Goal: Task Accomplishment & Management: Manage account settings

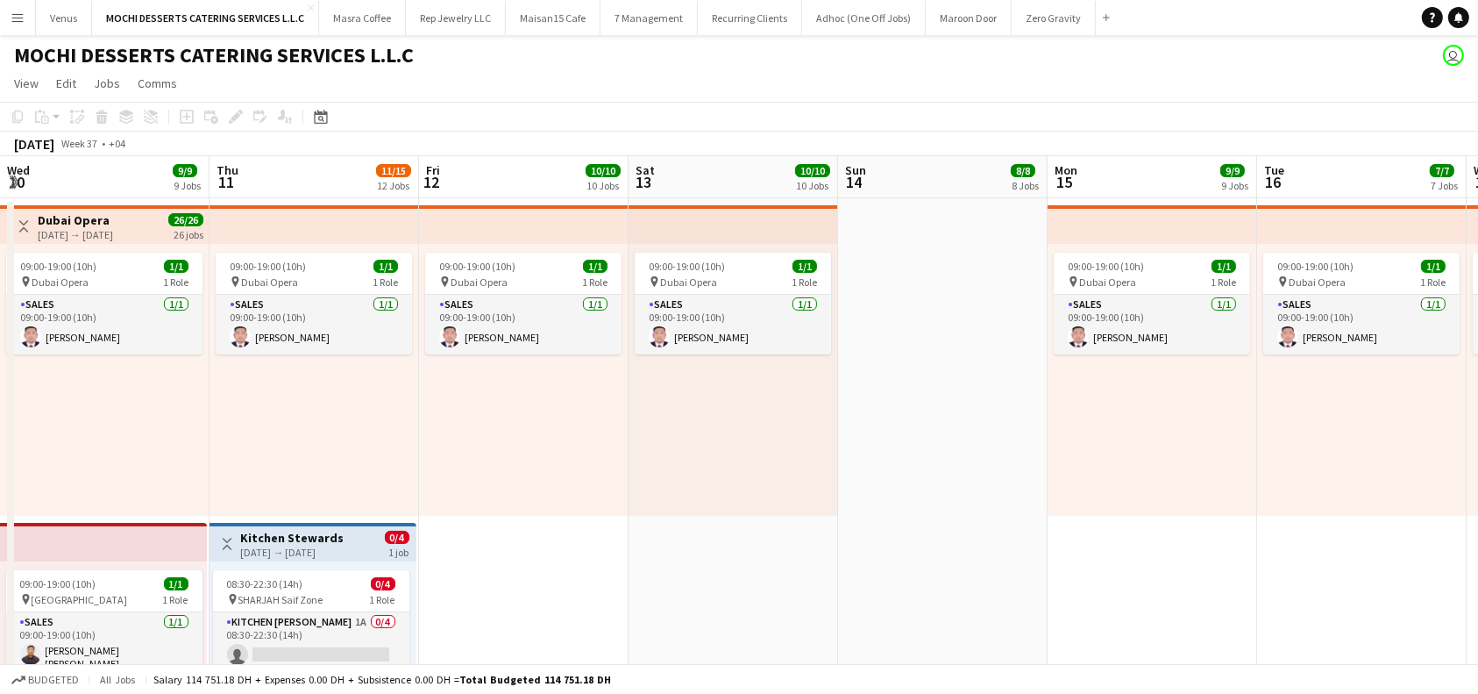
scroll to position [0, 522]
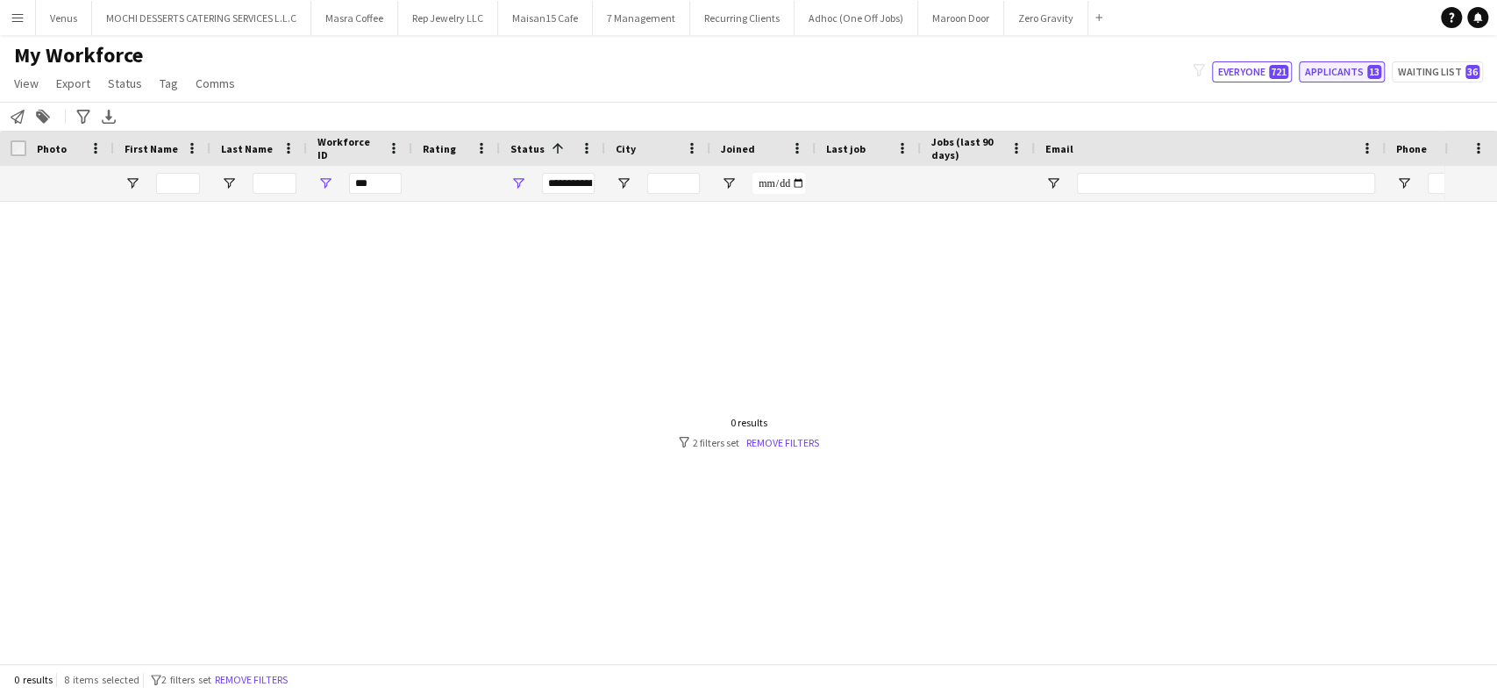
click at [1326, 63] on button "Applicants 13" at bounding box center [1342, 71] width 86 height 21
type input "**********"
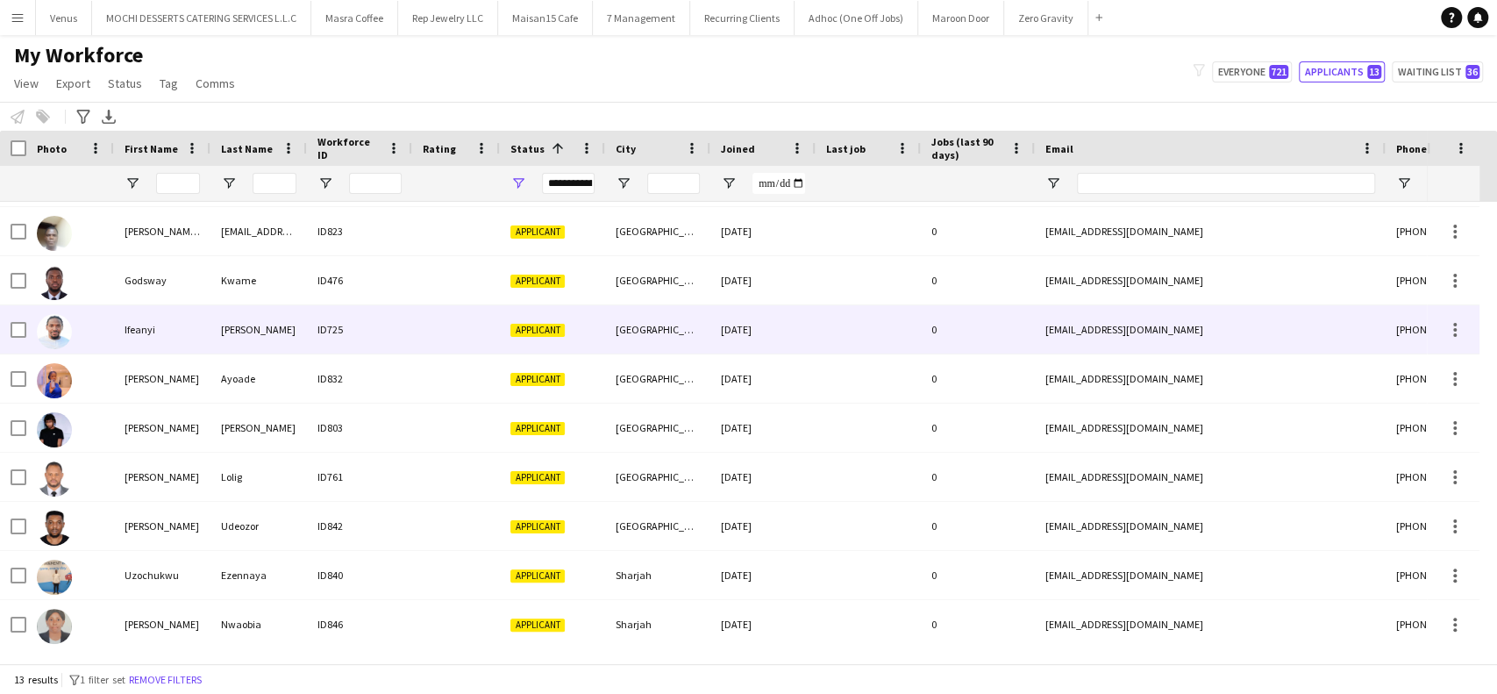
scroll to position [195, 0]
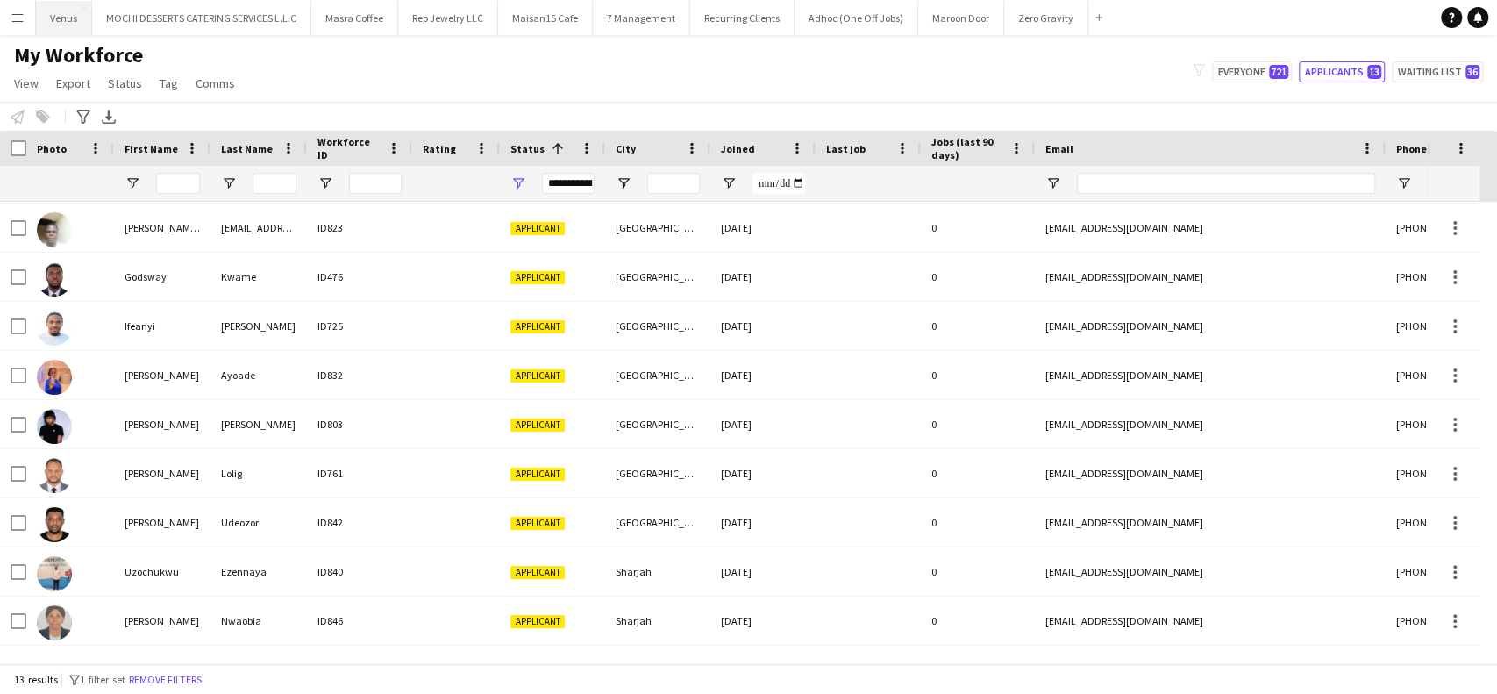
click at [67, 19] on button "Venus Close" at bounding box center [64, 18] width 56 height 34
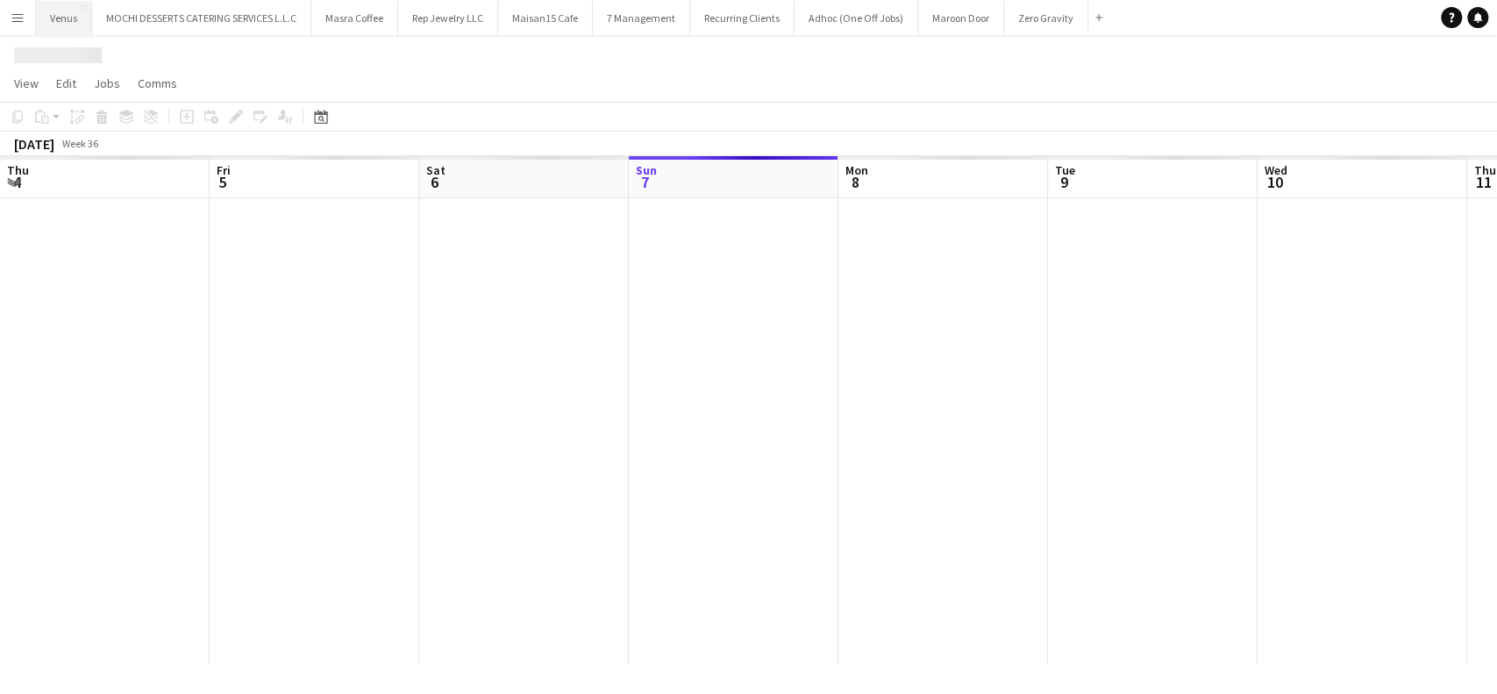
scroll to position [0, 419]
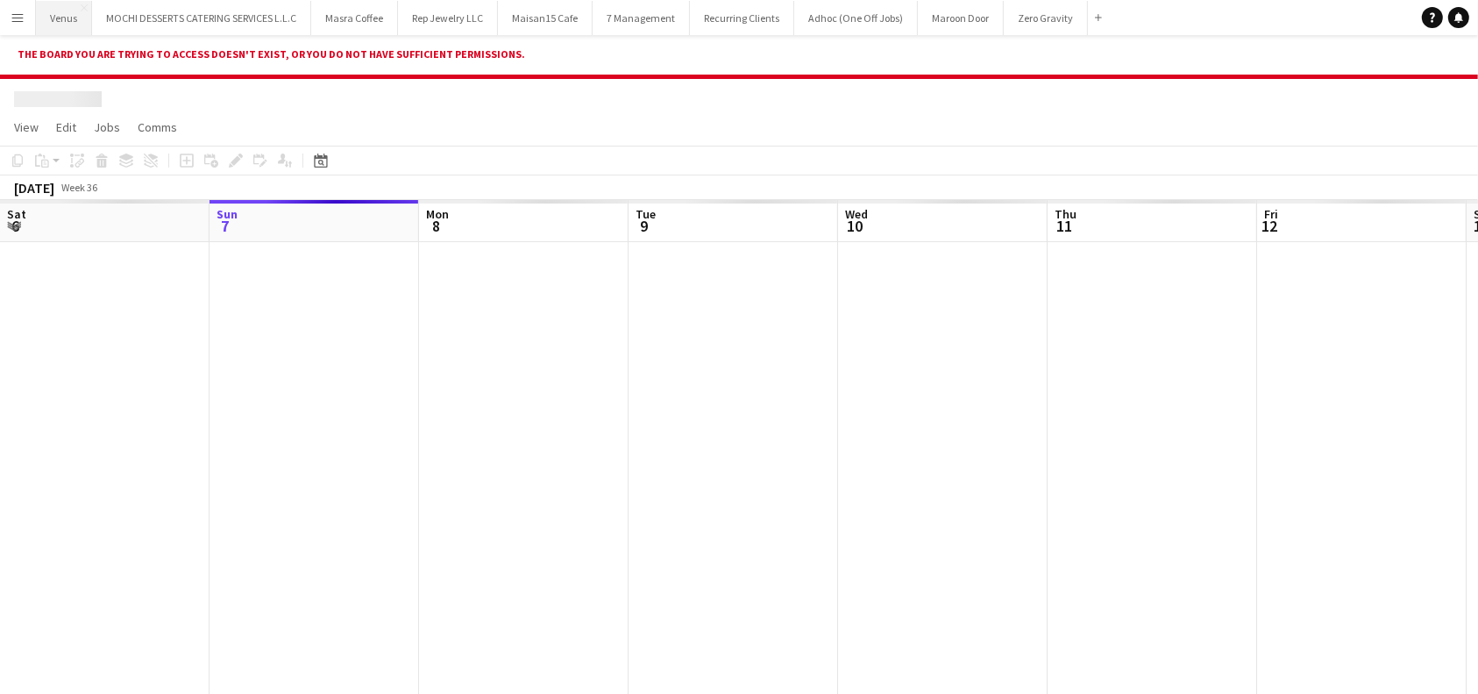
click at [70, 16] on button "Venus Close" at bounding box center [64, 18] width 56 height 34
click at [61, 8] on button "Venus Close" at bounding box center [64, 18] width 56 height 34
click at [15, 20] on app-icon "Menu" at bounding box center [18, 18] width 14 height 14
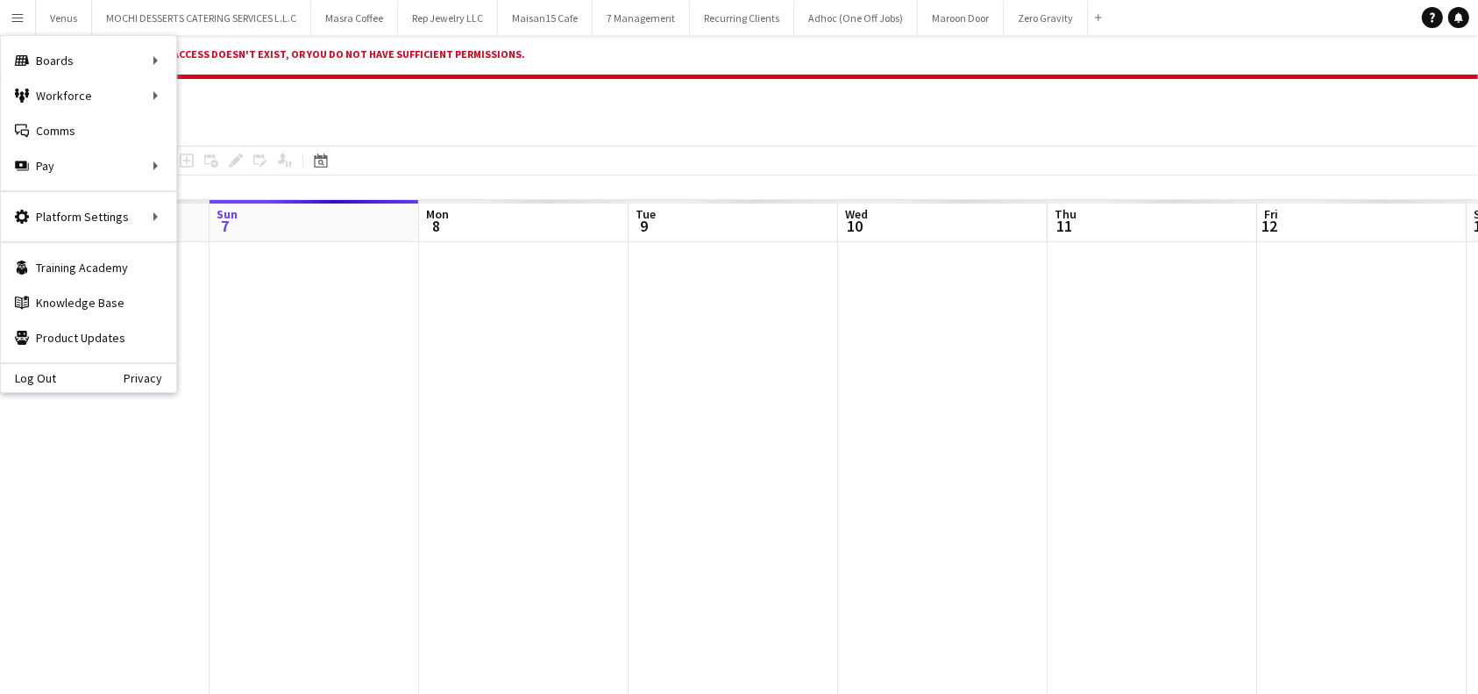
drag, startPoint x: 368, startPoint y: 295, endPoint x: 235, endPoint y: 210, distance: 158.1
click at [367, 295] on div at bounding box center [943, 475] width 2724 height 466
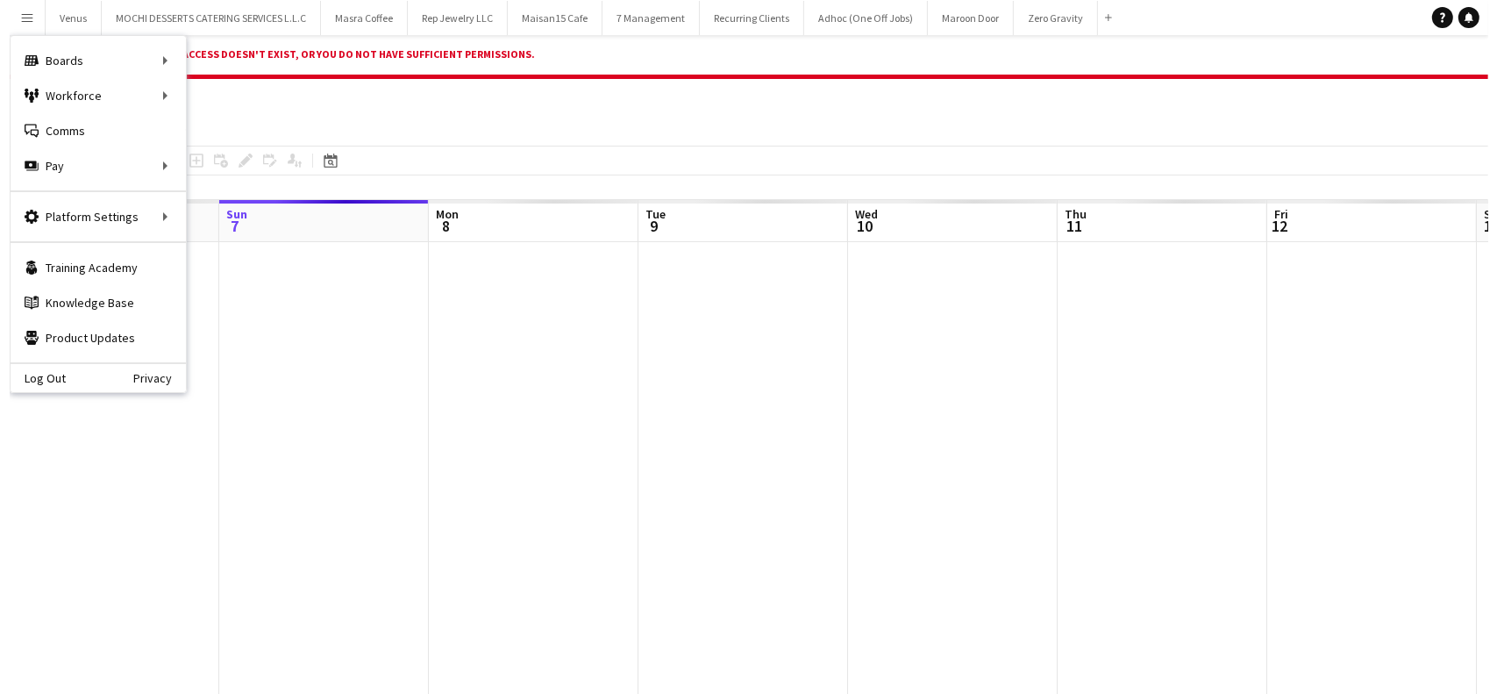
scroll to position [0, 420]
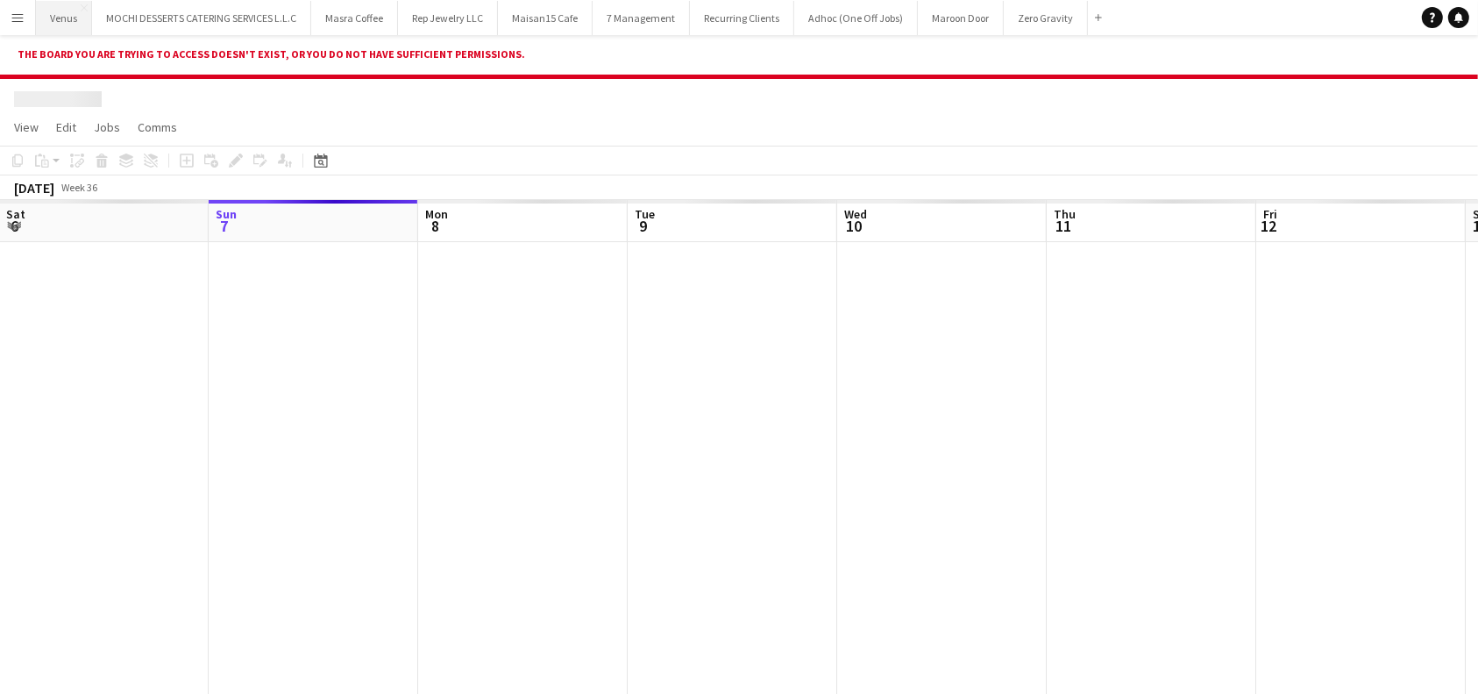
click at [75, 24] on button "Venus Close" at bounding box center [64, 18] width 56 height 34
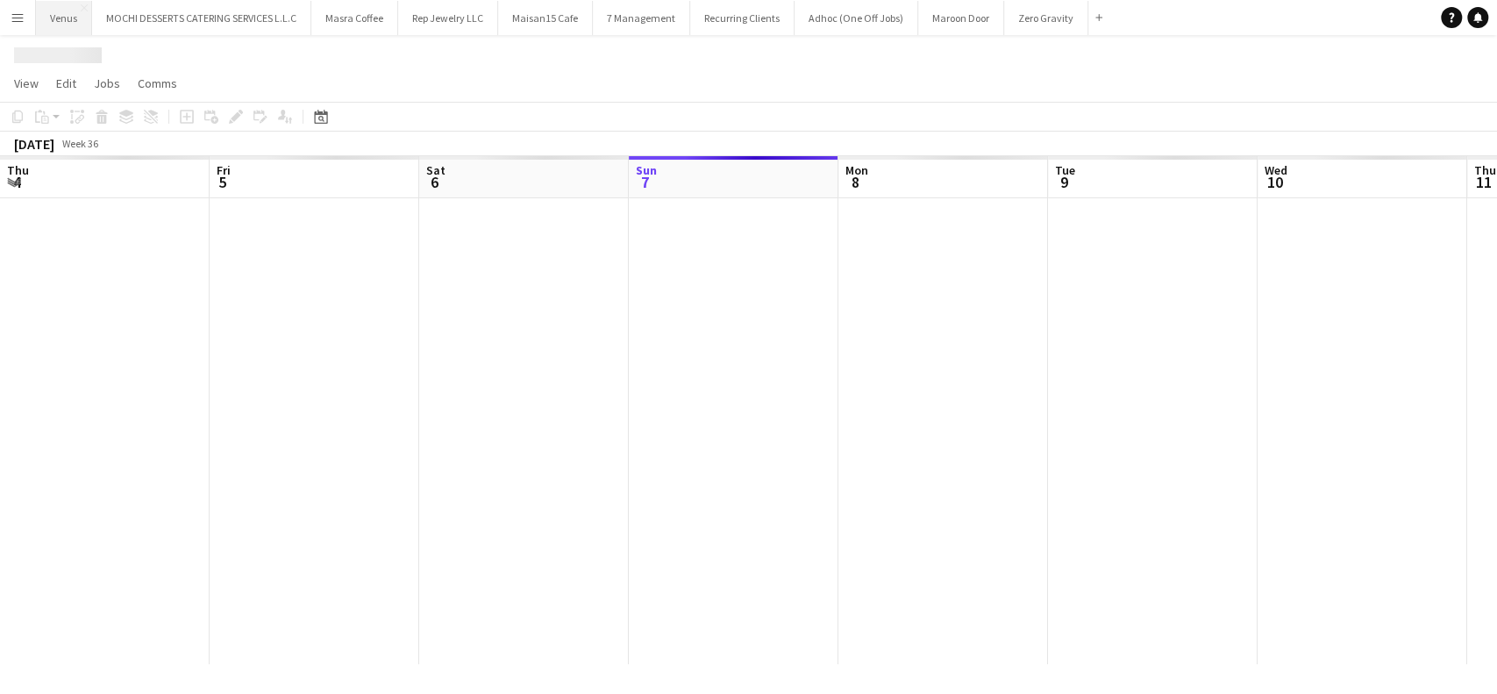
scroll to position [0, 419]
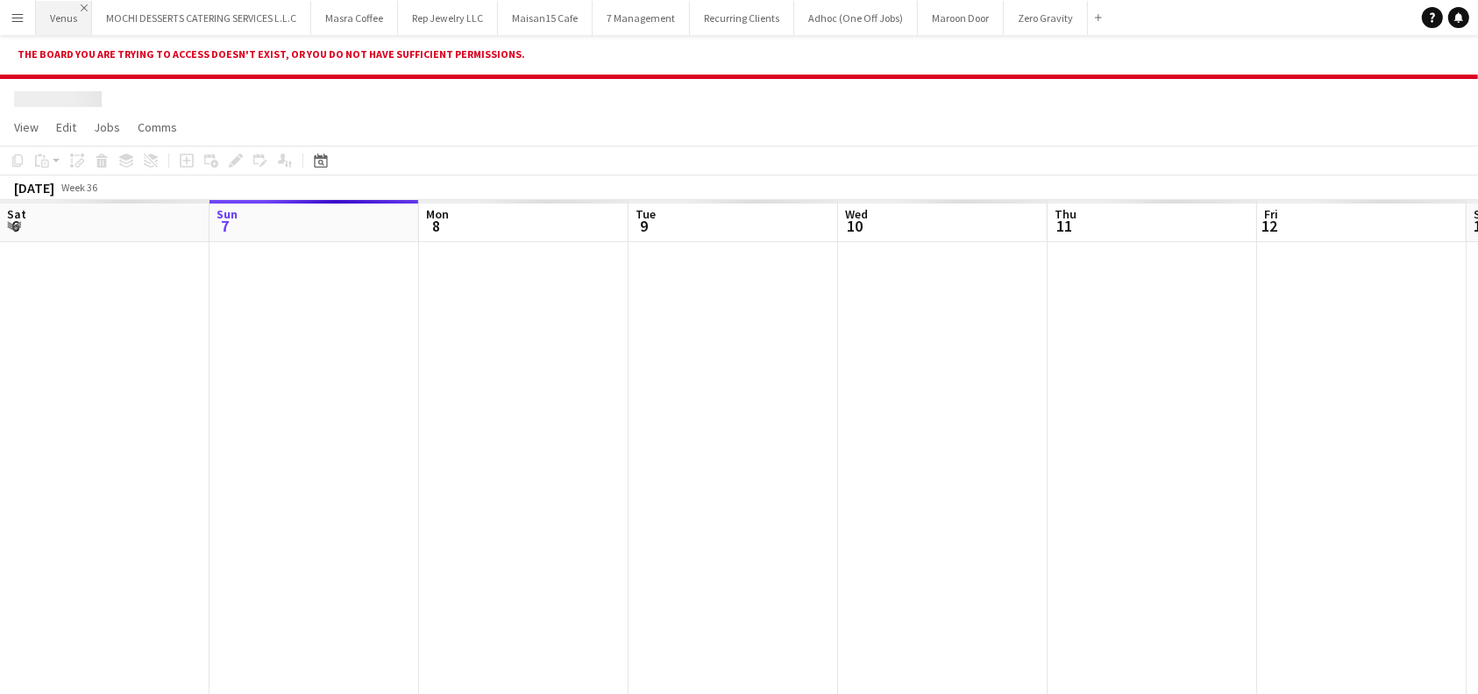
click at [81, 4] on app-icon "Close" at bounding box center [84, 7] width 7 height 7
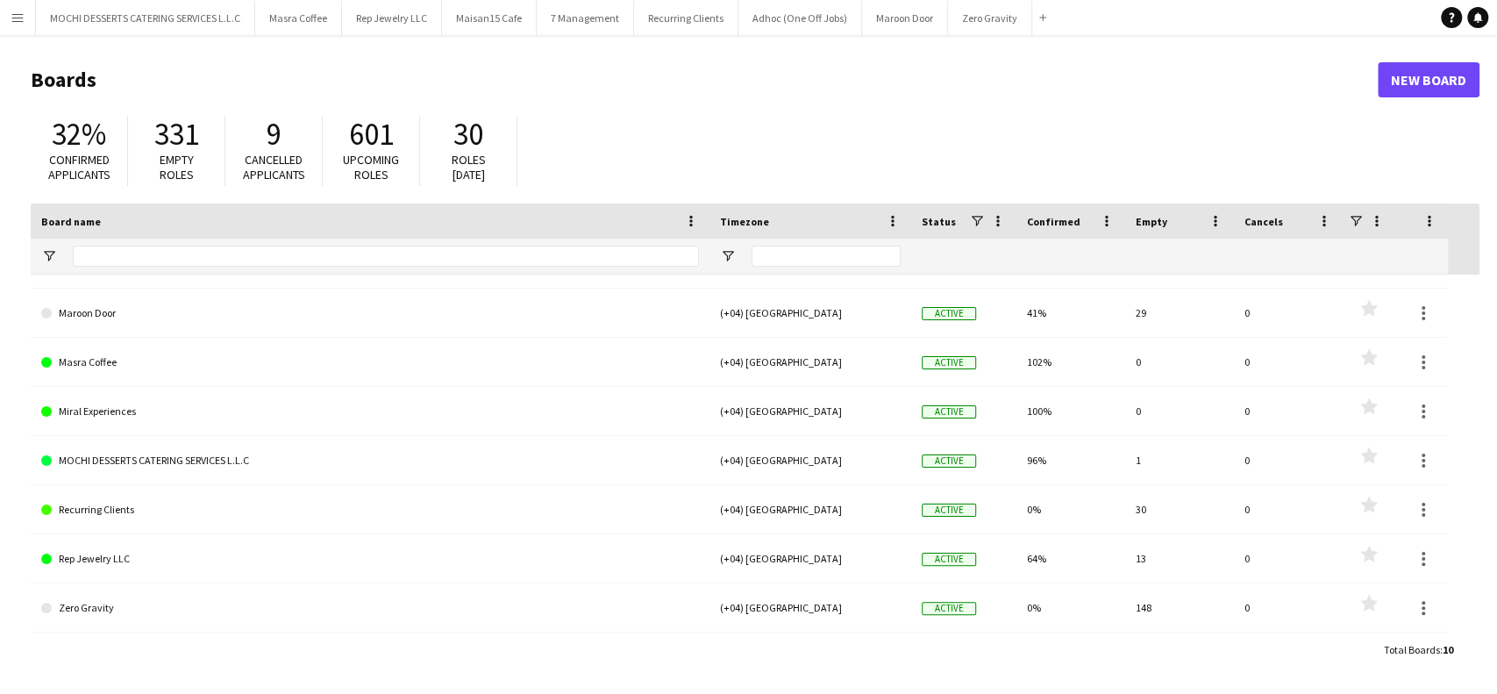
click at [163, 142] on span "331" at bounding box center [176, 134] width 45 height 39
click at [175, 190] on div "32% Confirmed applicants 331 Empty roles 9 Cancelled applicants 601 Upcoming ro…" at bounding box center [755, 155] width 1449 height 96
click at [173, 165] on span "Empty roles" at bounding box center [177, 167] width 34 height 31
click at [184, 152] on span "Empty roles" at bounding box center [177, 167] width 34 height 31
click at [172, 123] on span "331" at bounding box center [176, 134] width 45 height 39
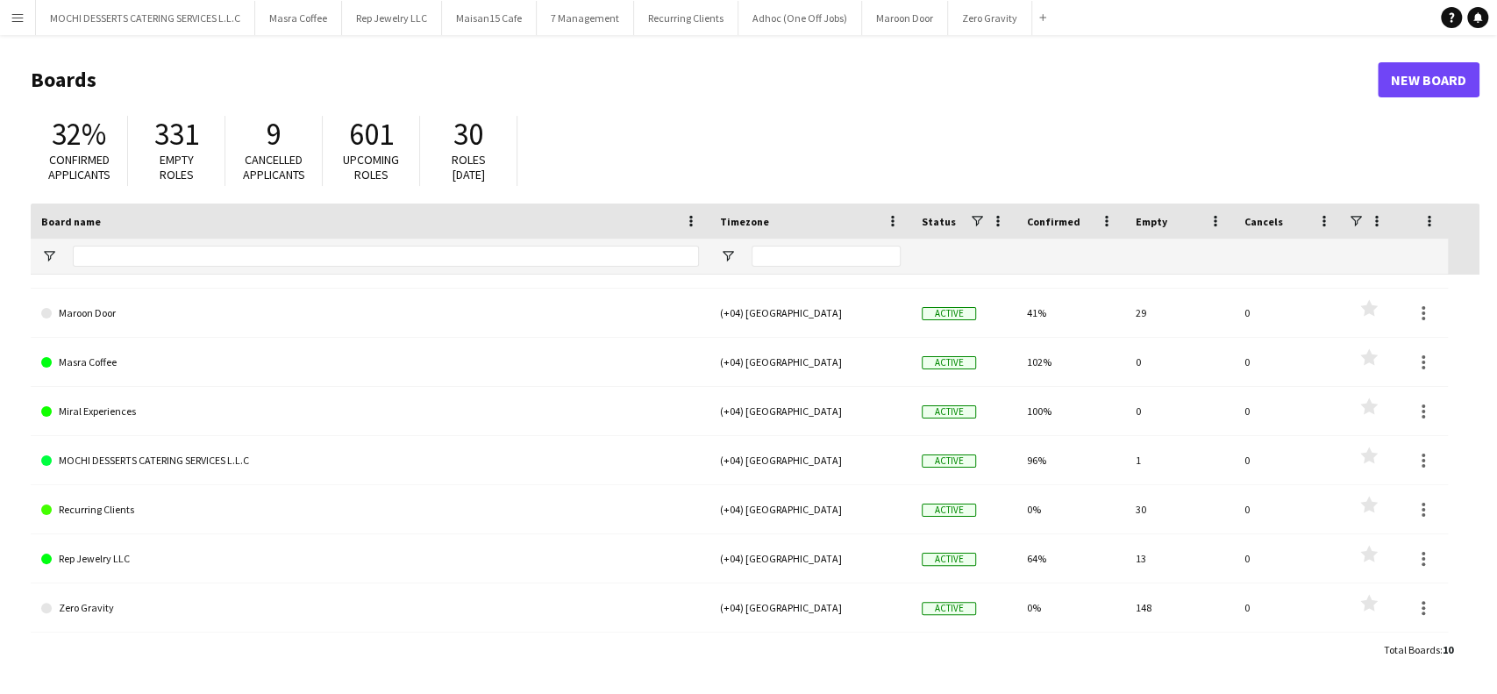
drag, startPoint x: 267, startPoint y: 176, endPoint x: 383, endPoint y: 150, distance: 118.7
click at [274, 176] on span "Cancelled applicants" at bounding box center [274, 167] width 62 height 31
click at [381, 153] on span "Upcoming roles" at bounding box center [371, 167] width 56 height 31
click at [457, 149] on span "30" at bounding box center [468, 134] width 30 height 39
click at [298, 20] on button "Masra Coffee Close" at bounding box center [298, 18] width 87 height 34
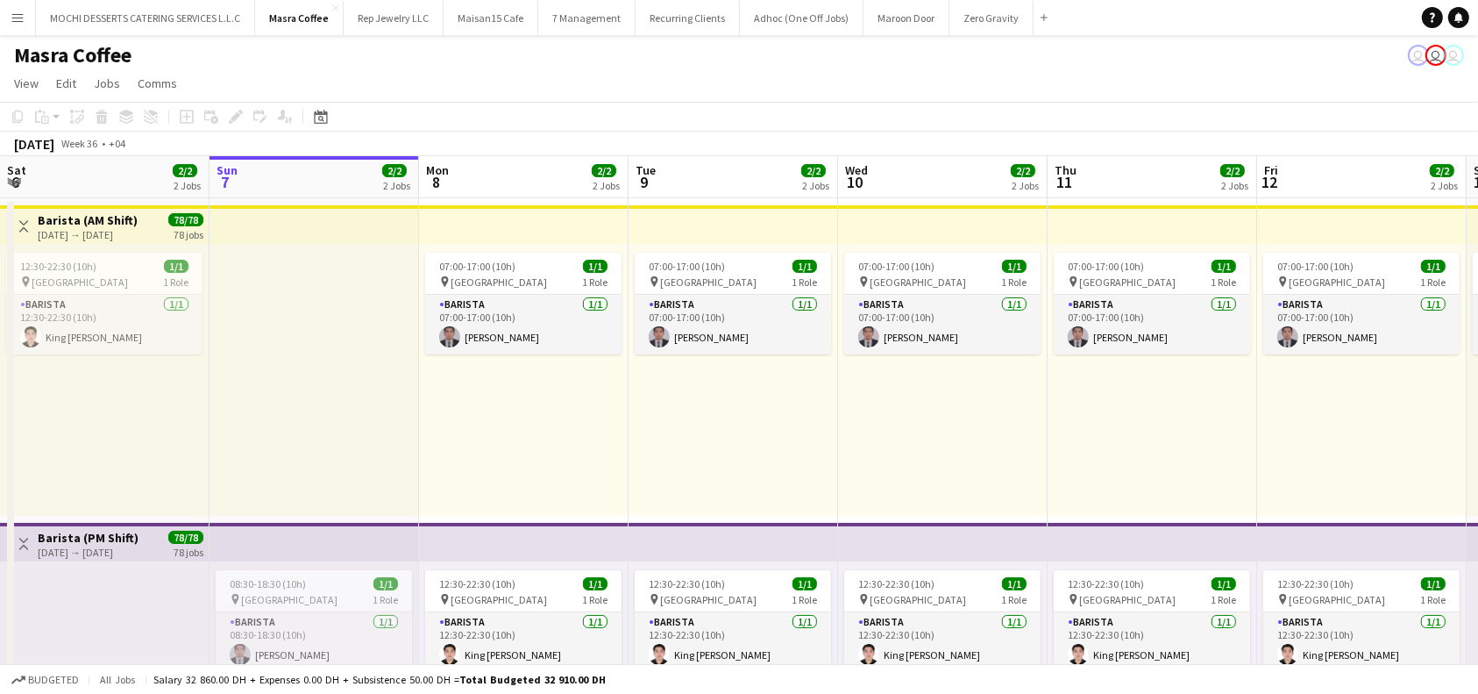
click at [488, 174] on app-board-header-date "Mon 8 2/2 2 Jobs" at bounding box center [524, 177] width 210 height 42
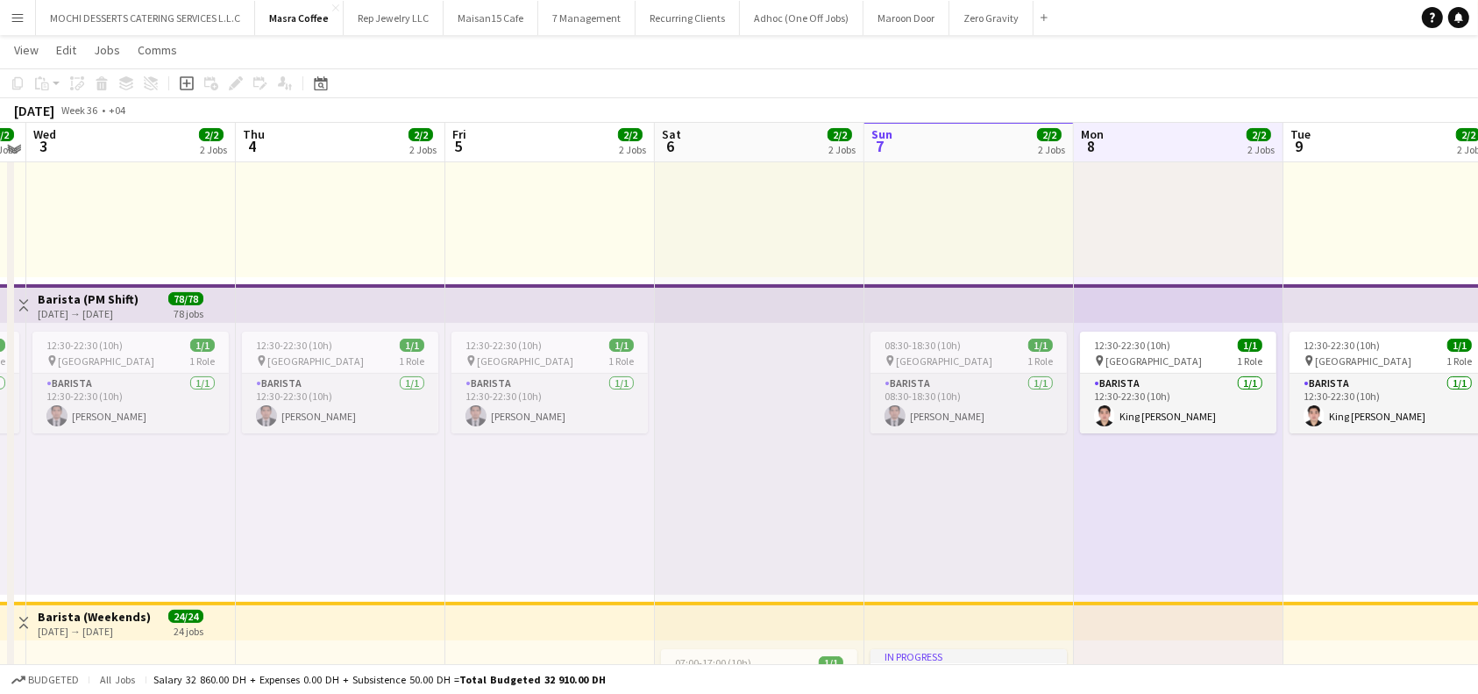
scroll to position [233, 0]
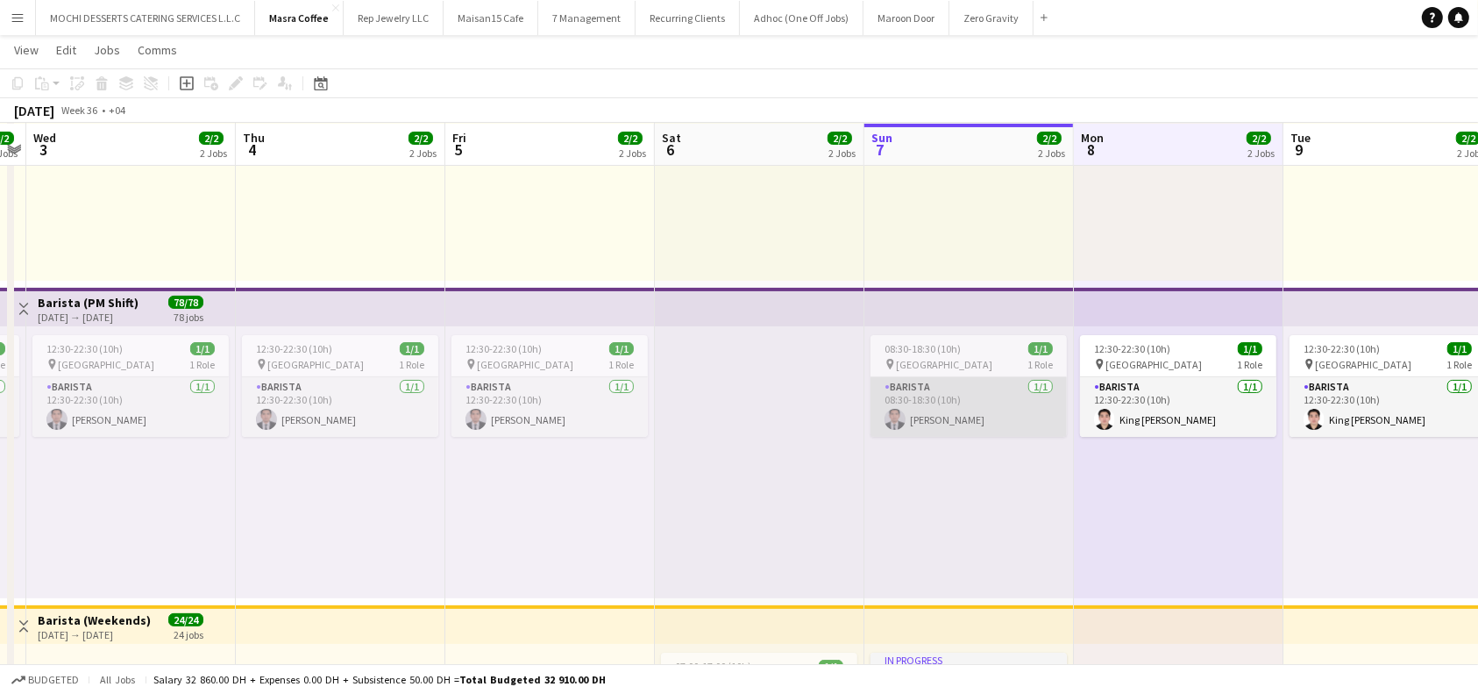
click at [986, 406] on app-card-role "Barista 1/1 08:30-18:30 (10h) Nelson Kalinga" at bounding box center [969, 407] width 196 height 60
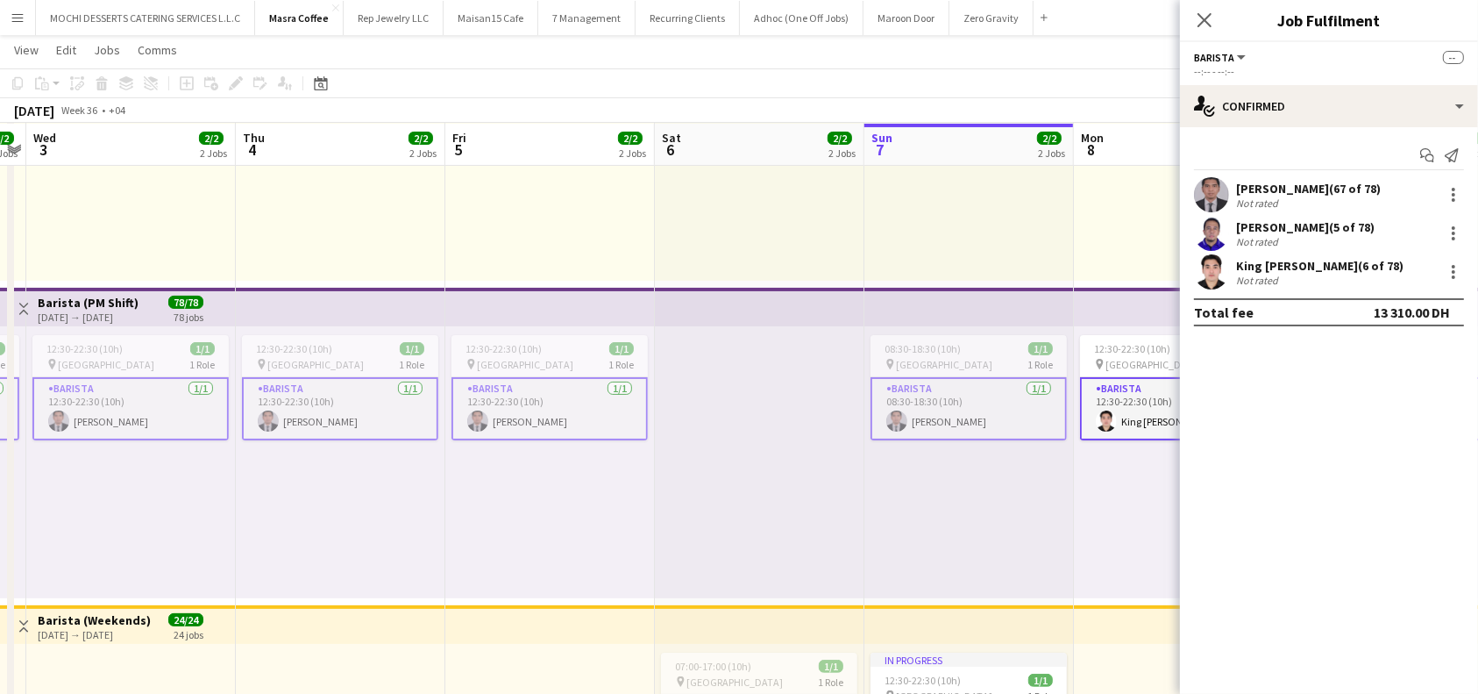
click at [989, 405] on app-card-role "Barista 1/1 08:30-18:30 (10h) Nelson Kalinga" at bounding box center [969, 408] width 196 height 63
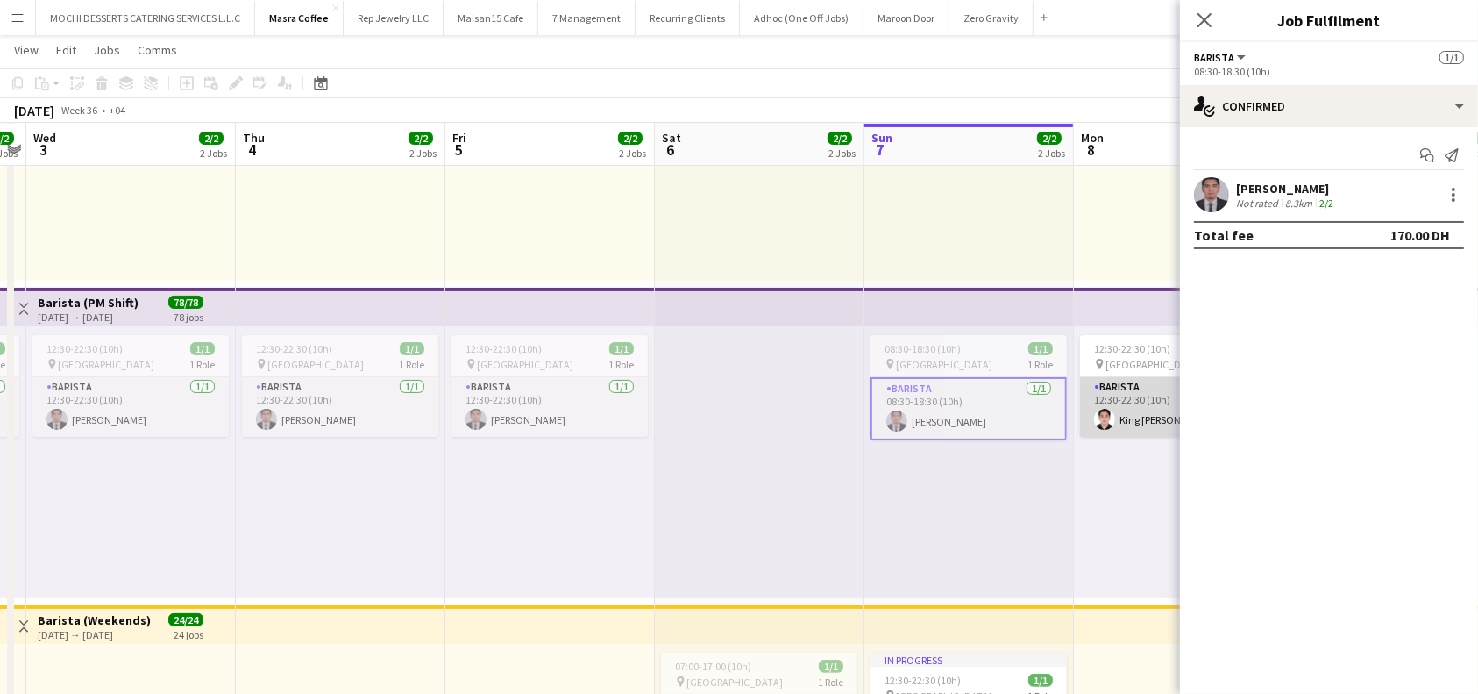
scroll to position [0, 393]
click at [1119, 403] on app-card-role "Barista 1/1 12:30-22:30 (10h) King Bryant Mancenido" at bounding box center [1178, 407] width 196 height 60
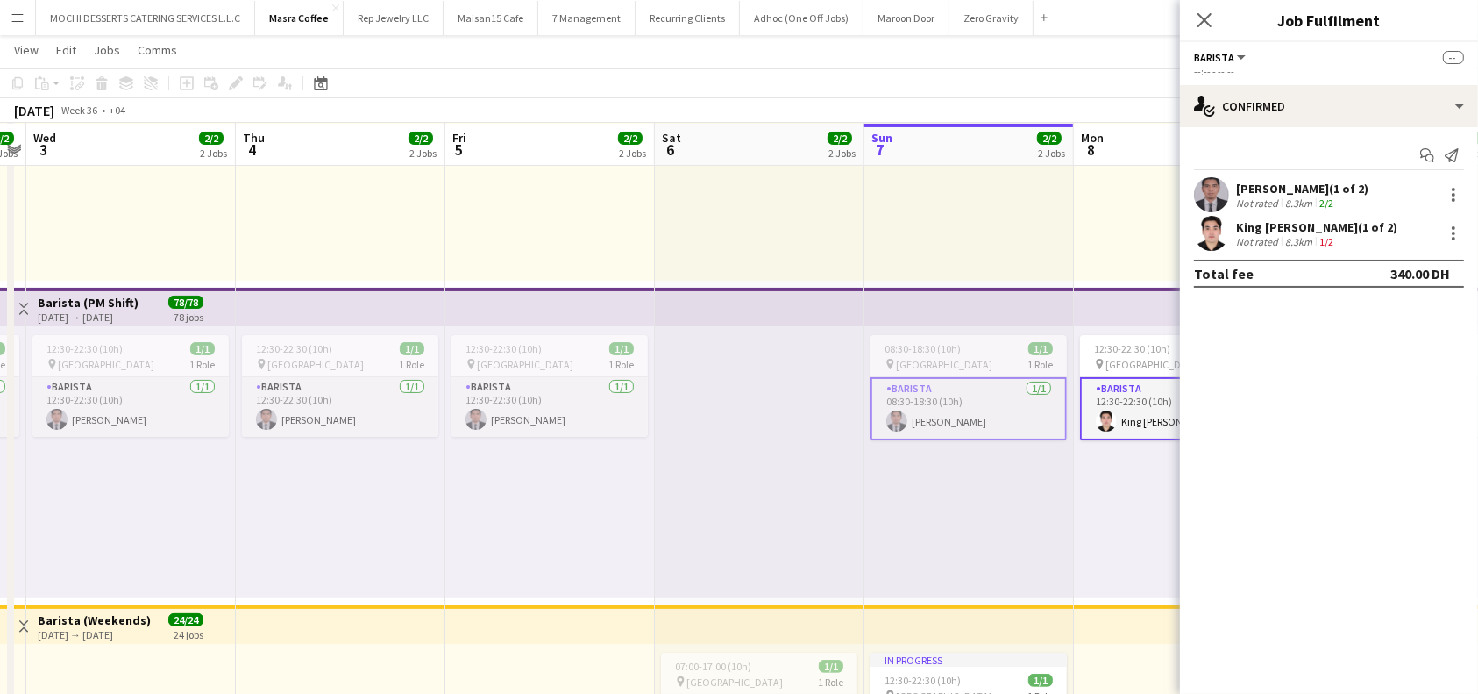
click at [1136, 412] on app-card-role "Barista 1/1 12:30-22:30 (10h) King Bryant Mancenido" at bounding box center [1178, 408] width 196 height 63
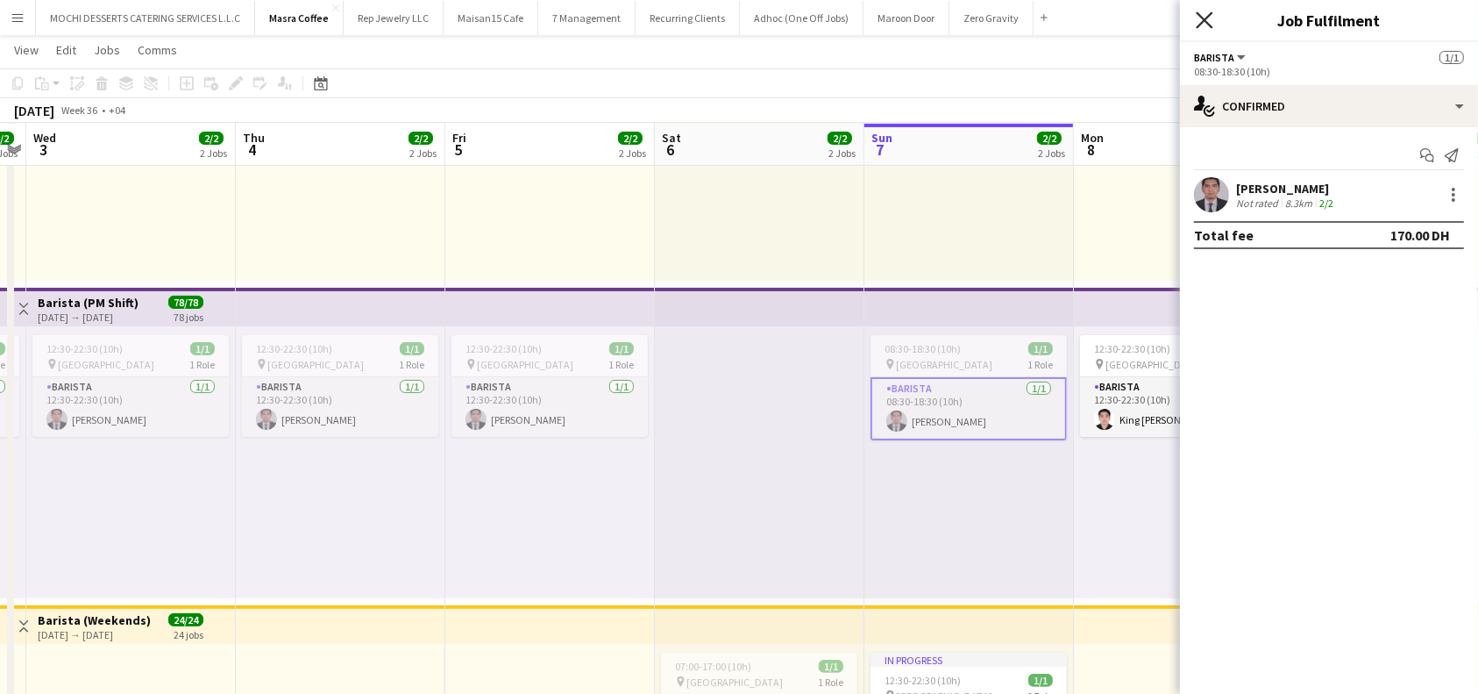
click at [1212, 19] on icon "Close pop-in" at bounding box center [1204, 19] width 17 height 17
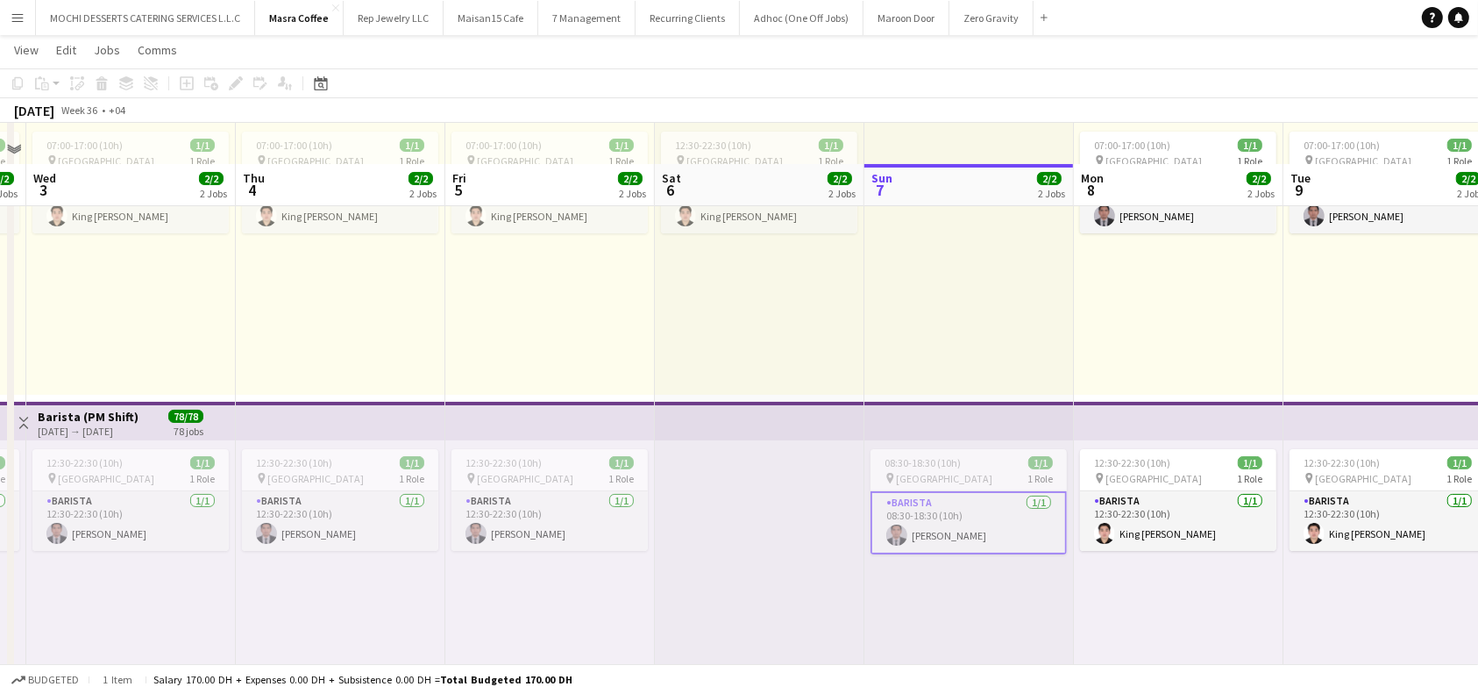
scroll to position [117, 0]
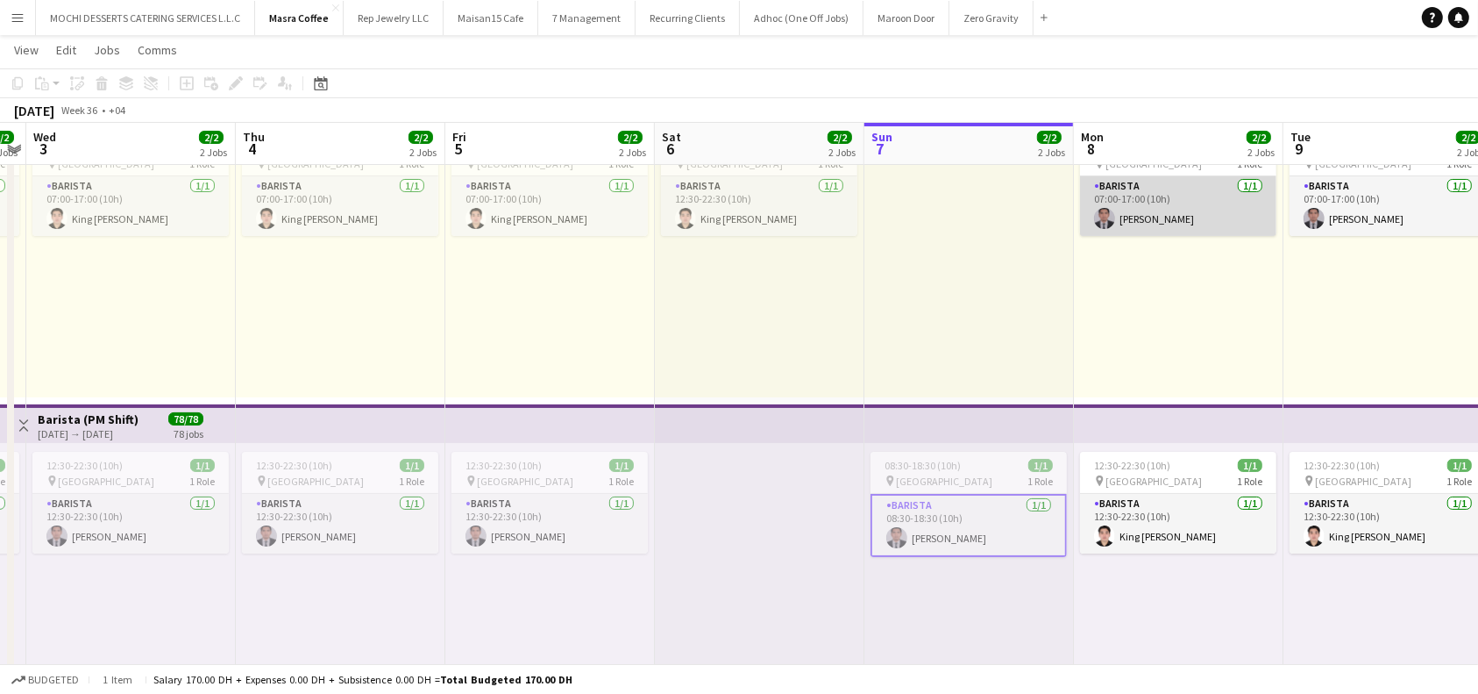
click at [1212, 208] on app-card-role "Barista 1/1 07:00-17:00 (10h) Nelson Kalinga" at bounding box center [1178, 206] width 196 height 60
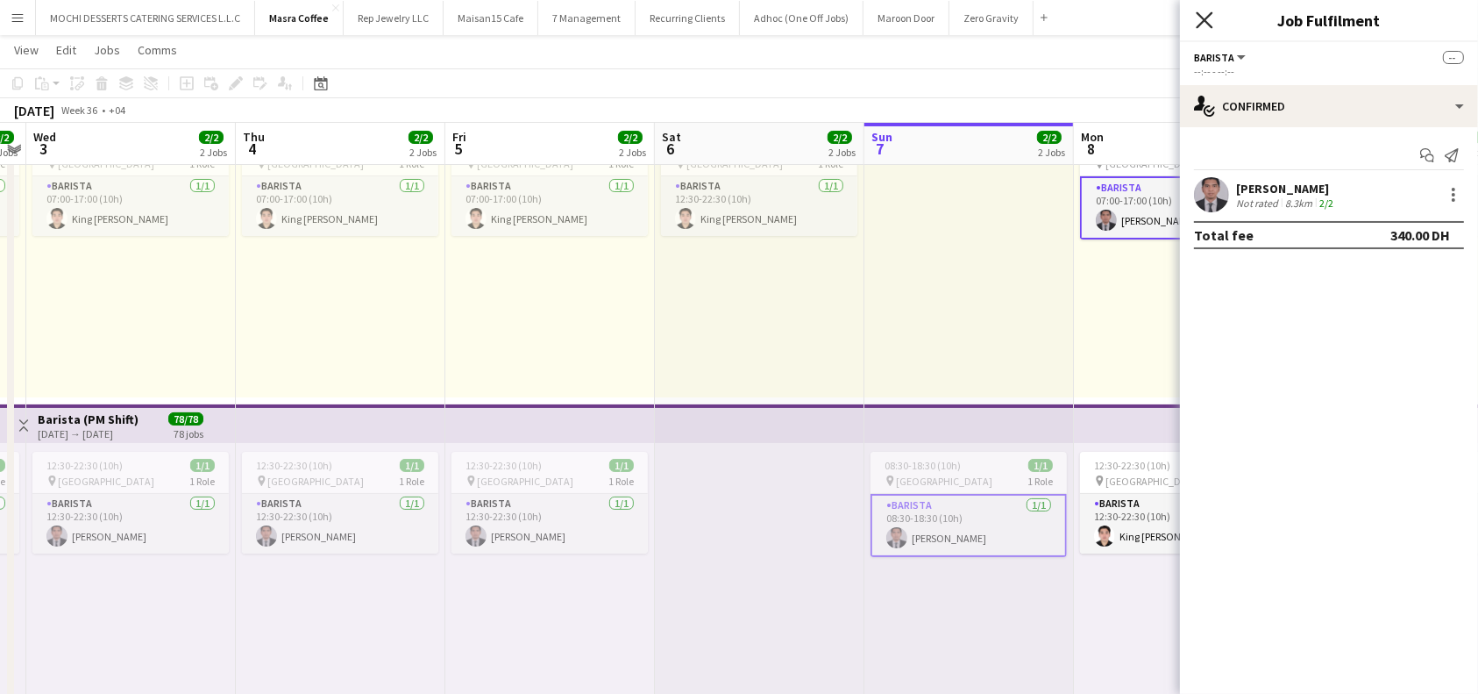
click at [1209, 15] on icon at bounding box center [1204, 19] width 17 height 17
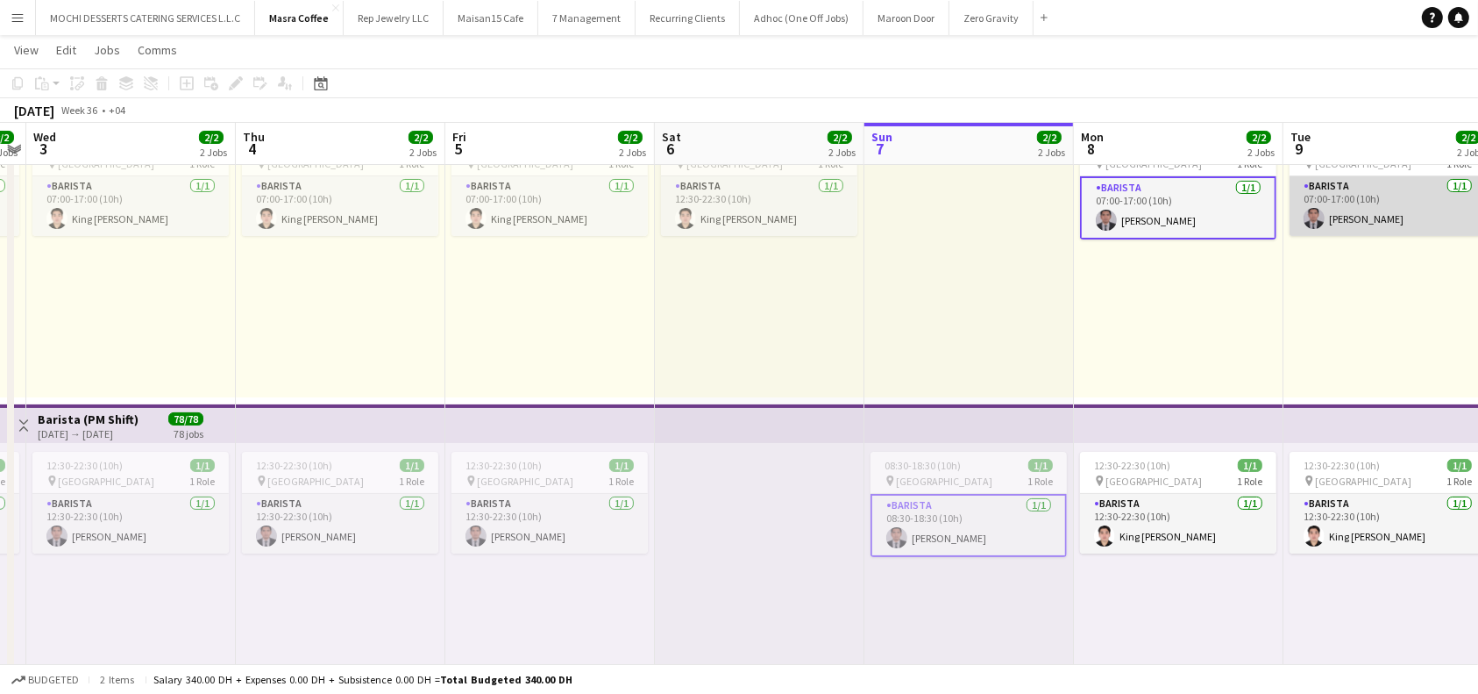
click at [1357, 193] on app-card-role "Barista 1/1 07:00-17:00 (10h) Nelson Kalinga" at bounding box center [1388, 206] width 196 height 60
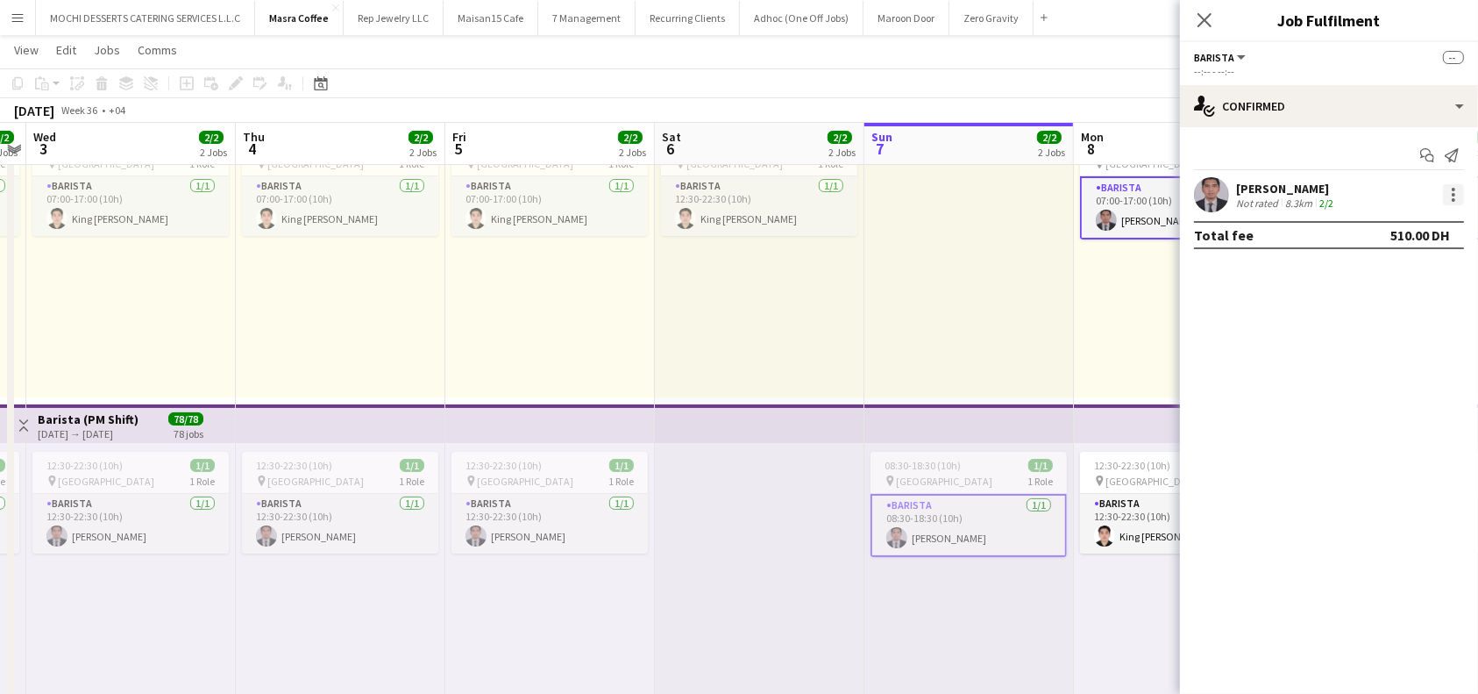
click at [1449, 187] on div at bounding box center [1453, 194] width 21 height 21
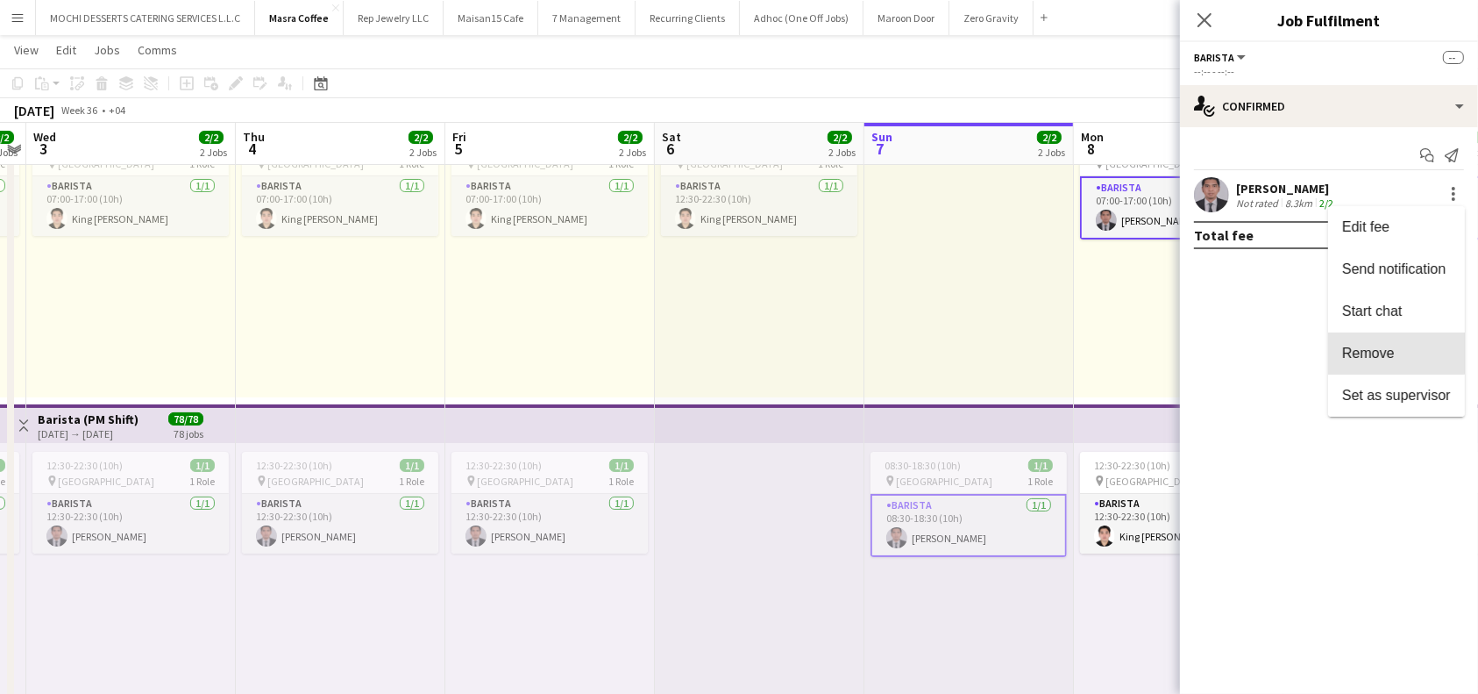
drag, startPoint x: 1363, startPoint y: 351, endPoint x: 1356, endPoint y: 340, distance: 12.2
click at [1361, 349] on span "Remove" at bounding box center [1368, 352] width 53 height 15
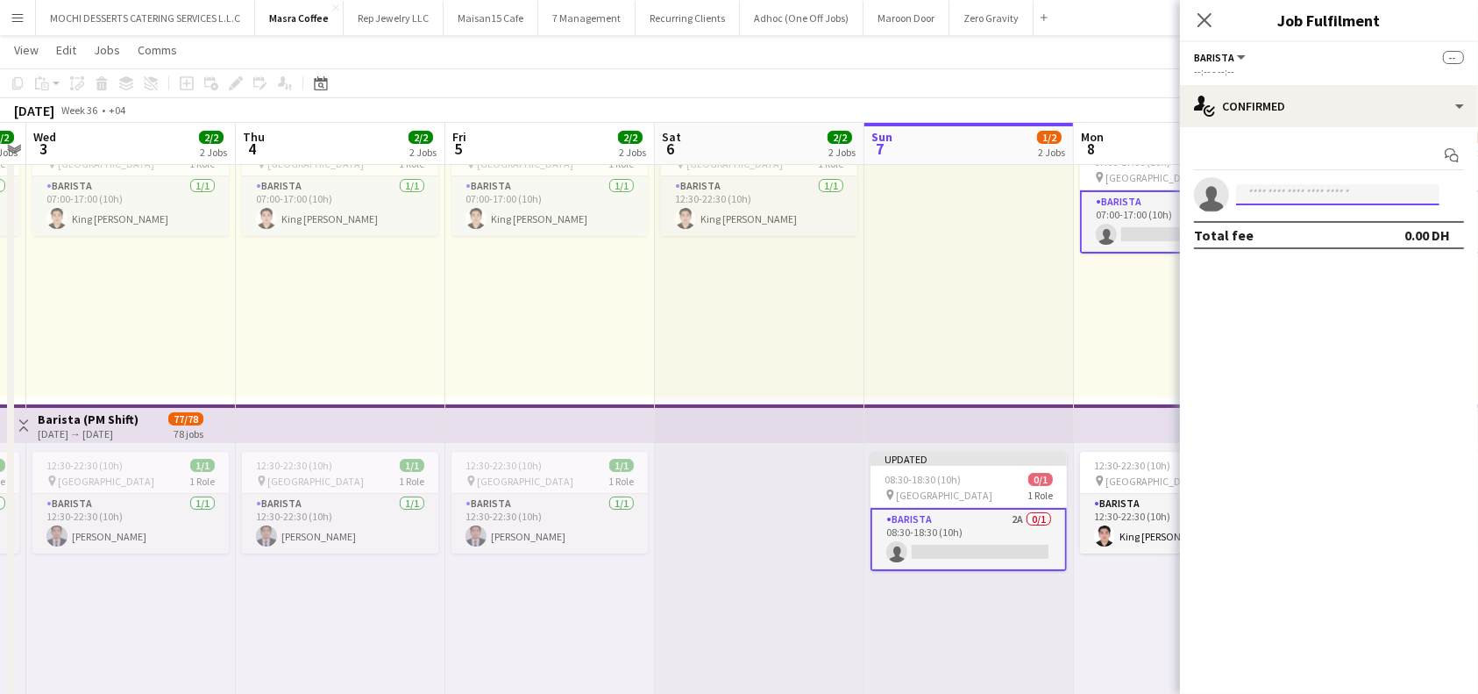
click at [1317, 196] on input at bounding box center [1337, 194] width 203 height 21
type input "**********"
click at [1270, 231] on span "joooeyjardiel@icloud.com" at bounding box center [1337, 234] width 175 height 14
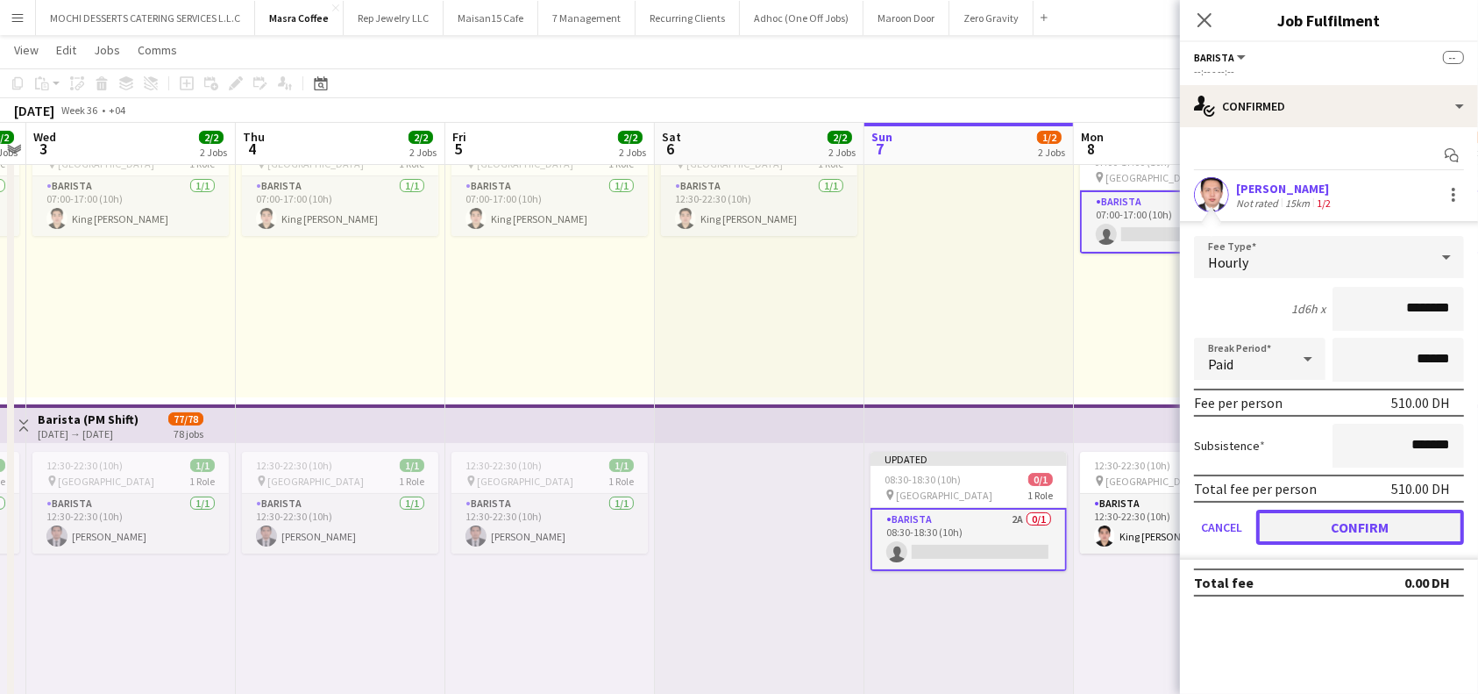
click at [1342, 509] on button "Confirm" at bounding box center [1360, 526] width 208 height 35
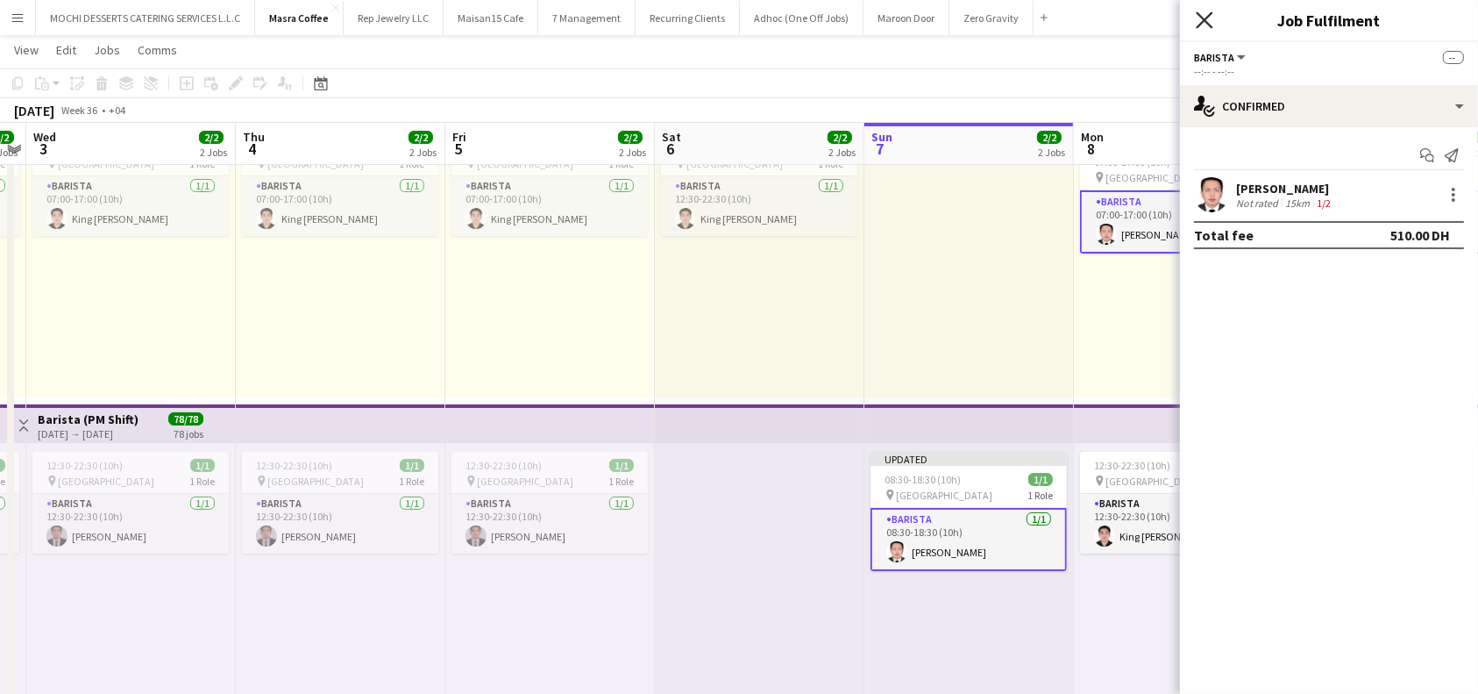
click at [1204, 14] on icon "Close pop-in" at bounding box center [1204, 19] width 17 height 17
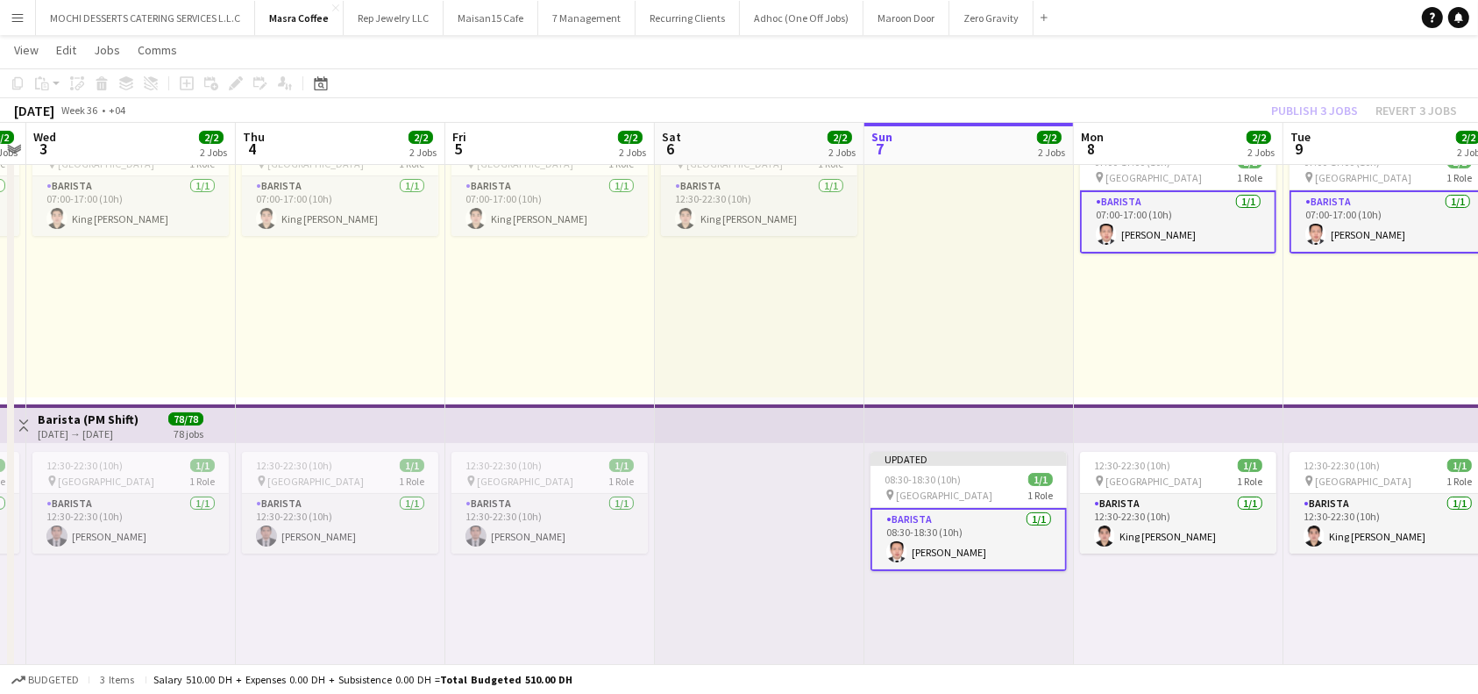
click at [1356, 103] on div "Publish 3 jobs Revert 3 jobs" at bounding box center [1364, 110] width 228 height 23
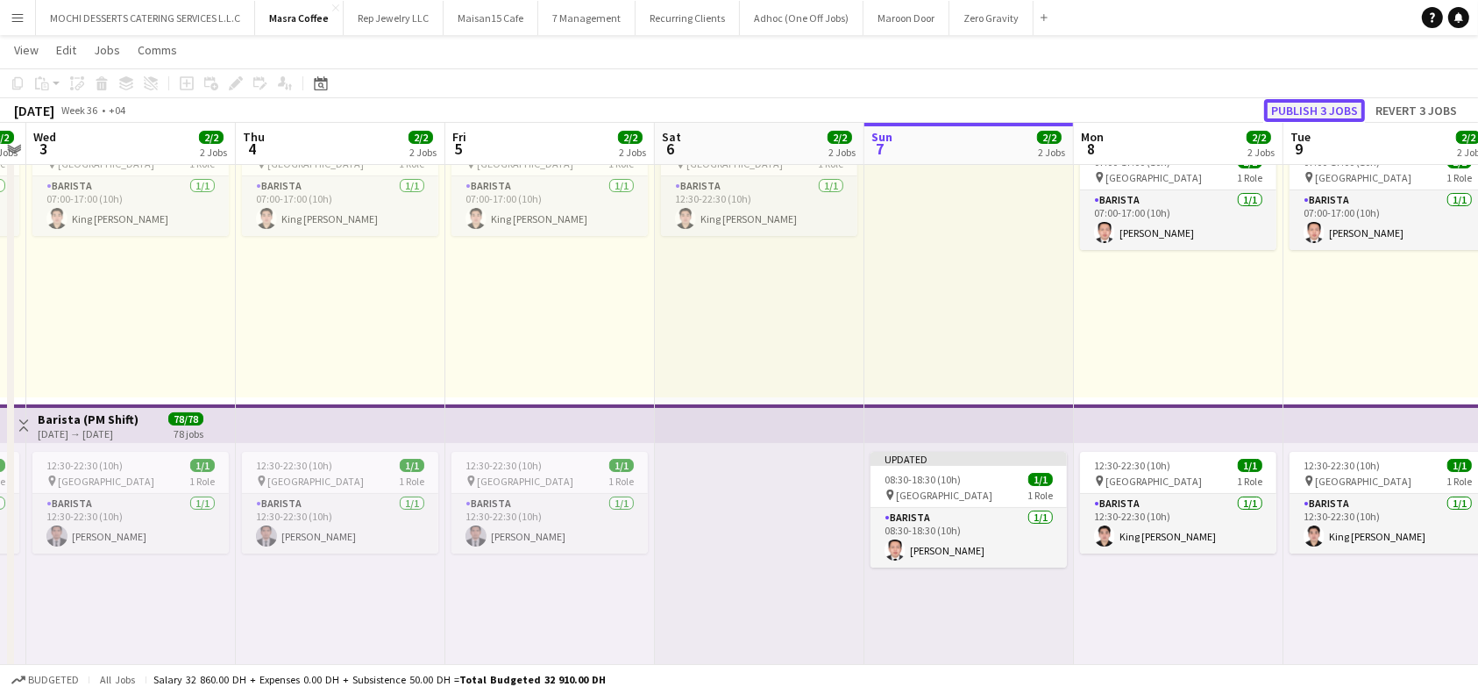
click at [1342, 103] on button "Publish 3 jobs" at bounding box center [1314, 110] width 101 height 23
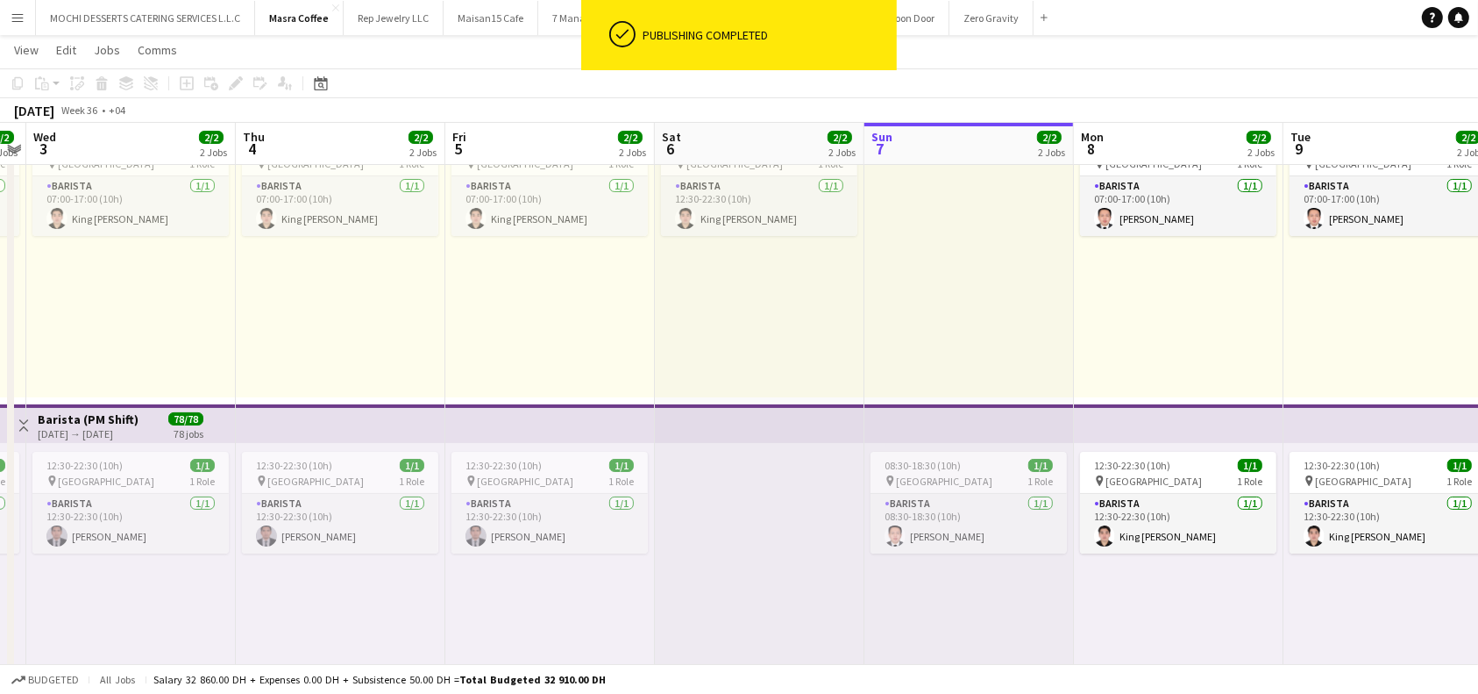
click at [1156, 145] on app-board-header-date "Mon 8 2/2 2 Jobs" at bounding box center [1179, 144] width 210 height 42
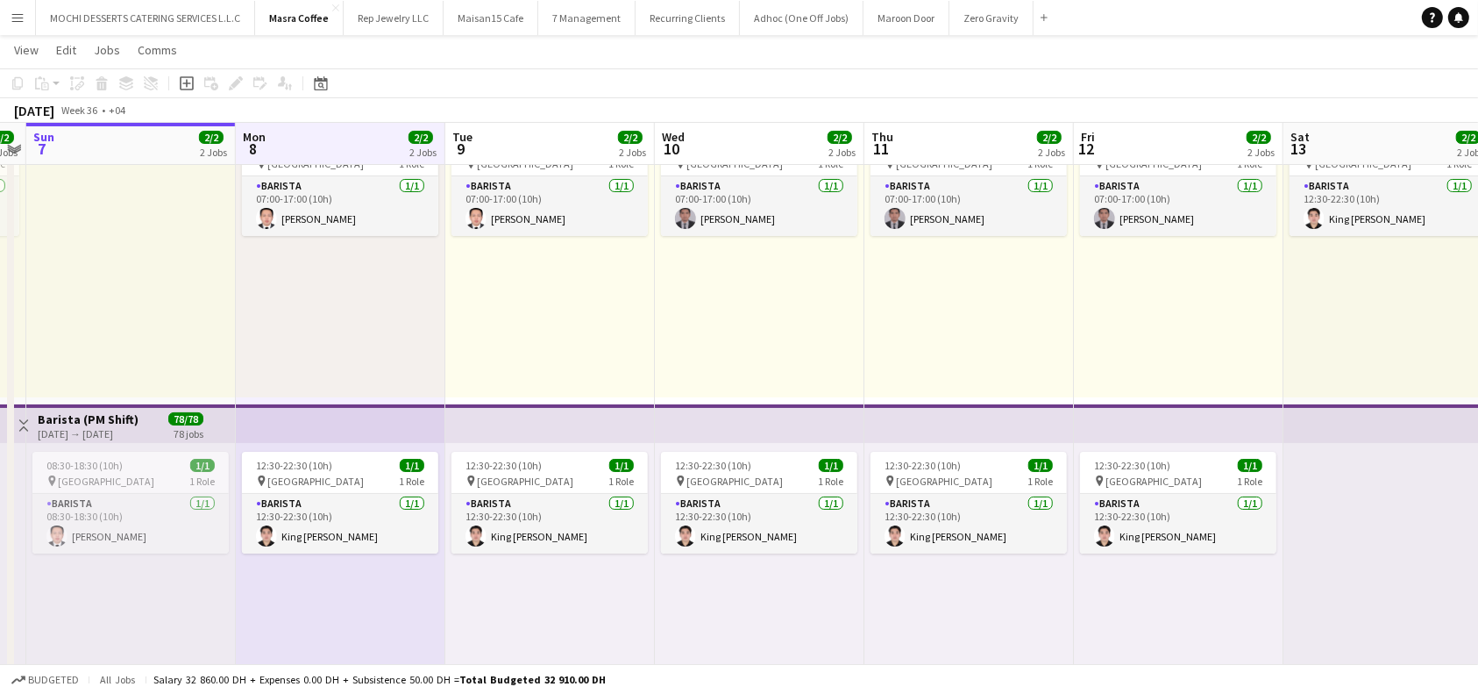
scroll to position [0, 815]
click at [98, 471] on span "08:30-18:30 (10h)" at bounding box center [82, 465] width 76 height 13
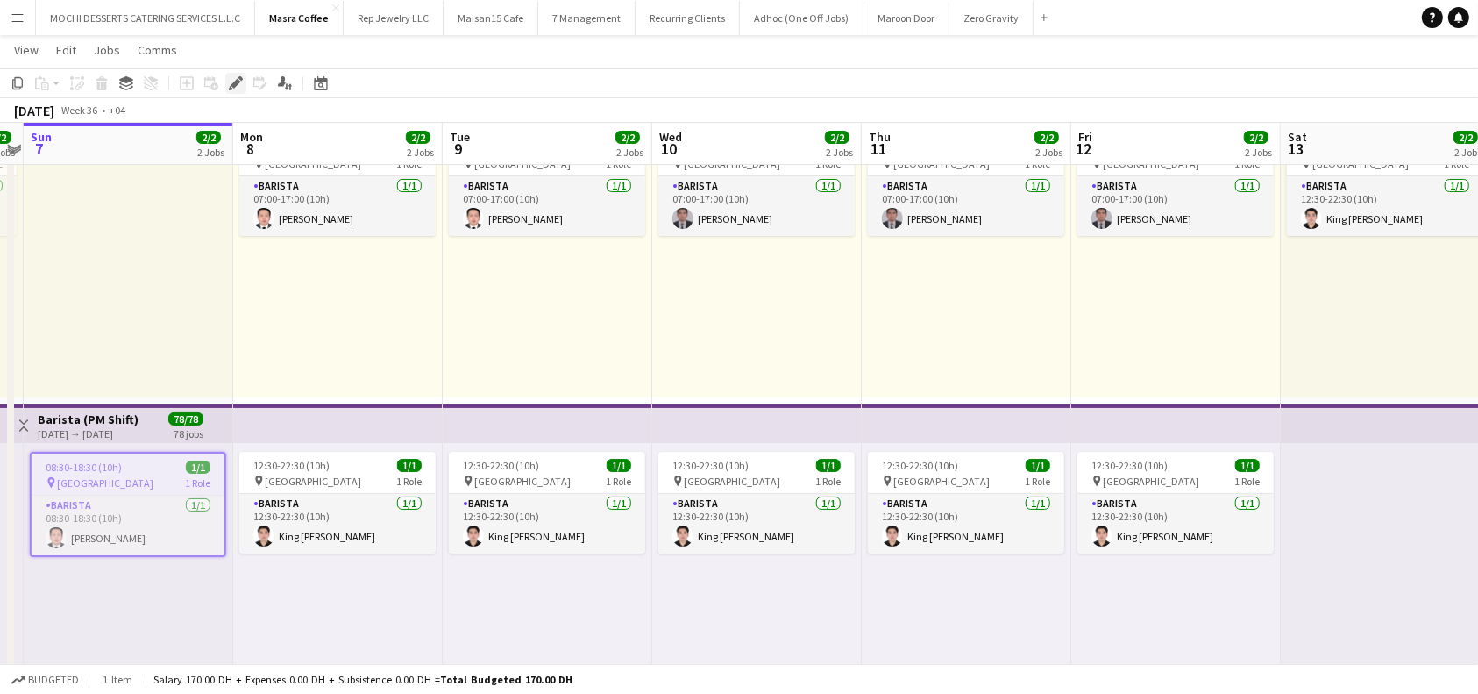
click at [231, 83] on icon at bounding box center [236, 84] width 10 height 10
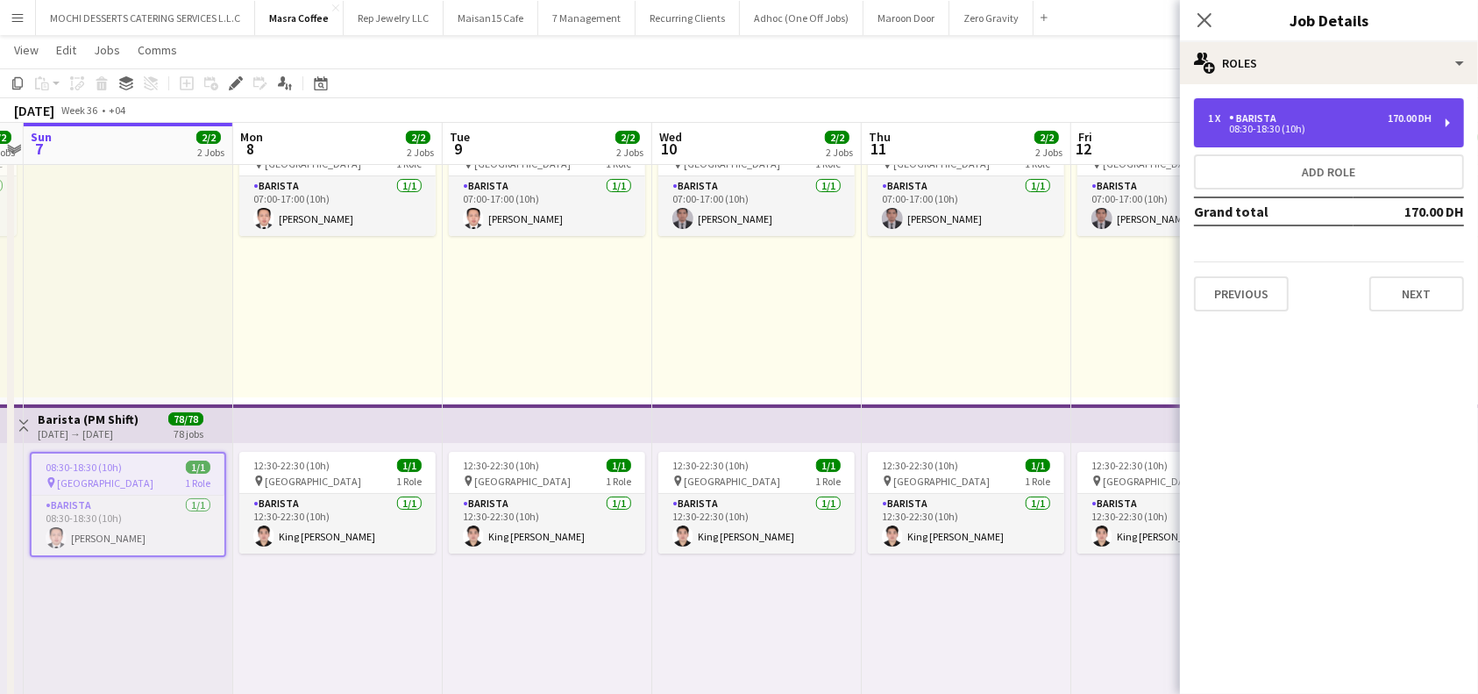
click at [1452, 115] on div "1 x Barista 170.00 DH 08:30-18:30 (10h)" at bounding box center [1329, 122] width 270 height 49
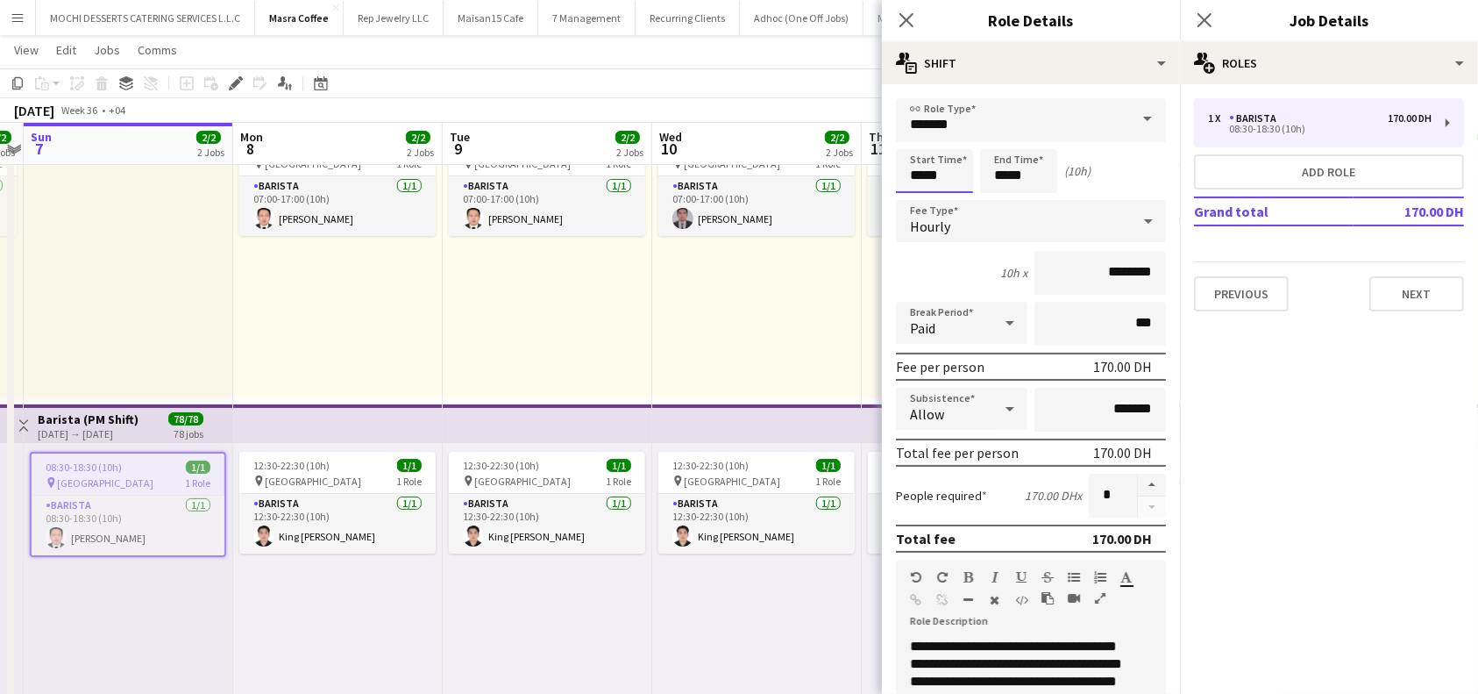
scroll to position [0, 0]
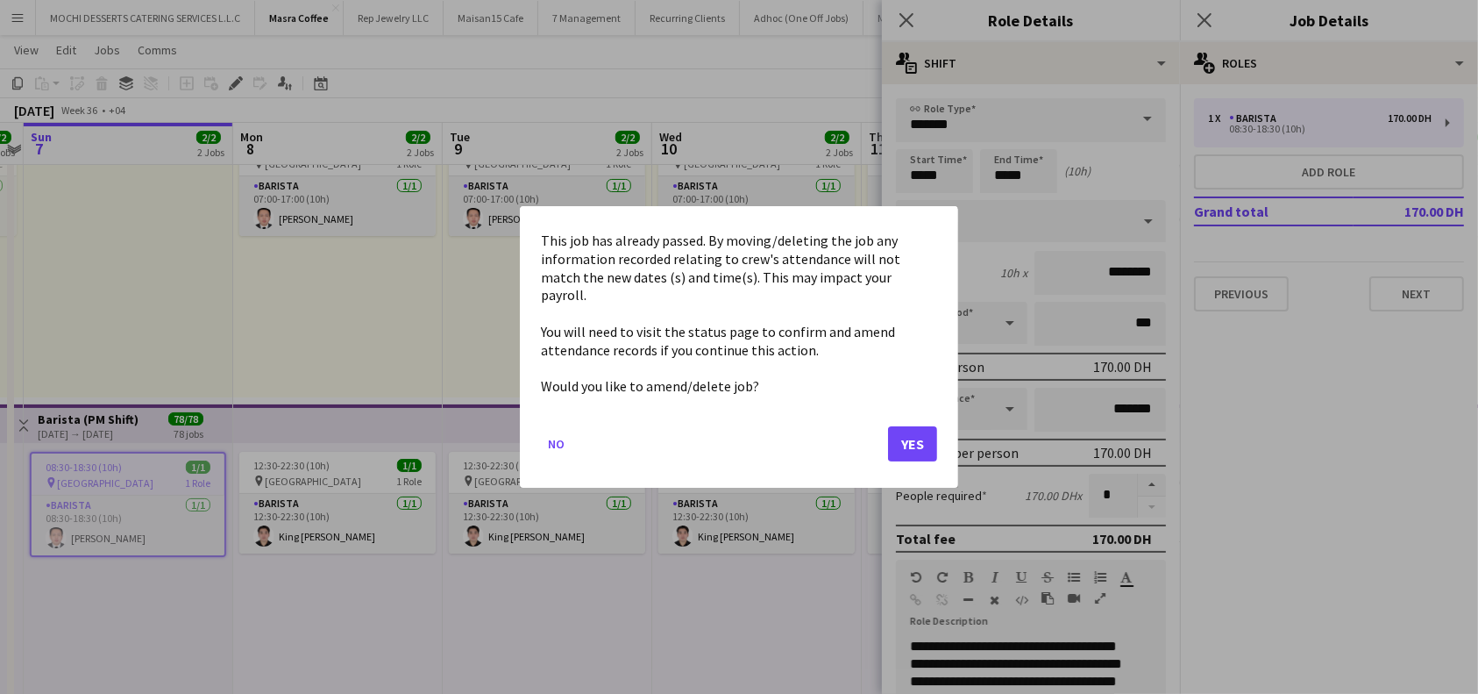
drag, startPoint x: 921, startPoint y: 177, endPoint x: 904, endPoint y: 175, distance: 16.8
click at [904, 175] on body "Menu Boards Boards Boards All jobs Status Workforce Workforce My Workforce Recr…" at bounding box center [739, 475] width 1478 height 1185
click at [922, 454] on mat-dialog-actions "No Yes" at bounding box center [739, 450] width 396 height 75
click at [913, 440] on button "Yes" at bounding box center [912, 443] width 49 height 35
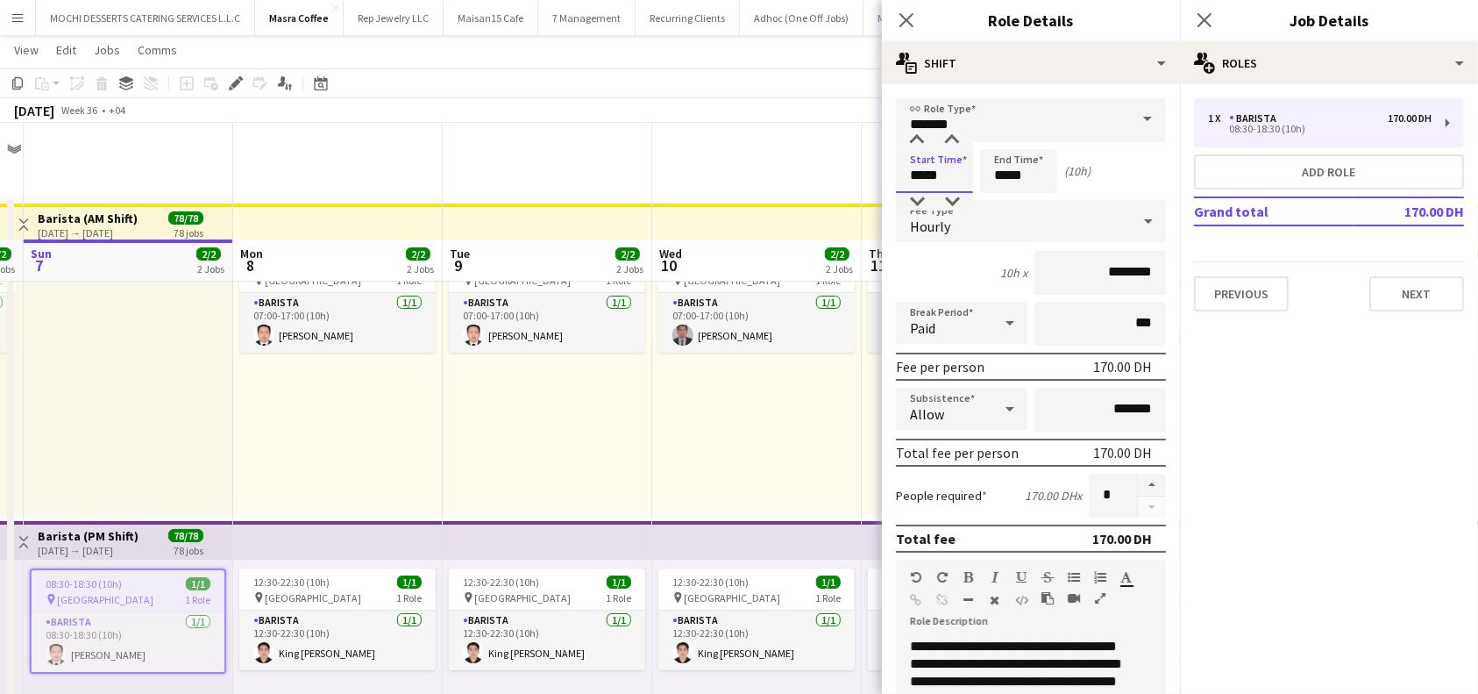
scroll to position [117, 0]
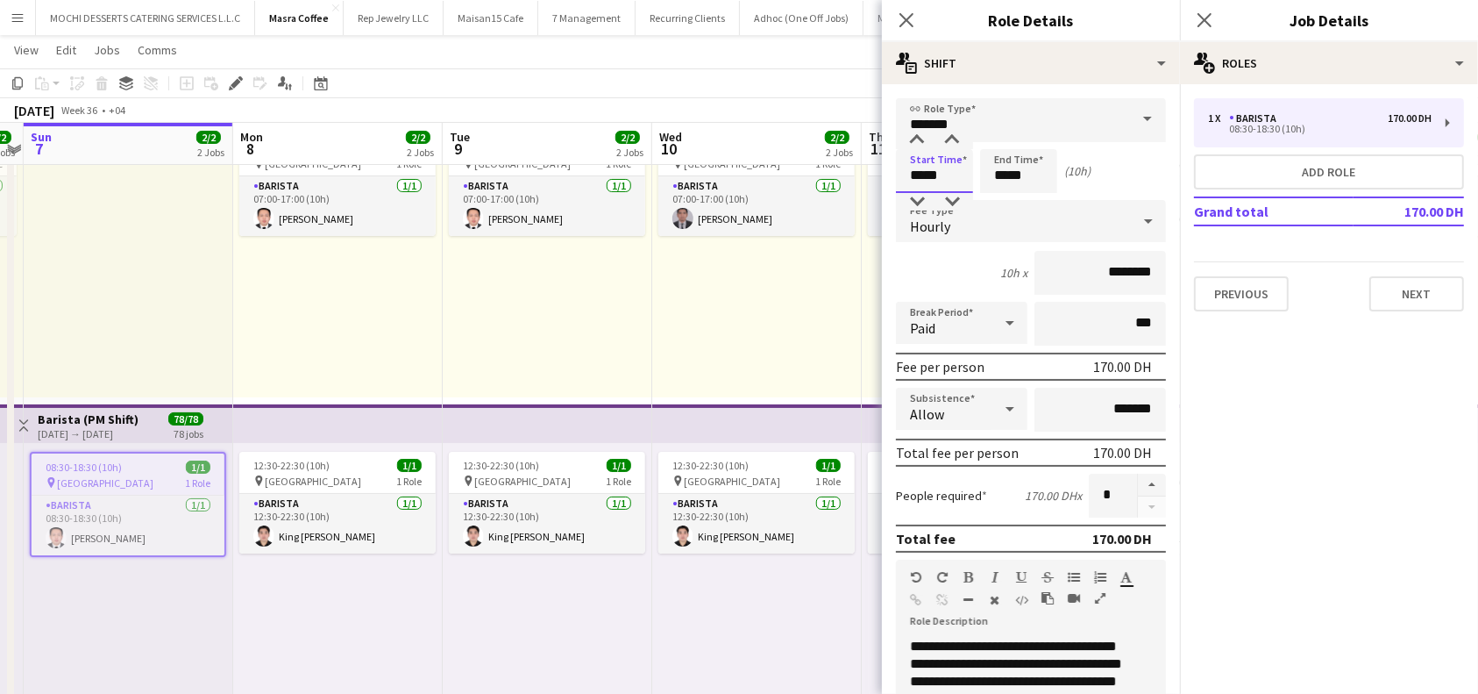
drag, startPoint x: 924, startPoint y: 173, endPoint x: 908, endPoint y: 177, distance: 16.4
click at [908, 177] on input "*****" at bounding box center [934, 171] width 77 height 44
type input "*****"
drag, startPoint x: 1007, startPoint y: 179, endPoint x: 996, endPoint y: 177, distance: 10.7
click at [996, 177] on input "*****" at bounding box center [1018, 171] width 77 height 44
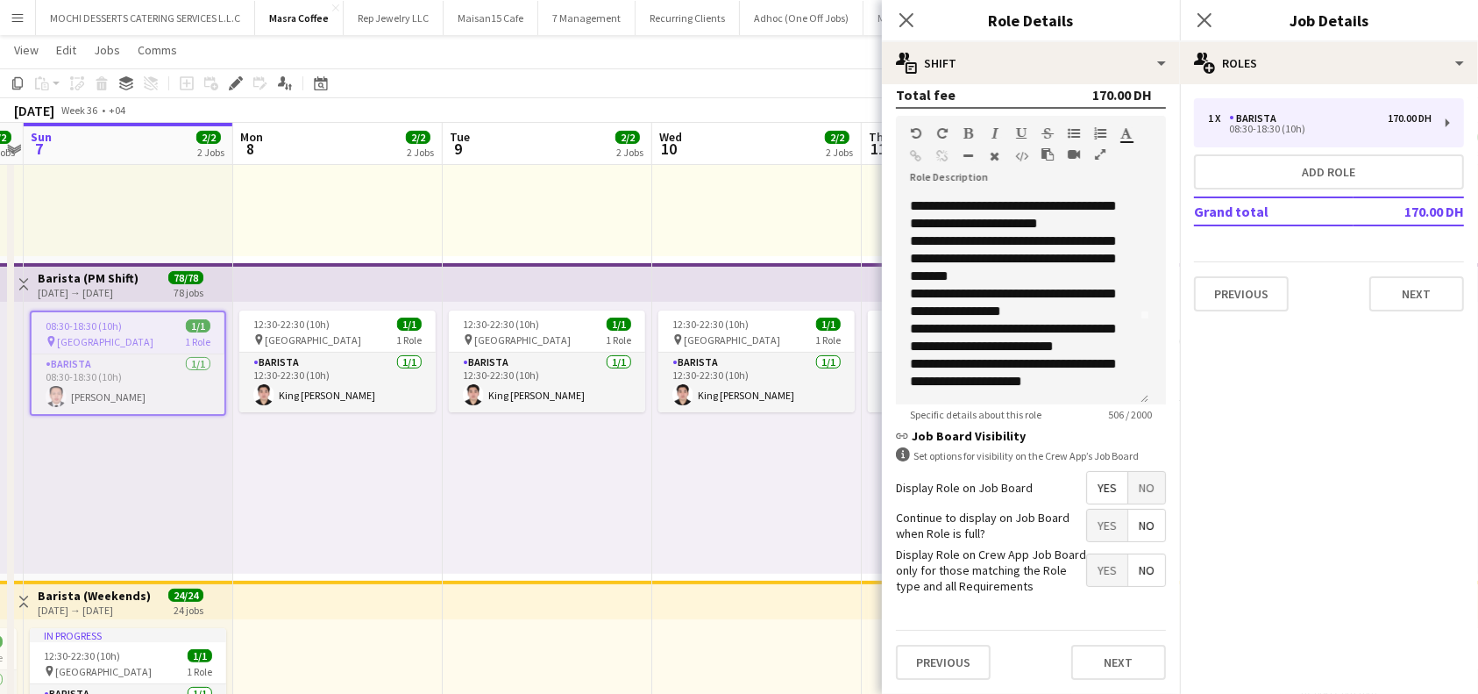
scroll to position [457, 0]
type input "*****"
click at [1108, 655] on button "Next" at bounding box center [1118, 661] width 95 height 35
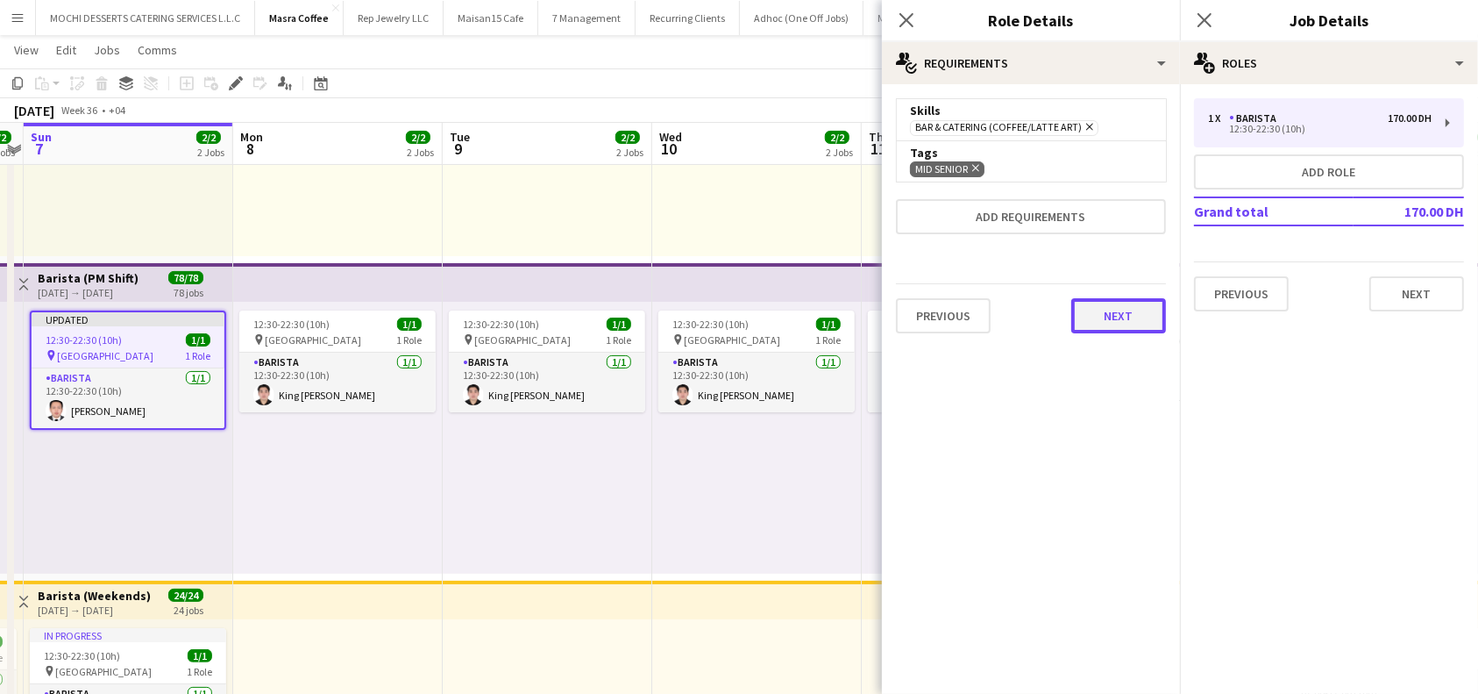
click at [1122, 322] on button "Next" at bounding box center [1118, 315] width 95 height 35
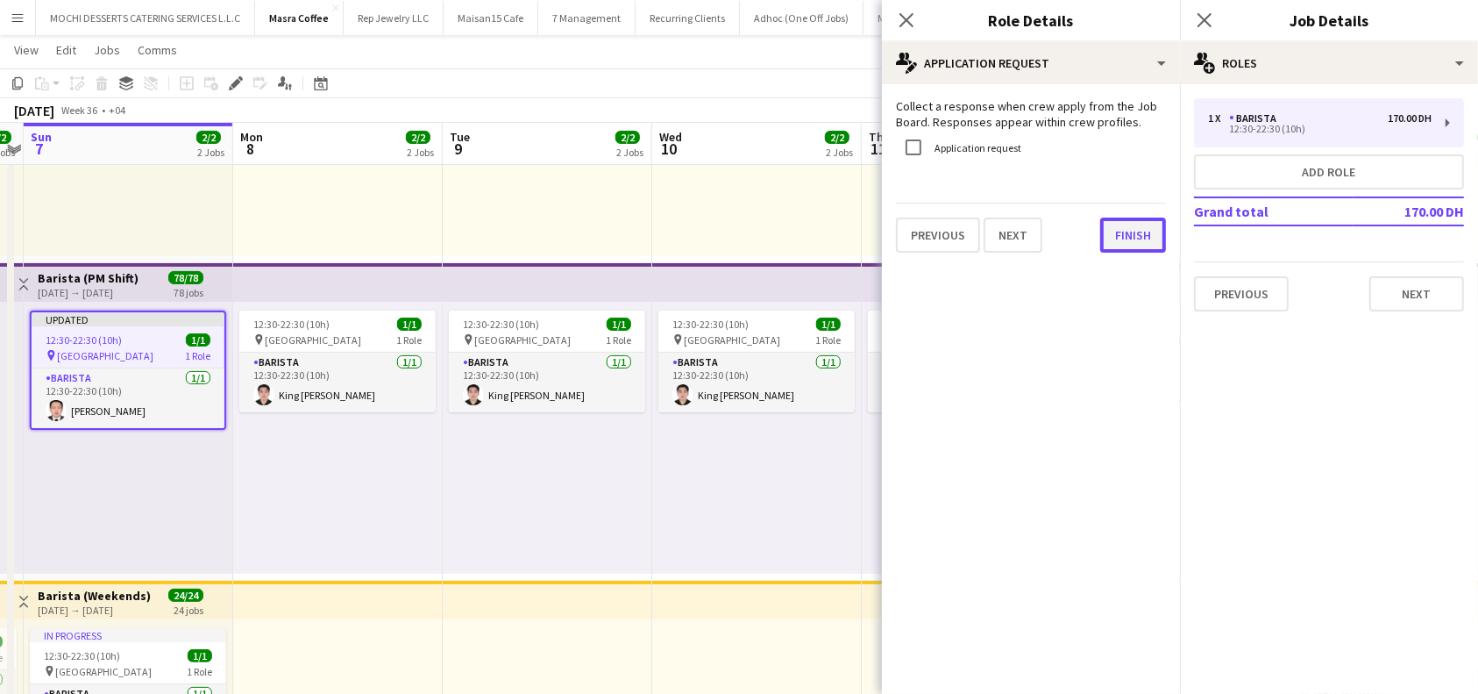
click at [1129, 219] on button "Finish" at bounding box center [1133, 234] width 66 height 35
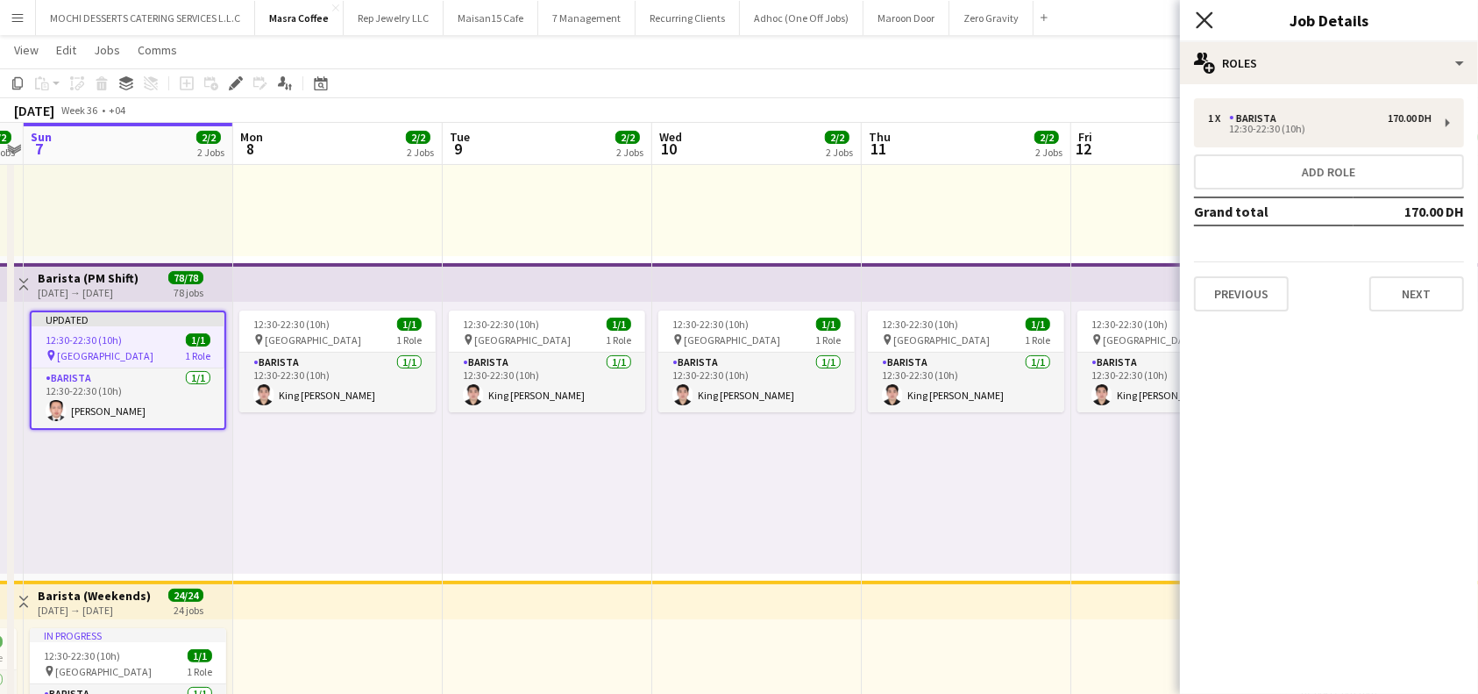
click at [1207, 25] on icon "Close pop-in" at bounding box center [1204, 19] width 17 height 17
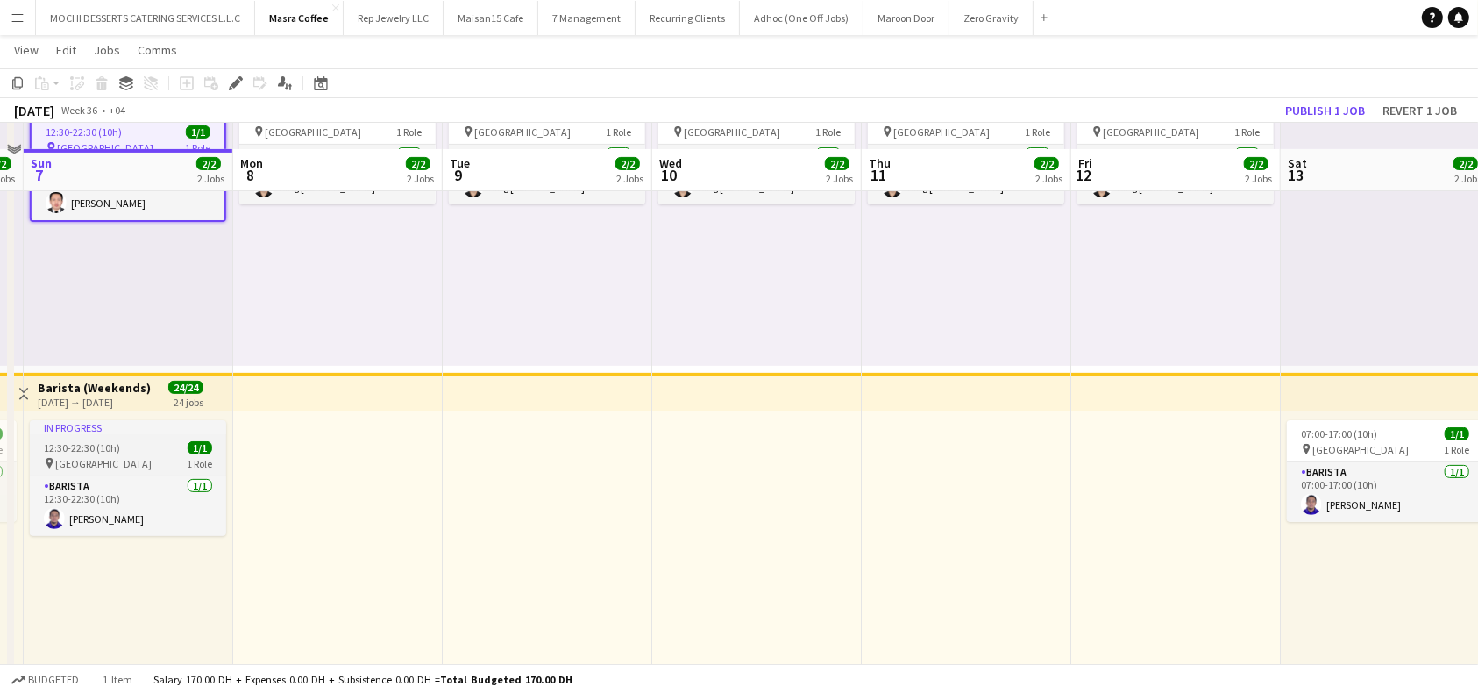
scroll to position [491, 0]
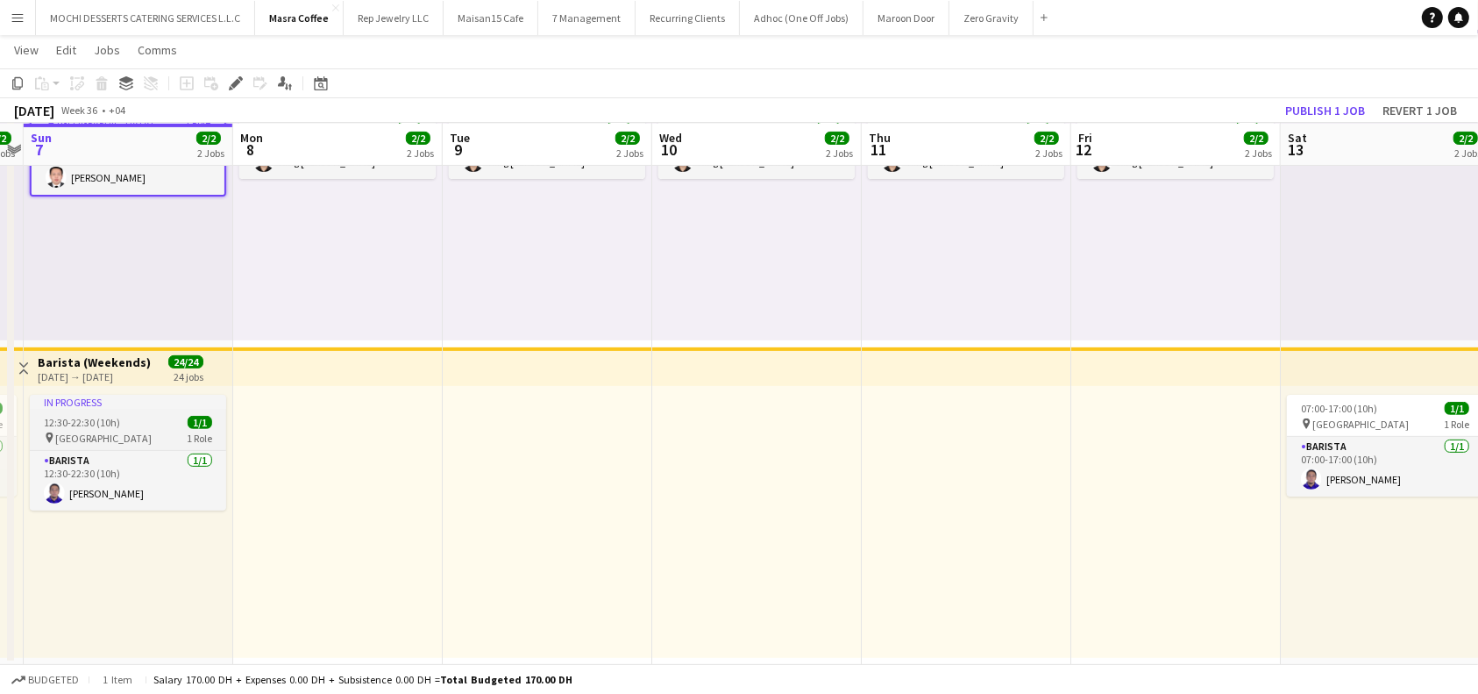
click at [133, 422] on div "12:30-22:30 (10h) 1/1" at bounding box center [128, 422] width 196 height 13
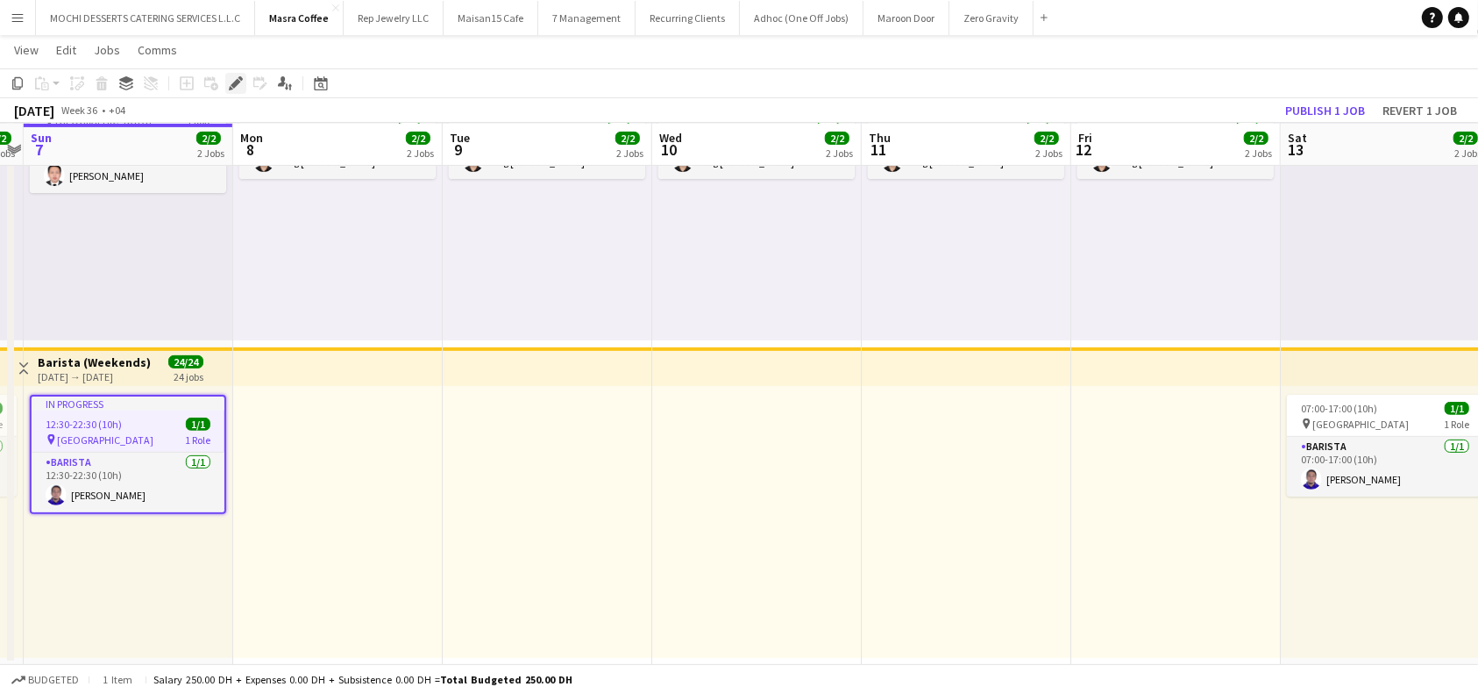
click at [238, 78] on icon "Edit" at bounding box center [236, 83] width 14 height 14
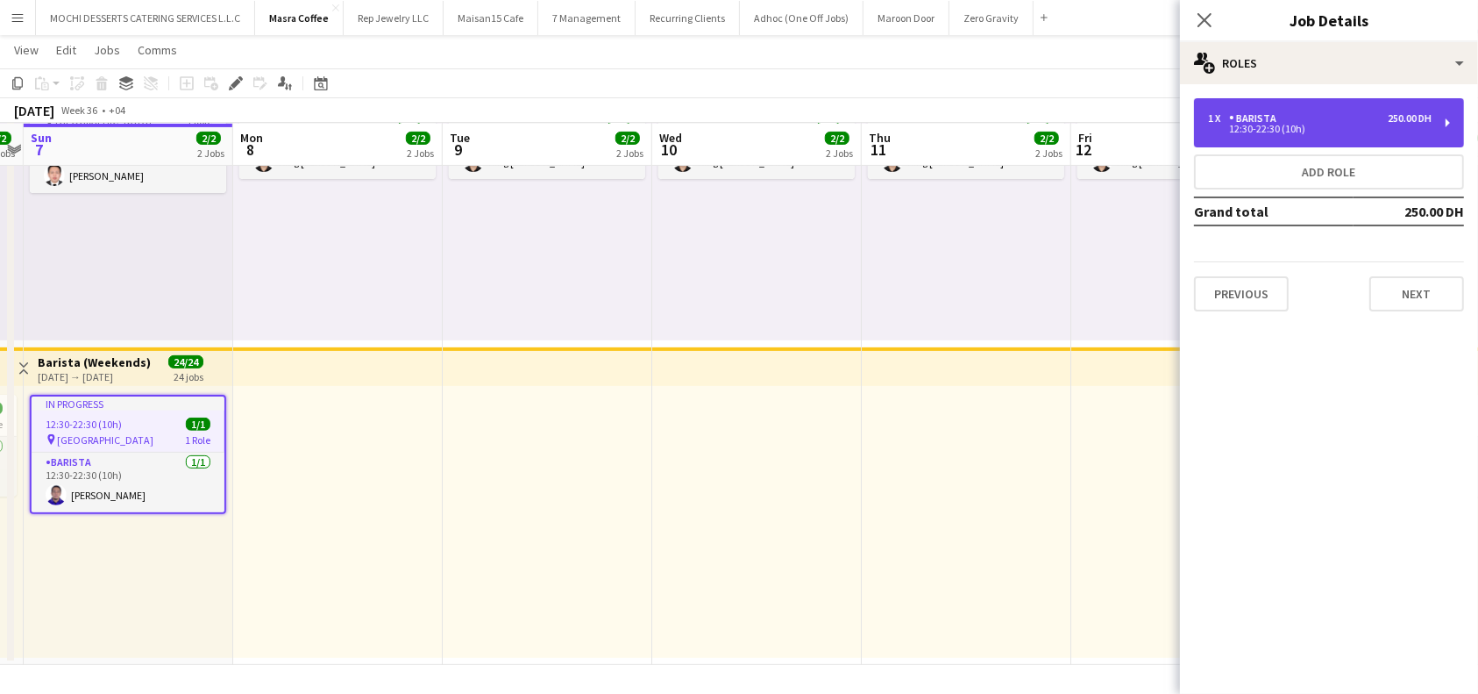
click at [1452, 130] on div "1 x Barista 250.00 DH 12:30-22:30 (10h)" at bounding box center [1329, 122] width 270 height 49
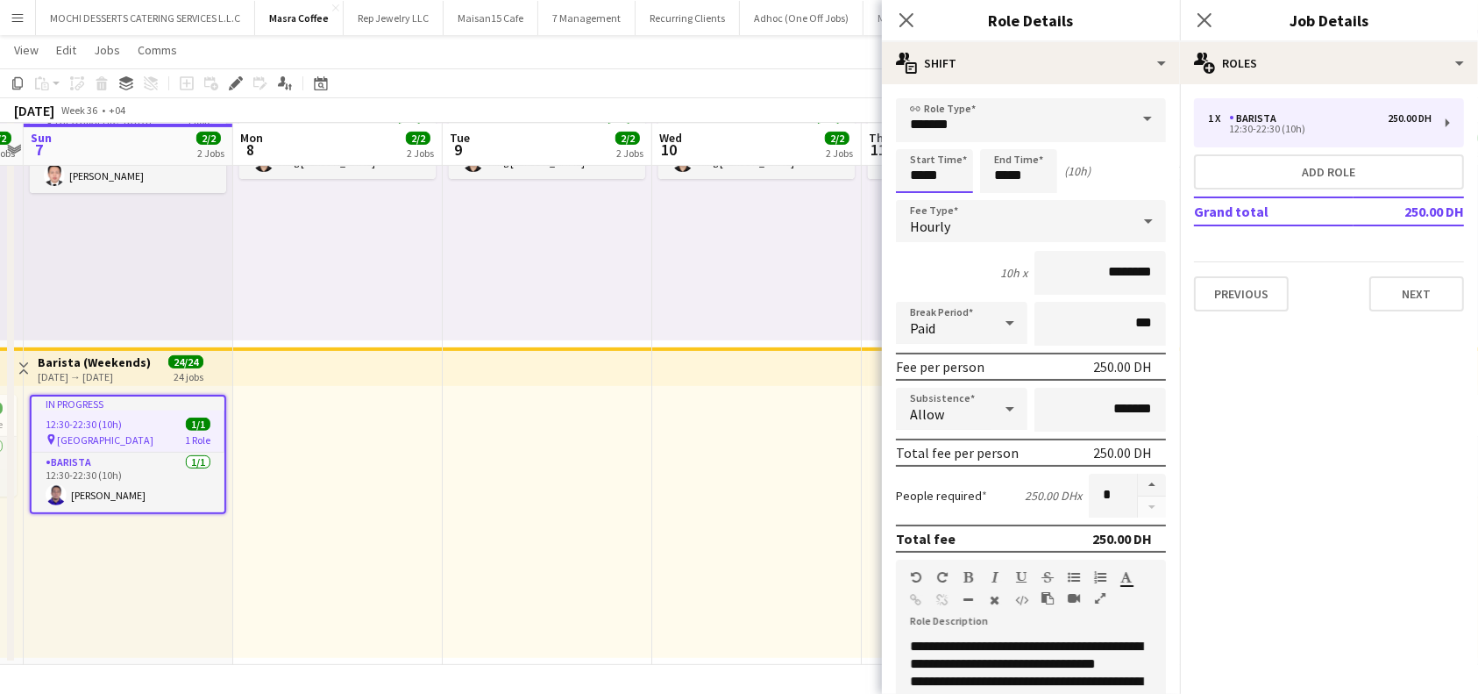
scroll to position [0, 0]
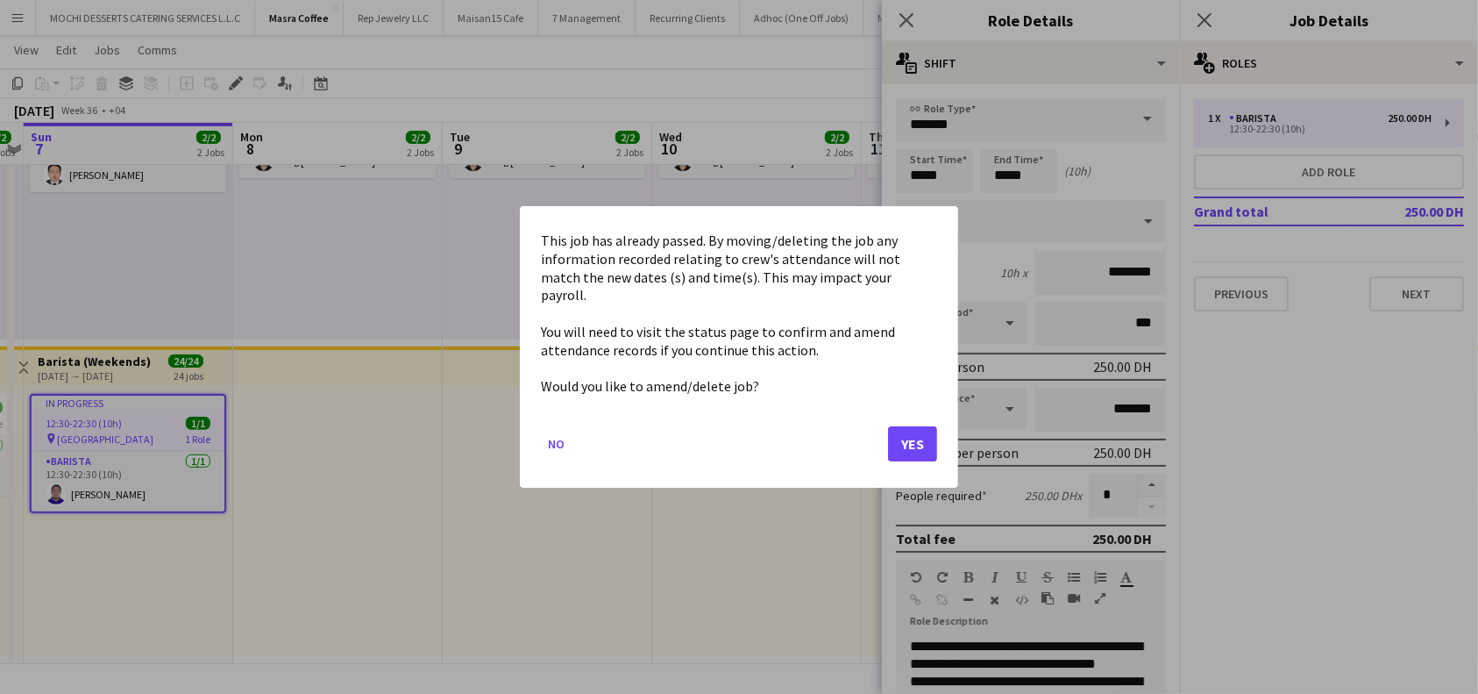
click at [914, 174] on body "Menu Boards Boards Boards All jobs Status Workforce Workforce My Workforce Recr…" at bounding box center [739, 100] width 1478 height 1185
click at [915, 433] on button "Yes" at bounding box center [912, 443] width 49 height 35
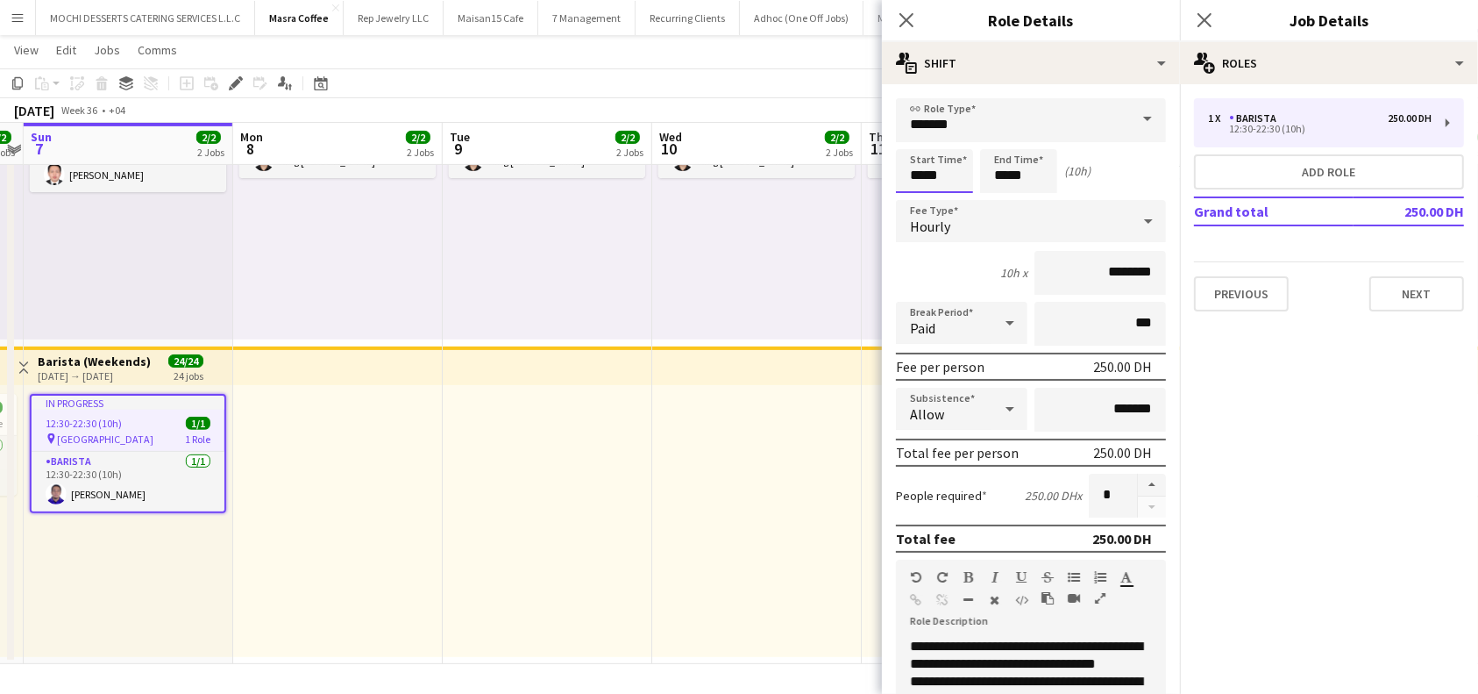
scroll to position [491, 0]
drag, startPoint x: 921, startPoint y: 174, endPoint x: 905, endPoint y: 176, distance: 15.9
click at [905, 176] on input "*****" at bounding box center [934, 171] width 77 height 44
type input "*****"
drag, startPoint x: 1004, startPoint y: 175, endPoint x: 965, endPoint y: 174, distance: 38.6
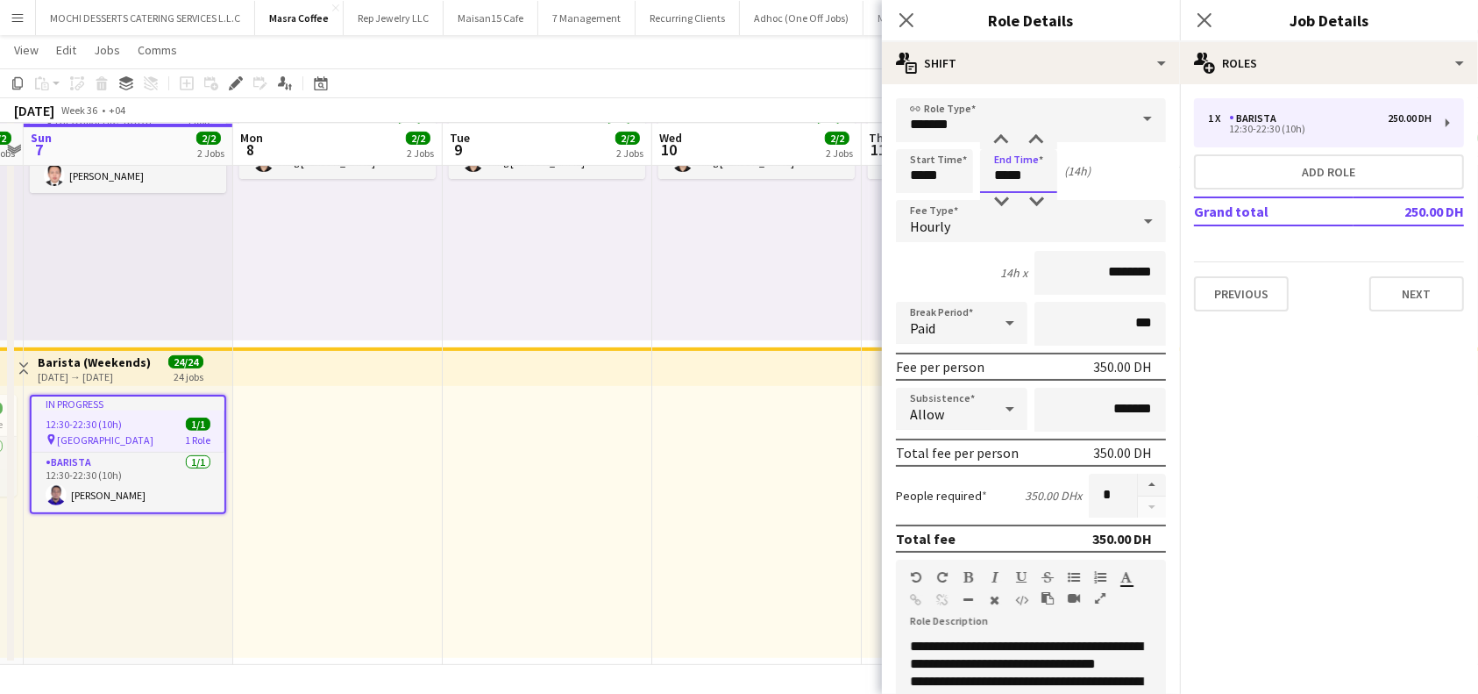
click at [965, 174] on div "Start Time ***** End Time ***** (14h)" at bounding box center [1031, 171] width 270 height 44
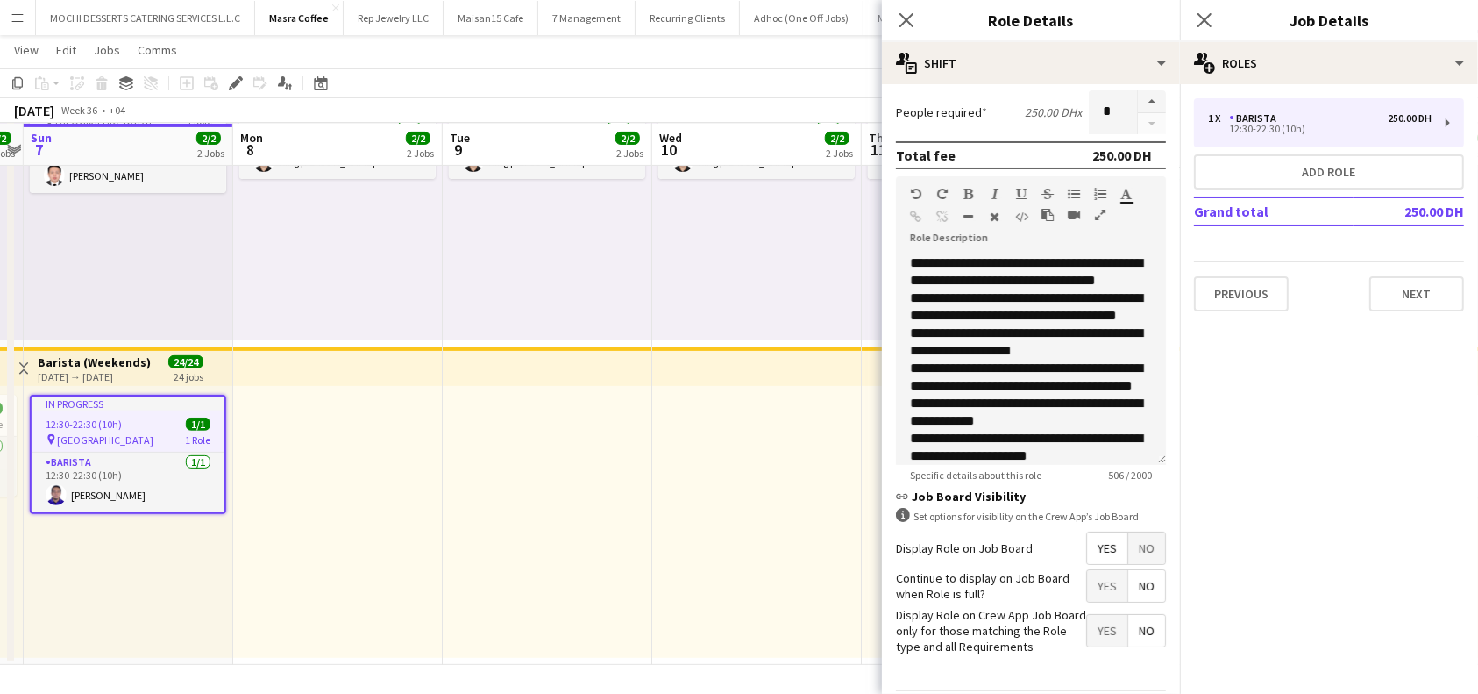
scroll to position [457, 0]
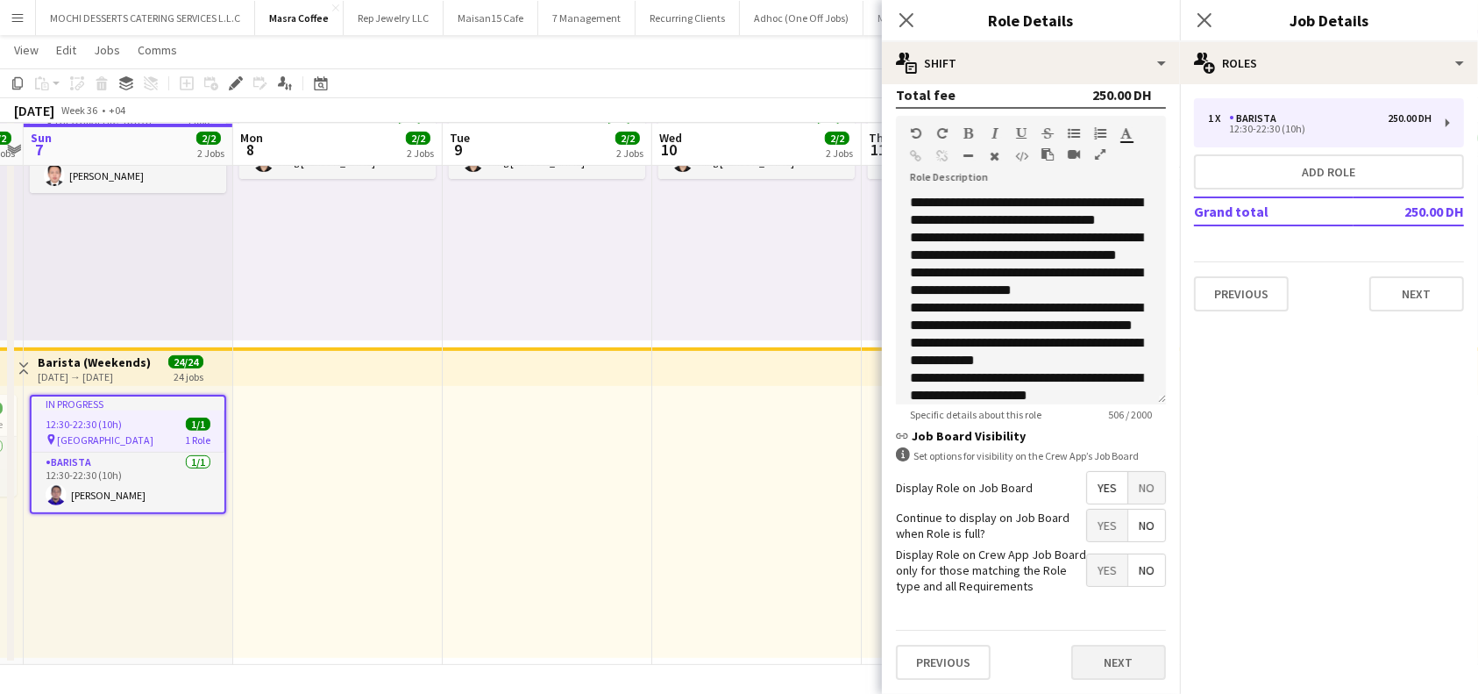
type input "*****"
click at [1114, 661] on button "Next" at bounding box center [1118, 661] width 95 height 35
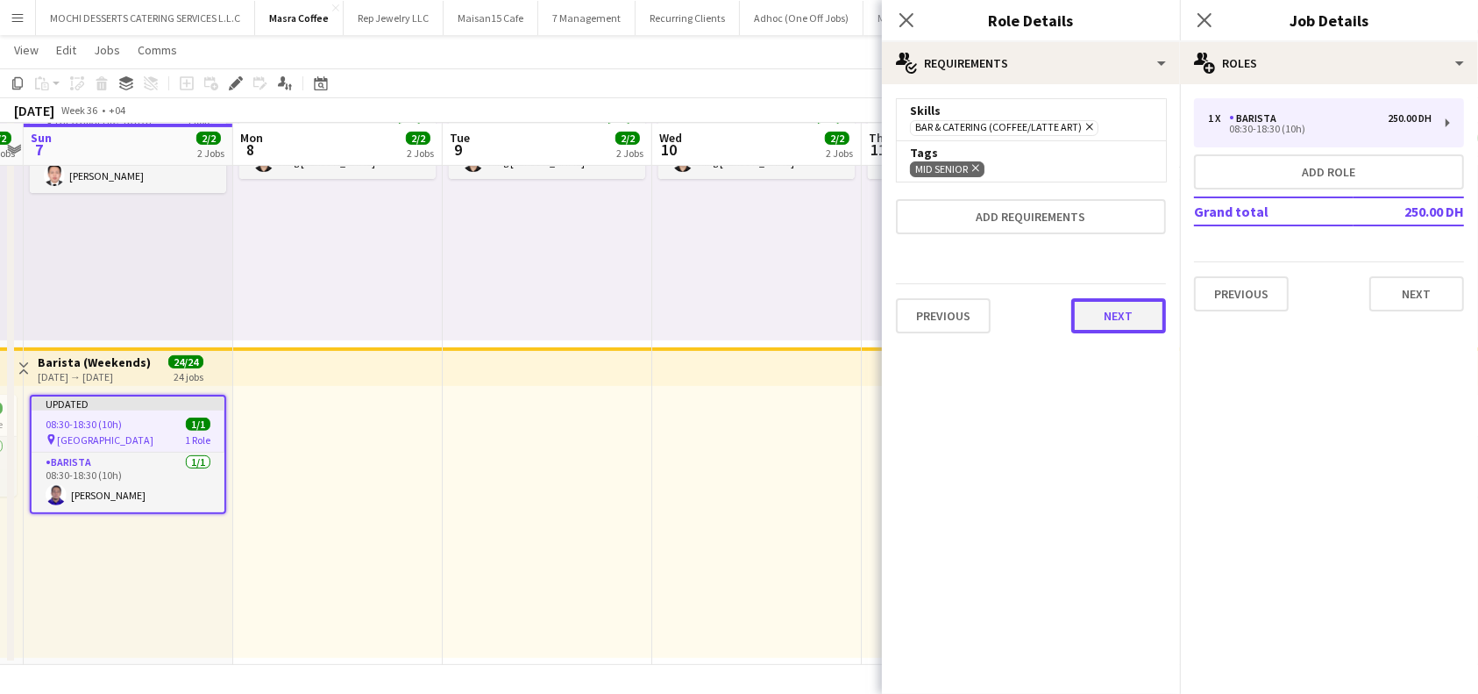
click at [1114, 329] on button "Next" at bounding box center [1118, 315] width 95 height 35
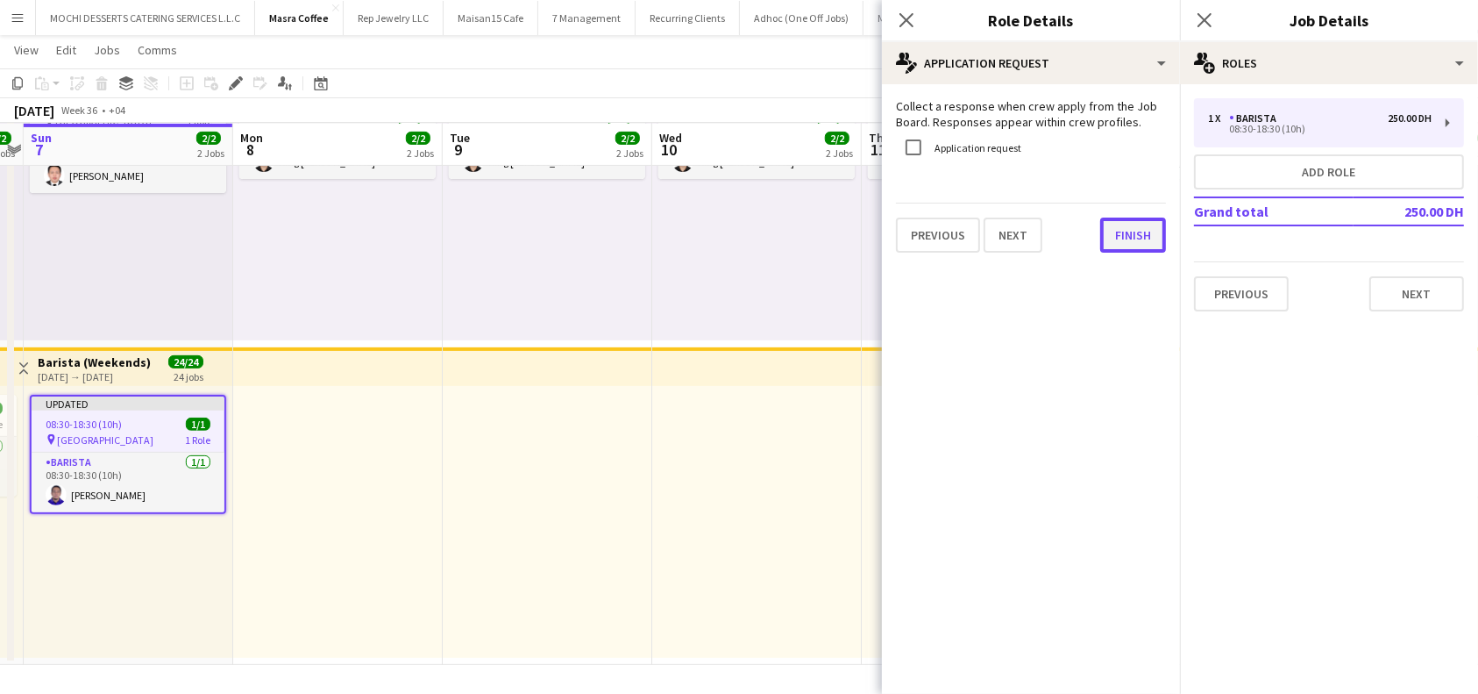
click at [1145, 245] on button "Finish" at bounding box center [1133, 234] width 66 height 35
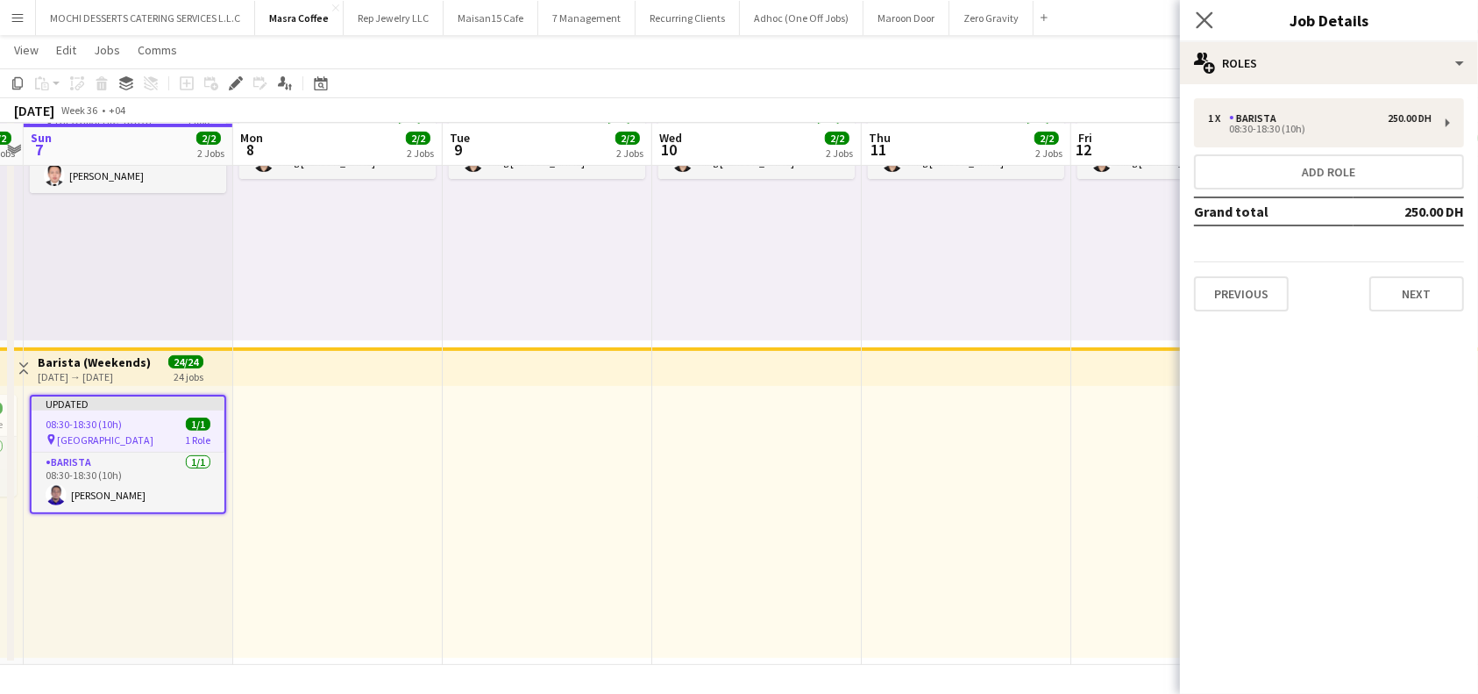
click at [1213, 19] on icon "Close pop-in" at bounding box center [1204, 19] width 17 height 17
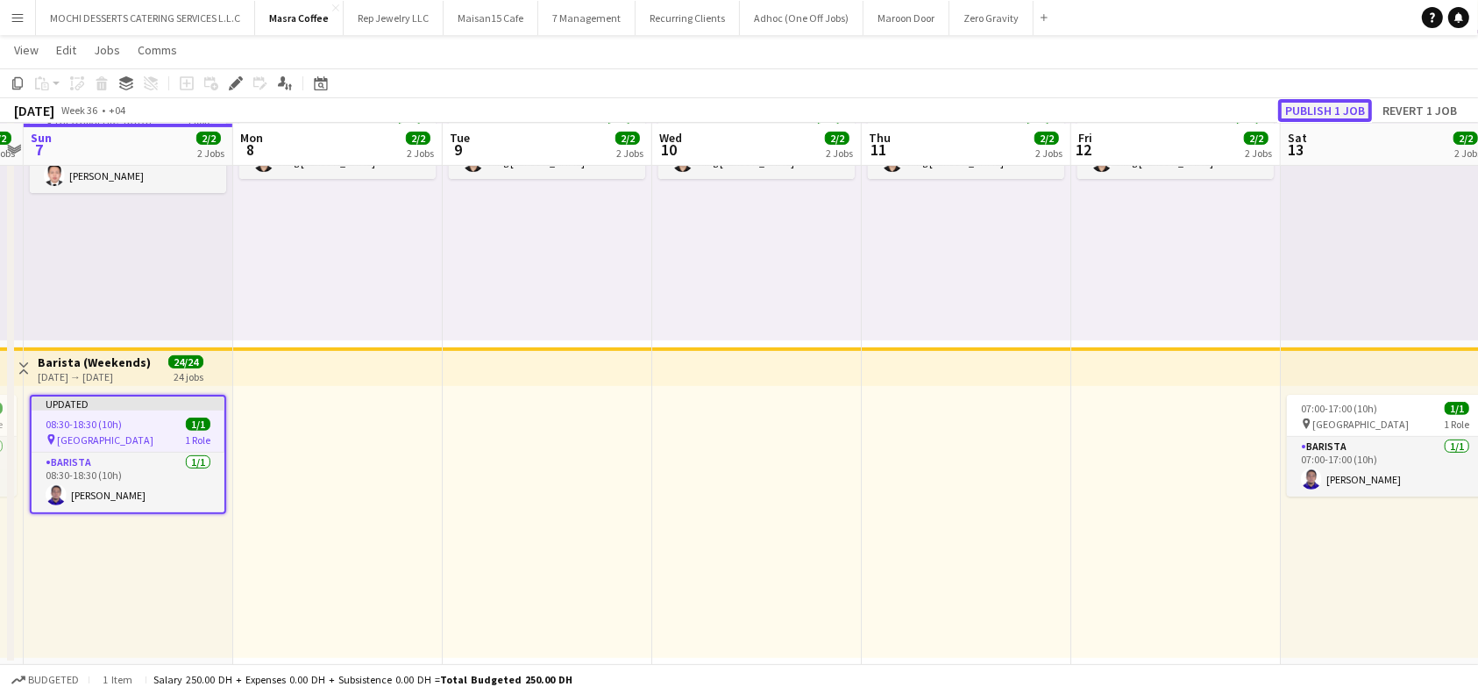
click at [1328, 107] on button "Publish 1 job" at bounding box center [1325, 110] width 94 height 23
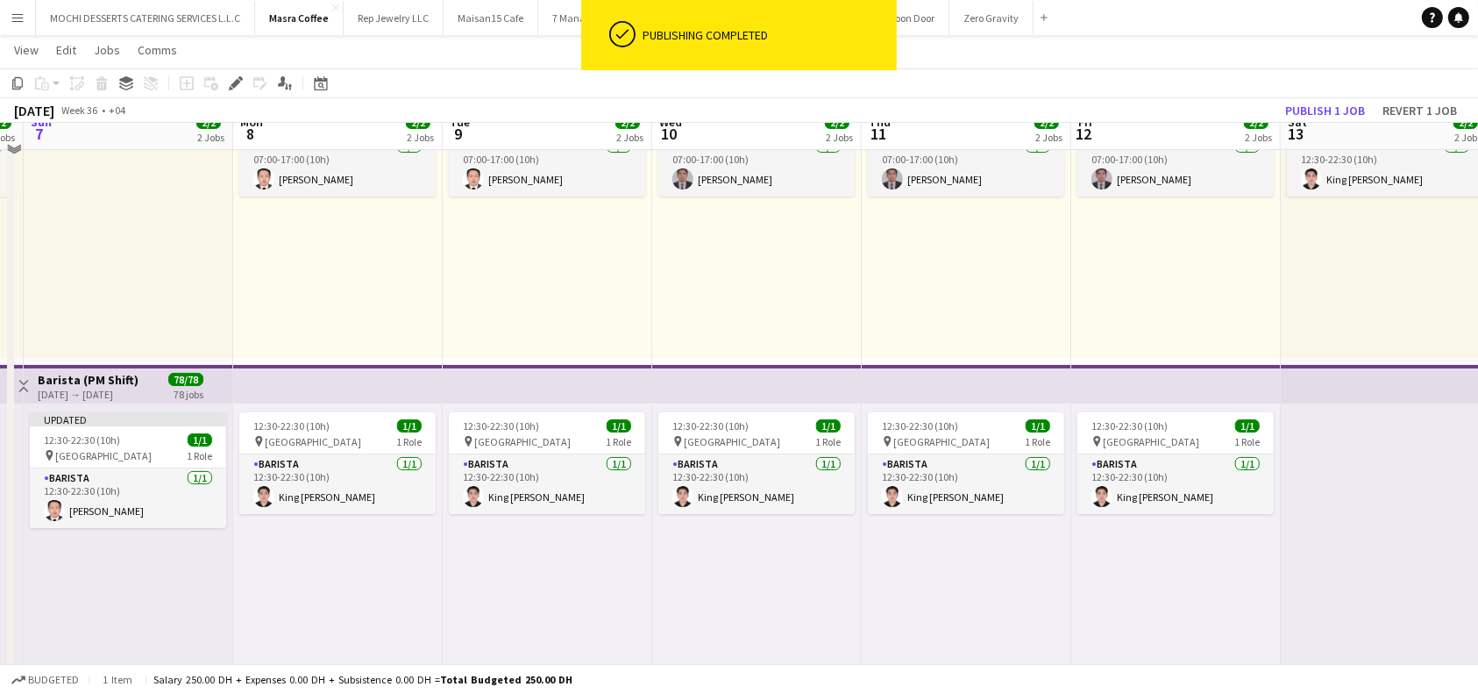
scroll to position [140, 0]
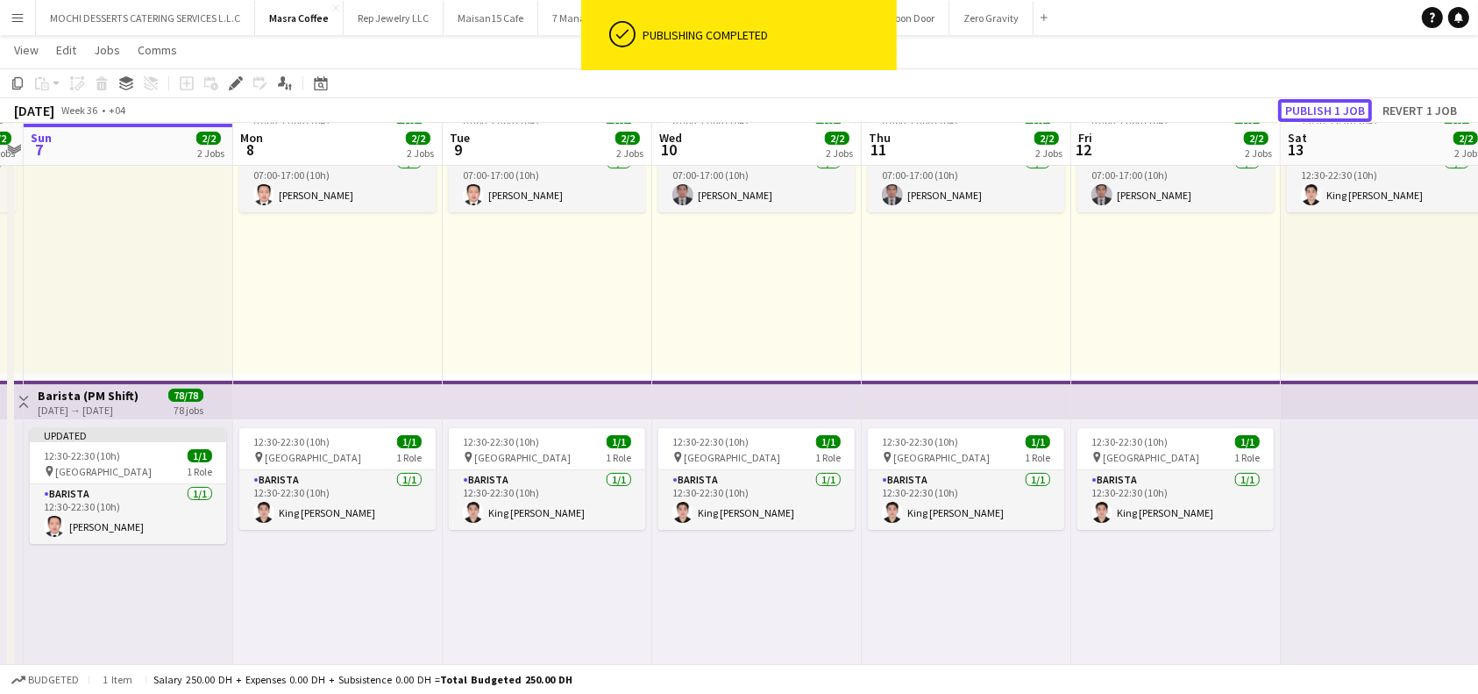
click at [1344, 114] on button "Publish 1 job" at bounding box center [1325, 110] width 94 height 23
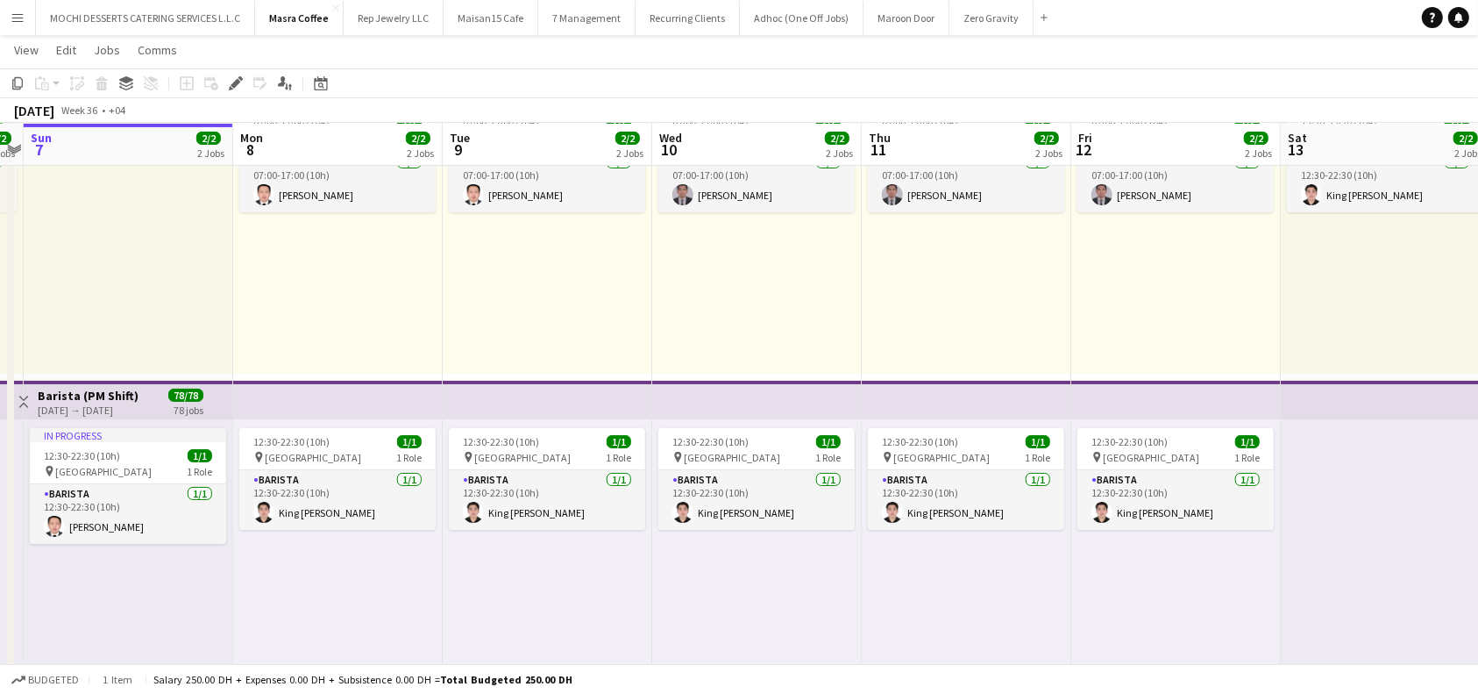
scroll to position [0, 814]
click at [518, 621] on div "12:30-22:30 (10h) 1/1 pin Al Serkal Avenue 1 Role Barista 1/1 12:30-22:30 (10h)…" at bounding box center [549, 555] width 210 height 272
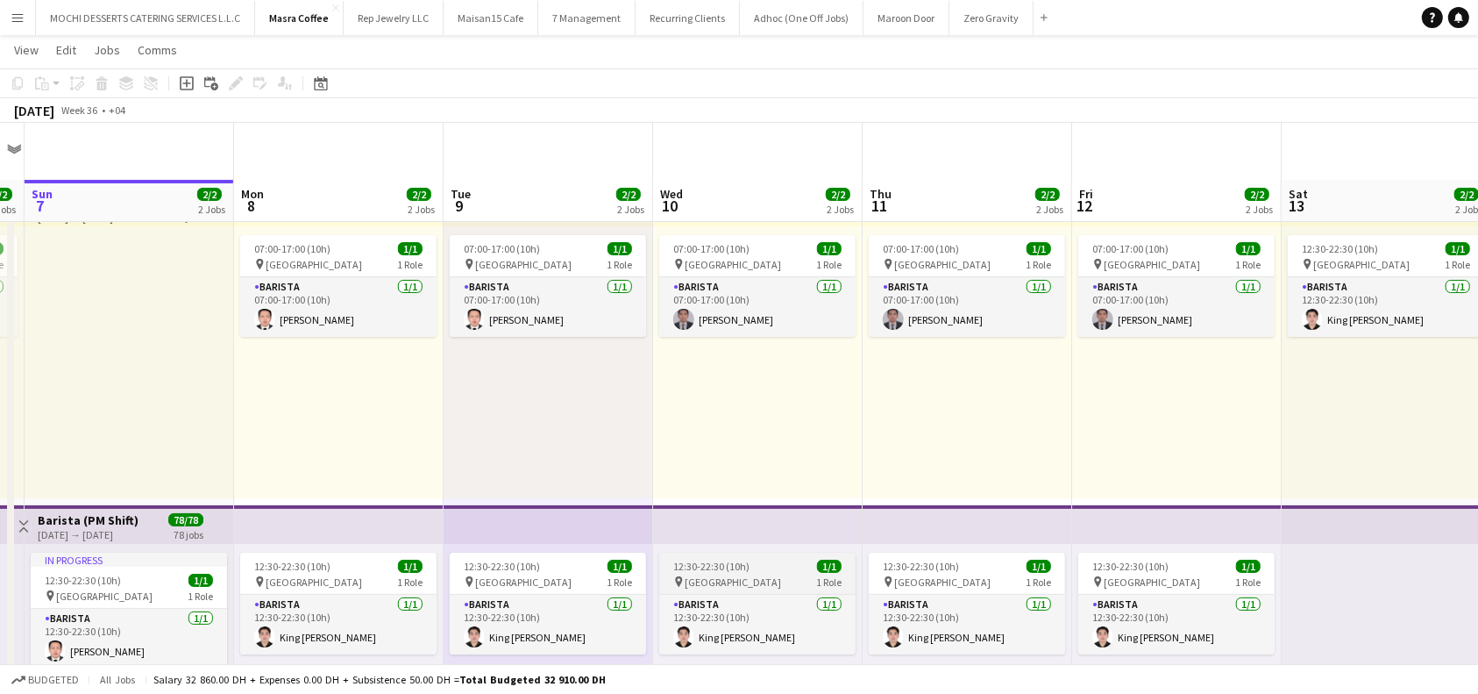
scroll to position [0, 0]
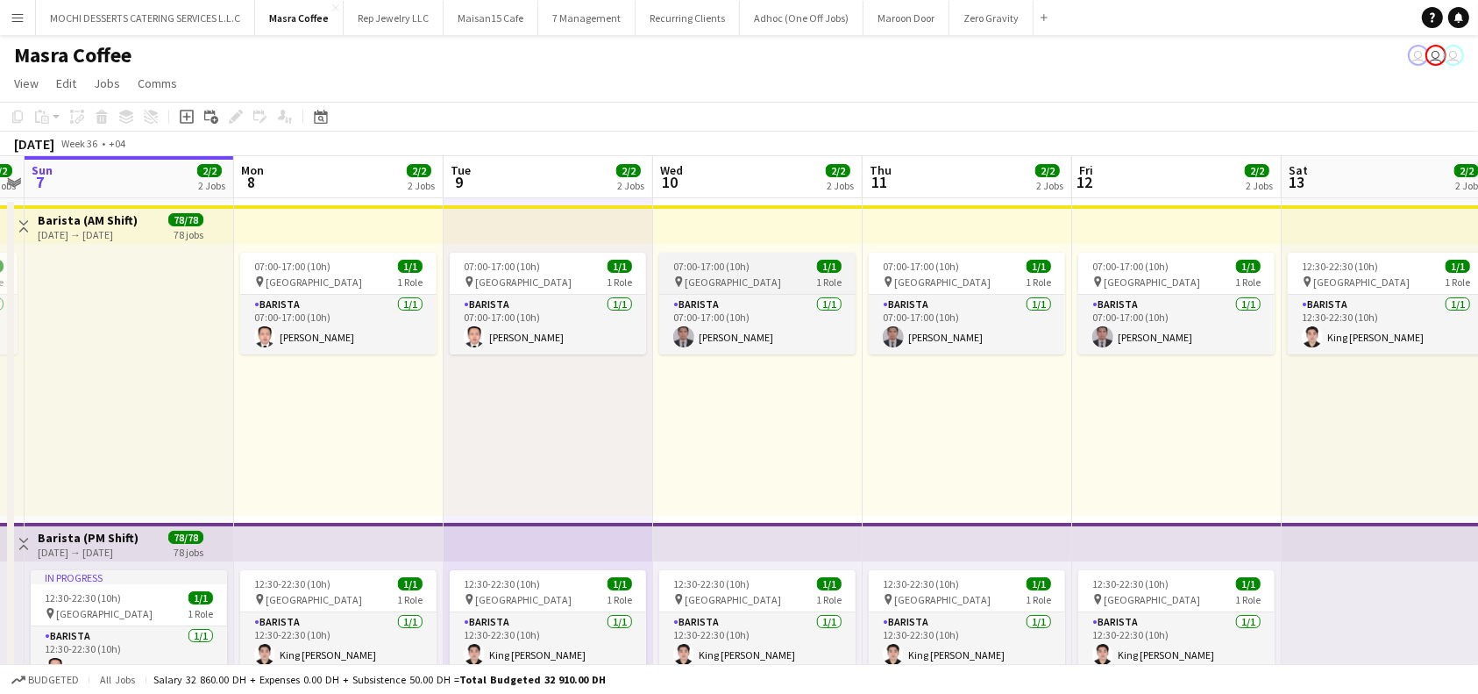
click at [773, 270] on div "07:00-17:00 (10h) 1/1" at bounding box center [757, 266] width 196 height 13
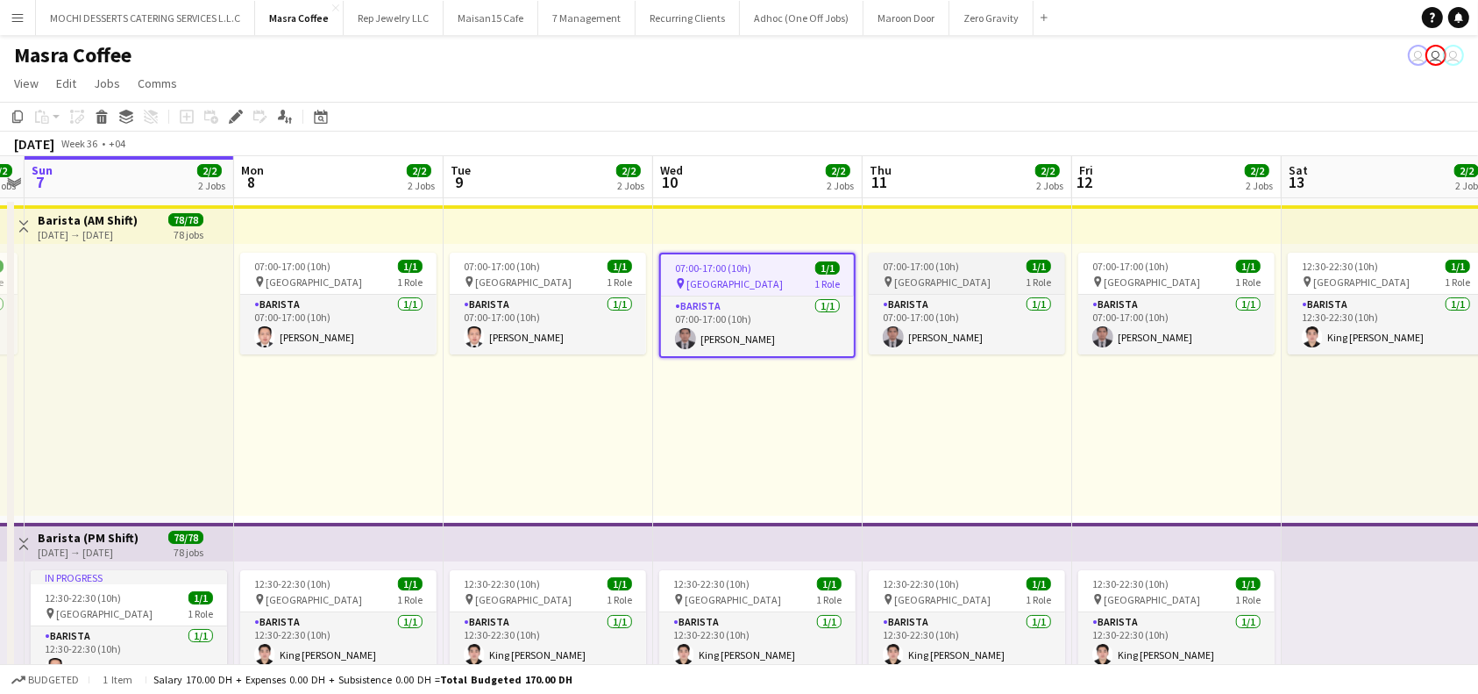
click at [979, 273] on app-job-card "07:00-17:00 (10h) 1/1 pin Al Serkal Avenue 1 Role Barista 1/1 07:00-17:00 (10h)…" at bounding box center [967, 304] width 196 height 102
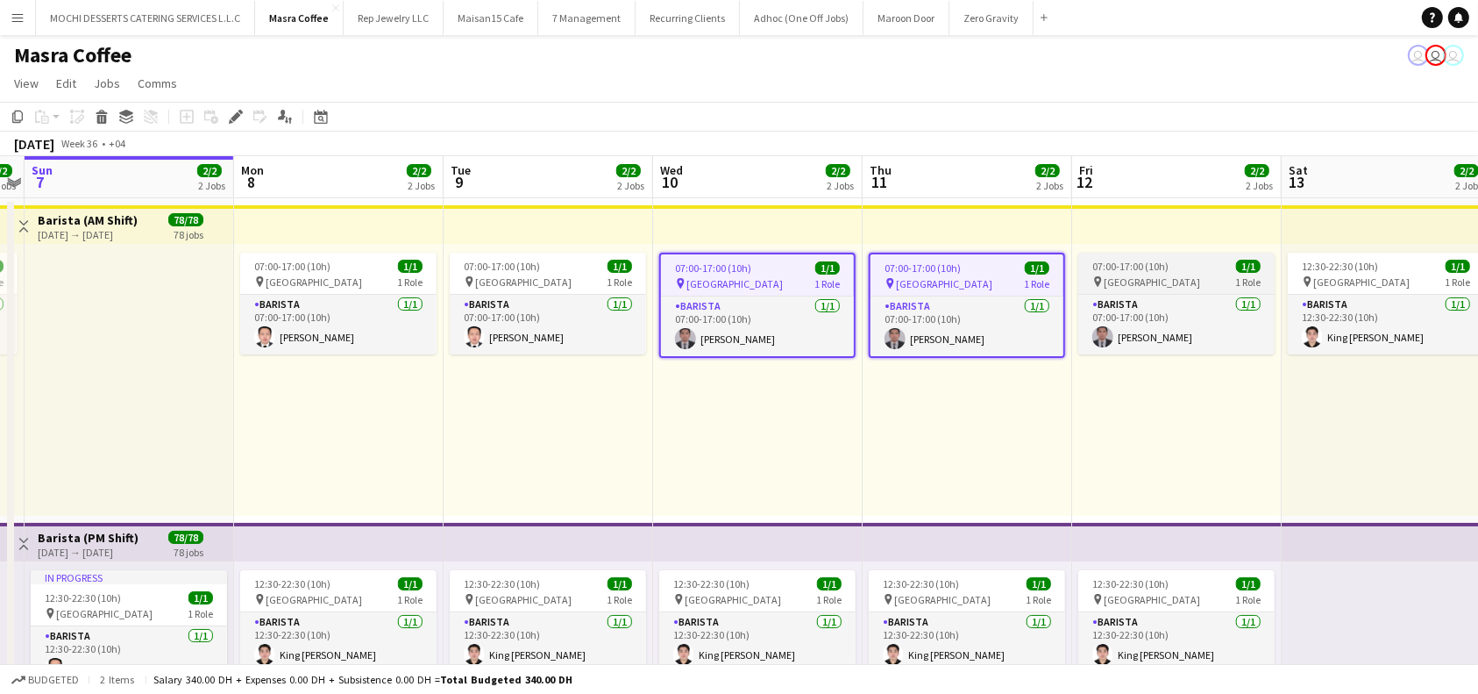
click at [1183, 277] on div "pin Al Serkal Avenue 1 Role" at bounding box center [1177, 281] width 196 height 14
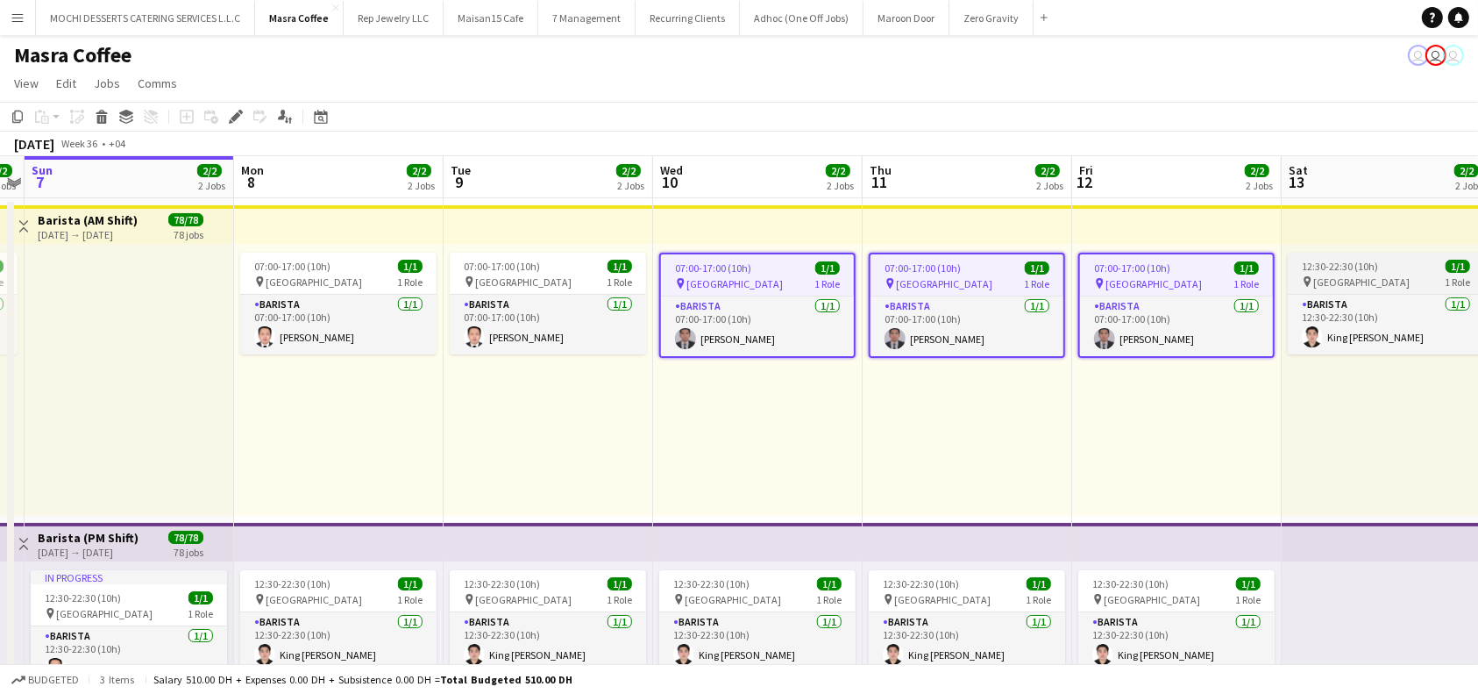
click at [1333, 263] on span "12:30-22:30 (10h)" at bounding box center [1340, 266] width 76 height 13
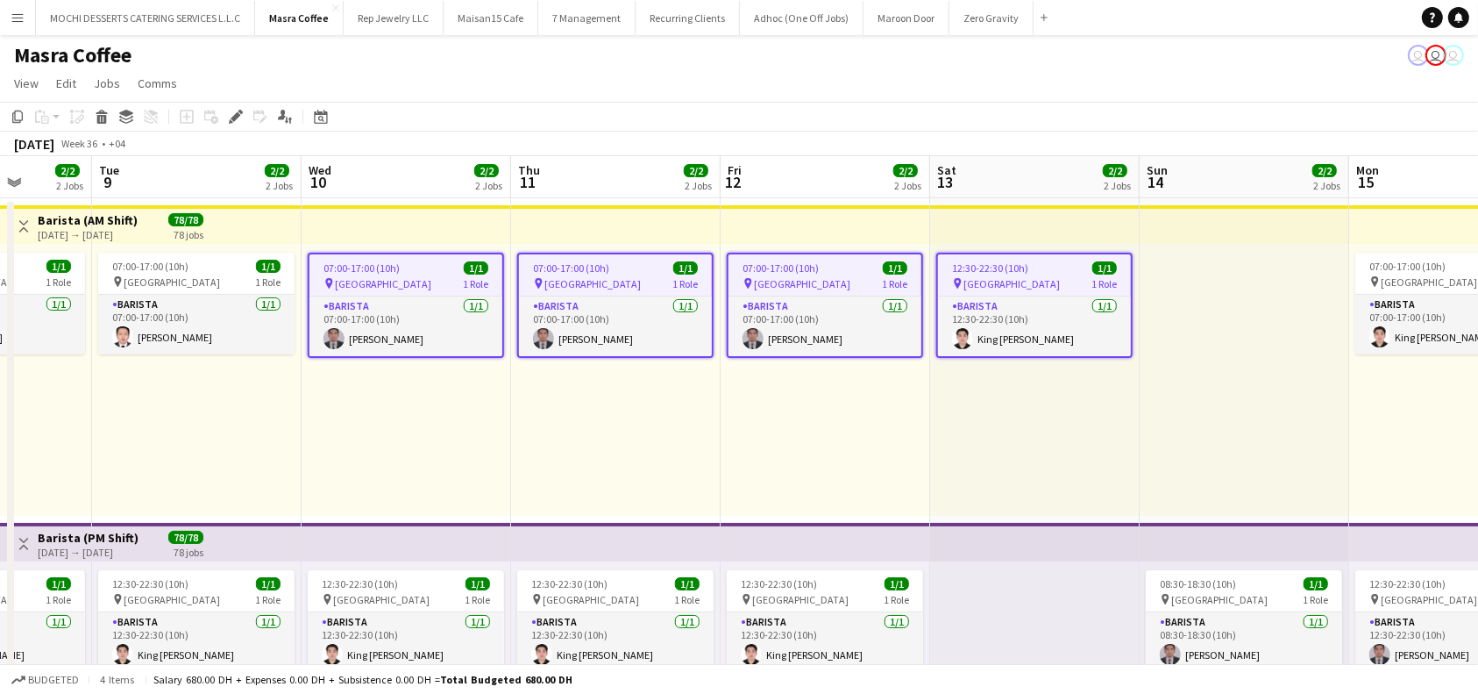
scroll to position [0, 815]
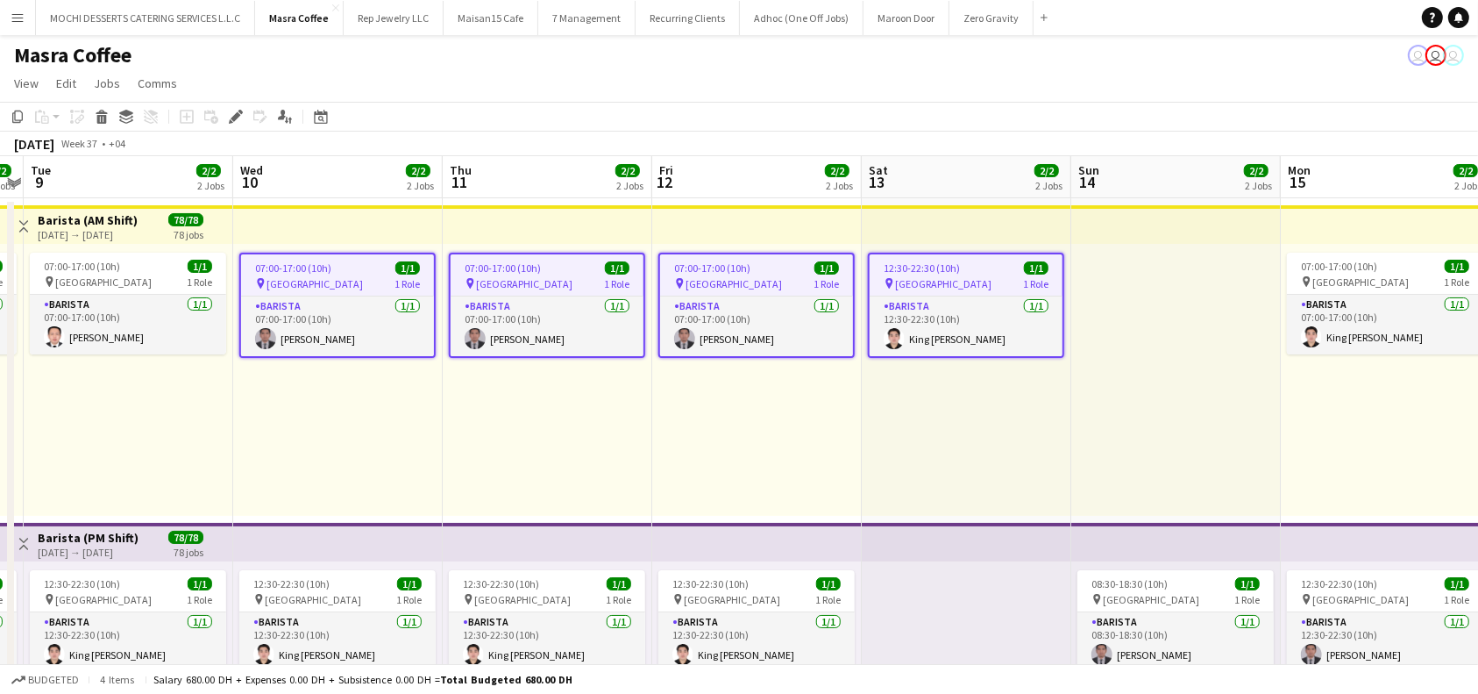
click at [897, 272] on span "12:30-22:30 (10h)" at bounding box center [922, 267] width 76 height 13
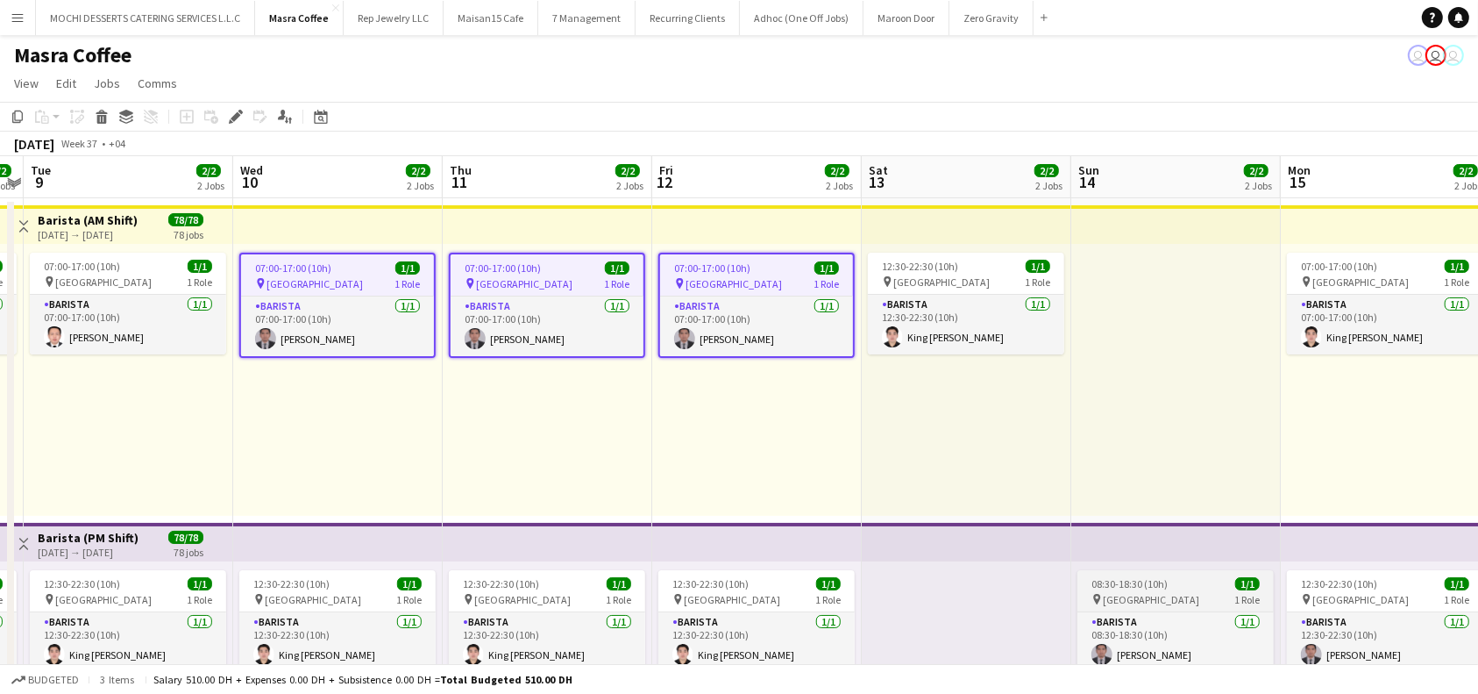
click at [1168, 601] on span "Al Serkal Avenue" at bounding box center [1151, 599] width 96 height 13
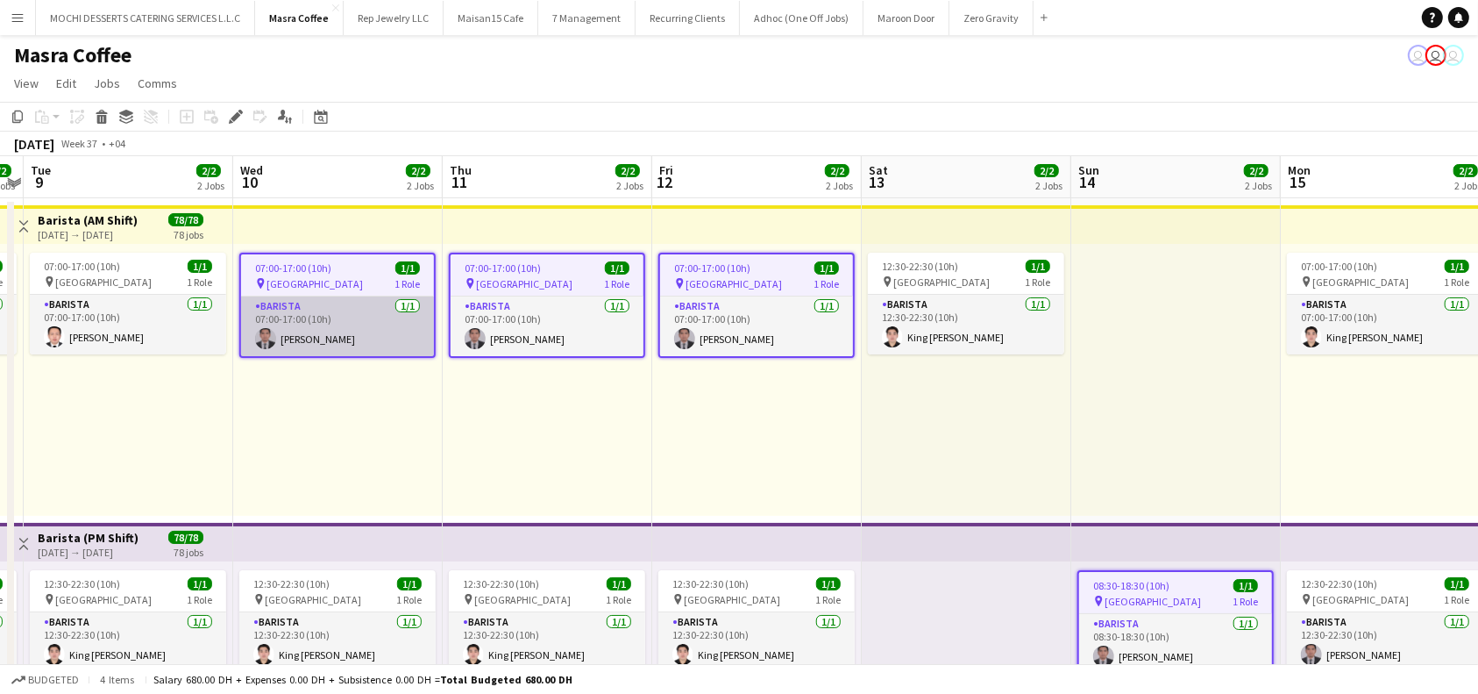
click at [365, 340] on app-card-role "Barista 1/1 07:00-17:00 (10h) Nelson Kalinga" at bounding box center [337, 326] width 193 height 60
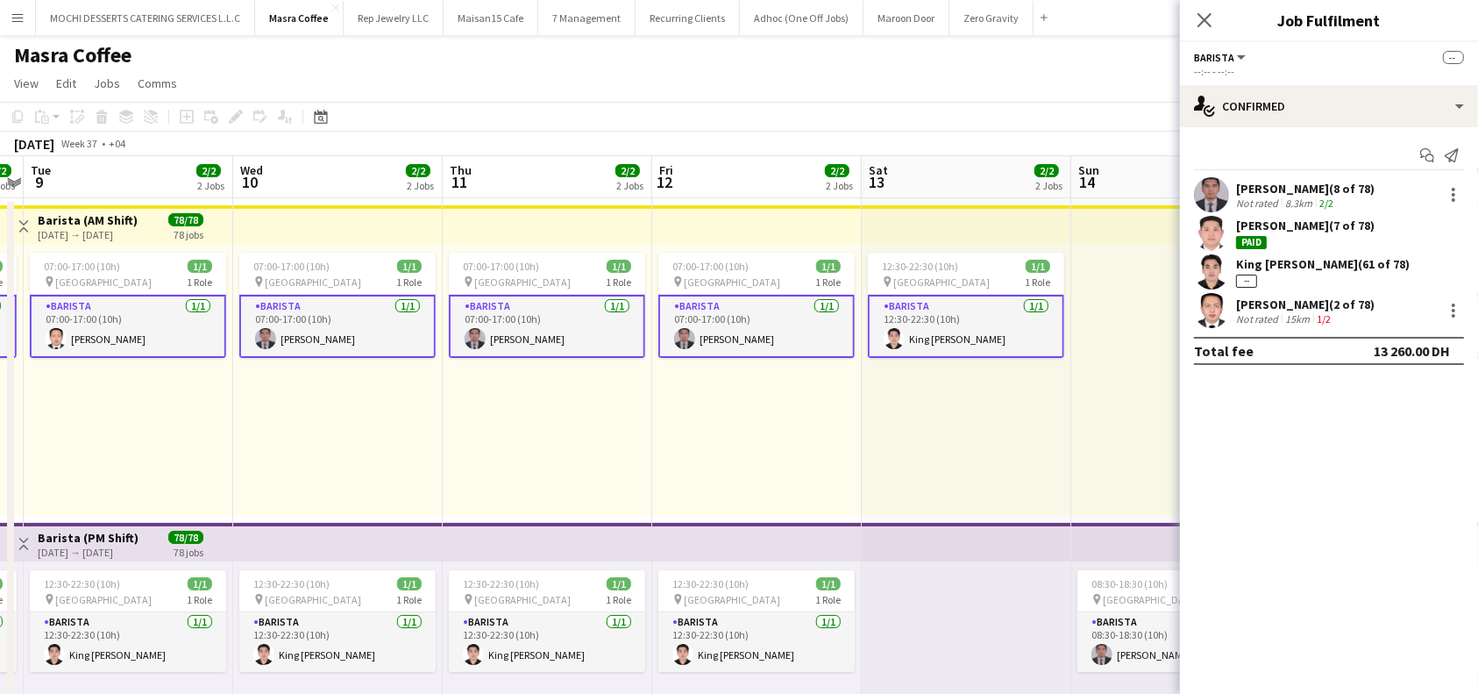
click at [378, 343] on app-card-role "Barista 1/1 07:00-17:00 (10h) Nelson Kalinga" at bounding box center [337, 326] width 196 height 63
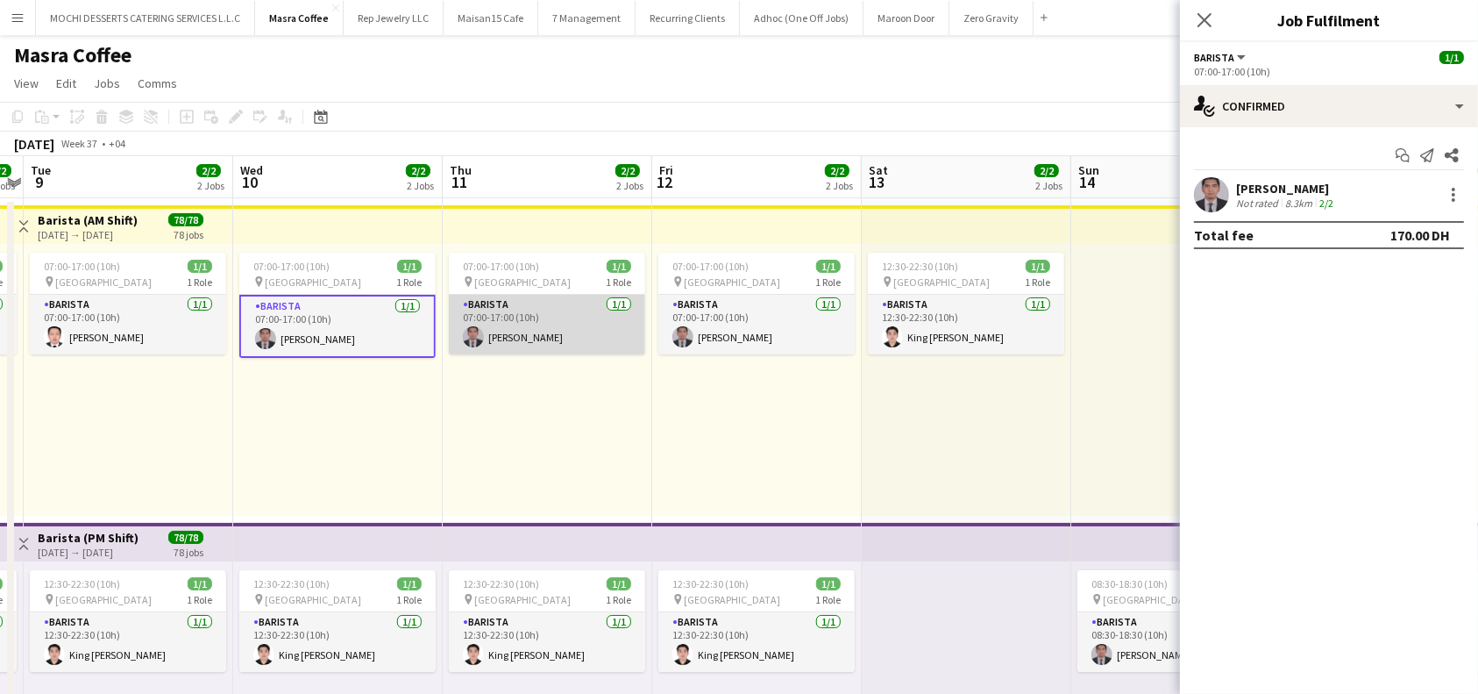
click at [547, 339] on app-card-role "Barista 1/1 07:00-17:00 (10h) Nelson Kalinga" at bounding box center [547, 325] width 196 height 60
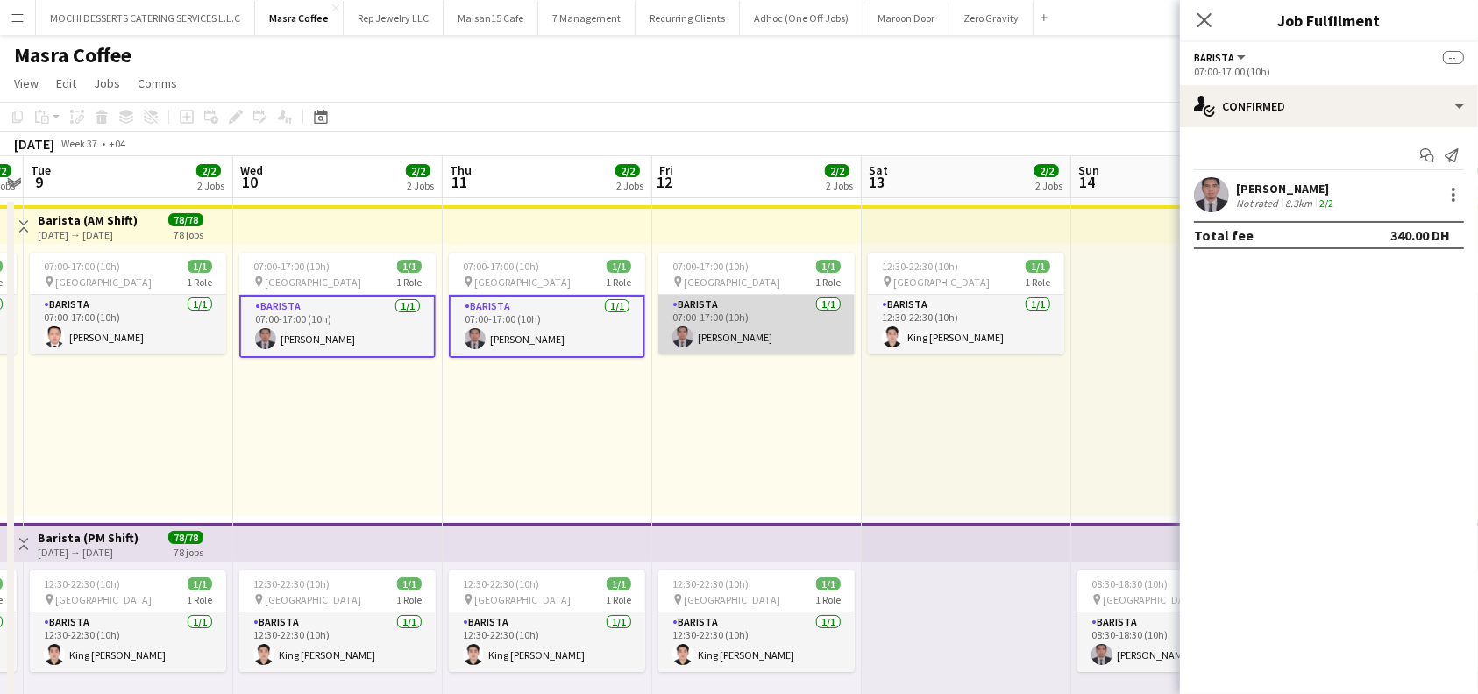
scroll to position [0, 814]
click at [741, 323] on app-card-role "Barista 1/1 07:00-17:00 (10h) Nelson Kalinga" at bounding box center [757, 325] width 196 height 60
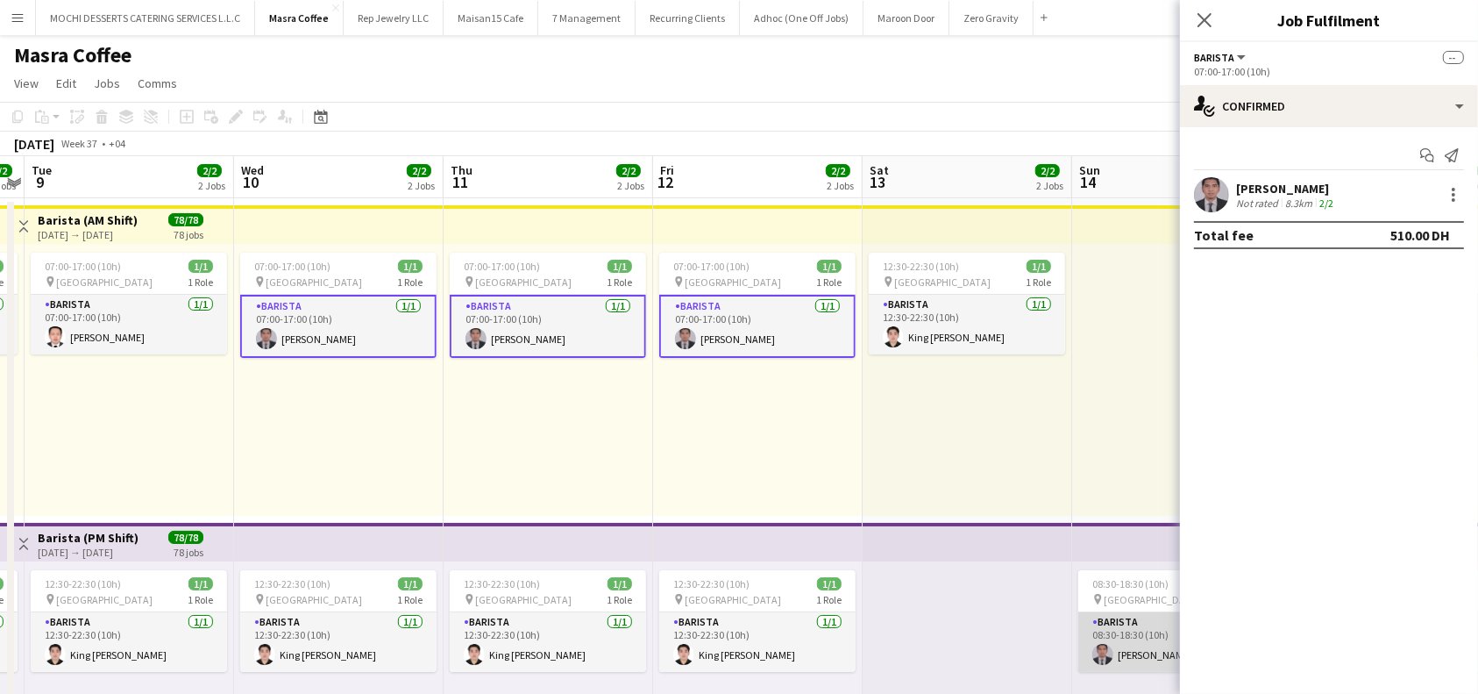
click at [1142, 649] on app-card-role "Barista 1/1 08:30-18:30 (10h) Nelson Kalinga" at bounding box center [1177, 642] width 196 height 60
click at [1456, 198] on div at bounding box center [1453, 194] width 21 height 21
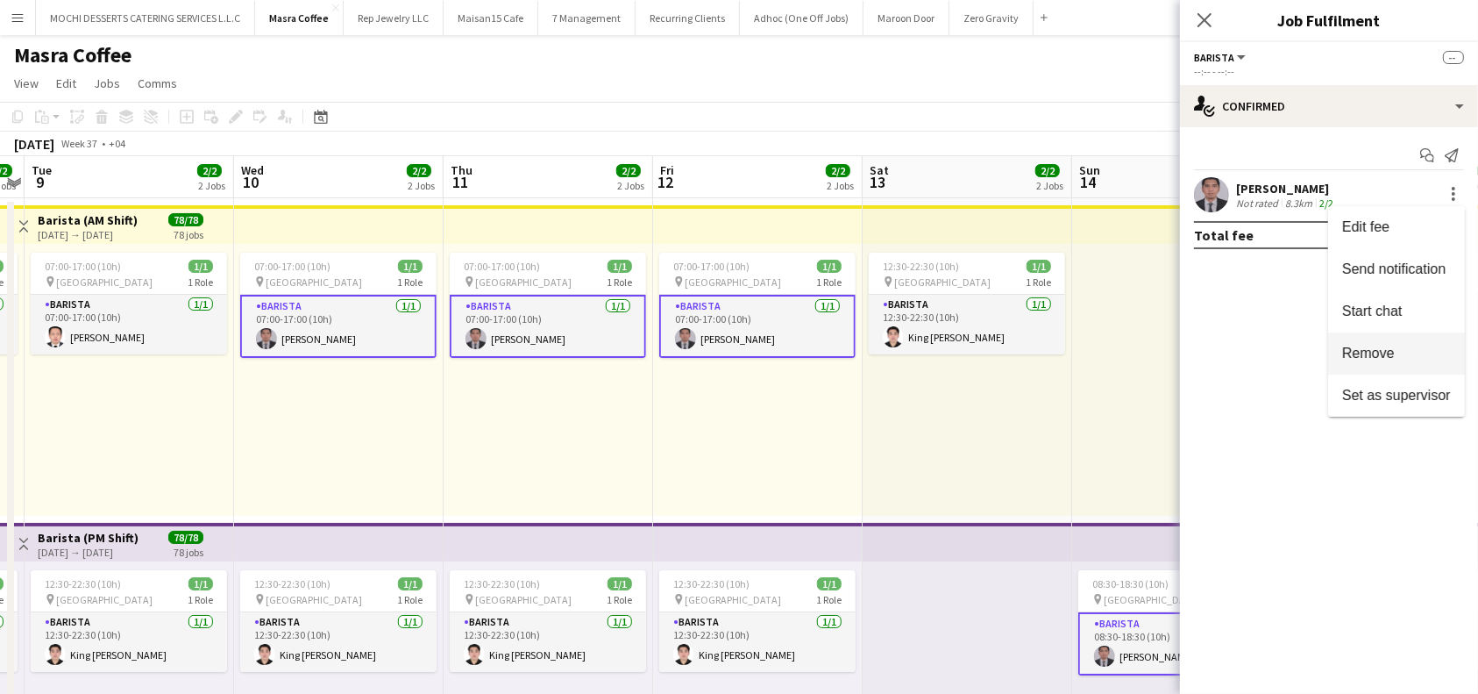
click at [1358, 348] on span "Remove" at bounding box center [1368, 352] width 53 height 15
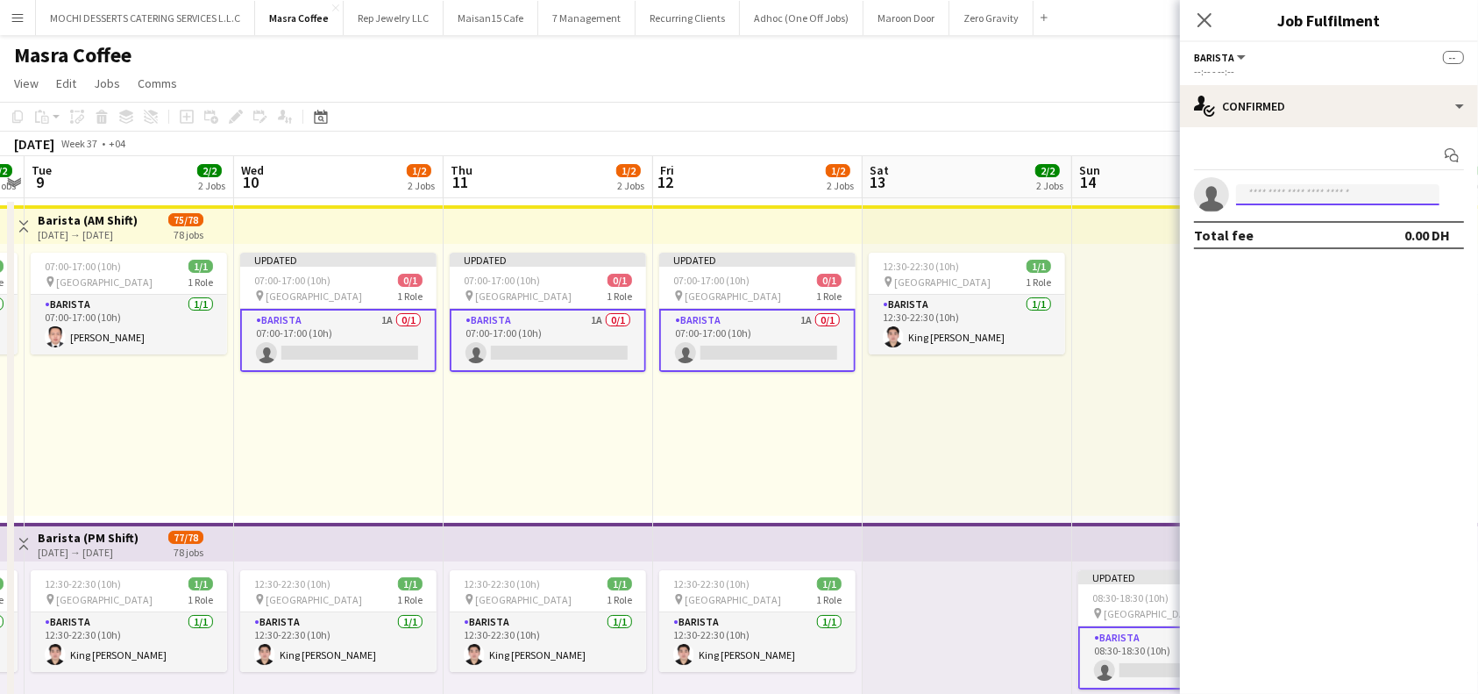
click at [1350, 189] on input at bounding box center [1337, 194] width 203 height 21
type input "****"
click at [1340, 250] on span "+971568997906" at bounding box center [1337, 248] width 175 height 14
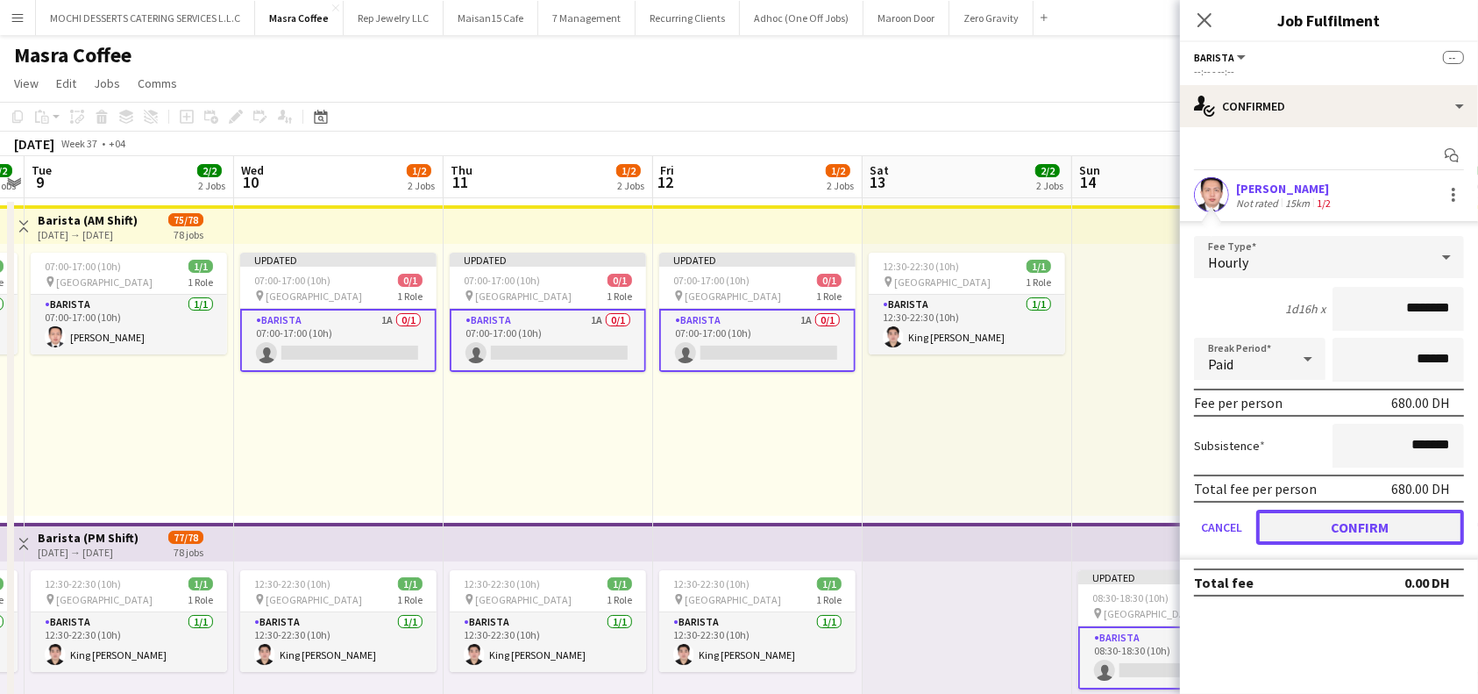
click at [1412, 526] on button "Confirm" at bounding box center [1360, 526] width 208 height 35
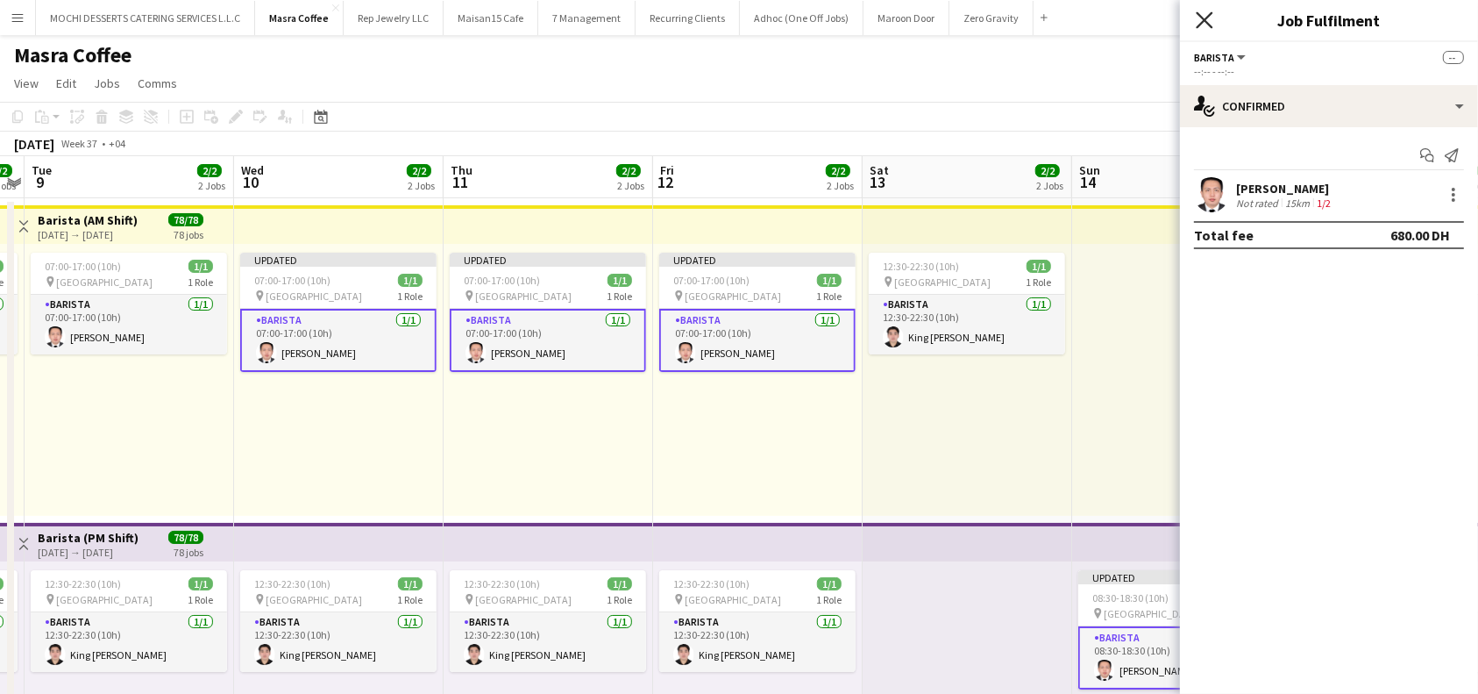
click at [1207, 17] on icon at bounding box center [1204, 19] width 17 height 17
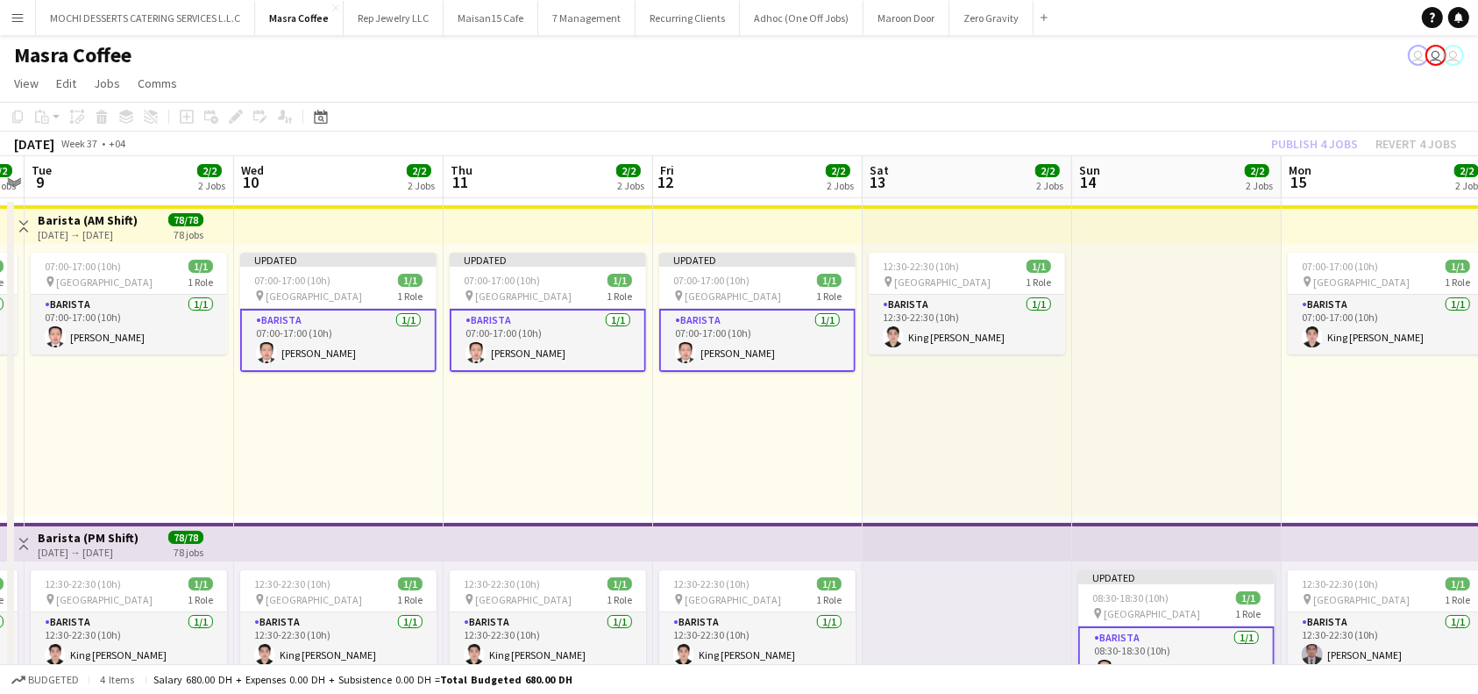
click at [1341, 142] on div "Publish 4 jobs Revert 4 jobs" at bounding box center [1364, 143] width 228 height 23
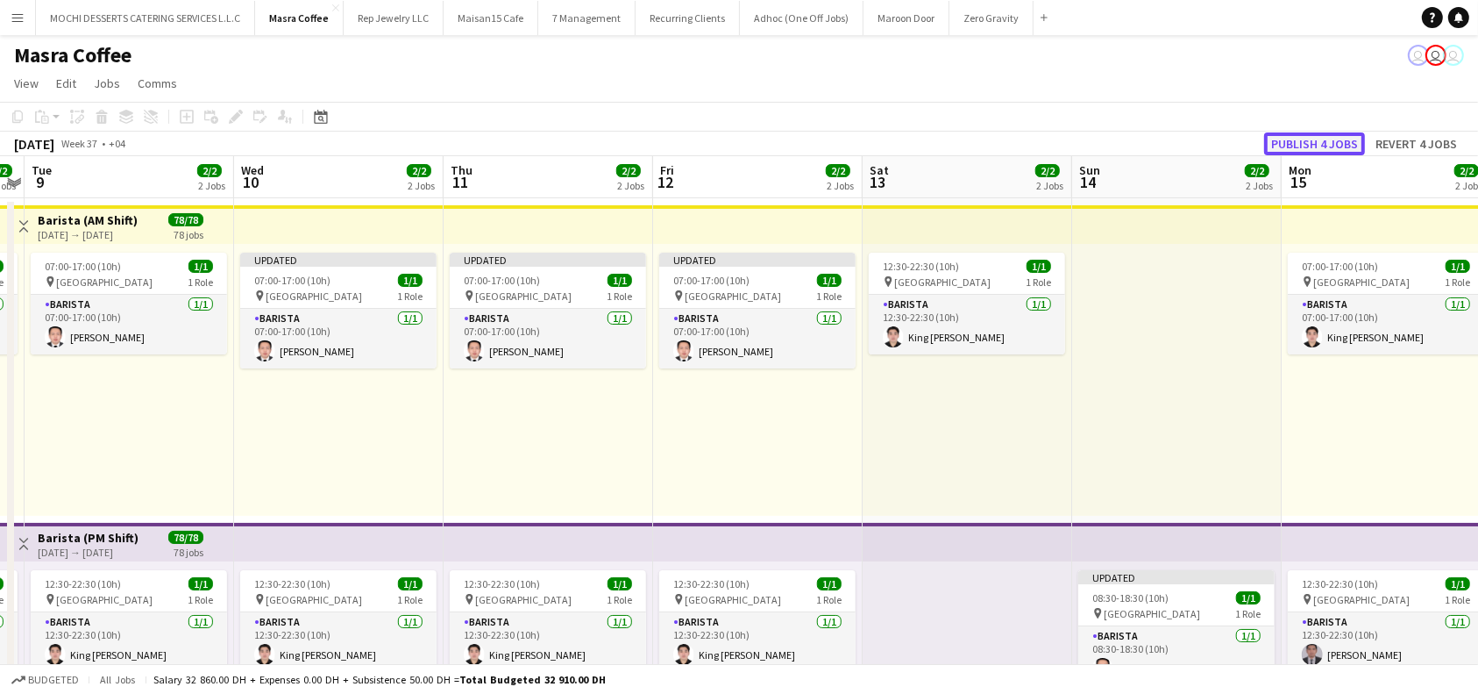
click at [1335, 146] on button "Publish 4 jobs" at bounding box center [1314, 143] width 101 height 23
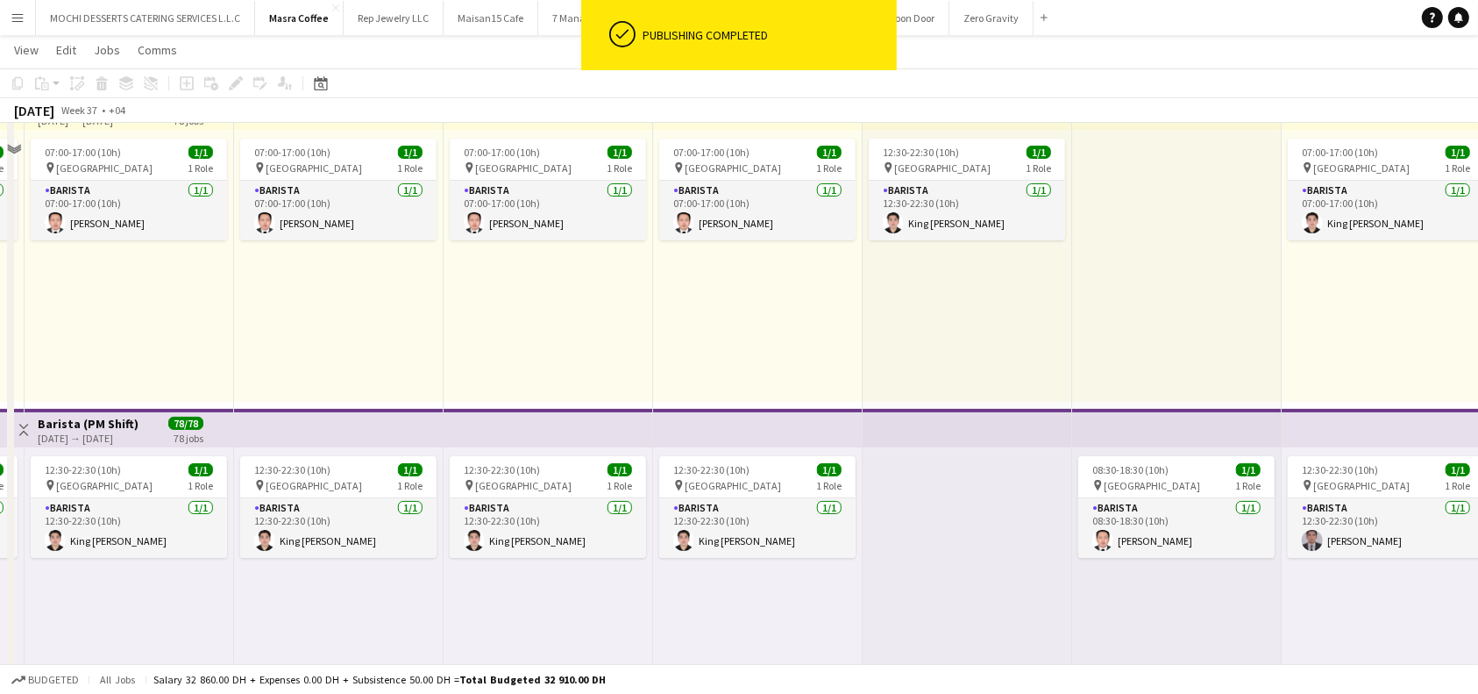
scroll to position [117, 0]
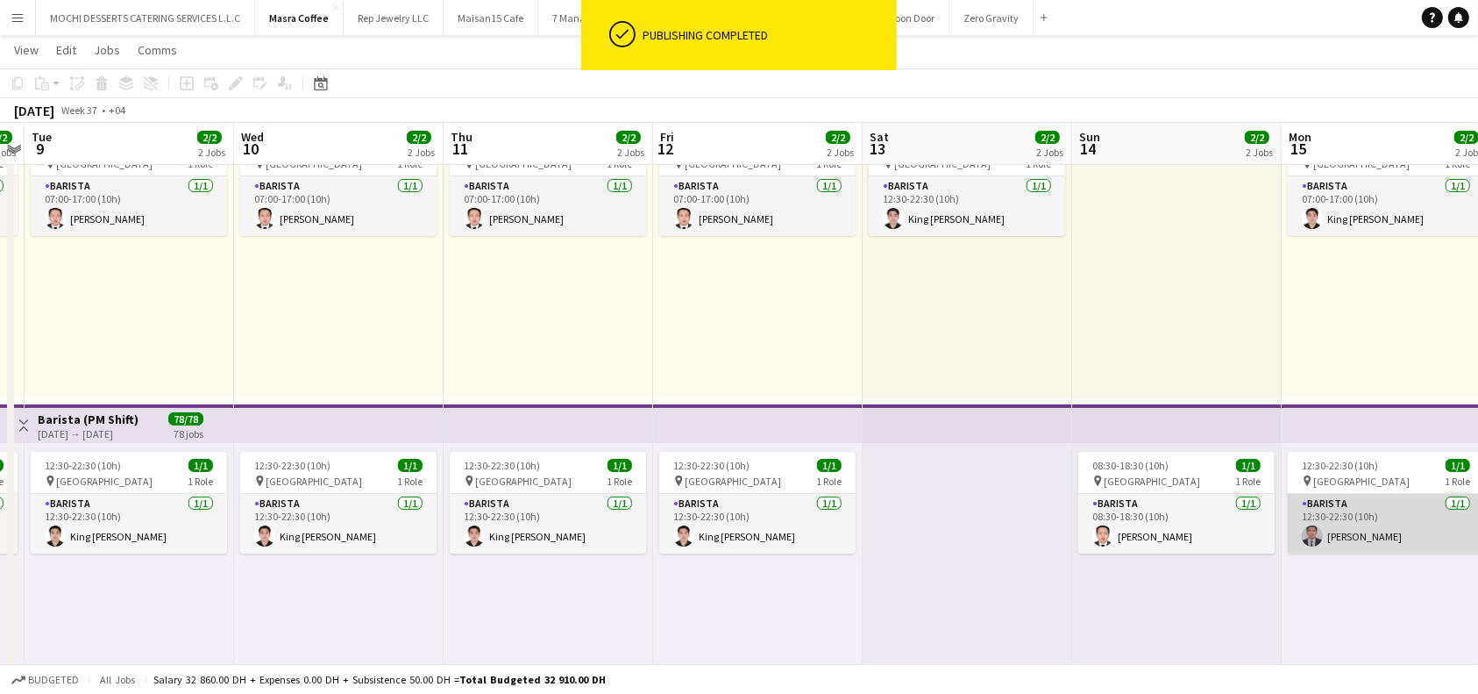
click at [1403, 509] on app-card-role "Barista 1/1 12:30-22:30 (10h) Nelson Kalinga" at bounding box center [1386, 524] width 196 height 60
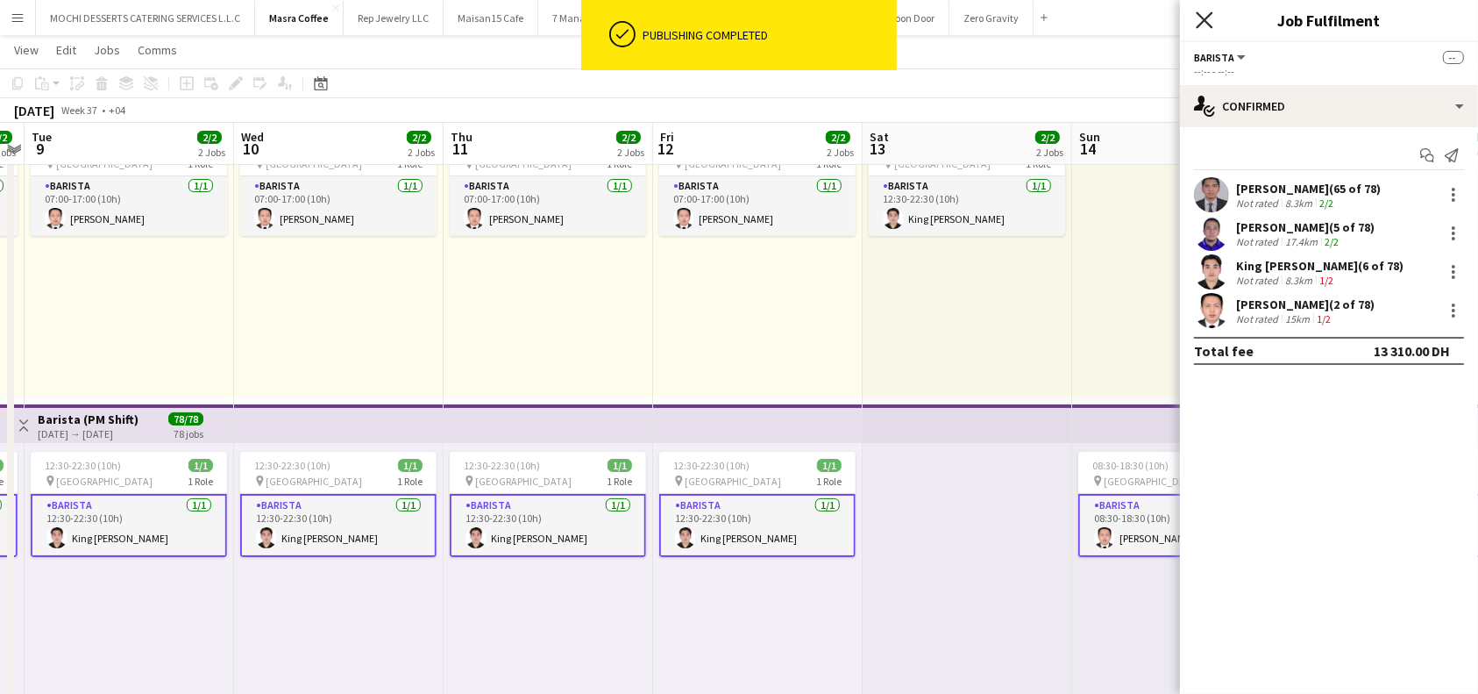
click at [1207, 19] on icon "Close pop-in" at bounding box center [1204, 19] width 17 height 17
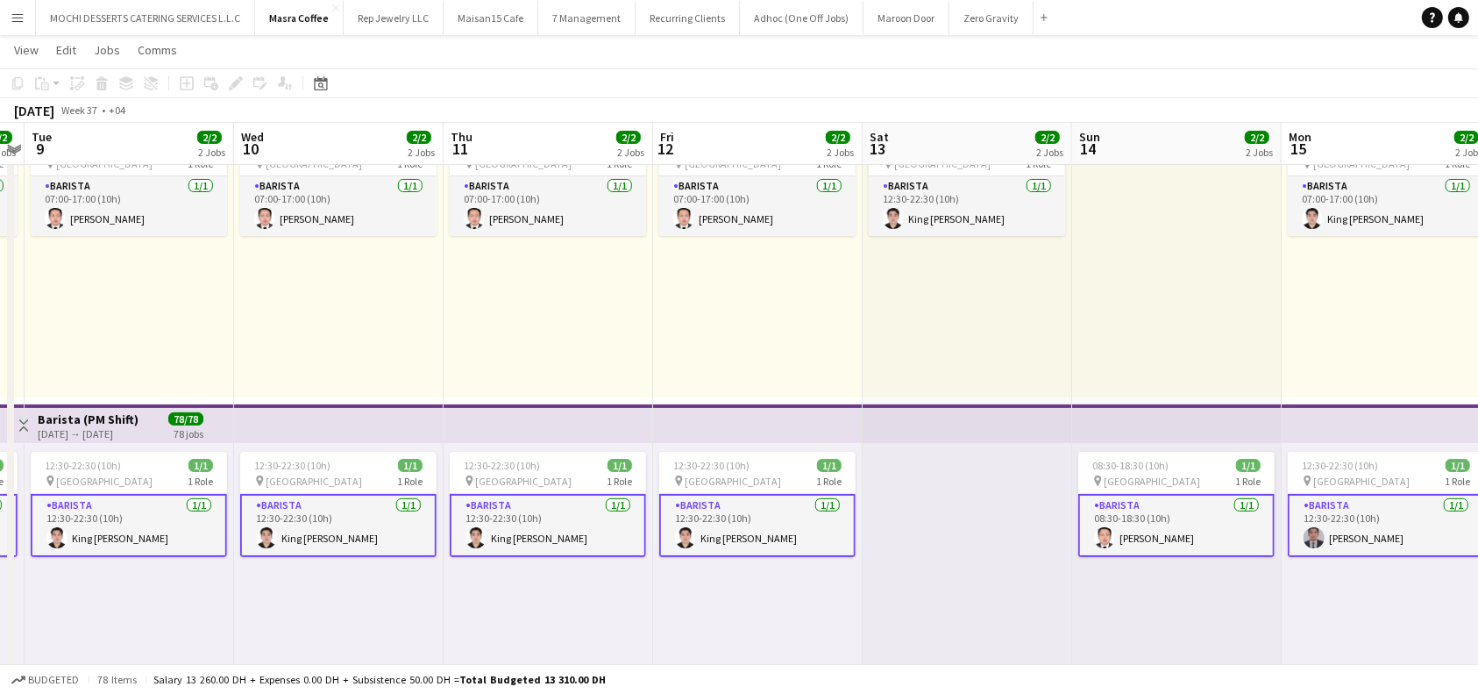
click at [1390, 424] on app-top-bar at bounding box center [1387, 423] width 210 height 39
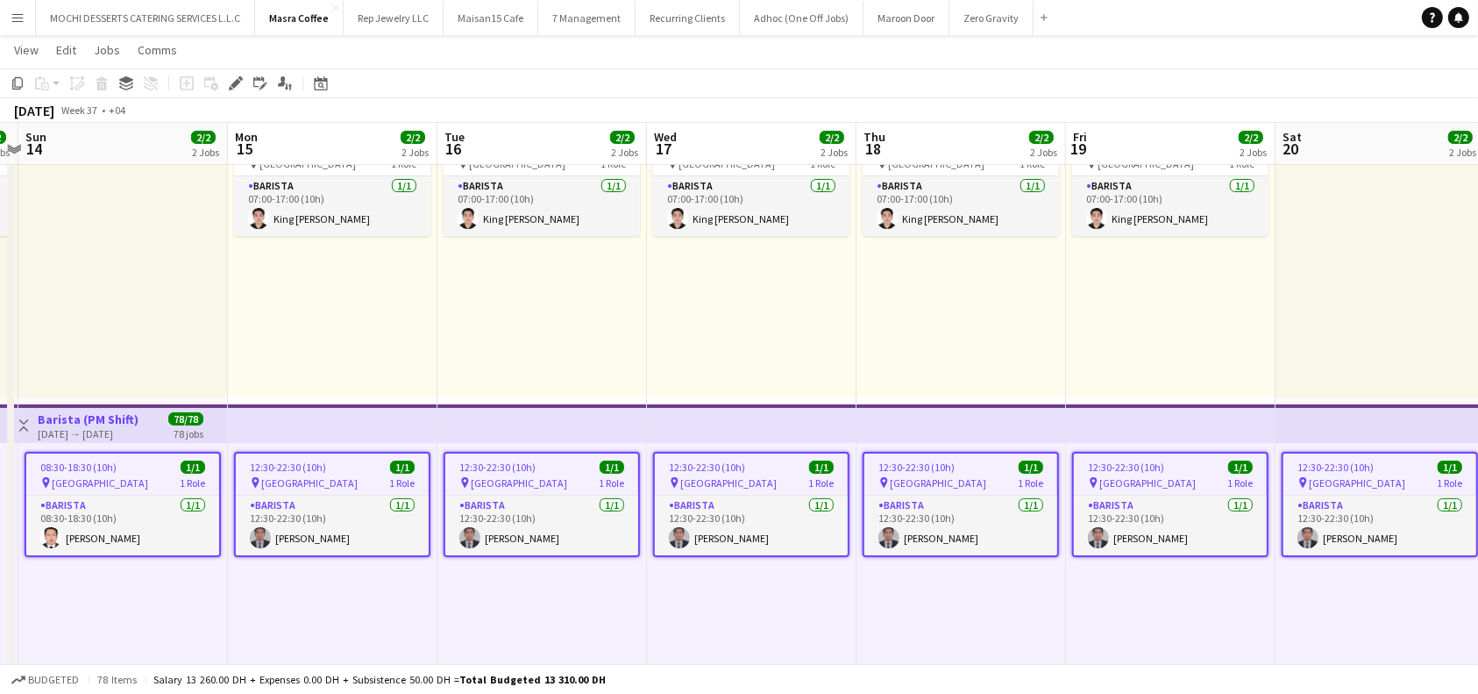
scroll to position [0, 631]
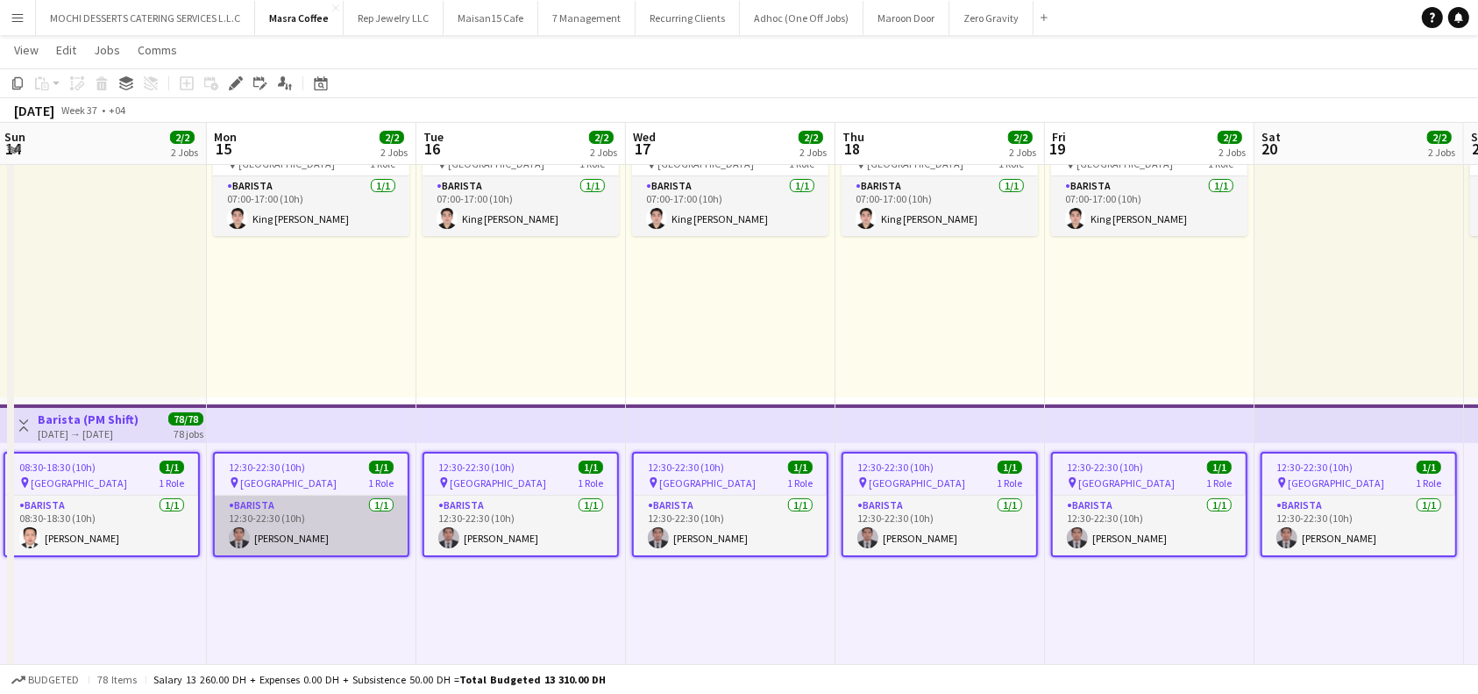
click at [301, 524] on app-card-role "Barista 1/1 12:30-22:30 (10h) Nelson Kalinga" at bounding box center [311, 525] width 193 height 60
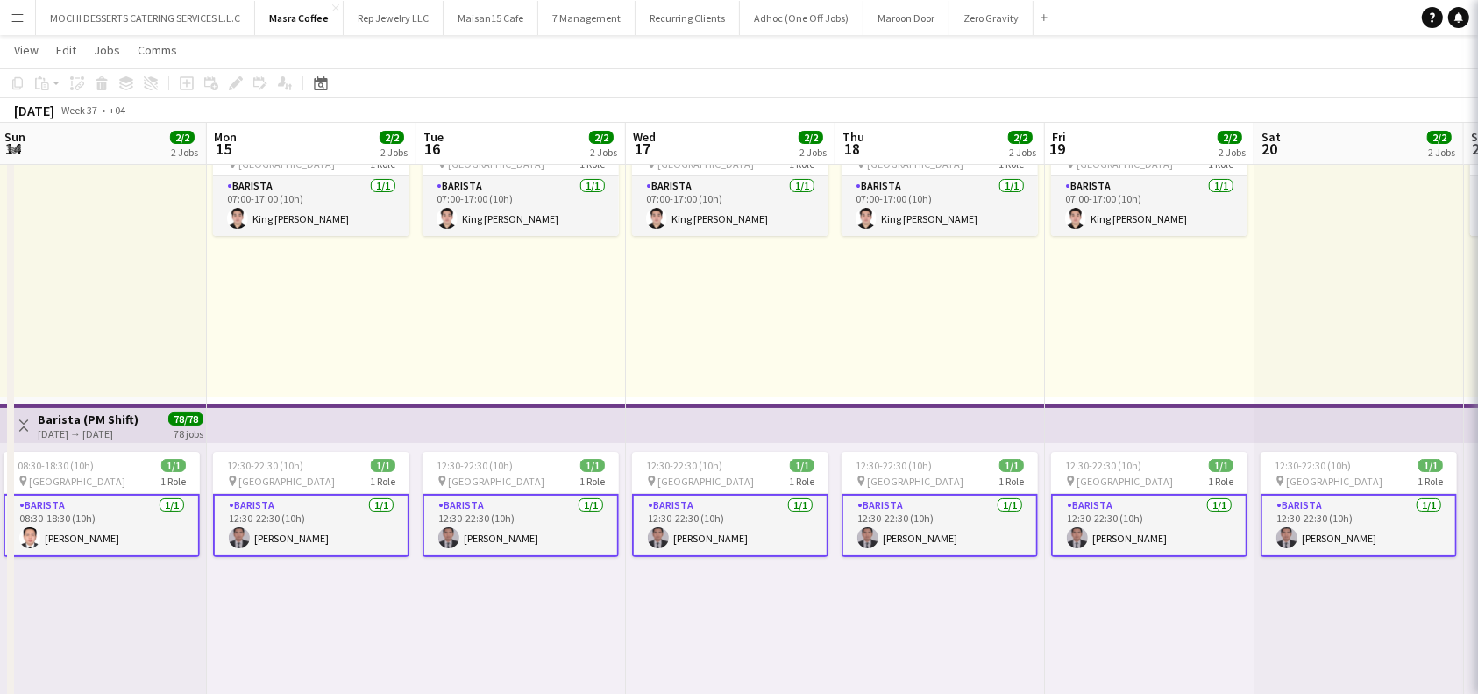
click at [523, 523] on app-card-role "Barista 1/1 12:30-22:30 (10h) Nelson Kalinga" at bounding box center [521, 525] width 196 height 63
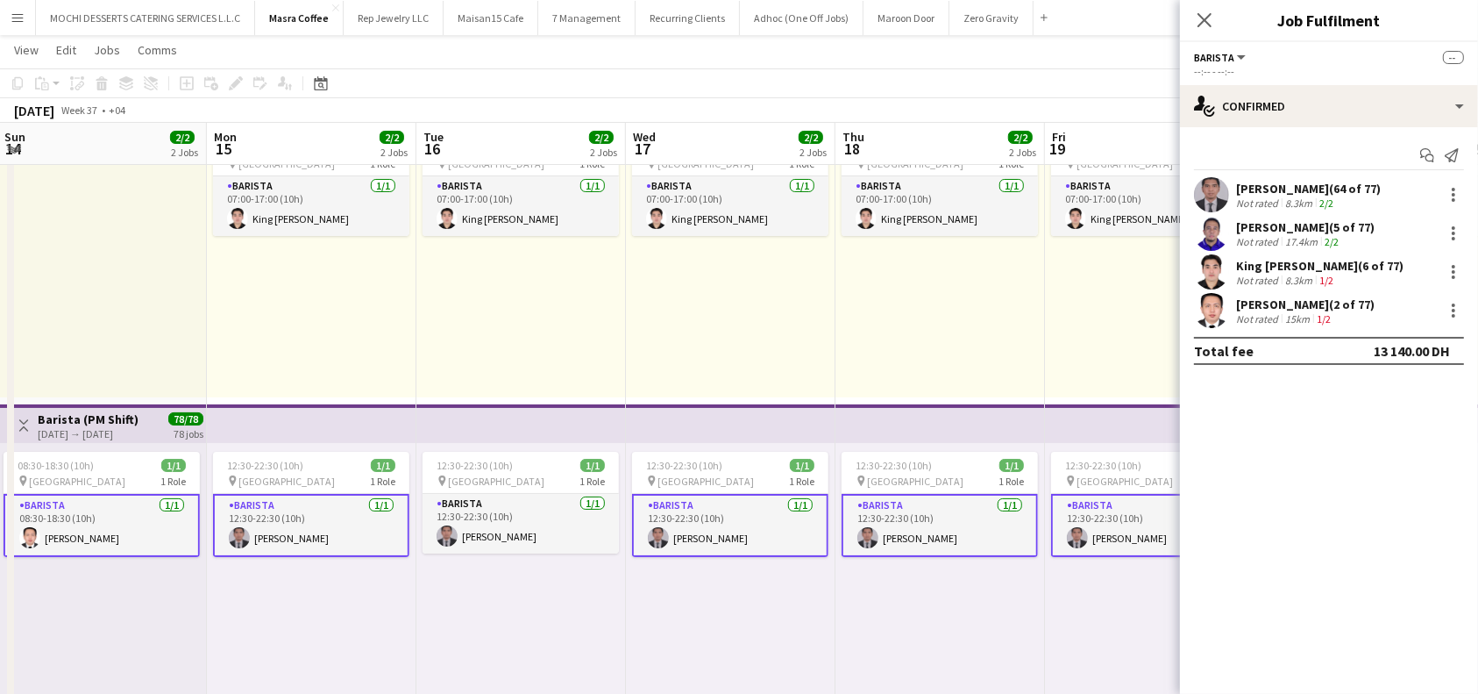
click at [333, 514] on app-card-role "Barista 1/1 12:30-22:30 (10h) Nelson Kalinga" at bounding box center [311, 525] width 196 height 63
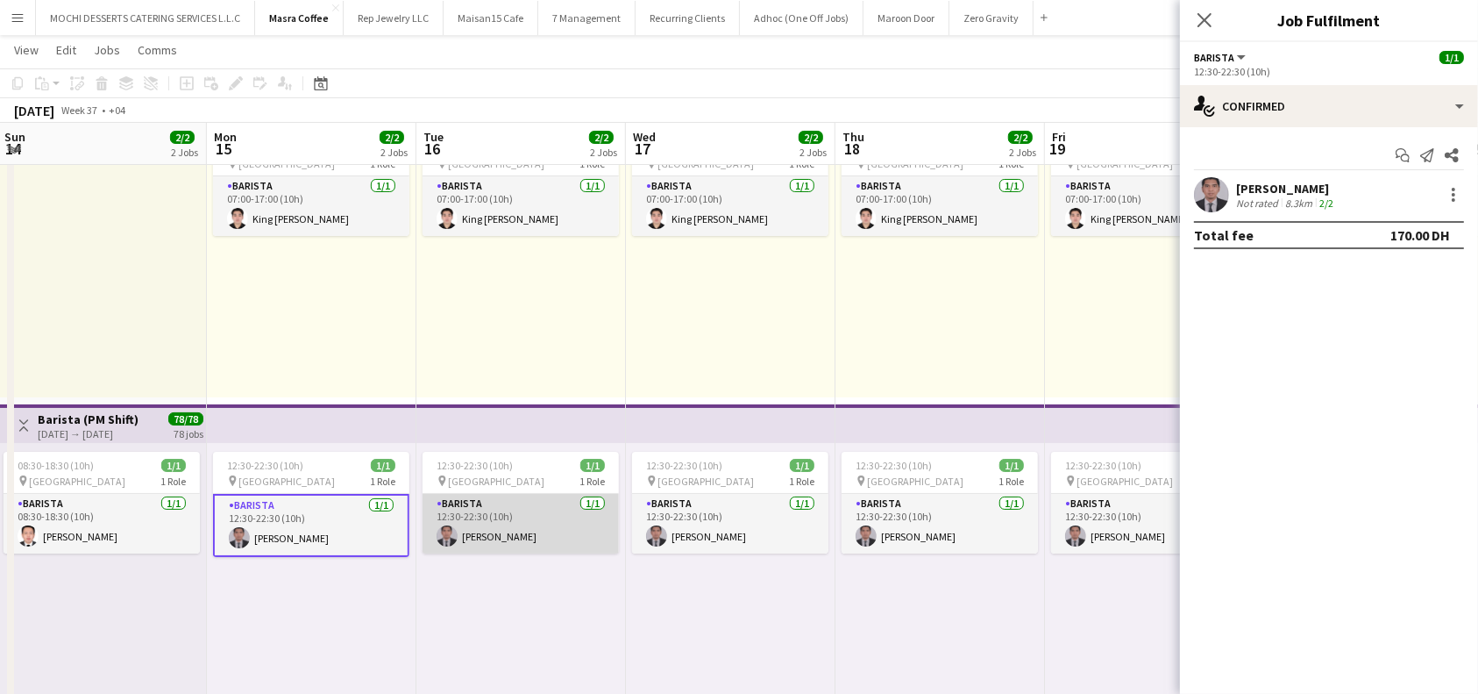
click at [474, 495] on app-card-role "Barista 1/1 12:30-22:30 (10h) Nelson Kalinga" at bounding box center [521, 524] width 196 height 60
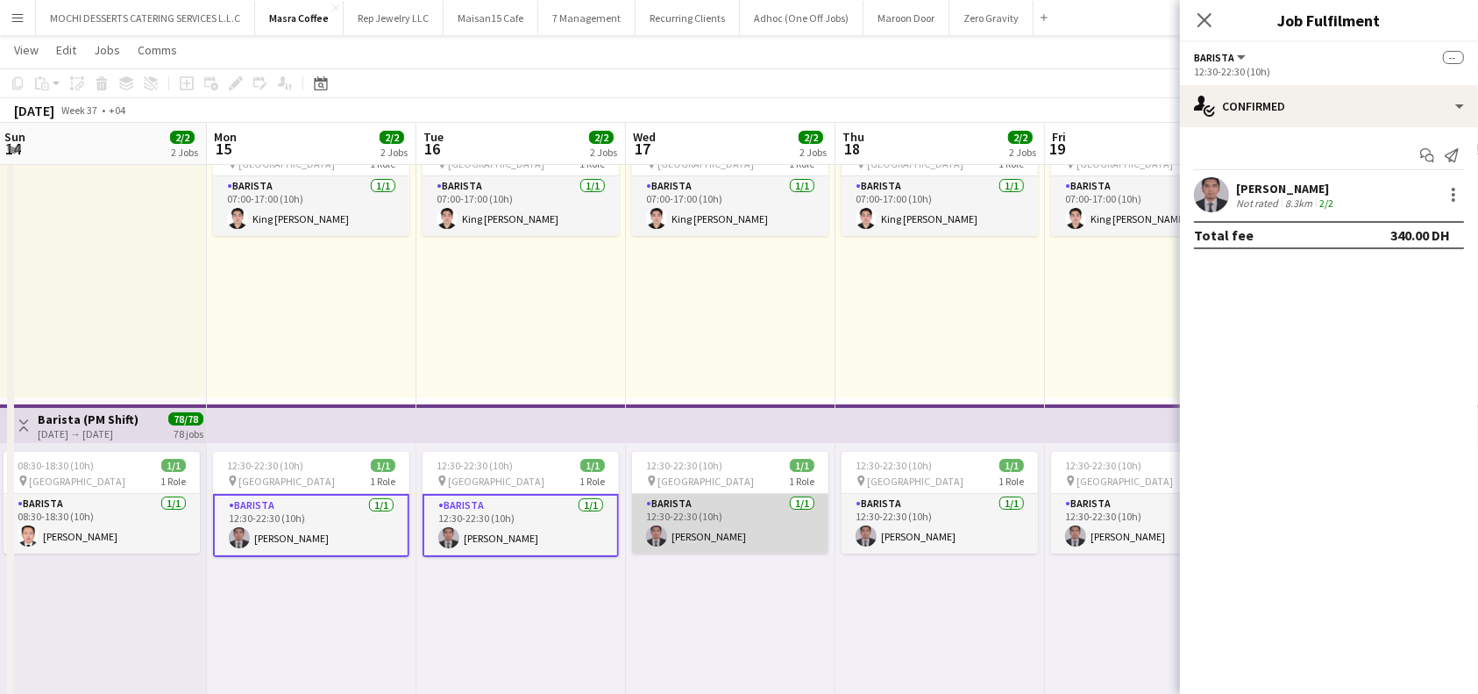
click at [702, 518] on app-card-role "Barista 1/1 12:30-22:30 (10h) Nelson Kalinga" at bounding box center [730, 524] width 196 height 60
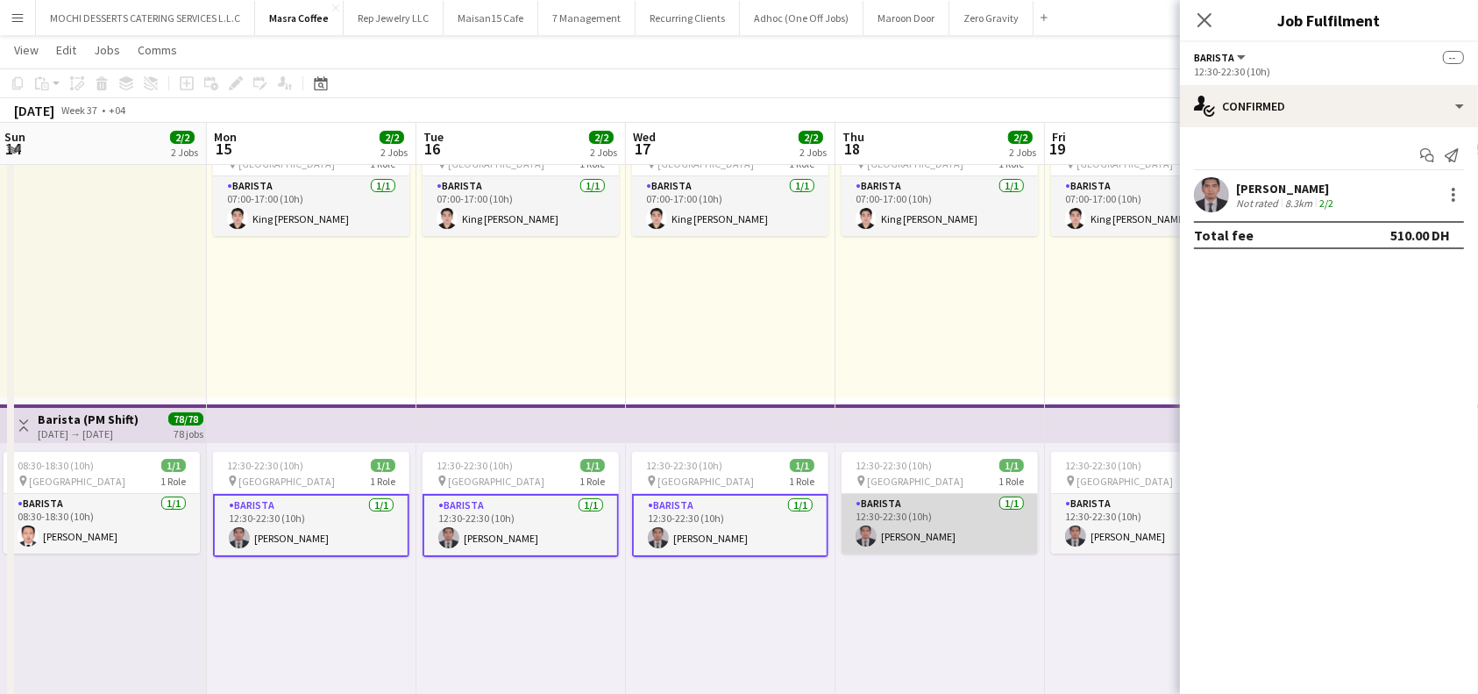
click at [940, 515] on app-card-role "Barista 1/1 12:30-22:30 (10h) Nelson Kalinga" at bounding box center [940, 524] width 196 height 60
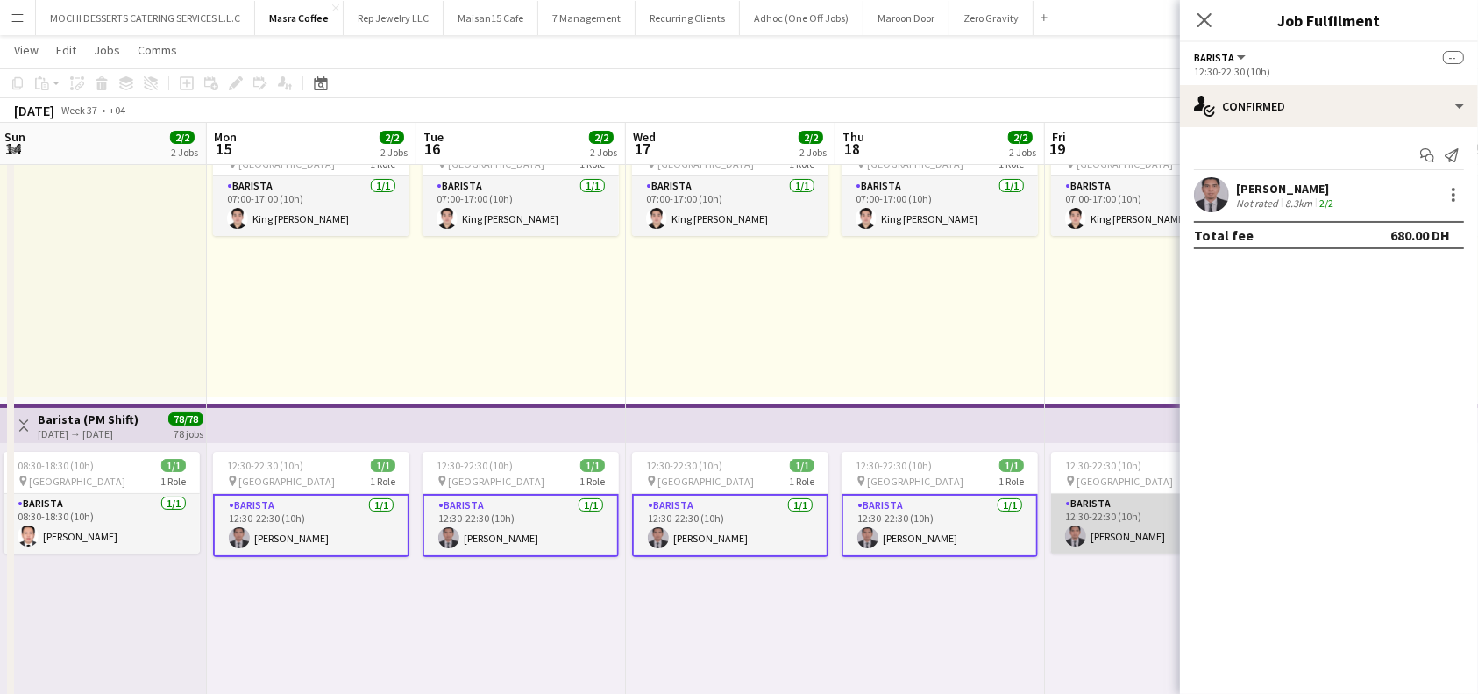
click at [1104, 502] on app-card-role "Barista 1/1 12:30-22:30 (10h) Nelson Kalinga" at bounding box center [1149, 524] width 196 height 60
click at [1454, 189] on div at bounding box center [1454, 190] width 4 height 4
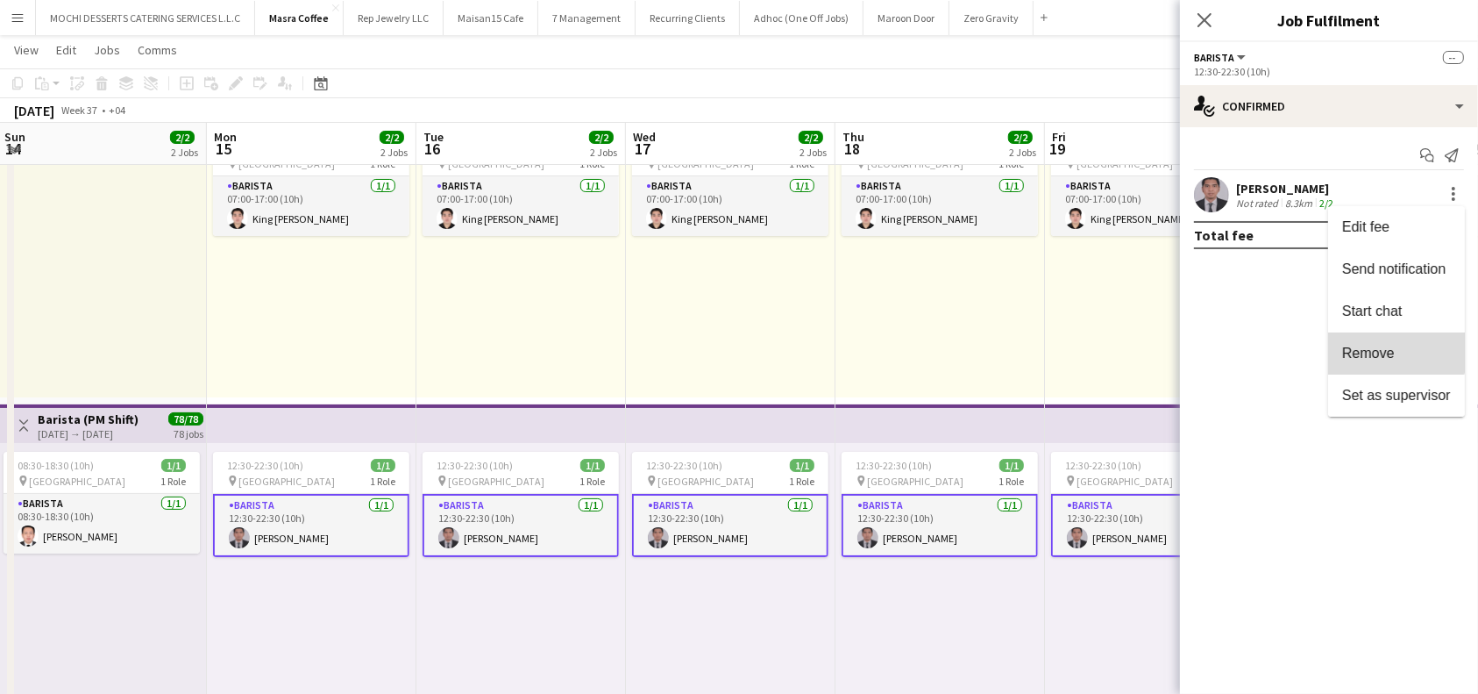
click at [1378, 342] on button "Remove" at bounding box center [1396, 353] width 137 height 42
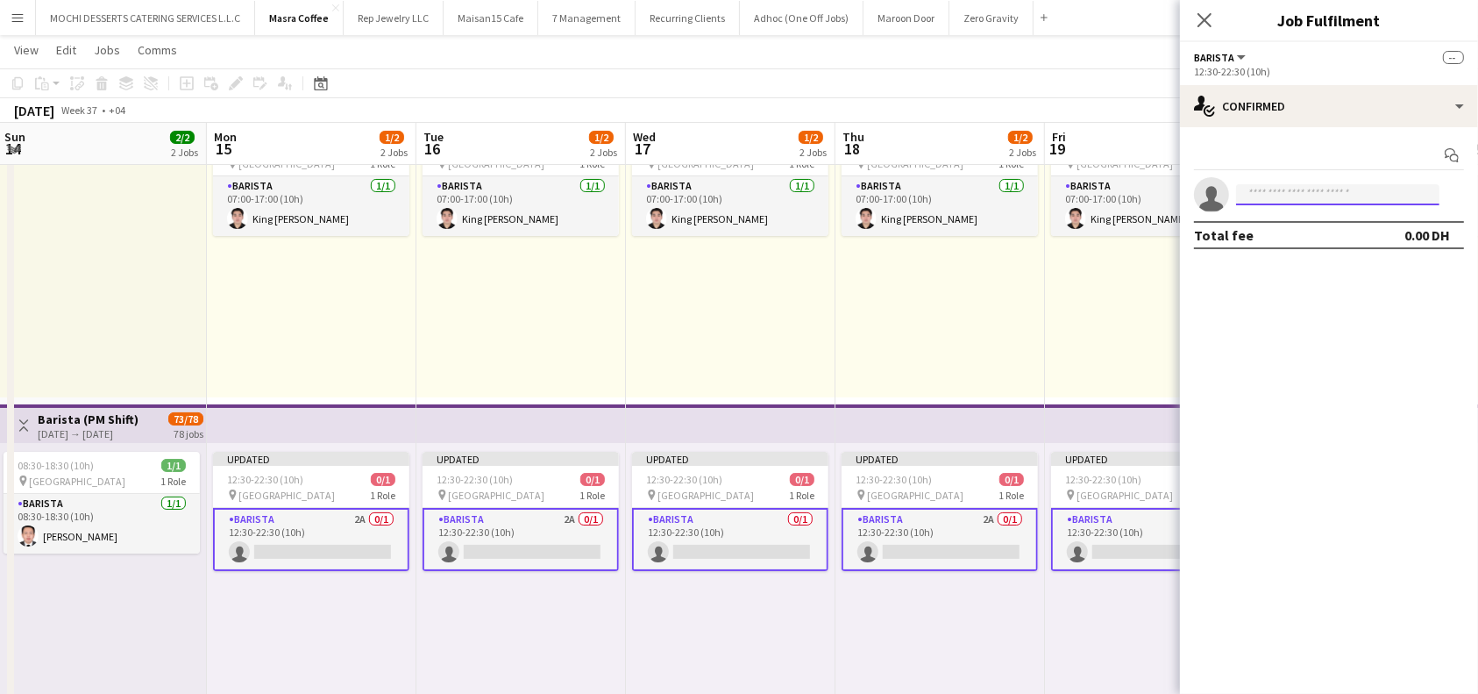
click at [1347, 188] on input at bounding box center [1337, 194] width 203 height 21
type input "****"
click at [1342, 248] on span "+971568997906" at bounding box center [1337, 248] width 175 height 14
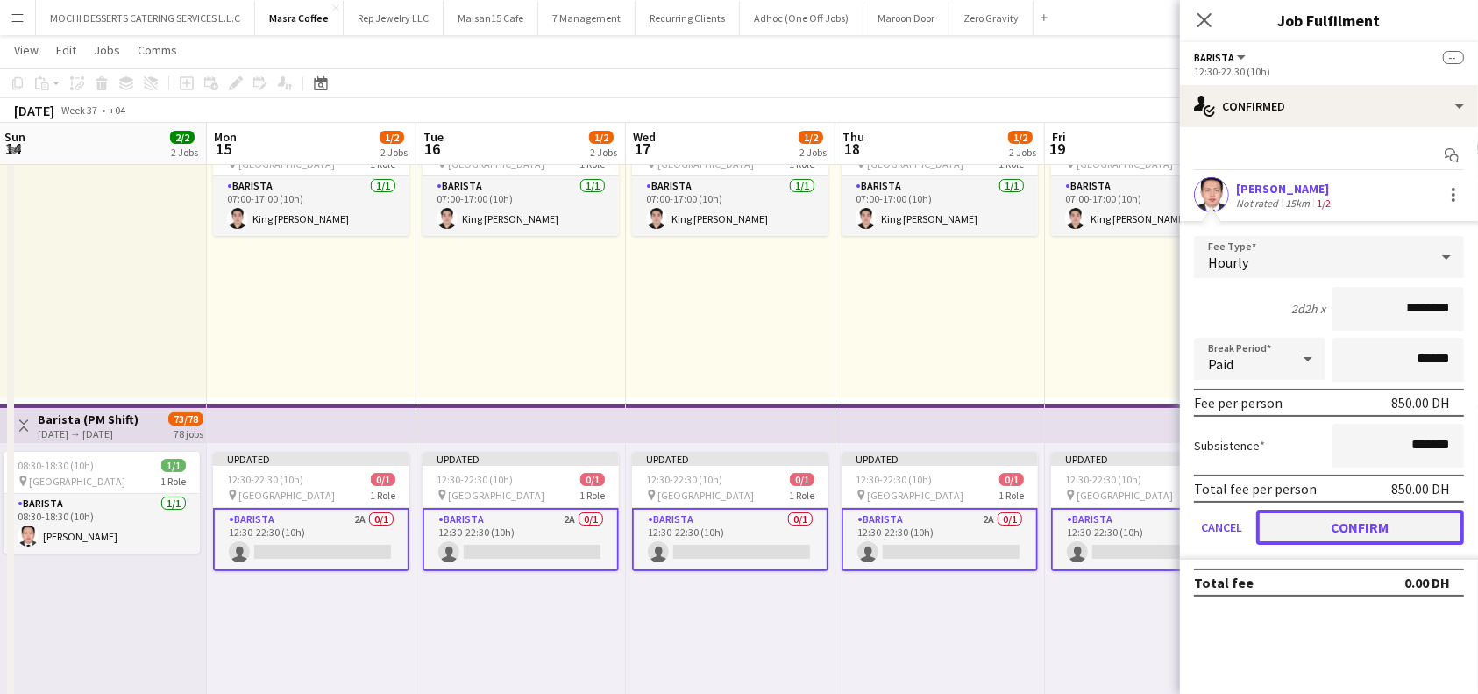
click at [1412, 528] on button "Confirm" at bounding box center [1360, 526] width 208 height 35
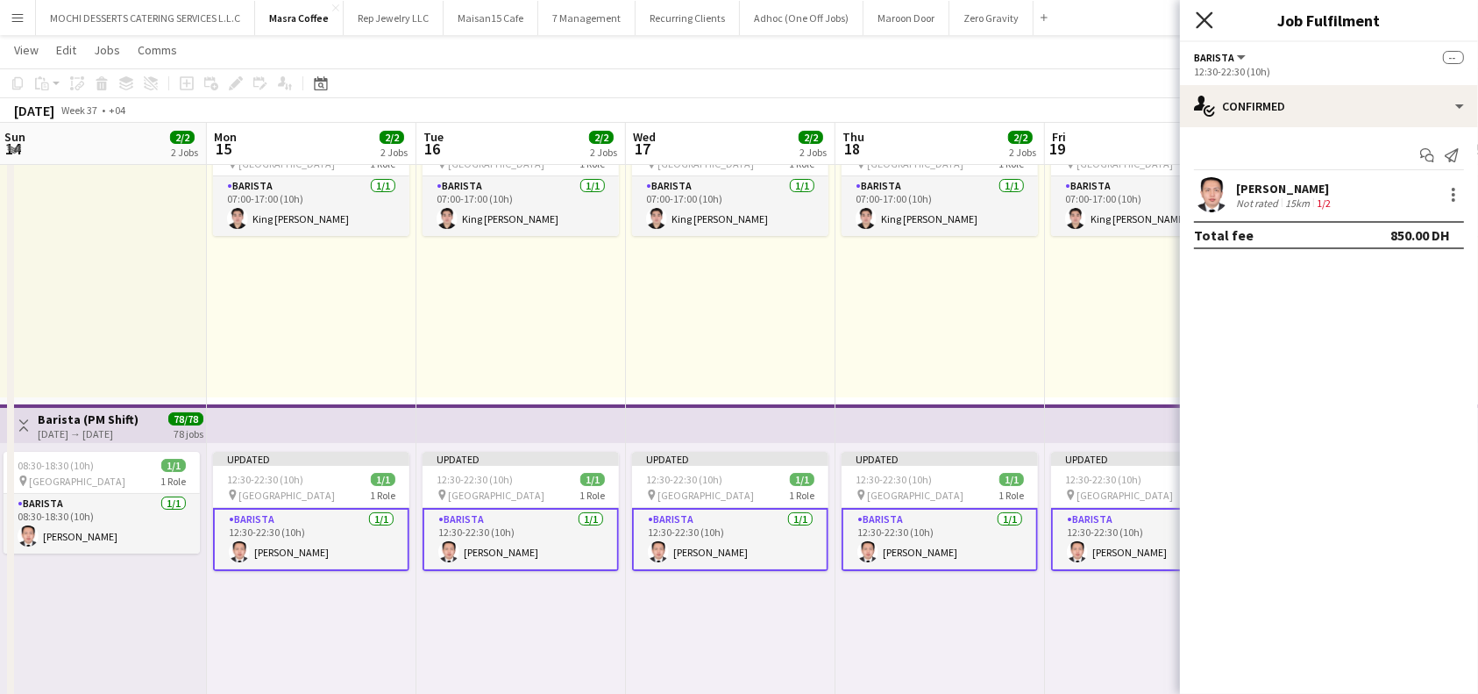
click at [1207, 11] on icon "Close pop-in" at bounding box center [1204, 19] width 17 height 17
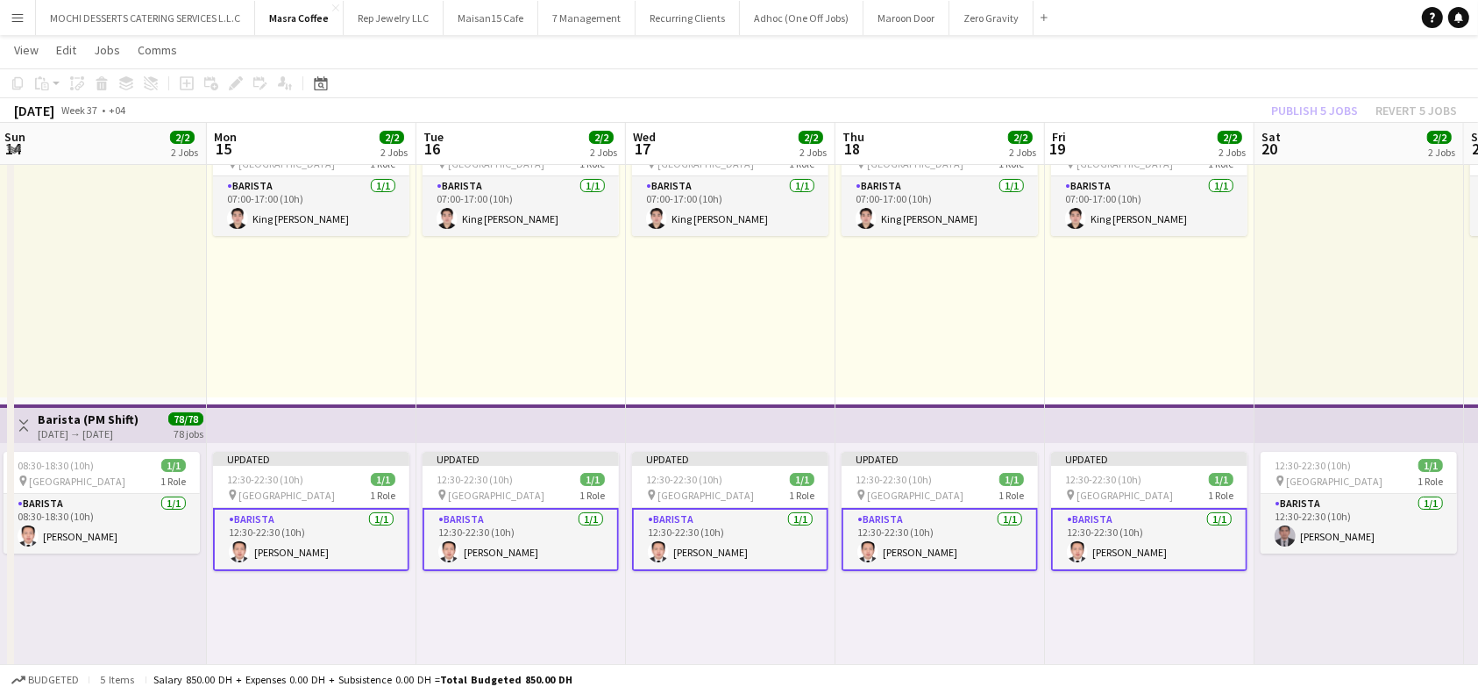
click at [1340, 109] on div "Publish 5 jobs Revert 5 jobs" at bounding box center [1364, 110] width 228 height 23
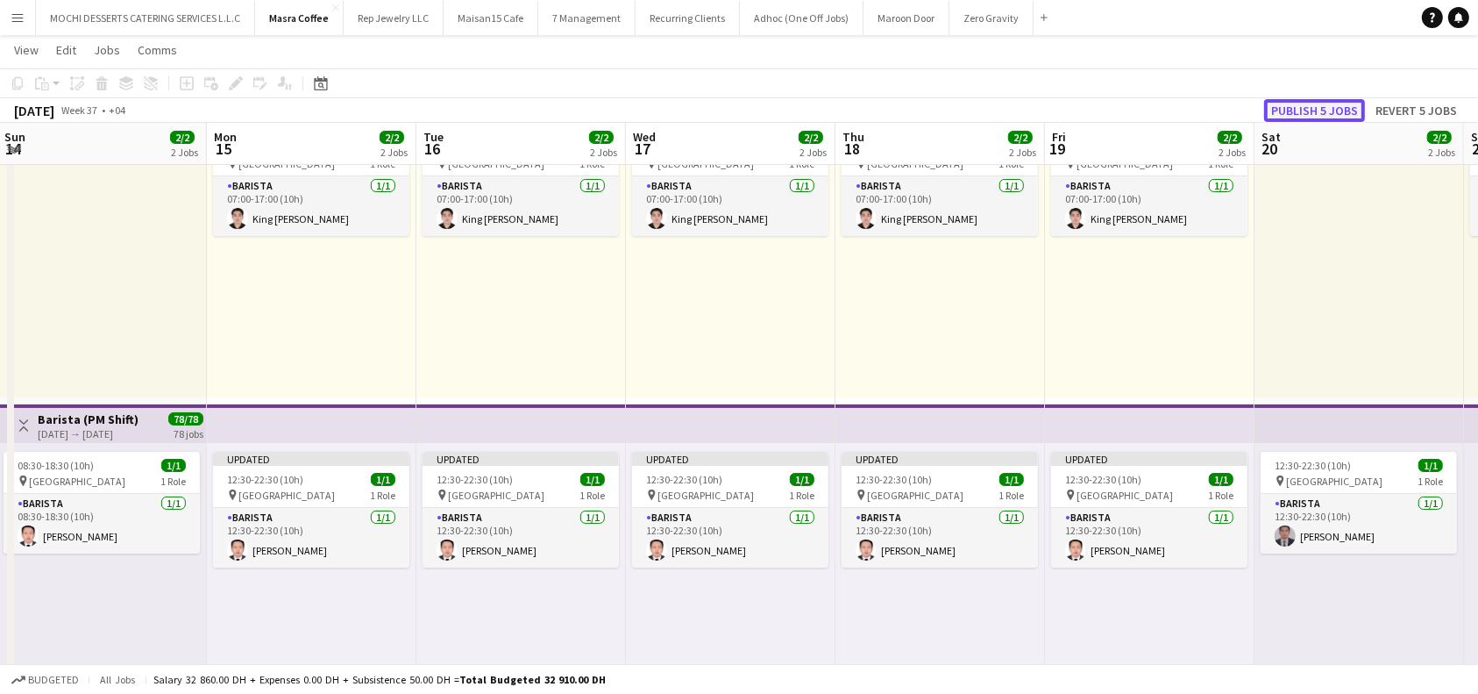
click at [1325, 102] on button "Publish 5 jobs" at bounding box center [1314, 110] width 101 height 23
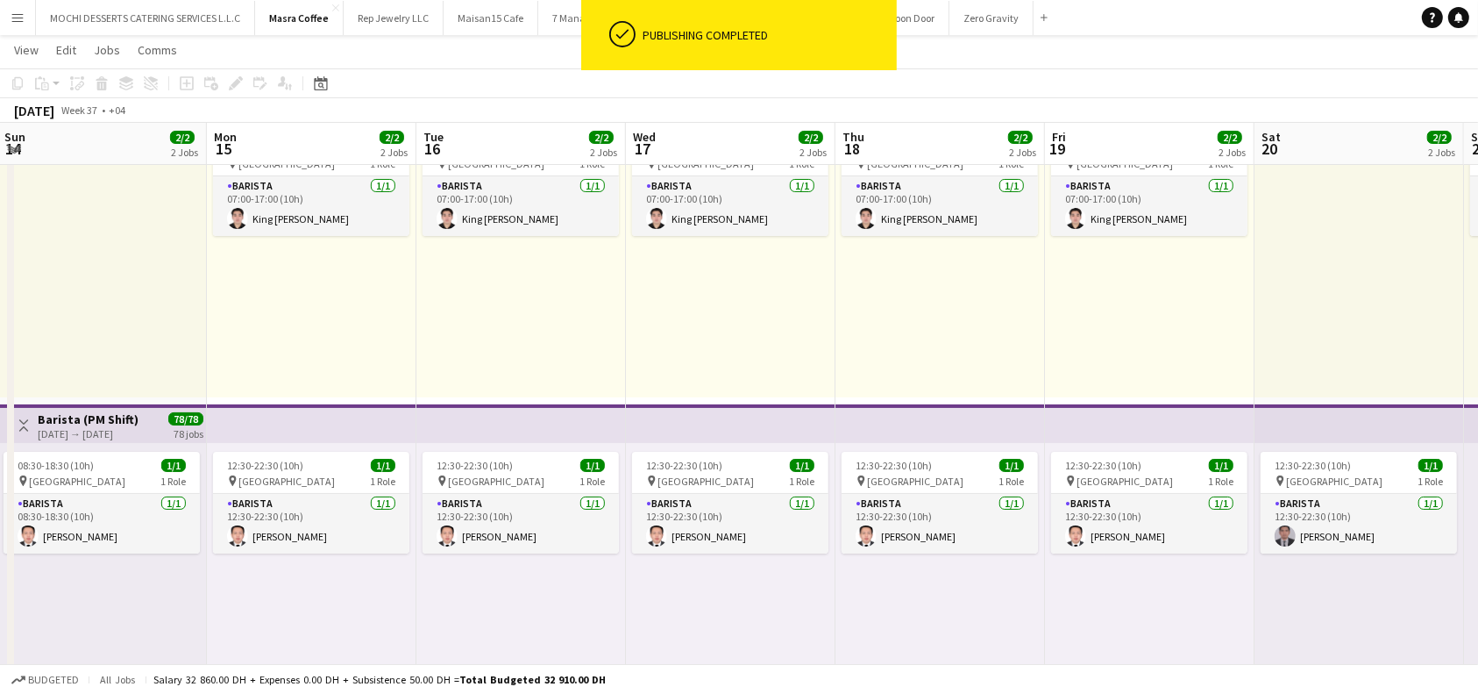
click at [1217, 431] on app-top-bar at bounding box center [1150, 423] width 210 height 39
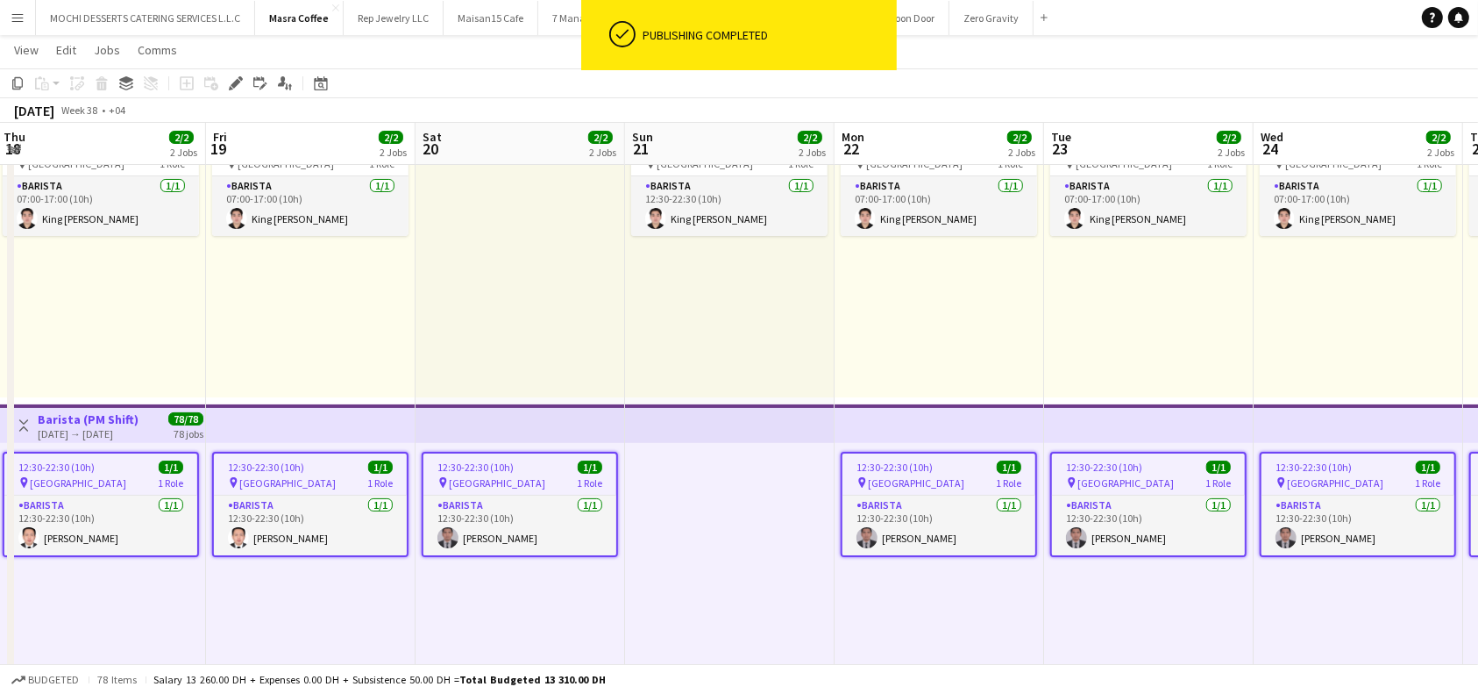
scroll to position [0, 635]
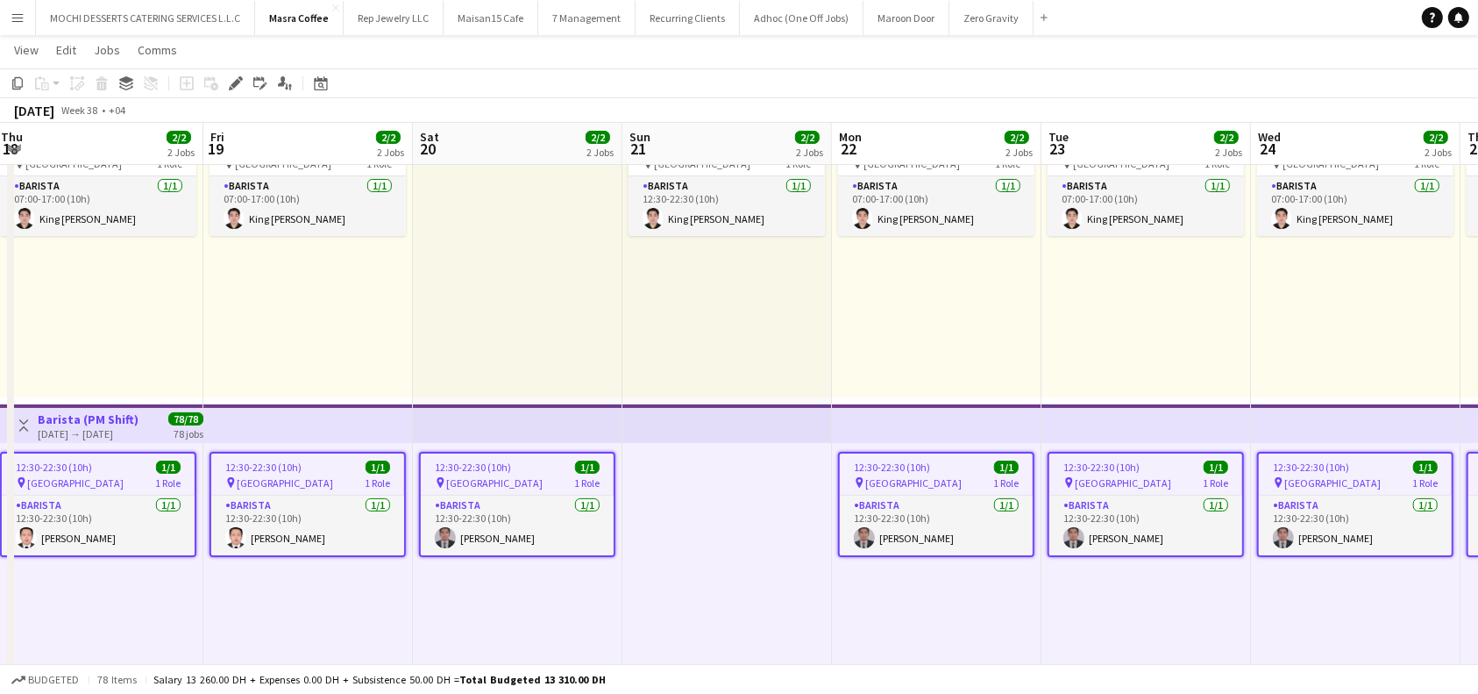
click at [525, 477] on div "pin Al Serkal Avenue 1 Role" at bounding box center [517, 482] width 193 height 14
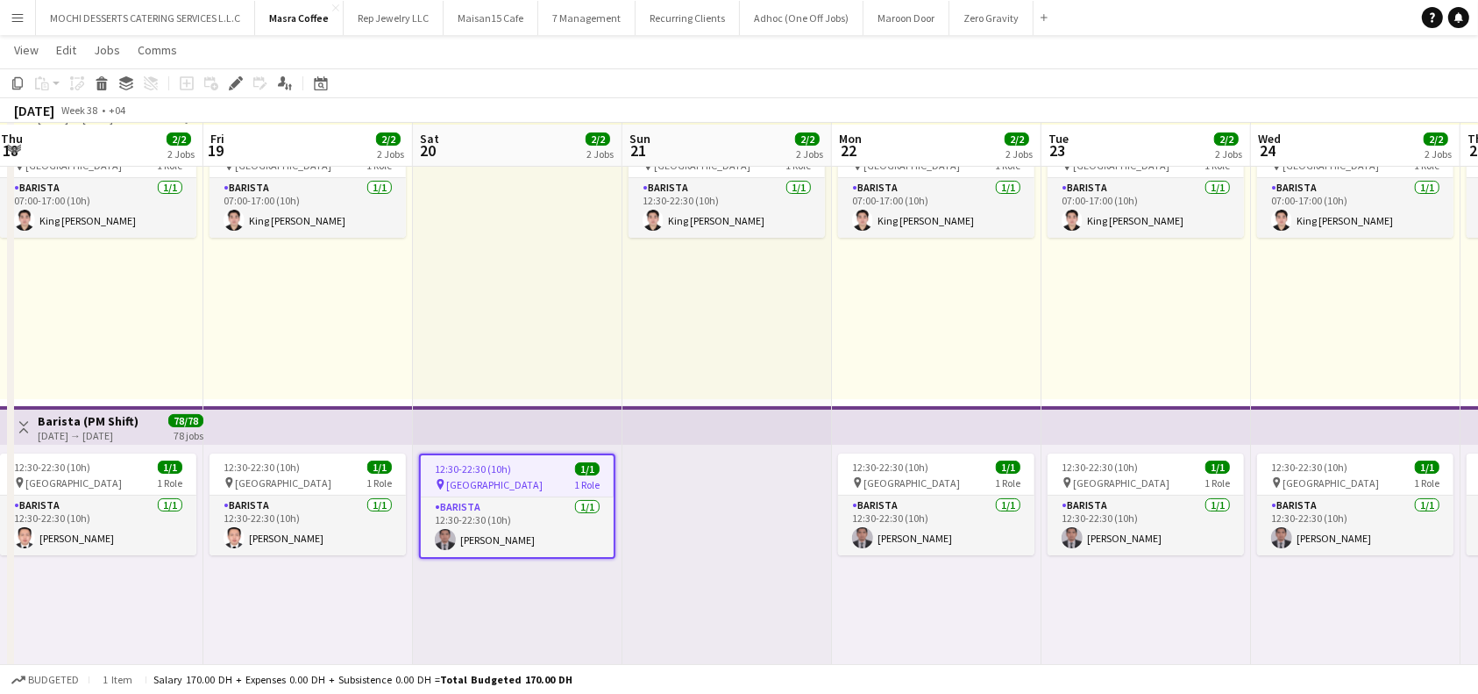
scroll to position [117, 0]
click at [535, 472] on div "12:30-22:30 (10h) 1/1" at bounding box center [517, 466] width 193 height 13
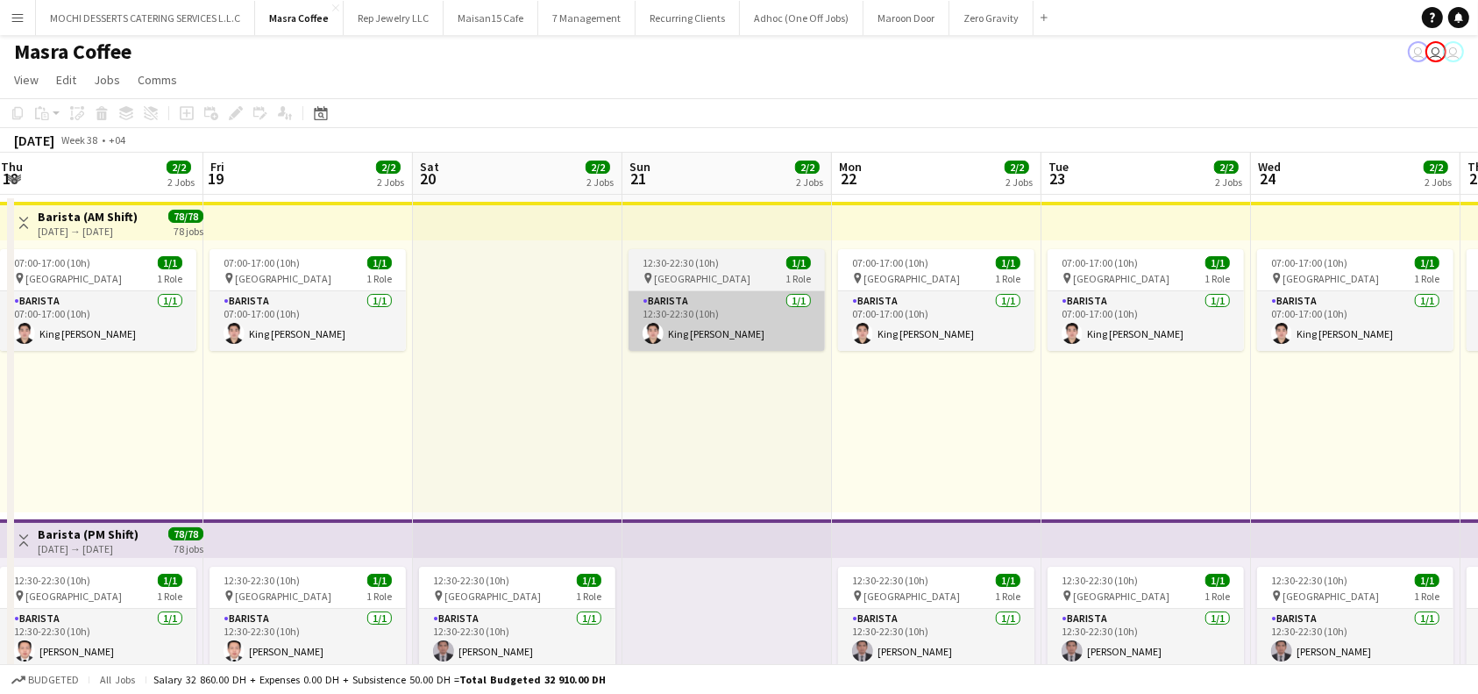
scroll to position [0, 0]
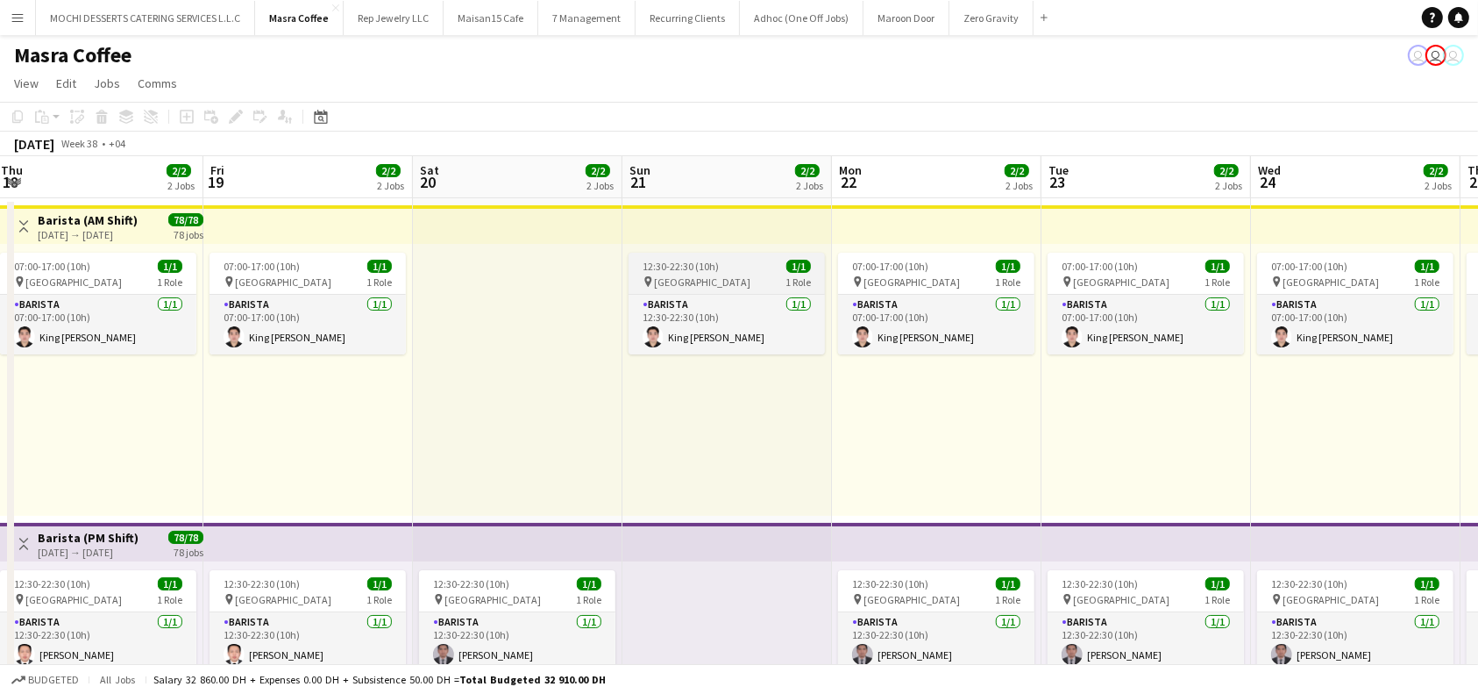
click at [734, 280] on div "pin Al Serkal Avenue 1 Role" at bounding box center [727, 281] width 196 height 14
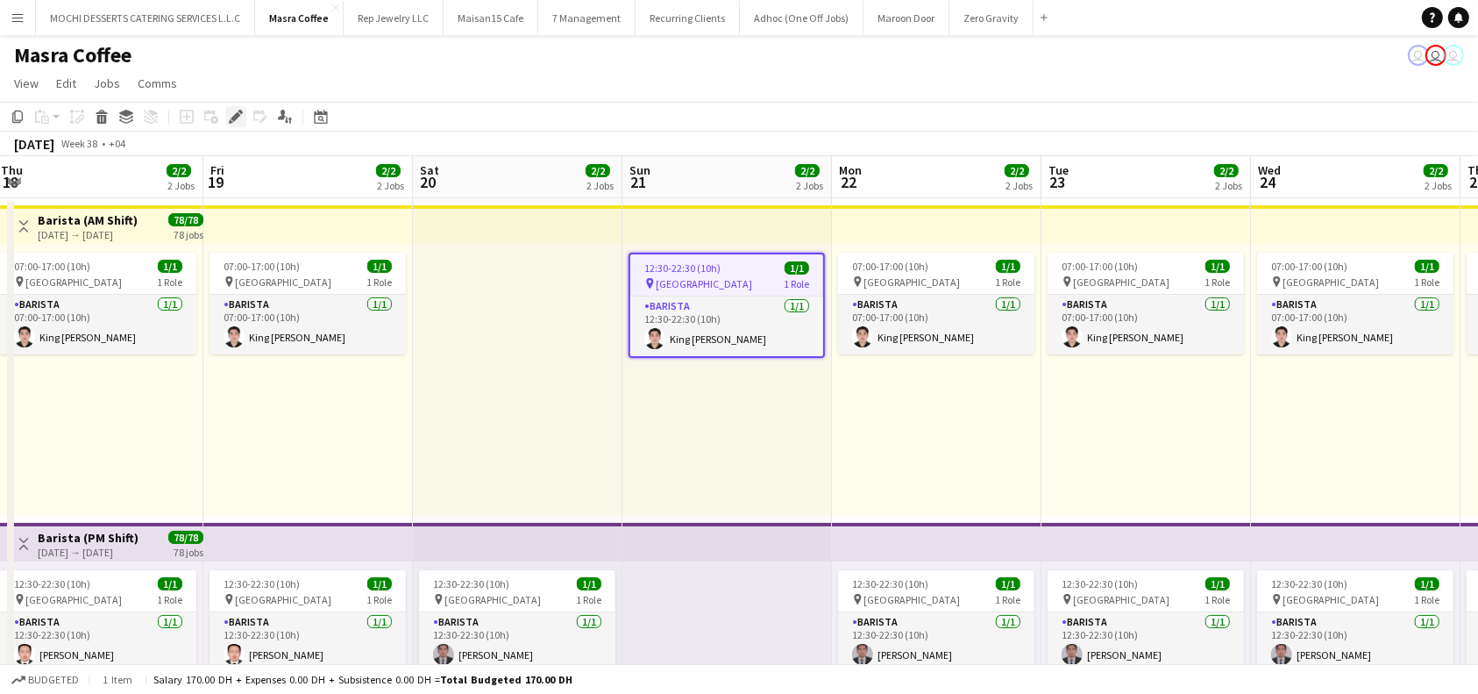
click at [232, 122] on icon "Edit" at bounding box center [236, 117] width 14 height 14
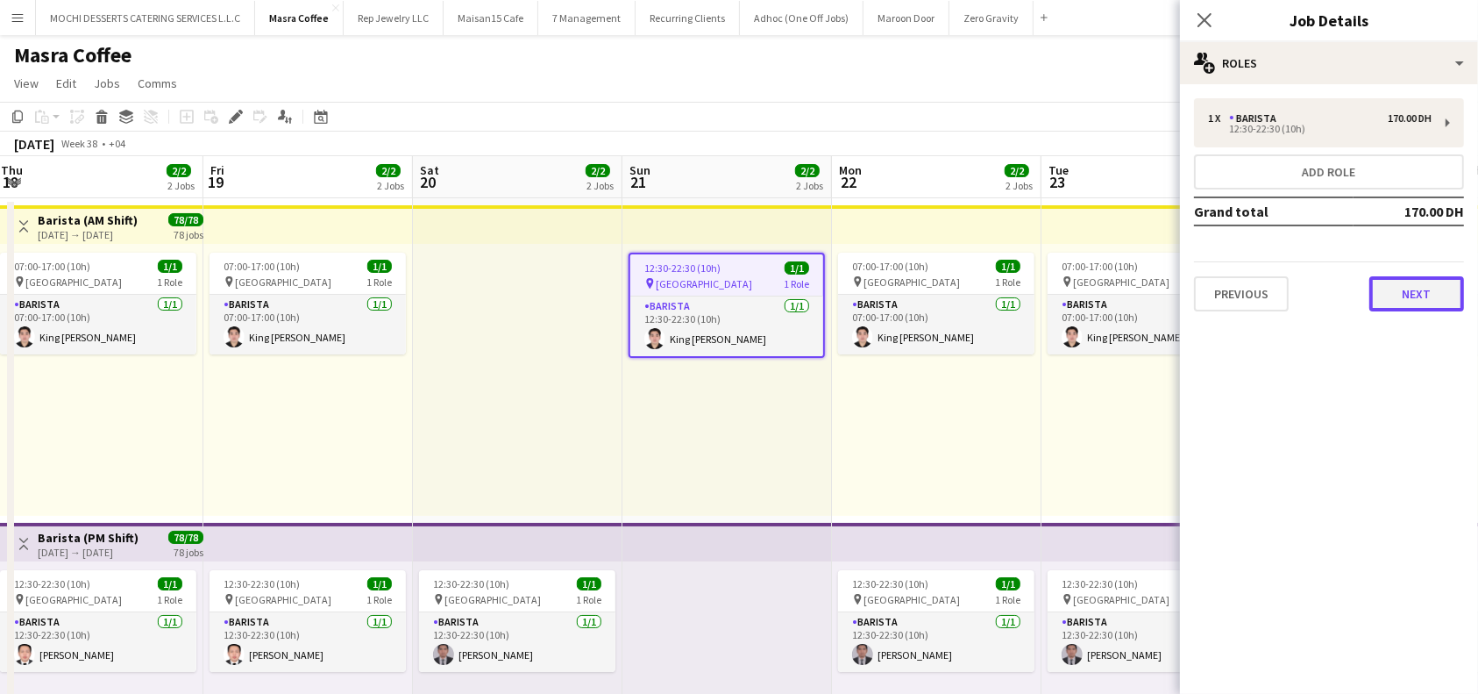
click at [1410, 287] on button "Next" at bounding box center [1417, 293] width 95 height 35
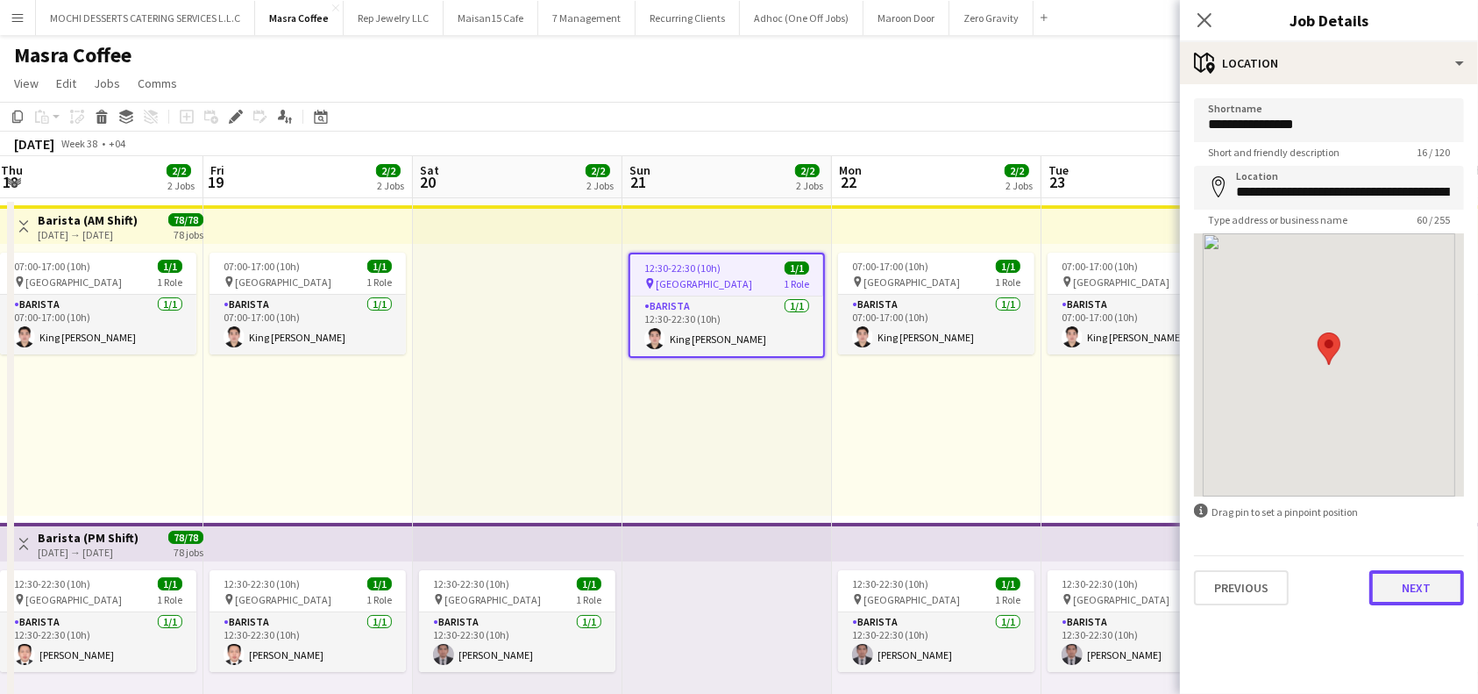
click at [1434, 590] on button "Next" at bounding box center [1417, 587] width 95 height 35
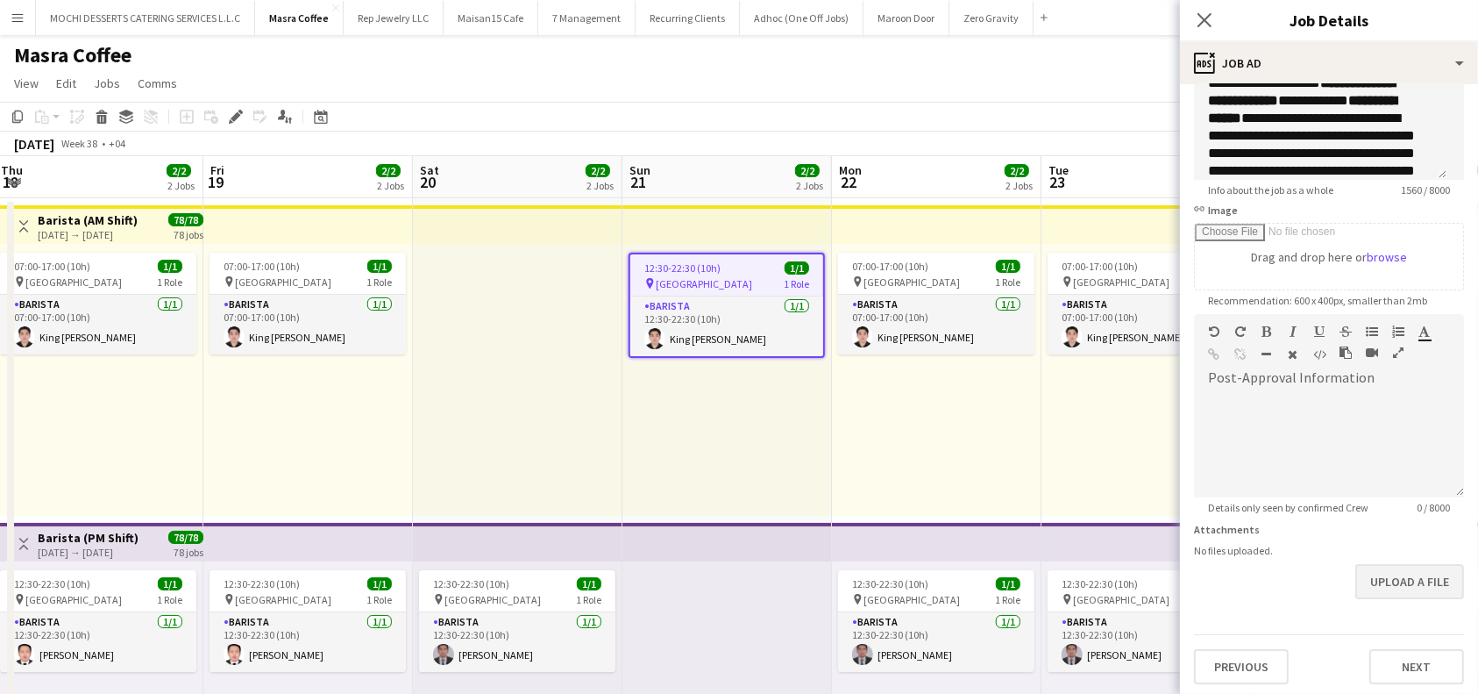
scroll to position [174, 0]
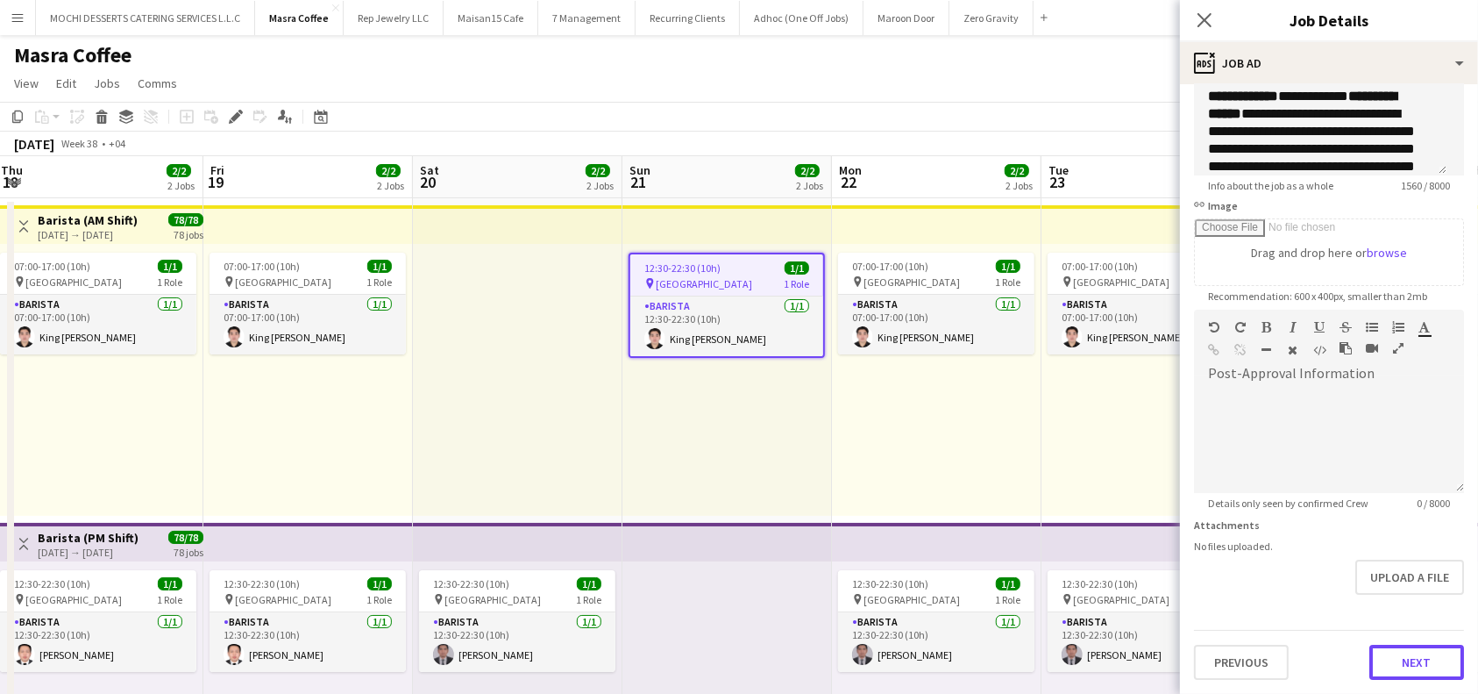
click at [1403, 666] on button "Next" at bounding box center [1417, 661] width 95 height 35
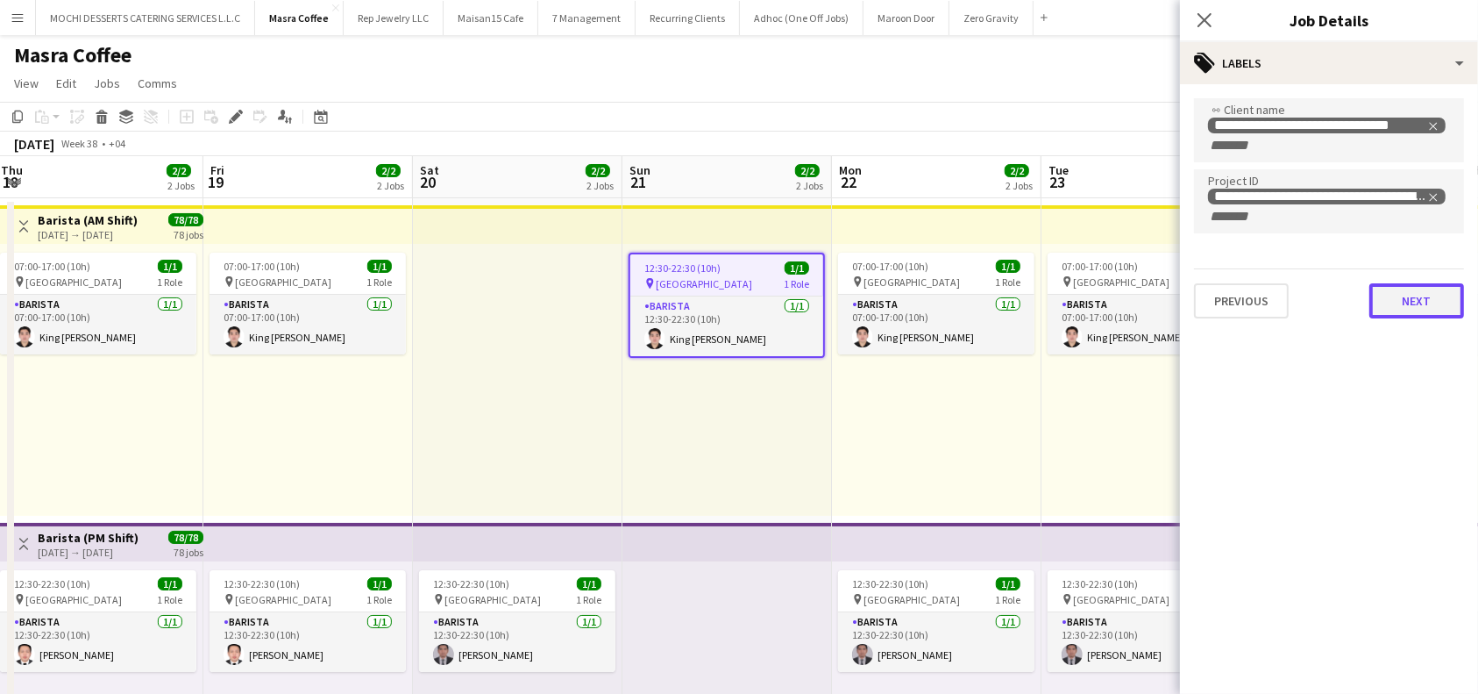
click at [1445, 314] on button "Next" at bounding box center [1417, 300] width 95 height 35
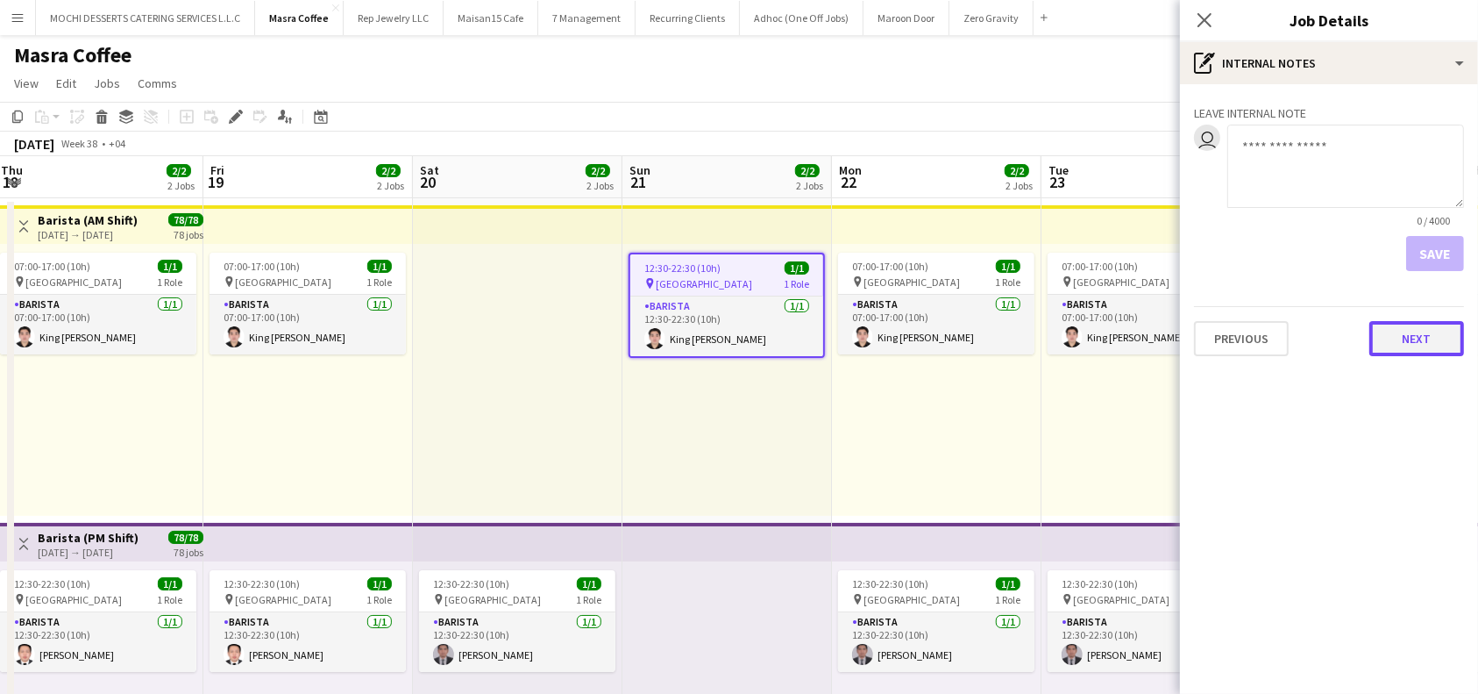
click at [1431, 334] on button "Next" at bounding box center [1417, 338] width 95 height 35
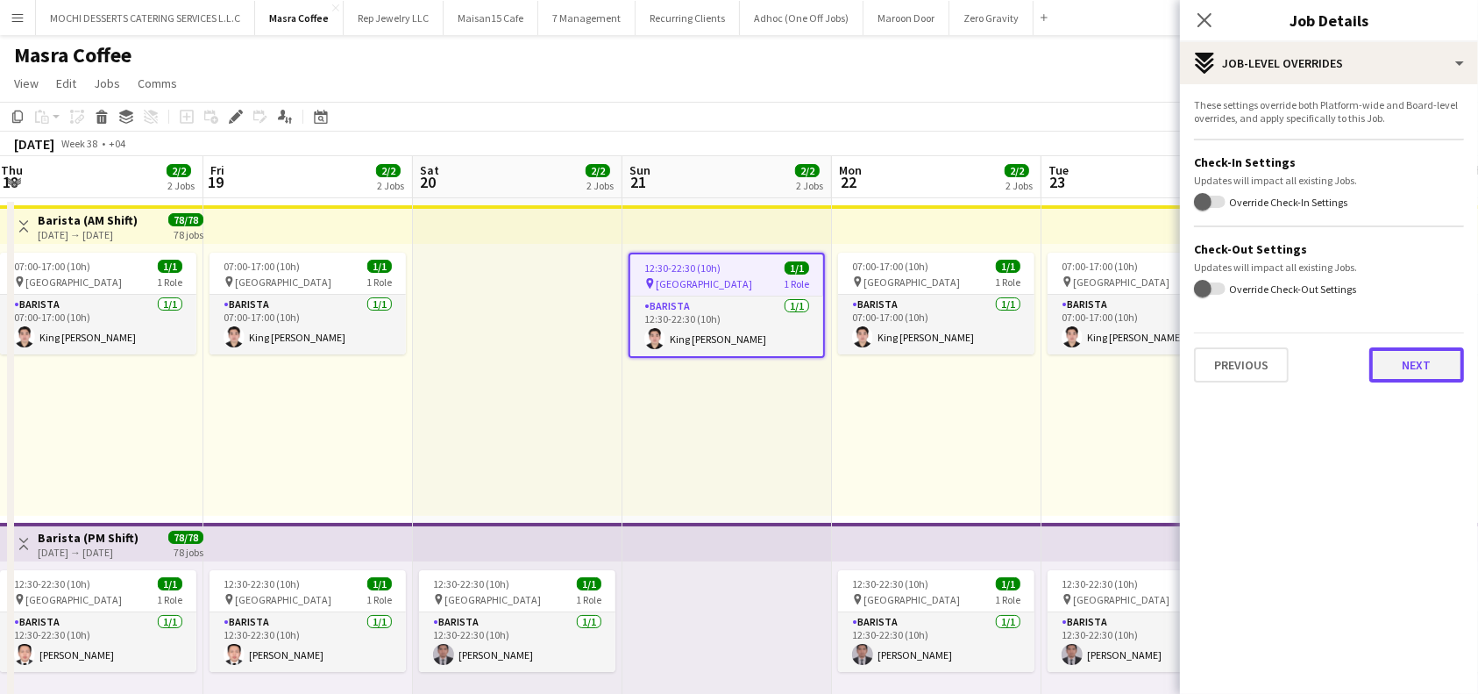
click at [1419, 363] on button "Next" at bounding box center [1417, 364] width 95 height 35
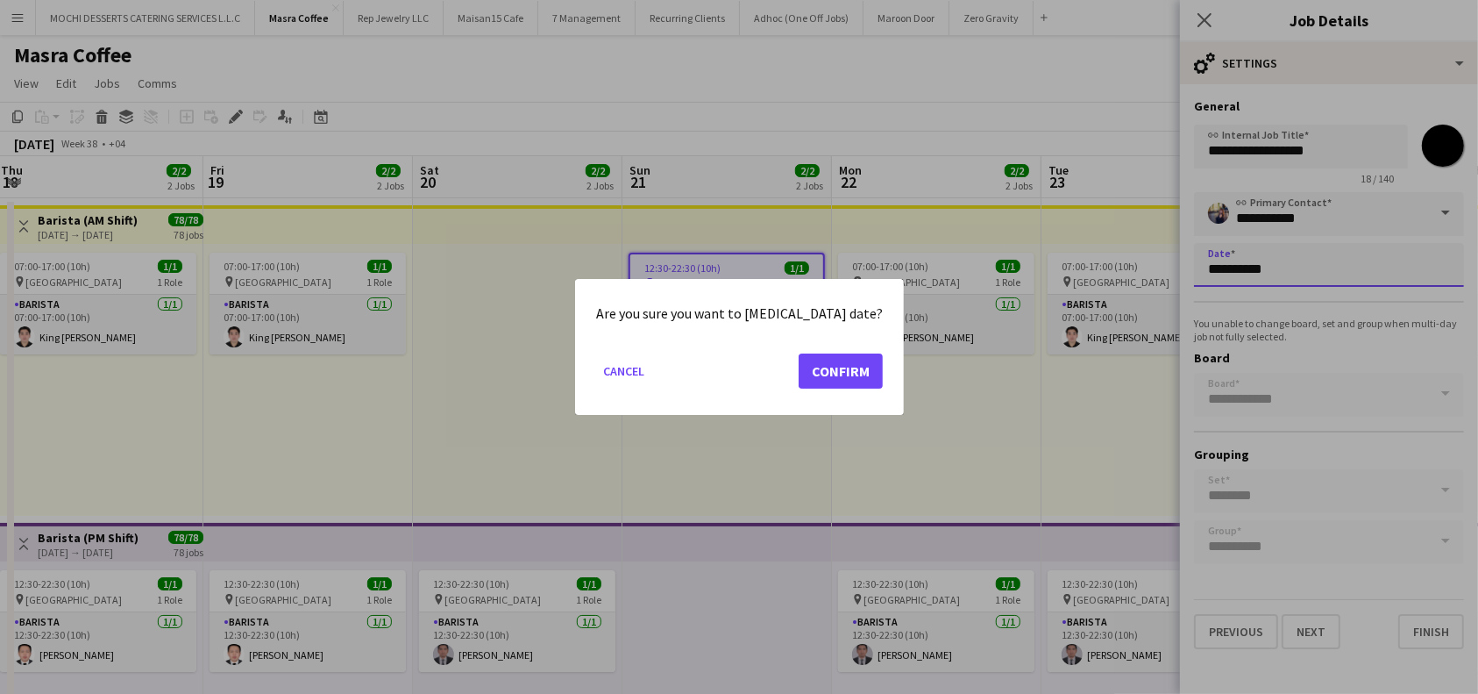
click at [1245, 277] on body "Menu Boards Boards Boards All jobs Status Workforce Workforce My Workforce Recr…" at bounding box center [739, 593] width 1478 height 1187
click at [819, 371] on button "Confirm" at bounding box center [841, 370] width 84 height 35
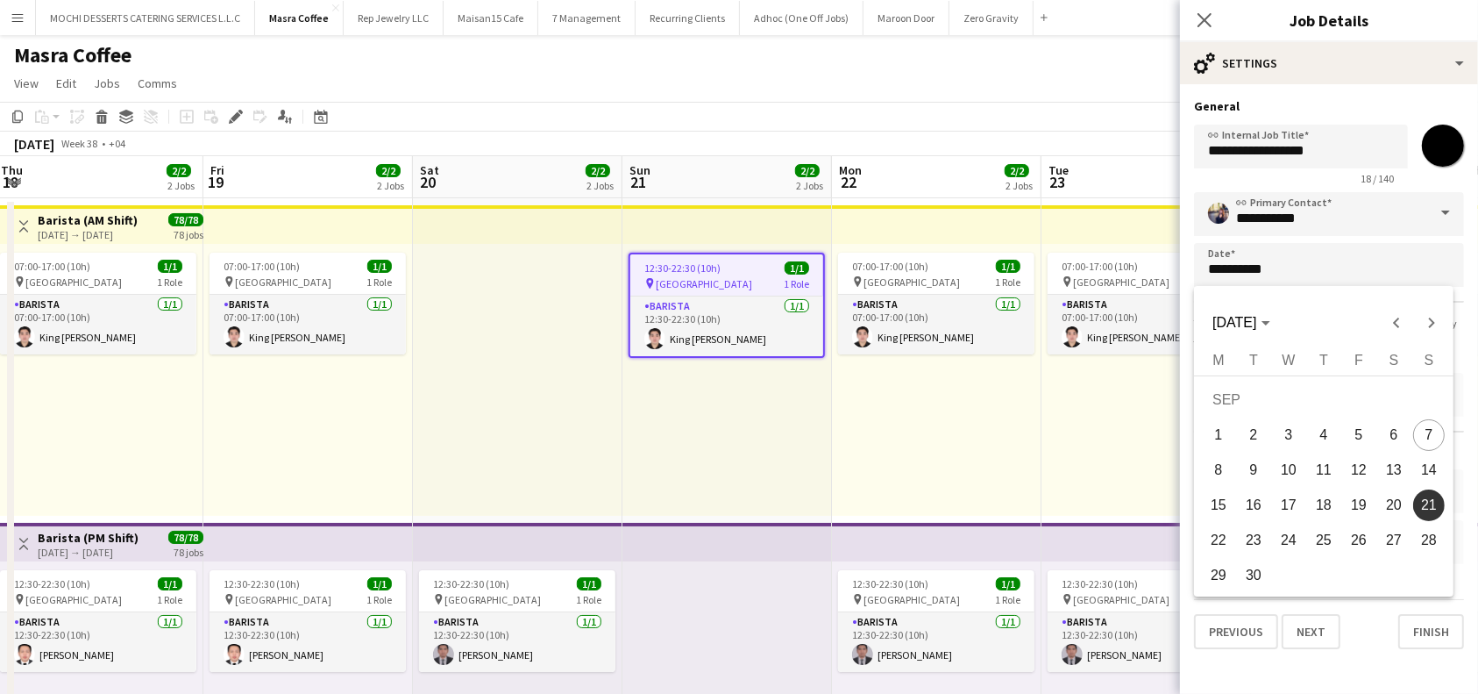
click at [1397, 510] on span "20" at bounding box center [1394, 505] width 32 height 32
type input "**********"
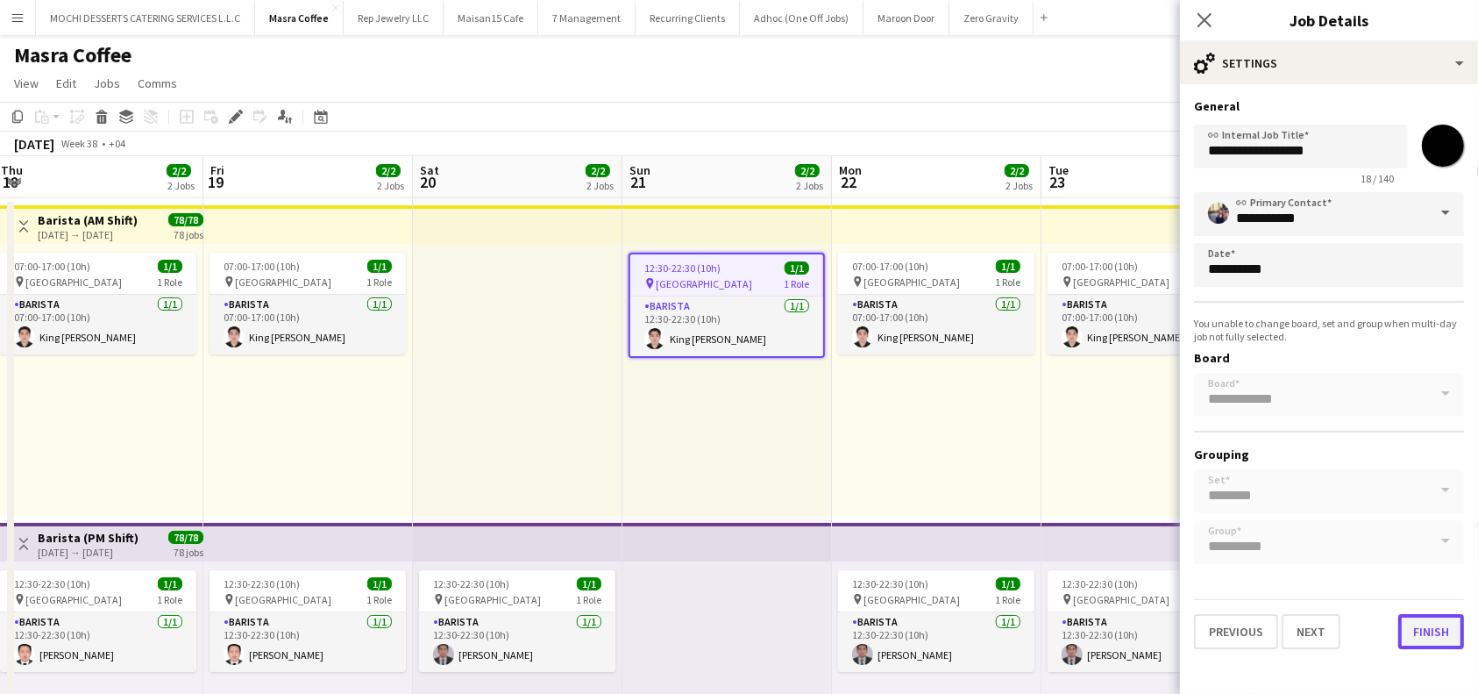
click at [1431, 628] on button "Finish" at bounding box center [1432, 631] width 66 height 35
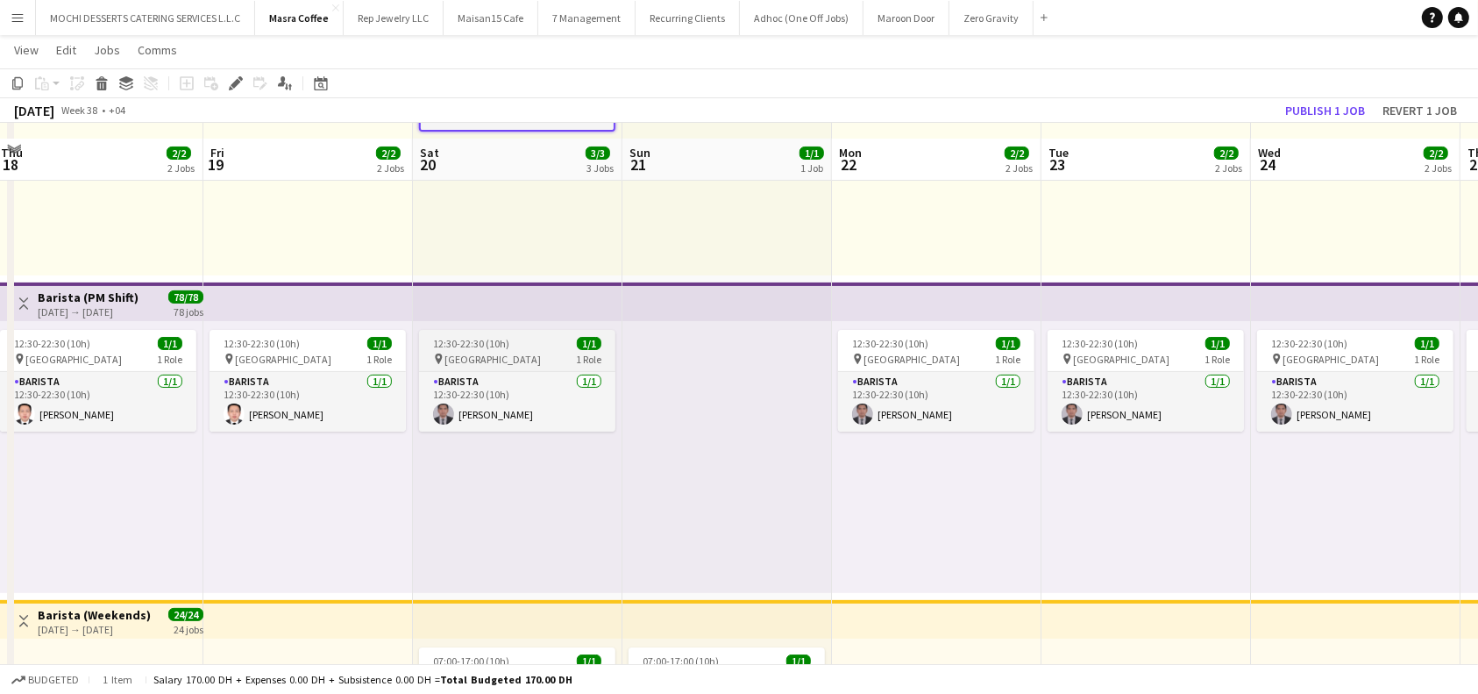
scroll to position [233, 0]
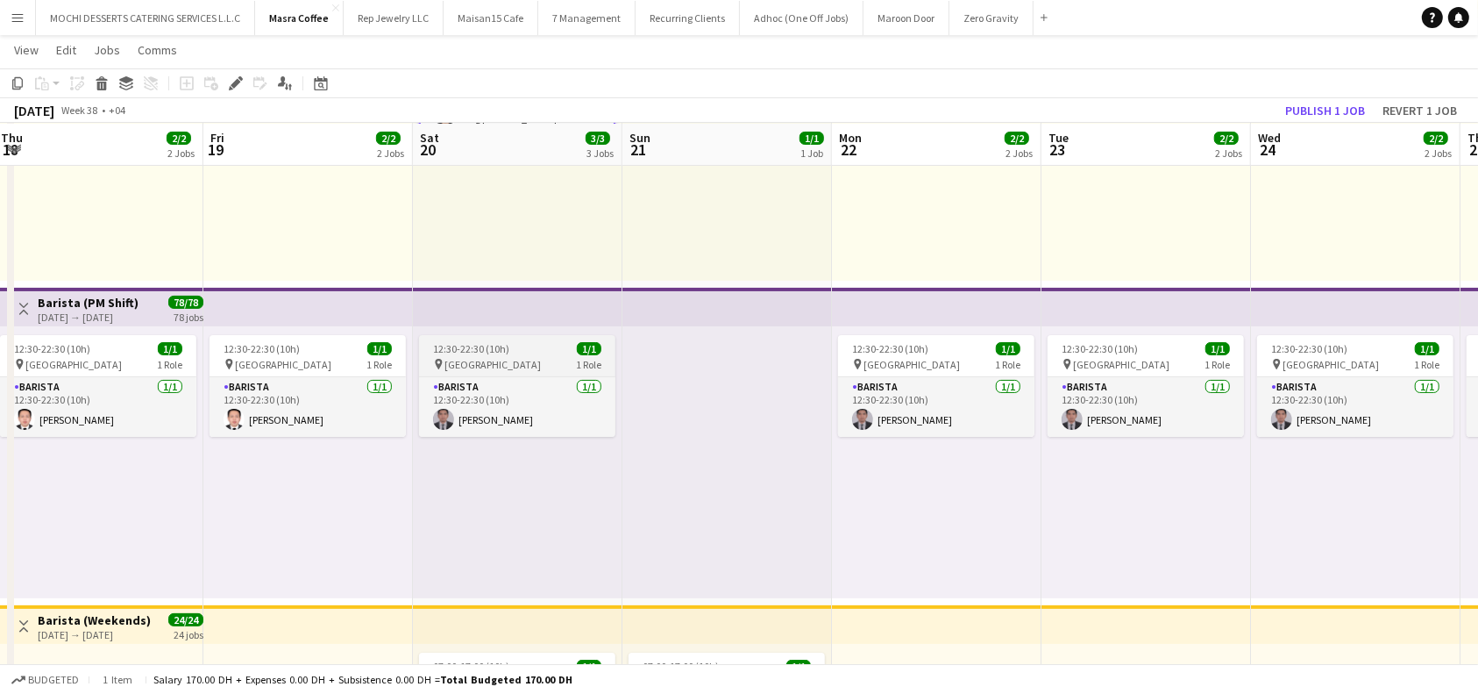
click at [533, 354] on app-job-card "12:30-22:30 (10h) 1/1 pin Al Serkal Avenue 1 Role Barista 1/1 12:30-22:30 (10h)…" at bounding box center [517, 386] width 196 height 102
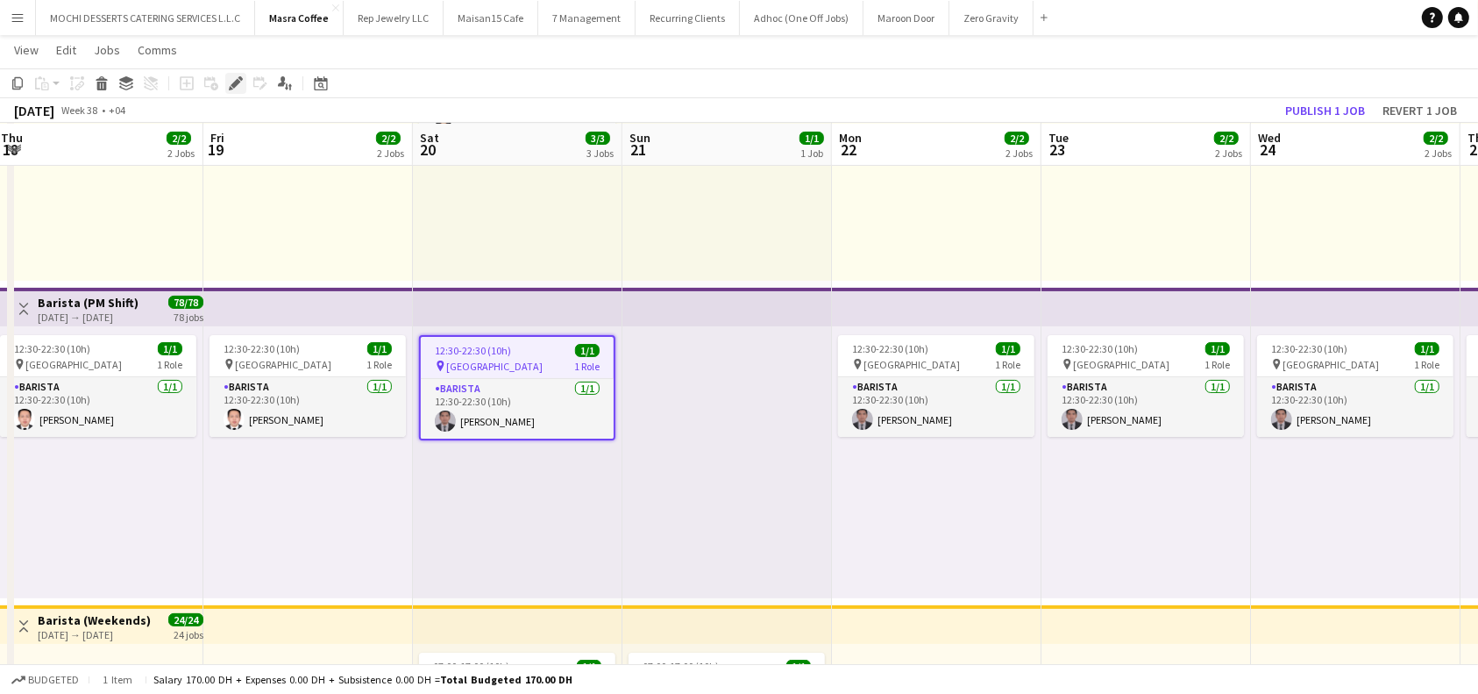
click at [232, 81] on icon "Edit" at bounding box center [236, 83] width 14 height 14
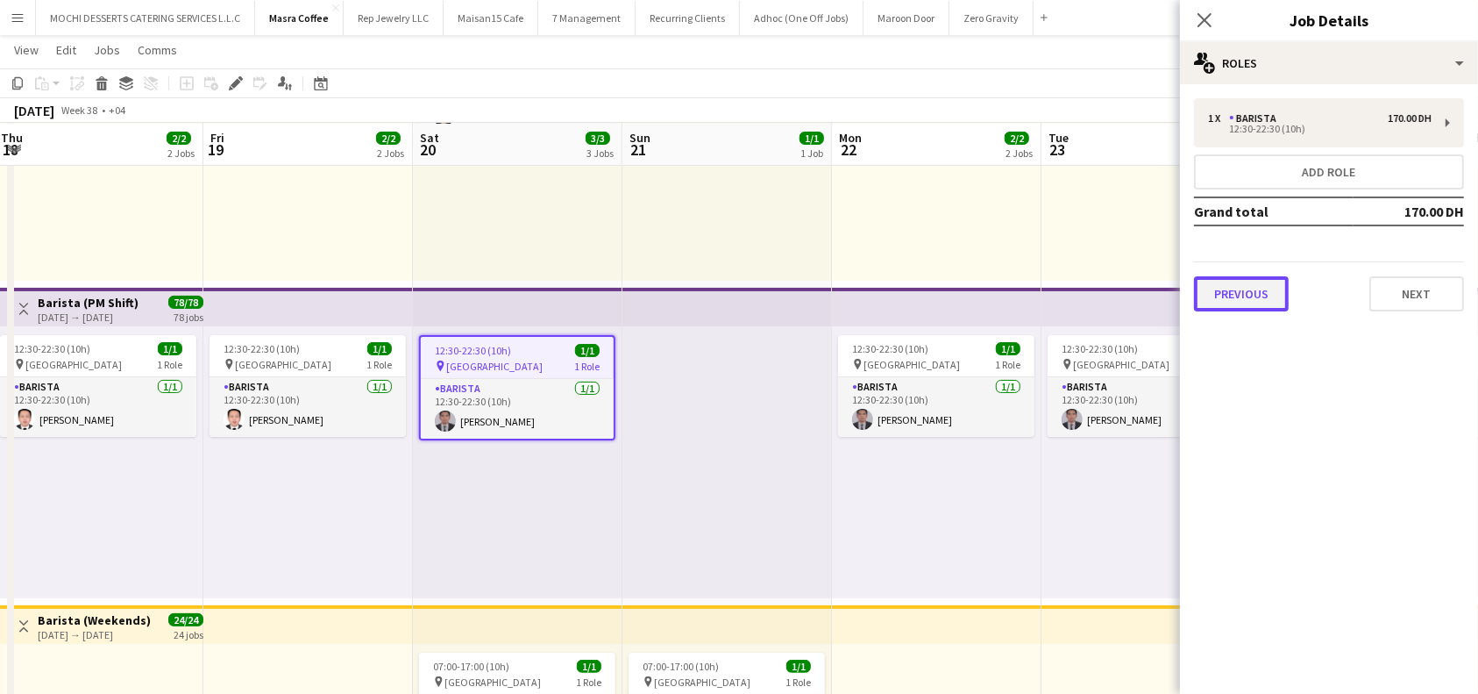
click at [1242, 299] on button "Previous" at bounding box center [1241, 293] width 95 height 35
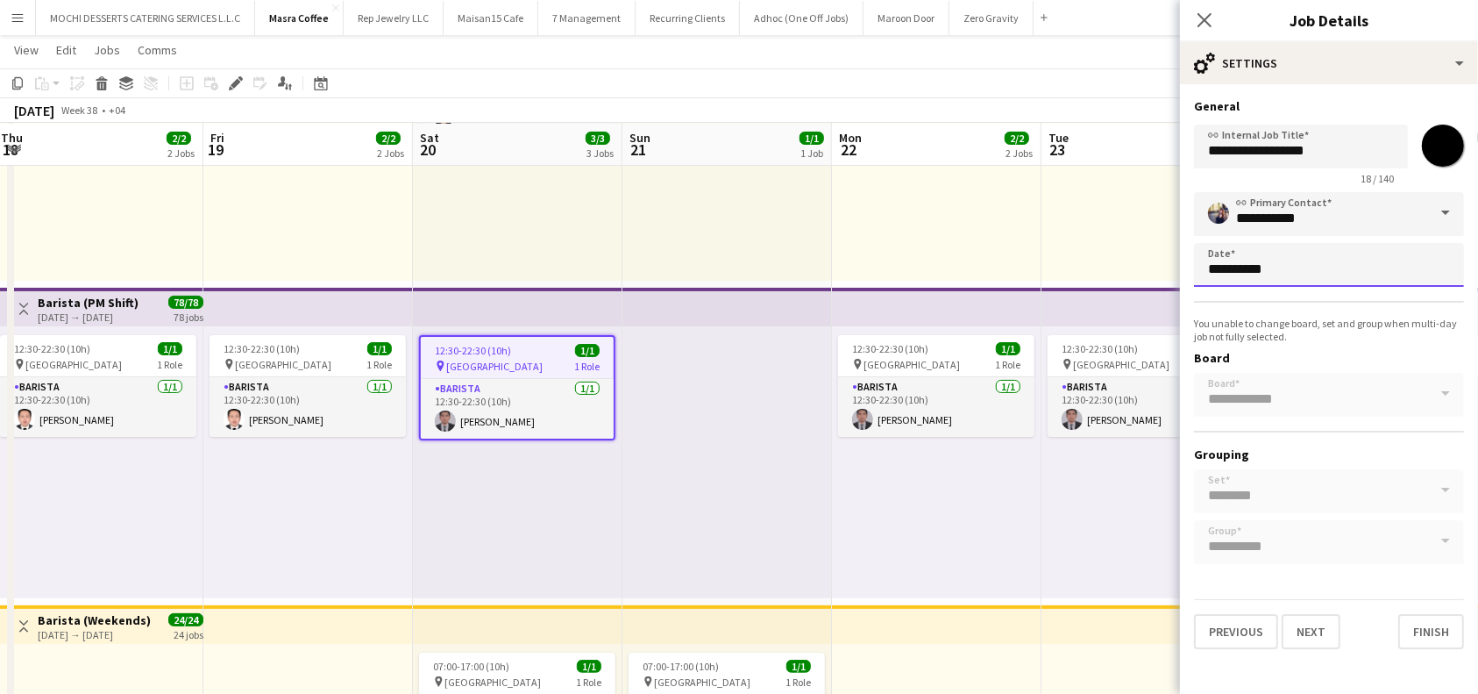
scroll to position [0, 0]
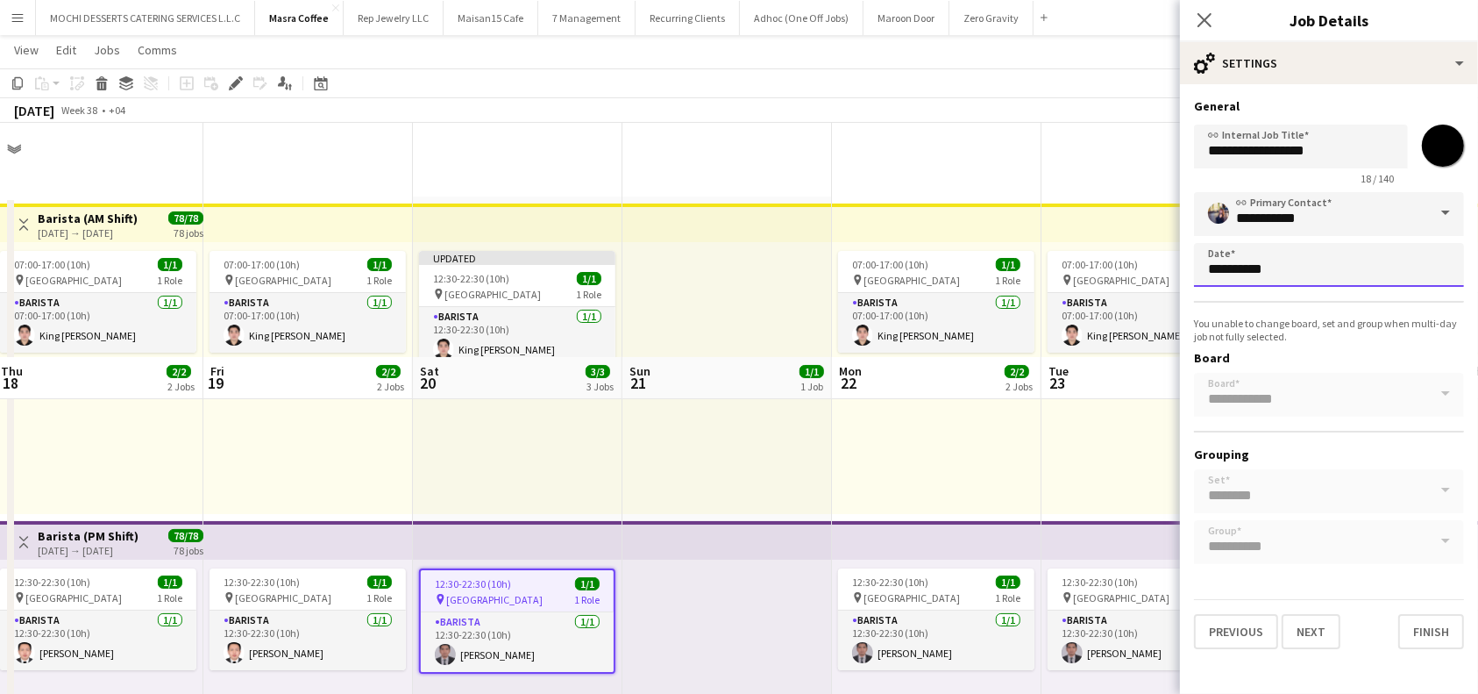
click at [1278, 277] on body "Menu Boards Boards Boards All jobs Status Workforce Workforce My Workforce Recr…" at bounding box center [739, 592] width 1478 height 1185
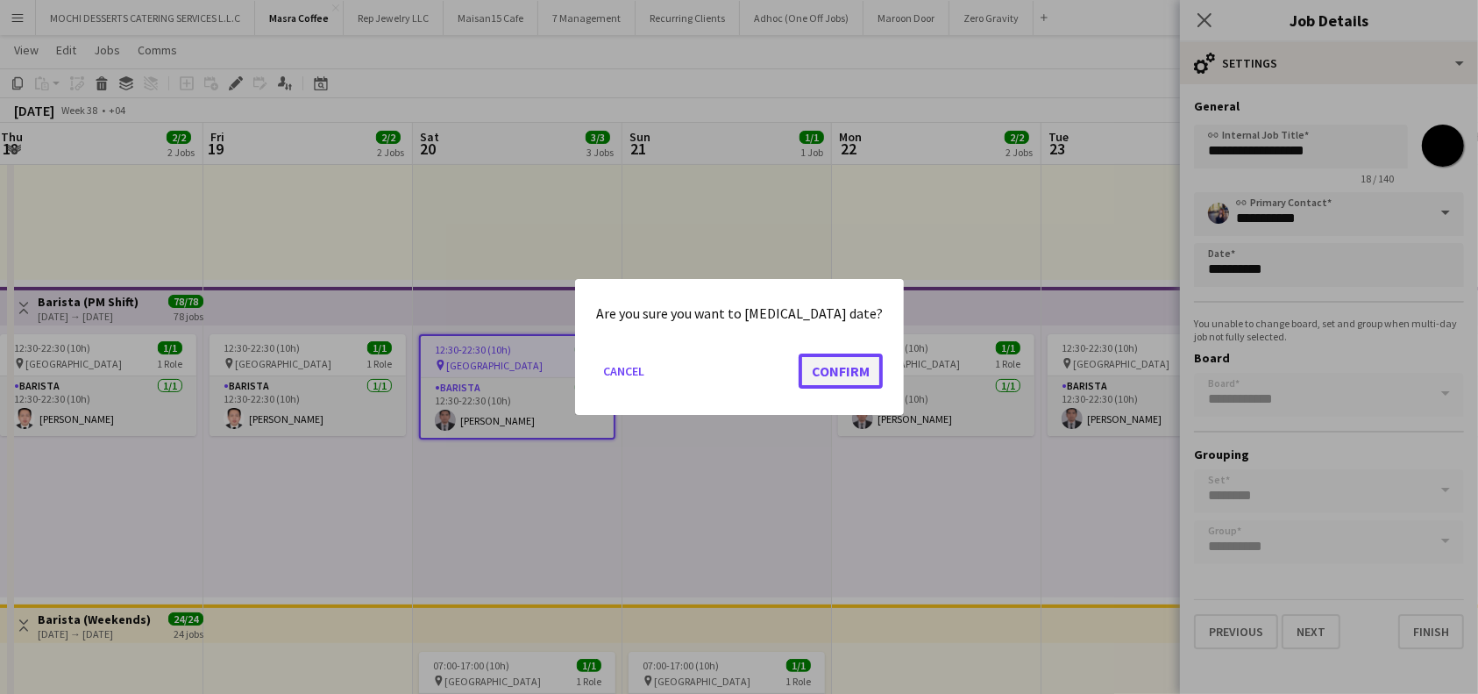
click at [822, 374] on button "Confirm" at bounding box center [841, 370] width 84 height 35
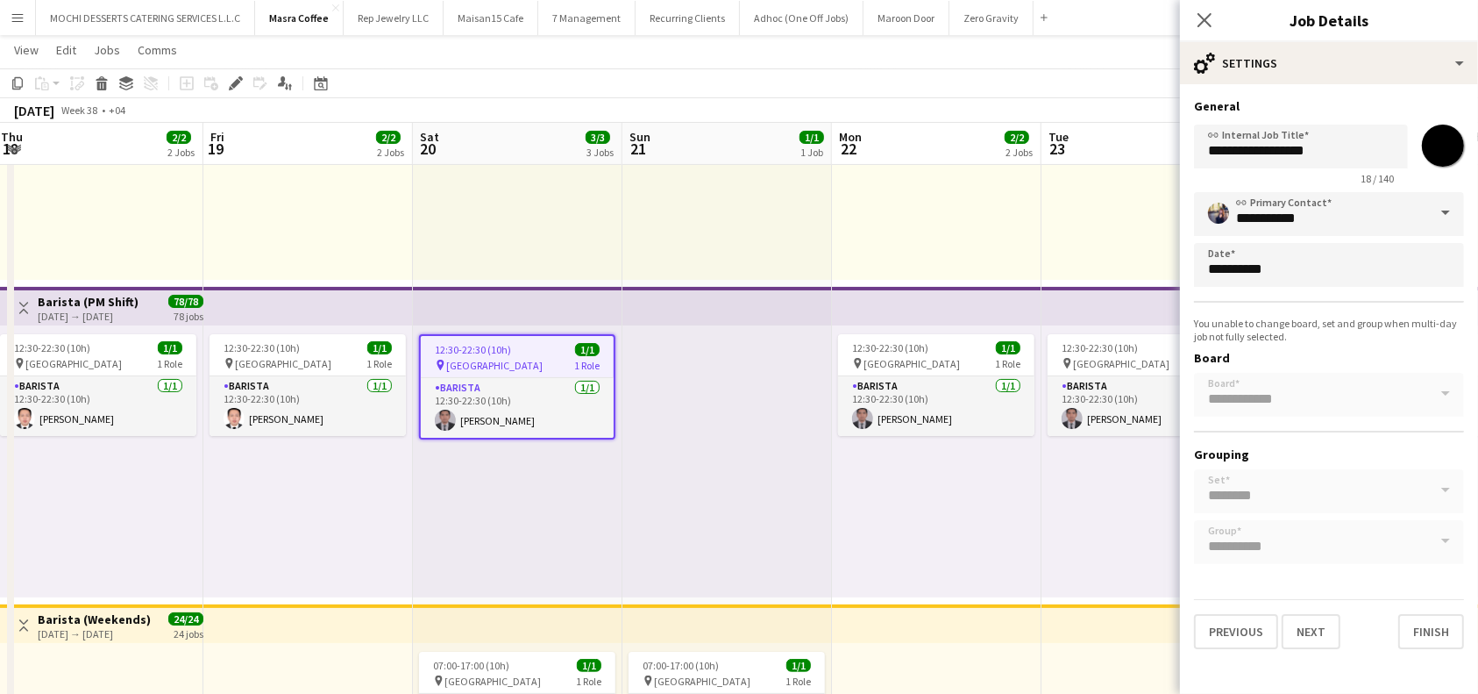
scroll to position [233, 0]
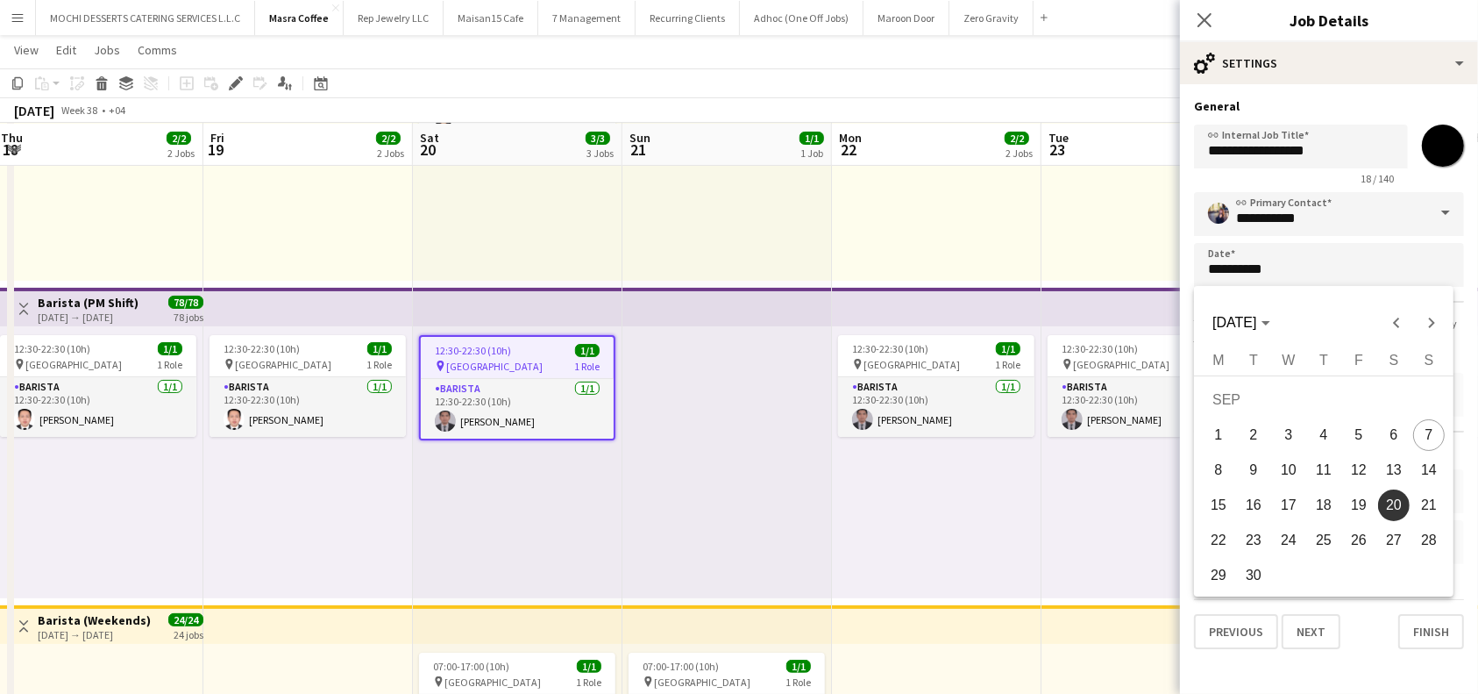
click at [1421, 497] on span "21" at bounding box center [1429, 505] width 32 height 32
type input "**********"
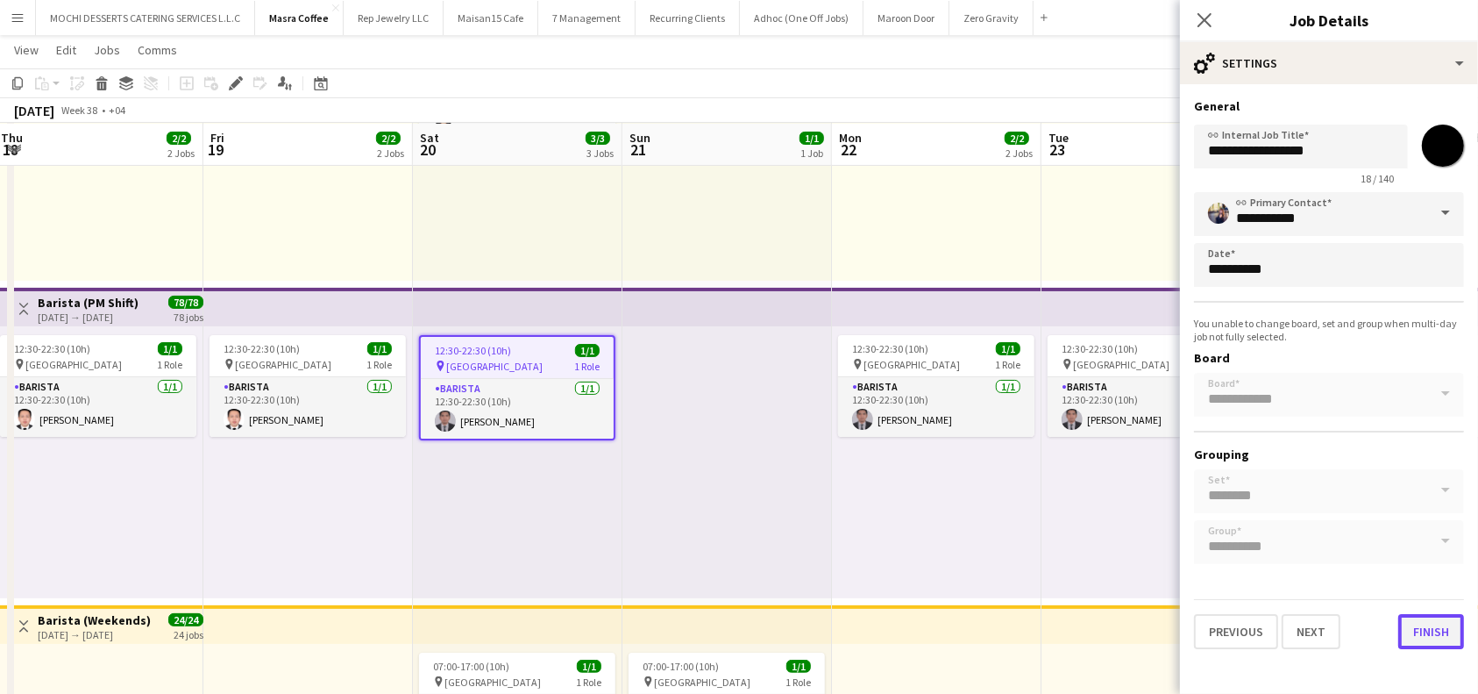
click at [1424, 629] on button "Finish" at bounding box center [1432, 631] width 66 height 35
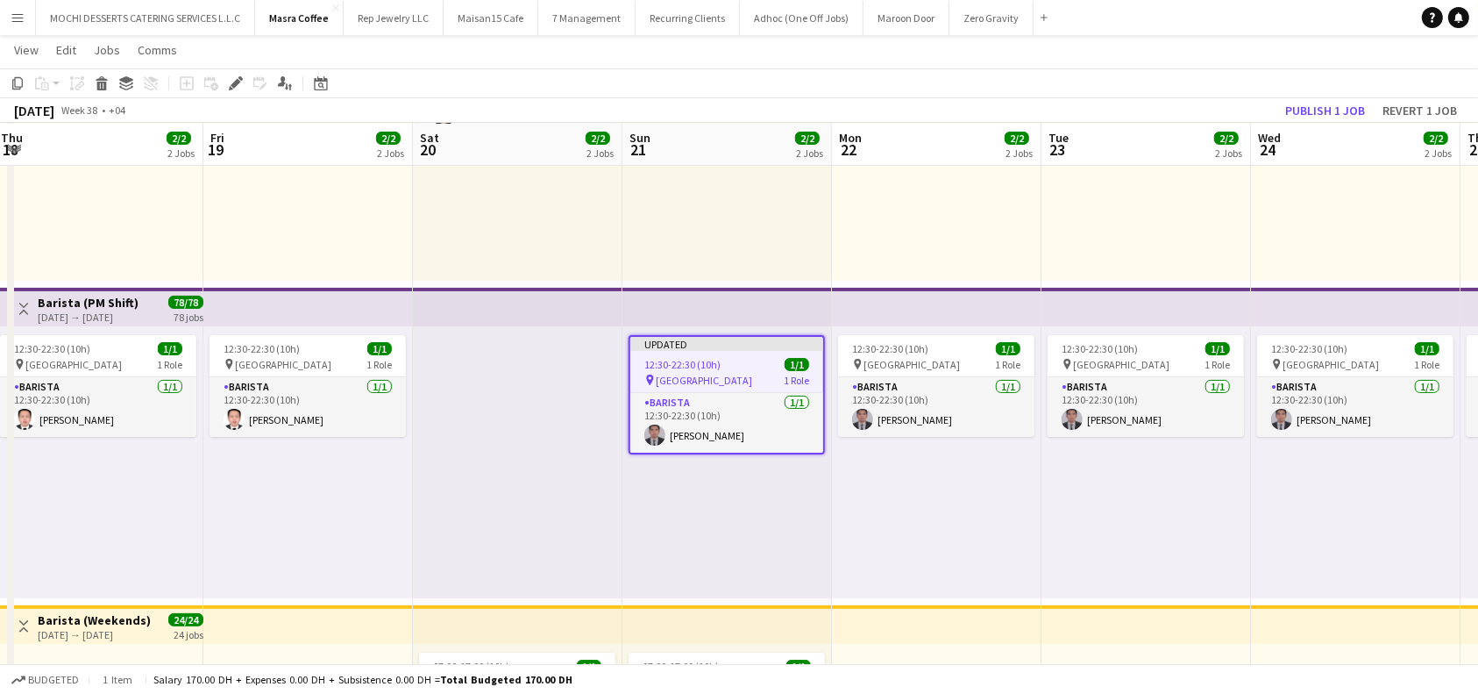
click at [943, 301] on app-top-bar at bounding box center [937, 307] width 210 height 39
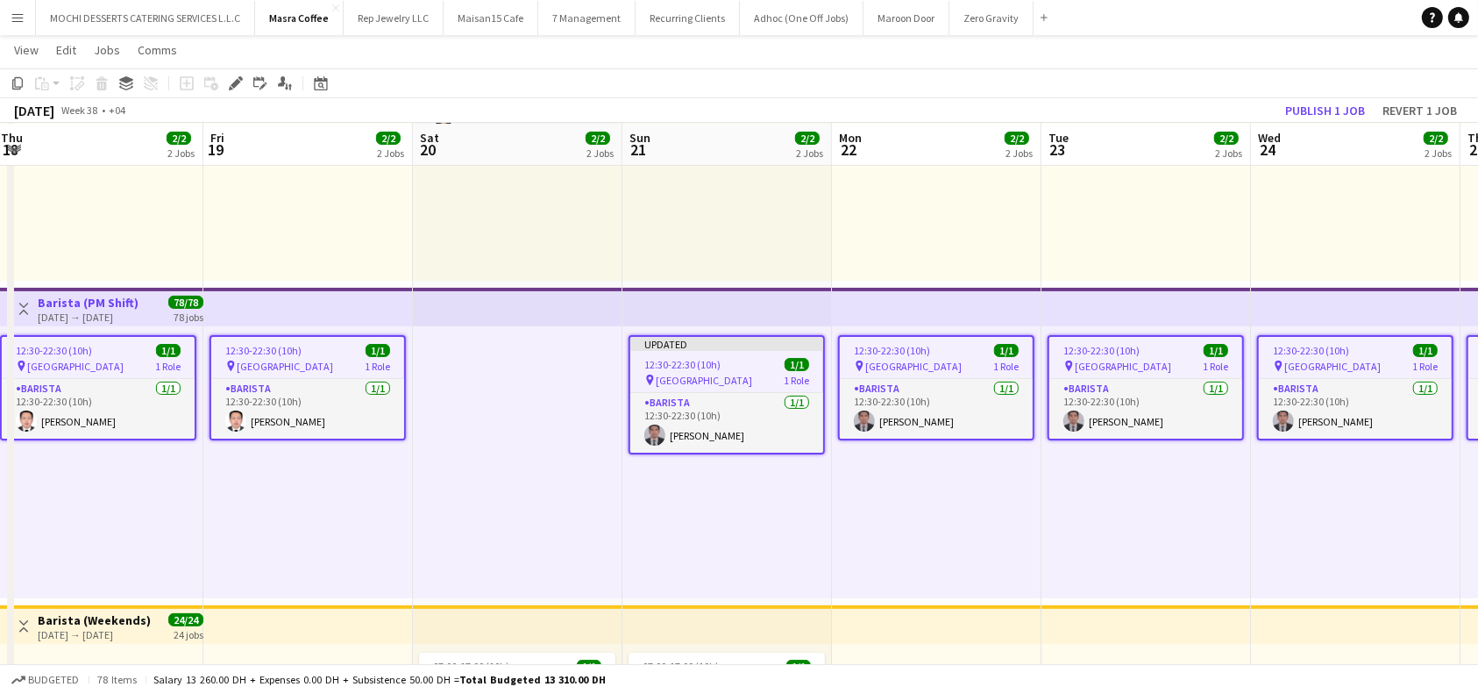
click at [765, 309] on app-top-bar at bounding box center [728, 307] width 210 height 39
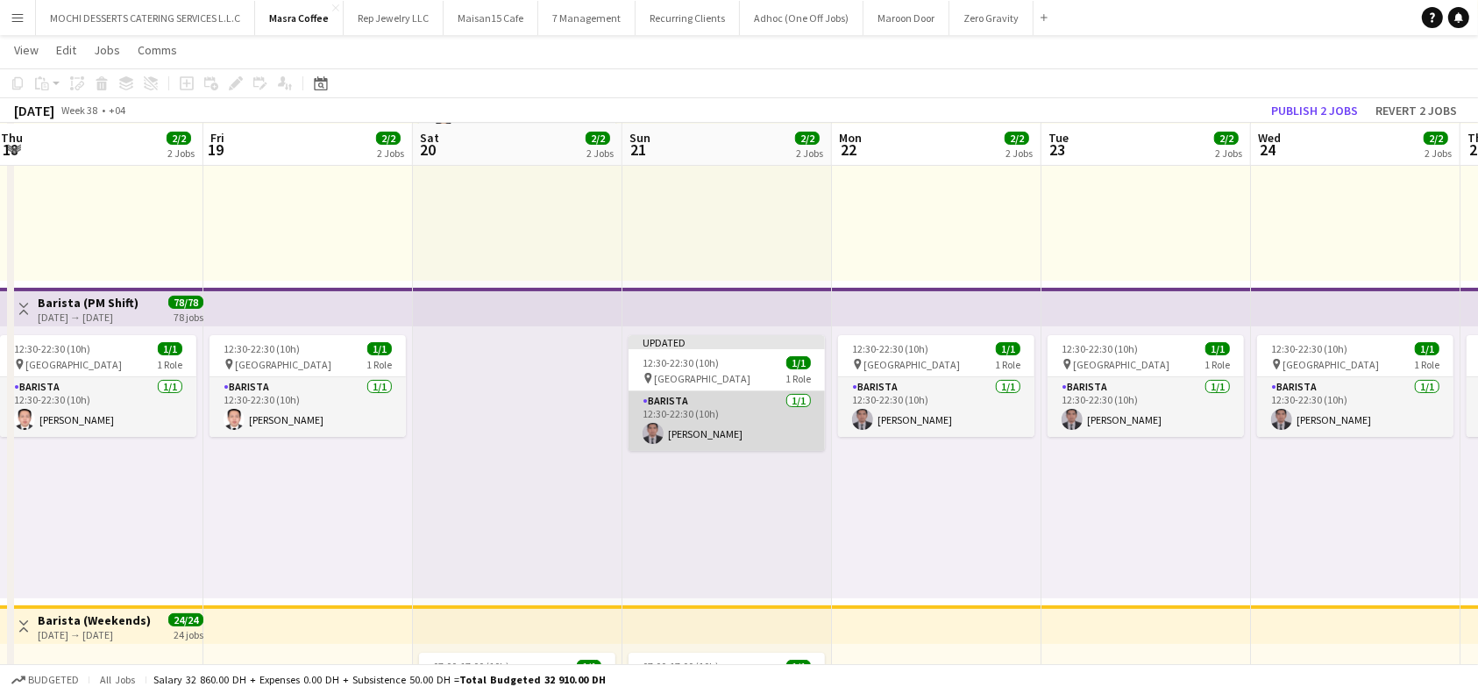
click at [757, 410] on app-card-role "Barista 1/1 12:30-22:30 (10h) Nelson Kalinga" at bounding box center [727, 421] width 196 height 60
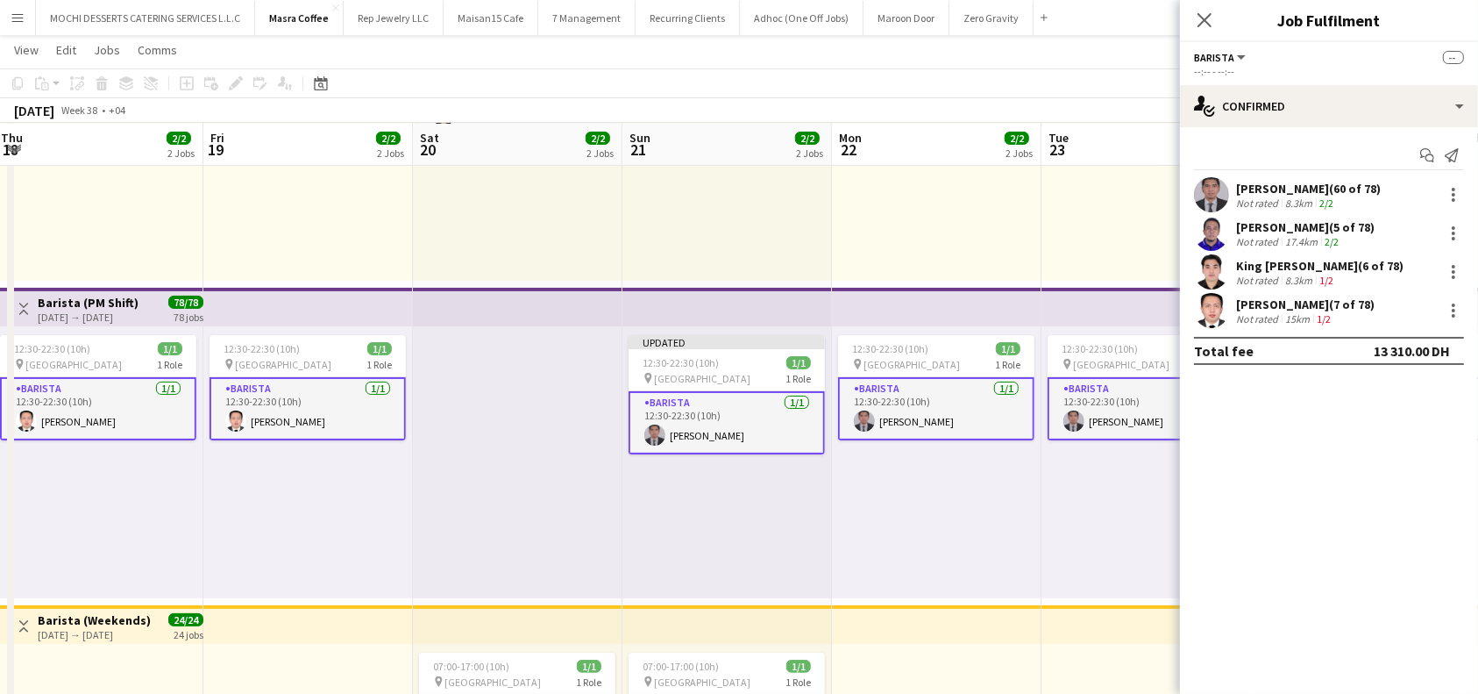
click at [753, 293] on app-top-bar at bounding box center [728, 307] width 210 height 39
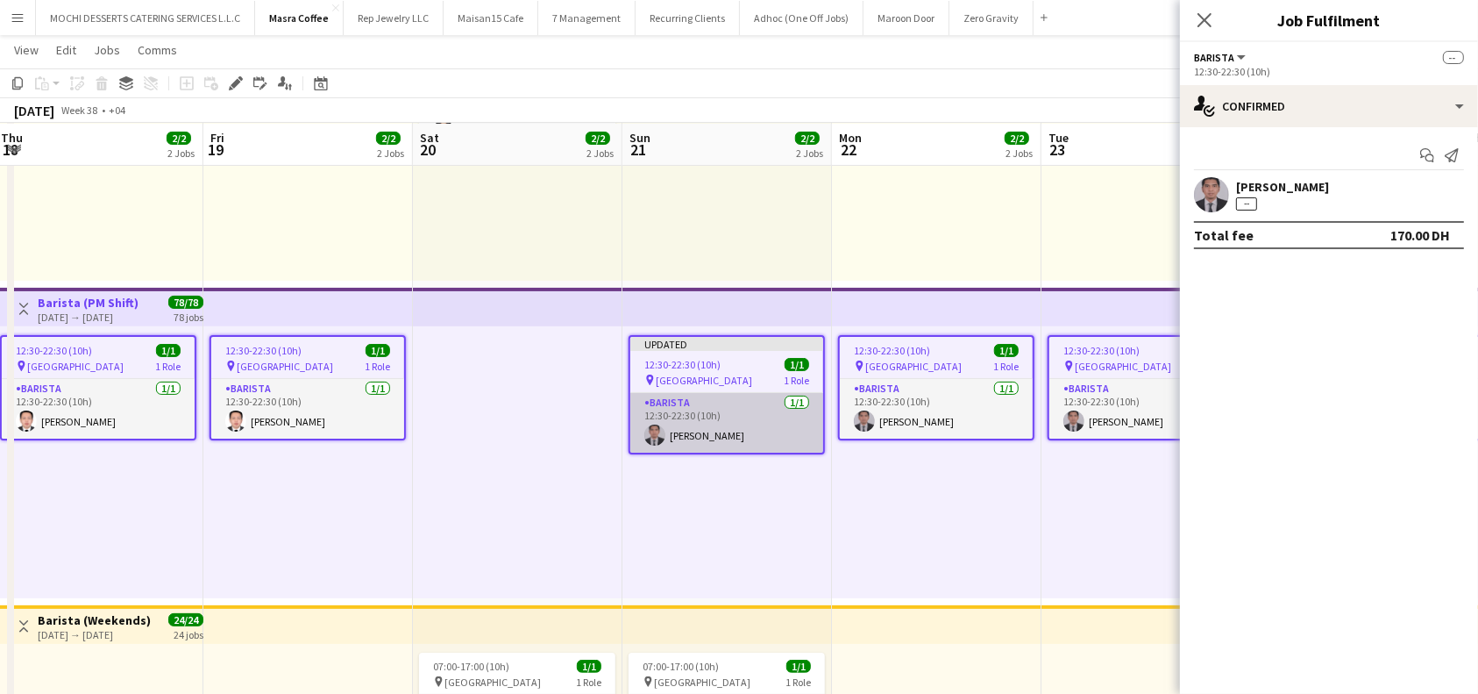
click at [744, 424] on app-card-role "Barista 1/1 12:30-22:30 (10h) Nelson Kalinga" at bounding box center [726, 423] width 193 height 60
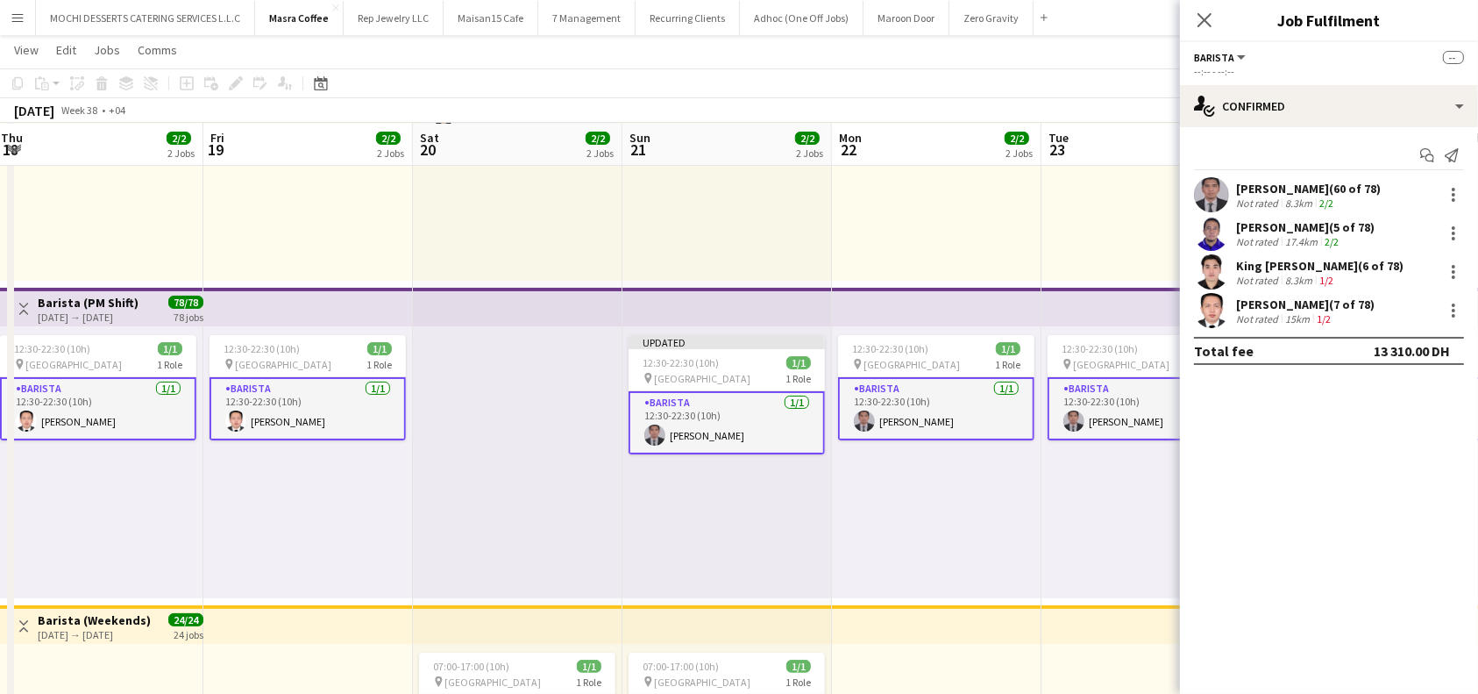
click at [844, 294] on app-top-bar at bounding box center [937, 307] width 210 height 39
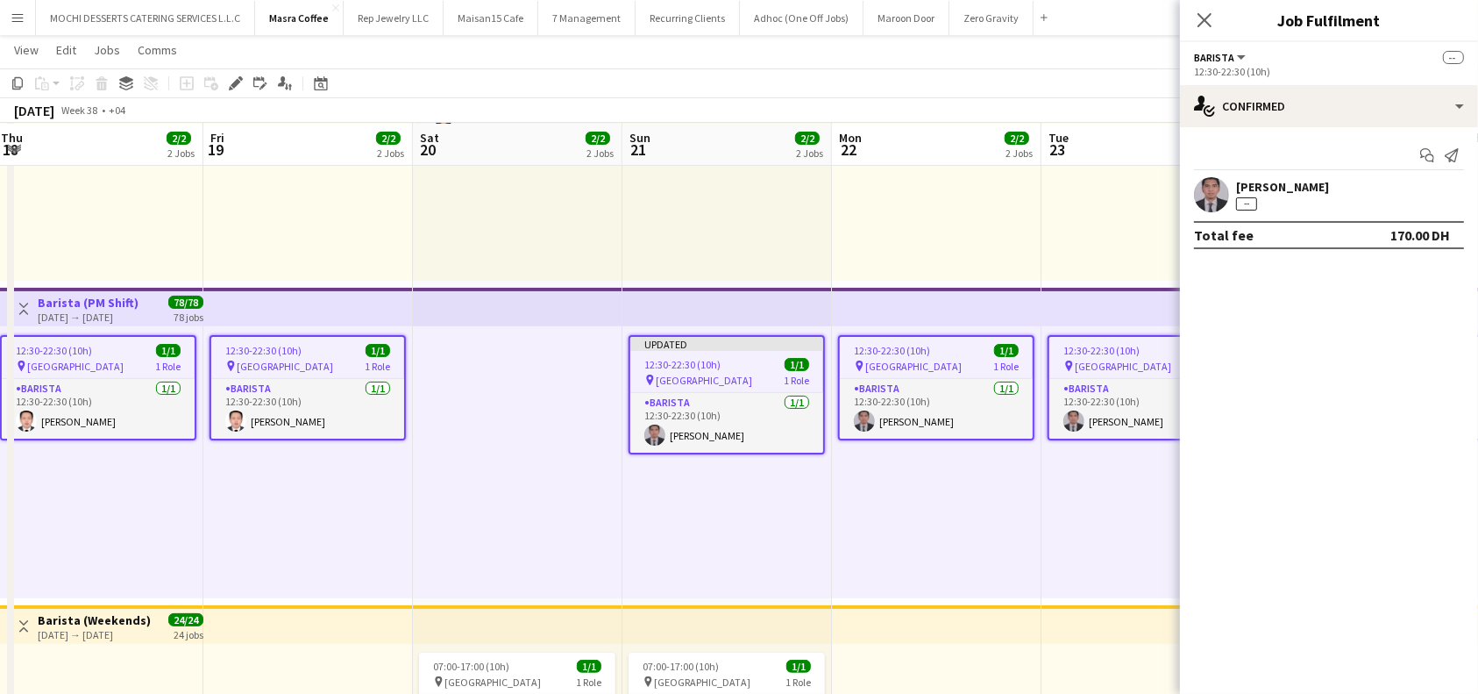
scroll to position [0, 634]
click at [780, 307] on app-top-bar at bounding box center [728, 307] width 210 height 39
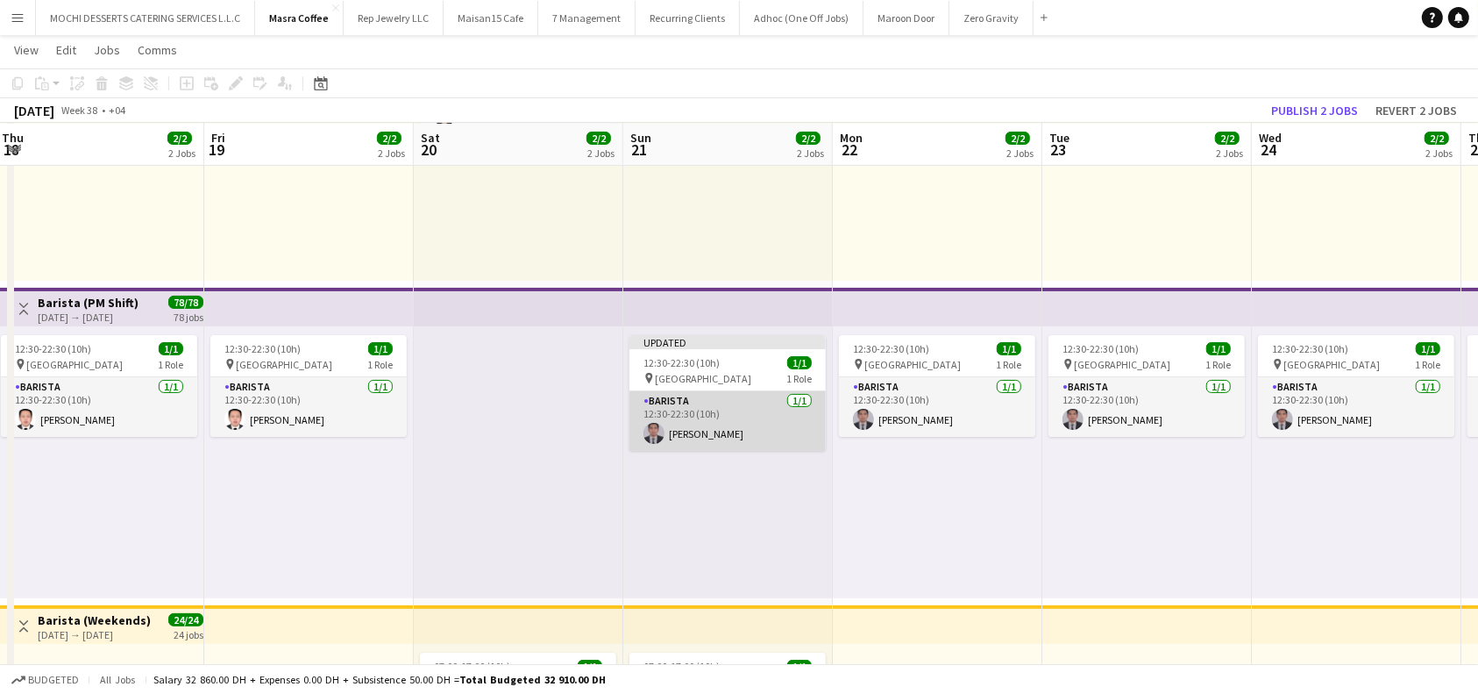
click at [765, 417] on app-card-role "Barista 1/1 12:30-22:30 (10h) Nelson Kalinga" at bounding box center [728, 421] width 196 height 60
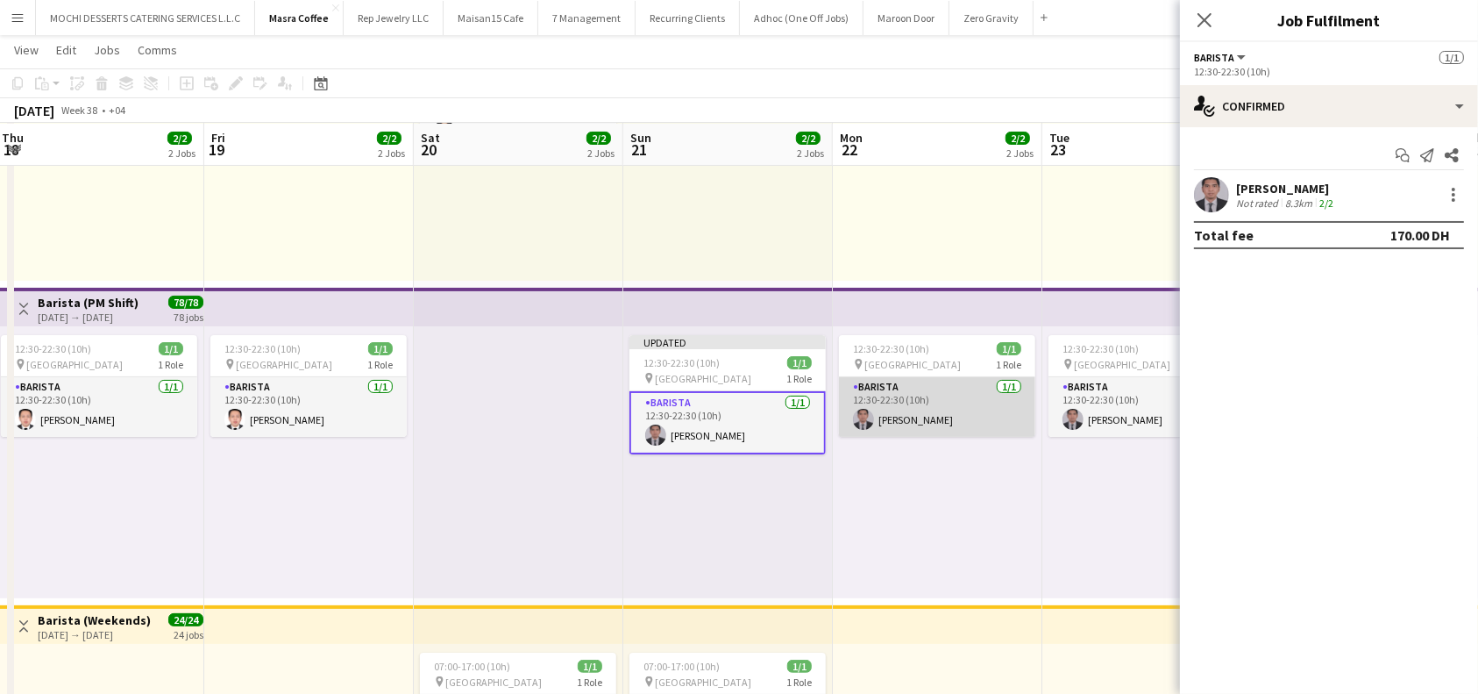
drag, startPoint x: 932, startPoint y: 405, endPoint x: 947, endPoint y: 402, distance: 15.1
click at [934, 404] on app-card-role "Barista 1/1 12:30-22:30 (10h) Nelson Kalinga" at bounding box center [937, 407] width 196 height 60
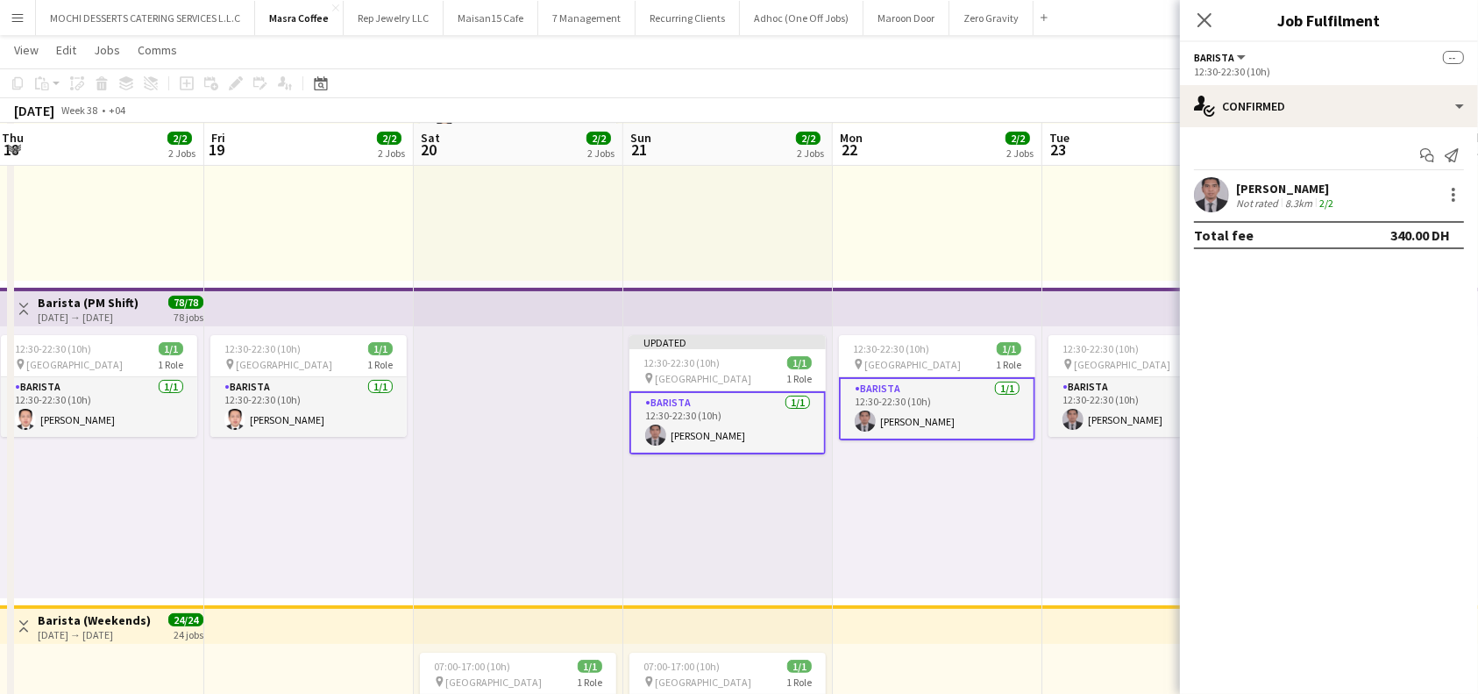
scroll to position [0, 632]
click at [1117, 399] on app-card-role "Barista 1/1 12:30-22:30 (10h) Nelson Kalinga" at bounding box center [1148, 407] width 196 height 60
click at [1449, 200] on div at bounding box center [1453, 194] width 21 height 21
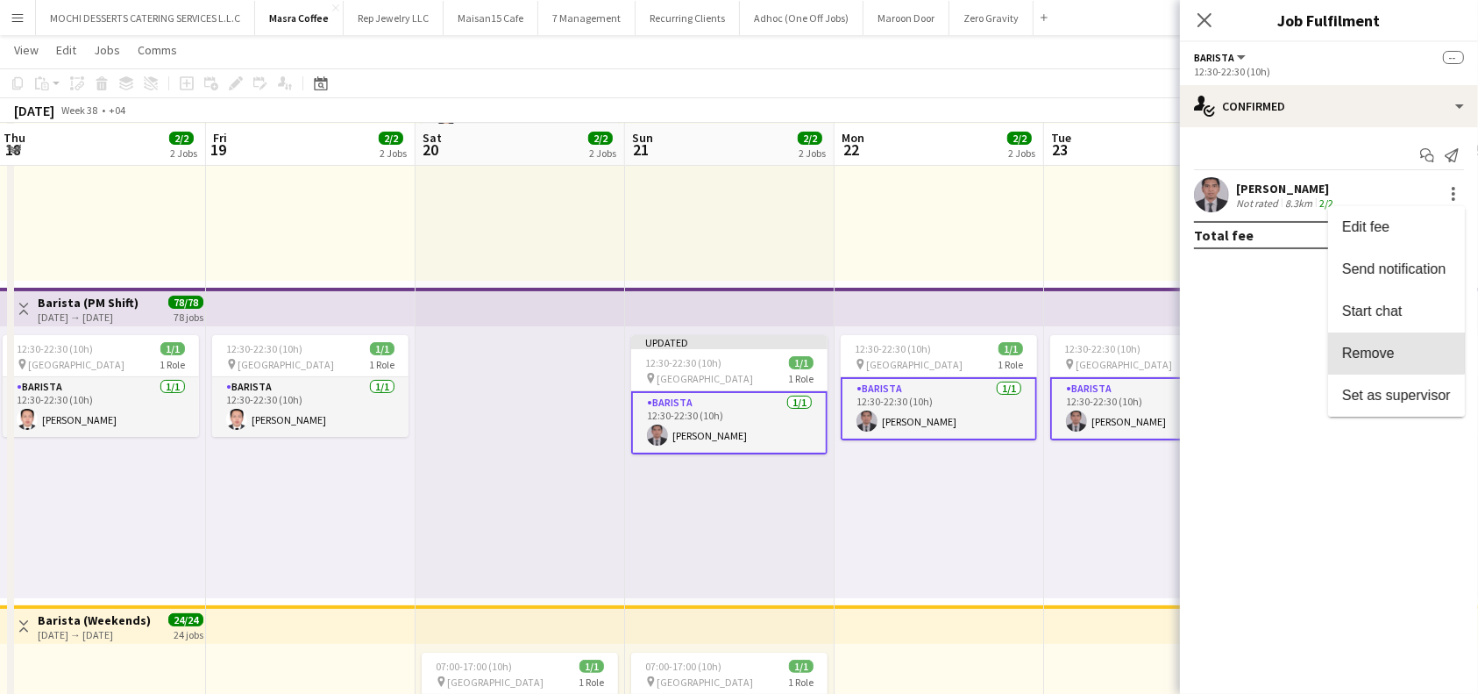
drag, startPoint x: 1363, startPoint y: 349, endPoint x: 1386, endPoint y: 326, distance: 32.2
click at [1365, 350] on span "Remove" at bounding box center [1368, 352] width 53 height 15
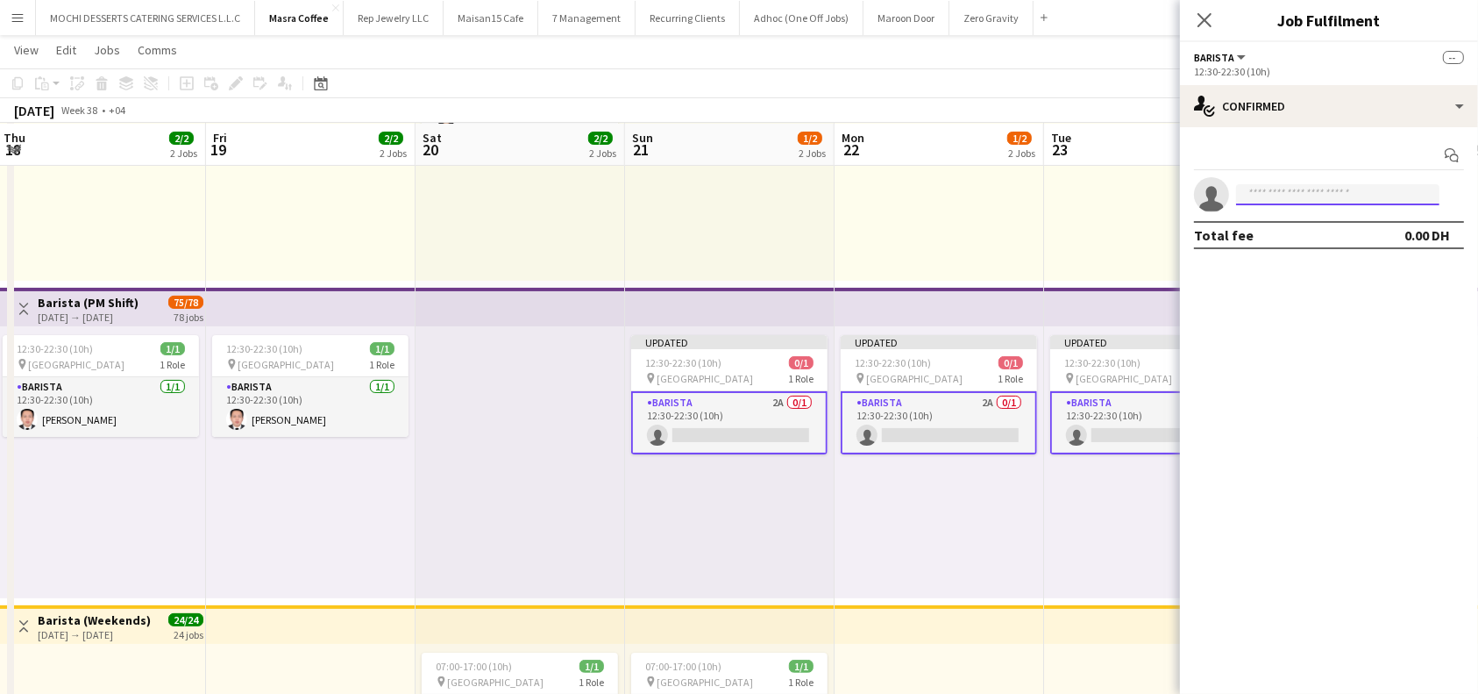
click at [1320, 189] on input at bounding box center [1337, 194] width 203 height 21
type input "****"
click at [1338, 218] on span "joey jardiel Active" at bounding box center [1337, 219] width 175 height 15
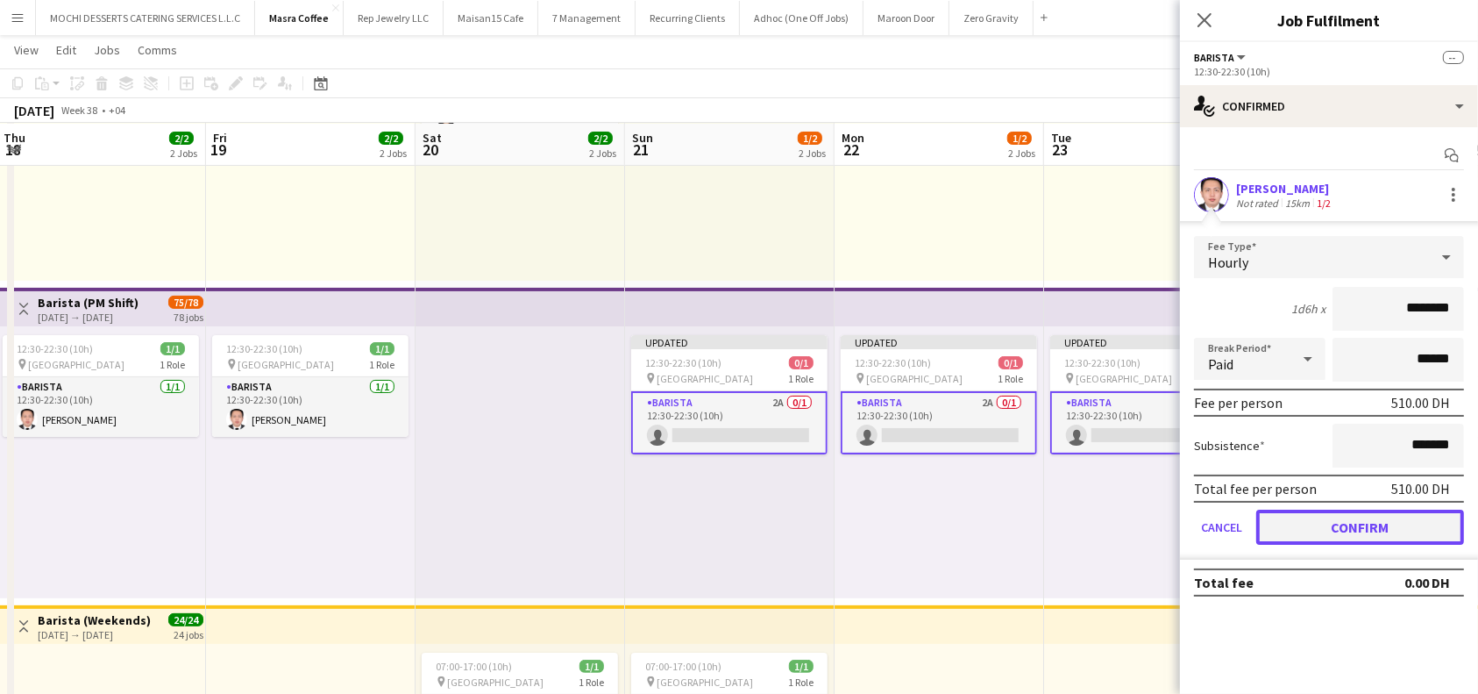
click at [1370, 523] on button "Confirm" at bounding box center [1360, 526] width 208 height 35
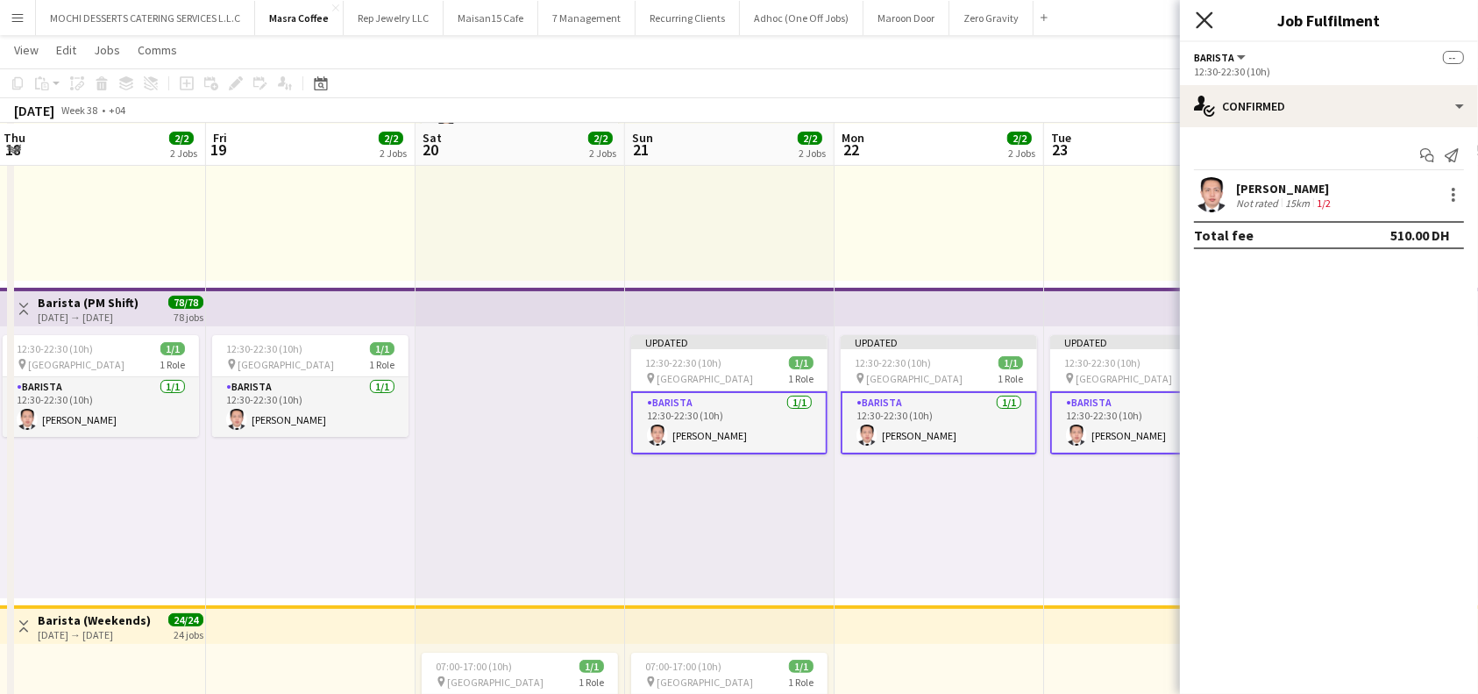
click at [1207, 22] on icon at bounding box center [1204, 19] width 17 height 17
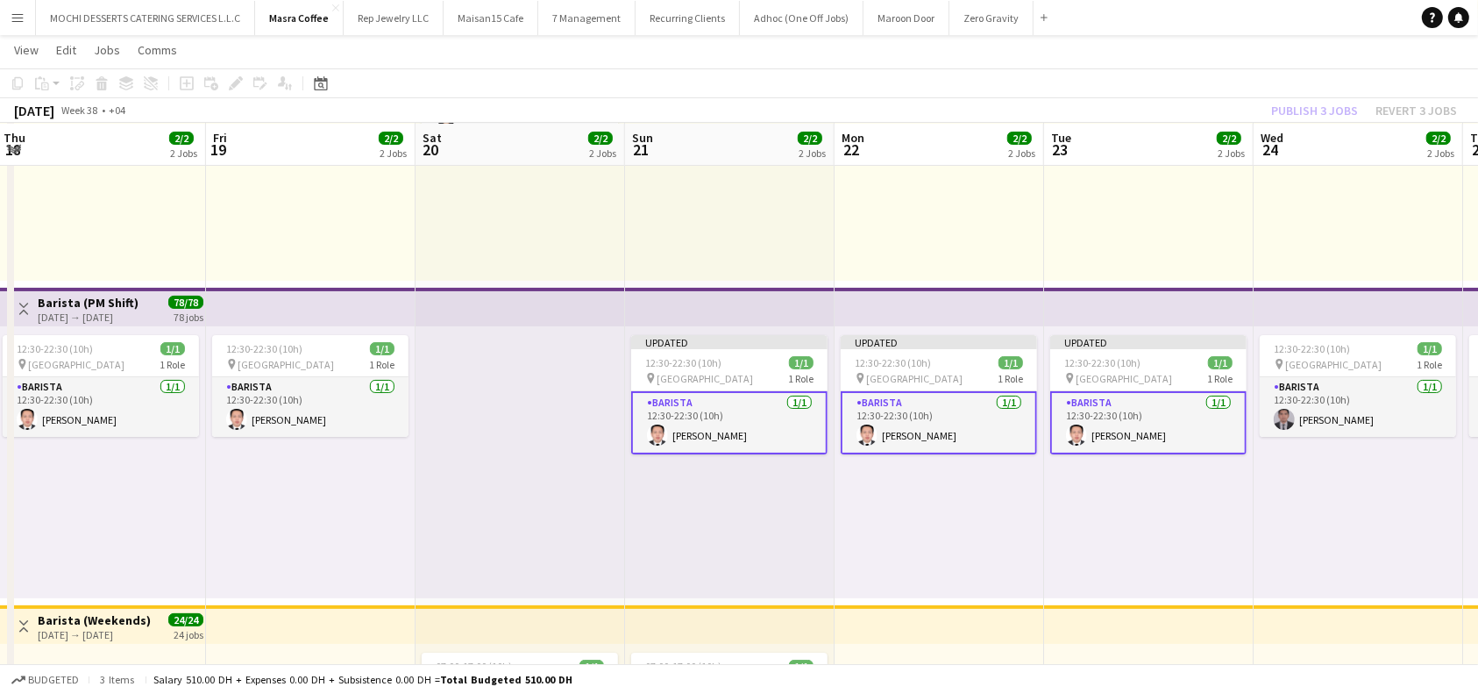
click at [1338, 103] on div "Publish 3 jobs Revert 3 jobs" at bounding box center [1364, 110] width 228 height 23
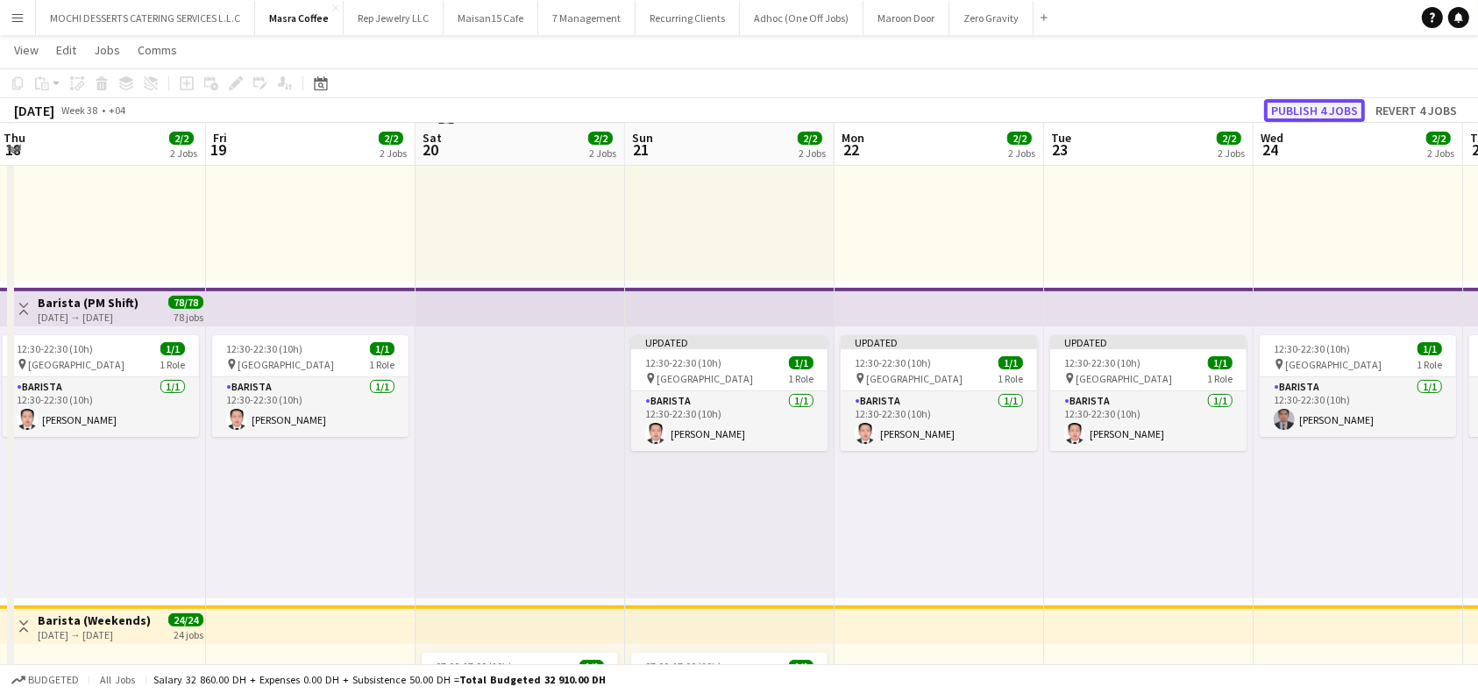
click at [1335, 107] on button "Publish 4 jobs" at bounding box center [1314, 110] width 101 height 23
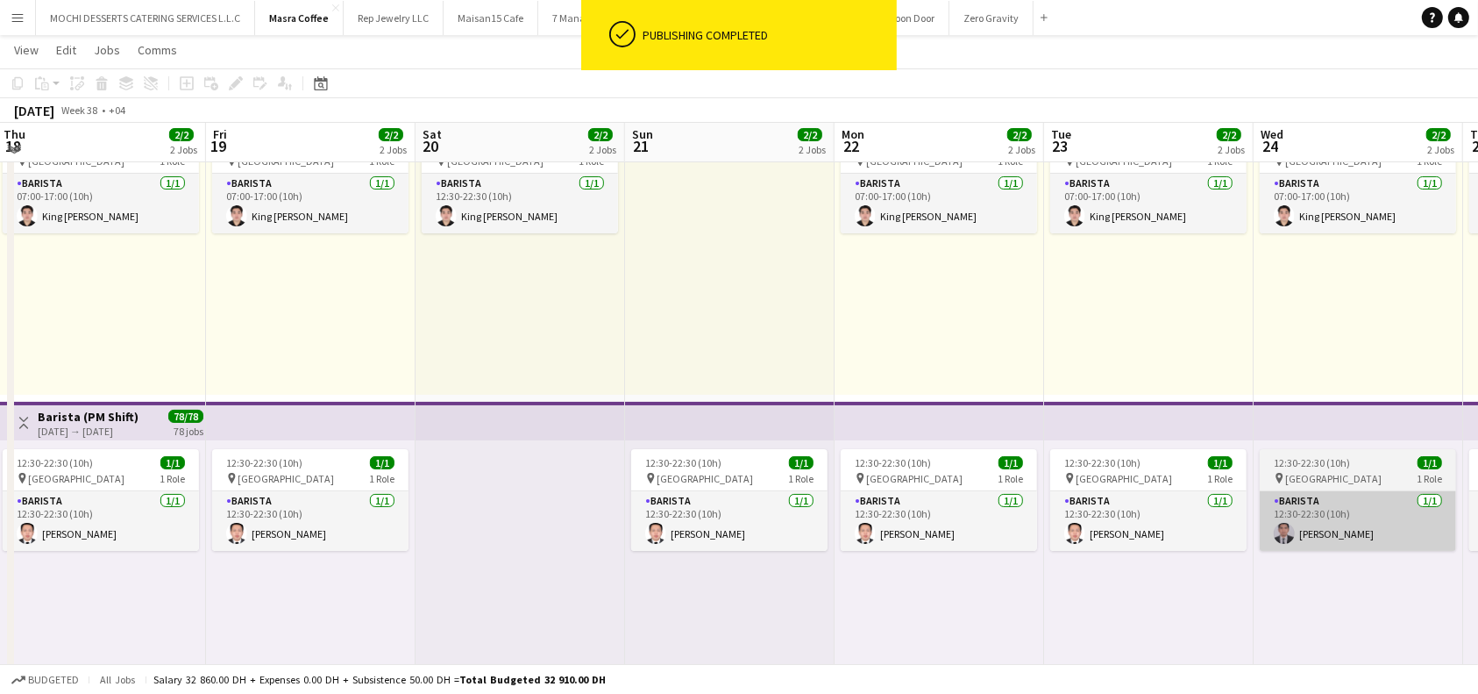
scroll to position [117, 0]
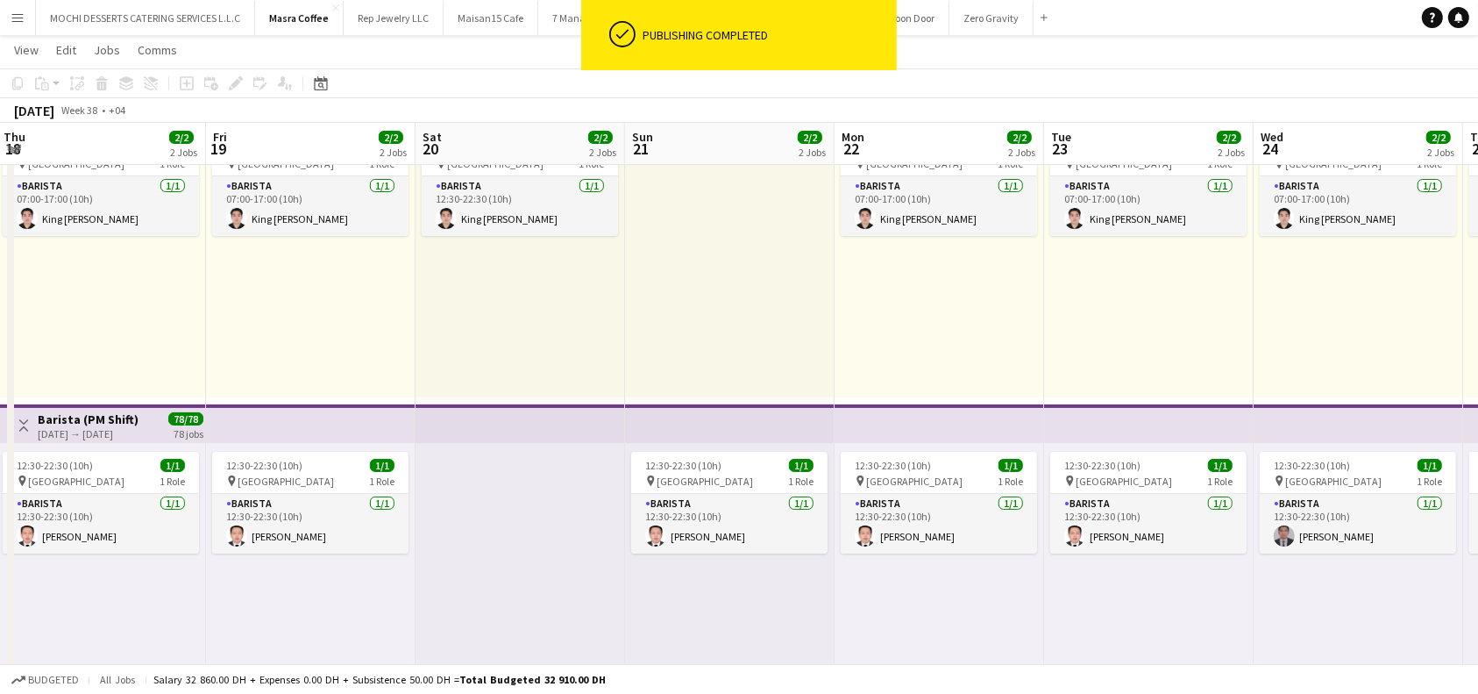
click at [1153, 424] on app-top-bar at bounding box center [1149, 423] width 210 height 39
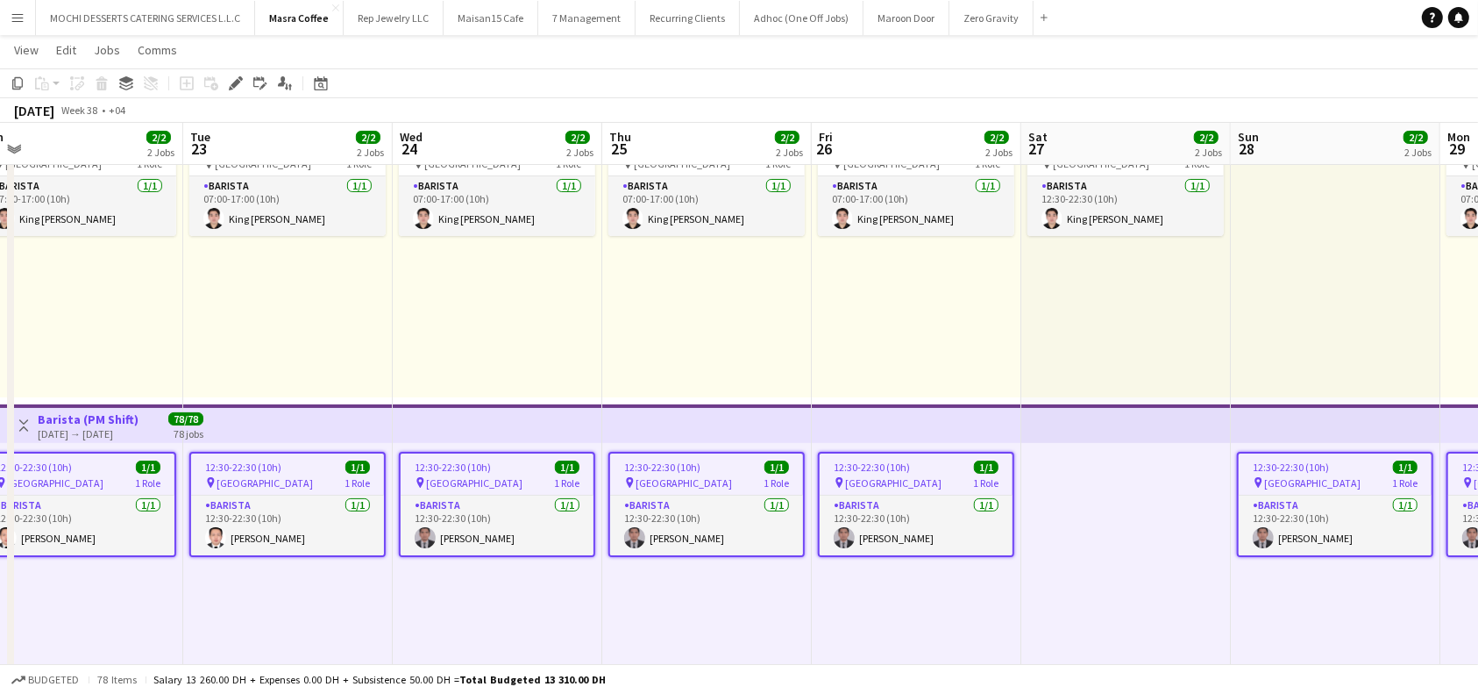
scroll to position [0, 682]
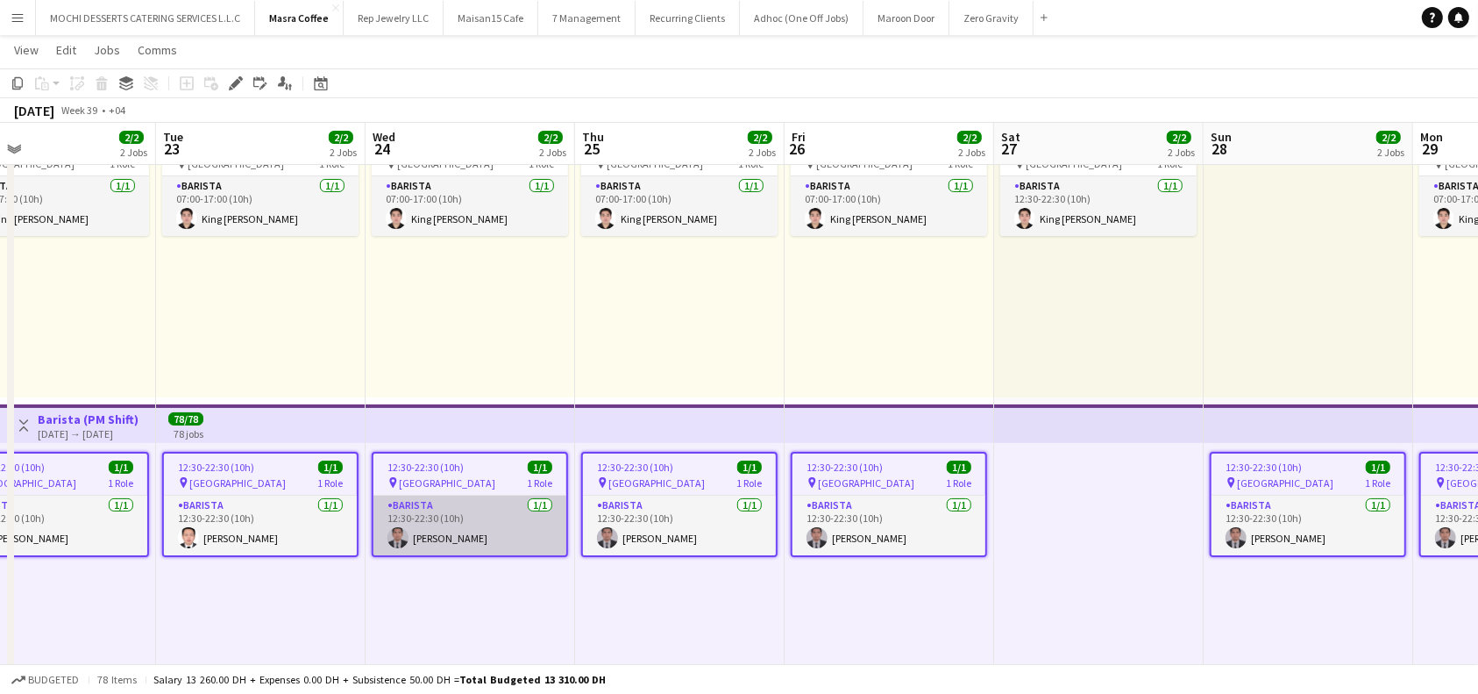
click at [459, 509] on app-card-role "Barista 1/1 12:30-22:30 (10h) Nelson Kalinga" at bounding box center [470, 525] width 193 height 60
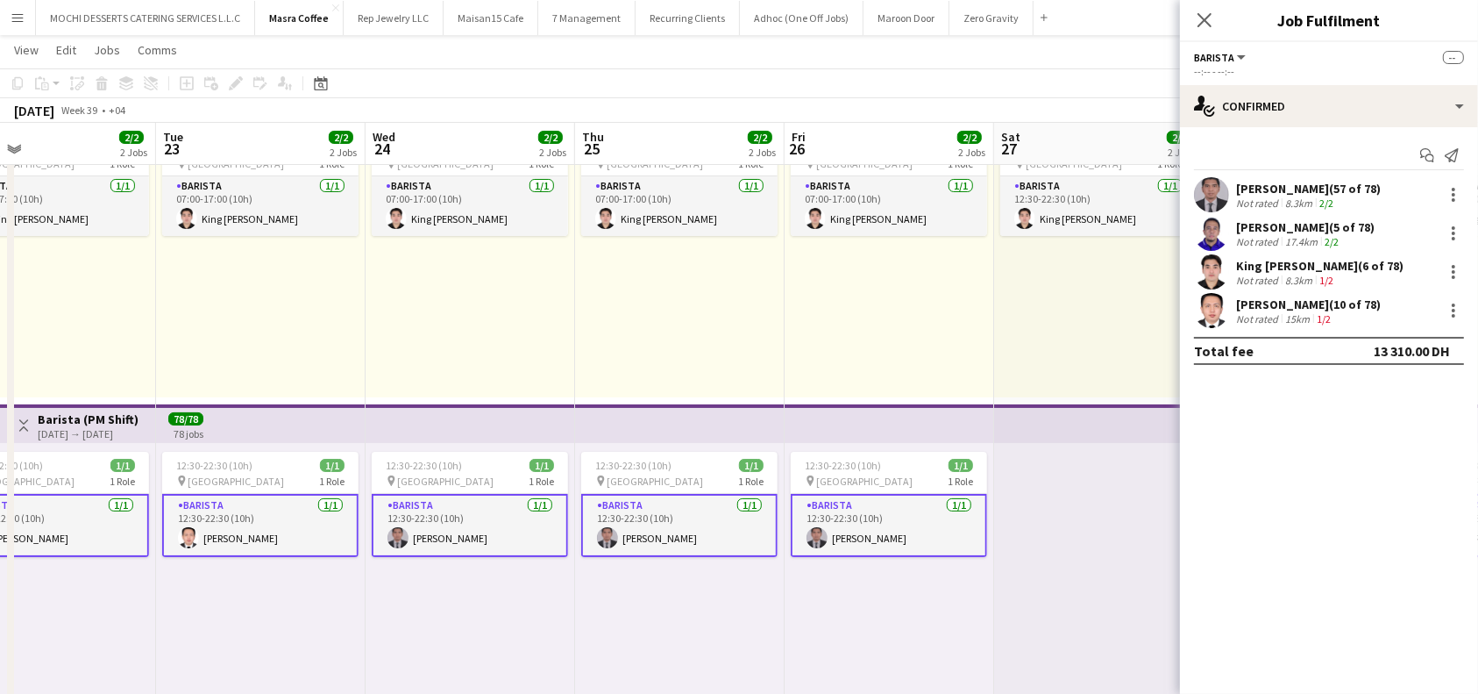
click at [501, 529] on app-card-role "Barista 1/1 12:30-22:30 (10h) Nelson Kalinga" at bounding box center [470, 525] width 196 height 63
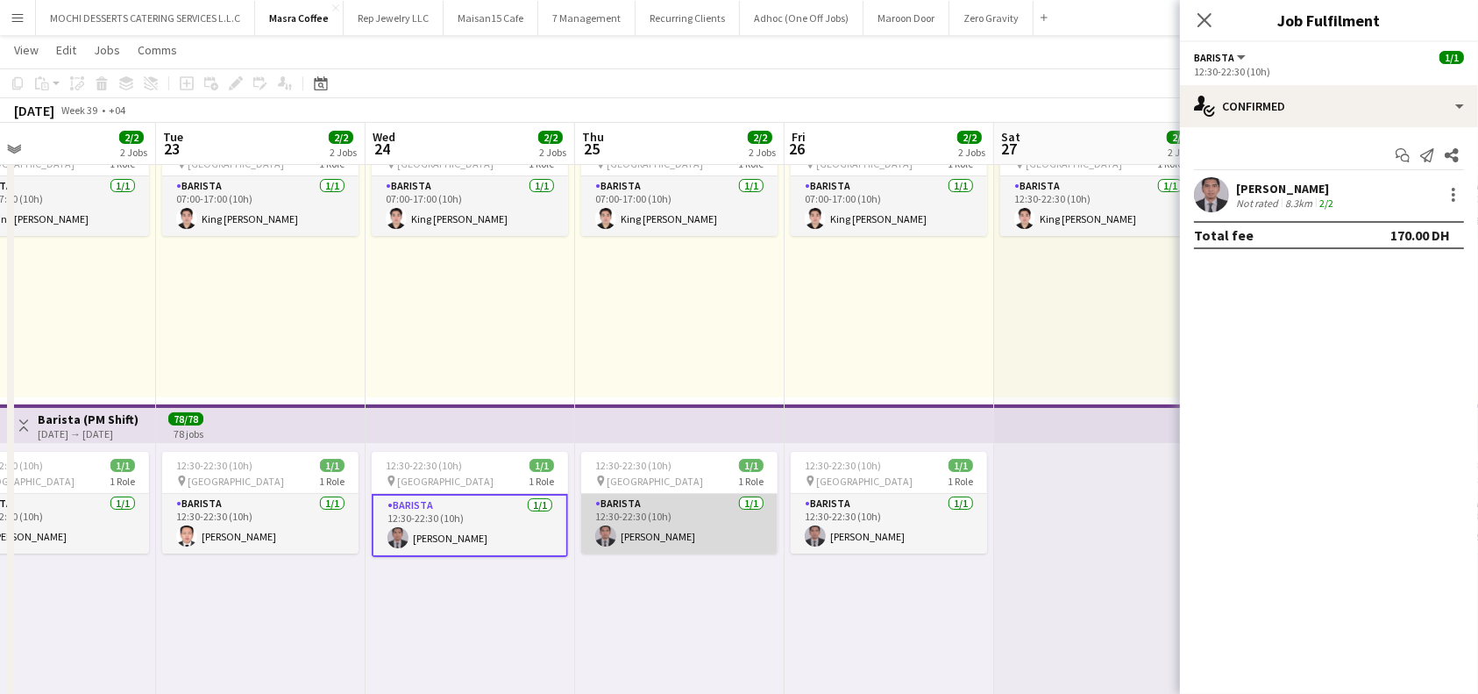
click at [629, 519] on app-card-role "Barista 1/1 12:30-22:30 (10h) Nelson Kalinga" at bounding box center [679, 524] width 196 height 60
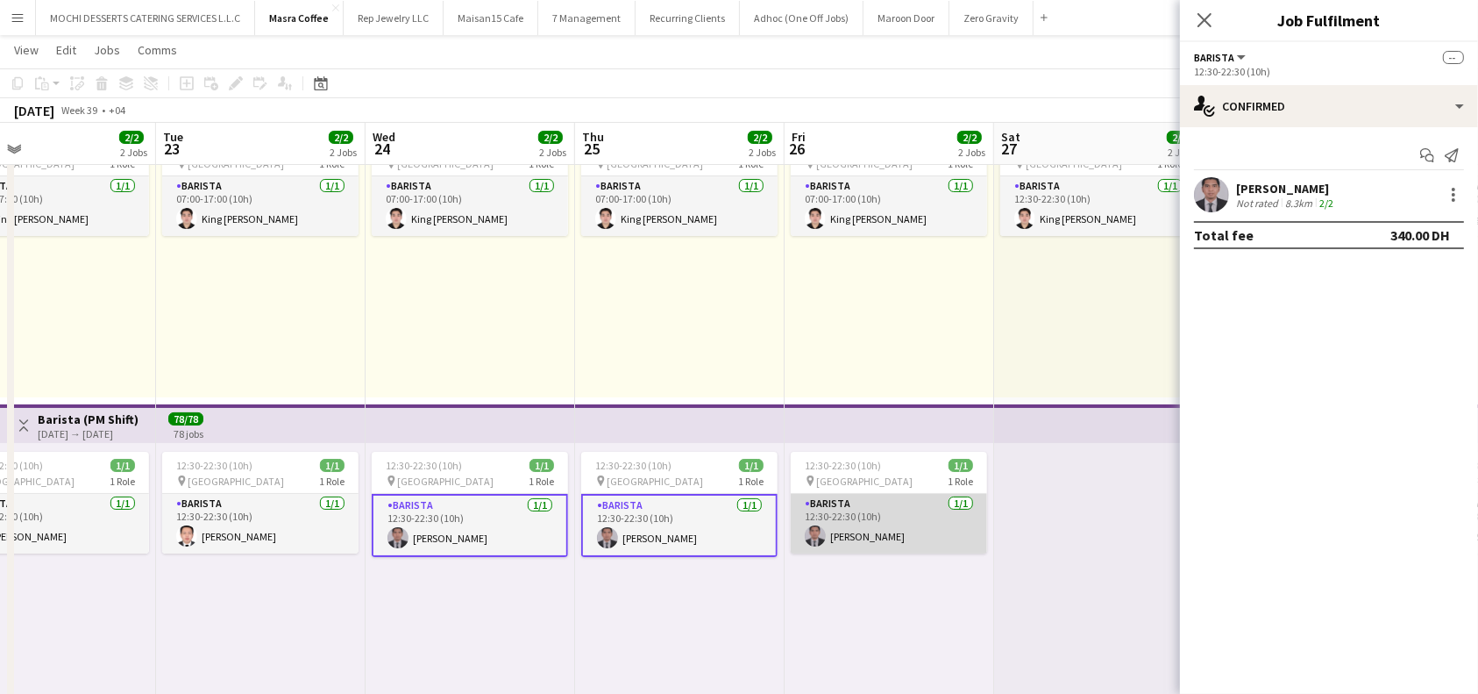
click at [831, 522] on app-card-role "Barista 1/1 12:30-22:30 (10h) Nelson Kalinga" at bounding box center [889, 524] width 196 height 60
click at [1459, 198] on div at bounding box center [1453, 194] width 21 height 21
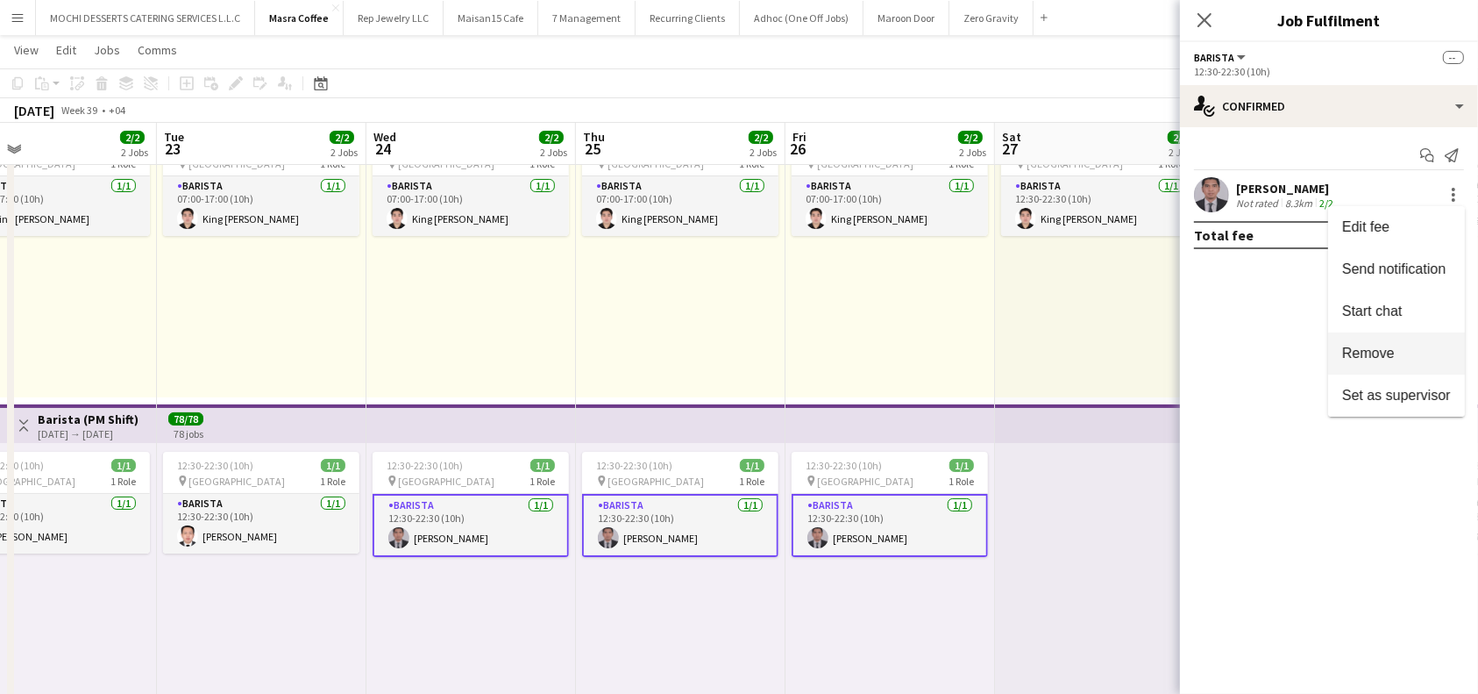
click at [1406, 352] on span "Remove" at bounding box center [1396, 353] width 109 height 16
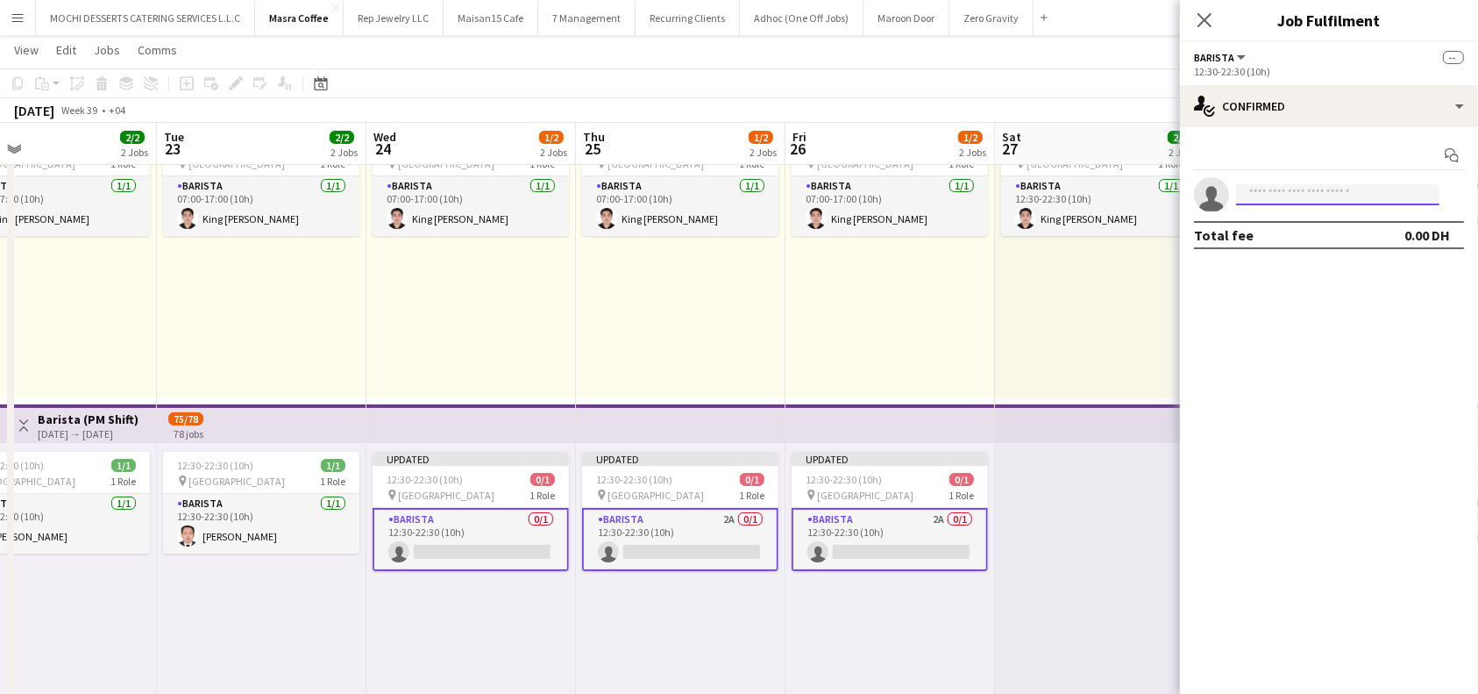
click at [1356, 193] on input at bounding box center [1337, 194] width 203 height 21
type input "****"
click at [1347, 232] on span "joooeyjardiel@icloud.com" at bounding box center [1337, 234] width 175 height 14
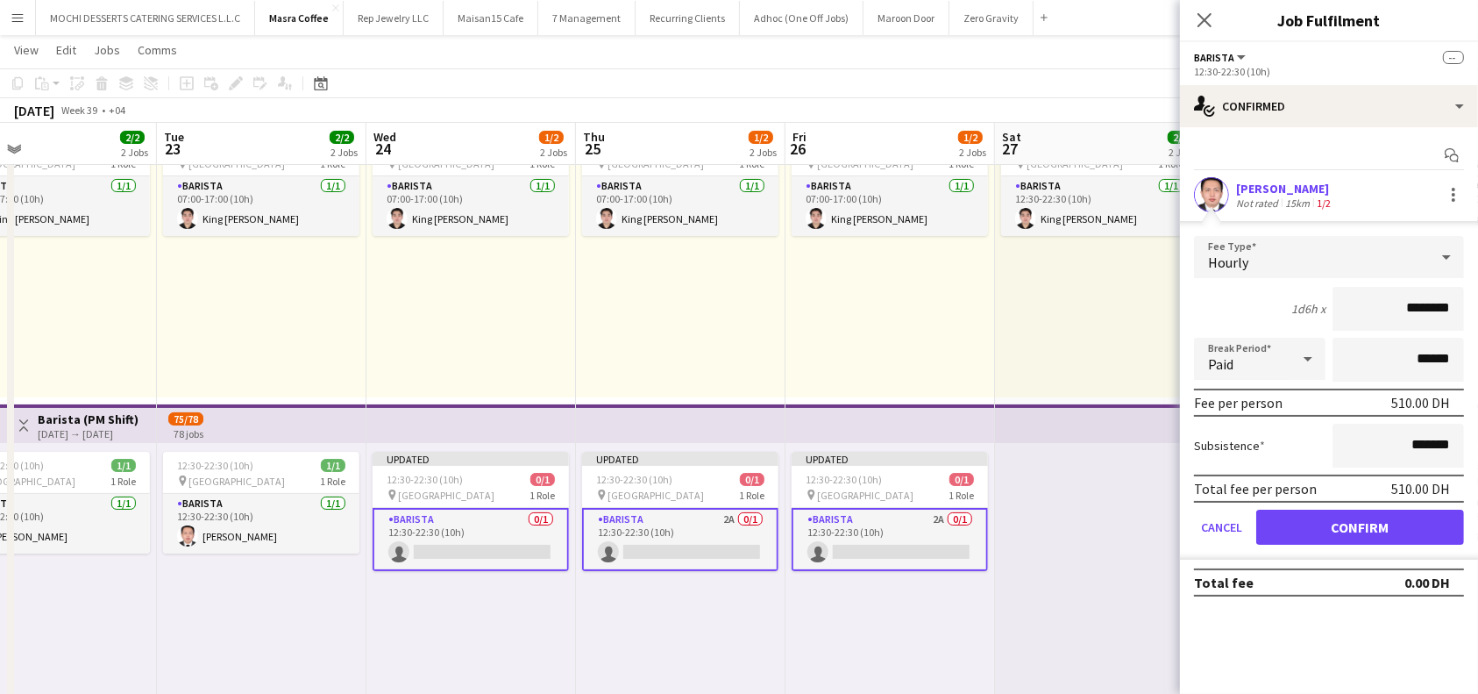
click at [1401, 545] on form "Fee Type Hourly 1d6h x ******** Break Period Paid ****** Fee per person 510.00 …" at bounding box center [1329, 398] width 298 height 324
click at [1356, 545] on form "Fee Type Hourly 1d6h x ******** Break Period Paid ****** Fee per person 510.00 …" at bounding box center [1329, 398] width 298 height 324
click at [1359, 517] on button "Confirm" at bounding box center [1360, 526] width 208 height 35
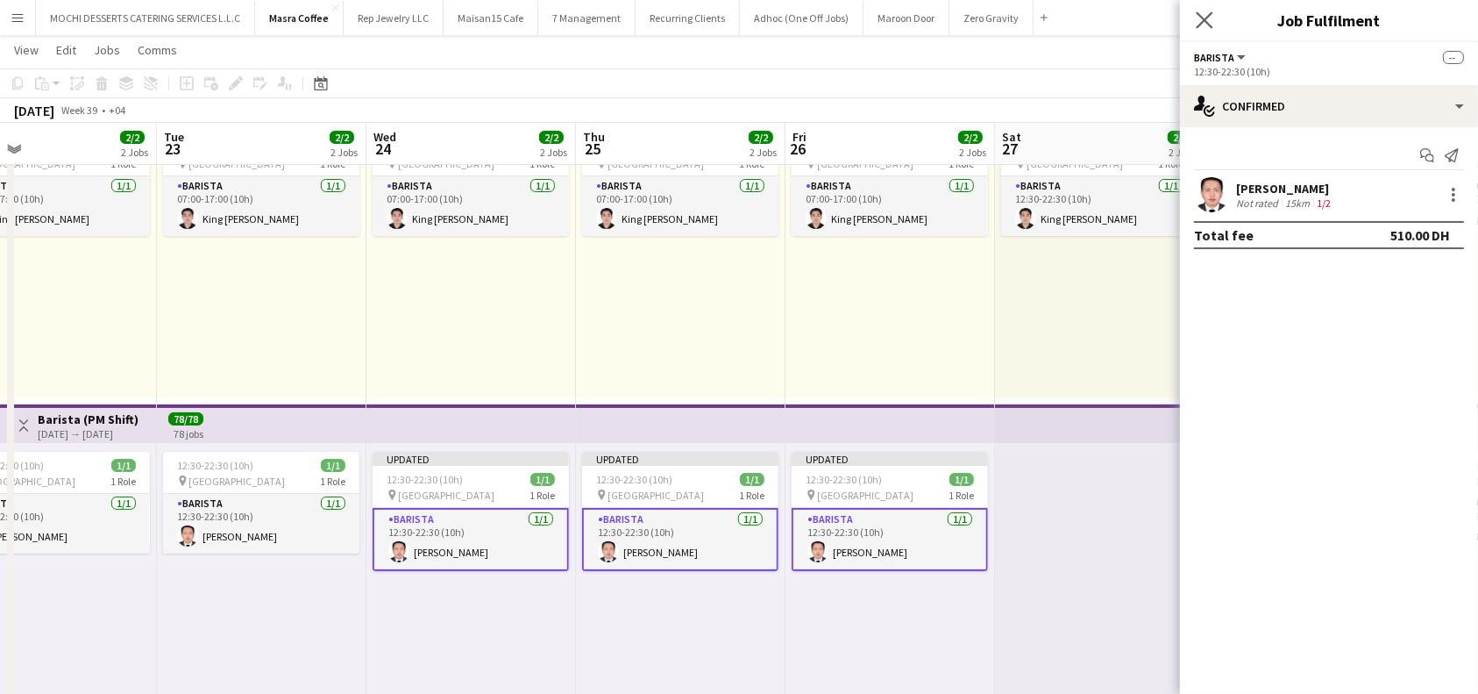
click at [1207, 11] on app-icon "Close pop-in" at bounding box center [1204, 20] width 25 height 25
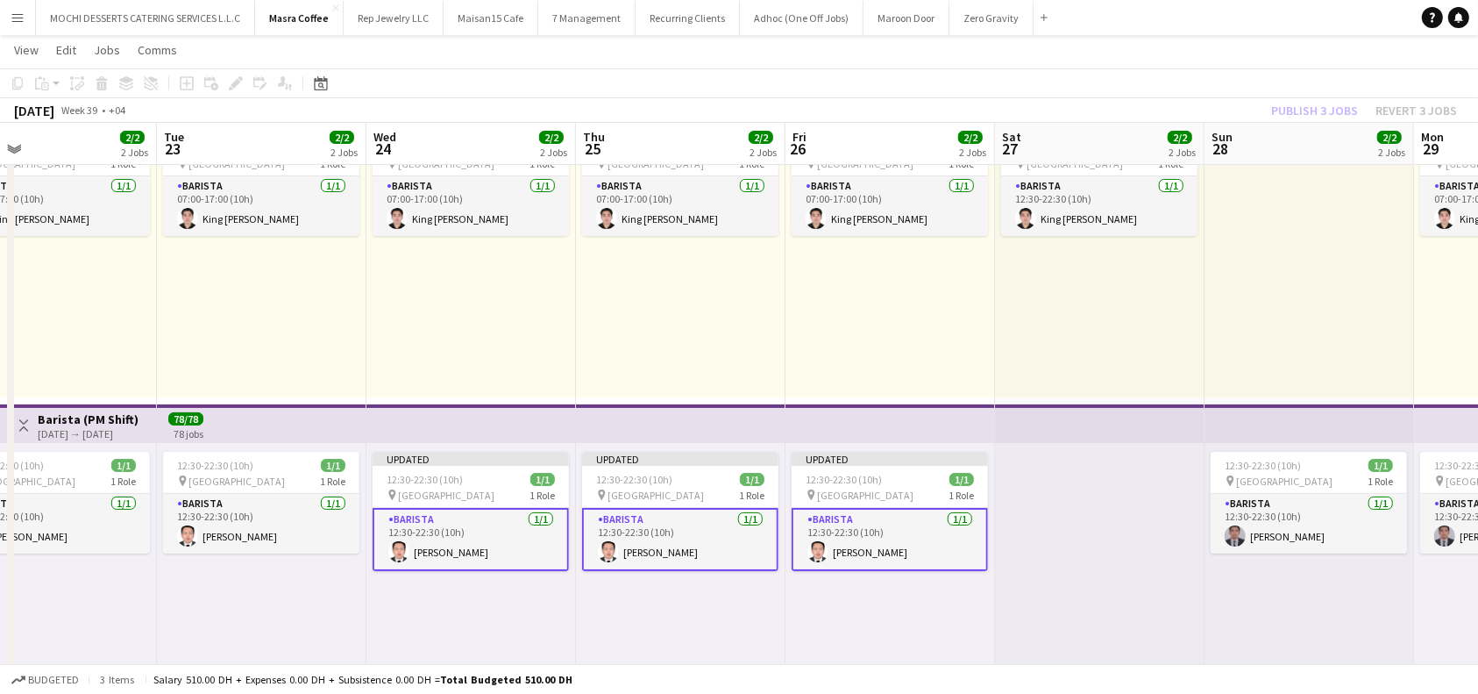
click at [1342, 117] on div "Publish 3 jobs Revert 3 jobs" at bounding box center [1364, 110] width 228 height 23
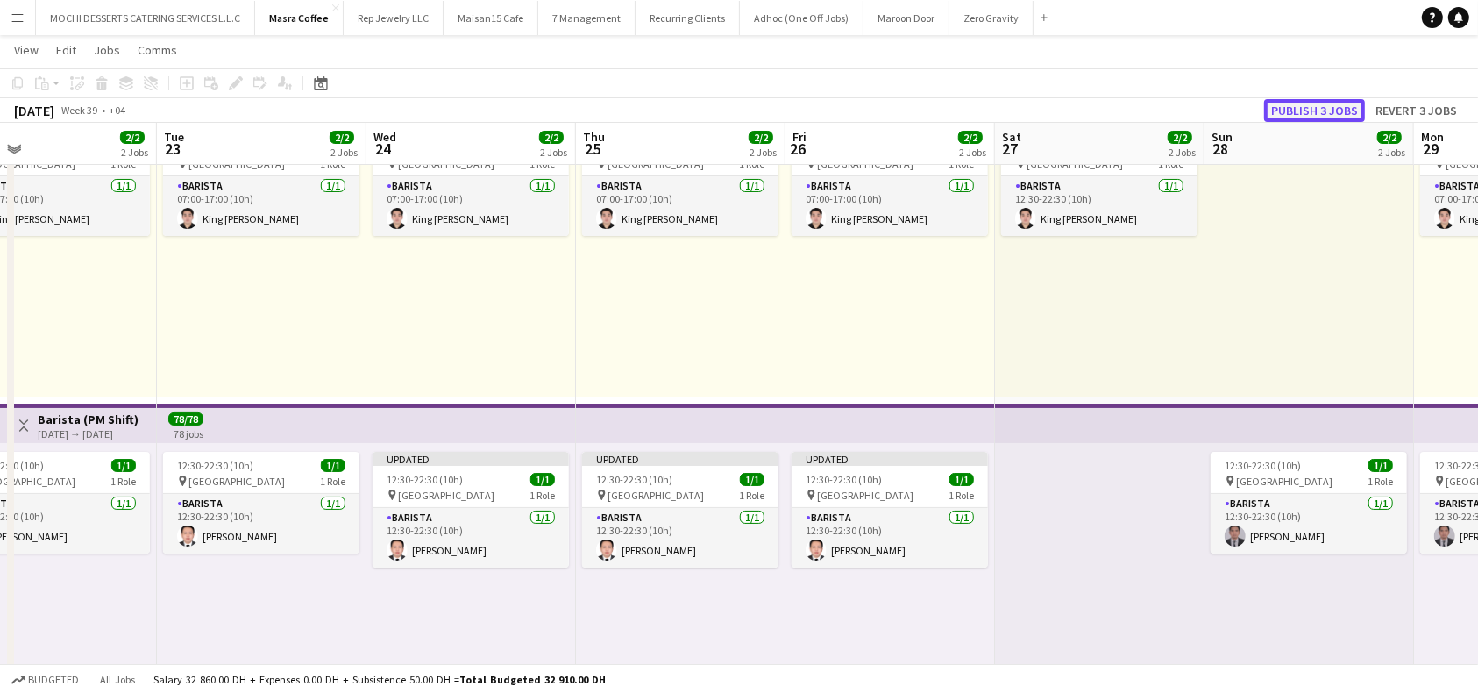
click at [1331, 106] on button "Publish 3 jobs" at bounding box center [1314, 110] width 101 height 23
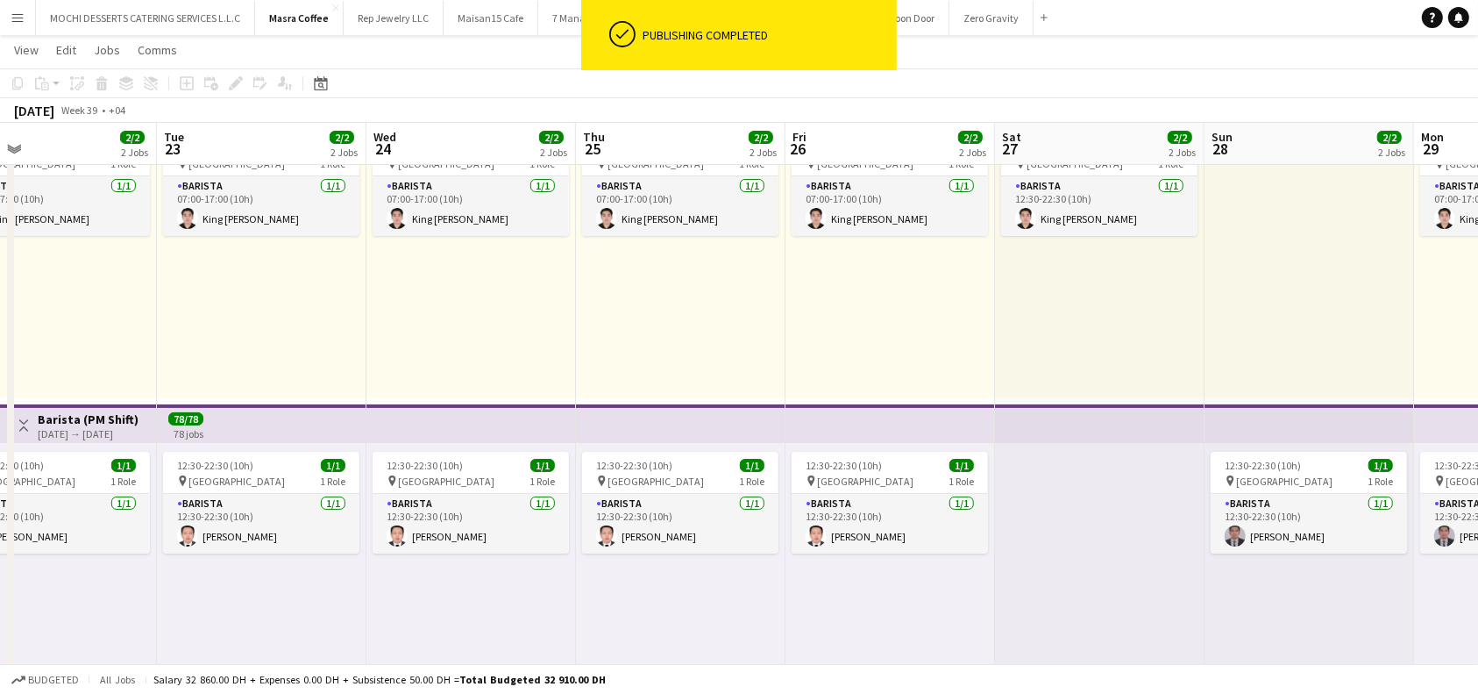
click at [1235, 416] on app-top-bar at bounding box center [1310, 423] width 210 height 39
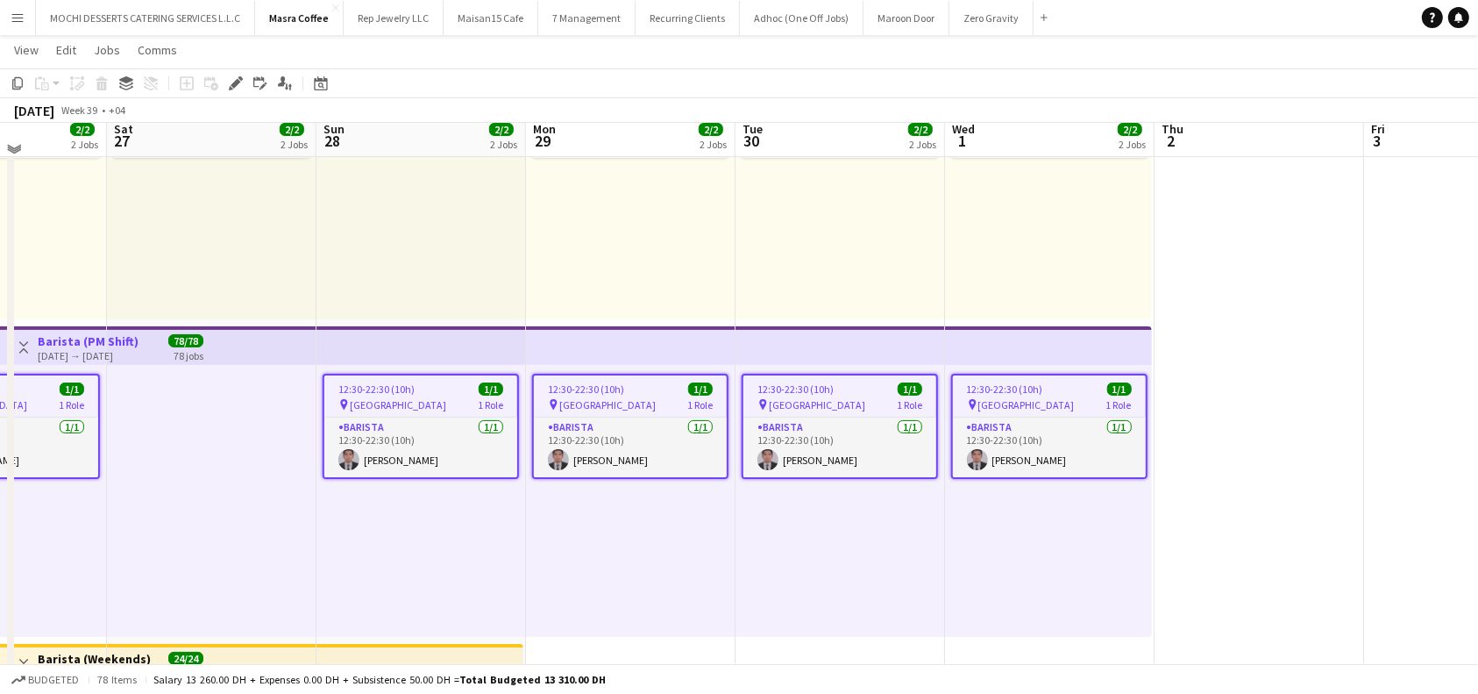
scroll to position [233, 0]
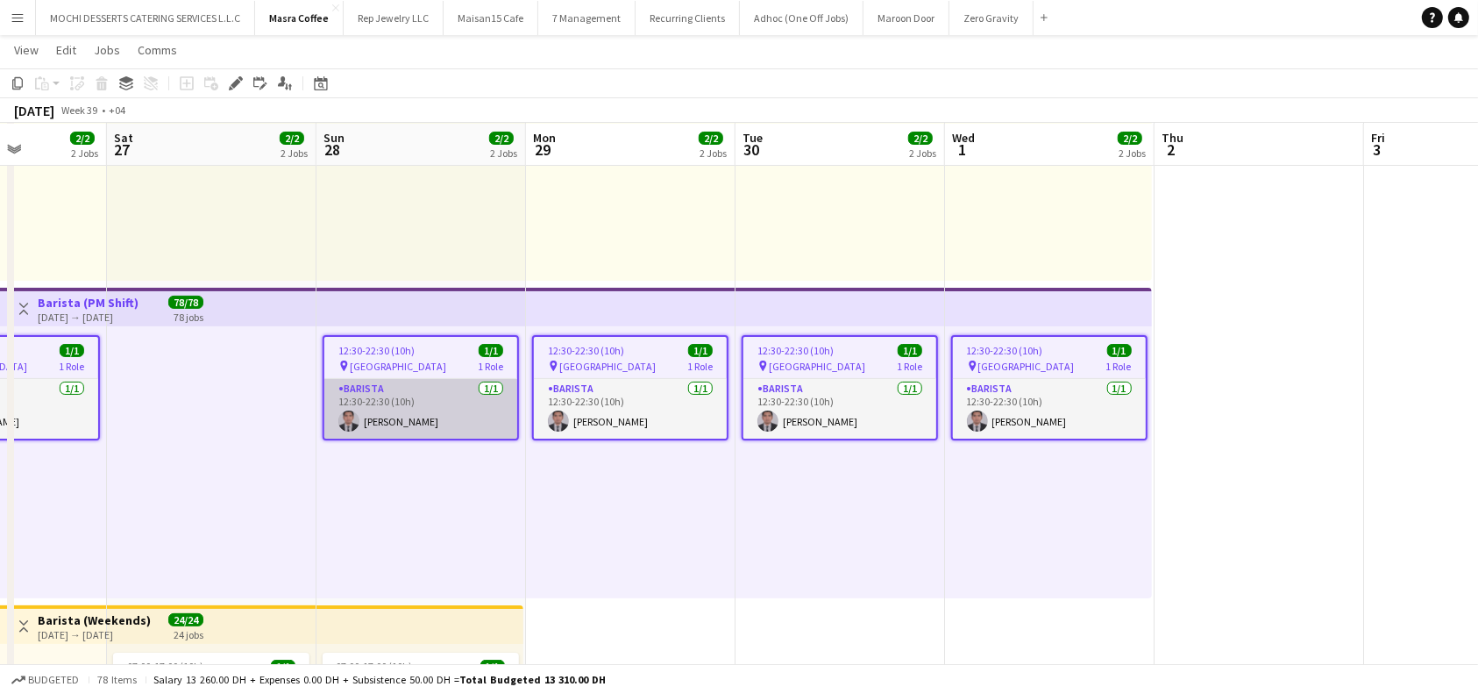
click at [431, 416] on app-card-role "Barista 1/1 12:30-22:30 (10h) Nelson Kalinga" at bounding box center [420, 409] width 193 height 60
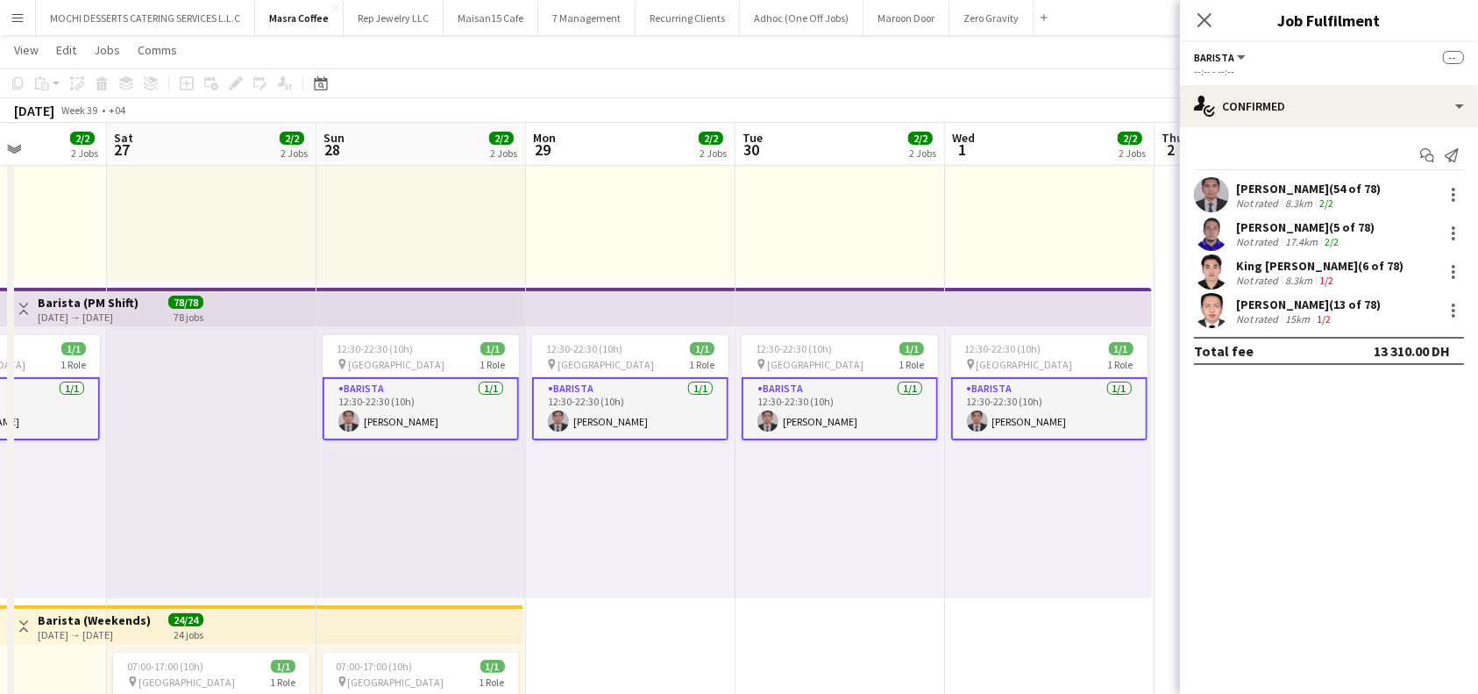
click at [607, 413] on app-card-role "Barista 1/1 12:30-22:30 (10h) Nelson Kalinga" at bounding box center [630, 408] width 196 height 63
drag, startPoint x: 822, startPoint y: 414, endPoint x: 886, endPoint y: 414, distance: 64.0
click at [824, 414] on app-card-role "Barista 1/1 12:30-22:30 (10h) Nelson Kalinga" at bounding box center [840, 408] width 196 height 63
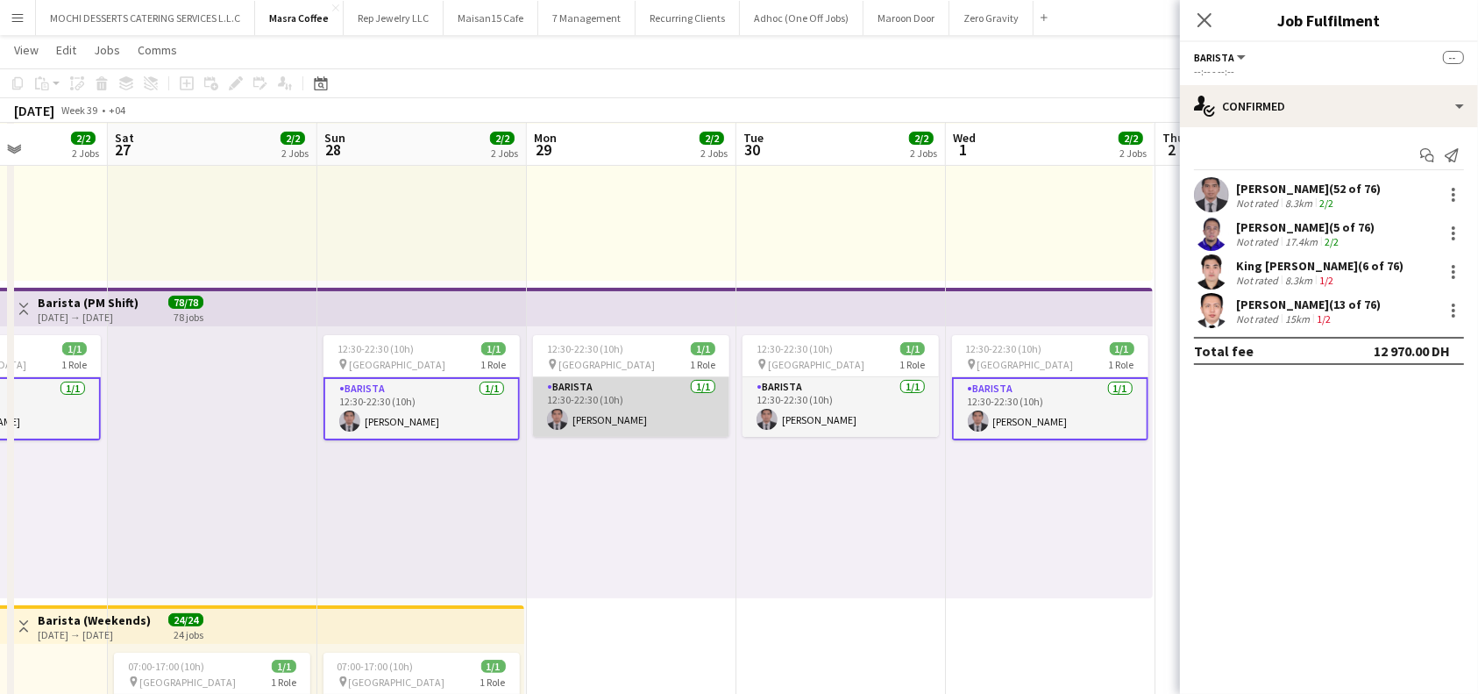
click at [636, 389] on app-card-role "Barista 1/1 12:30-22:30 (10h) Nelson Kalinga" at bounding box center [631, 407] width 196 height 60
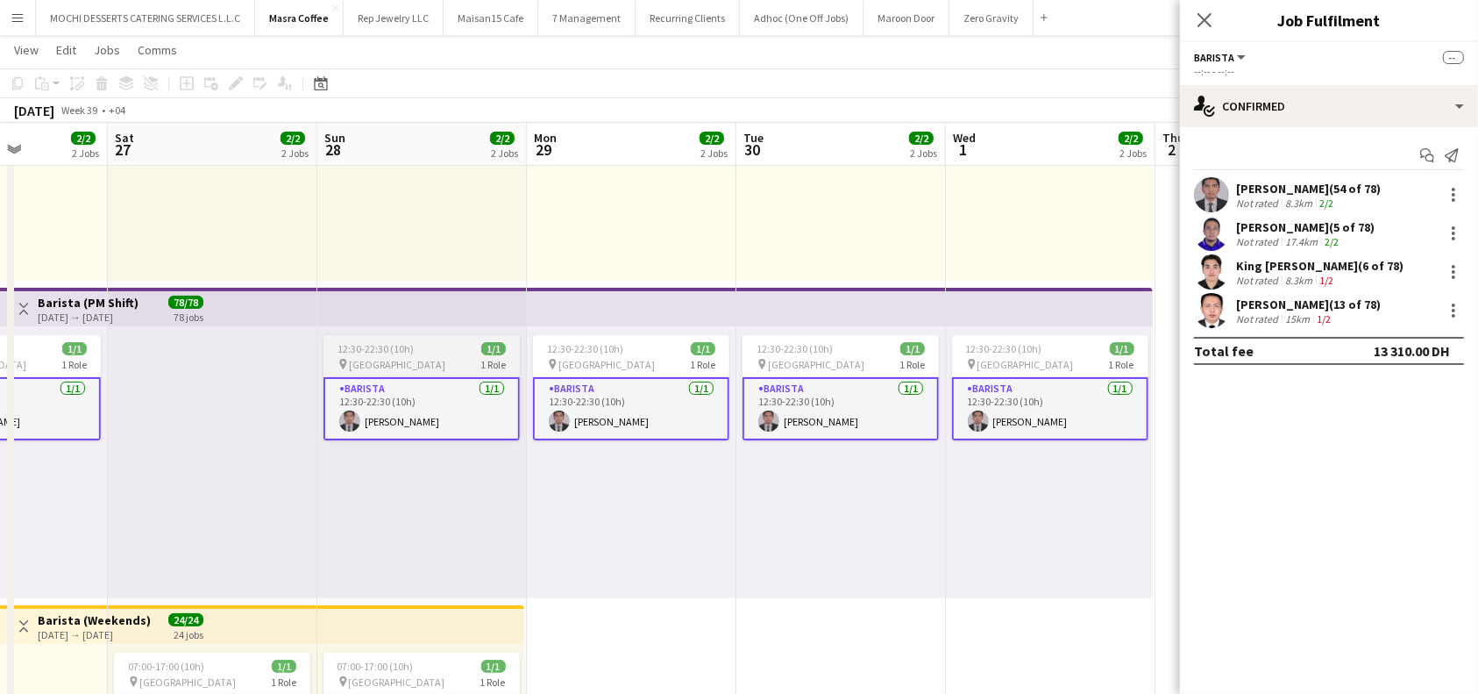
click at [428, 353] on div "12:30-22:30 (10h) 1/1" at bounding box center [422, 348] width 196 height 13
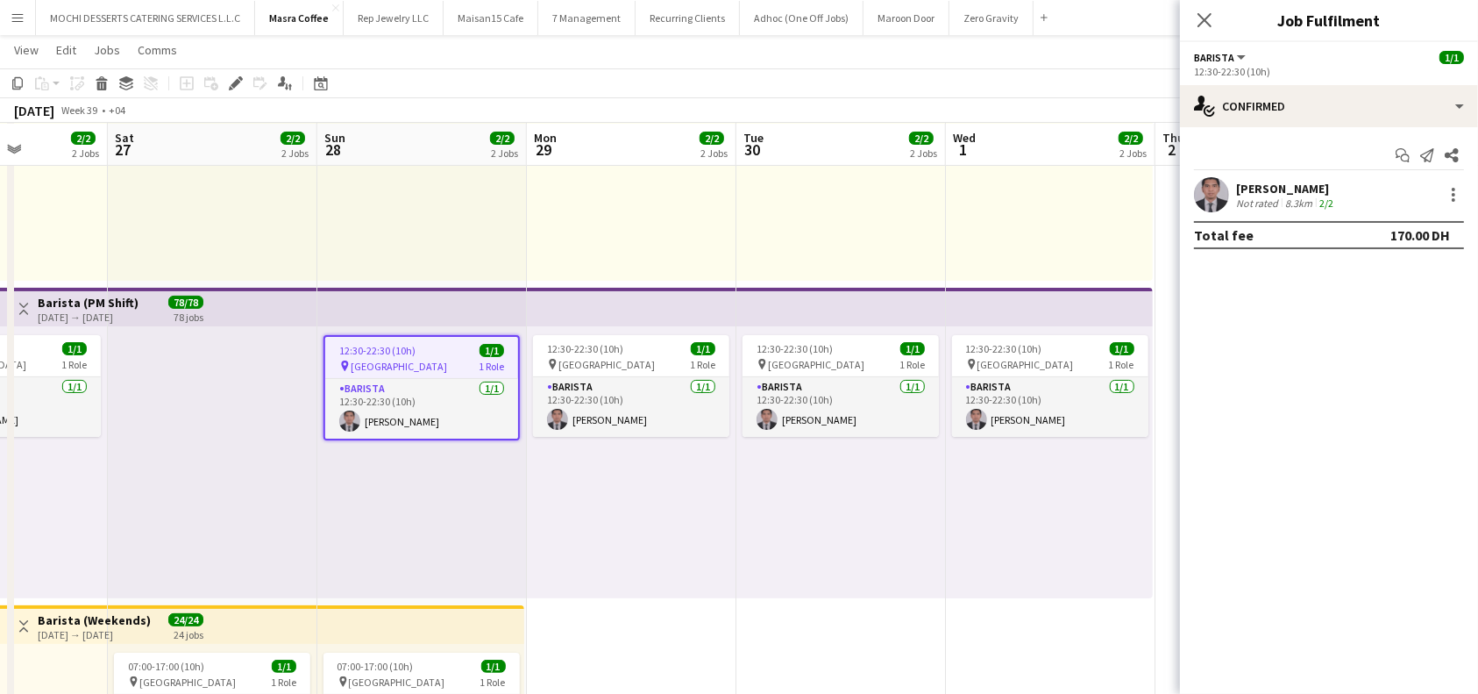
scroll to position [0, 730]
click at [475, 250] on div at bounding box center [423, 145] width 210 height 272
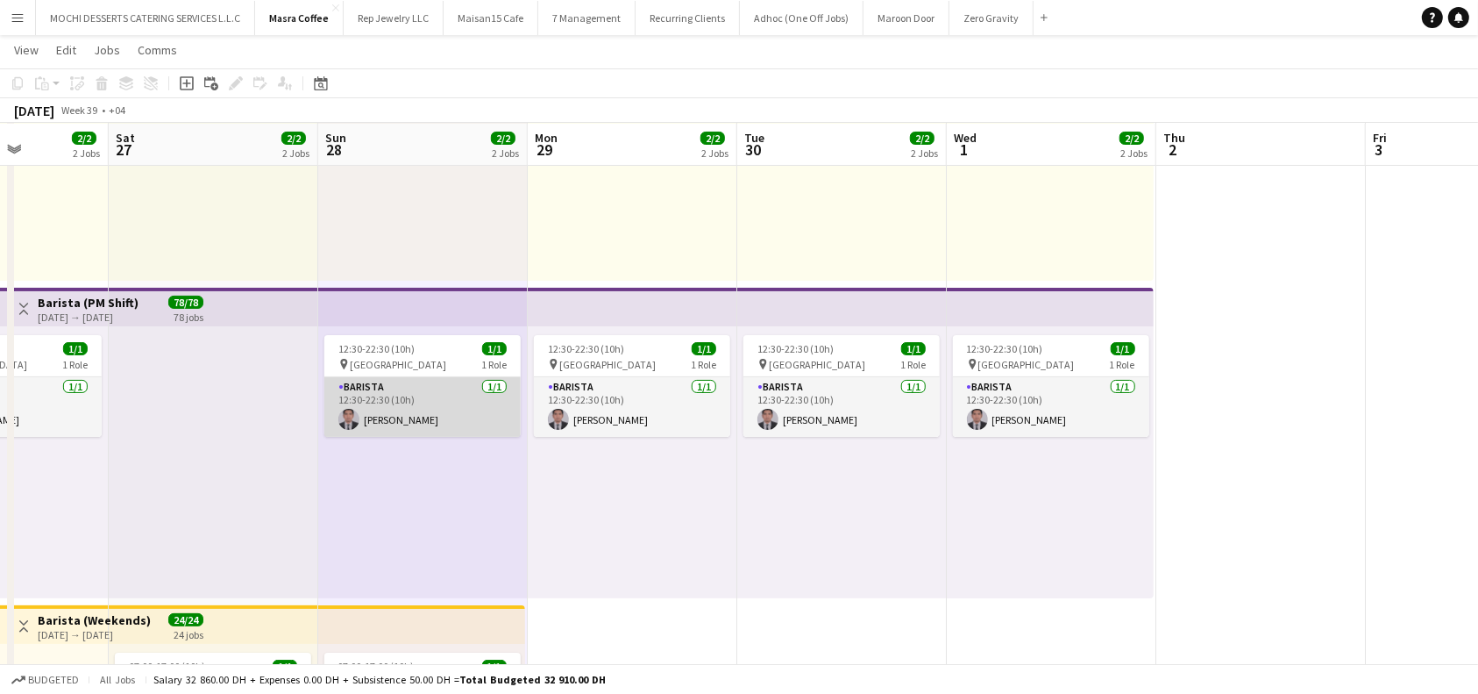
click at [443, 391] on app-card-role "Barista 1/1 12:30-22:30 (10h) Nelson Kalinga" at bounding box center [422, 407] width 196 height 60
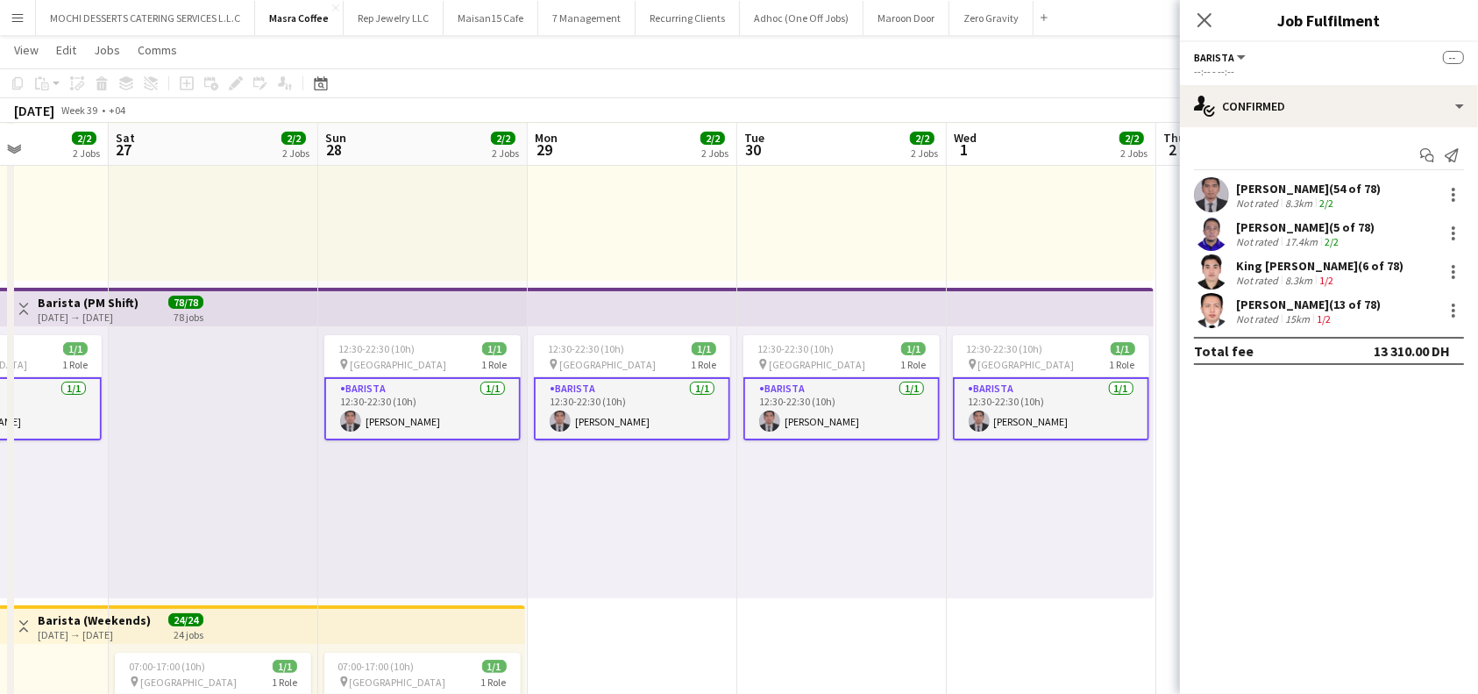
click at [456, 335] on app-job-card "12:30-22:30 (10h) 1/1 pin Al Serkal Avenue 1 Role Barista 1/1 12:30-22:30 (10h)…" at bounding box center [422, 387] width 196 height 105
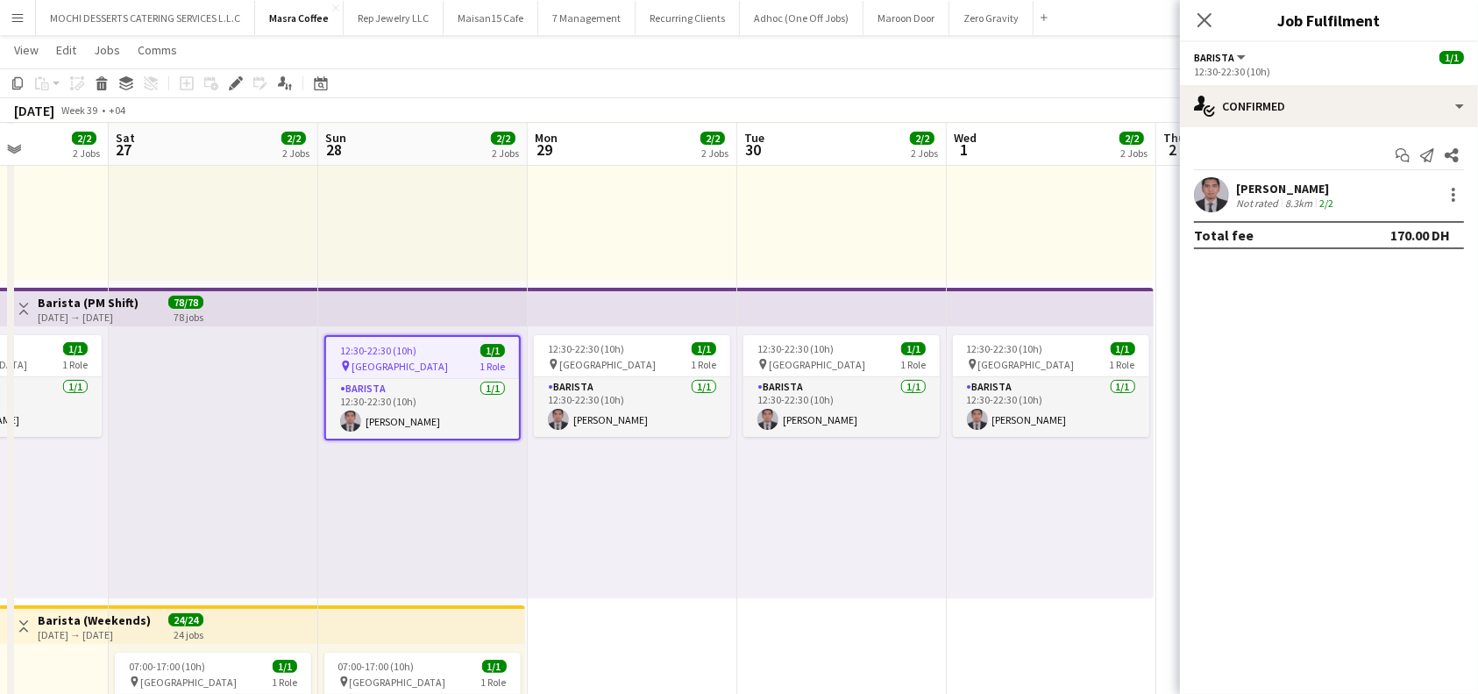
click at [463, 312] on app-top-bar at bounding box center [423, 307] width 210 height 39
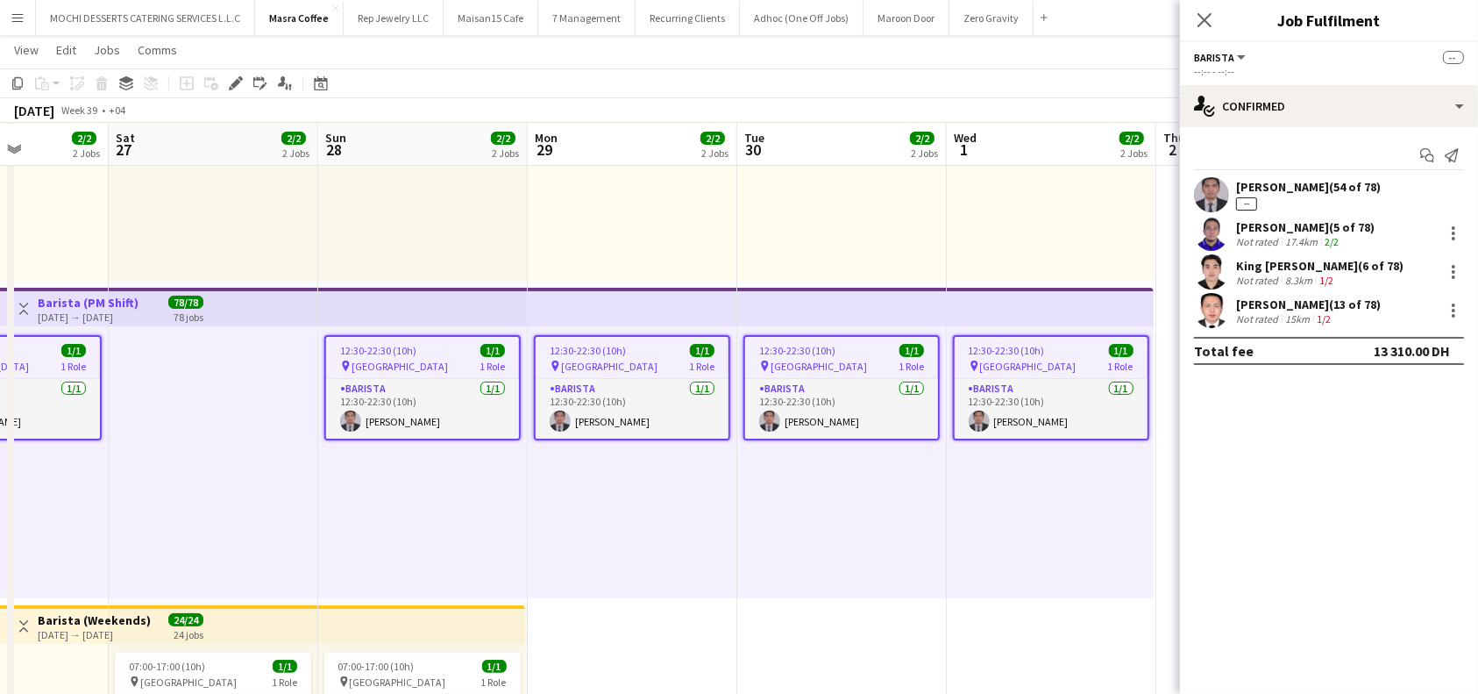
click at [473, 305] on app-top-bar at bounding box center [423, 307] width 210 height 39
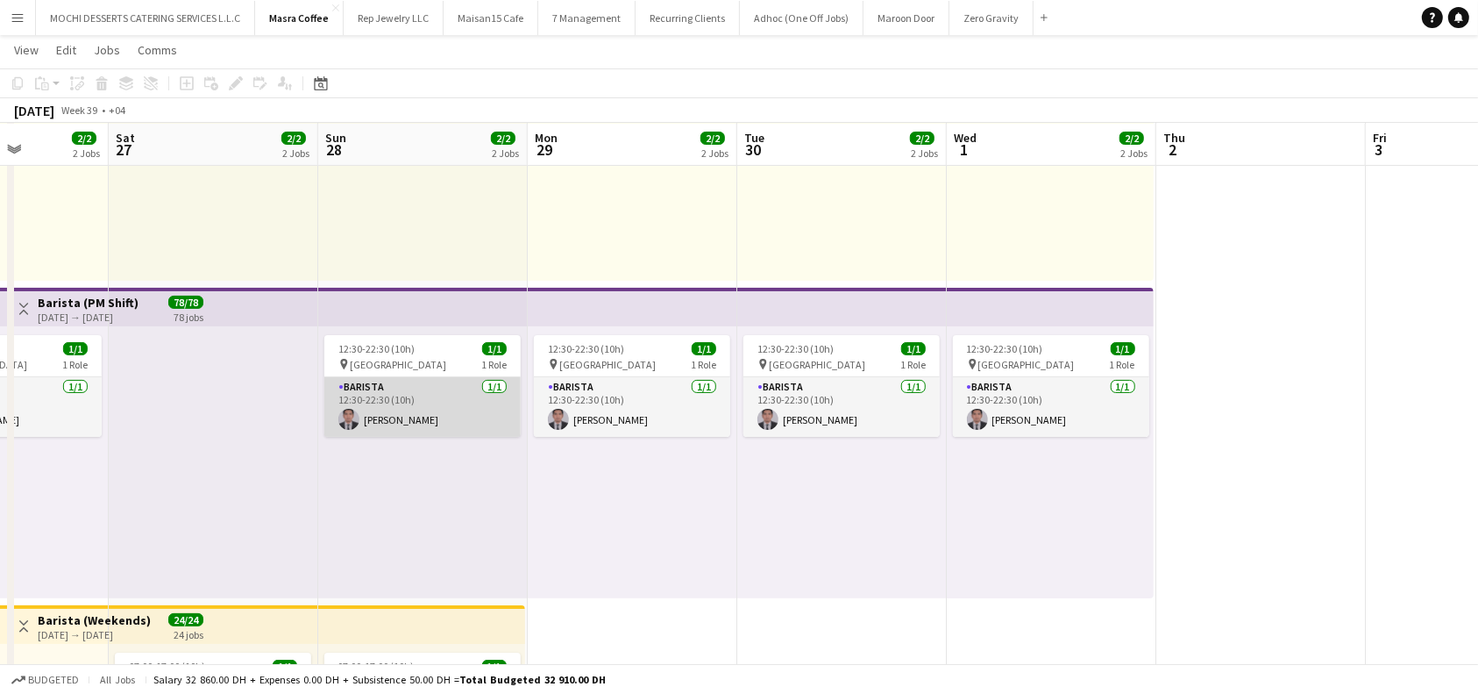
click at [456, 402] on app-card-role "Barista 1/1 12:30-22:30 (10h) Nelson Kalinga" at bounding box center [422, 407] width 196 height 60
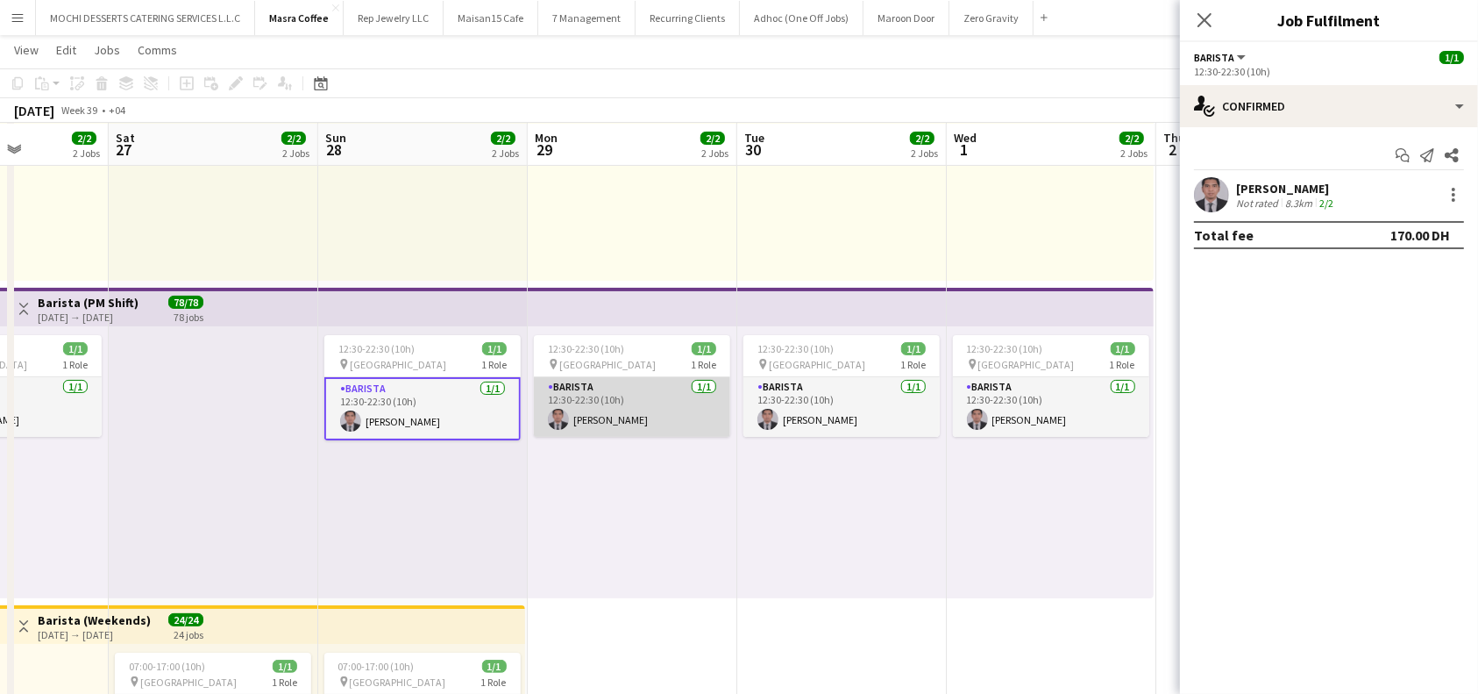
drag, startPoint x: 588, startPoint y: 395, endPoint x: 706, endPoint y: 395, distance: 117.5
click at [589, 395] on app-card-role "Barista 1/1 12:30-22:30 (10h) Nelson Kalinga" at bounding box center [632, 407] width 196 height 60
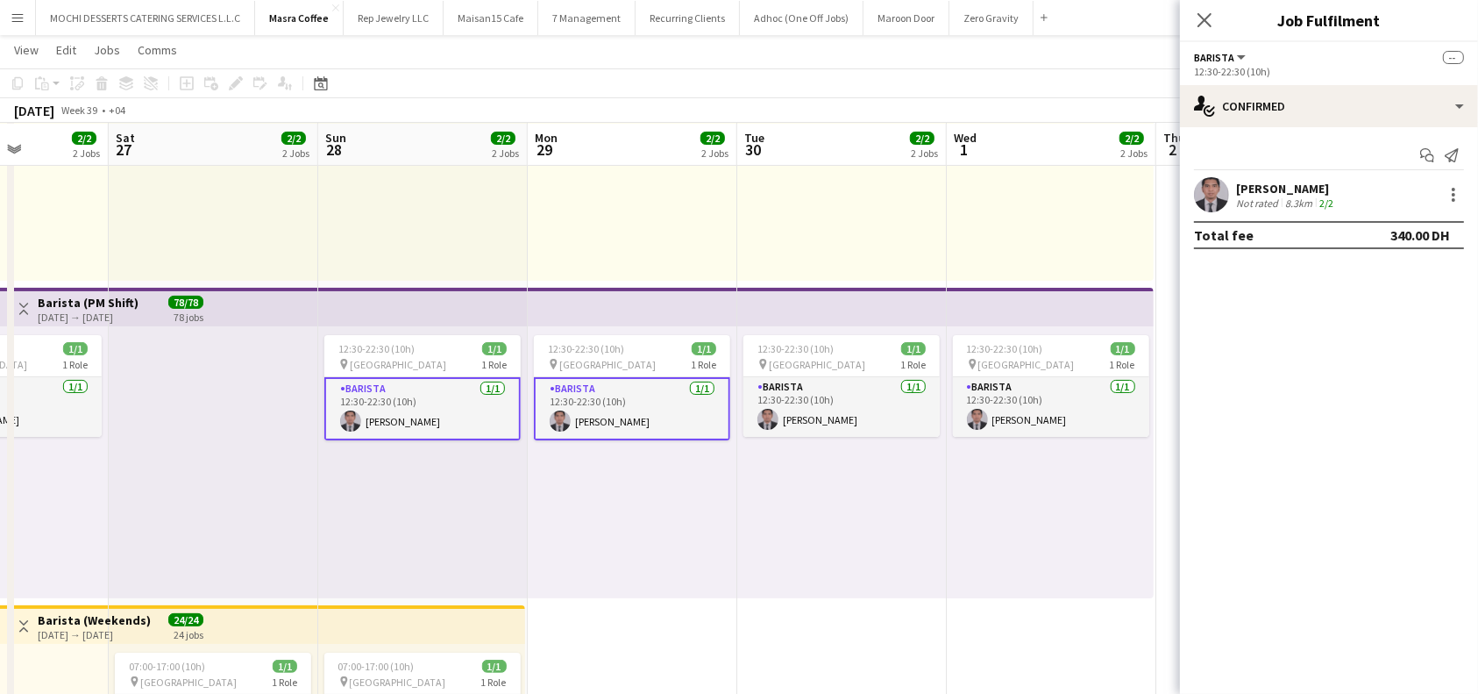
scroll to position [0, 729]
click at [787, 401] on app-card-role "Barista 1/1 12:30-22:30 (10h) Nelson Kalinga" at bounding box center [842, 407] width 196 height 60
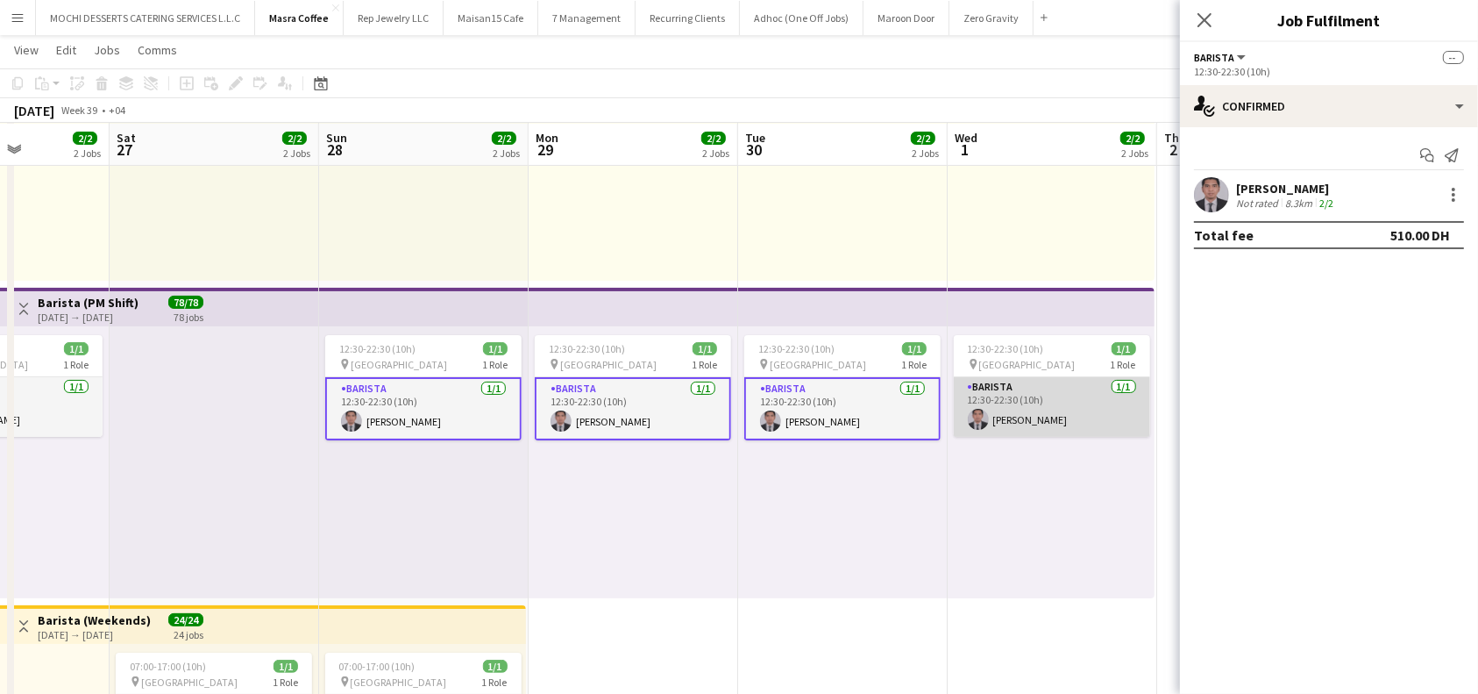
click at [1030, 400] on app-card-role "Barista 1/1 12:30-22:30 (10h) Nelson Kalinga" at bounding box center [1052, 407] width 196 height 60
click at [1452, 200] on div at bounding box center [1454, 200] width 4 height 4
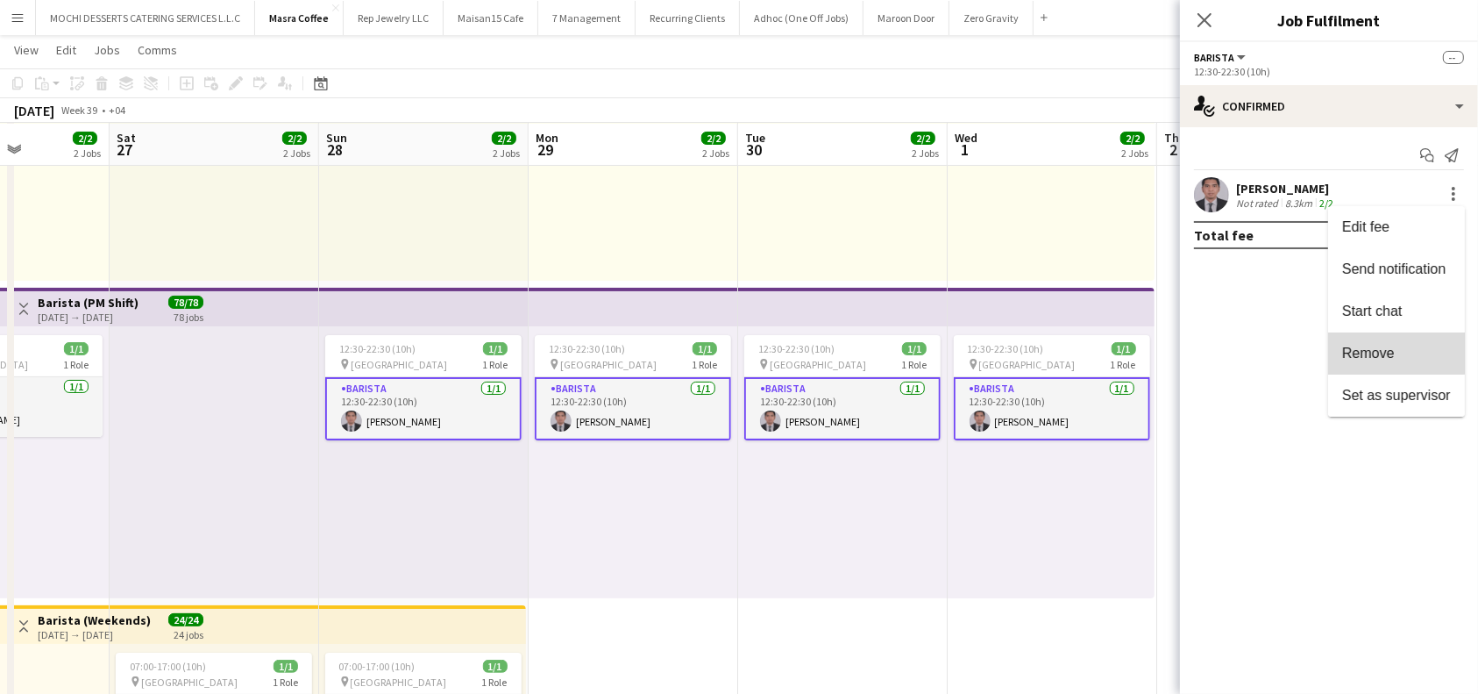
click at [1359, 350] on span "Remove" at bounding box center [1368, 352] width 53 height 15
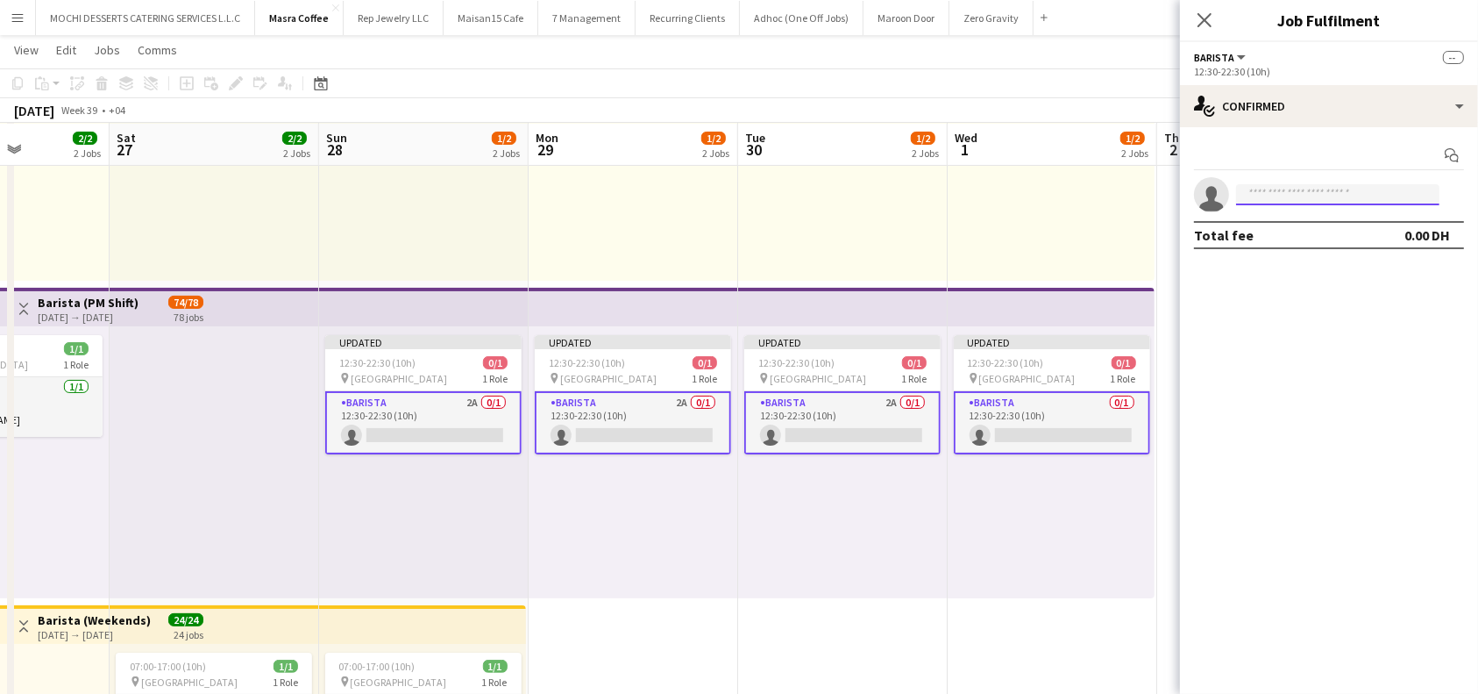
click at [1401, 202] on input at bounding box center [1337, 194] width 203 height 21
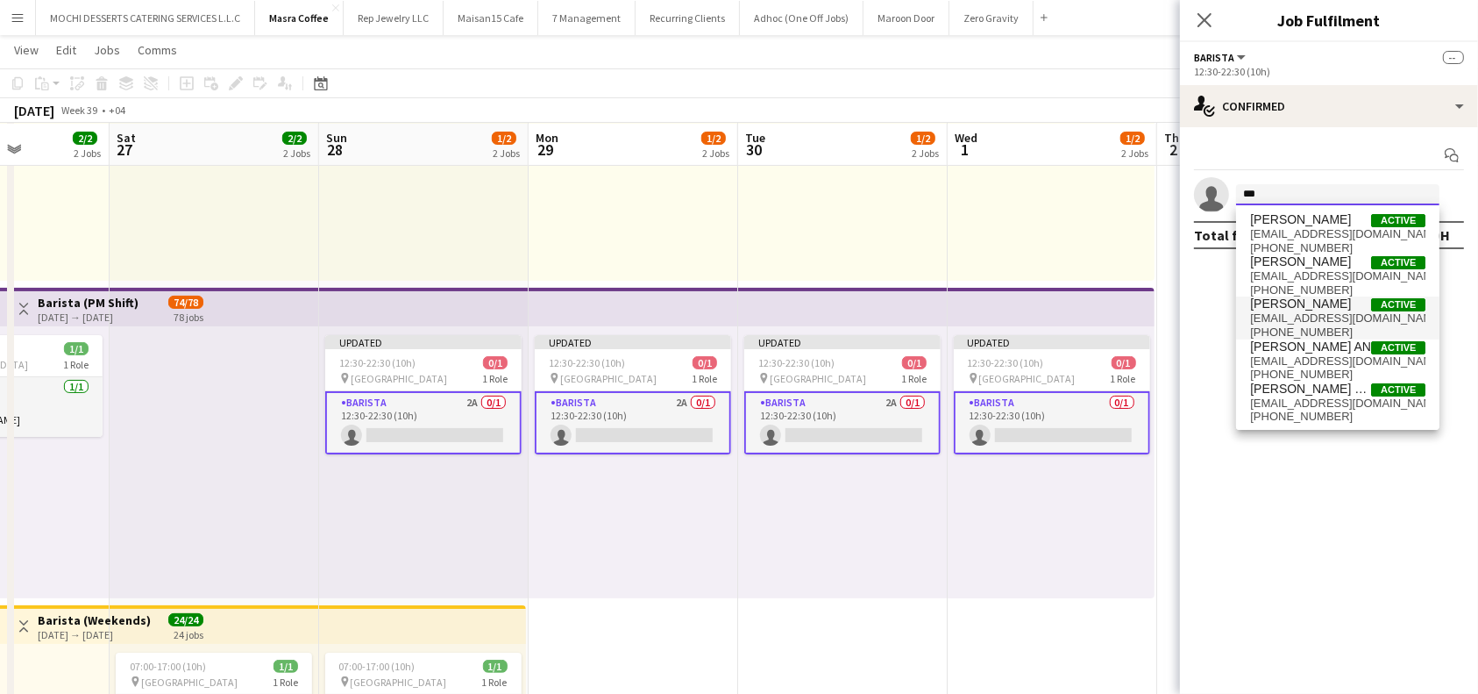
type input "***"
click at [1313, 310] on span "joey jardiel Active" at bounding box center [1337, 303] width 175 height 15
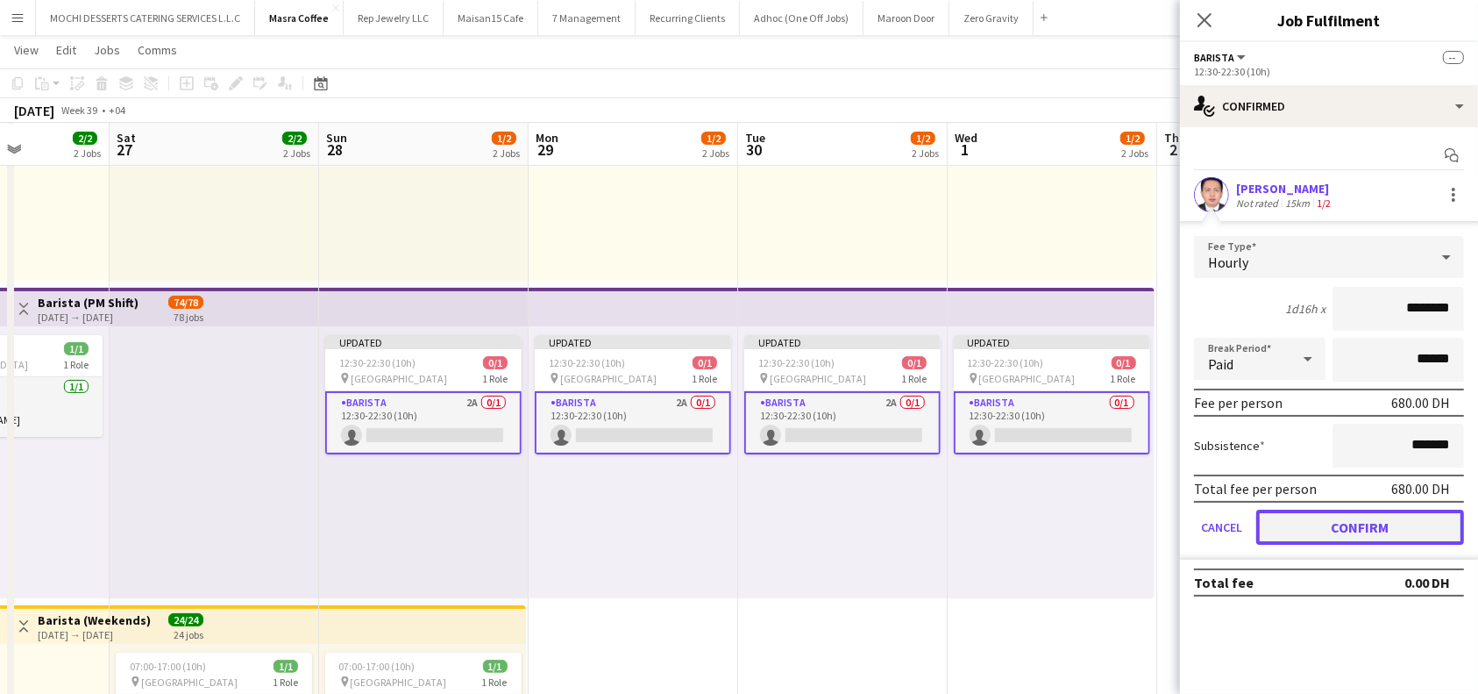
click at [1378, 515] on button "Confirm" at bounding box center [1360, 526] width 208 height 35
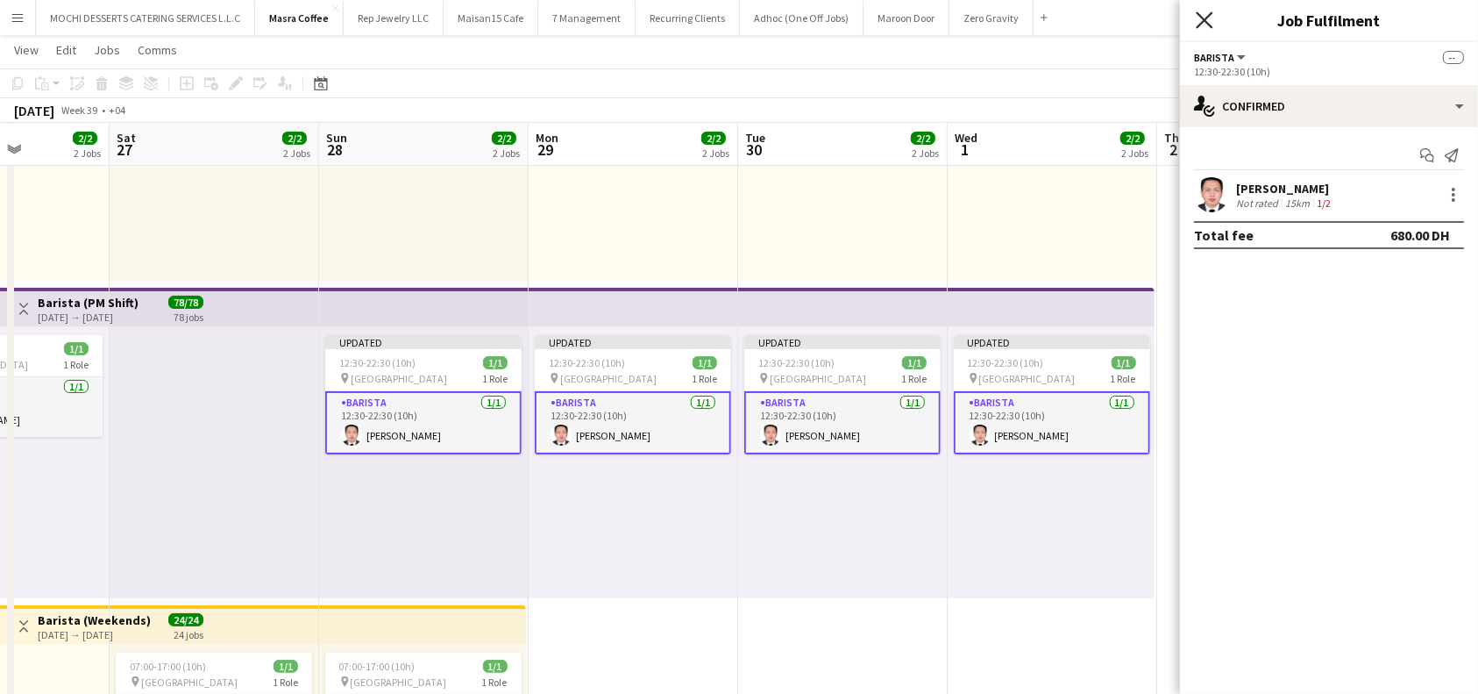
click at [1207, 13] on icon "Close pop-in" at bounding box center [1204, 19] width 17 height 17
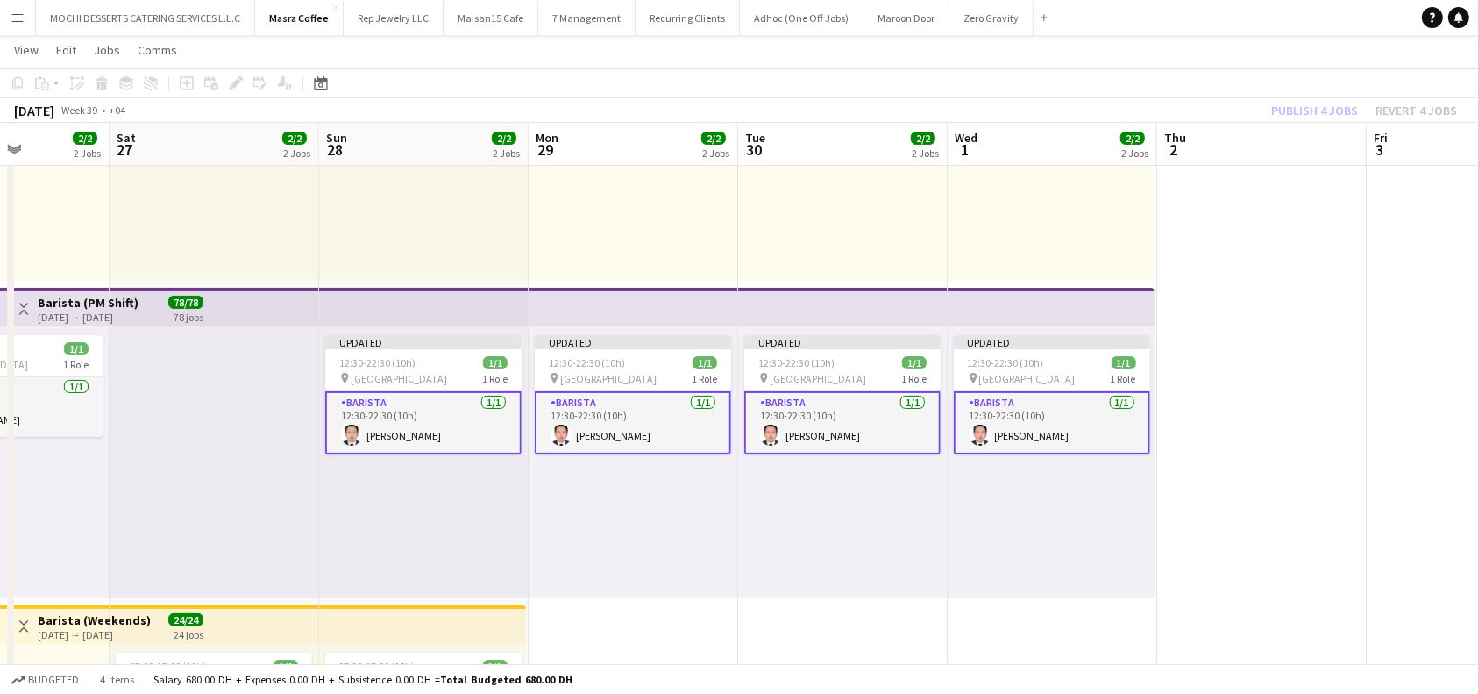
click at [1327, 110] on div "Publish 4 jobs Revert 4 jobs" at bounding box center [1364, 110] width 228 height 23
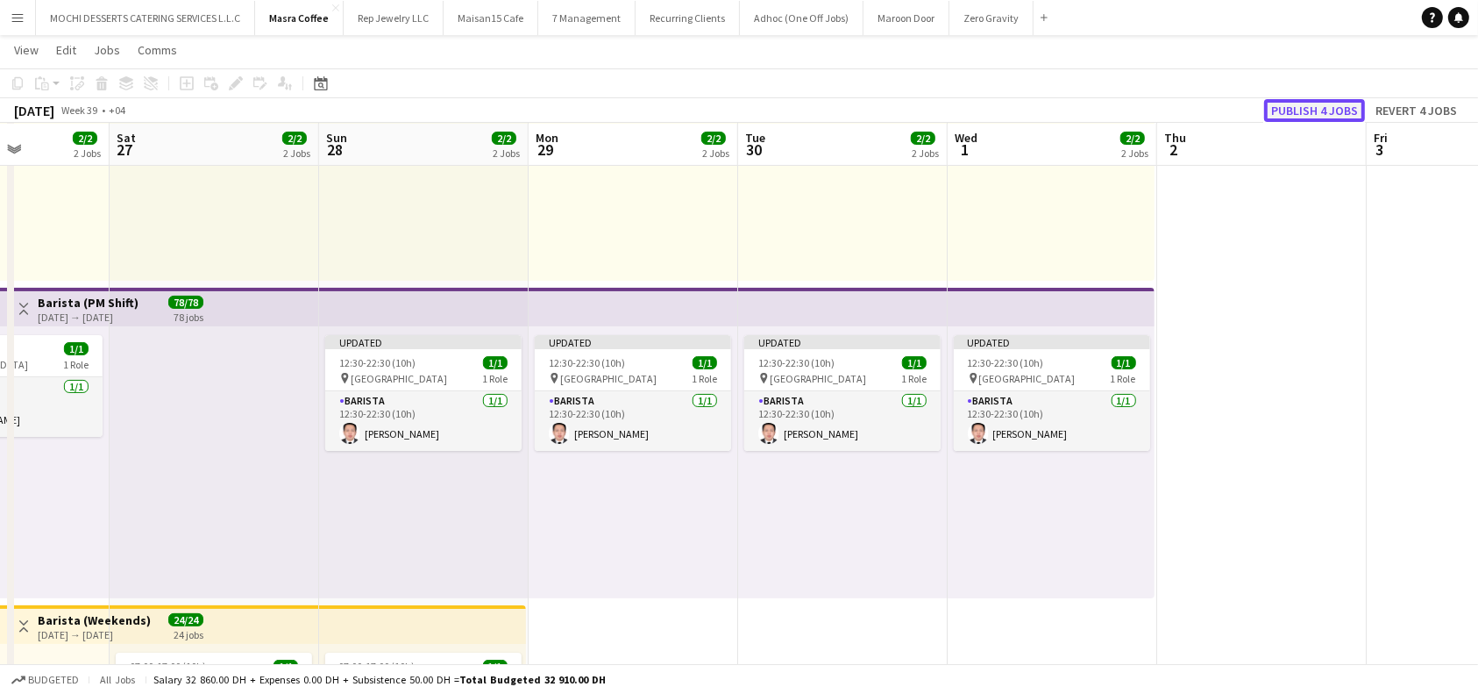
click at [1334, 109] on button "Publish 4 jobs" at bounding box center [1314, 110] width 101 height 23
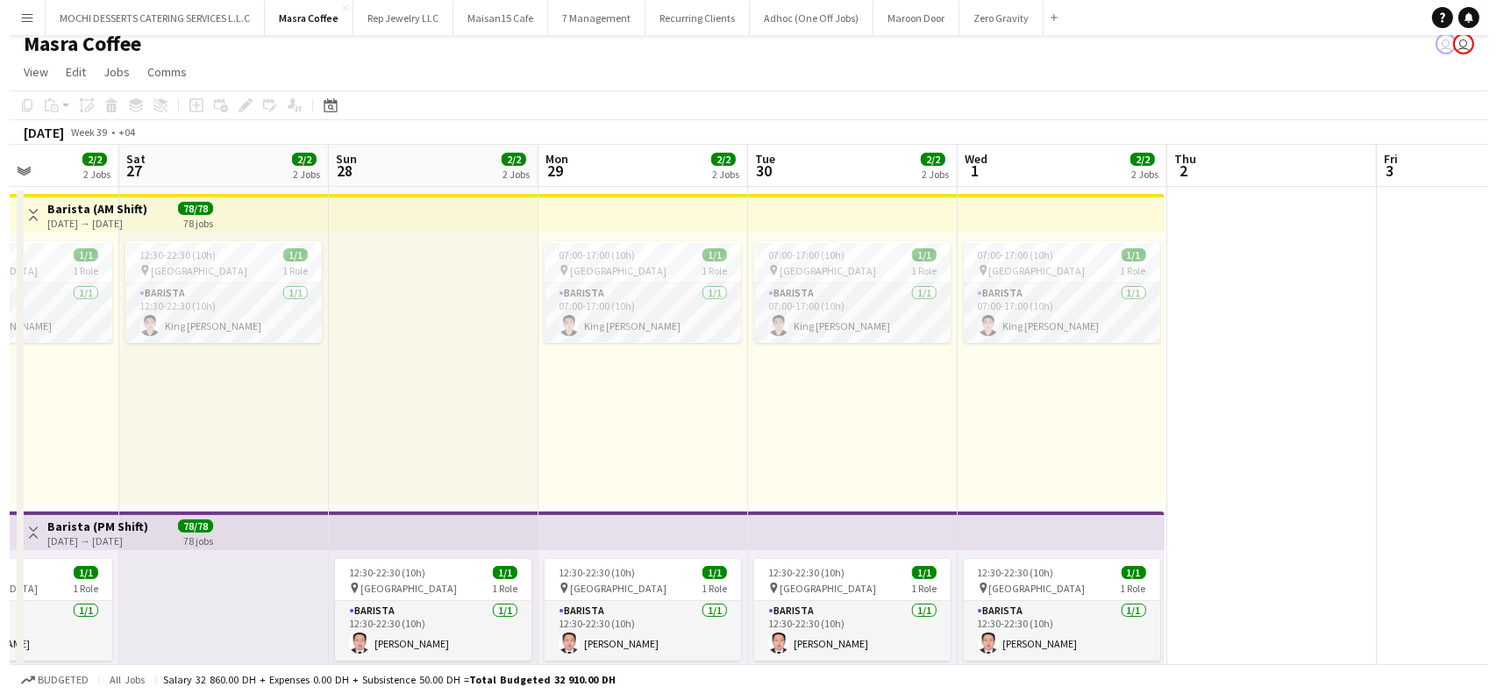
scroll to position [0, 0]
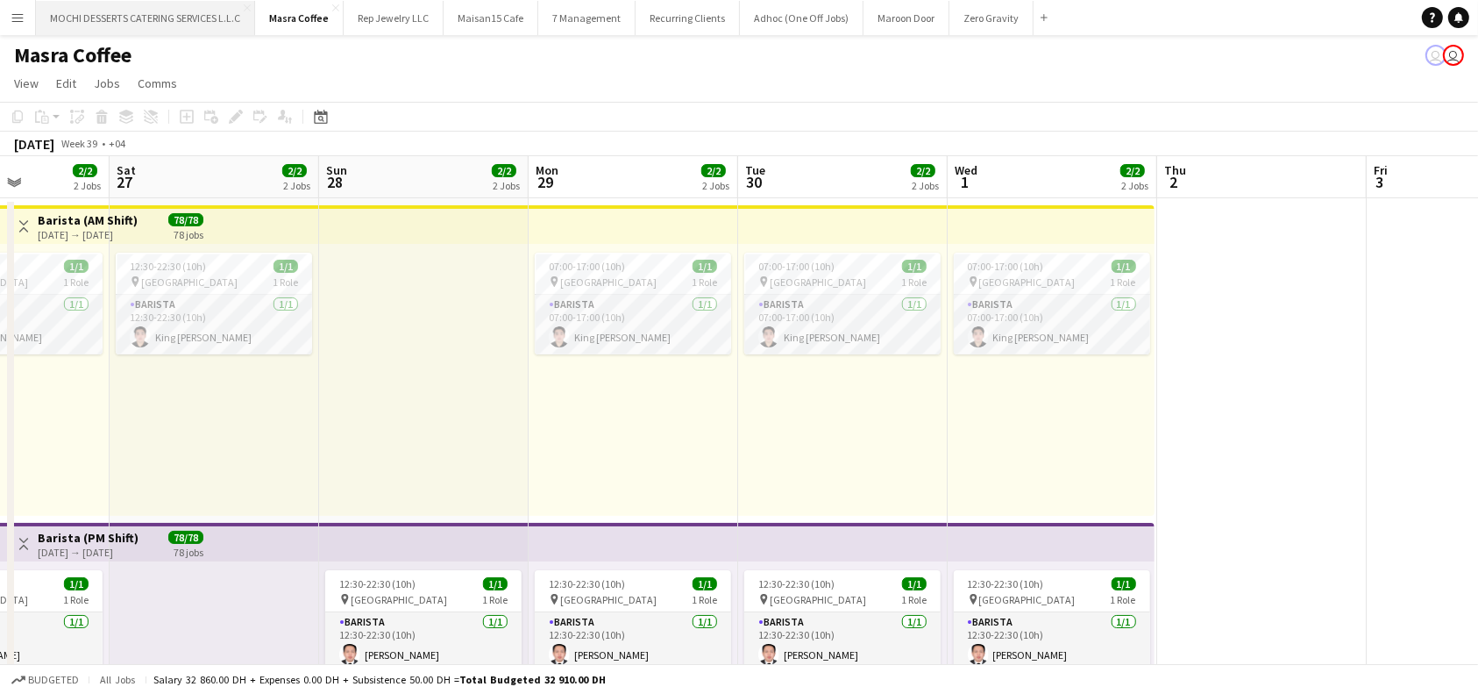
click at [185, 26] on button "MOCHI DESSERTS CATERING SERVICES L.L.C Close" at bounding box center [145, 18] width 219 height 34
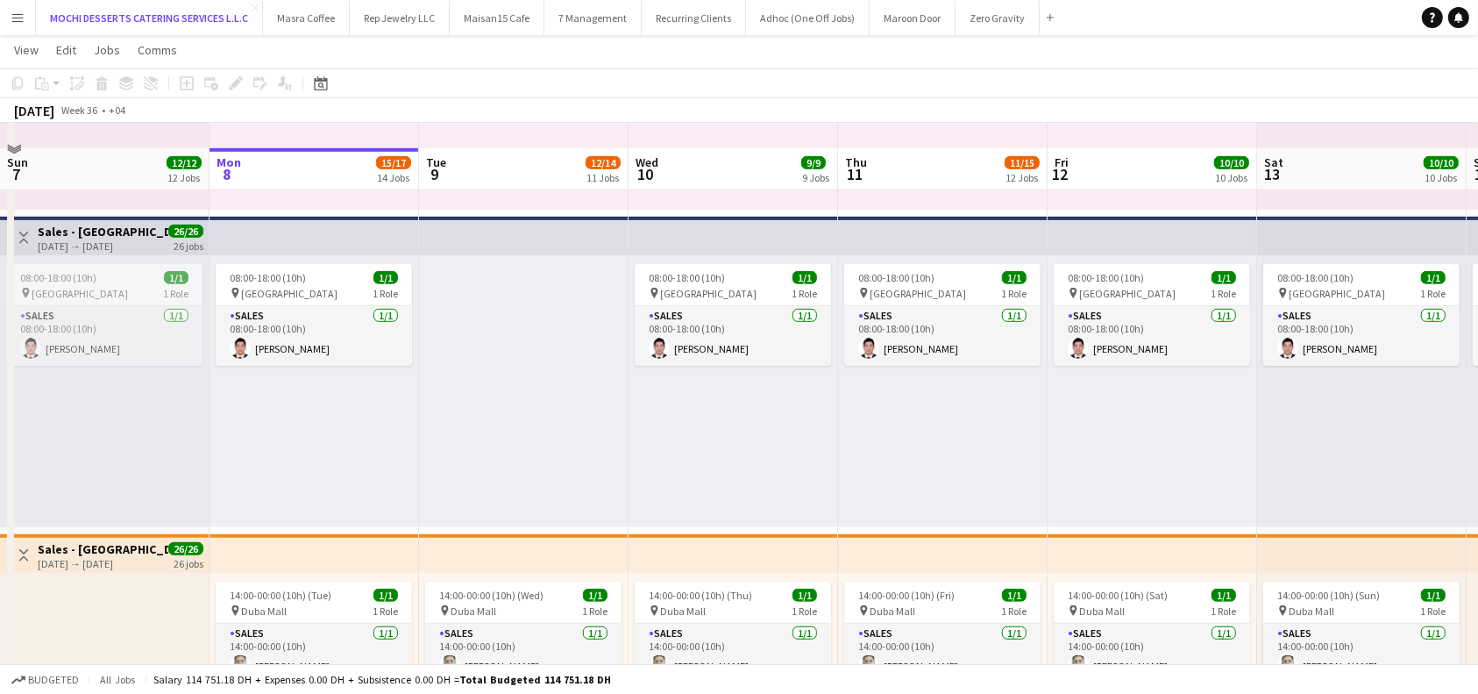
scroll to position [935, 0]
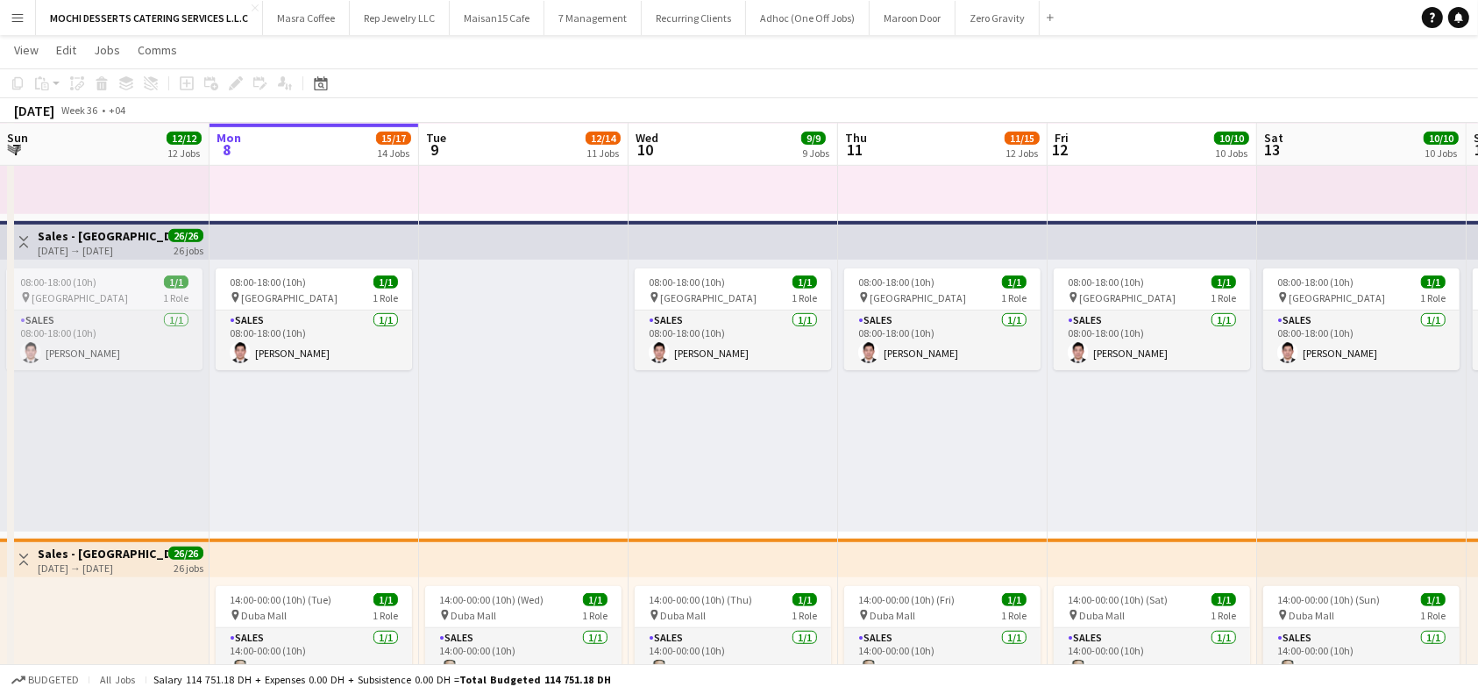
click at [336, 189] on div "14:00-00:00 (10h) (Tue) 1/1 pin Yas Mall Abu Dhabi 1 Role Sales 1/1 14:00-00:00…" at bounding box center [315, 78] width 210 height 272
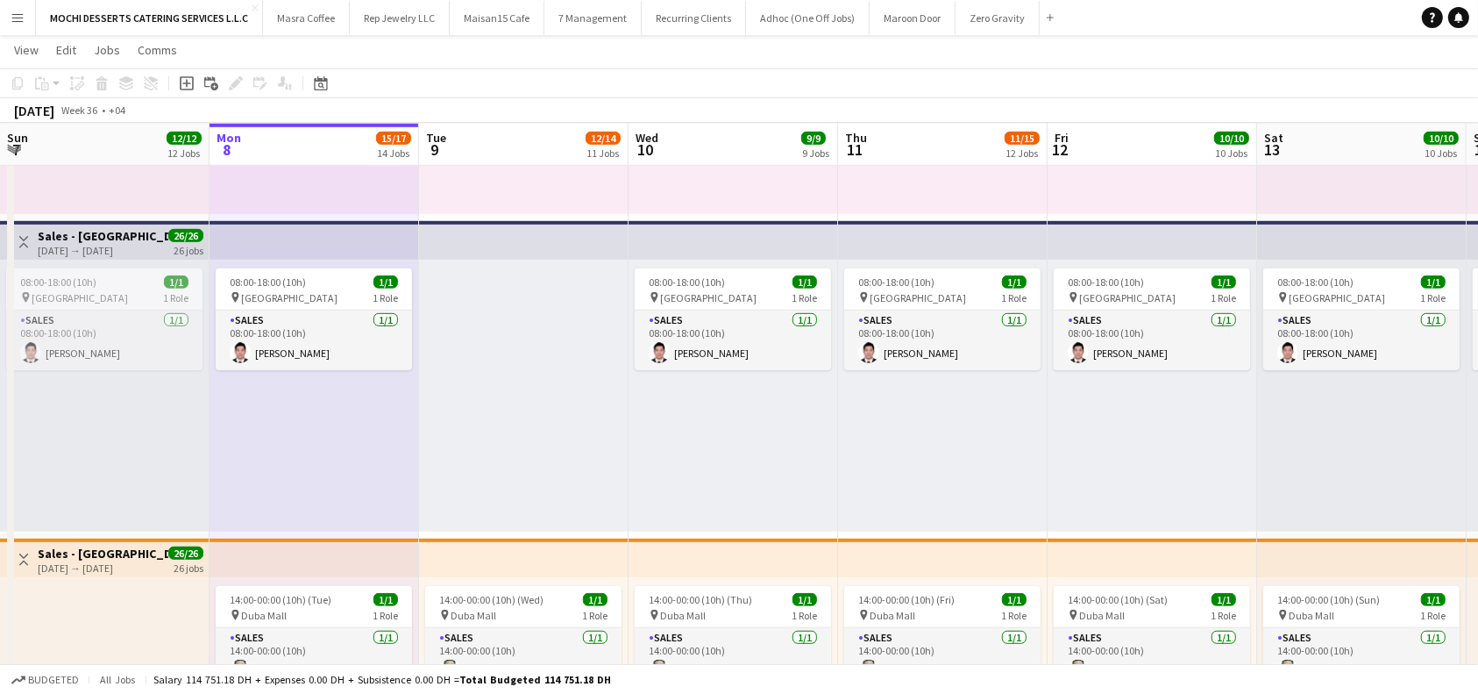
click at [482, 183] on div "09:00-19:00 (10h) 1/1 pin Yas Mall Abu Dhabi 1 Role Sales 1/1 09:00-19:00 (10h)…" at bounding box center [524, 78] width 210 height 272
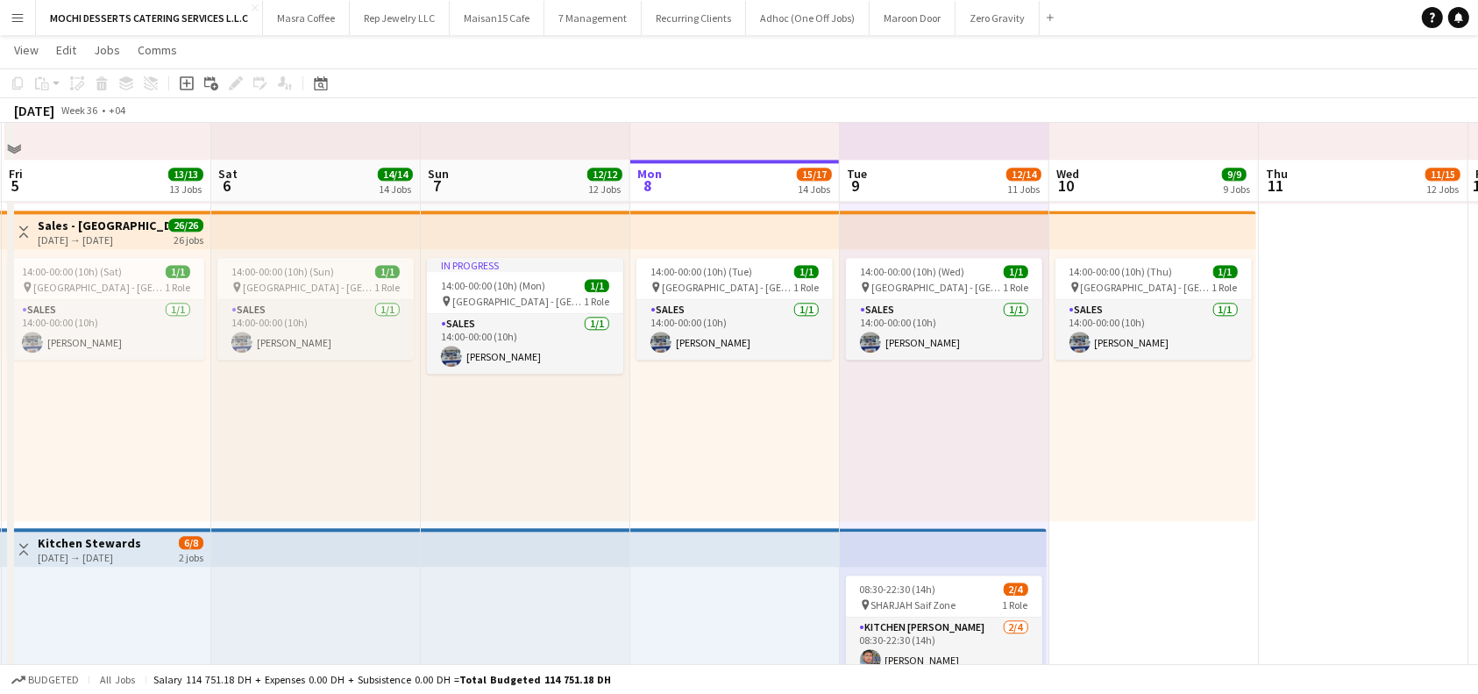
scroll to position [4114, 0]
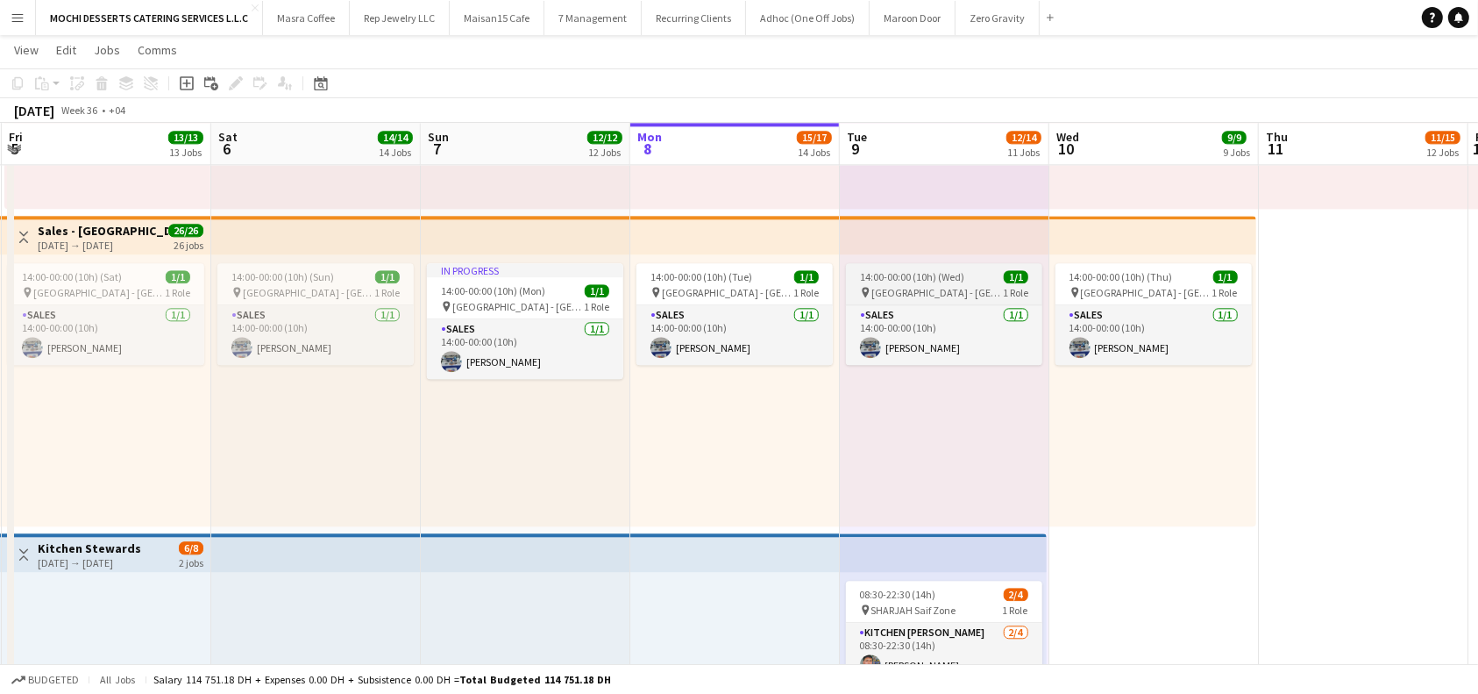
click at [940, 277] on span "14:00-00:00 (10h) (Wed)" at bounding box center [912, 276] width 104 height 13
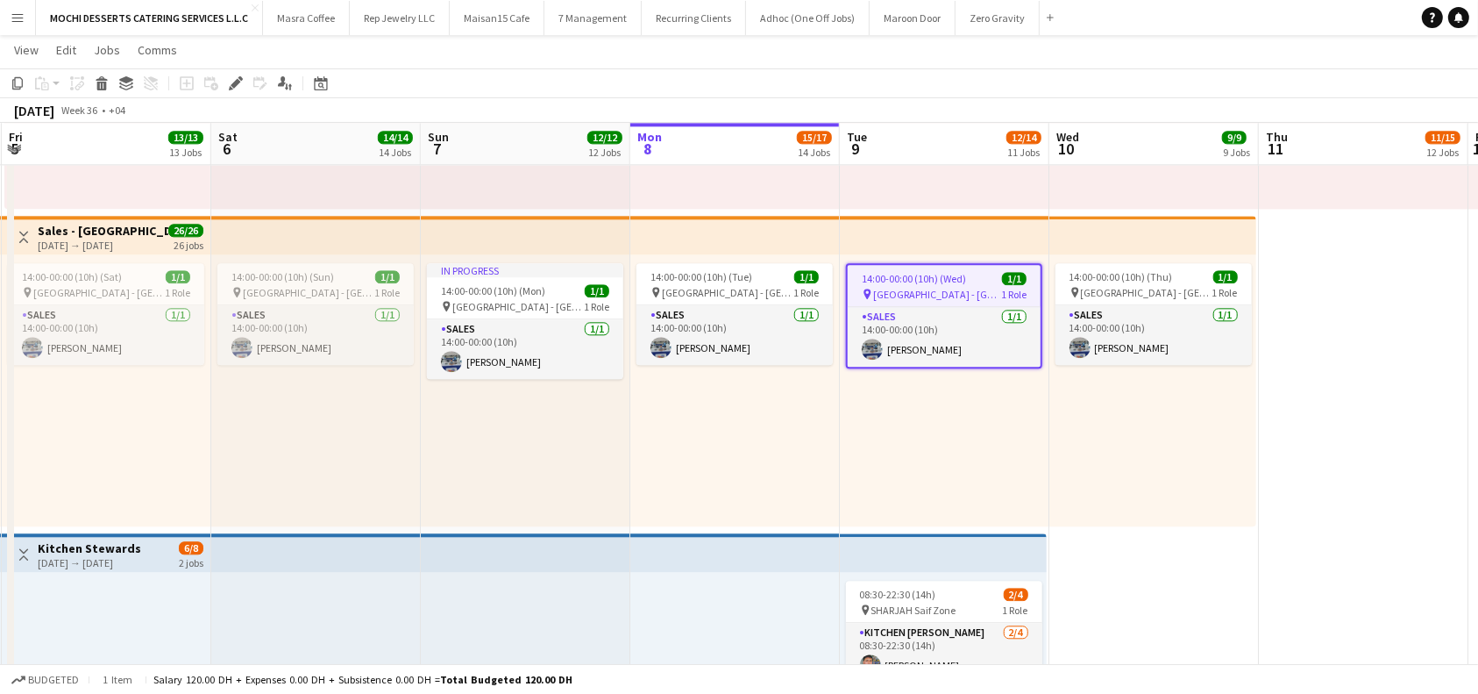
click at [668, 232] on app-top-bar at bounding box center [735, 235] width 210 height 39
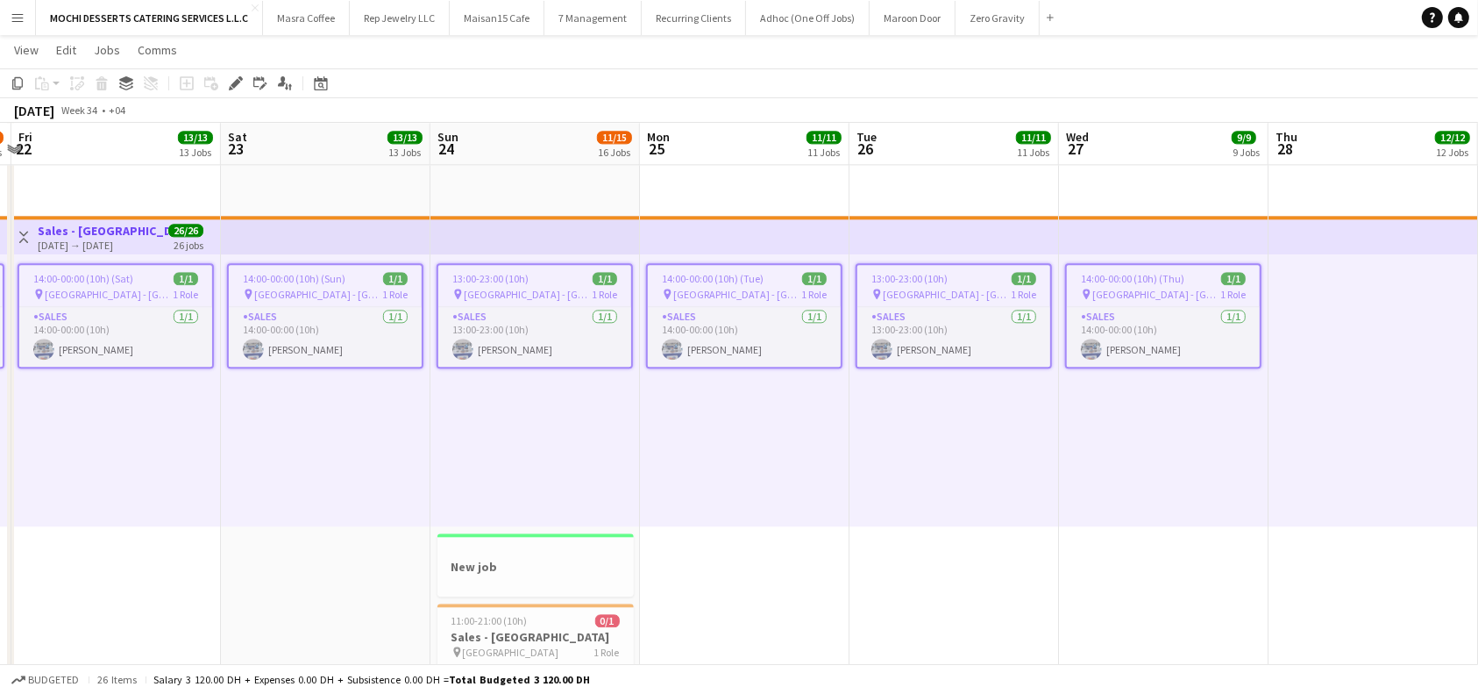
scroll to position [0, 803]
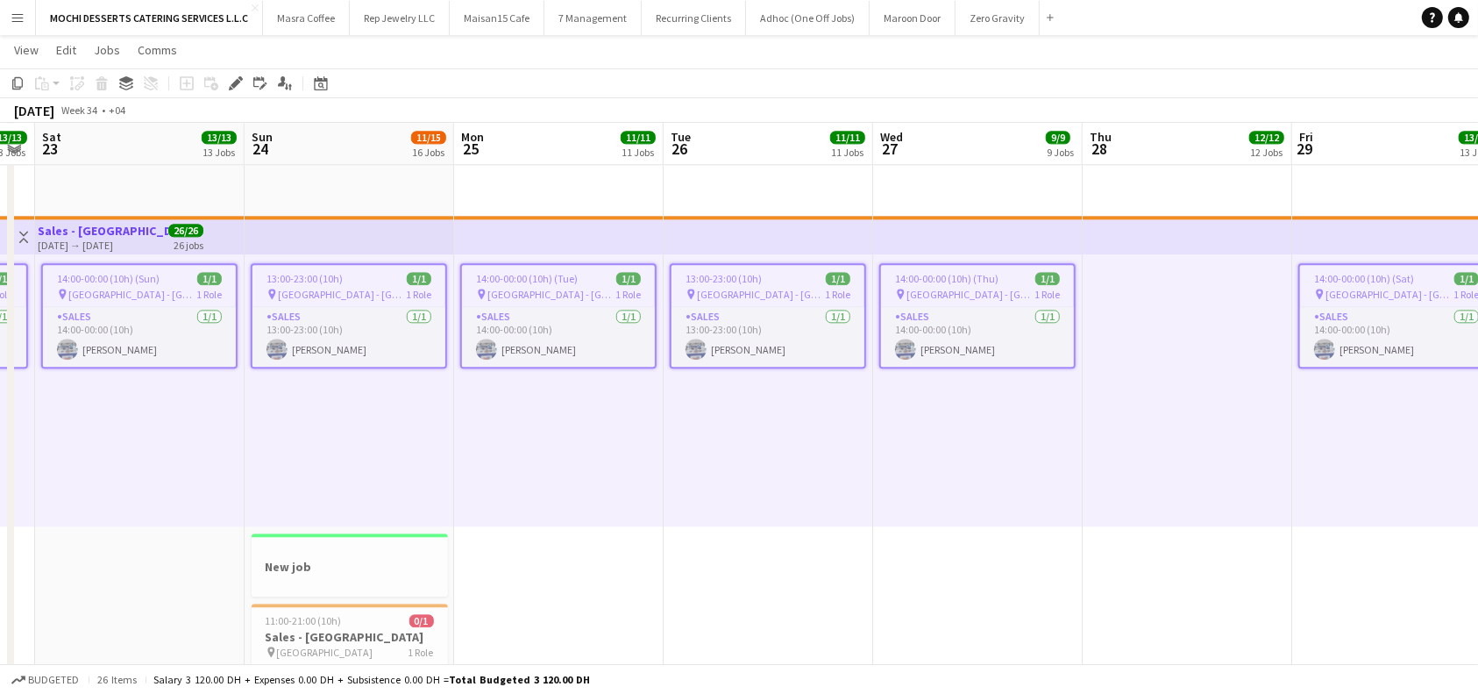
click at [742, 288] on span "[GEOGRAPHIC_DATA] - [GEOGRAPHIC_DATA]" at bounding box center [761, 294] width 128 height 13
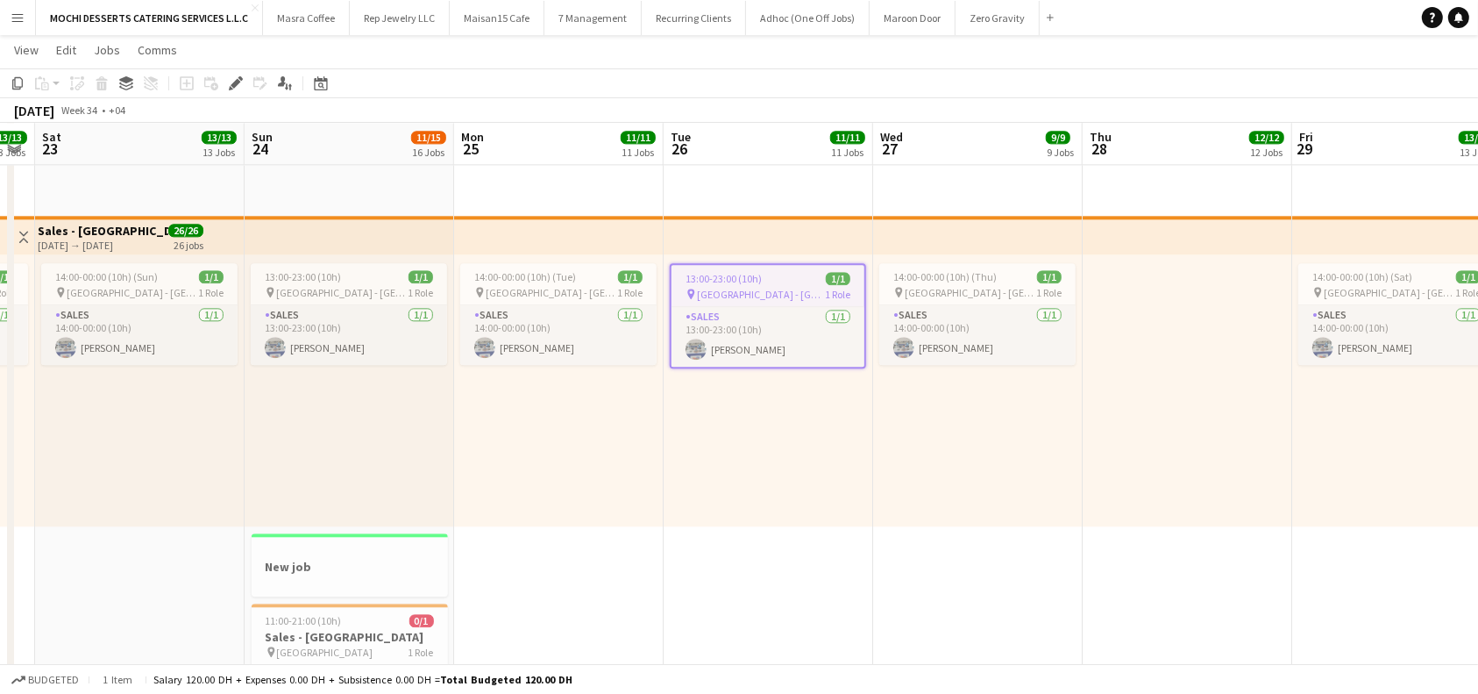
click at [736, 278] on span "13:00-23:00 (10h)" at bounding box center [724, 278] width 76 height 13
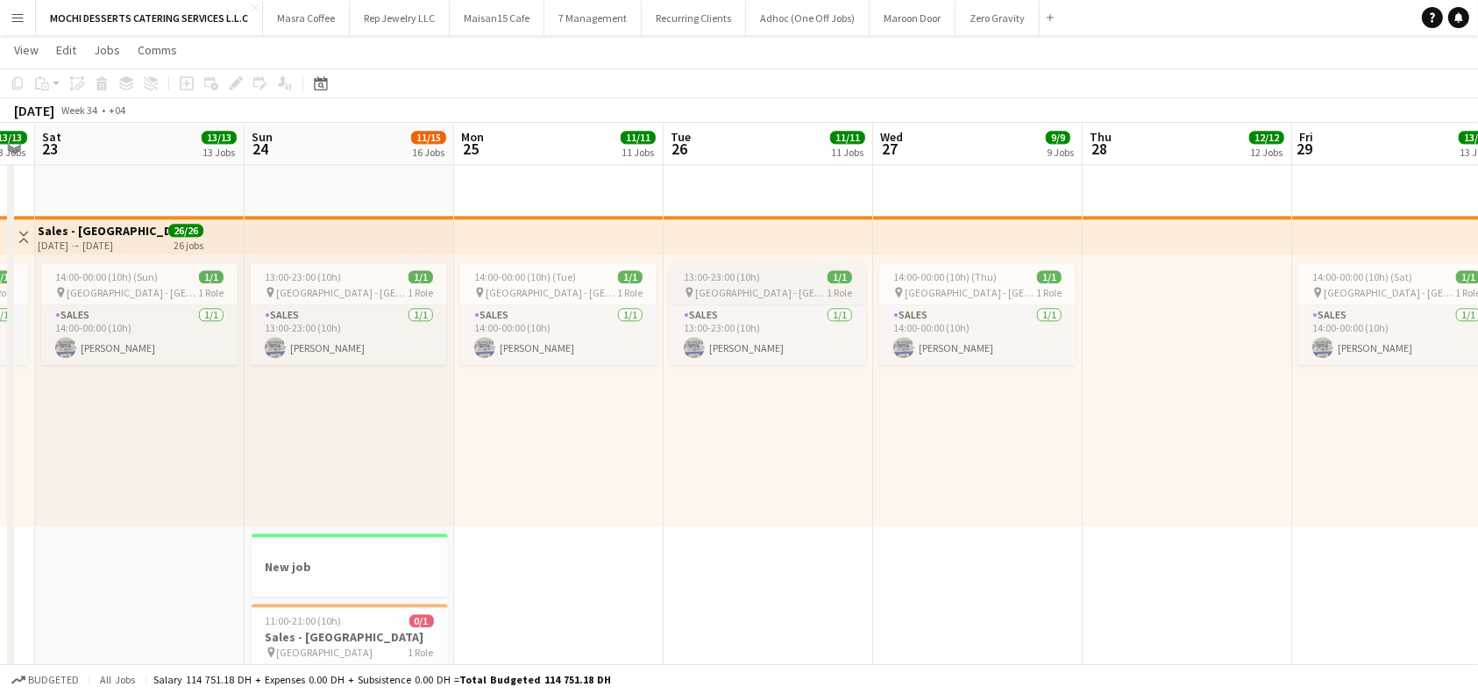
click at [737, 278] on span "13:00-23:00 (10h)" at bounding box center [722, 276] width 76 height 13
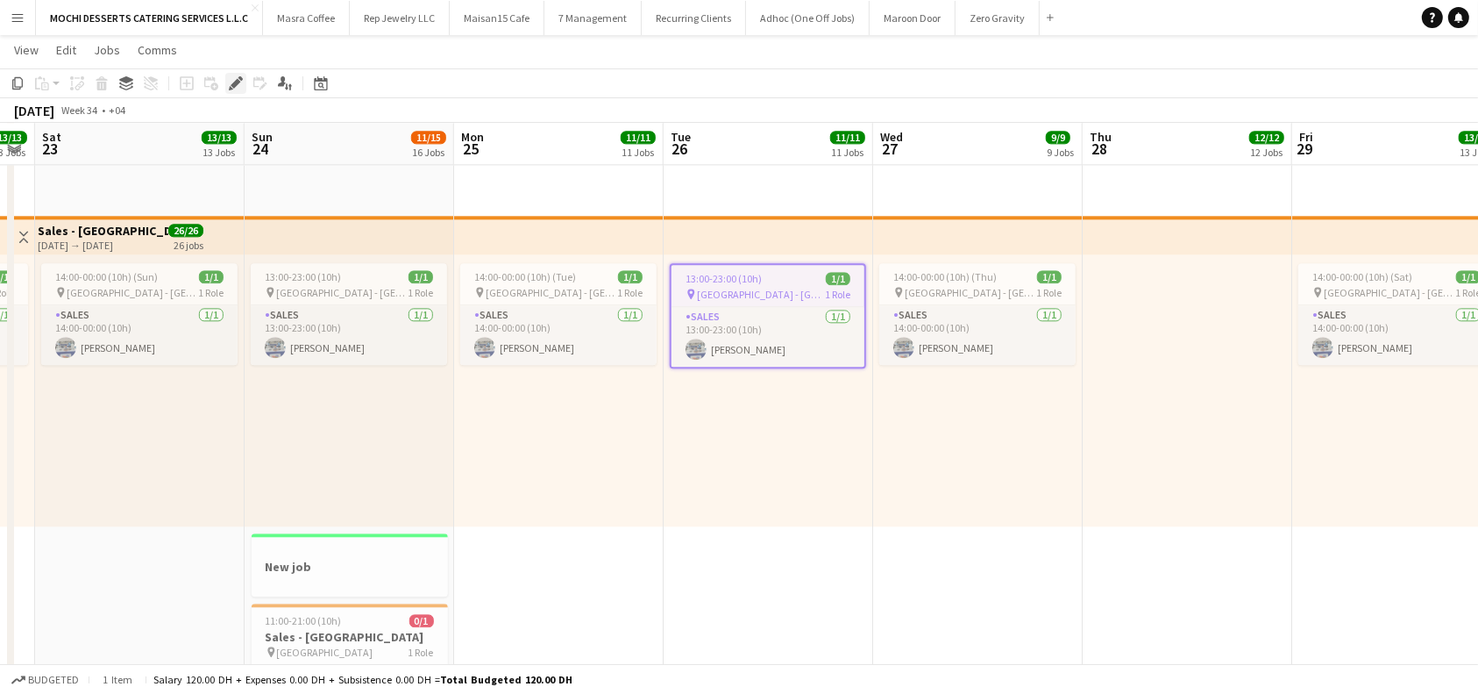
click at [231, 80] on icon "Edit" at bounding box center [236, 83] width 14 height 14
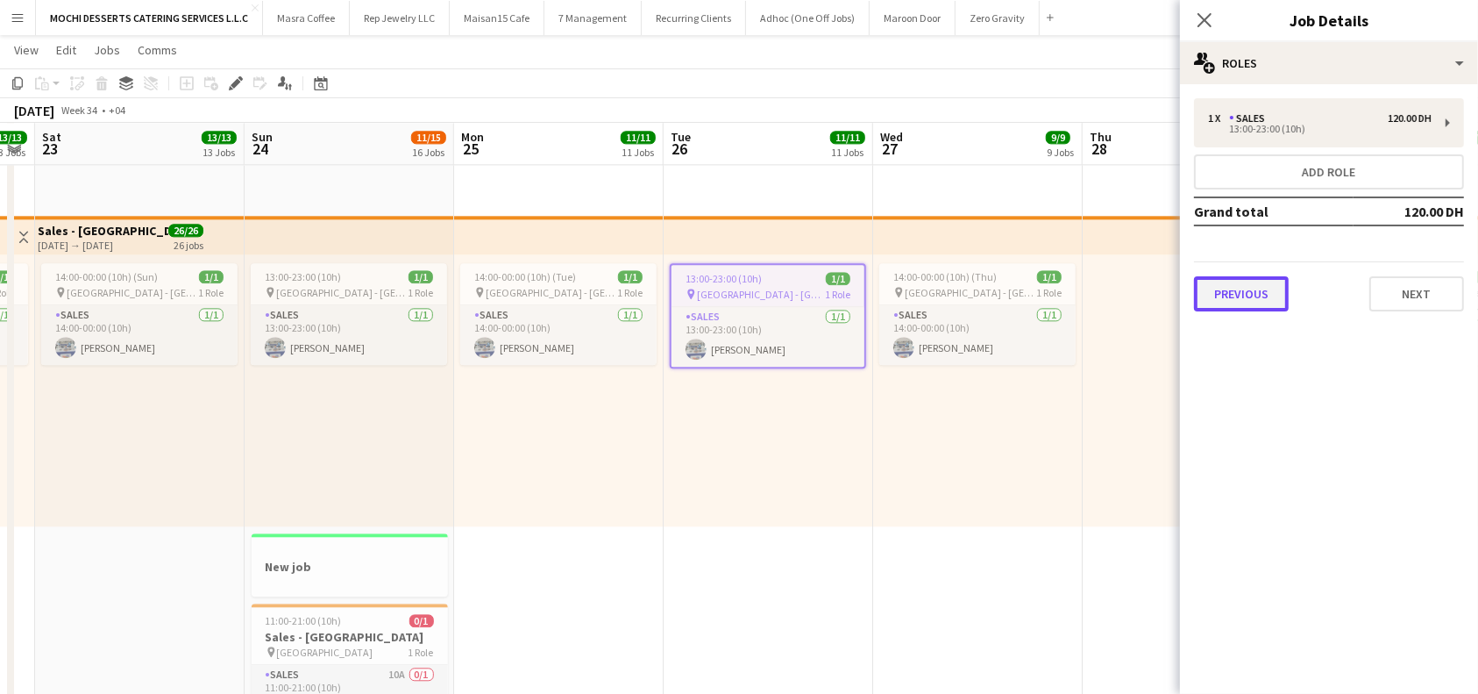
click at [1249, 299] on button "Previous" at bounding box center [1241, 293] width 95 height 35
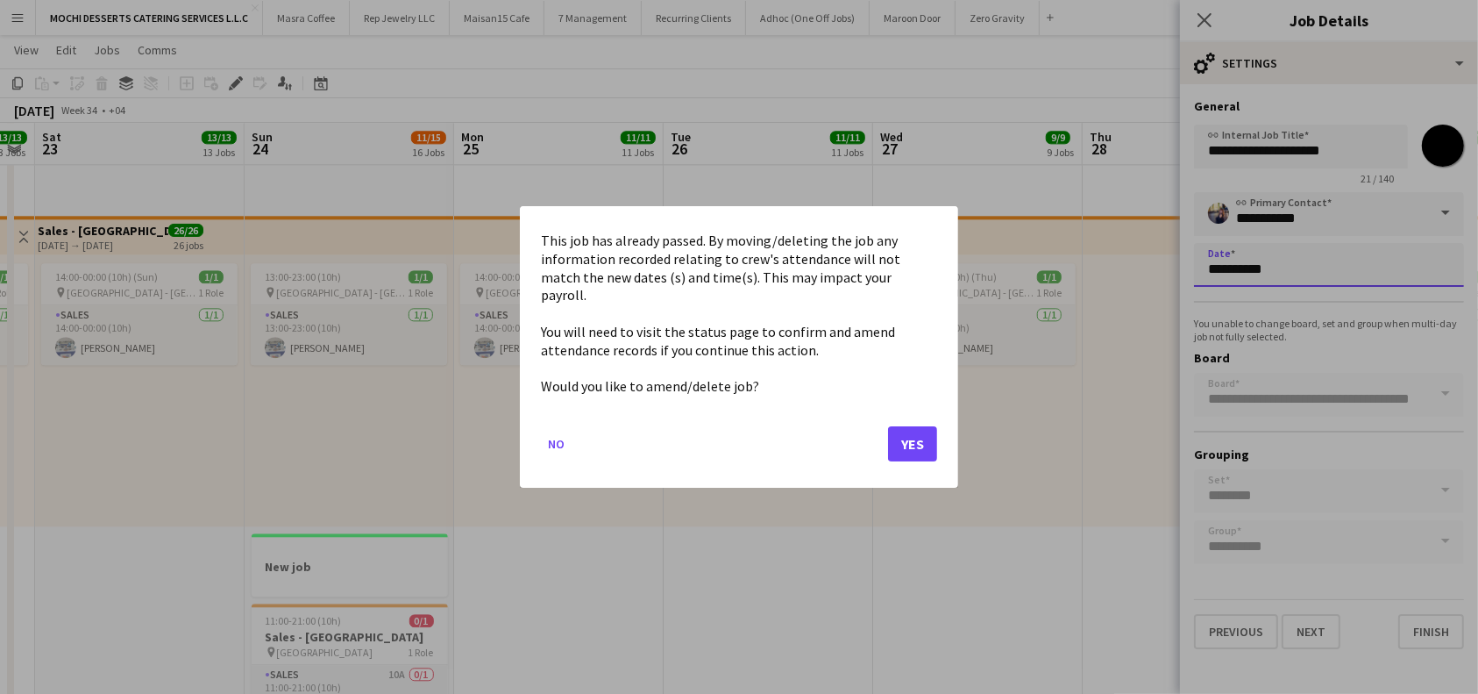
scroll to position [0, 0]
click at [923, 426] on button "Yes" at bounding box center [912, 443] width 49 height 35
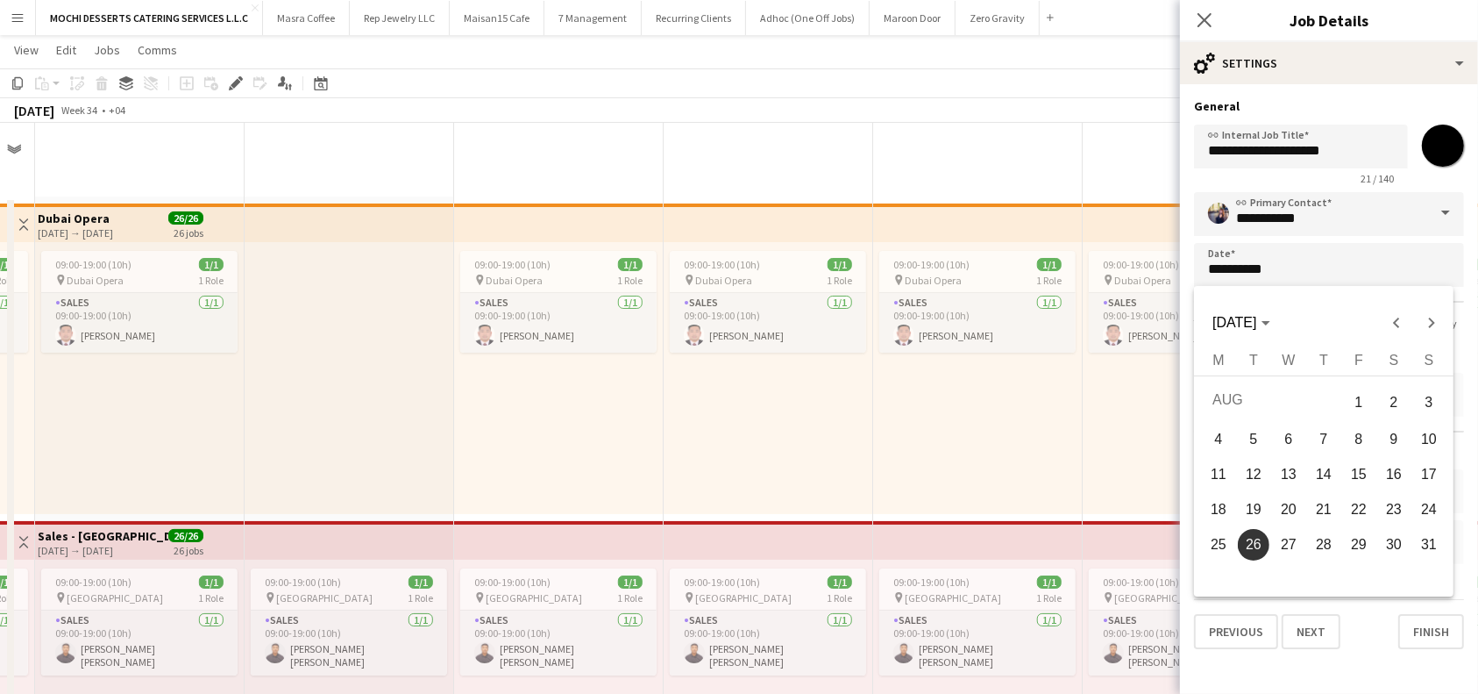
scroll to position [4114, 0]
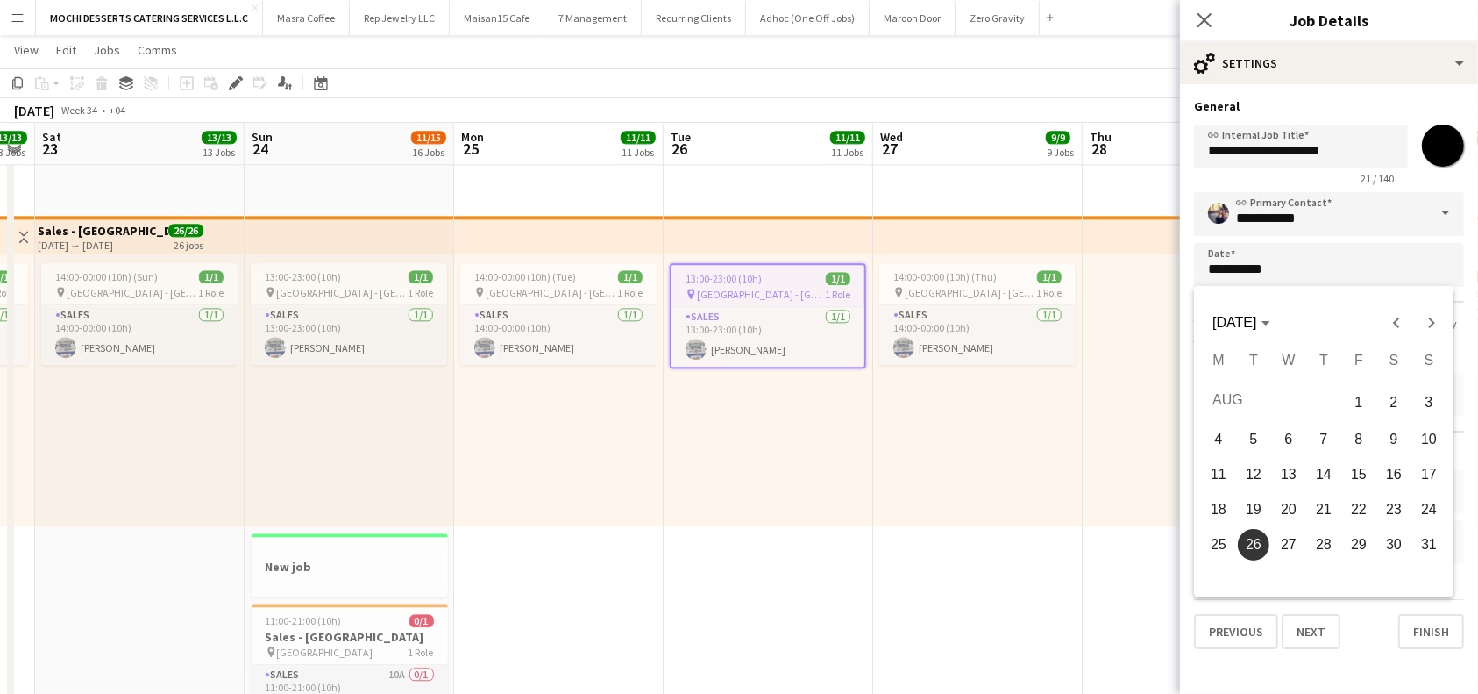
click at [1333, 544] on span "28" at bounding box center [1324, 545] width 32 height 32
type input "**********"
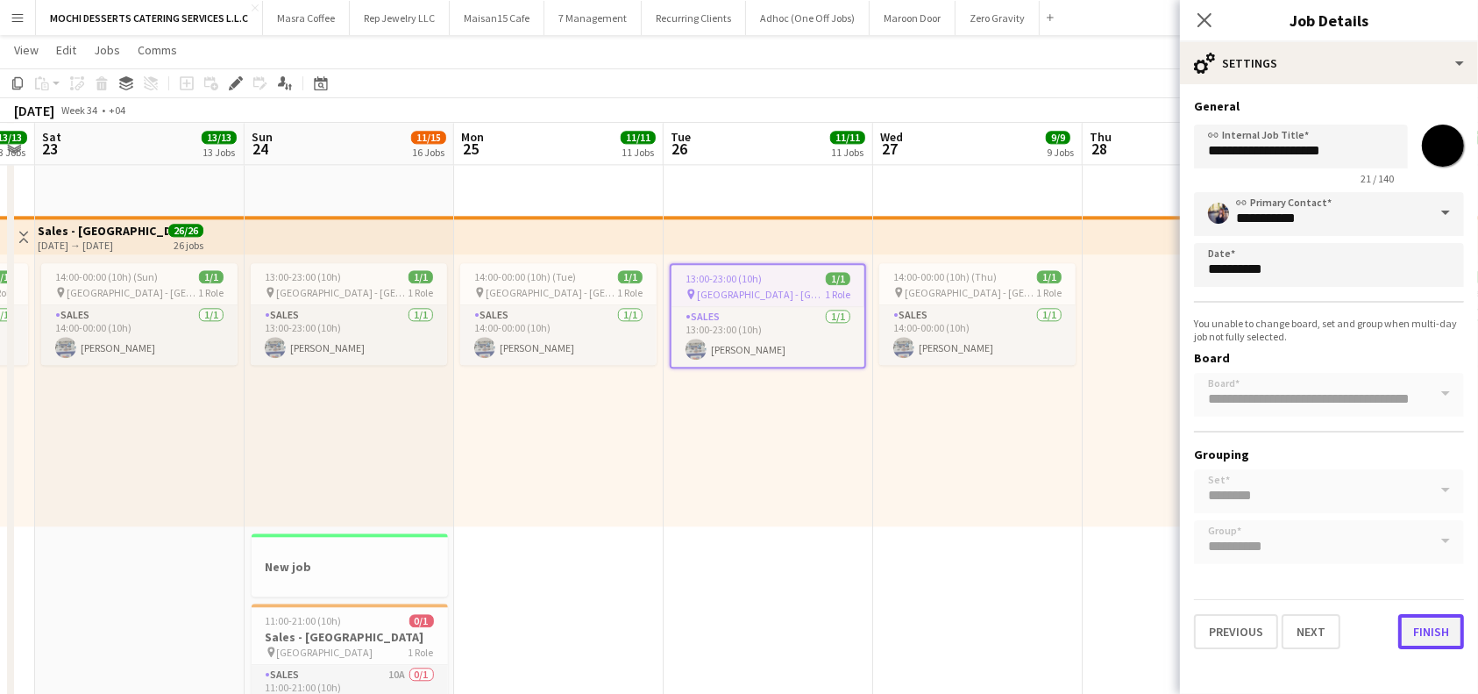
click at [1437, 628] on button "Finish" at bounding box center [1432, 631] width 66 height 35
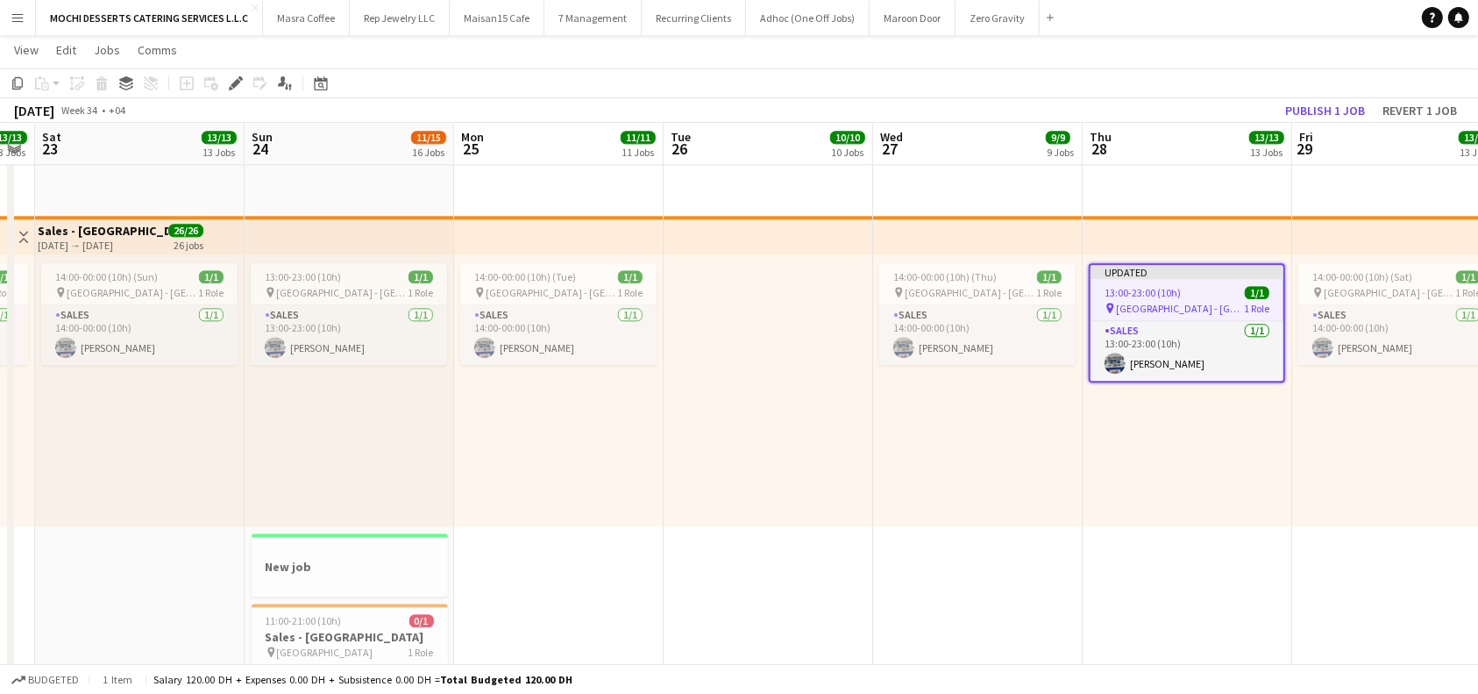
click at [1328, 95] on app-toolbar "Copy Paste Paste Ctrl+V Paste with crew Ctrl+Shift+V Paste linked Job Delete Gr…" at bounding box center [739, 83] width 1478 height 30
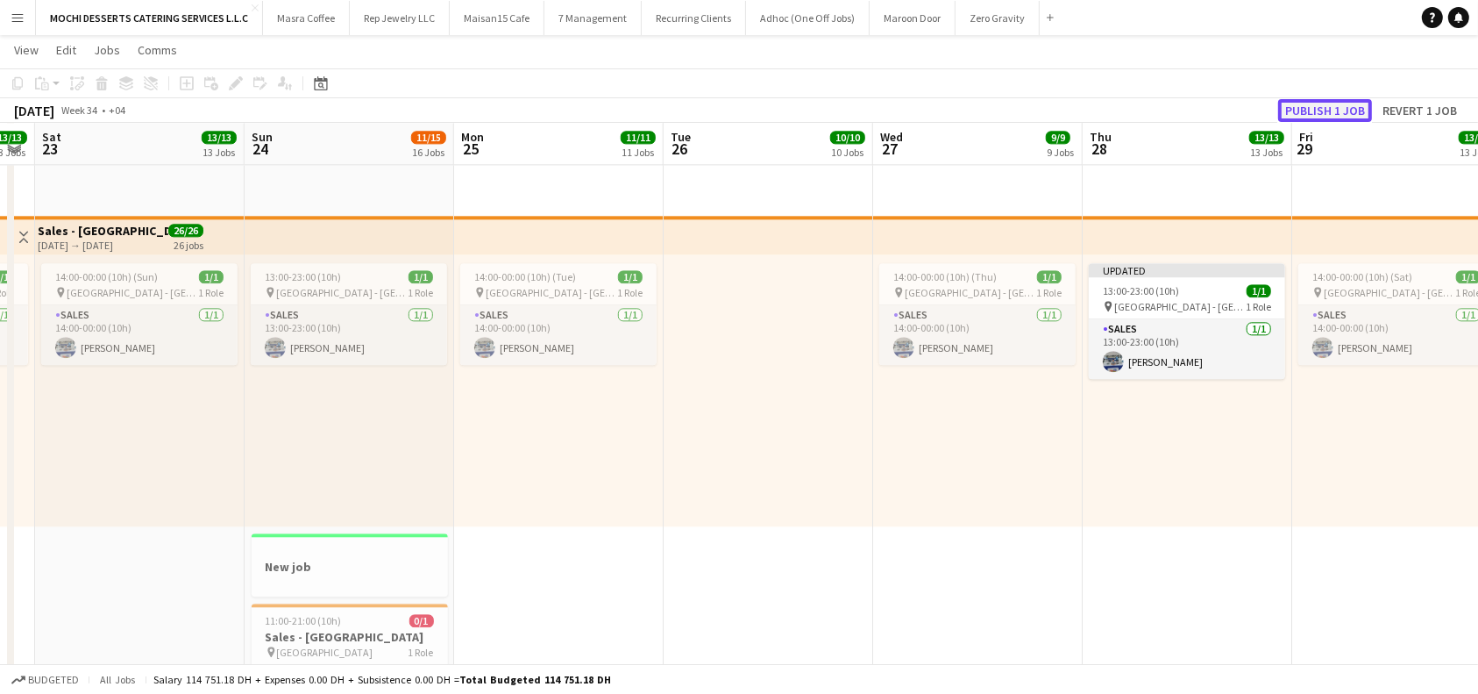
click at [1326, 108] on button "Publish 1 job" at bounding box center [1325, 110] width 94 height 23
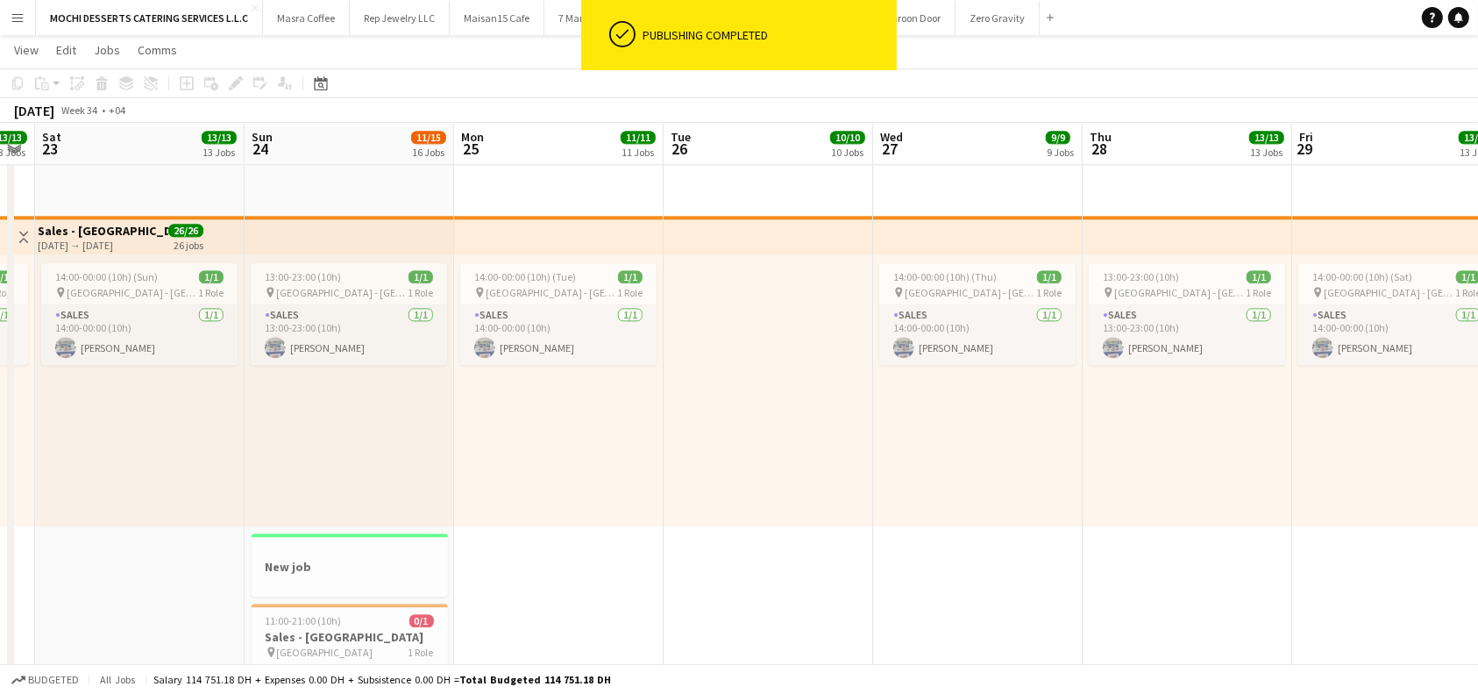
click at [1201, 228] on app-top-bar at bounding box center [1188, 235] width 210 height 39
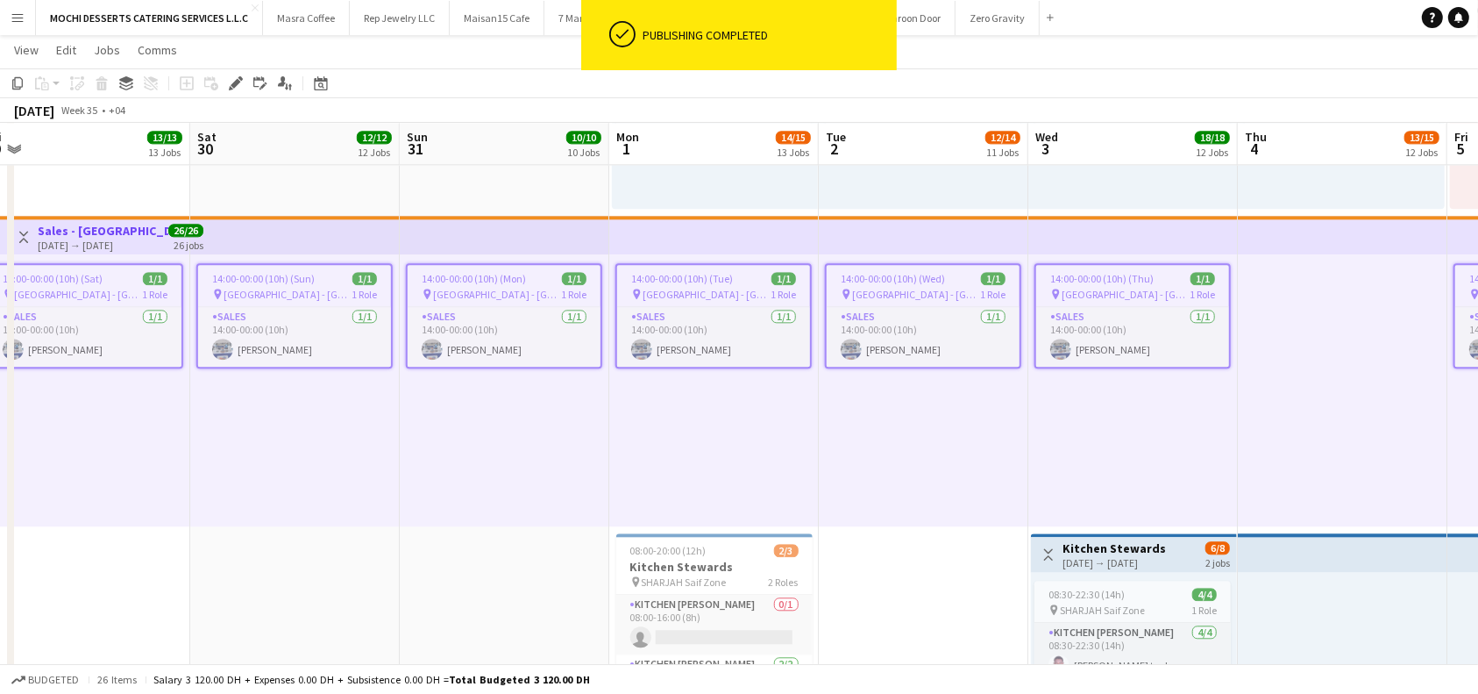
scroll to position [0, 623]
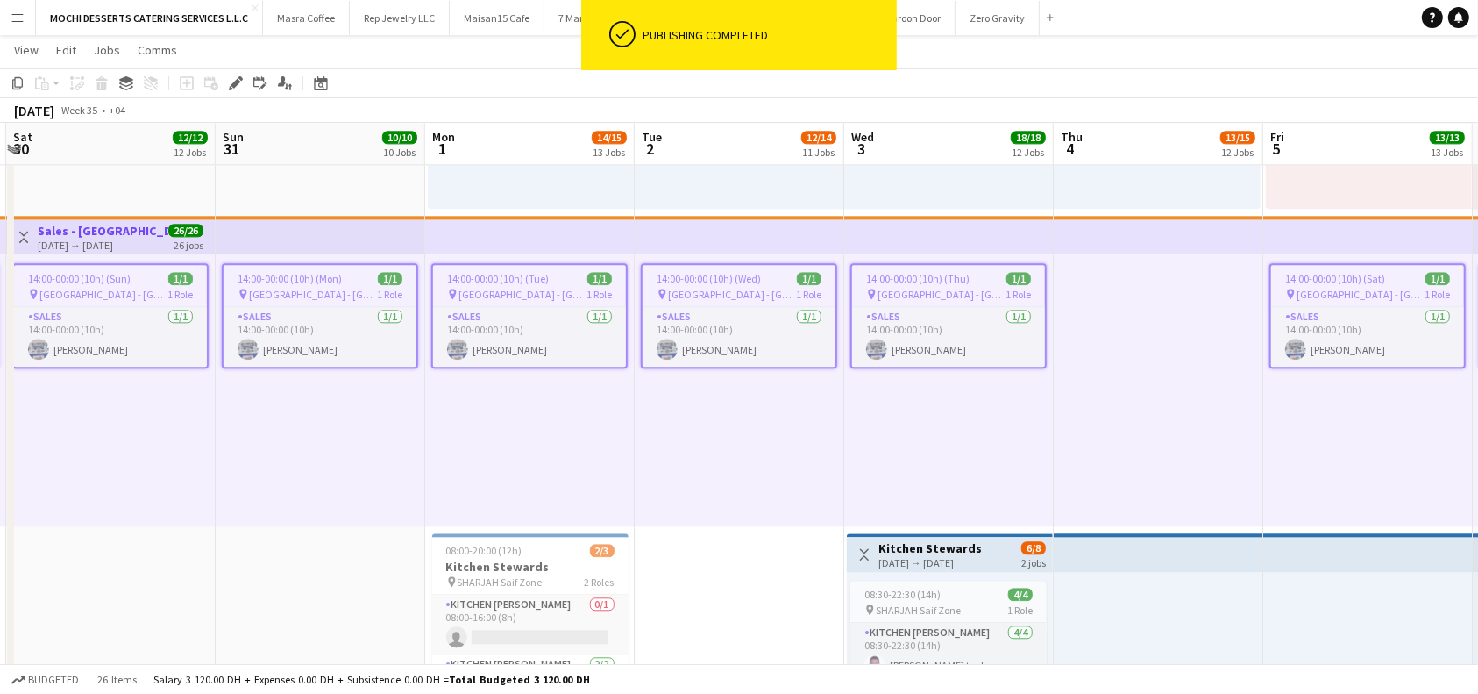
click at [727, 278] on span "14:00-00:00 (10h) (Wed)" at bounding box center [709, 278] width 104 height 13
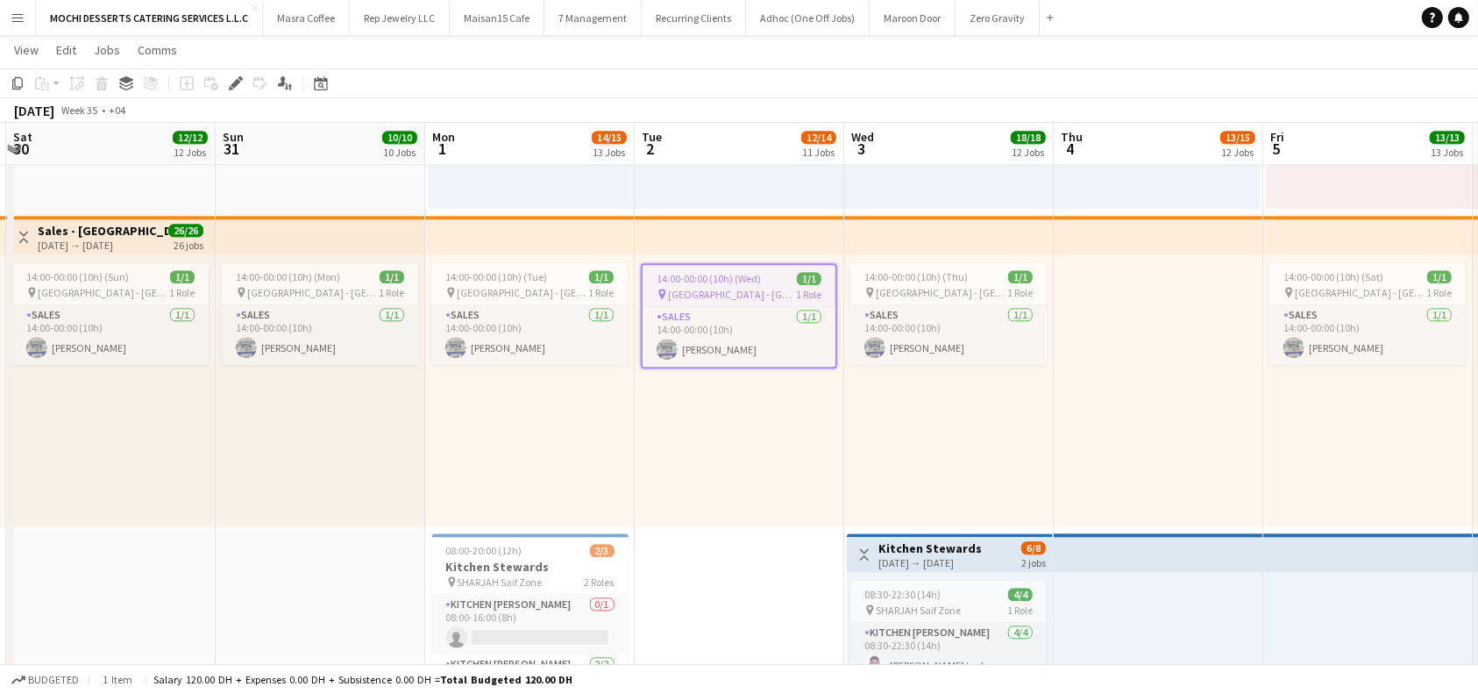
click at [727, 276] on span "14:00-00:00 (10h) (Wed)" at bounding box center [709, 278] width 104 height 13
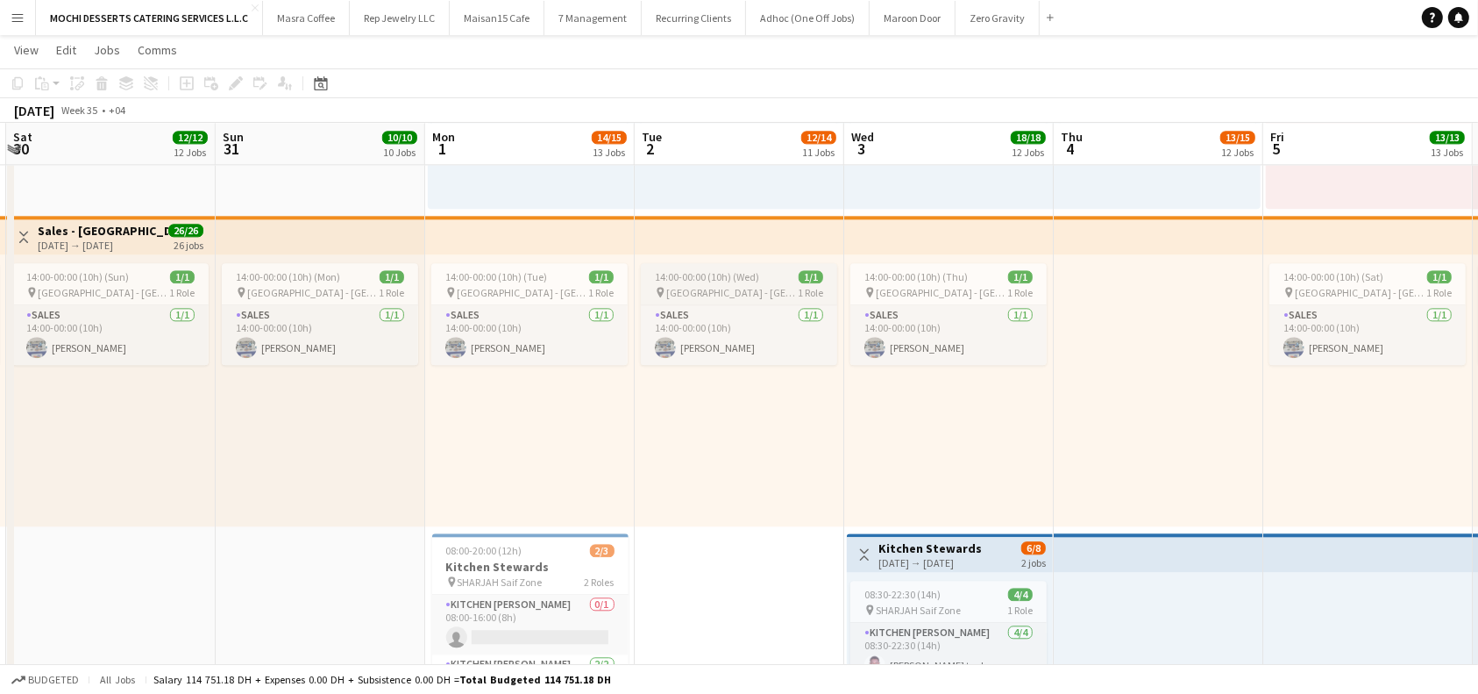
click at [727, 276] on span "14:00-00:00 (10h) (Wed)" at bounding box center [707, 276] width 104 height 13
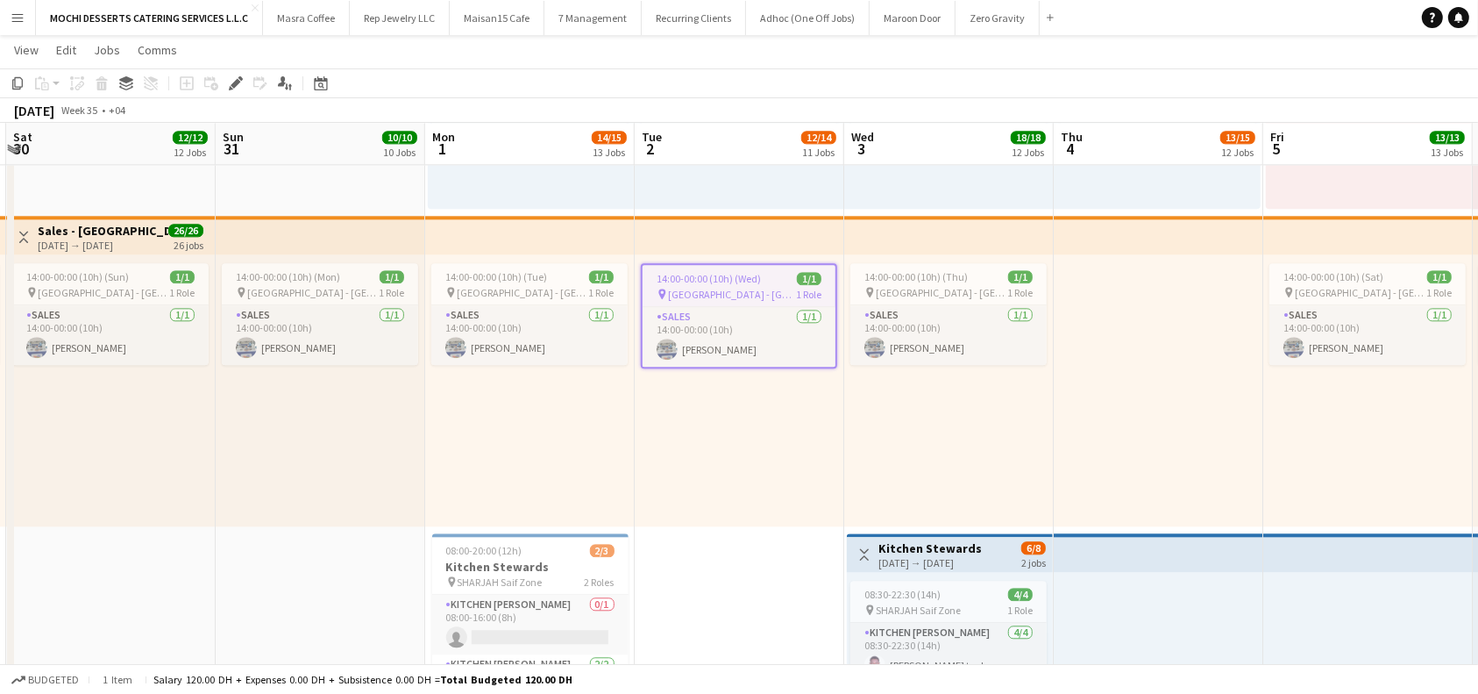
click at [727, 276] on span "14:00-00:00 (10h) (Wed)" at bounding box center [709, 278] width 104 height 13
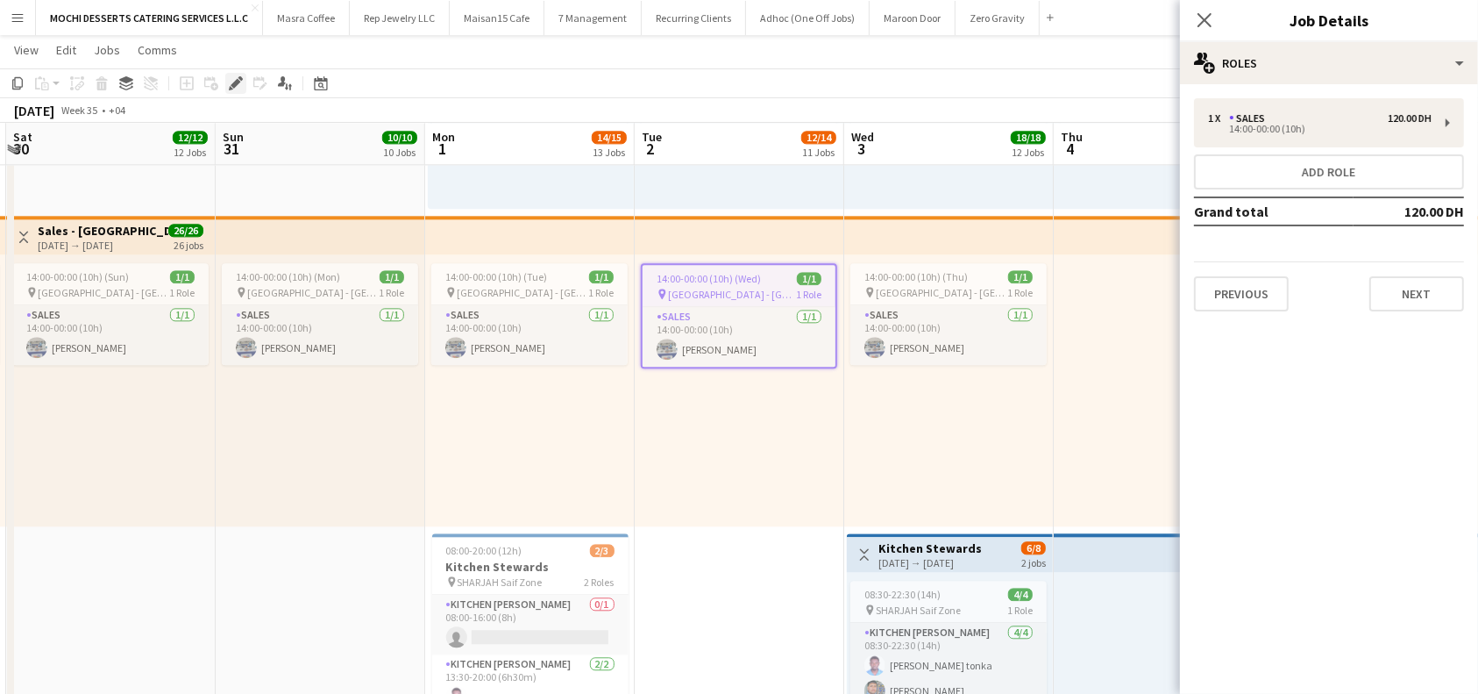
click at [232, 88] on icon at bounding box center [236, 84] width 10 height 10
click at [1226, 319] on div "1 x Sales 120.00 DH 14:00-00:00 (10h) Add role Grand total 120.00 DH Previous N…" at bounding box center [1329, 204] width 298 height 241
click at [1241, 307] on button "Previous" at bounding box center [1241, 293] width 95 height 35
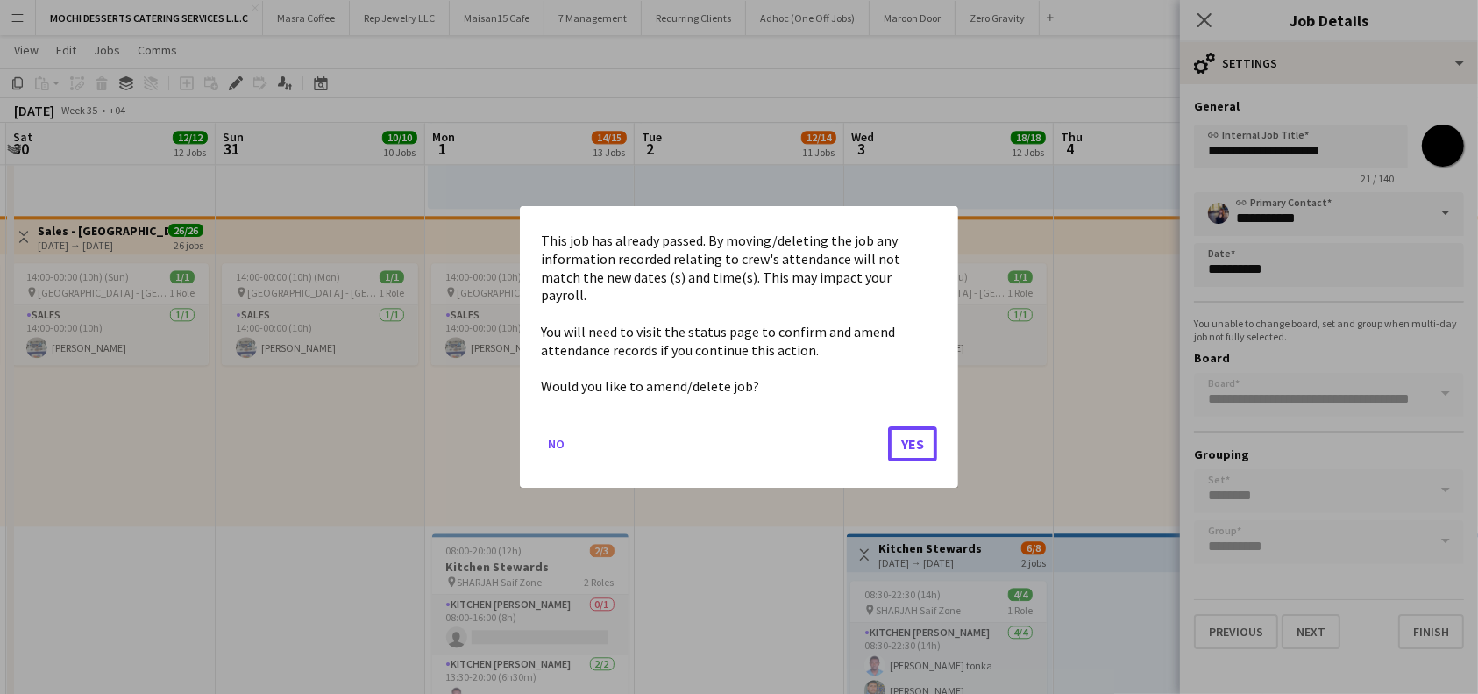
drag, startPoint x: 912, startPoint y: 438, endPoint x: 944, endPoint y: 422, distance: 36.5
click at [912, 438] on button "Yes" at bounding box center [912, 443] width 49 height 35
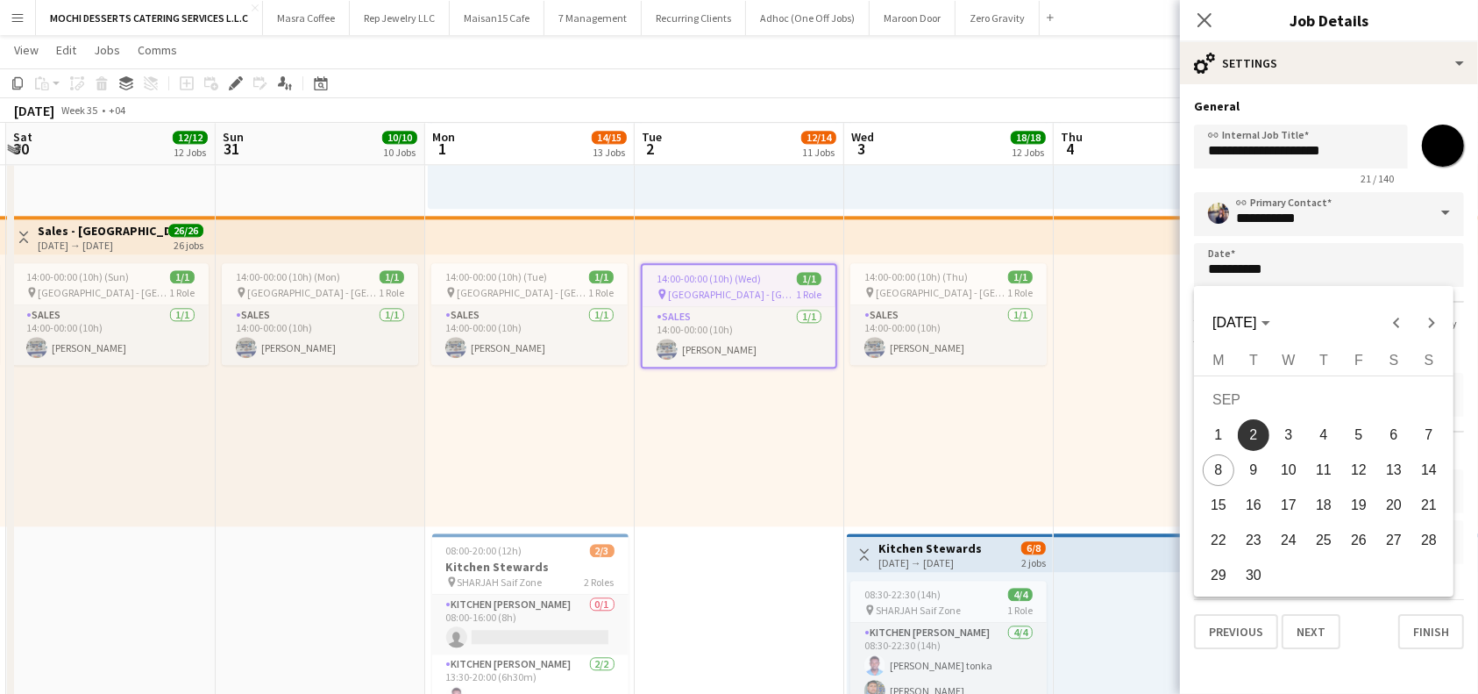
click at [1321, 435] on span "4" at bounding box center [1324, 435] width 32 height 32
type input "**********"
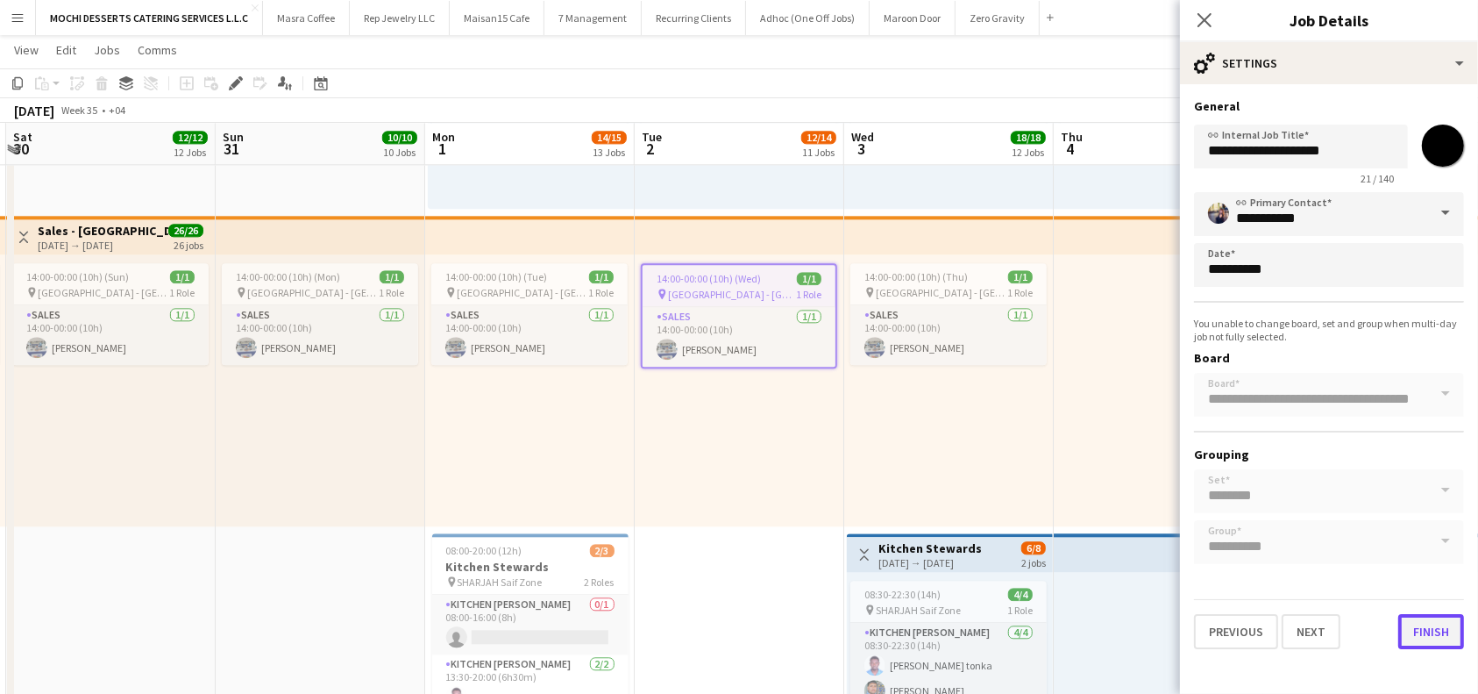
click at [1433, 626] on button "Finish" at bounding box center [1432, 631] width 66 height 35
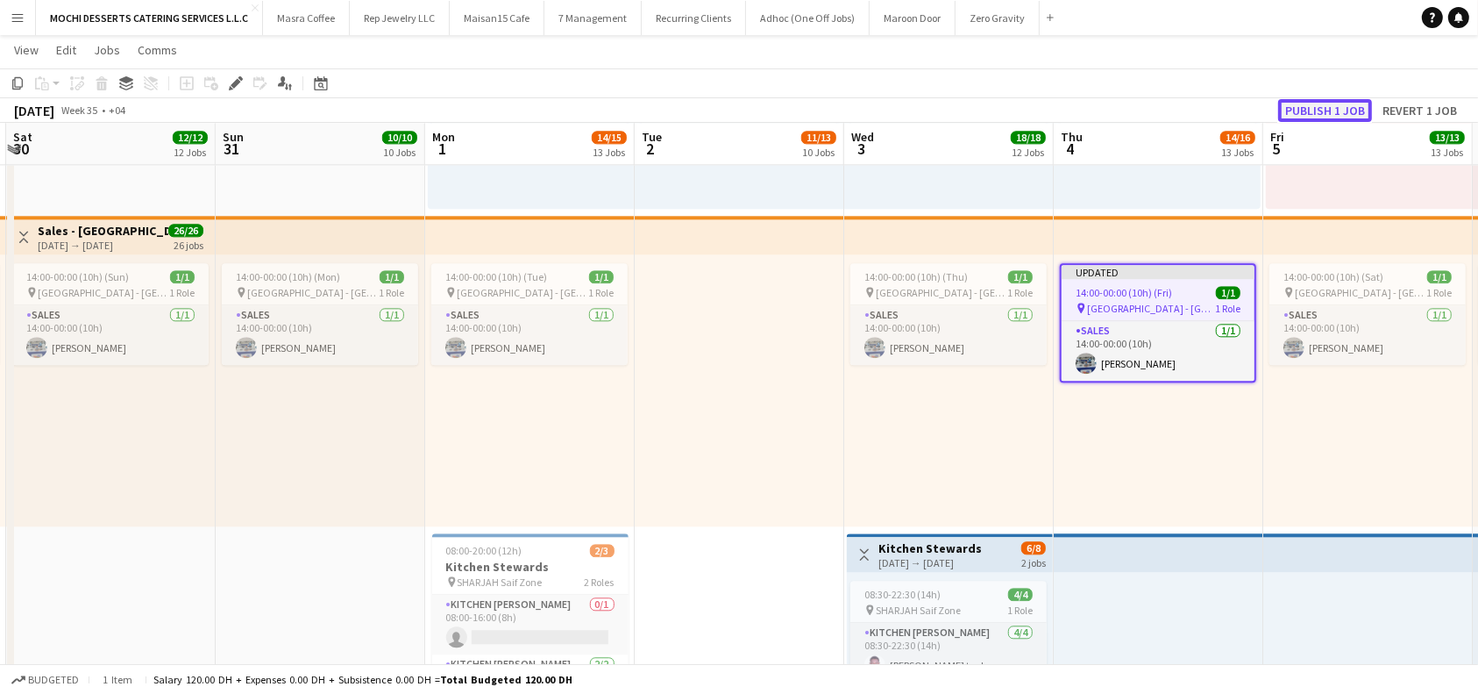
click at [1321, 109] on button "Publish 1 job" at bounding box center [1325, 110] width 94 height 23
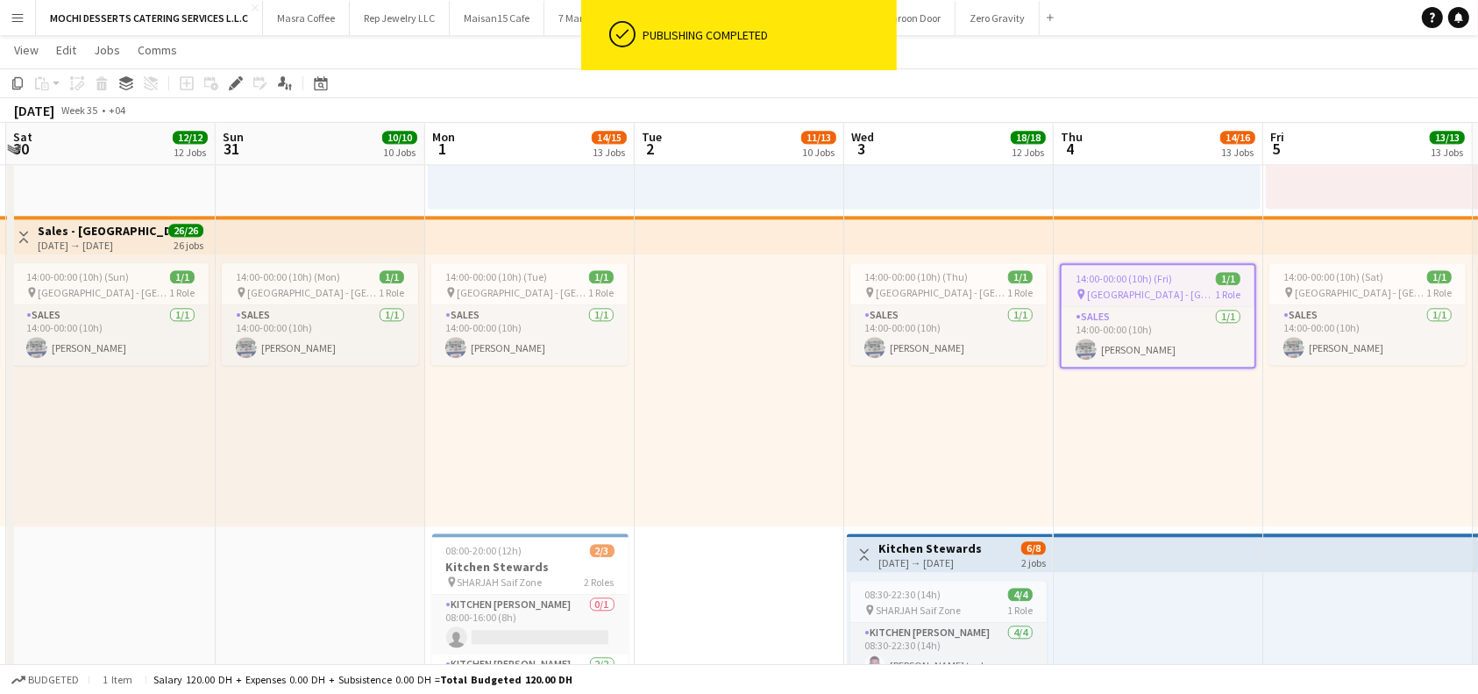
click at [1156, 226] on app-top-bar at bounding box center [1159, 235] width 210 height 39
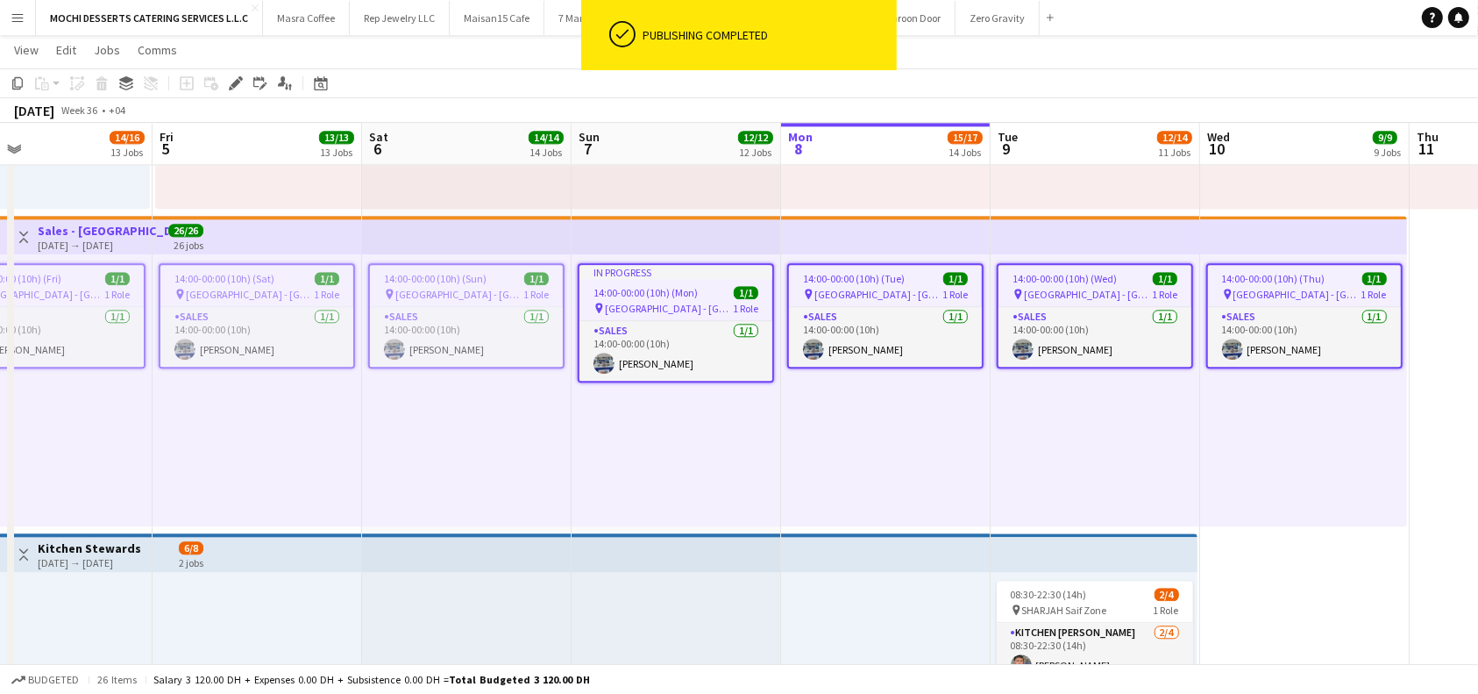
scroll to position [0, 487]
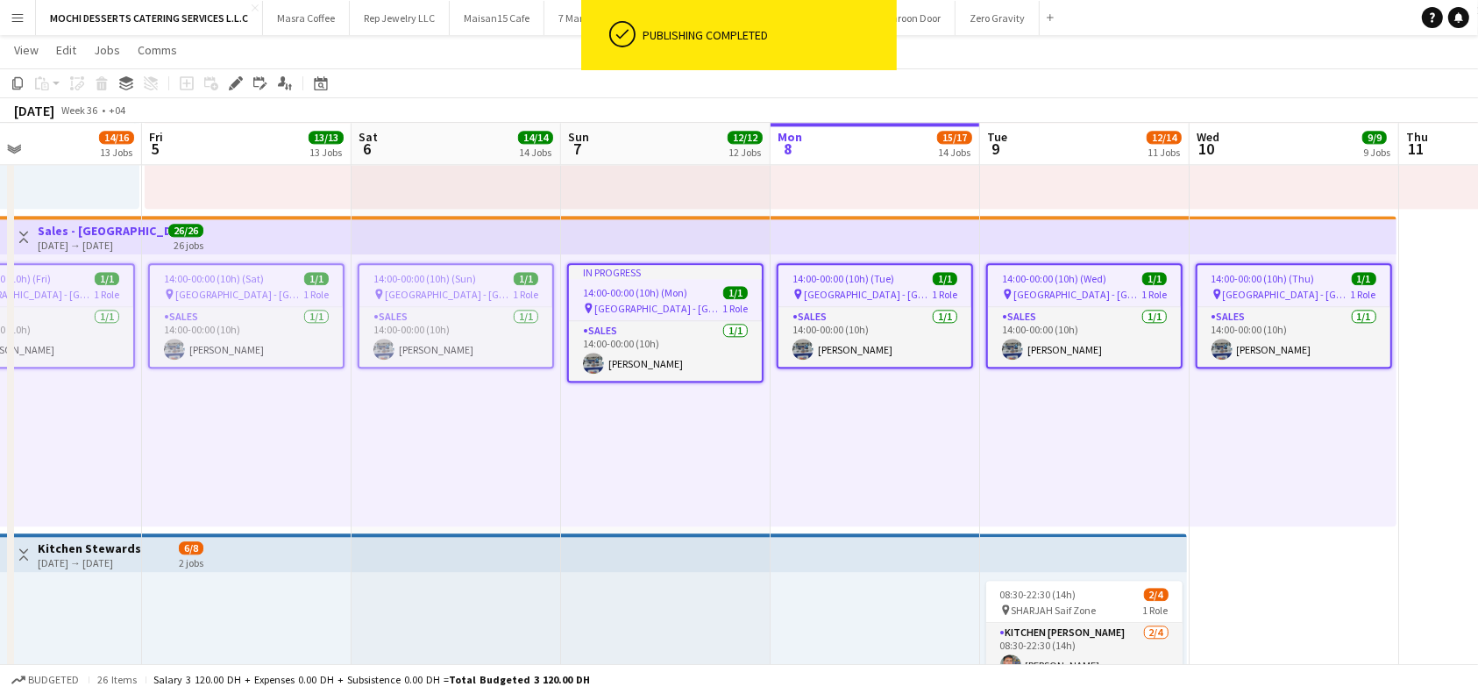
click at [1106, 283] on div "14:00-00:00 (10h) (Wed) 1/1" at bounding box center [1084, 278] width 193 height 13
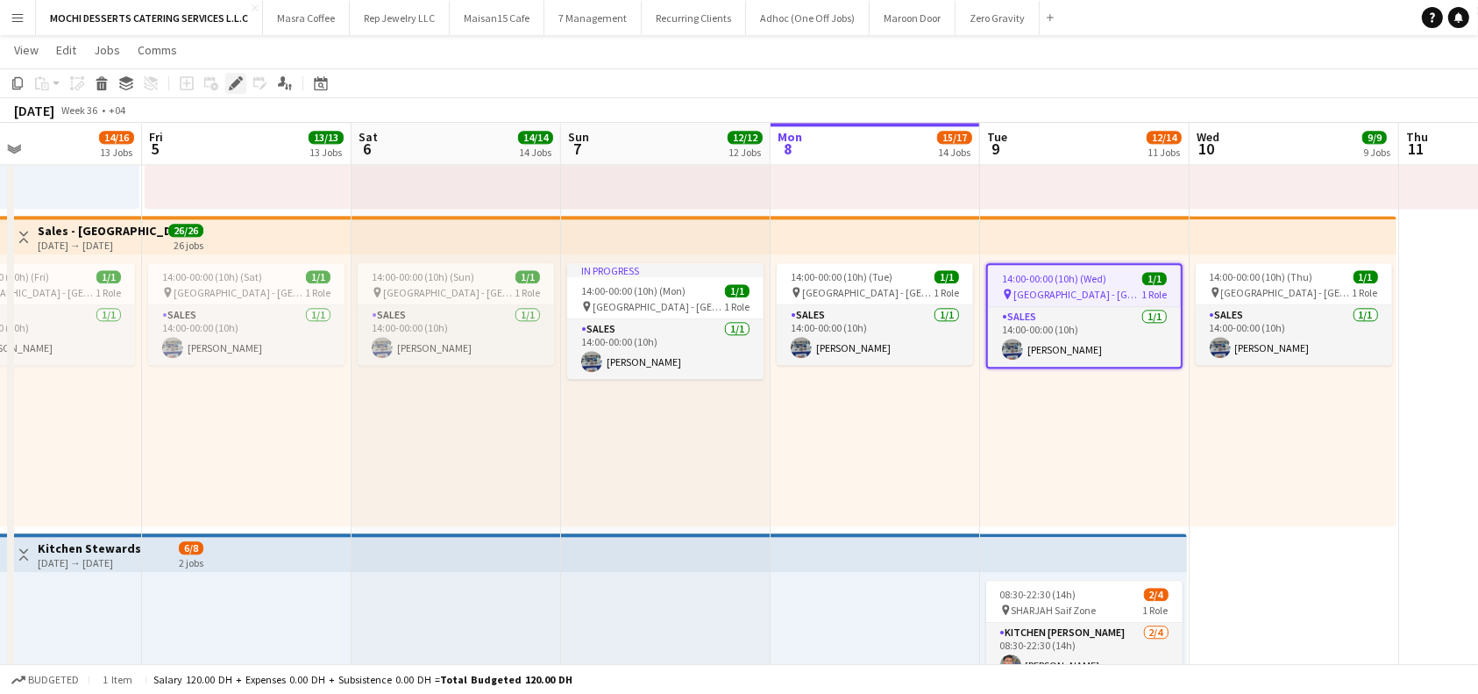
click at [234, 76] on icon "Edit" at bounding box center [236, 83] width 14 height 14
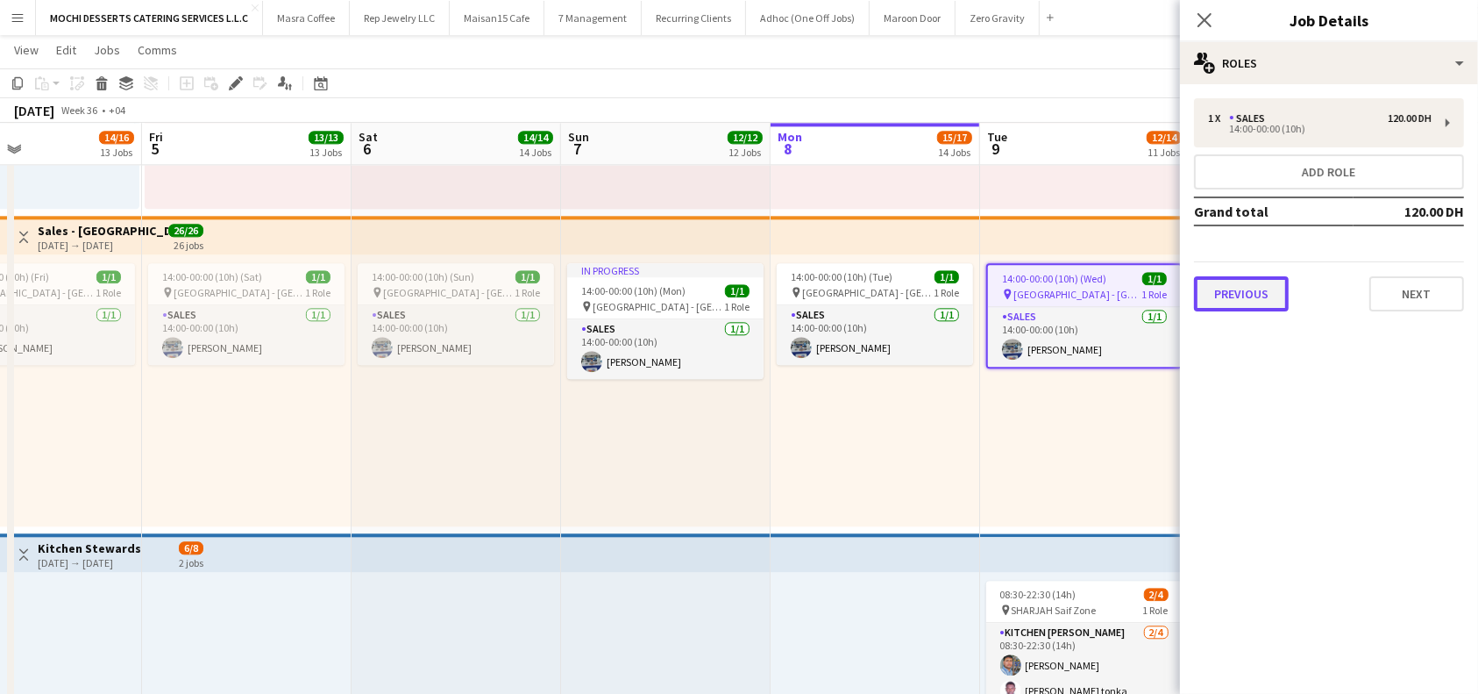
click at [1226, 303] on button "Previous" at bounding box center [1241, 293] width 95 height 35
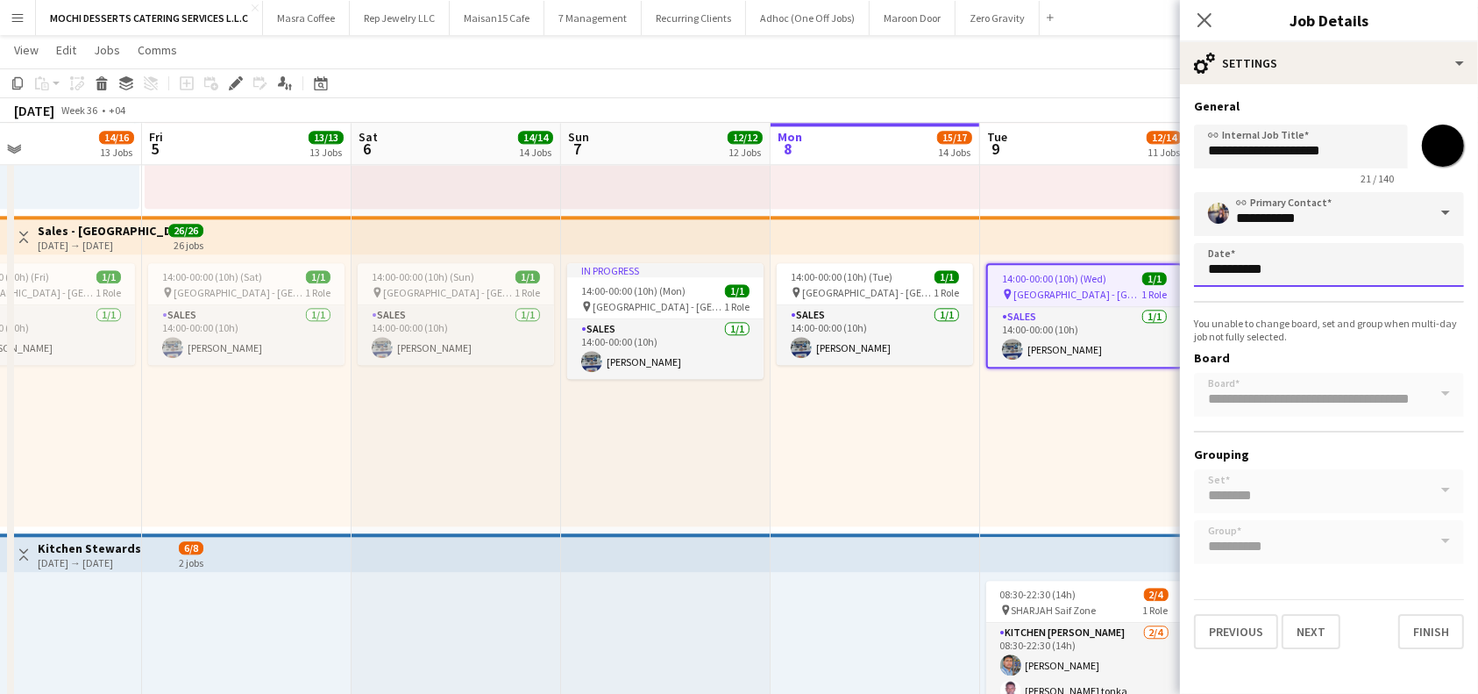
scroll to position [0, 0]
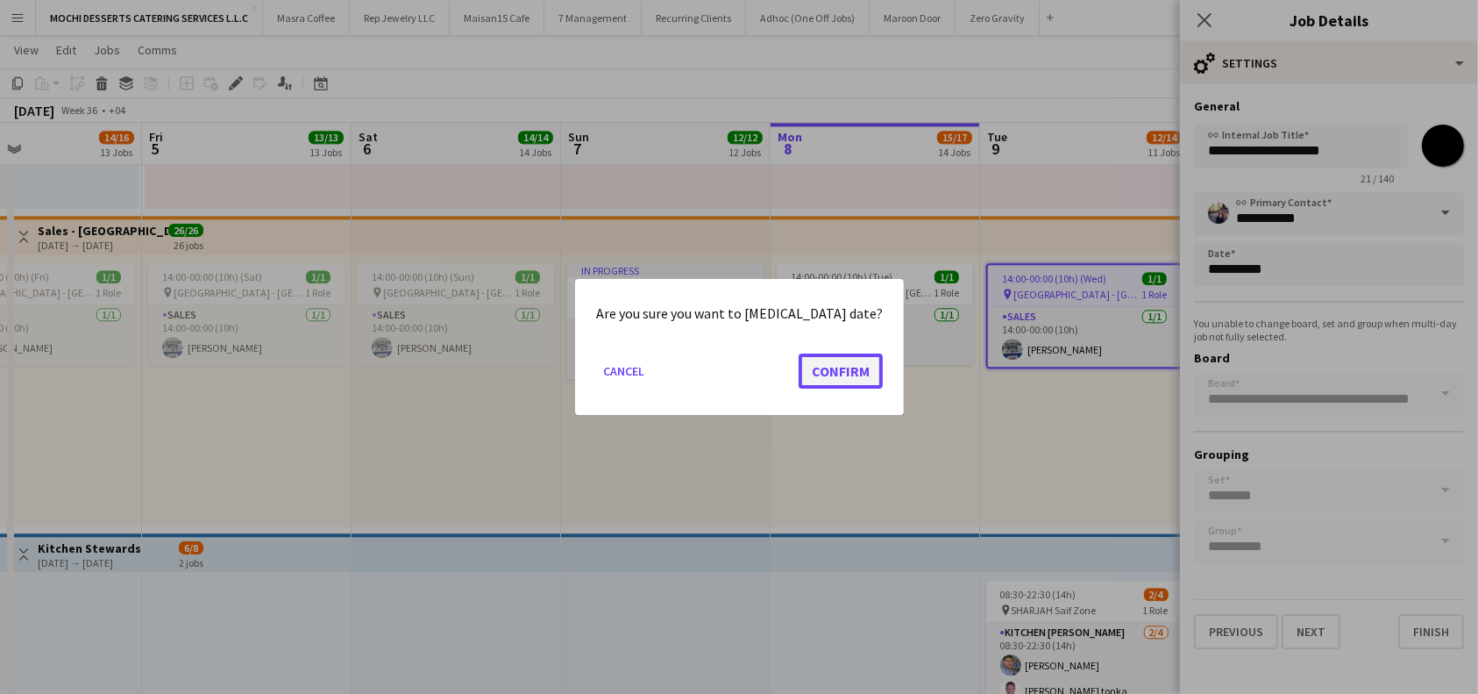
click at [831, 382] on button "Confirm" at bounding box center [841, 370] width 84 height 35
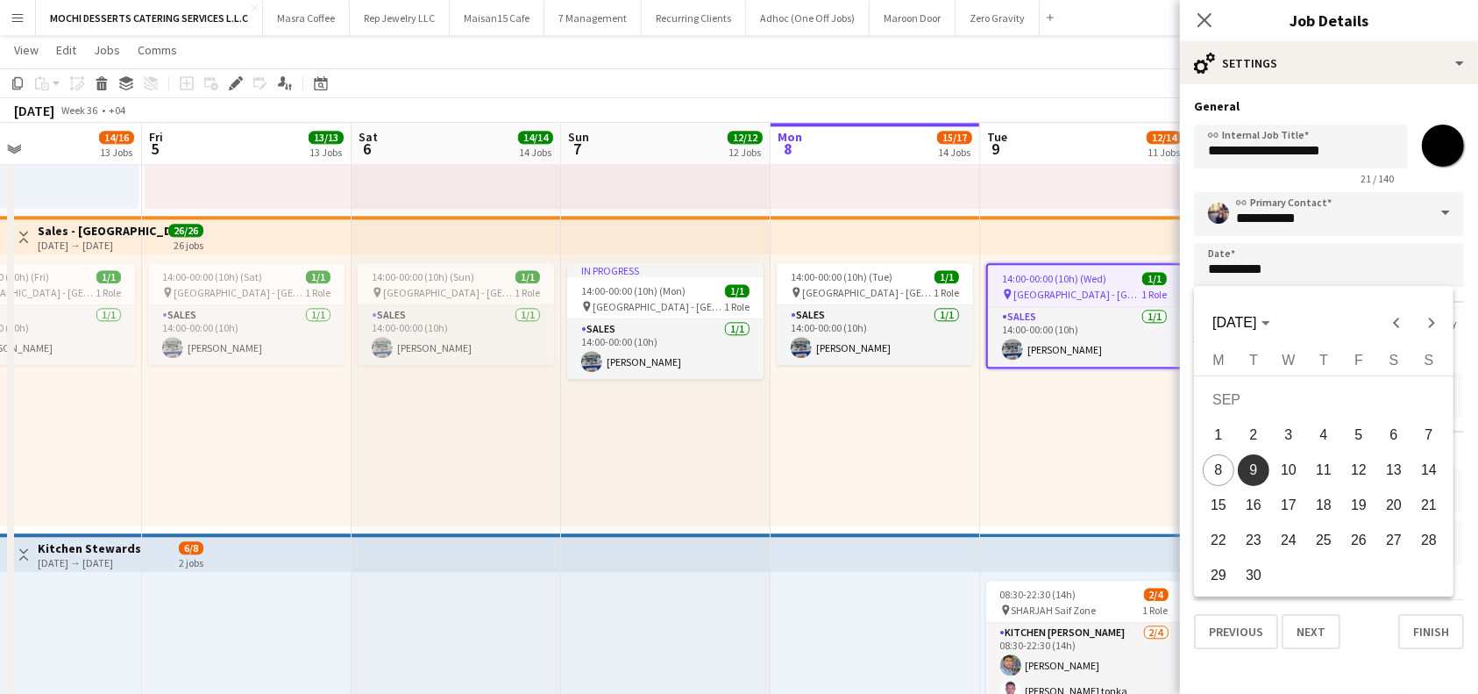
click at [1324, 466] on span "11" at bounding box center [1324, 470] width 32 height 32
type input "**********"
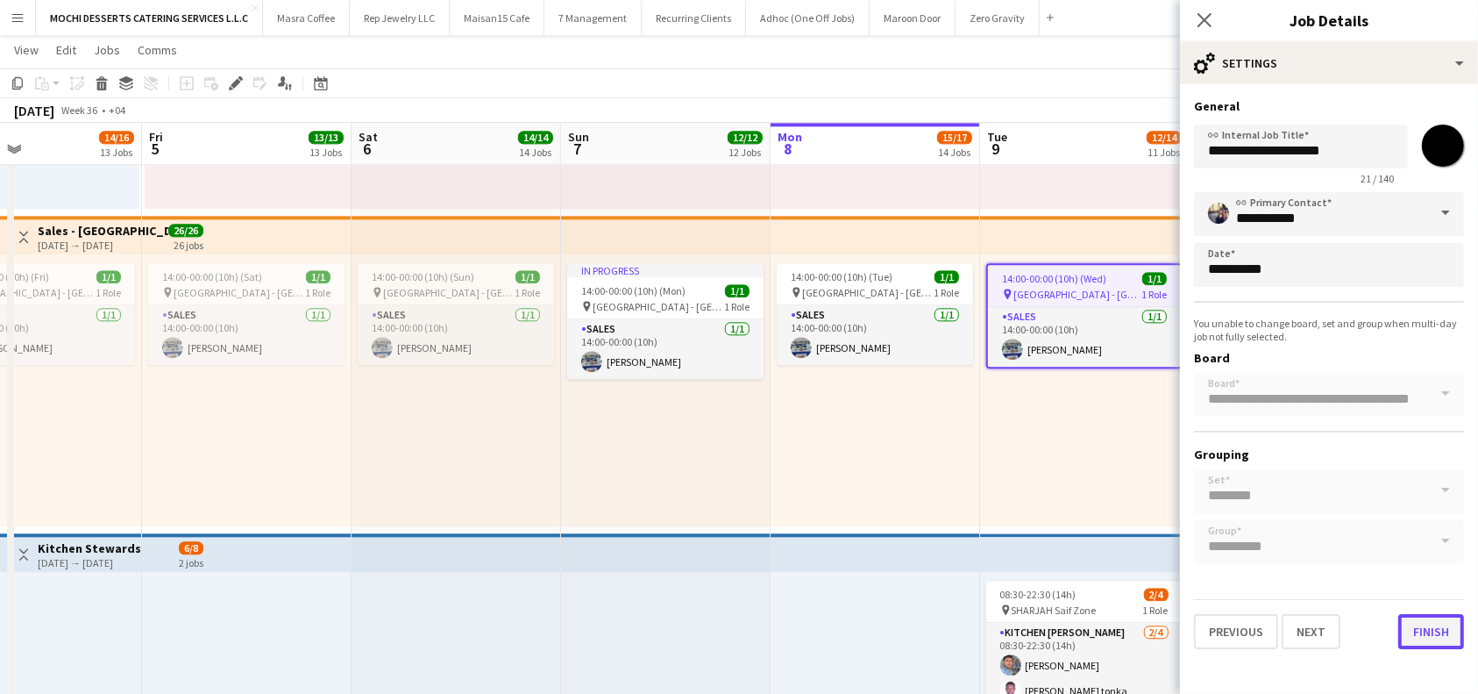
click at [1437, 620] on button "Finish" at bounding box center [1432, 631] width 66 height 35
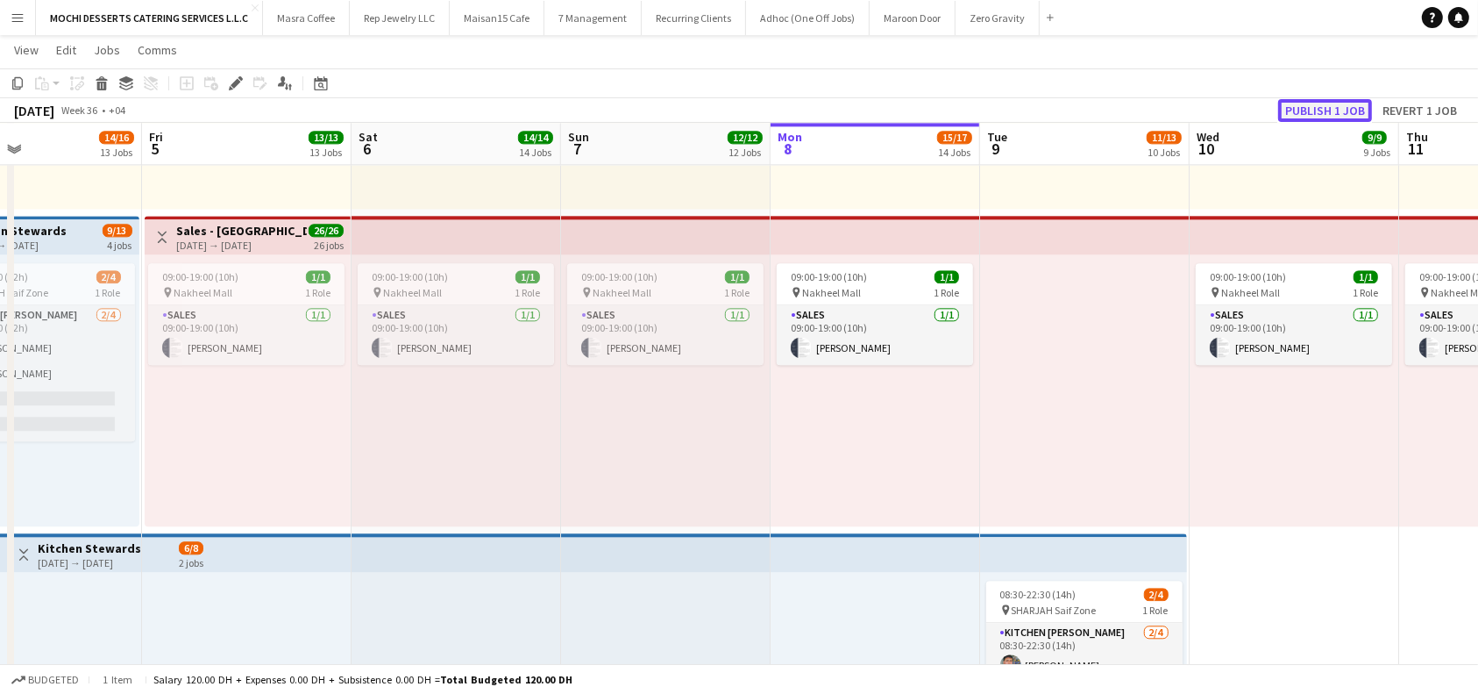
click at [1349, 110] on button "Publish 1 job" at bounding box center [1325, 110] width 94 height 23
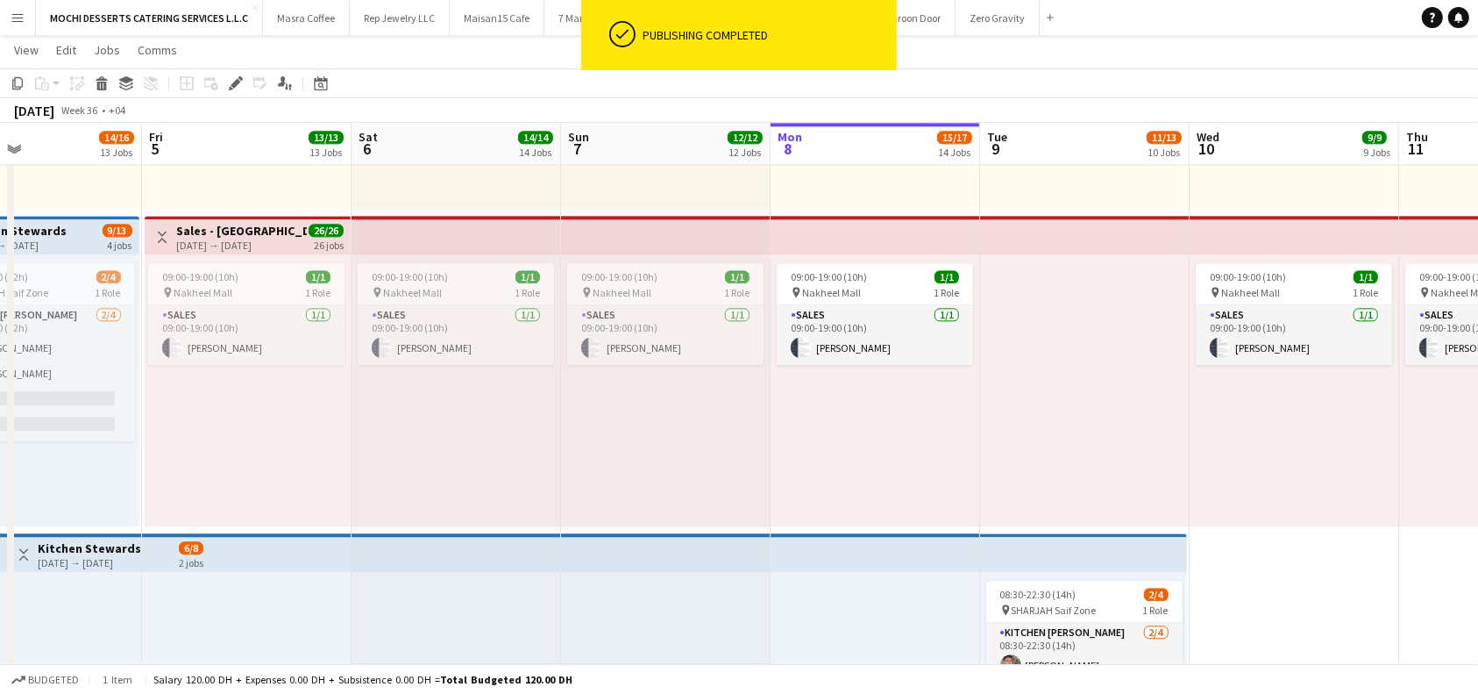
click at [1150, 231] on app-top-bar at bounding box center [1085, 235] width 210 height 39
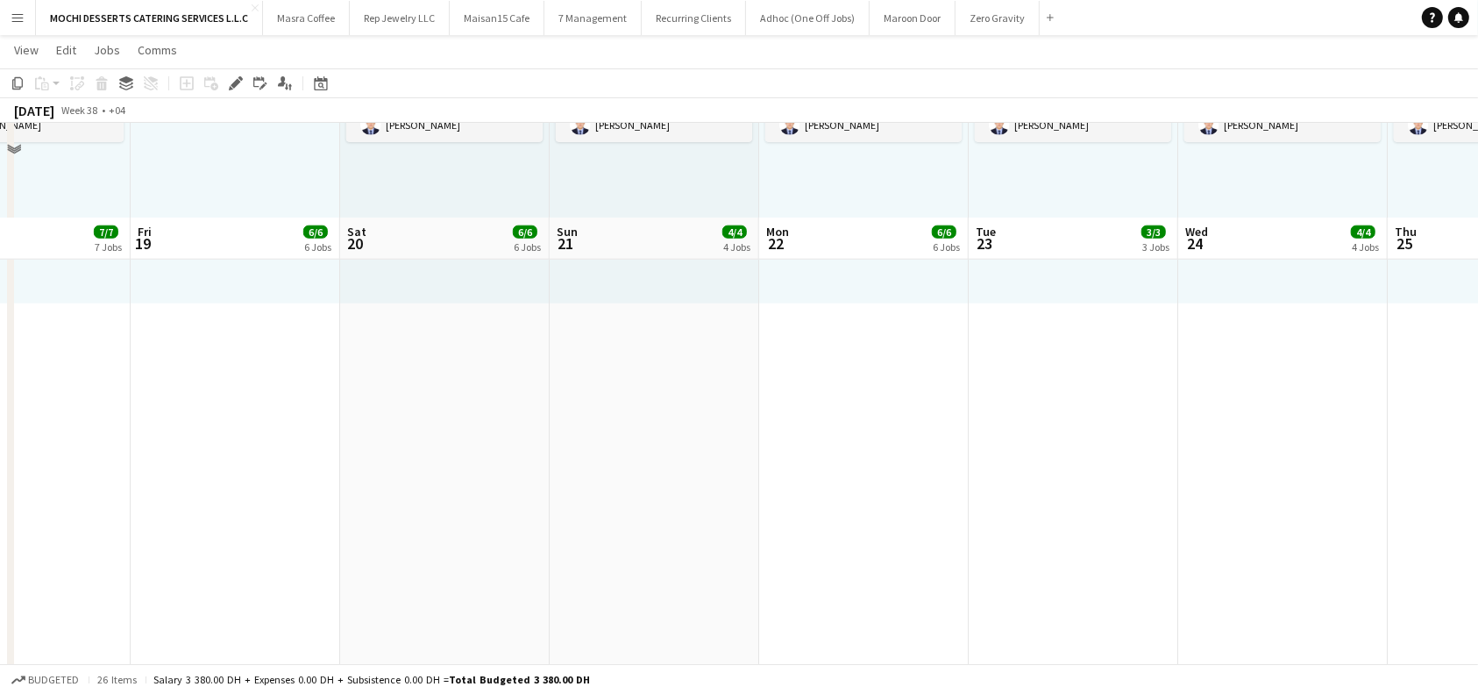
scroll to position [1308, 0]
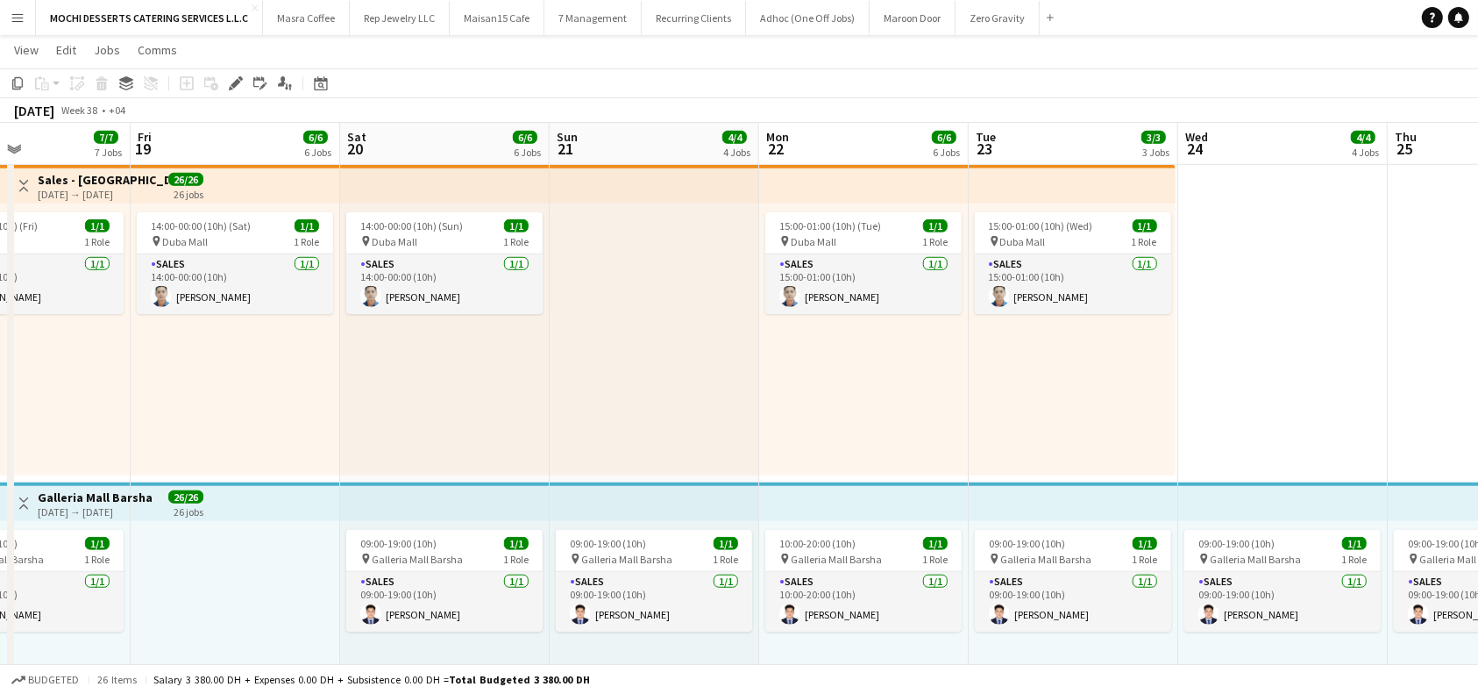
click at [422, 492] on app-top-bar at bounding box center [445, 501] width 210 height 39
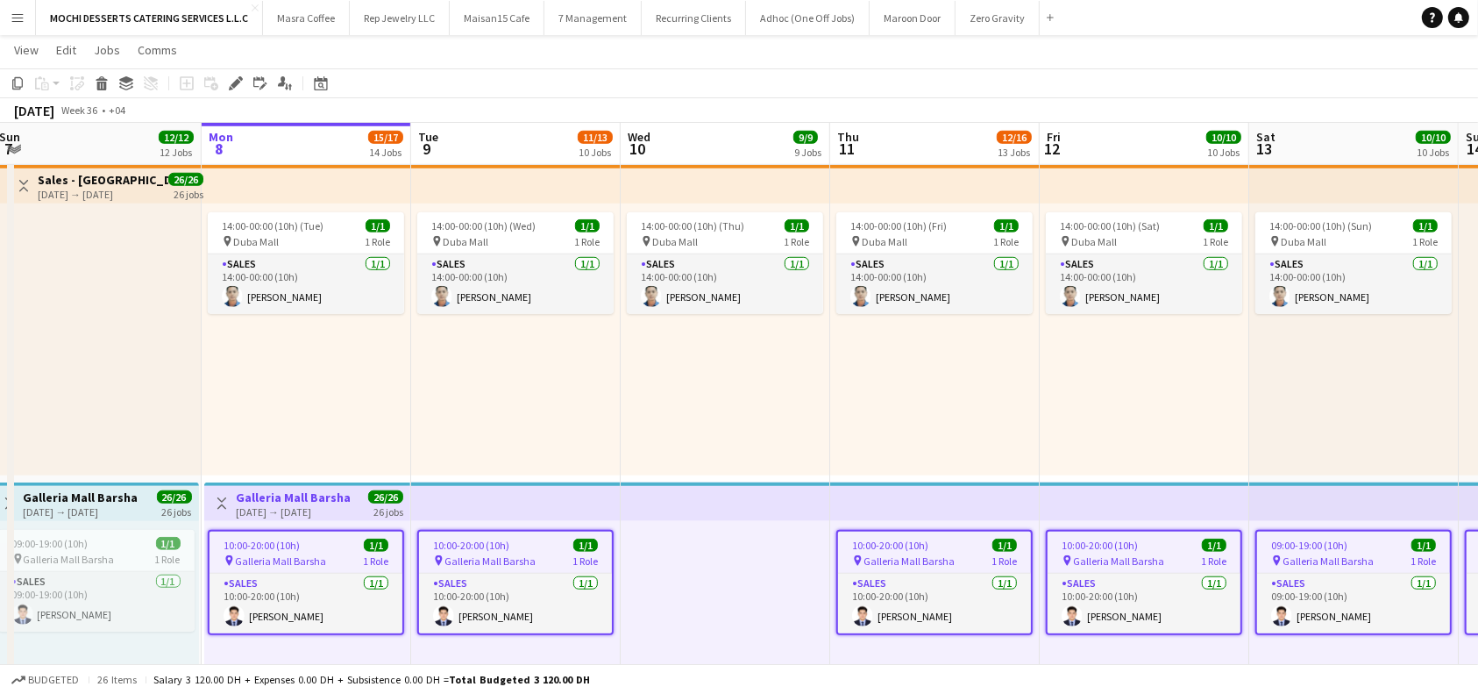
scroll to position [0, 372]
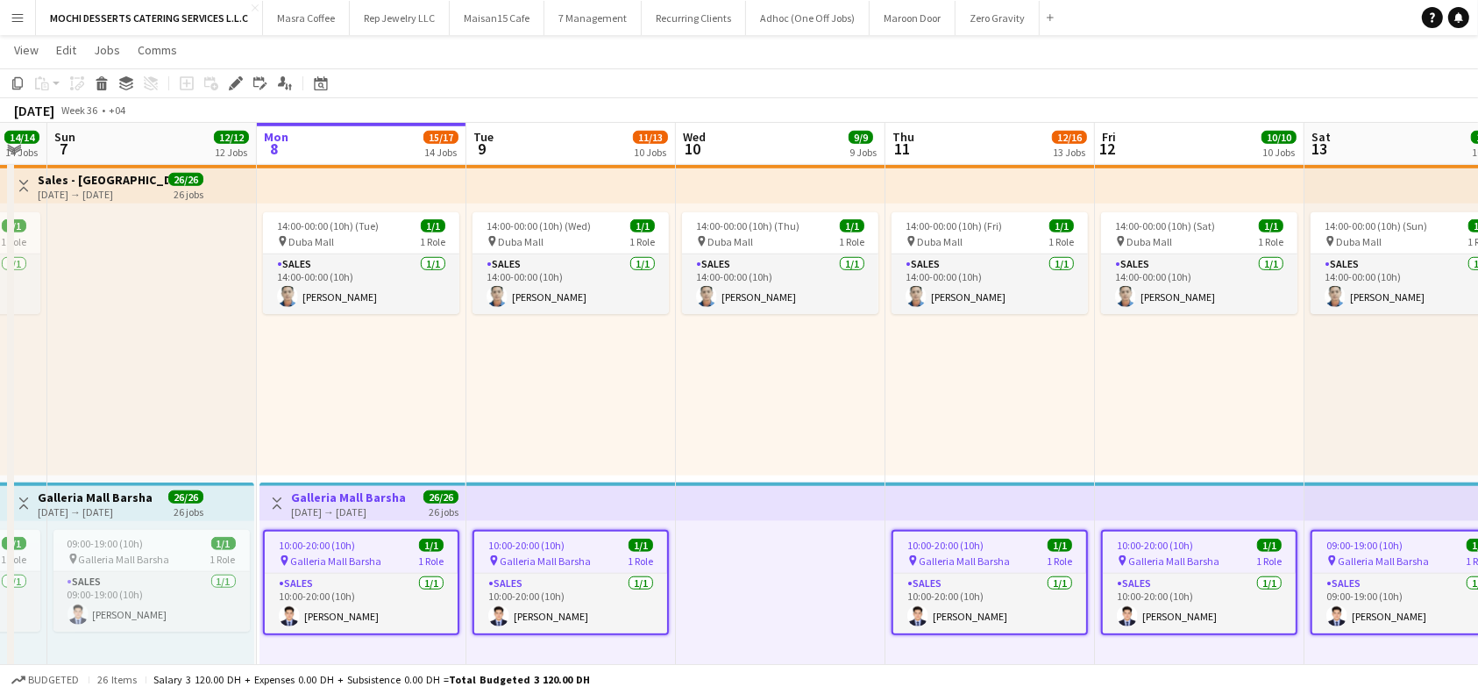
click at [997, 498] on app-top-bar at bounding box center [991, 501] width 210 height 39
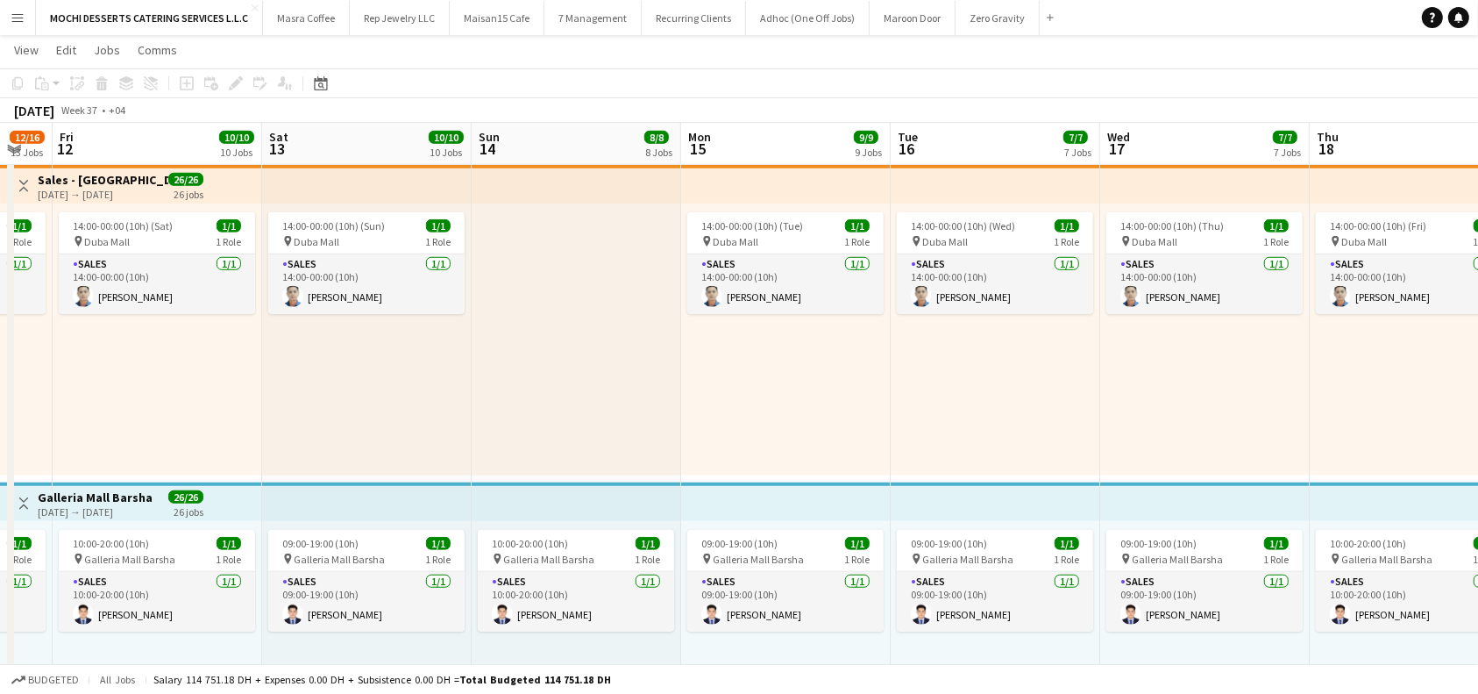
scroll to position [0, 610]
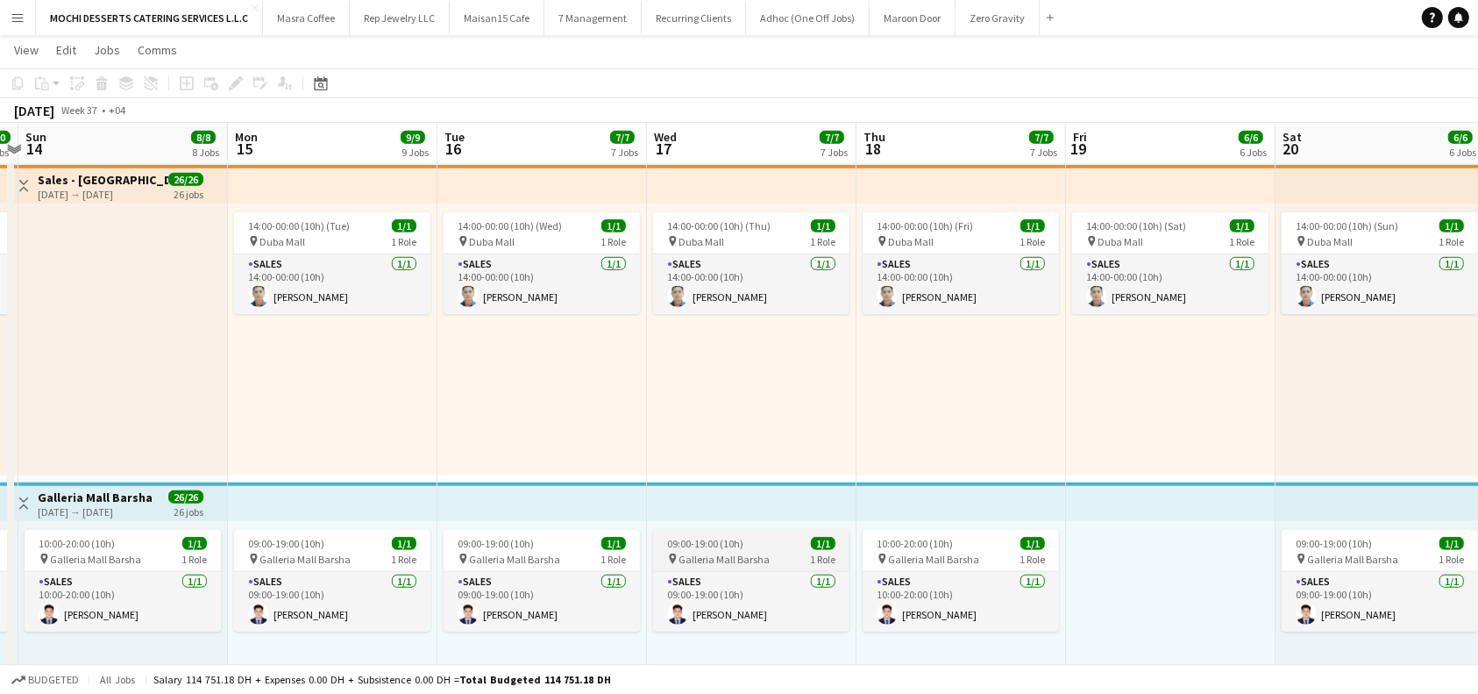
click at [760, 544] on div "09:00-19:00 (10h) 1/1" at bounding box center [751, 543] width 196 height 13
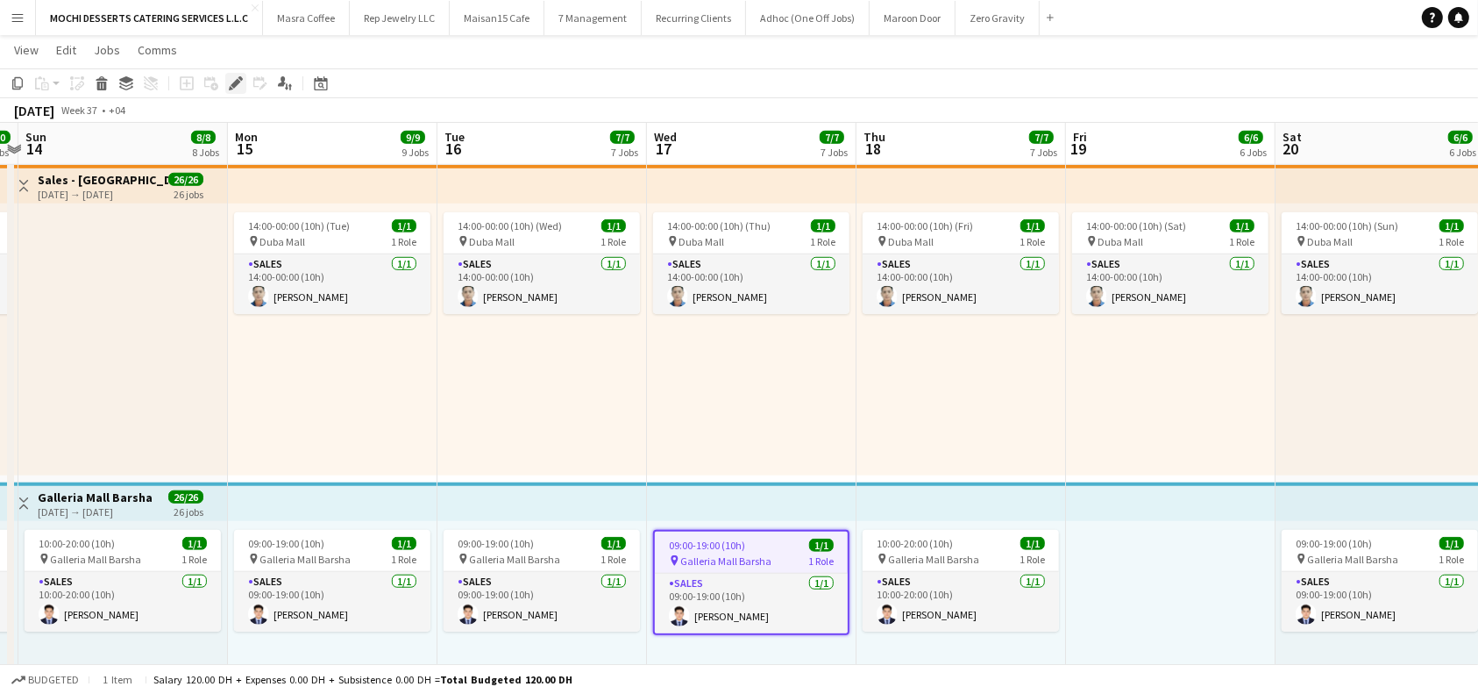
click at [238, 81] on icon at bounding box center [236, 84] width 10 height 10
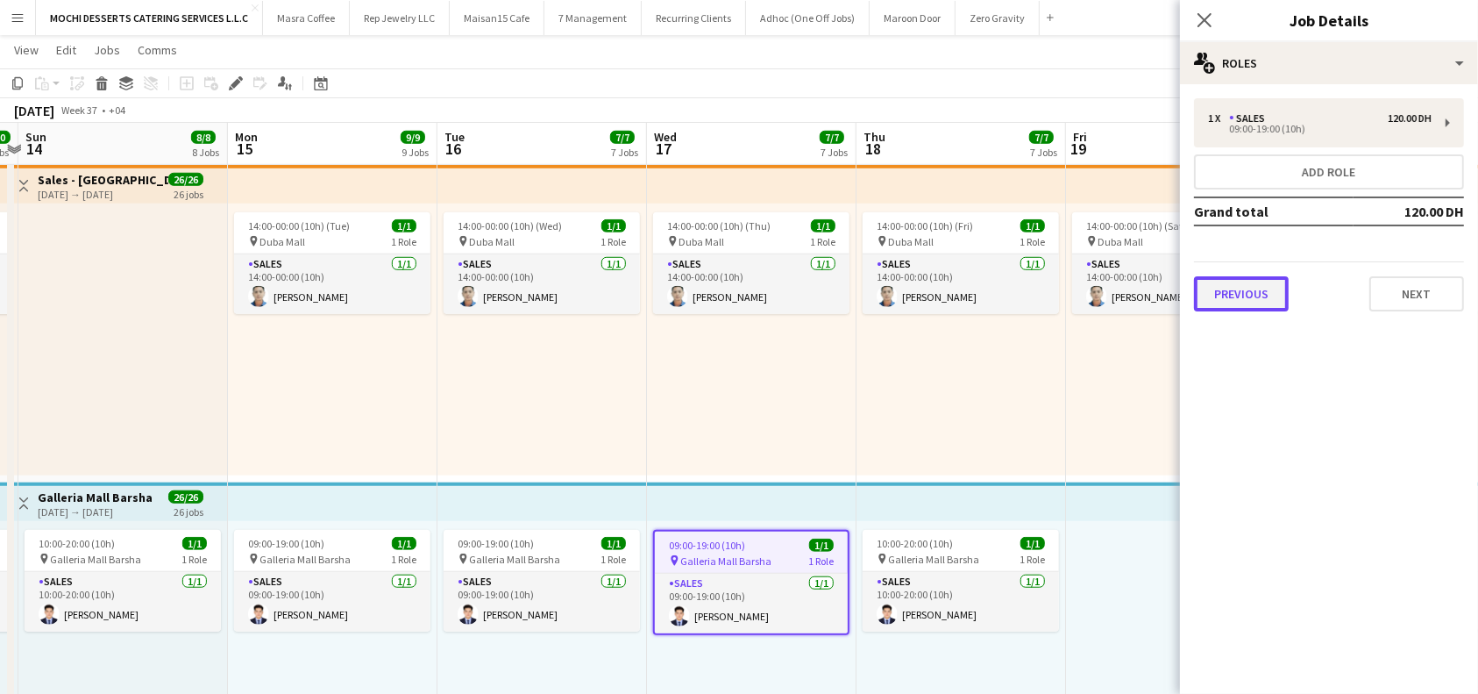
click at [1228, 303] on button "Previous" at bounding box center [1241, 293] width 95 height 35
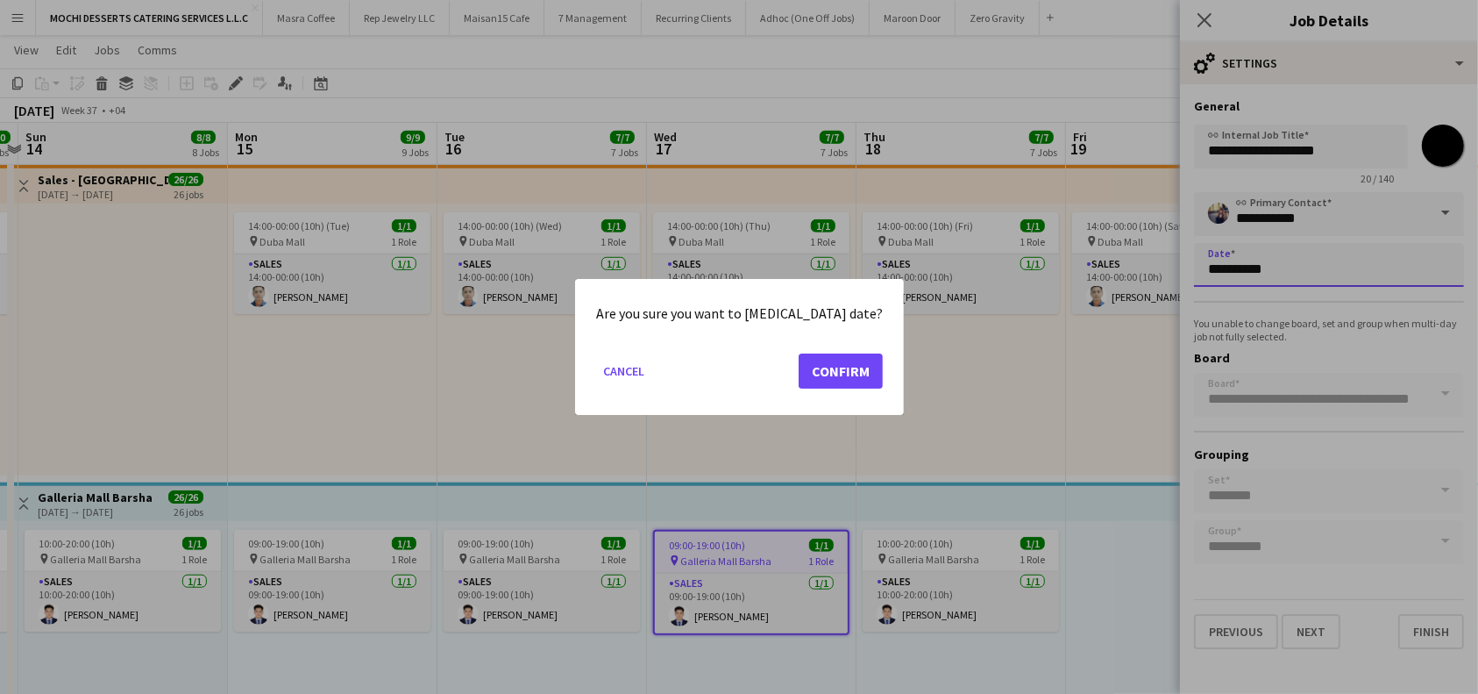
click at [817, 375] on button "Confirm" at bounding box center [841, 370] width 84 height 35
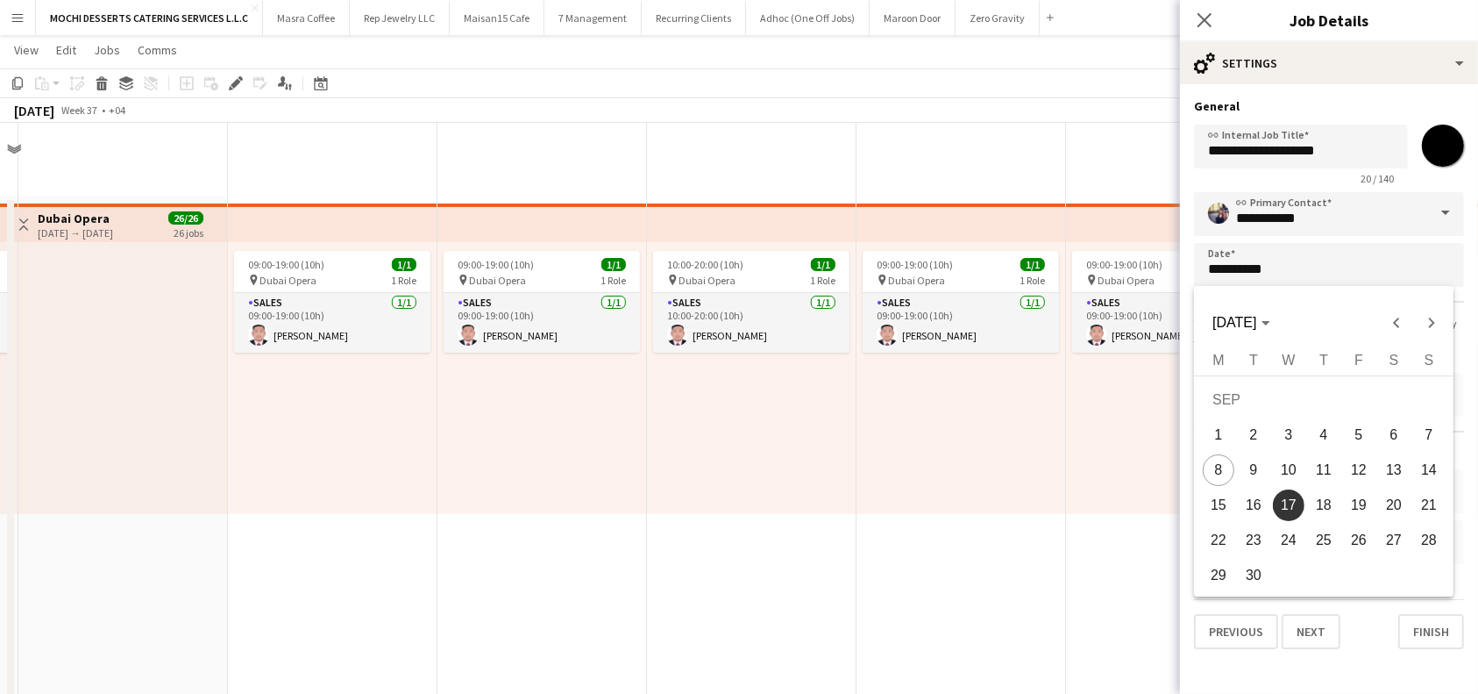
scroll to position [1308, 0]
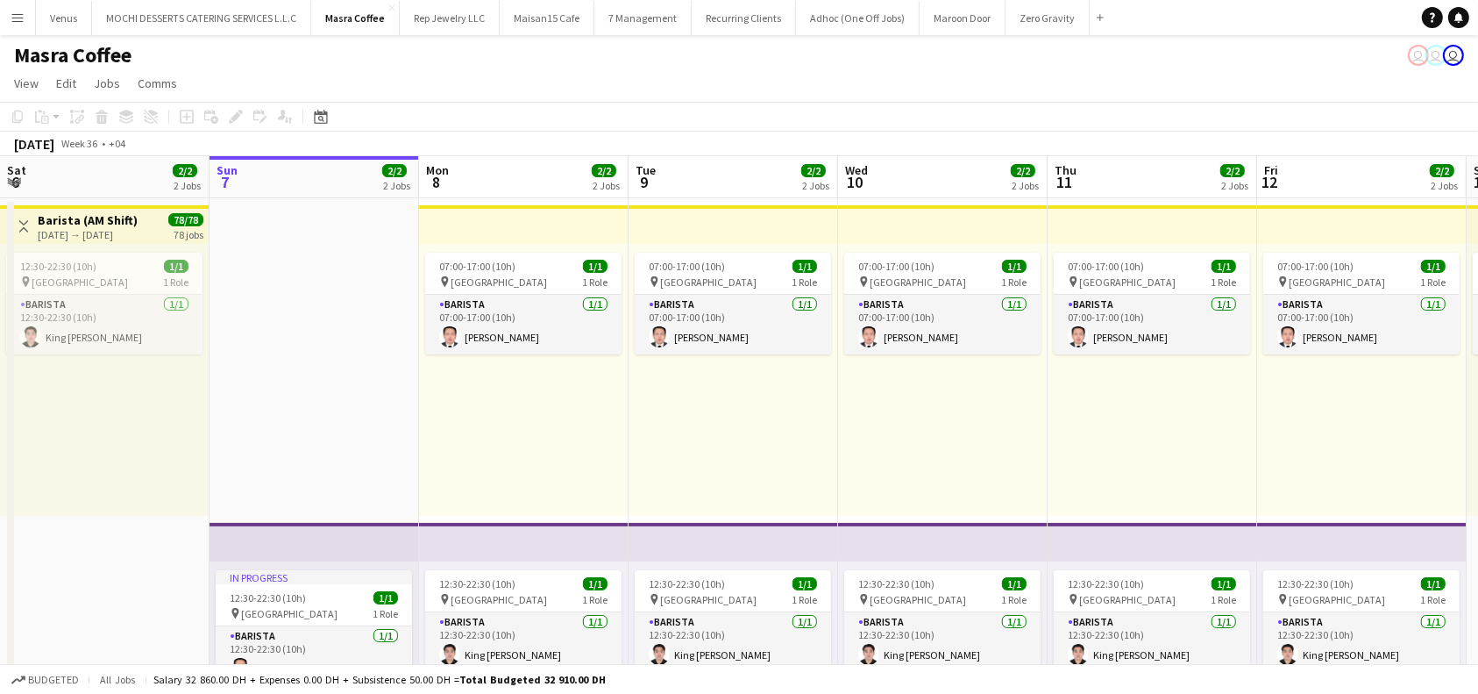
click at [765, 214] on app-top-bar at bounding box center [734, 224] width 210 height 39
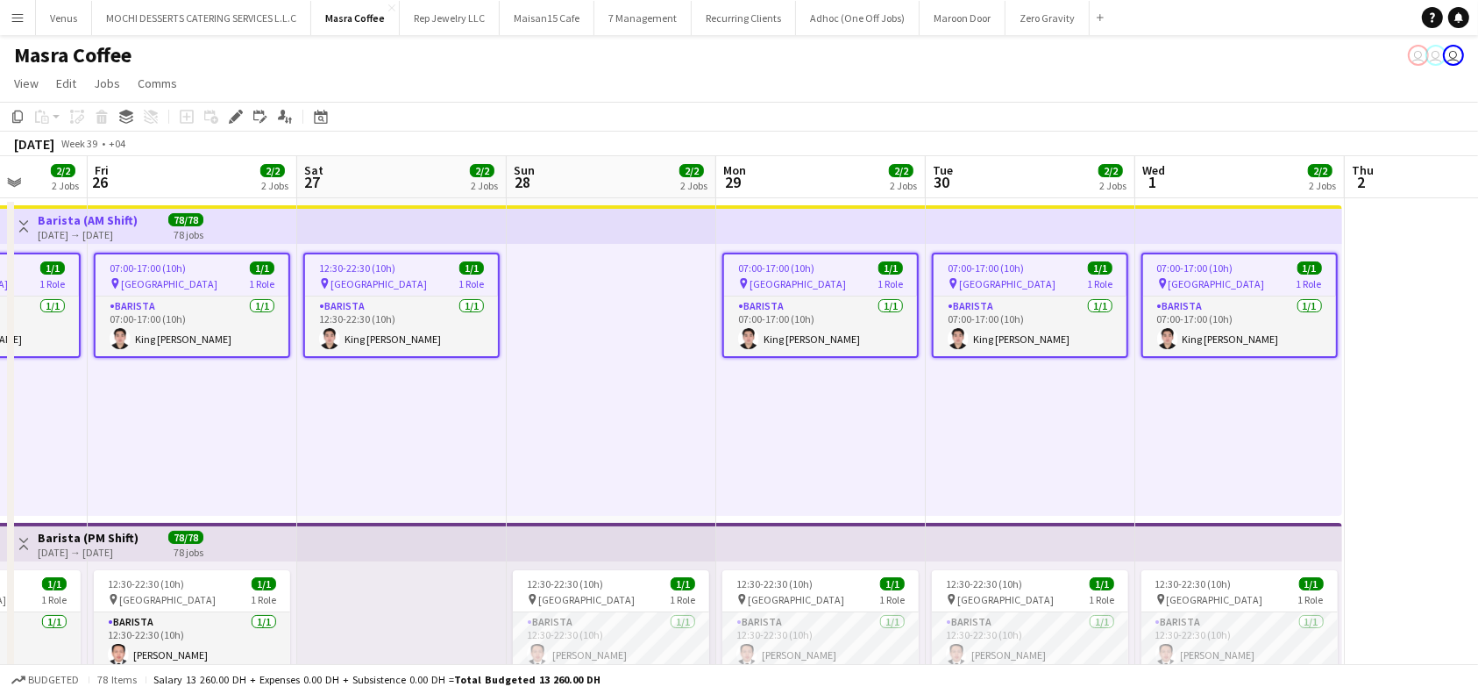
scroll to position [0, 761]
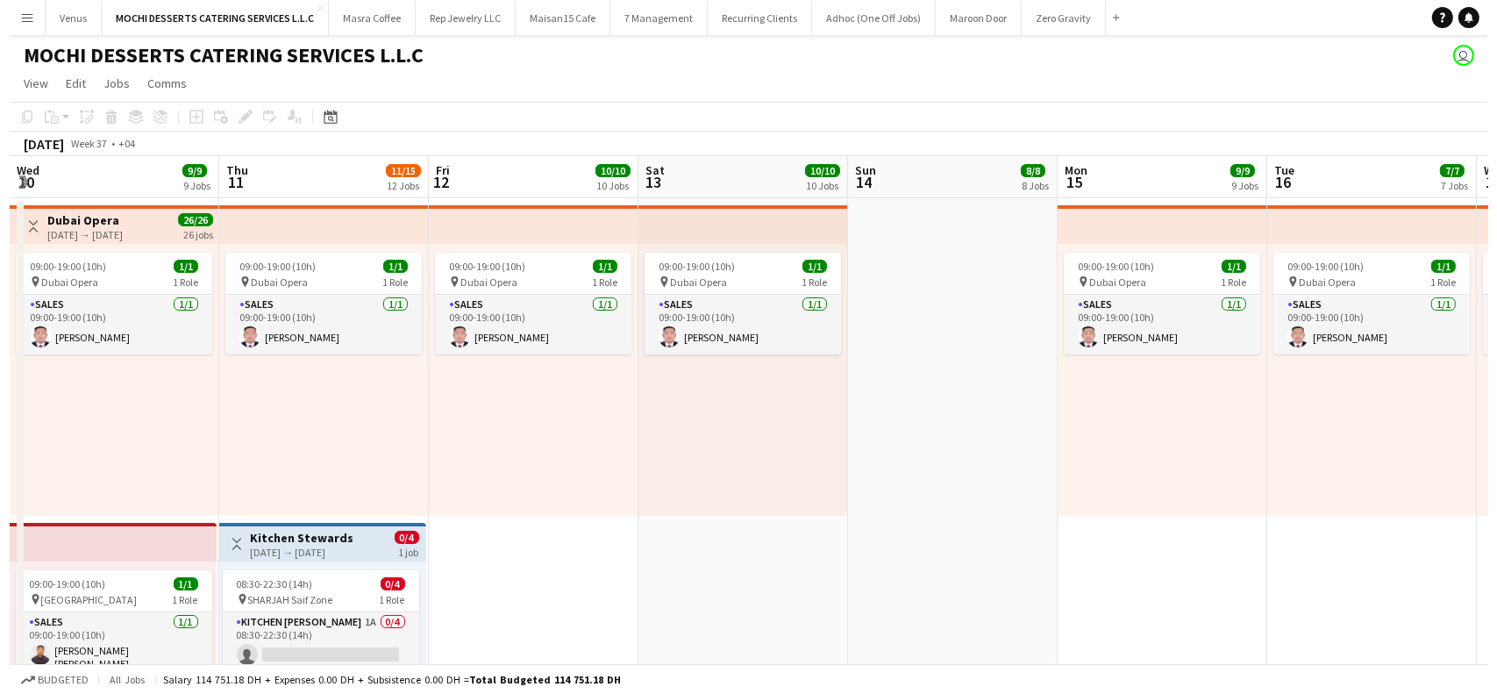
scroll to position [0, 522]
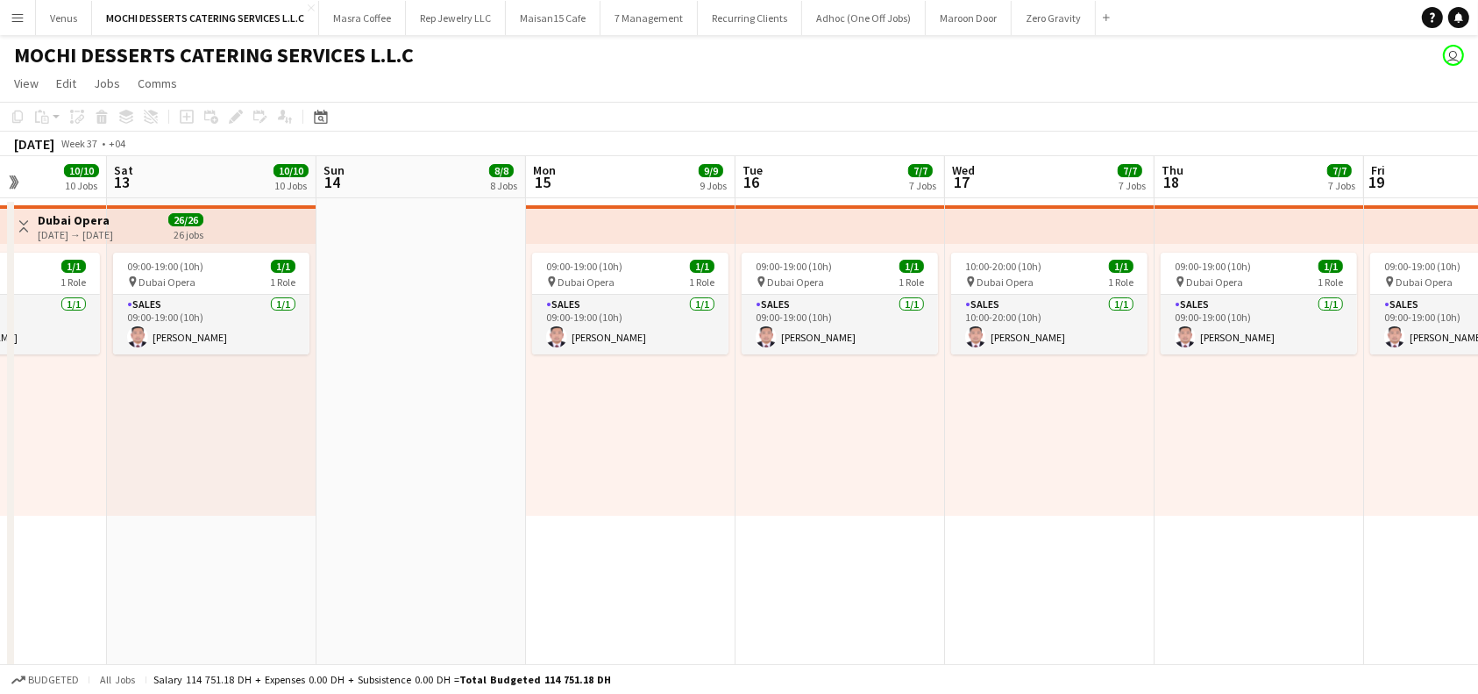
click at [4, 8] on button "Menu" at bounding box center [17, 17] width 35 height 35
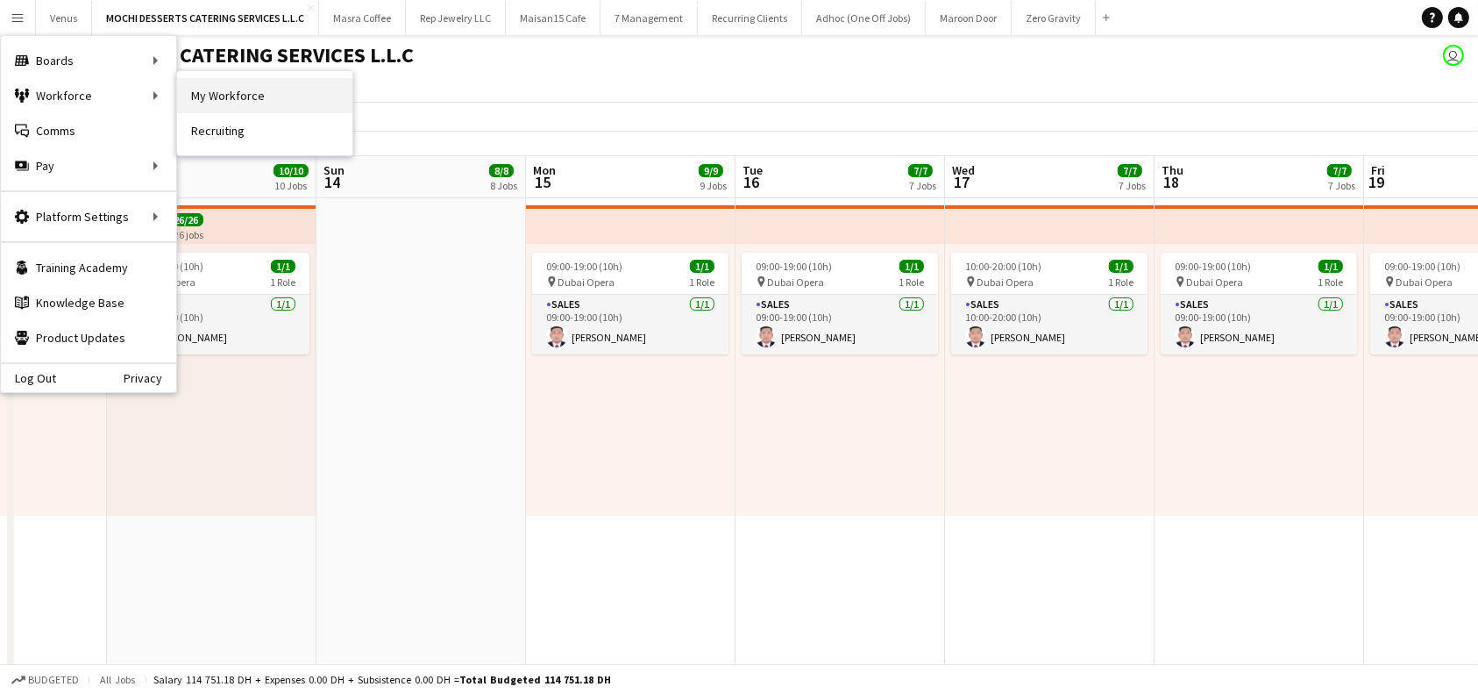
click at [221, 82] on link "My Workforce" at bounding box center [264, 95] width 175 height 35
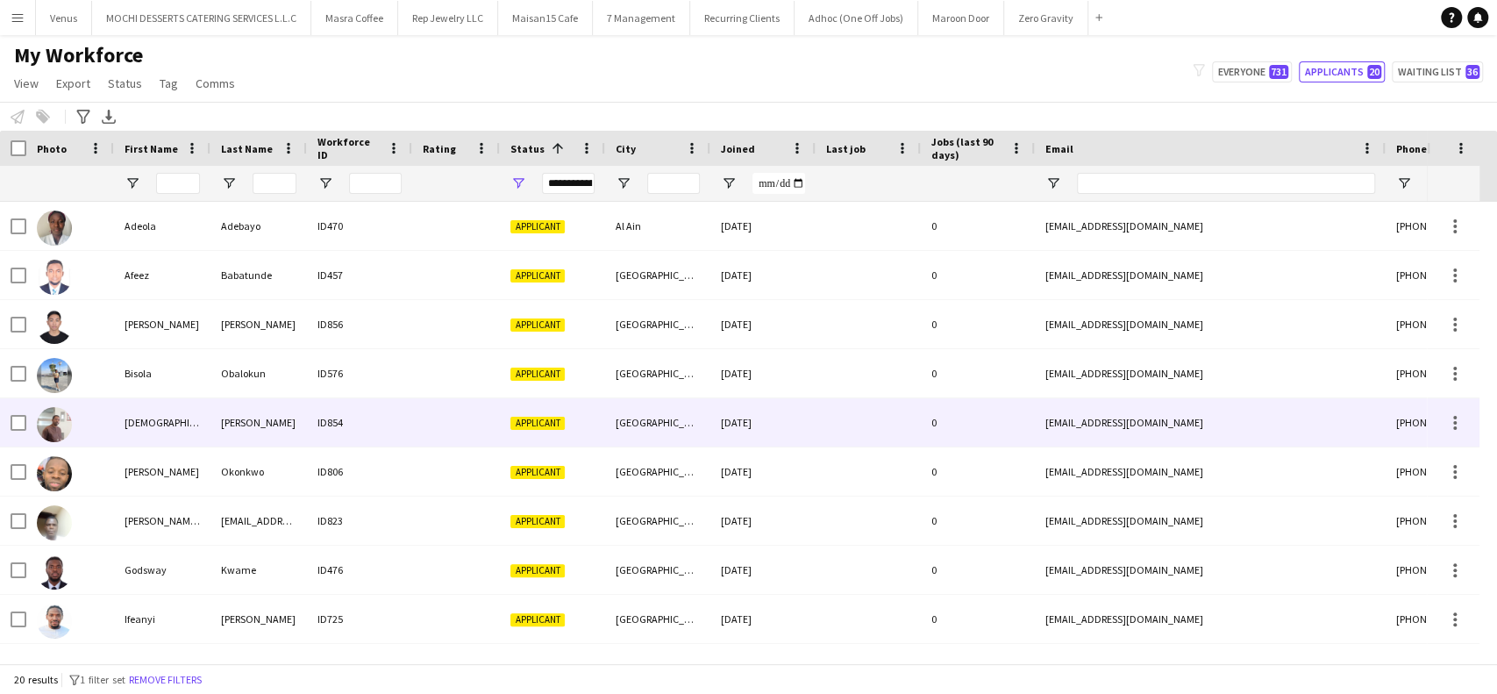
click at [114, 417] on div "Christian" at bounding box center [162, 422] width 96 height 48
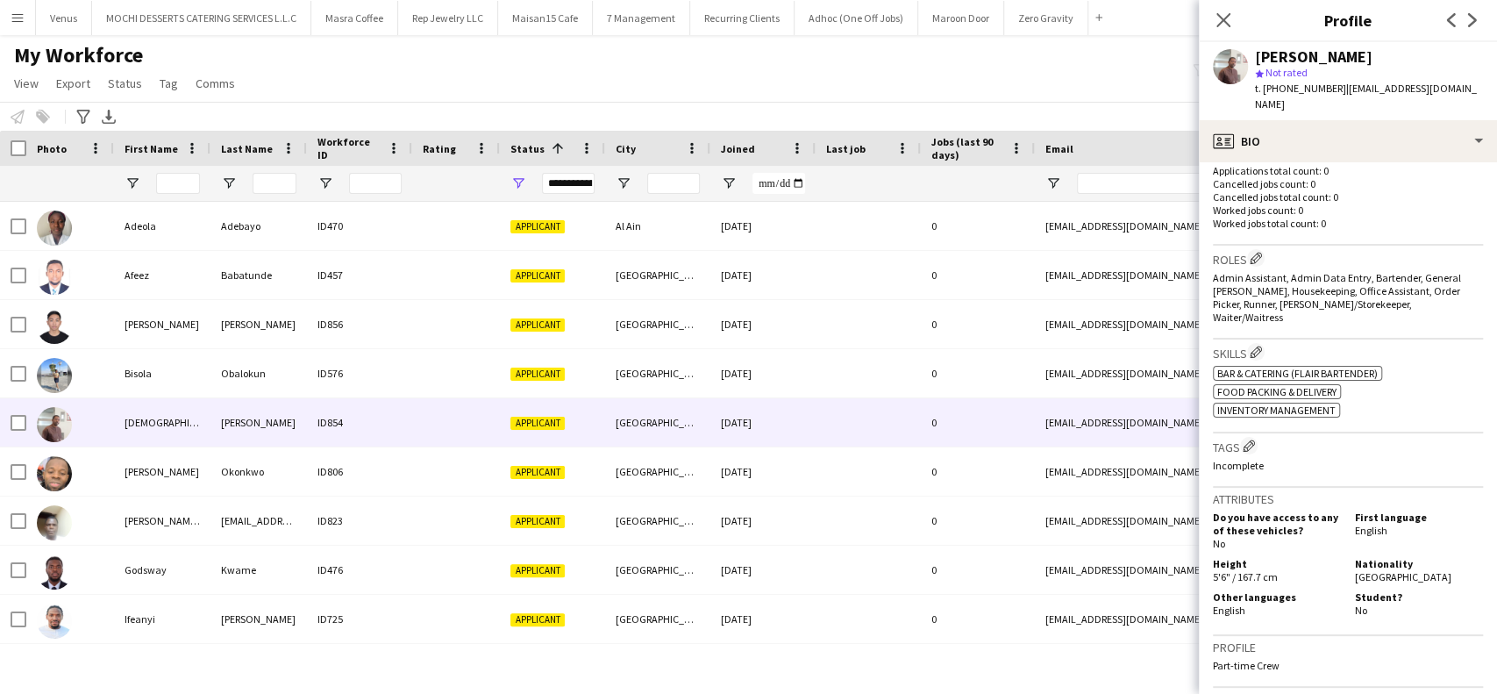
scroll to position [784, 0]
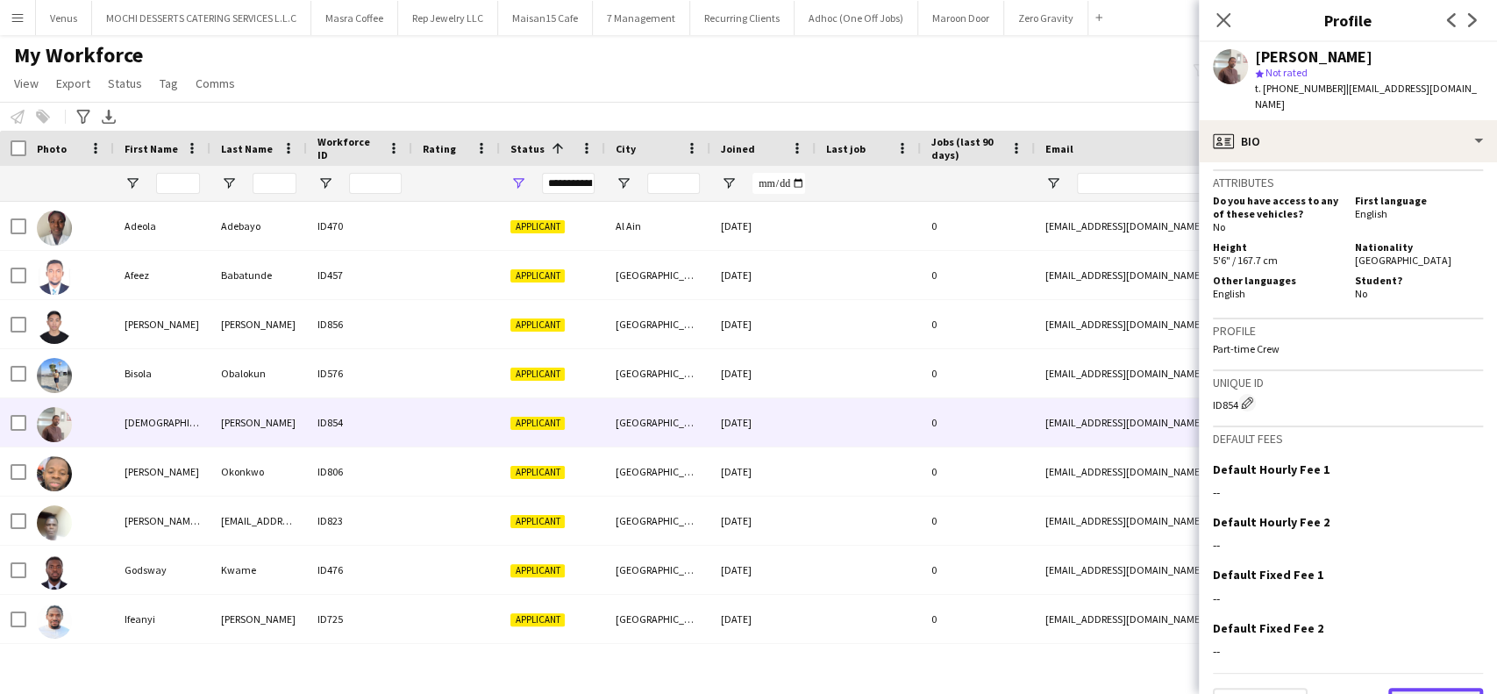
click at [1414, 687] on button "Next" at bounding box center [1435, 704] width 95 height 35
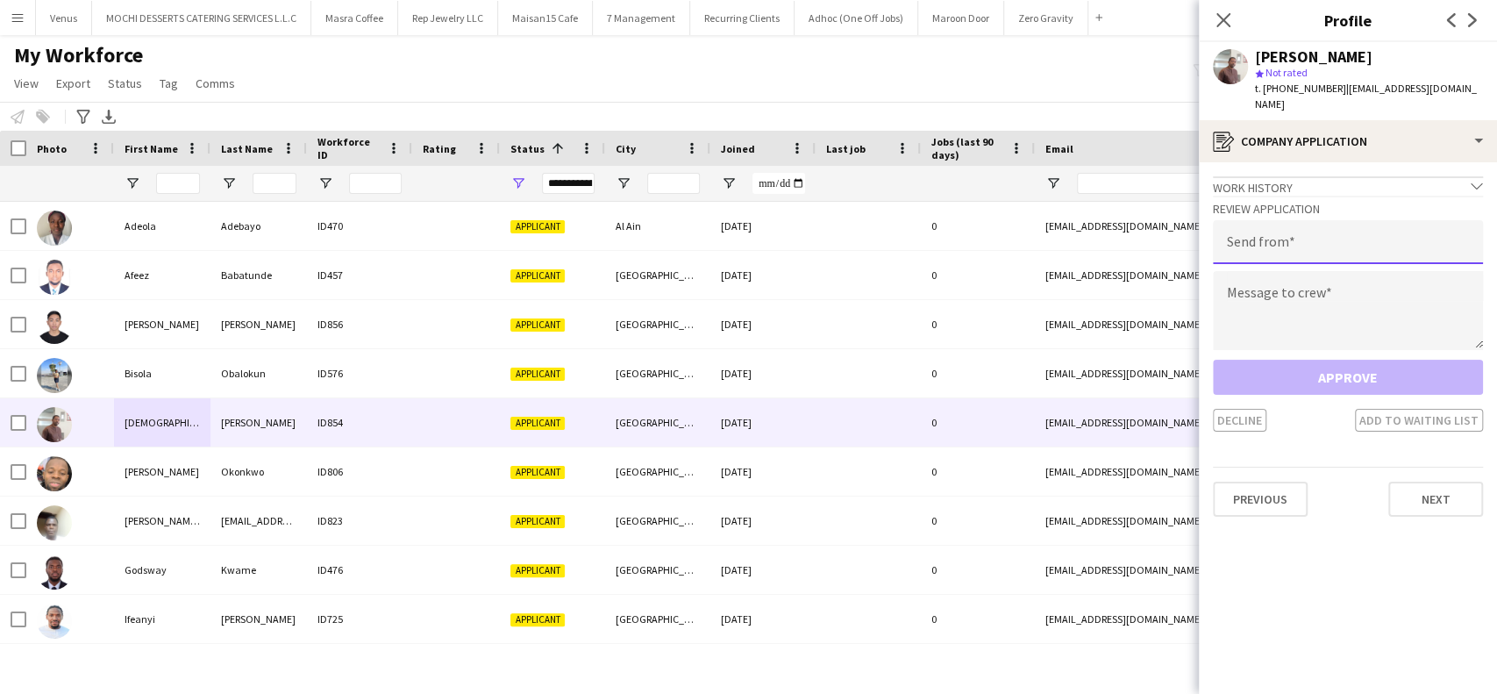
click at [1271, 236] on input "email" at bounding box center [1348, 242] width 270 height 44
paste input "**********"
type input "**********"
click at [1308, 285] on textarea at bounding box center [1348, 310] width 270 height 79
paste textarea "**********"
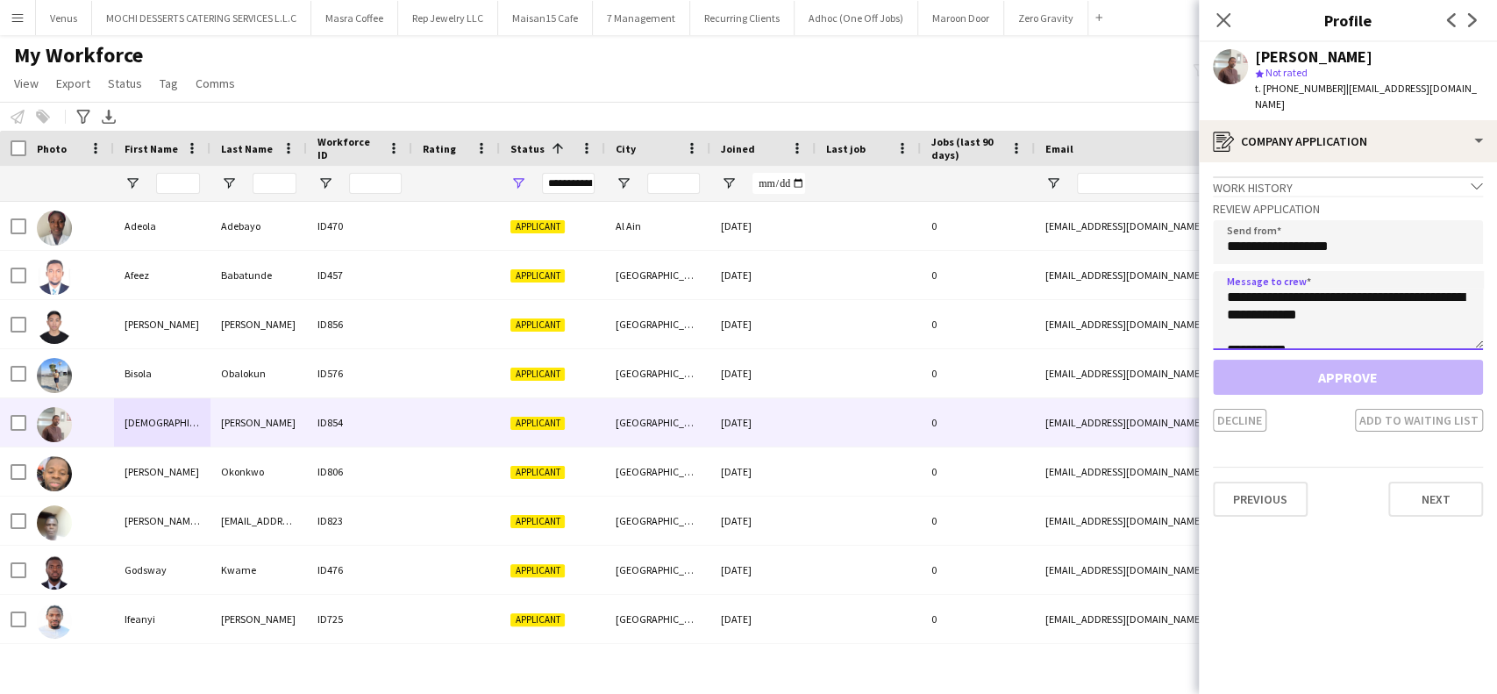
scroll to position [28, 0]
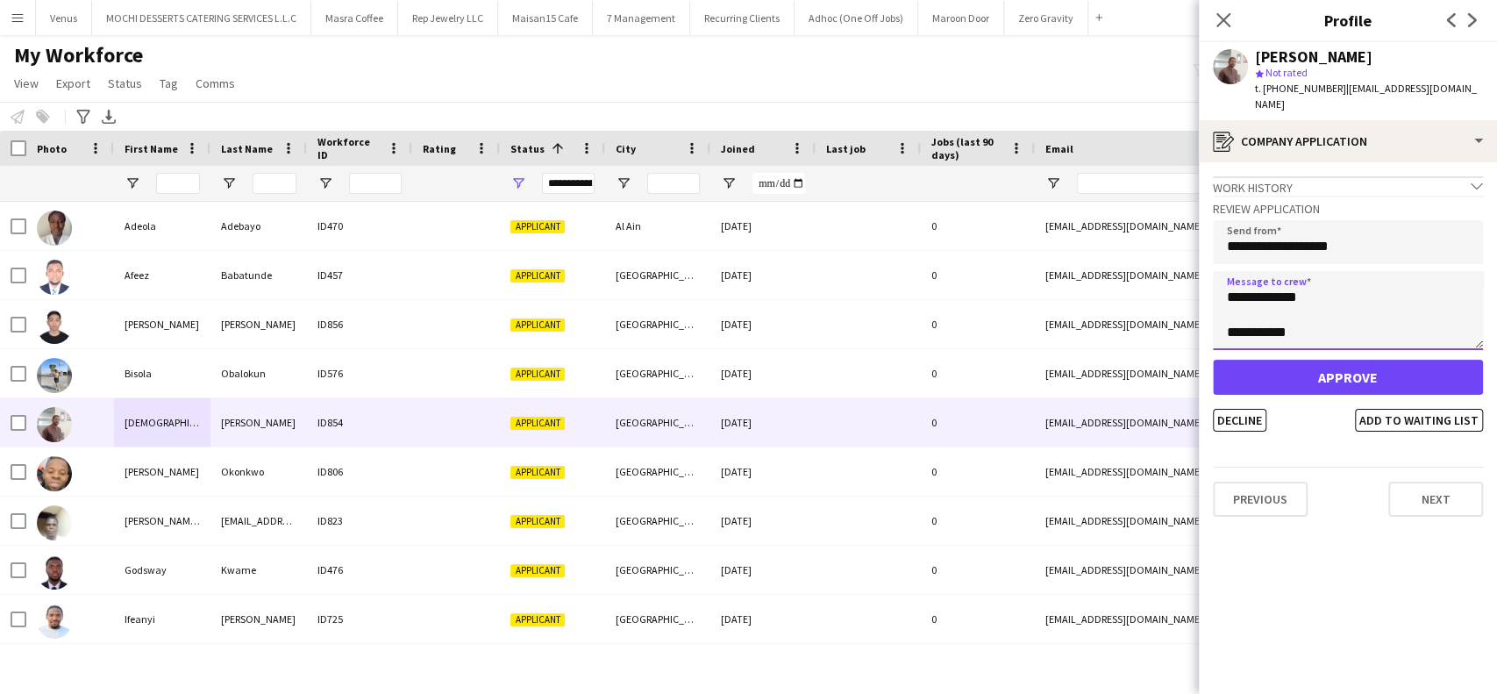
type textarea "**********"
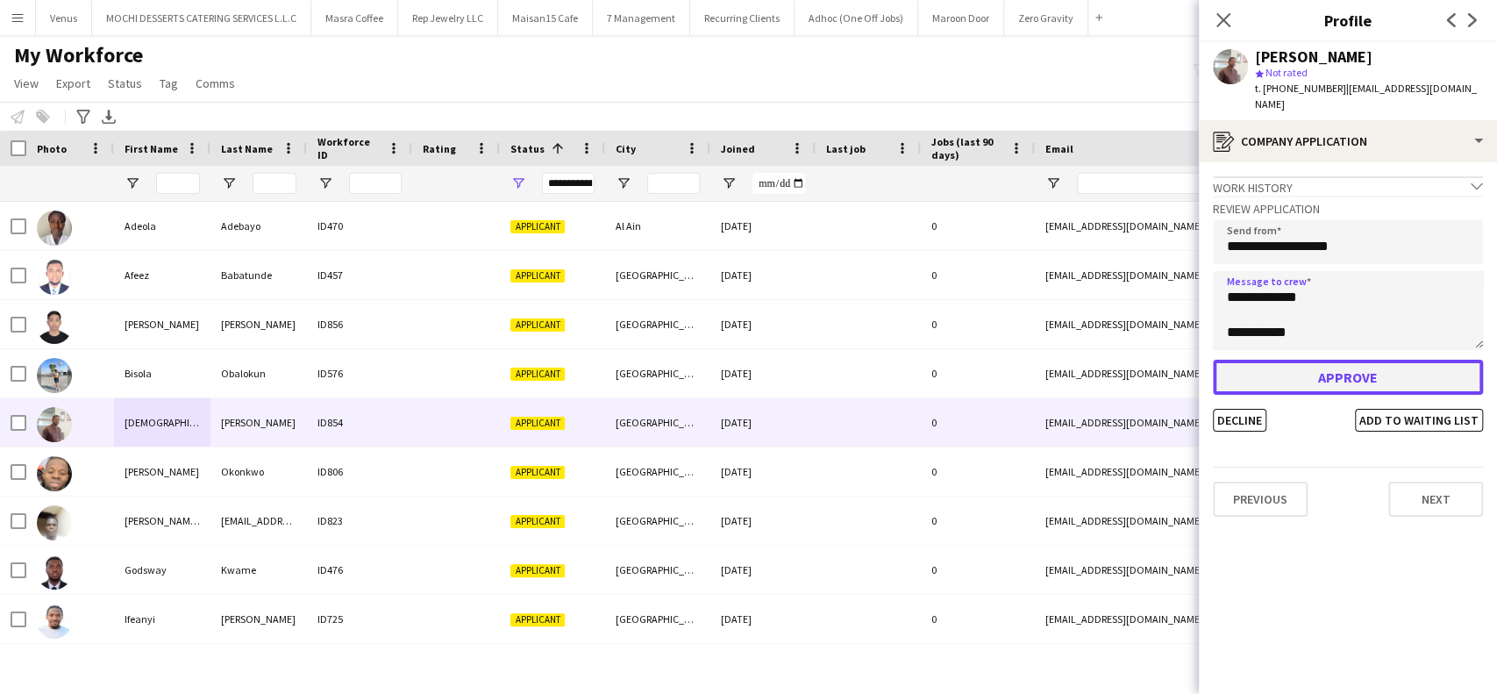
click at [1288, 360] on button "Approve" at bounding box center [1348, 377] width 270 height 35
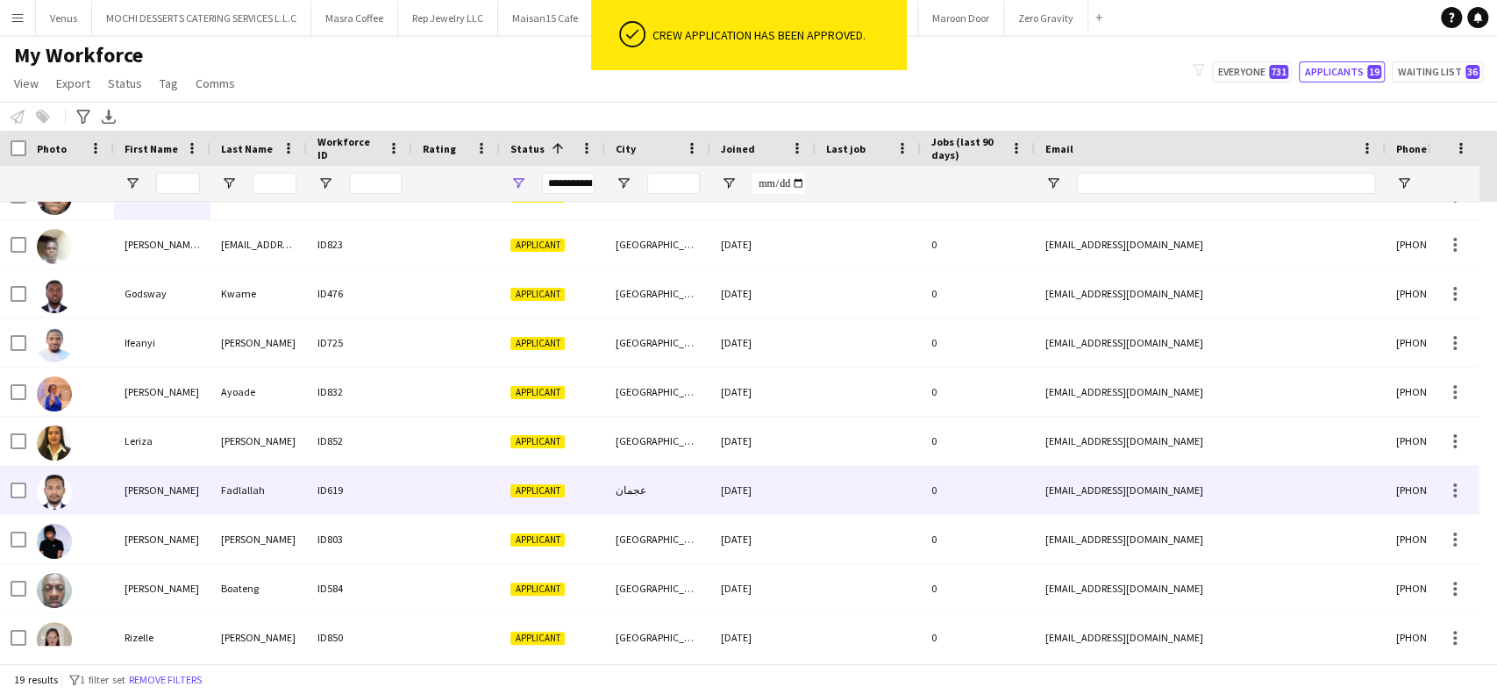
scroll to position [233, 0]
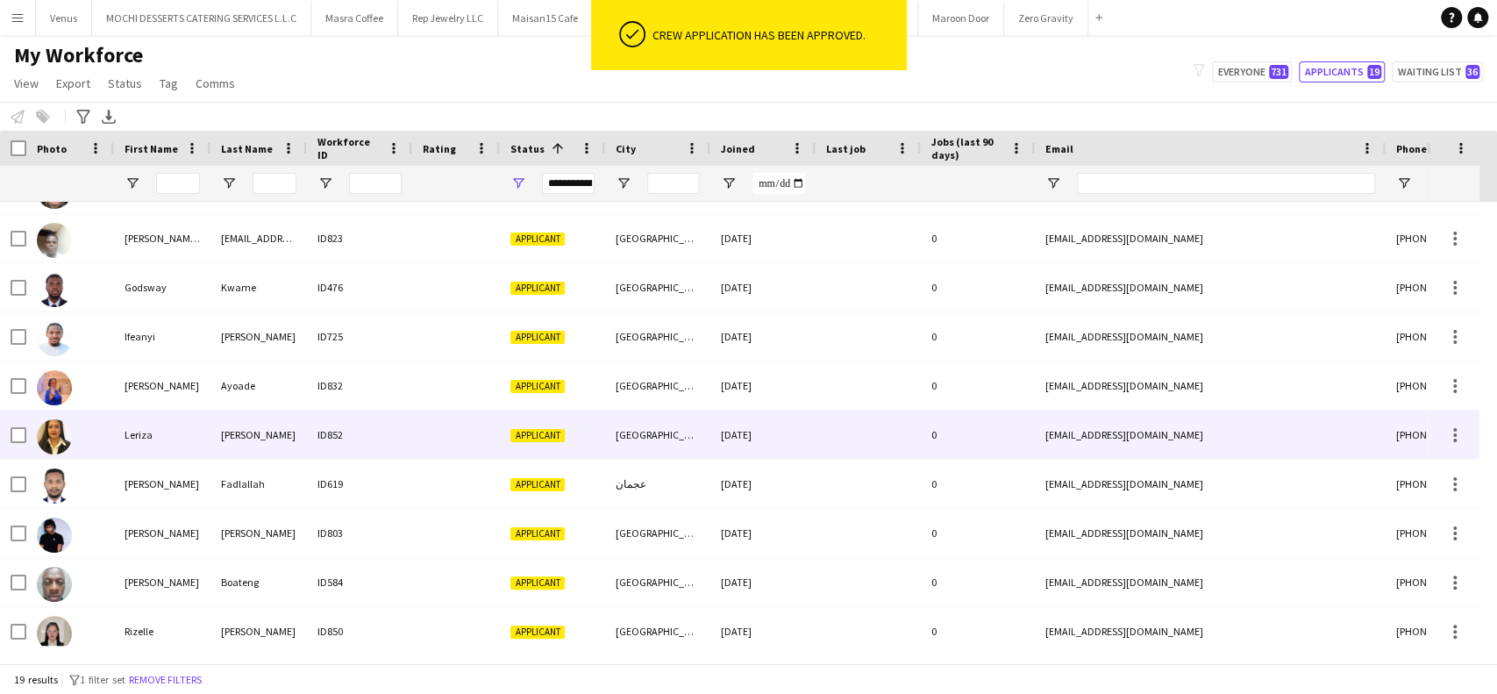
click at [229, 431] on div "Esberto" at bounding box center [258, 434] width 96 height 48
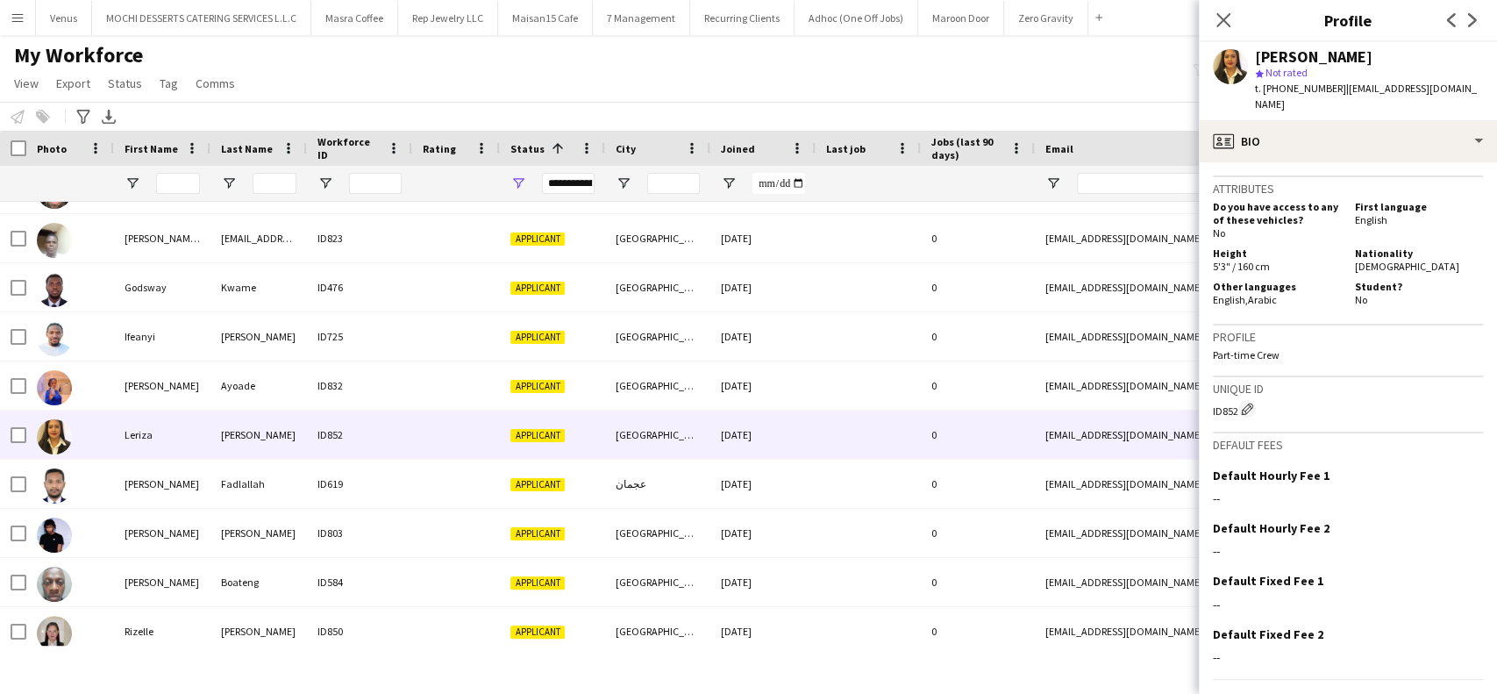
scroll to position [719, 0]
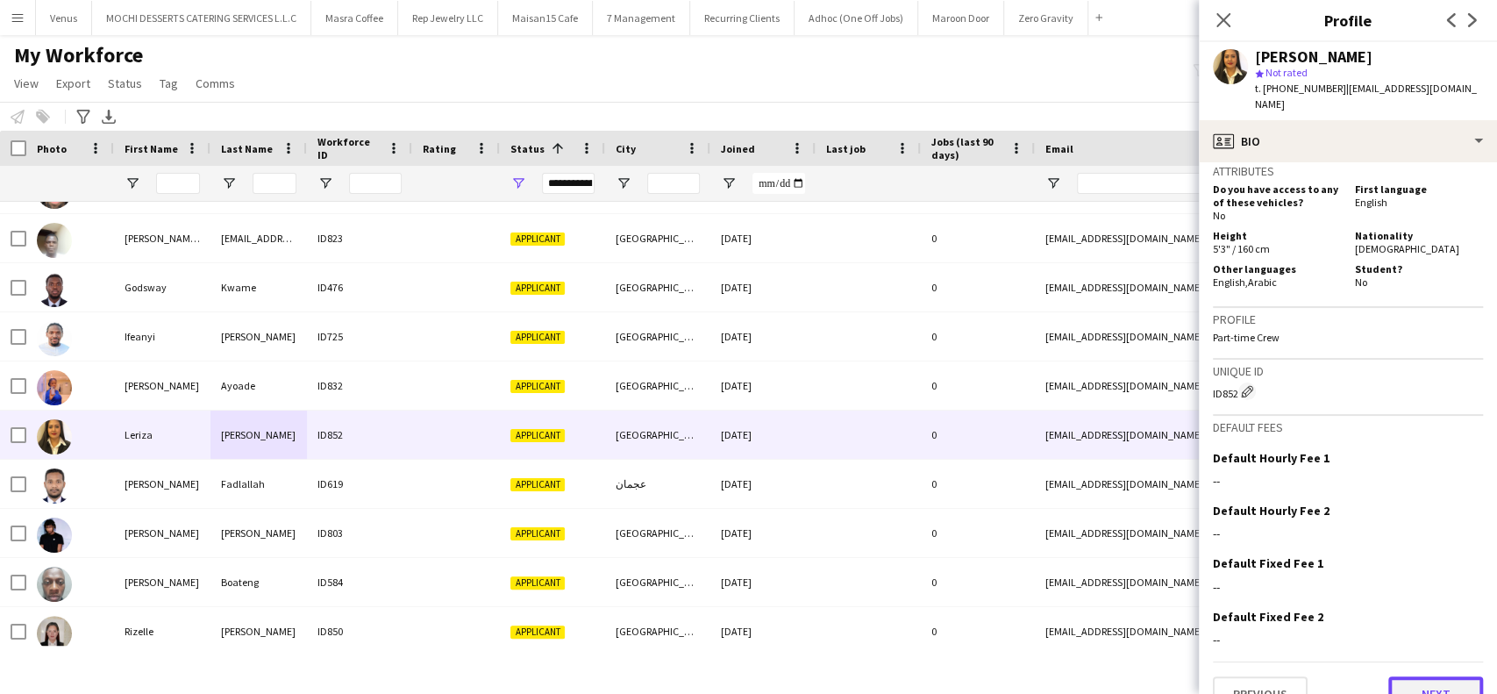
click at [1389, 676] on button "Next" at bounding box center [1435, 693] width 95 height 35
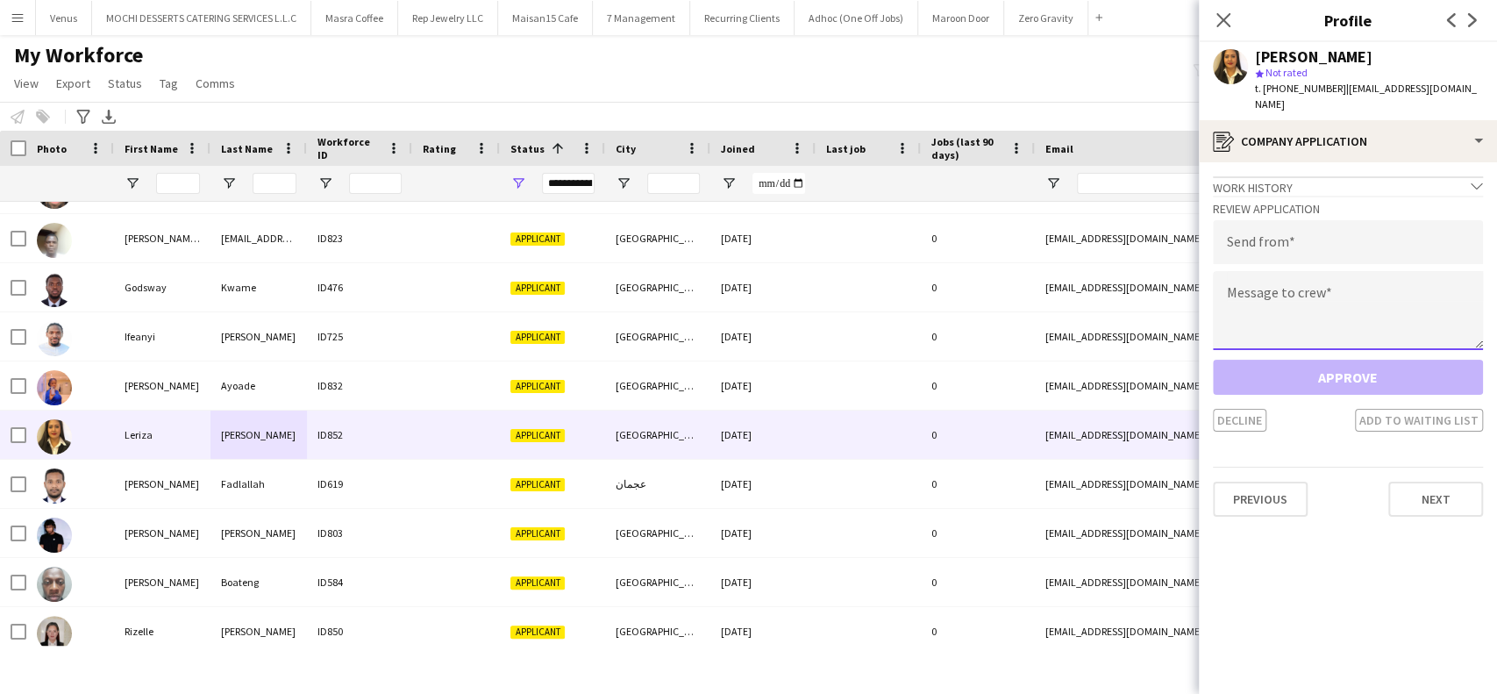
paste textarea "**********"
click at [1331, 295] on textarea "**********" at bounding box center [1348, 310] width 270 height 79
type textarea "**********"
click at [1342, 224] on input "email" at bounding box center [1348, 242] width 270 height 44
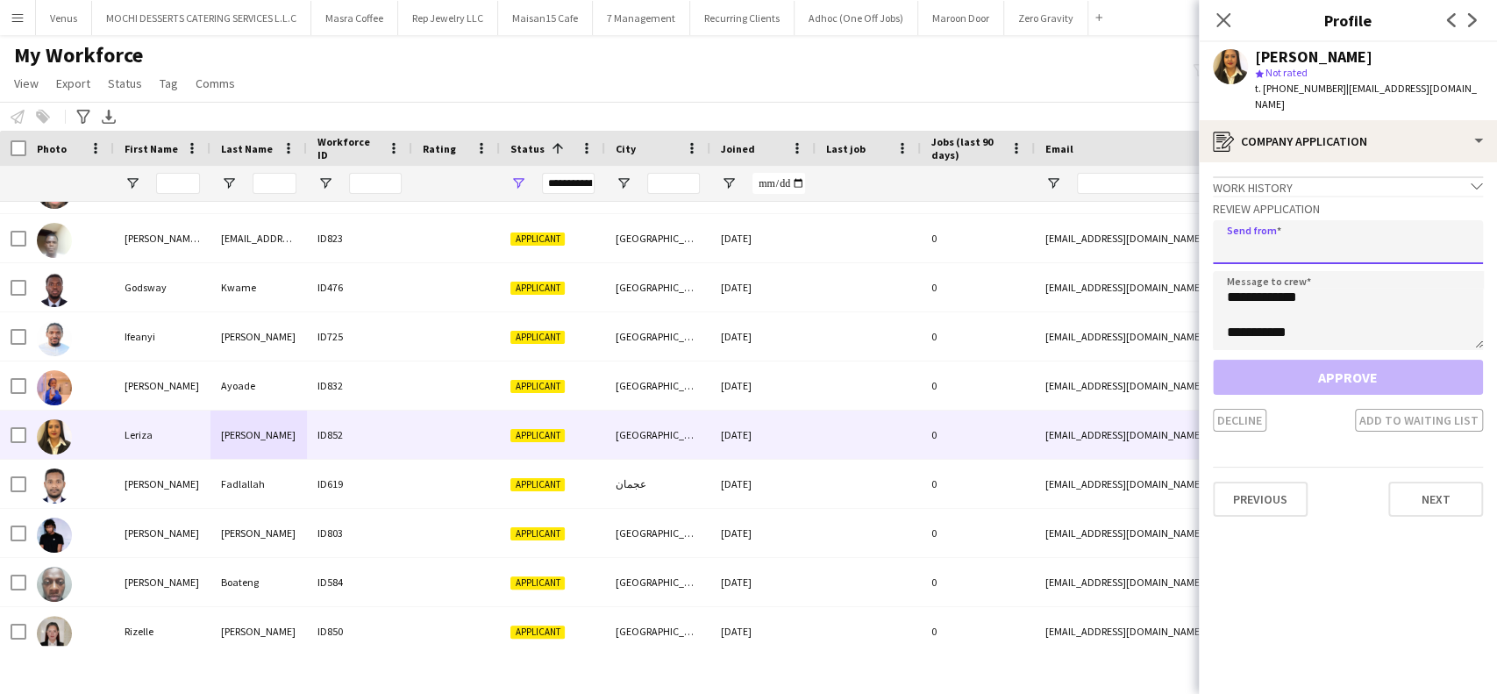
paste input "**********"
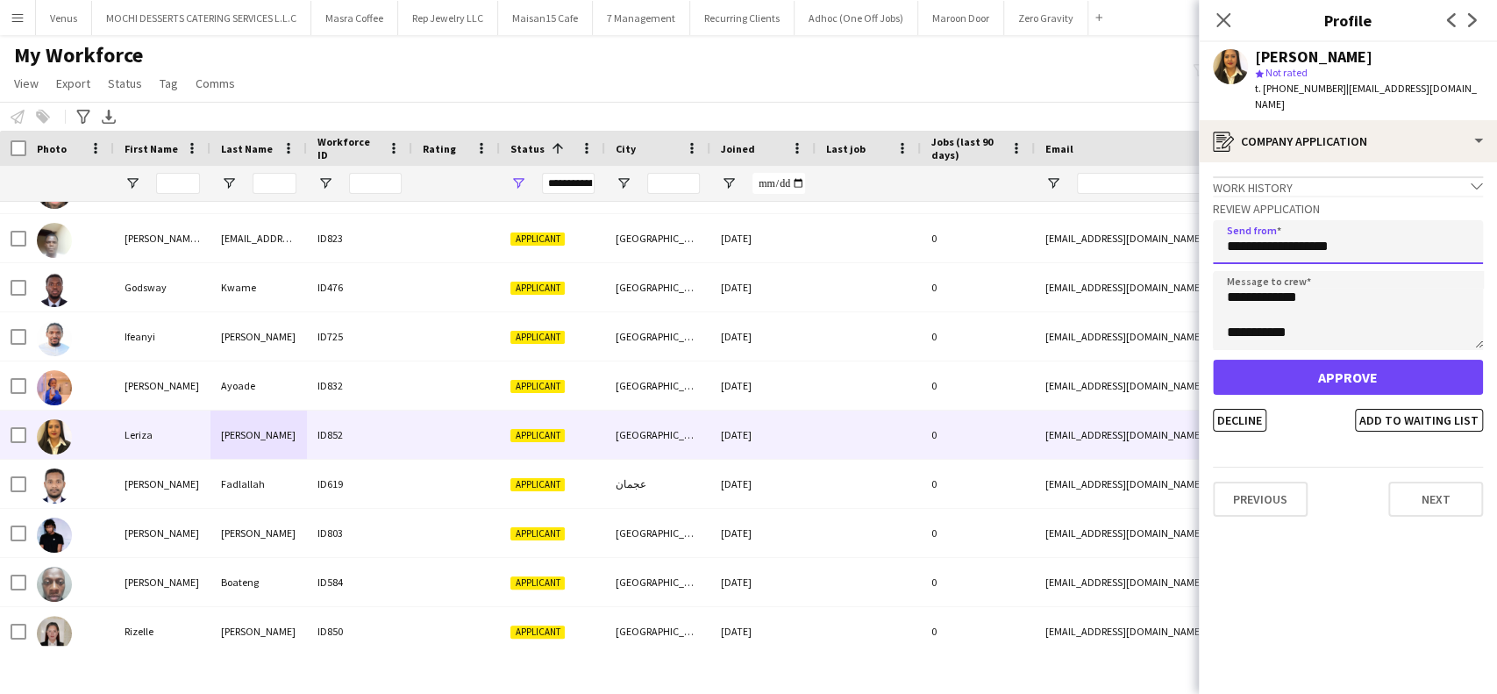
type input "**********"
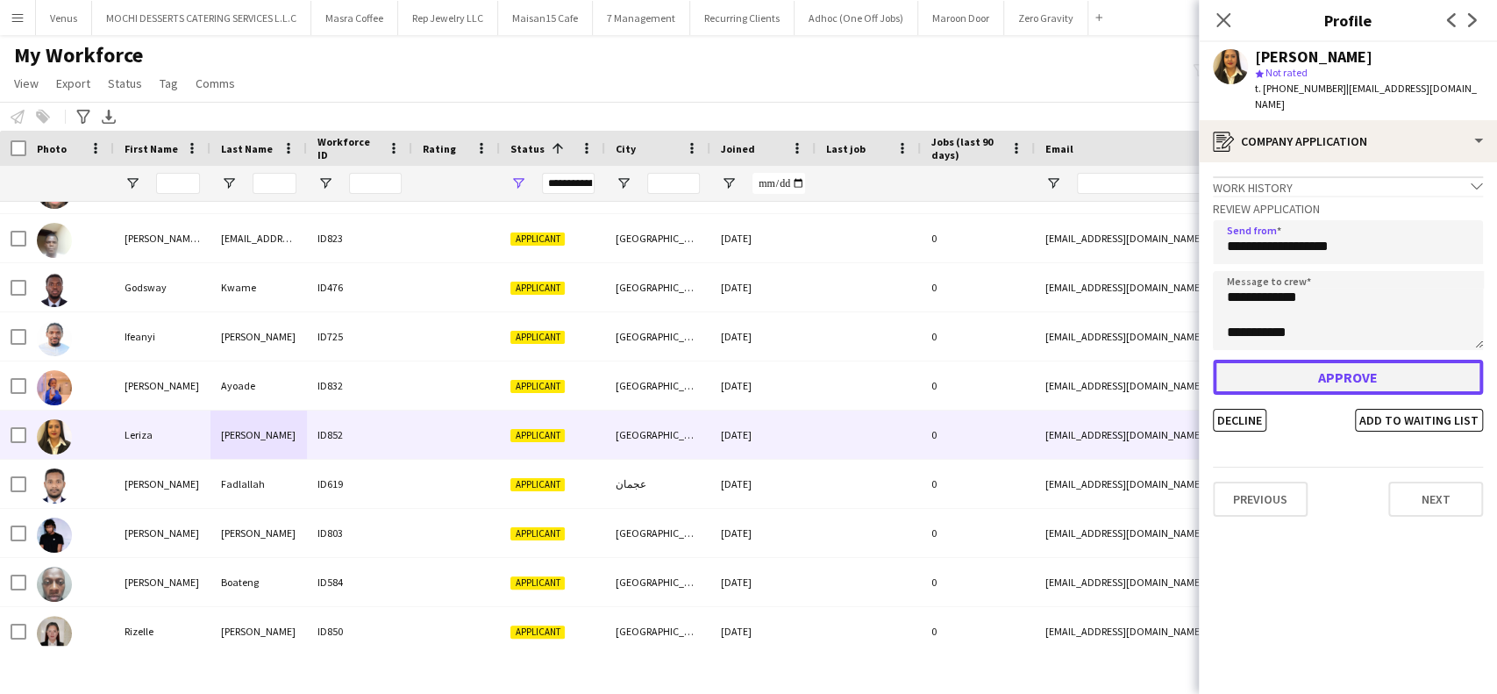
click at [1327, 364] on button "Approve" at bounding box center [1348, 377] width 270 height 35
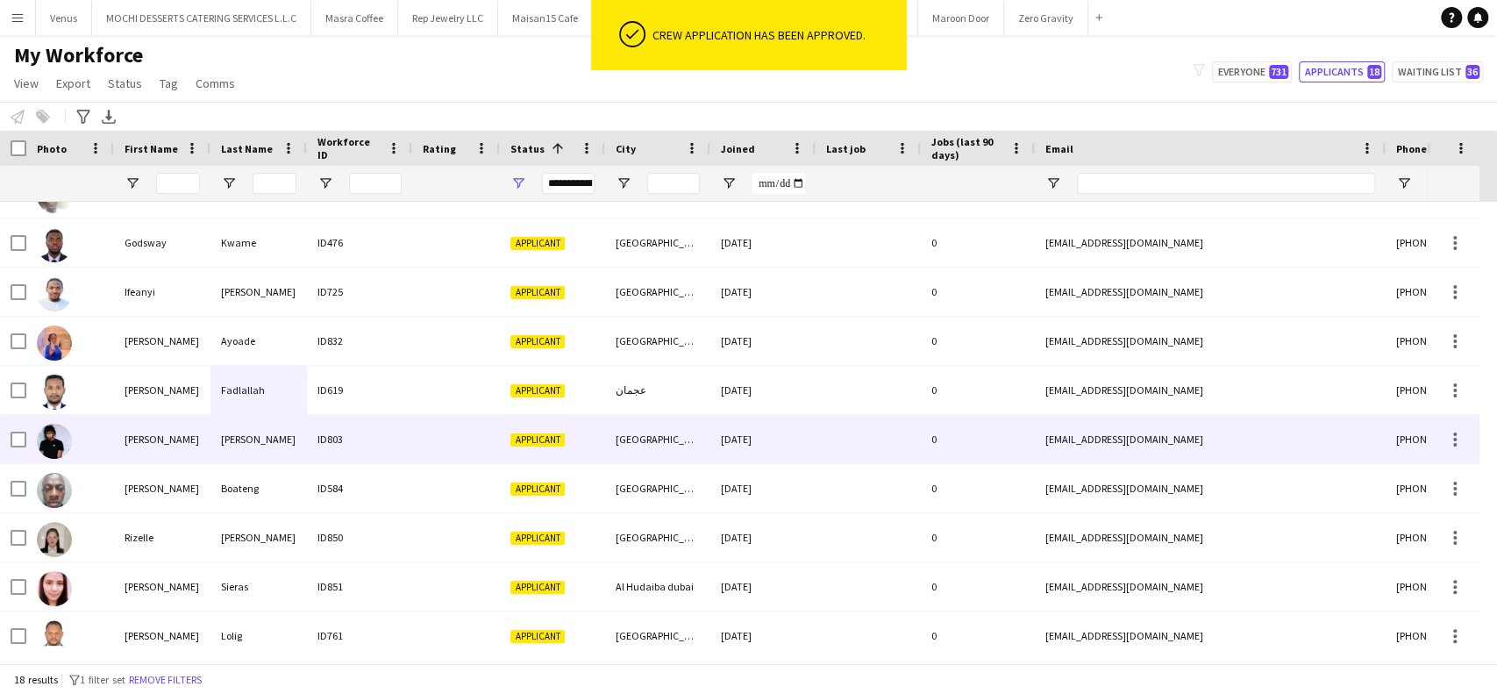
scroll to position [440, 0]
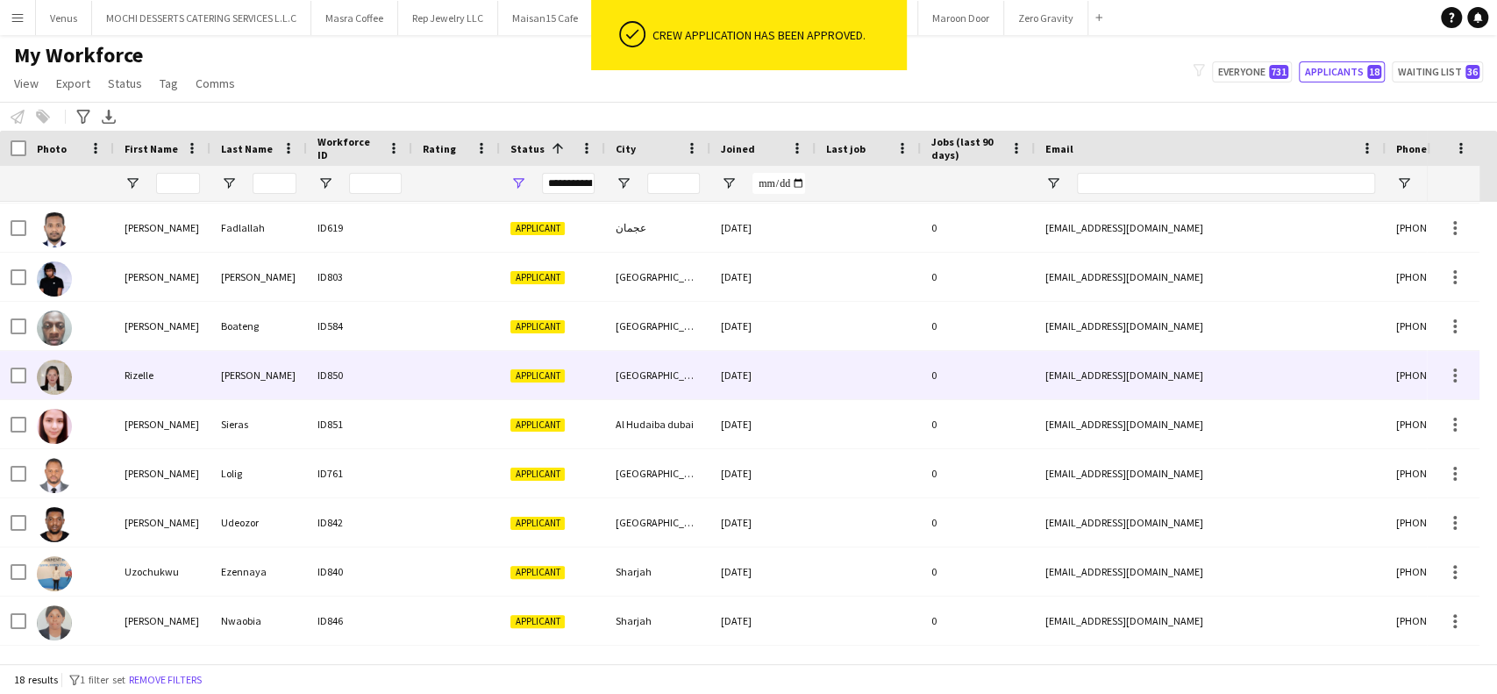
click at [245, 371] on div "Calderon" at bounding box center [258, 375] width 96 height 48
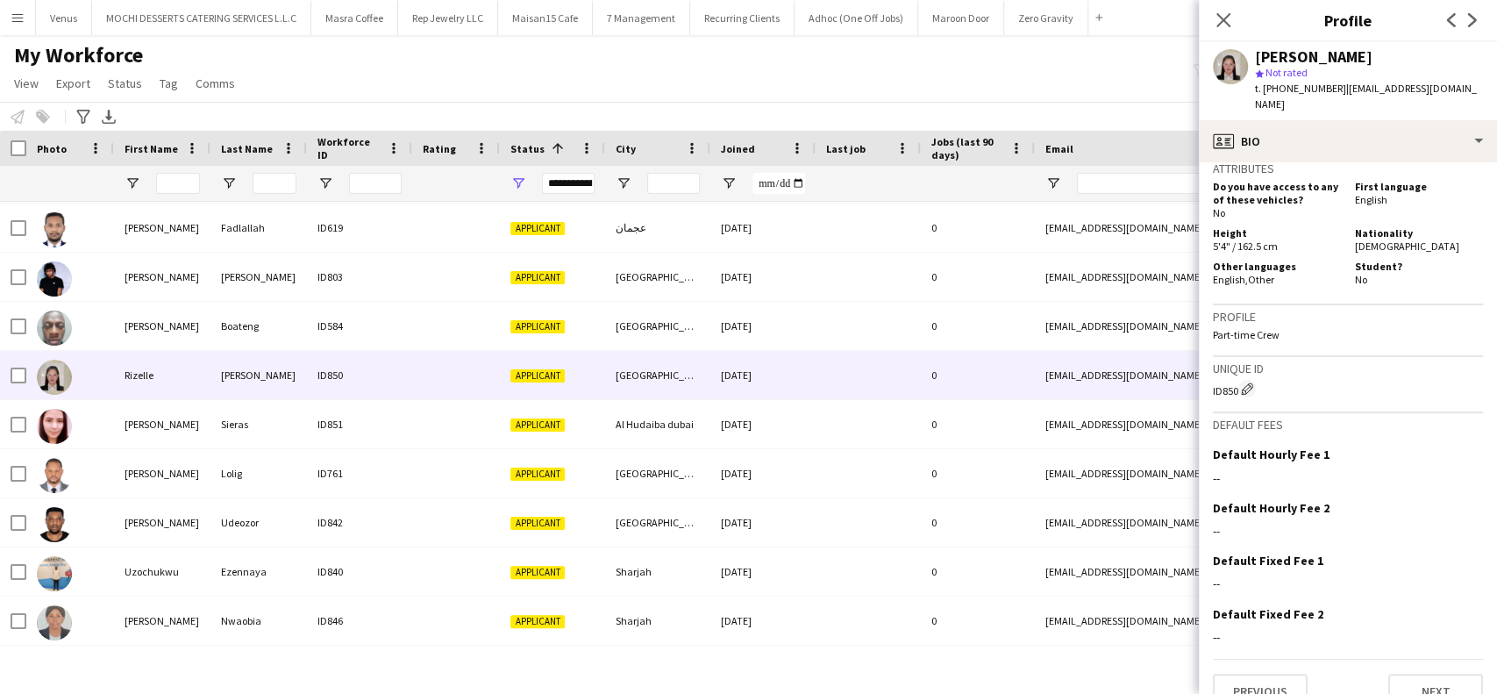
scroll to position [789, 0]
click at [1406, 672] on button "Next" at bounding box center [1435, 689] width 95 height 35
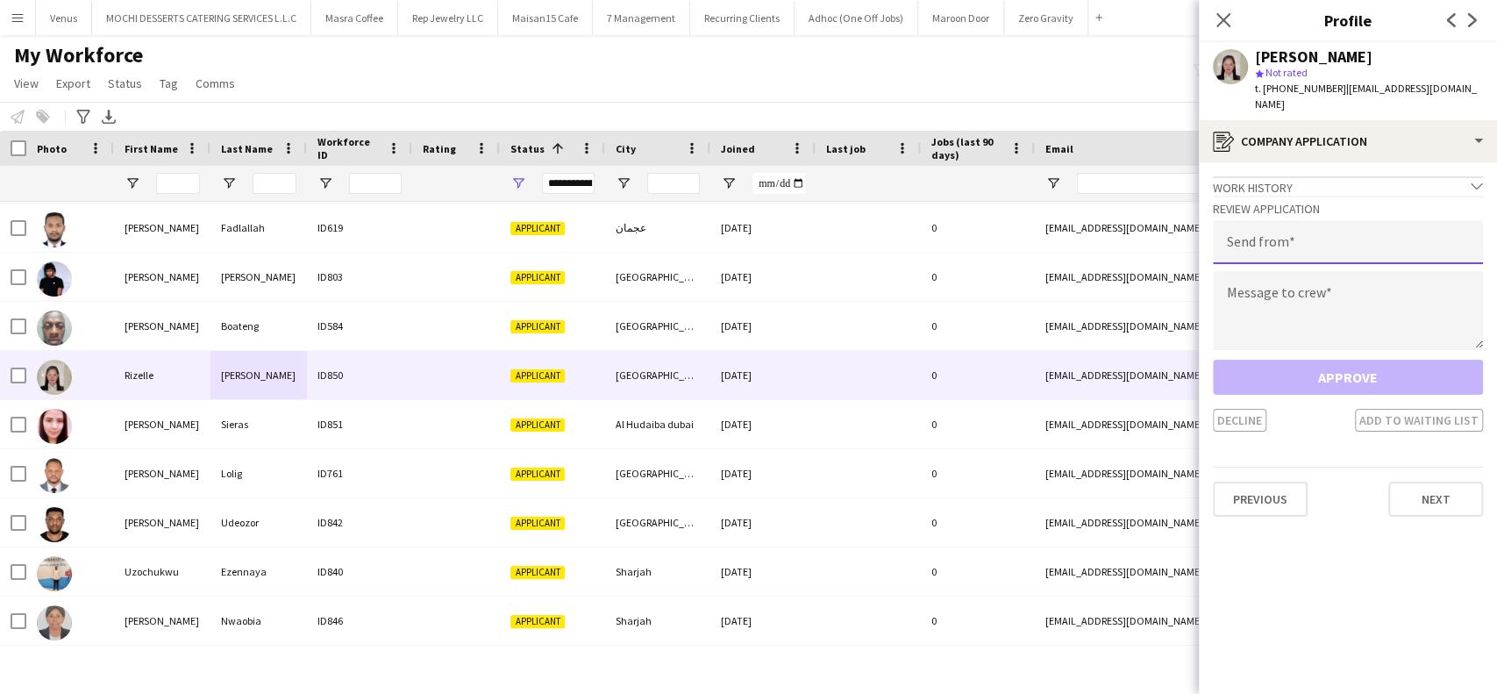
click at [1332, 232] on input "email" at bounding box center [1348, 242] width 270 height 44
paste input "**********"
type input "**********"
click at [1303, 273] on textarea at bounding box center [1348, 310] width 270 height 79
paste textarea "**********"
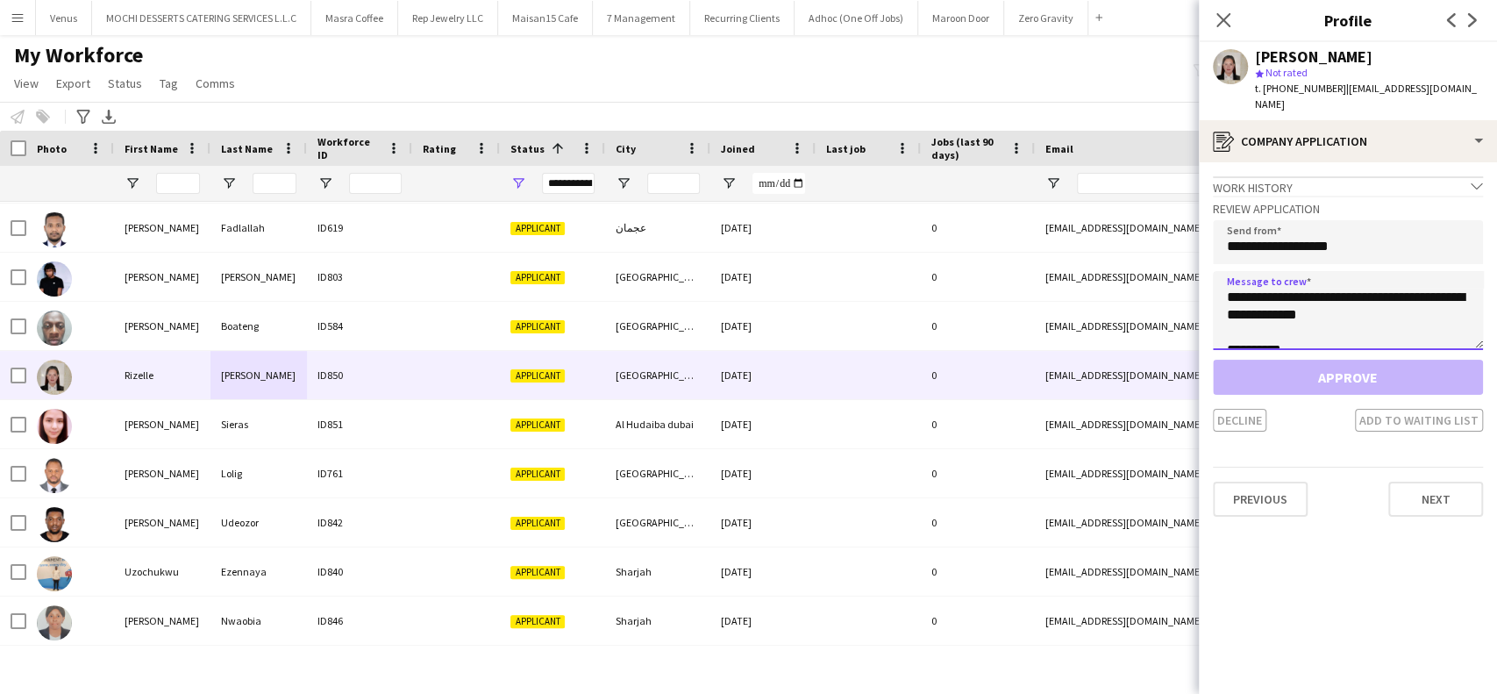
scroll to position [11, 0]
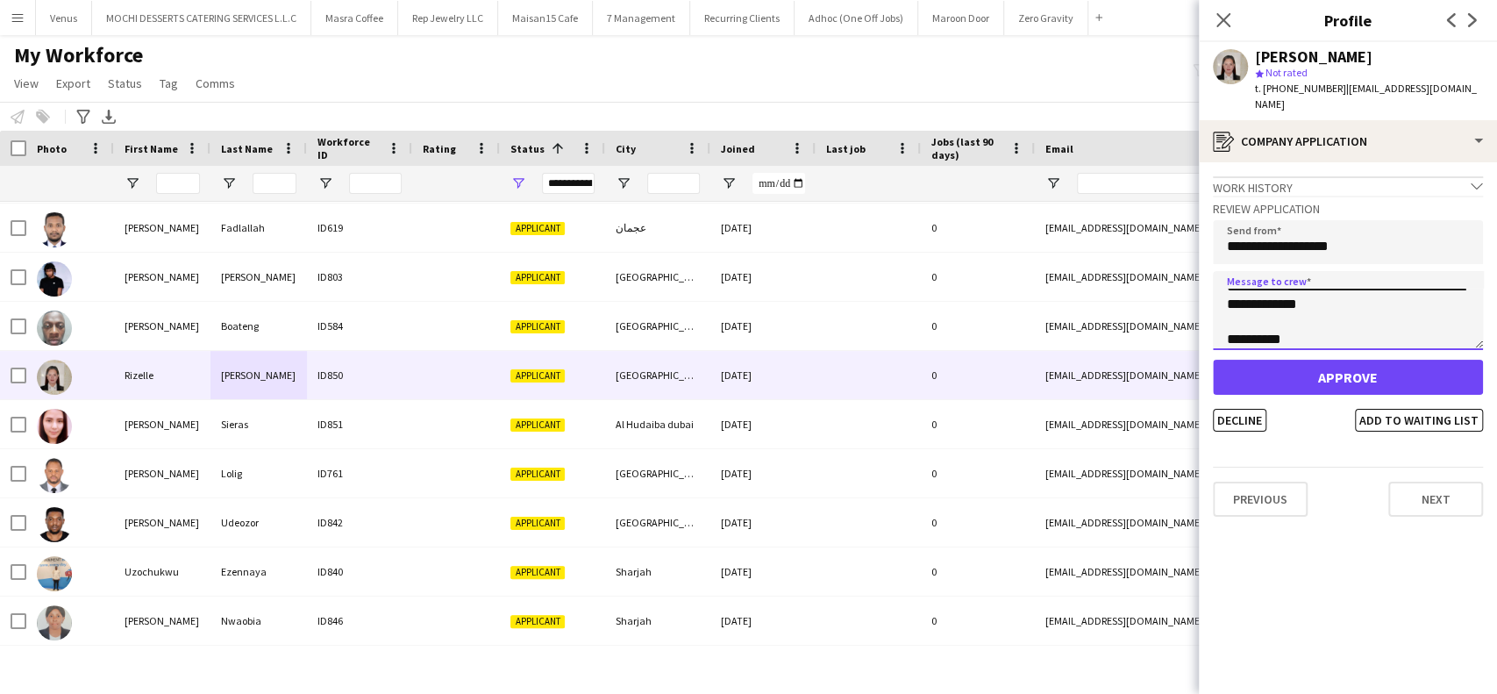
type textarea "**********"
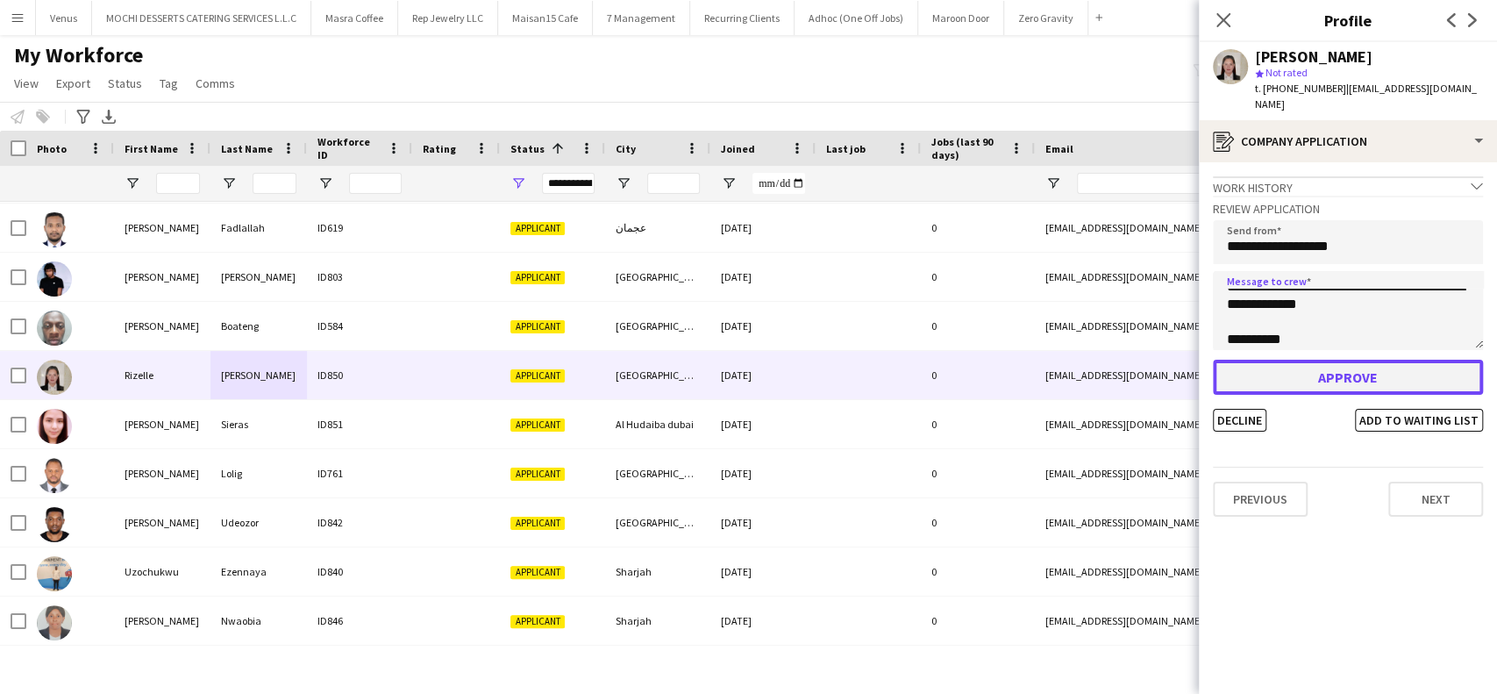
click at [1305, 360] on button "Approve" at bounding box center [1348, 377] width 270 height 35
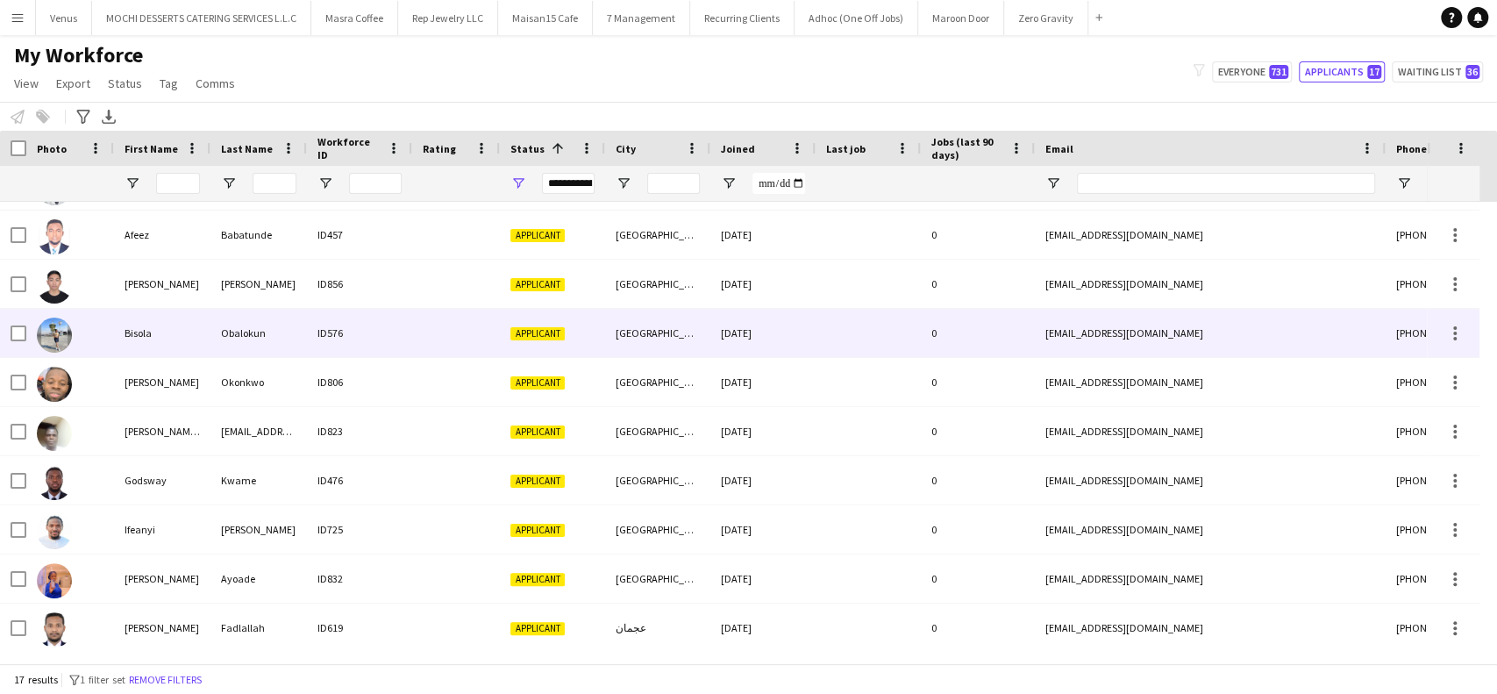
scroll to position [391, 0]
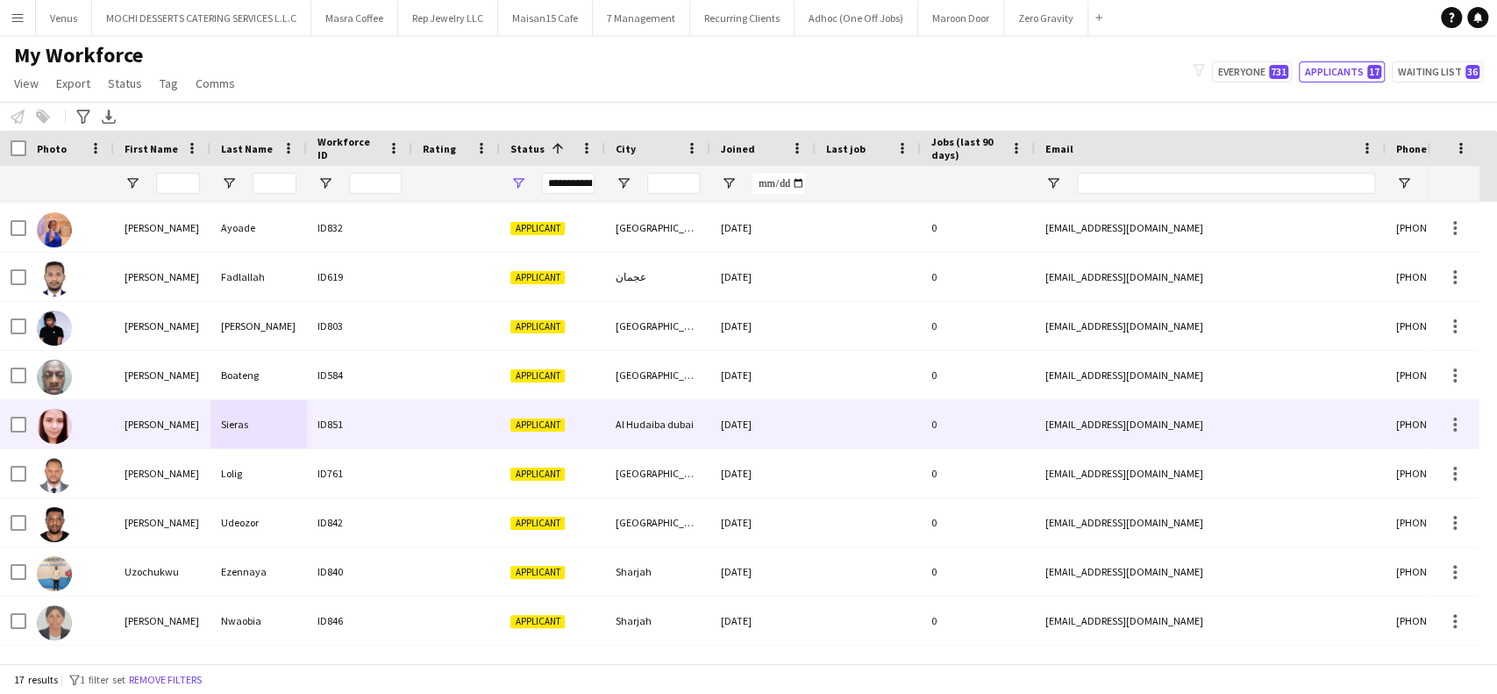
click at [175, 435] on div "Sherlyn" at bounding box center [162, 424] width 96 height 48
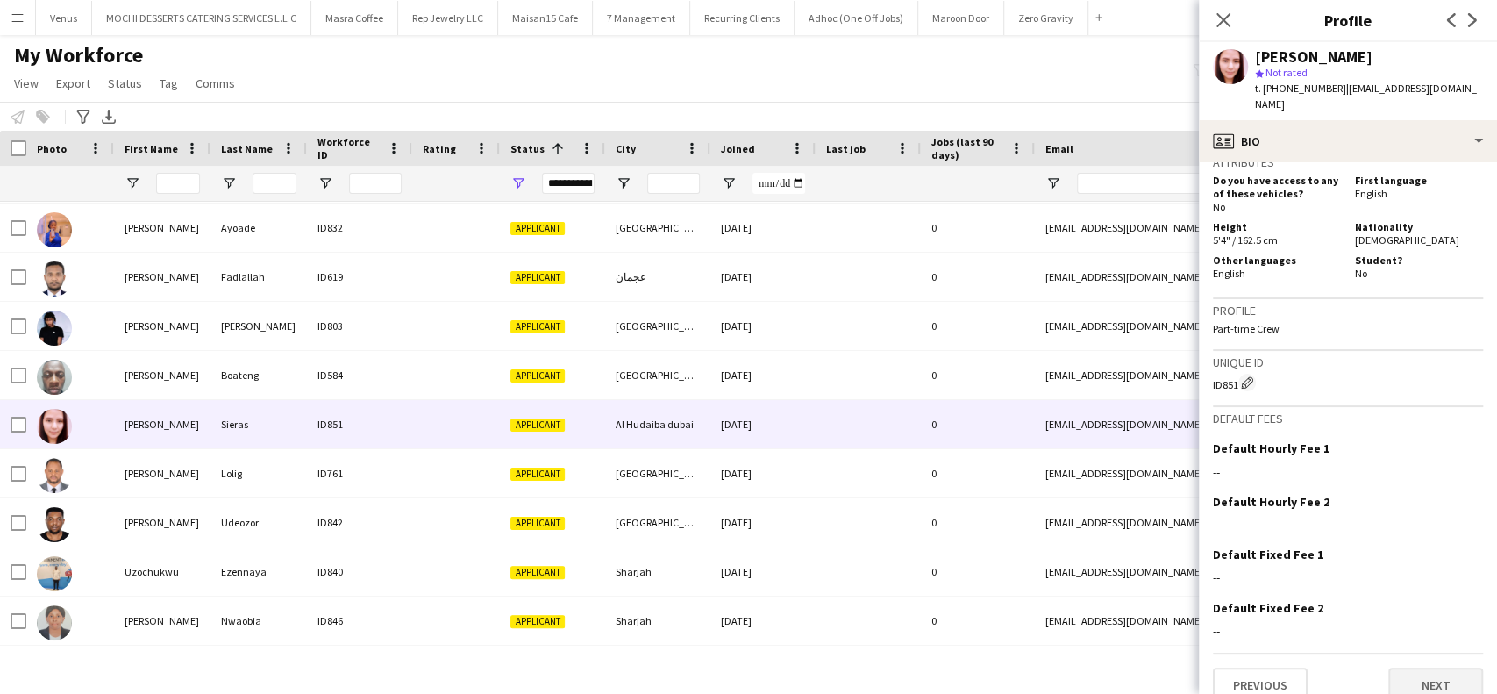
scroll to position [751, 0]
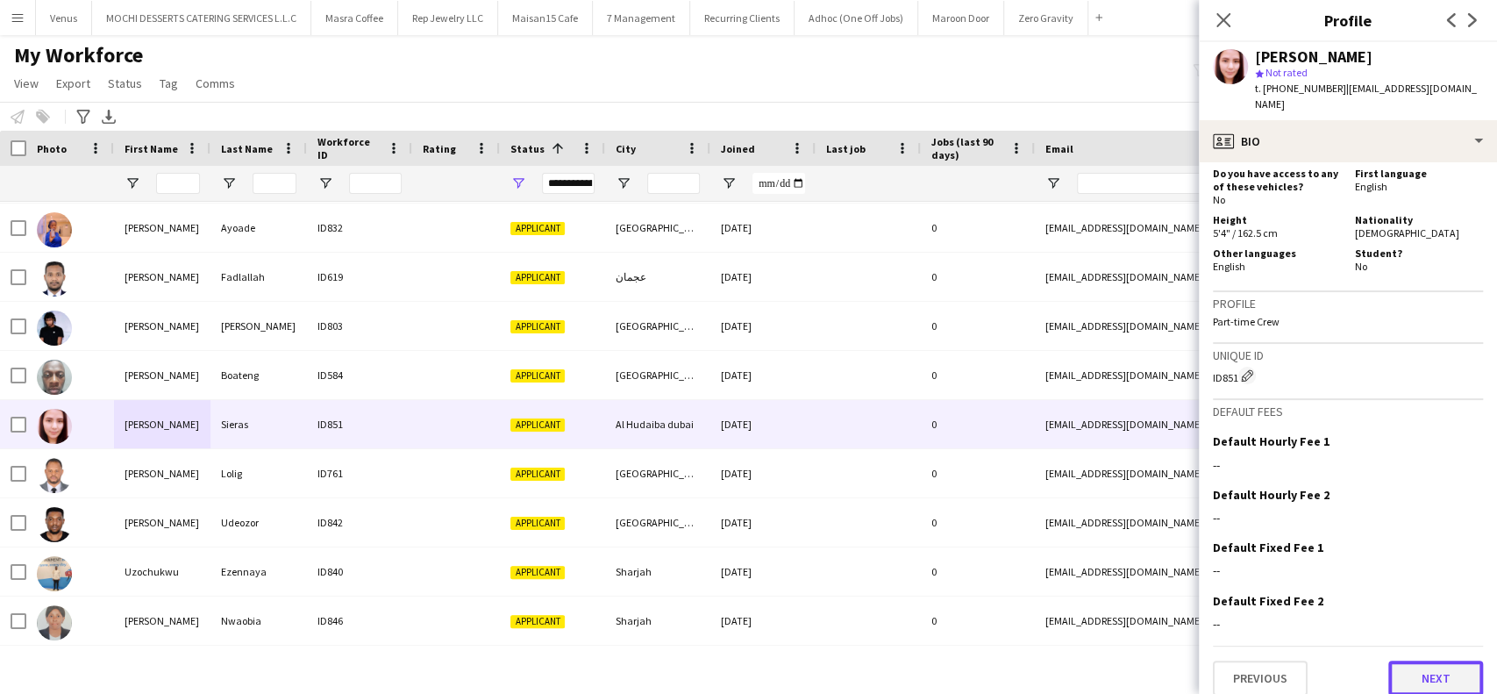
click at [1416, 660] on button "Next" at bounding box center [1435, 677] width 95 height 35
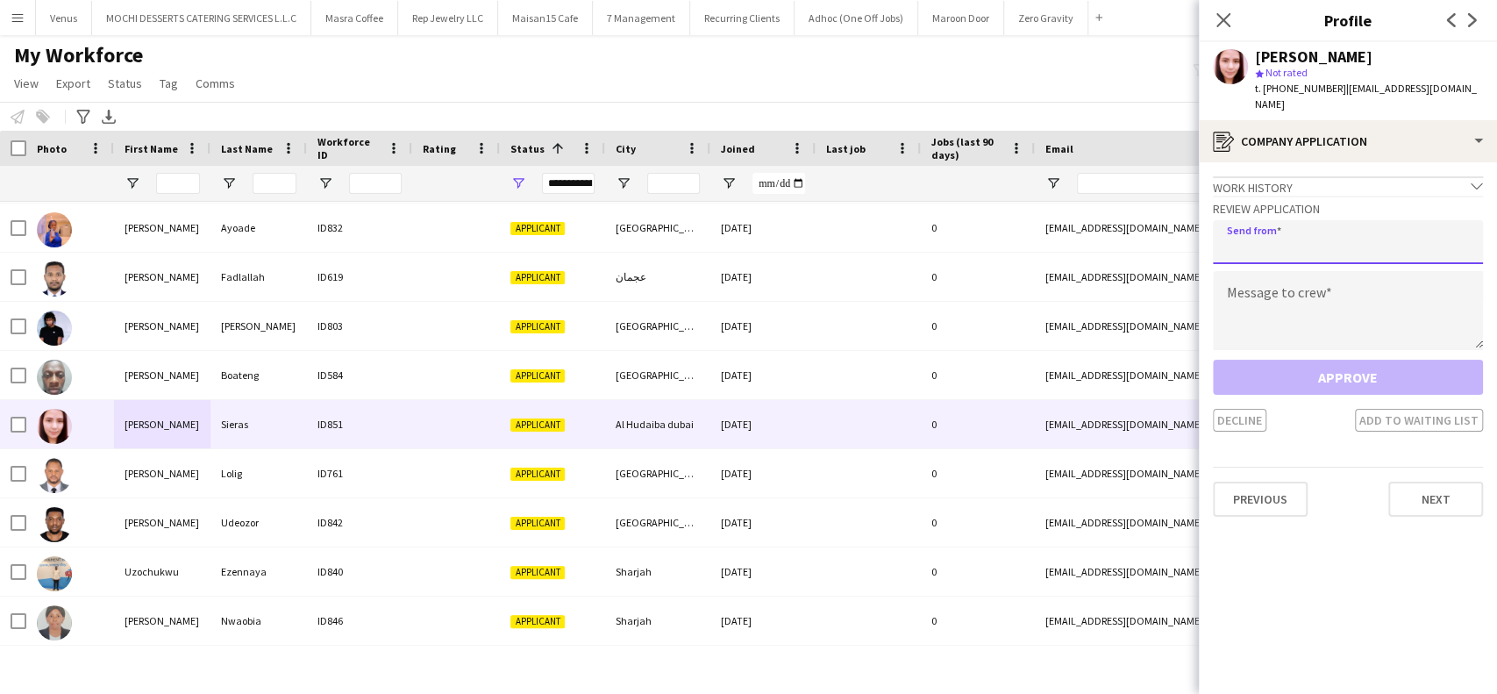
click at [1311, 242] on input "email" at bounding box center [1348, 242] width 270 height 44
paste input "**********"
type input "**********"
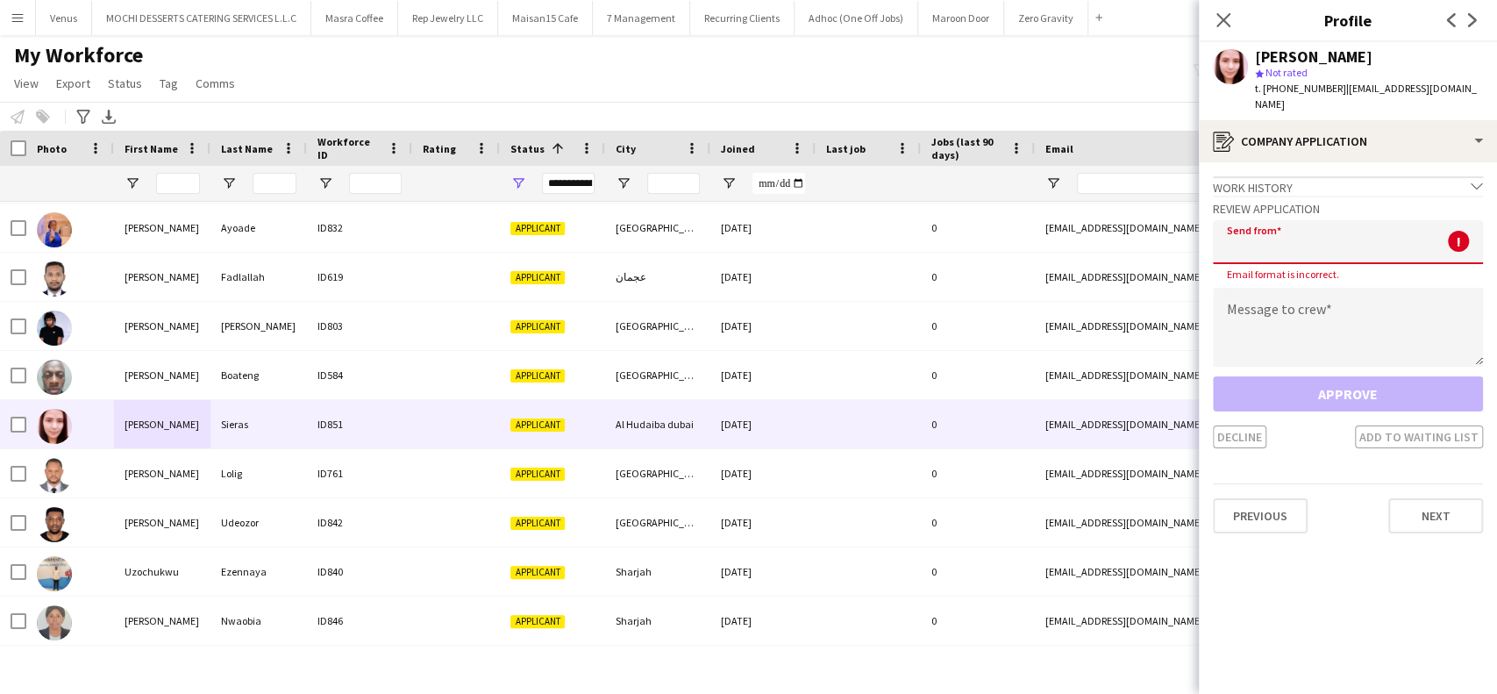
scroll to position [0, 0]
click at [1333, 300] on textarea at bounding box center [1348, 327] width 270 height 79
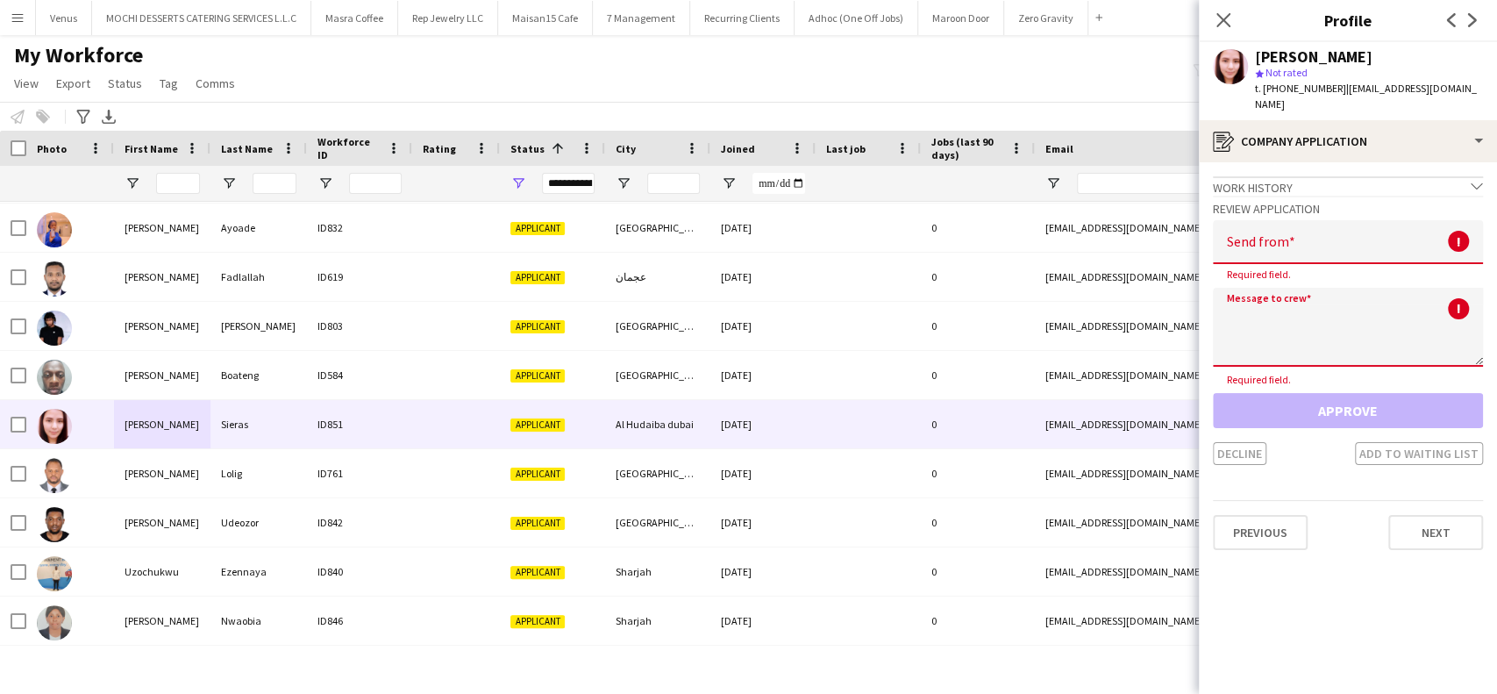
click at [1285, 305] on textarea at bounding box center [1348, 327] width 270 height 79
paste textarea "**********"
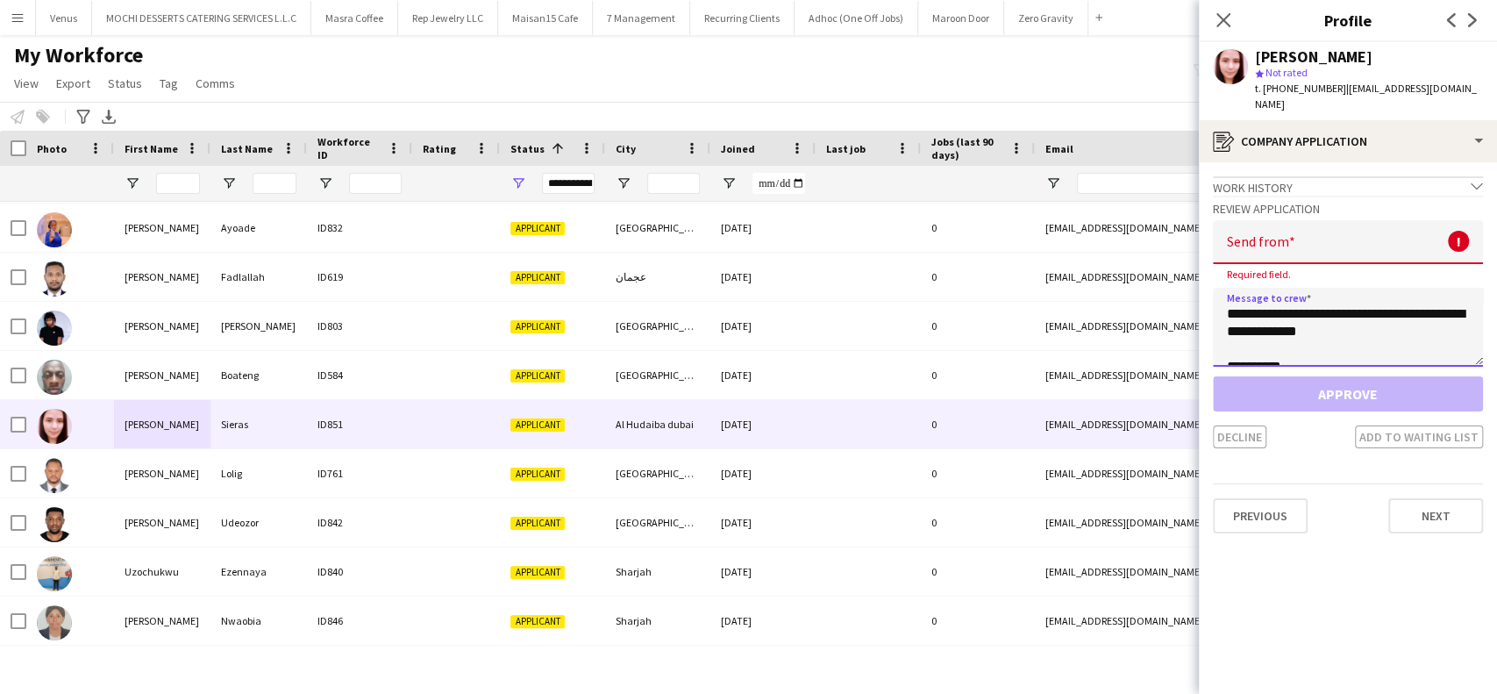
scroll to position [10, 0]
type textarea "**********"
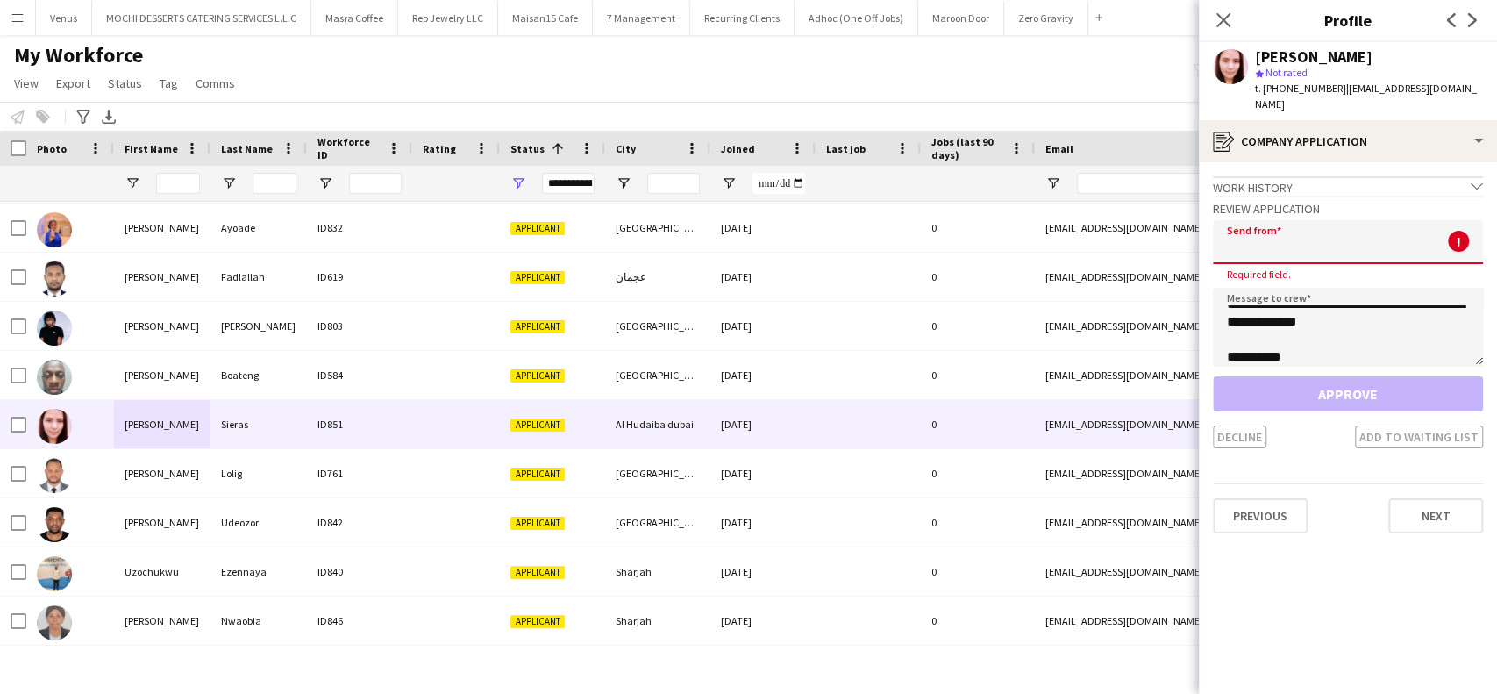
click at [1289, 228] on input "email" at bounding box center [1348, 242] width 270 height 44
paste input "**********"
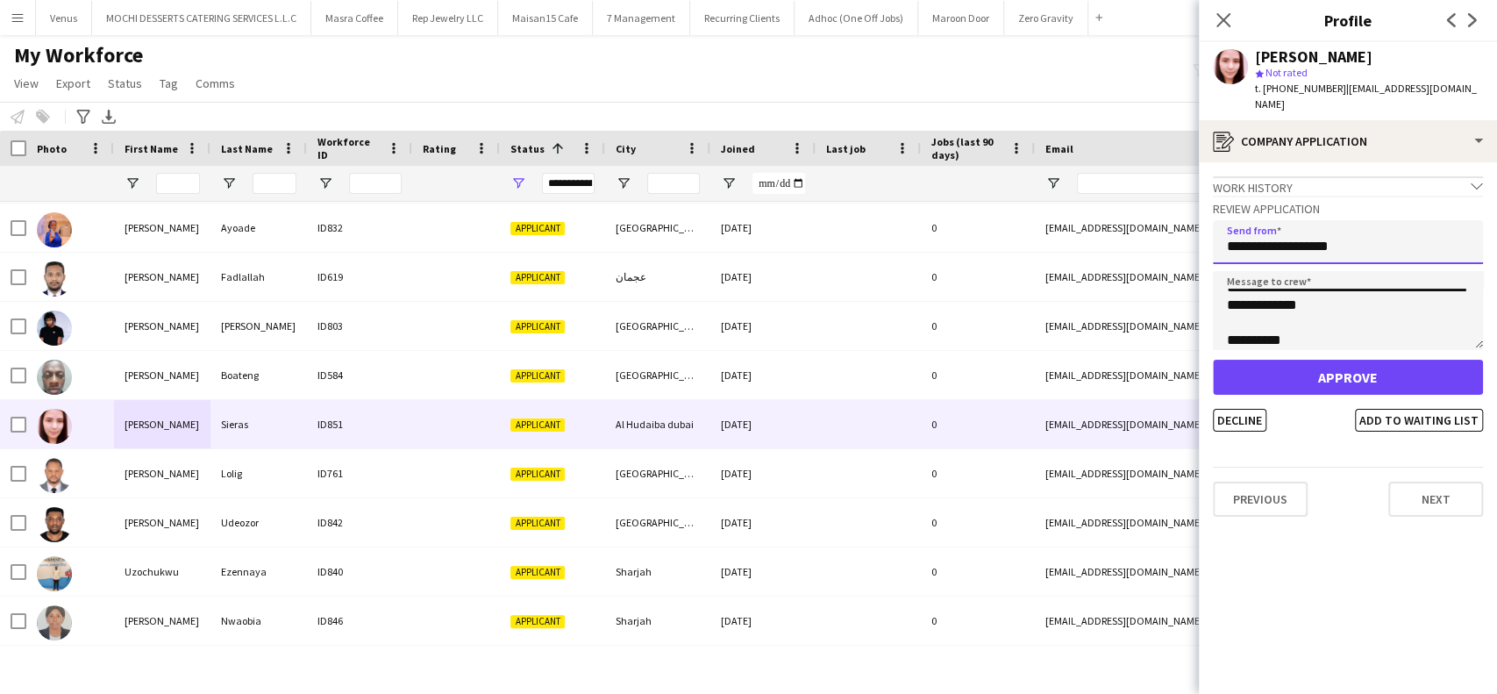
type input "**********"
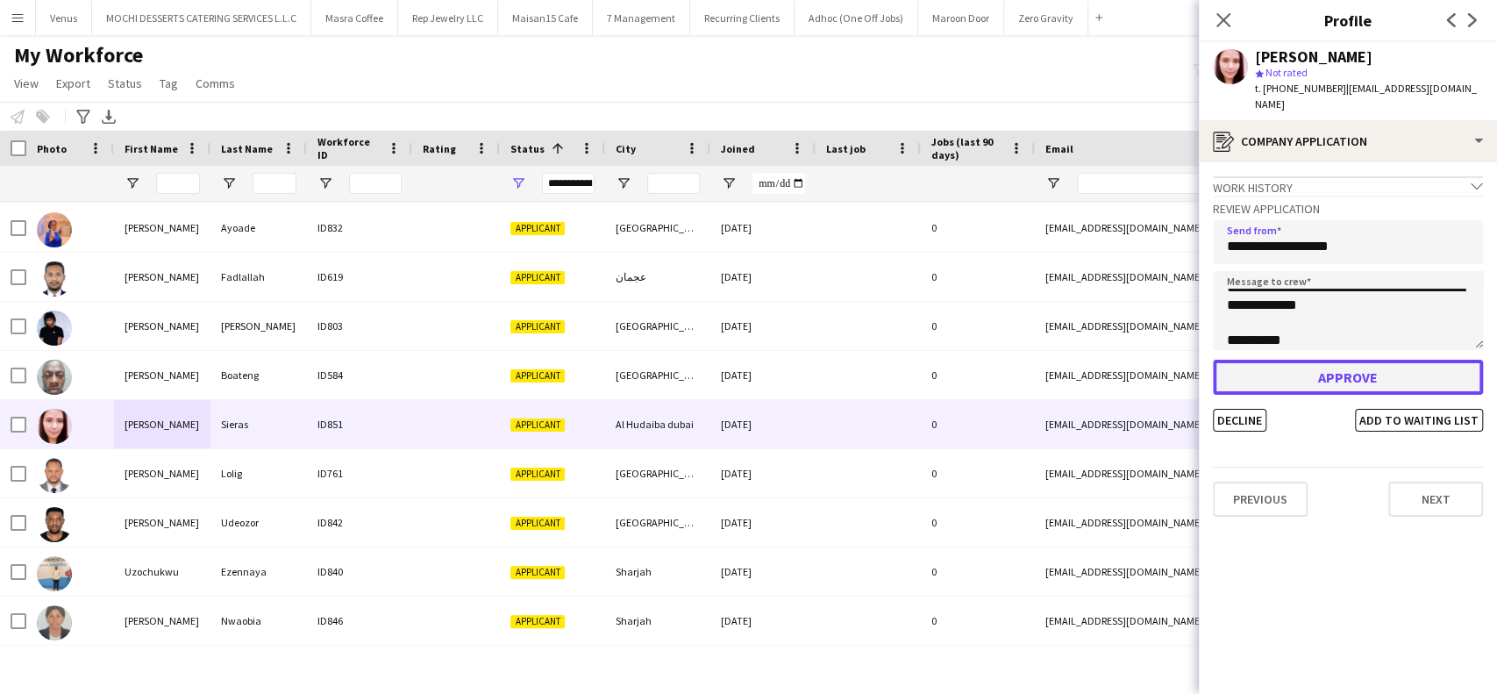
click at [1270, 360] on button "Approve" at bounding box center [1348, 377] width 270 height 35
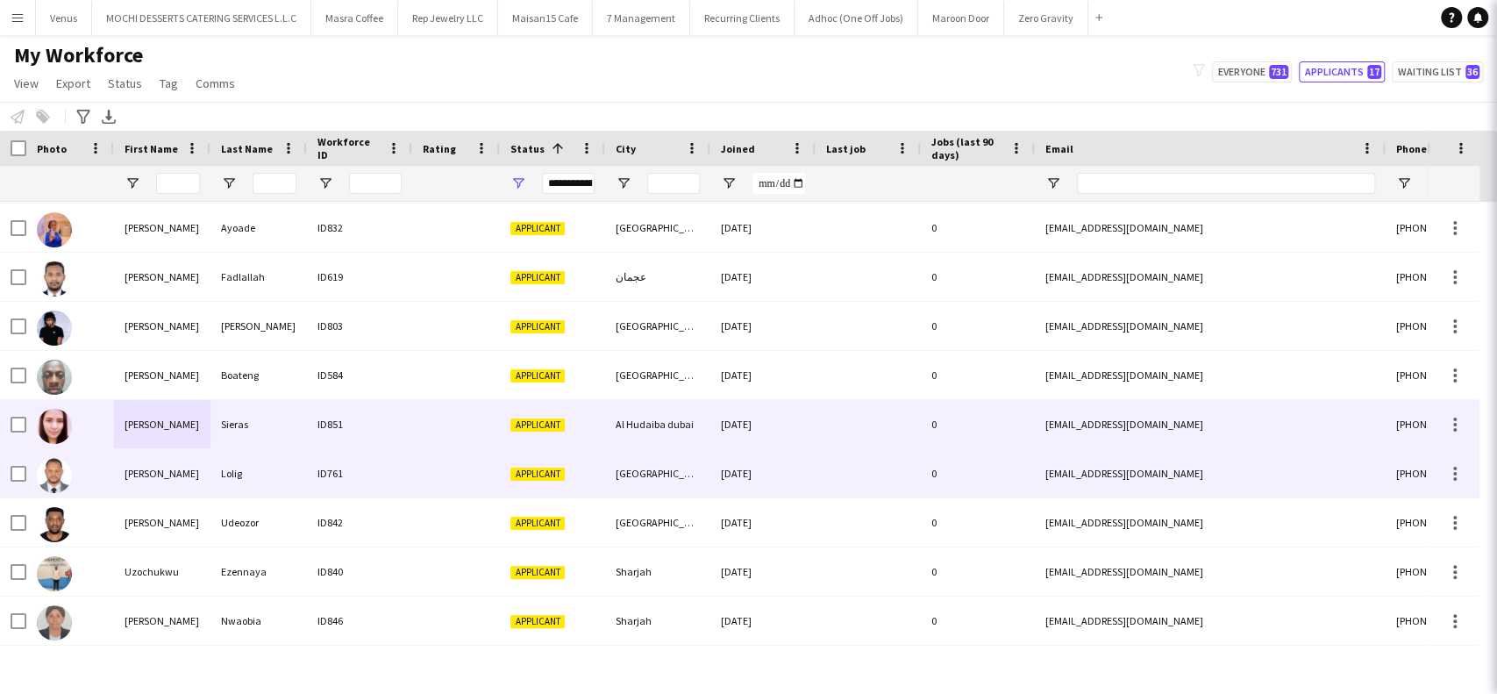
scroll to position [342, 0]
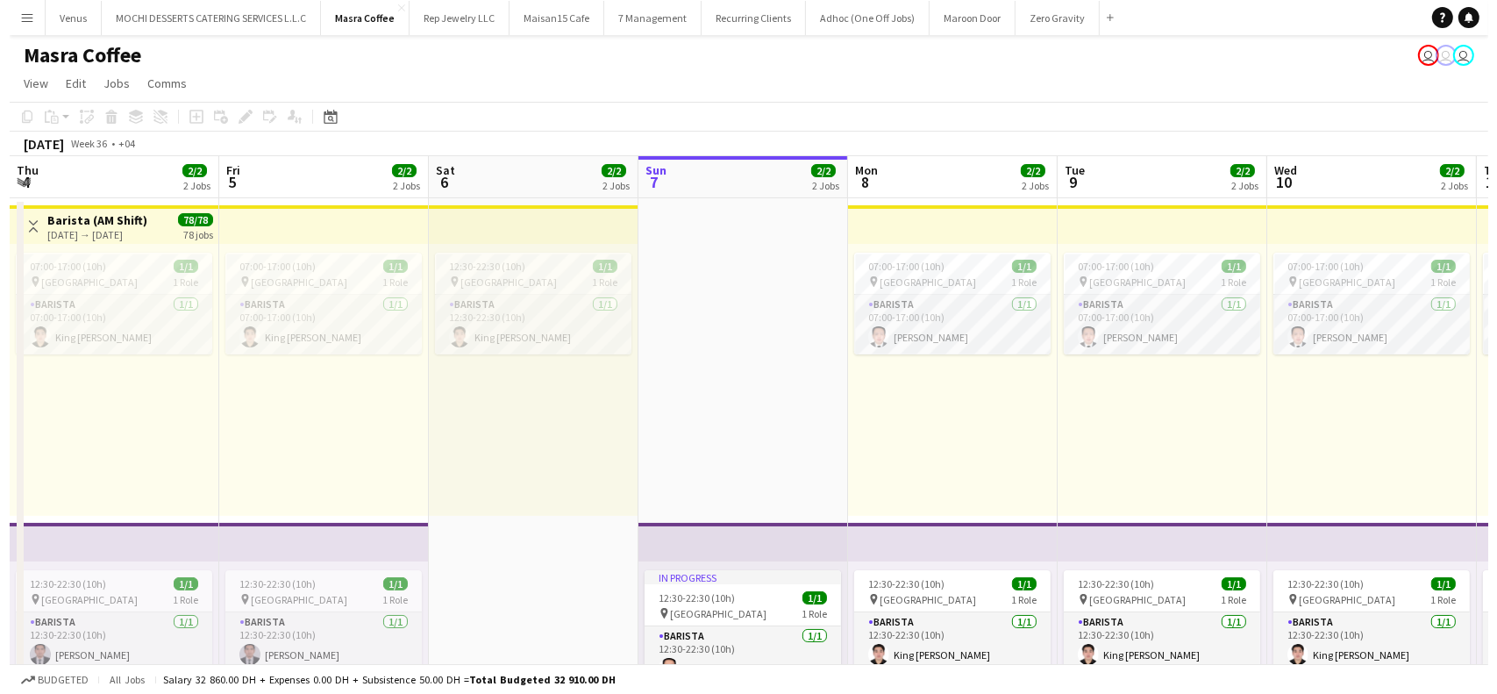
scroll to position [0, 419]
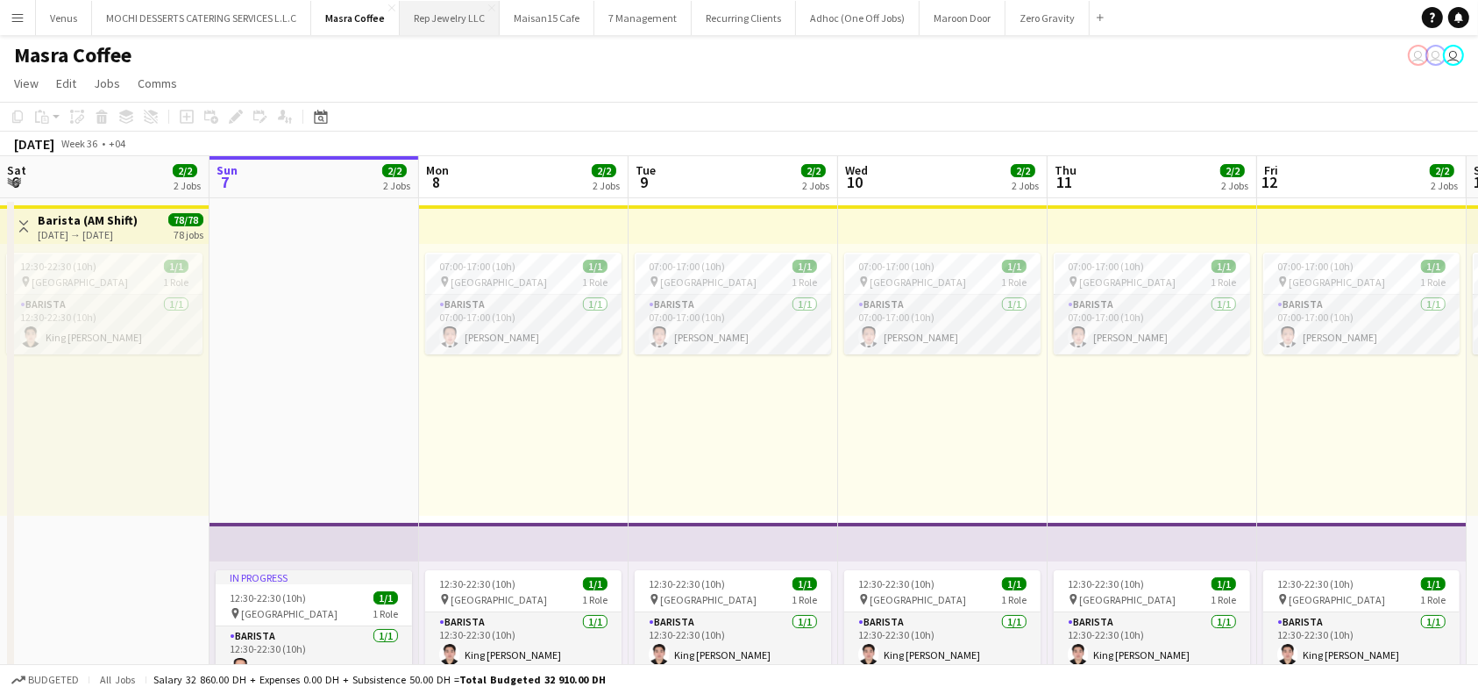
click at [470, 21] on button "Rep Jewelry LLC Close" at bounding box center [450, 18] width 100 height 34
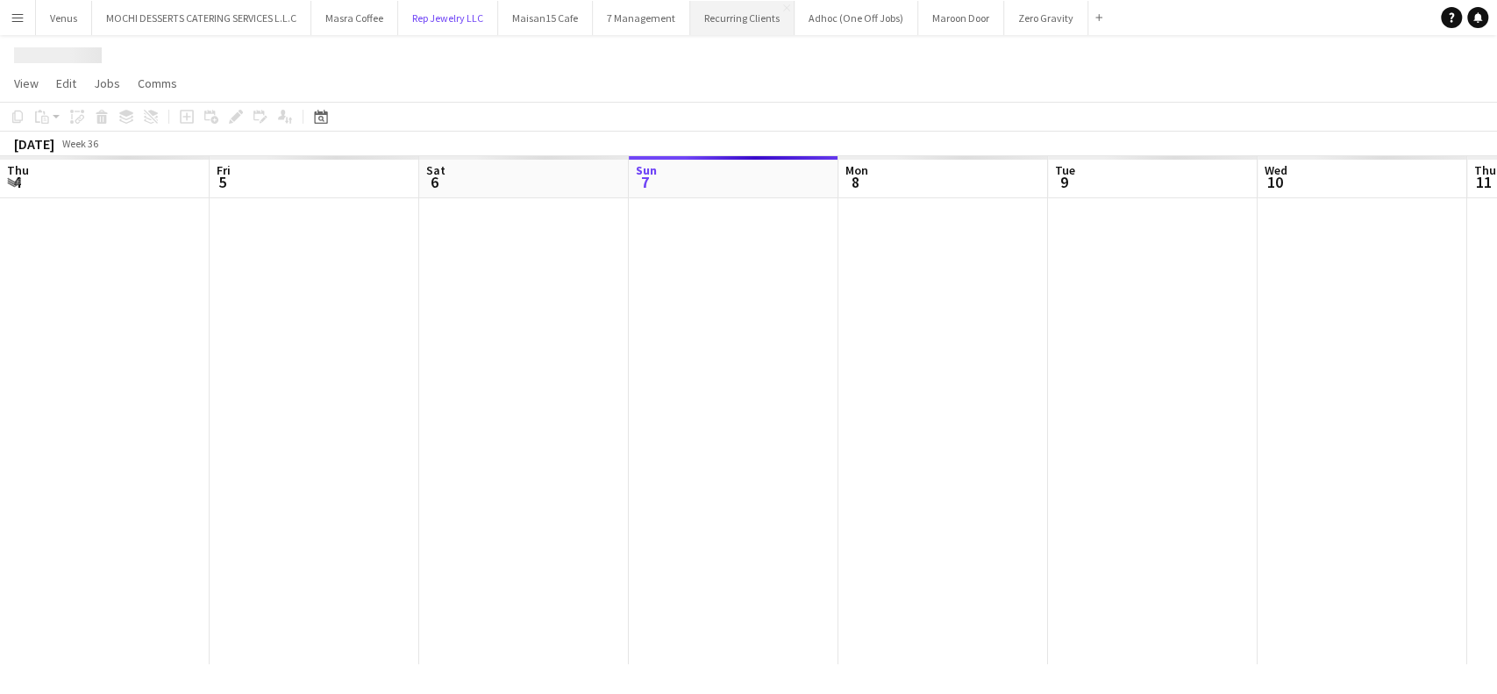
scroll to position [0, 419]
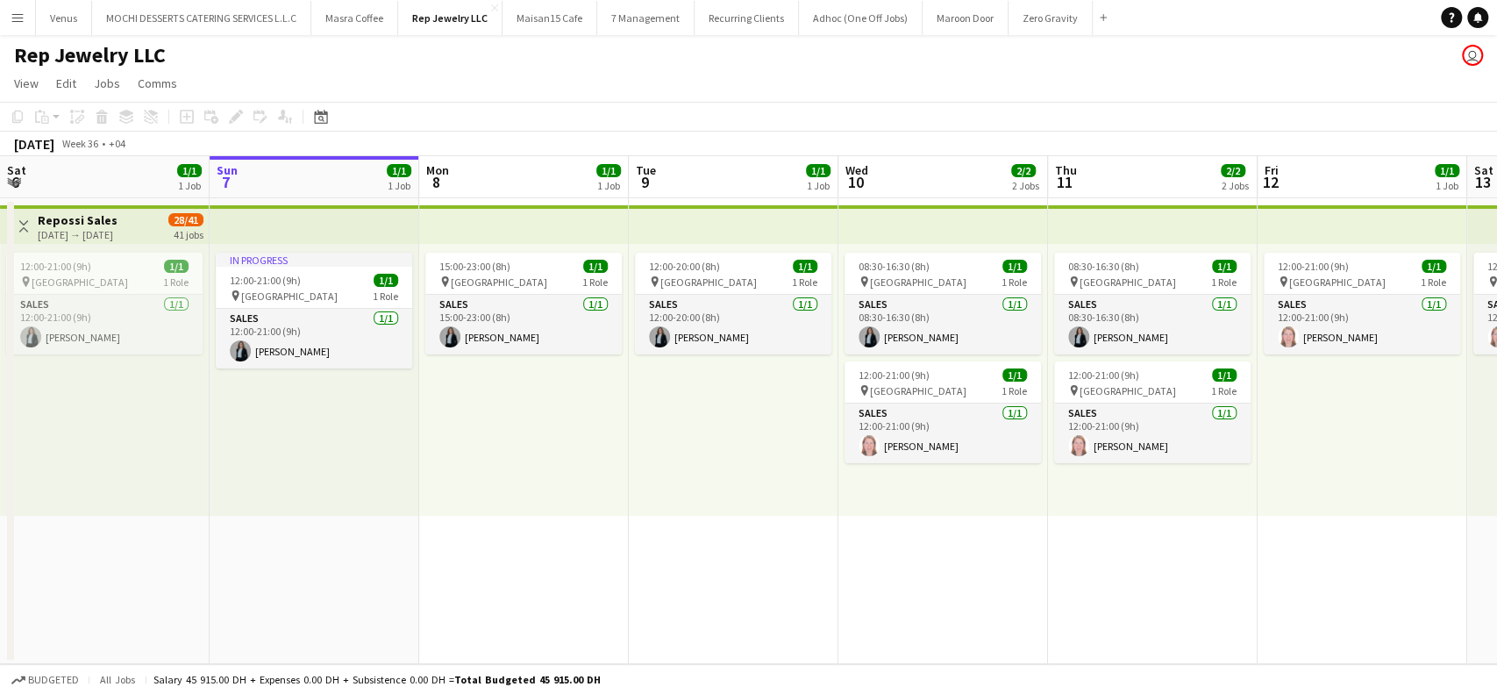
click at [711, 213] on app-top-bar at bounding box center [734, 224] width 210 height 39
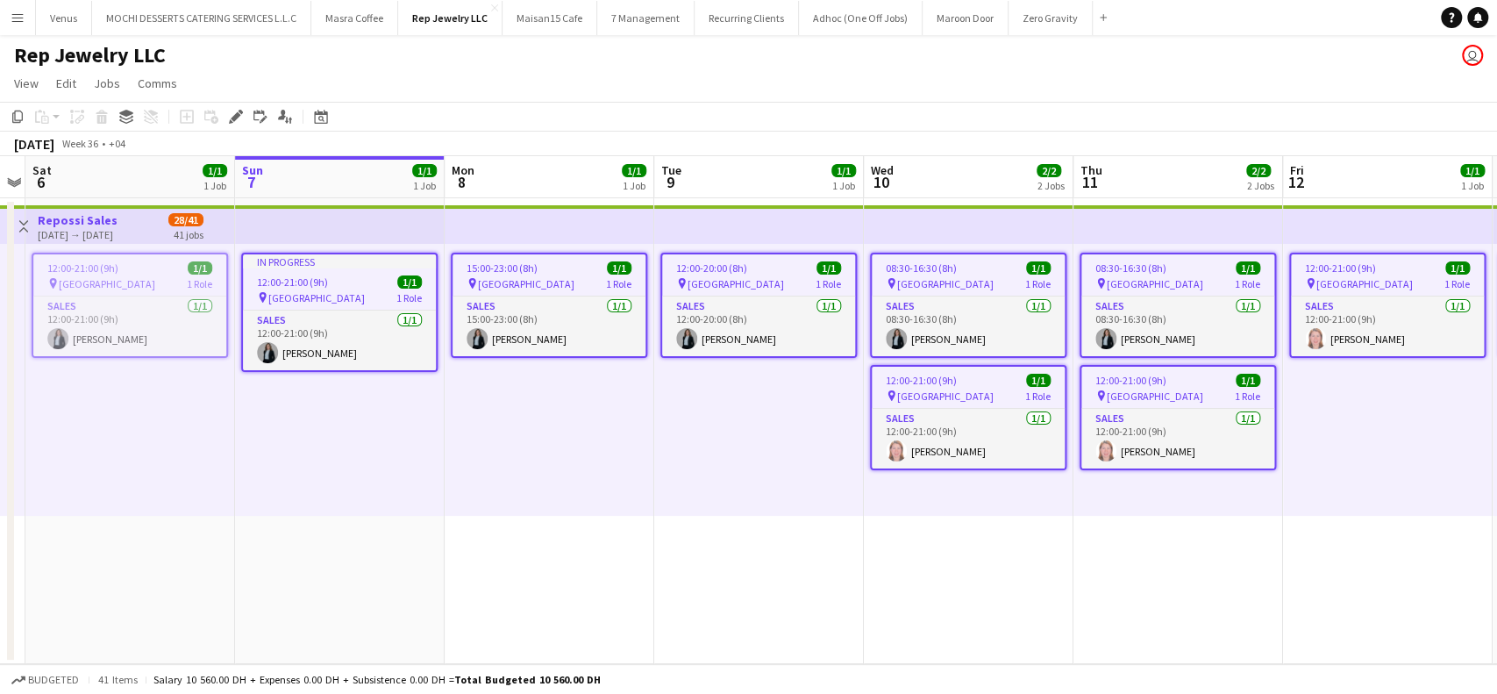
scroll to position [0, 629]
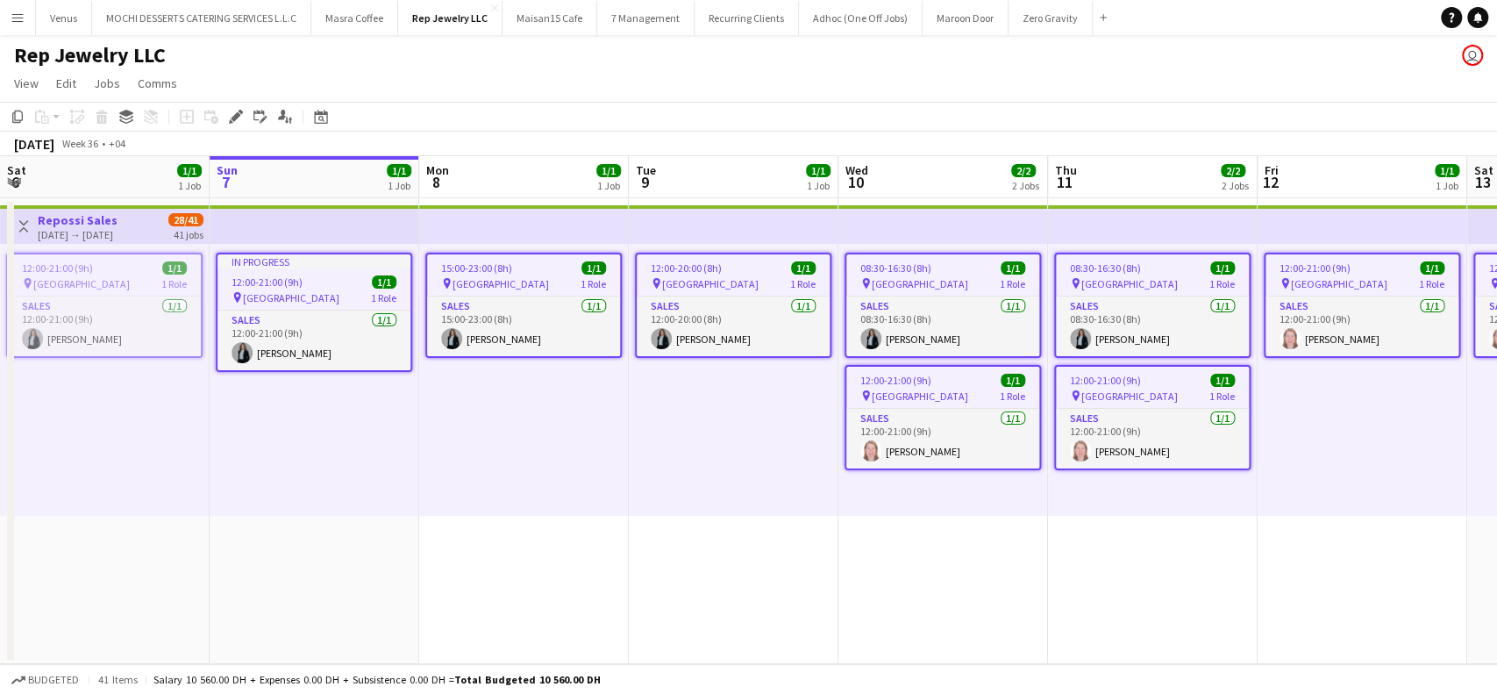
click at [1107, 217] on app-top-bar at bounding box center [1153, 224] width 210 height 39
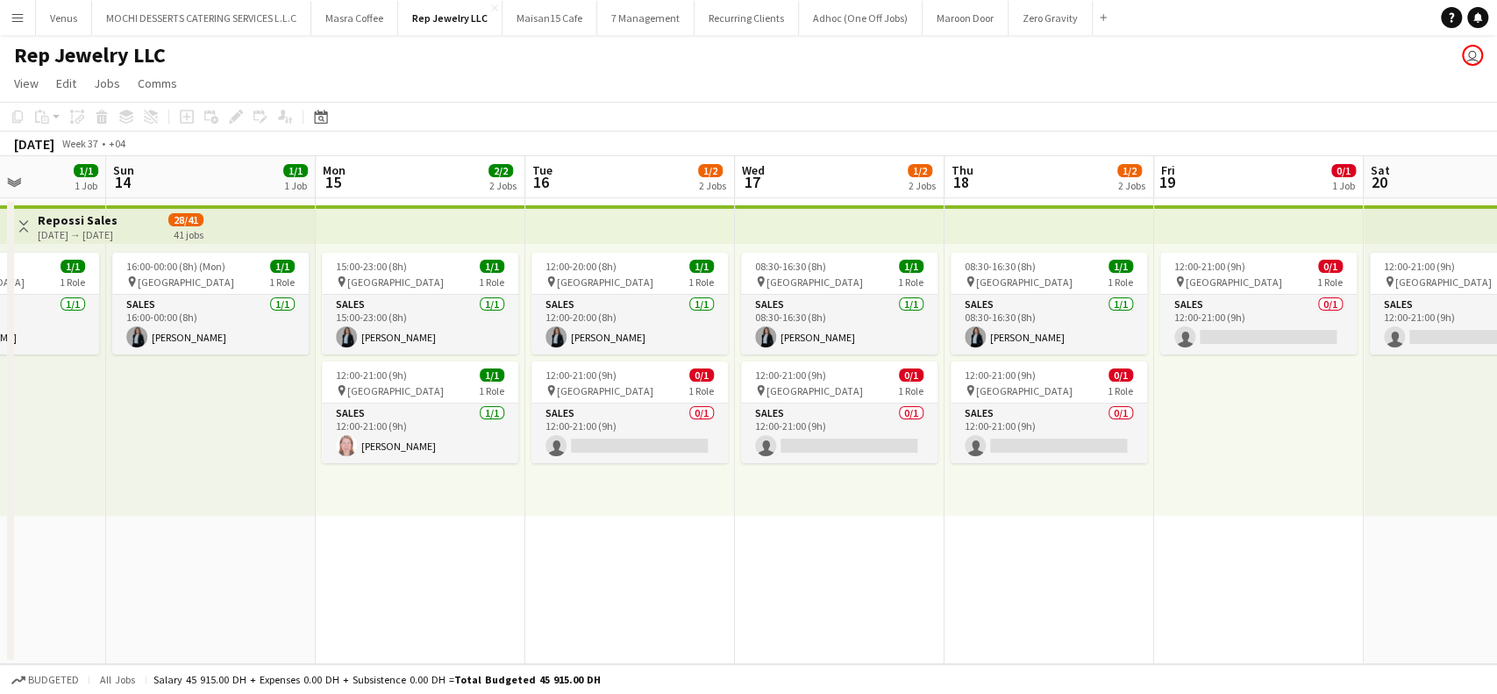
scroll to position [0, 588]
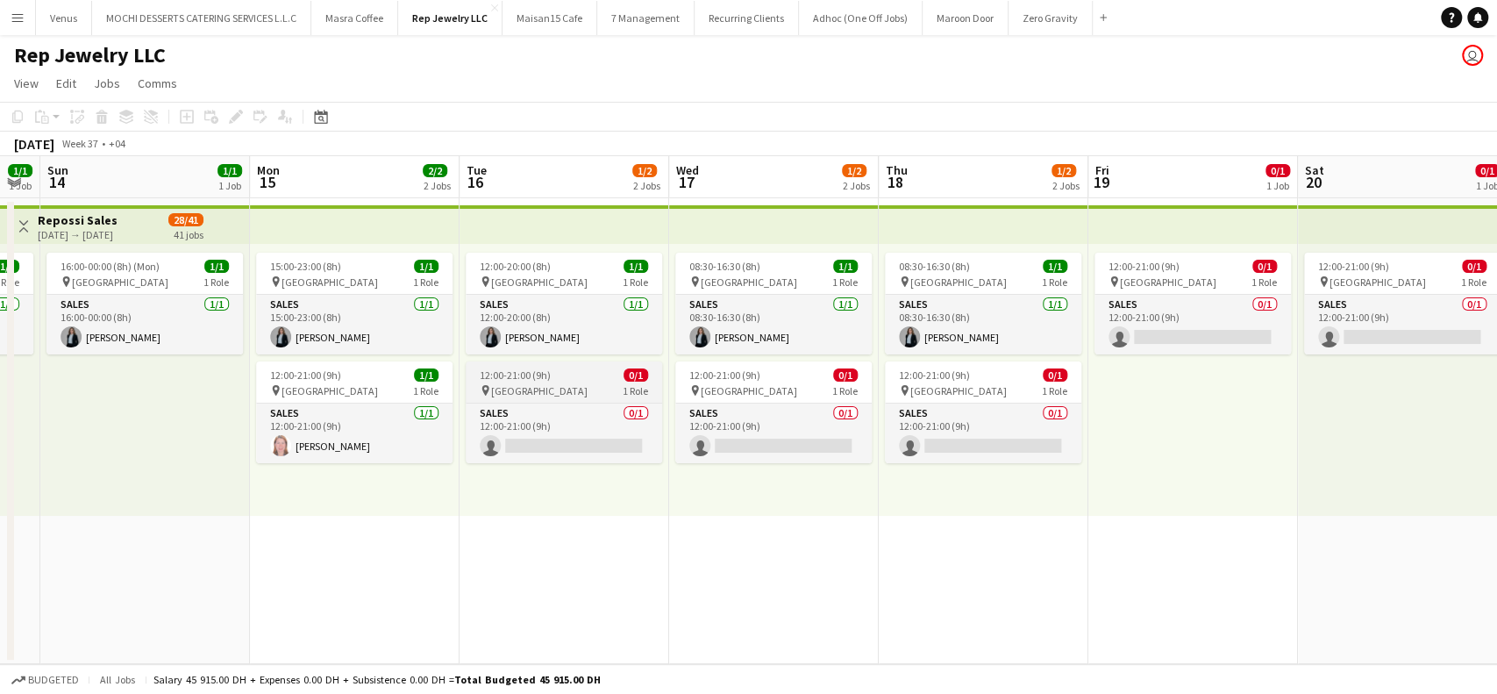
click at [566, 375] on div "12:00-21:00 (9h) 0/1" at bounding box center [564, 374] width 196 height 13
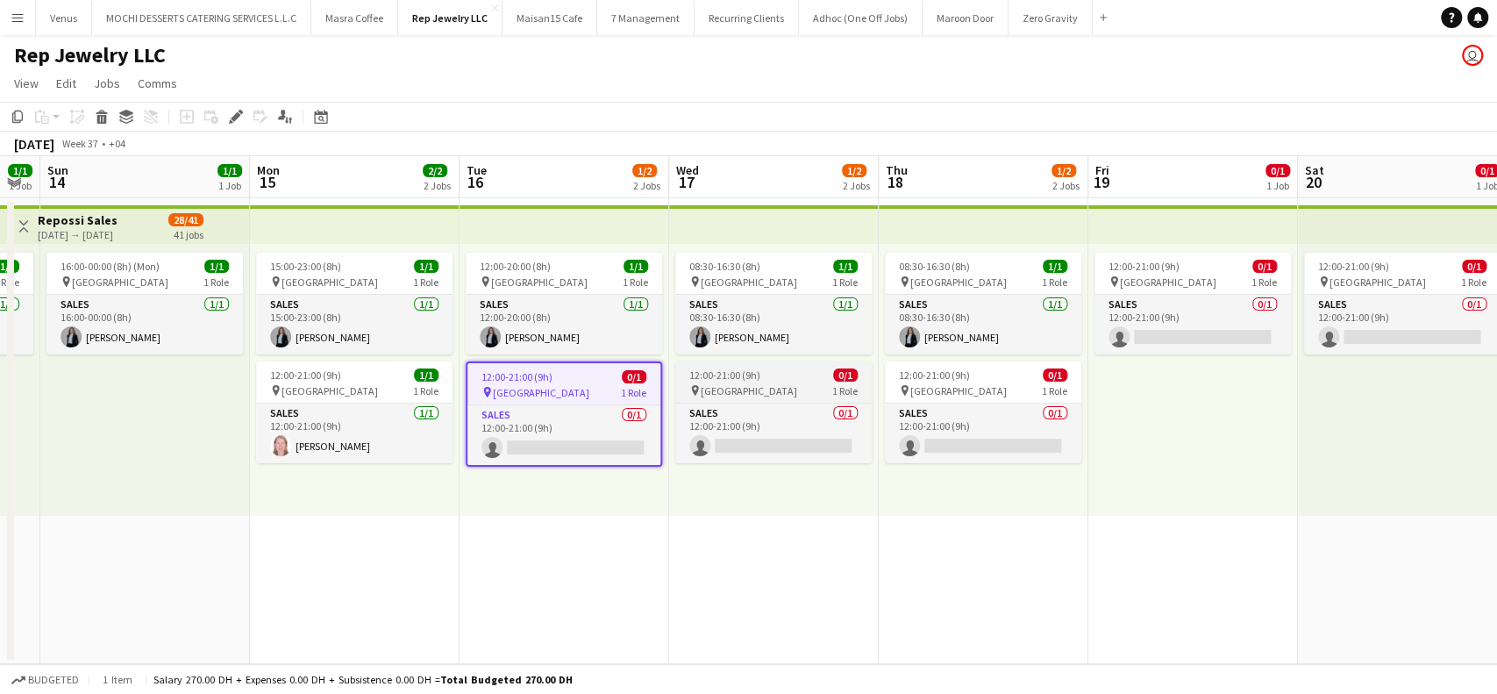
click at [722, 371] on span "12:00-21:00 (9h)" at bounding box center [724, 374] width 71 height 13
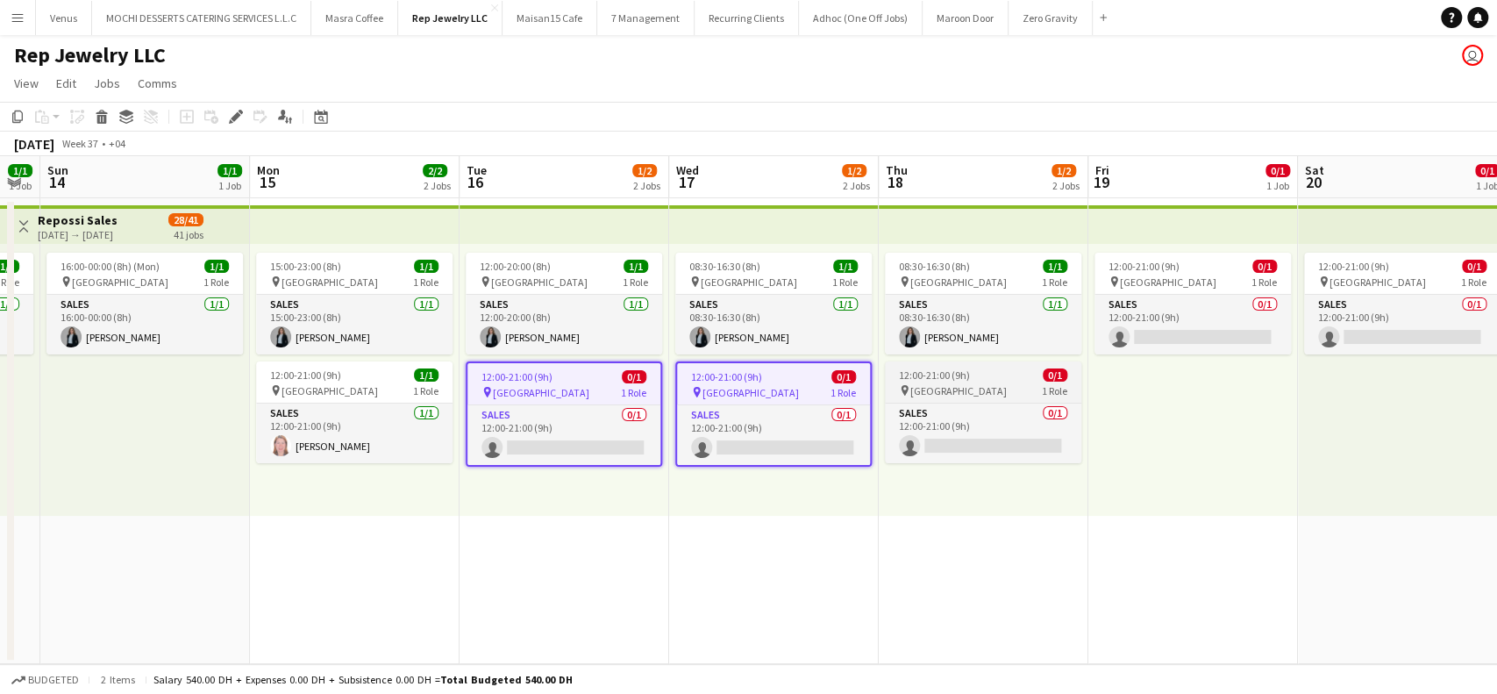
click at [968, 381] on div "12:00-21:00 (9h) 0/1" at bounding box center [983, 374] width 196 height 13
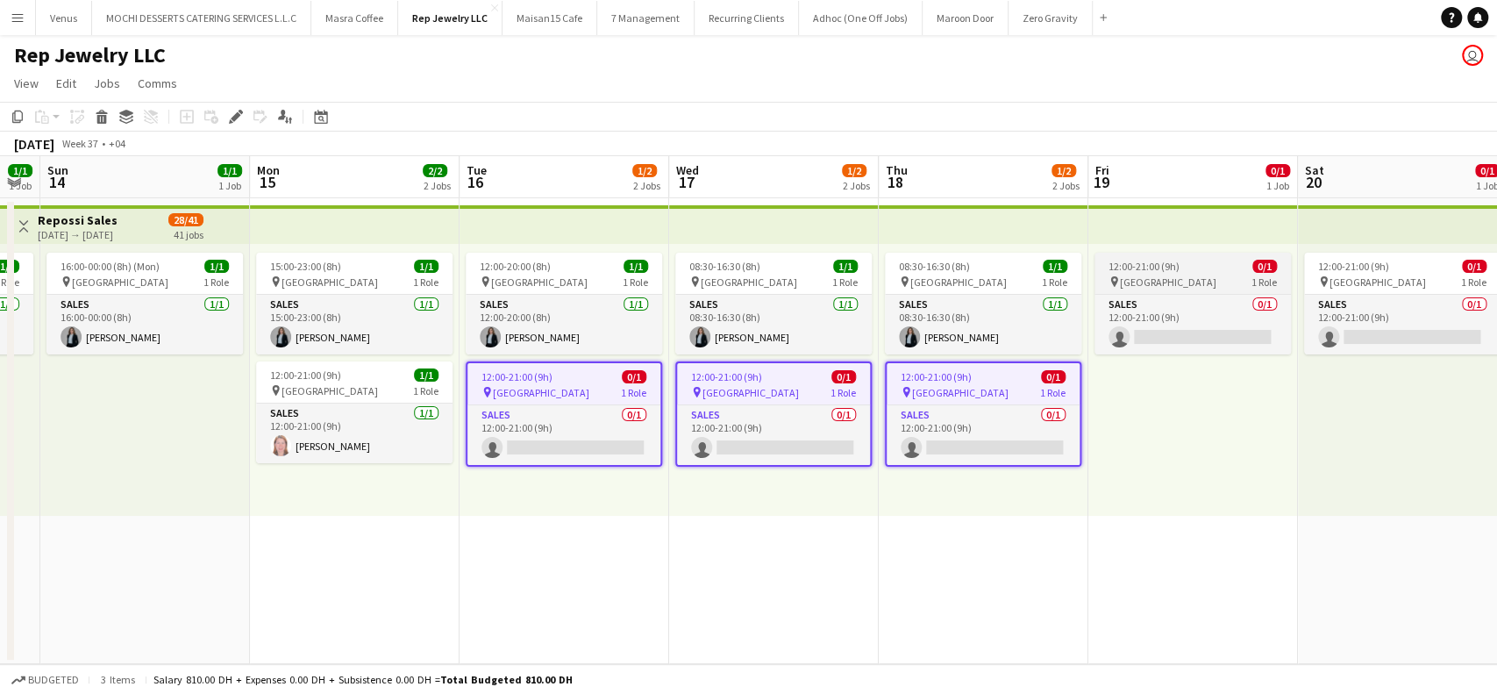
click at [1206, 279] on div "pin Dubai Mall 1 Role" at bounding box center [1192, 281] width 196 height 14
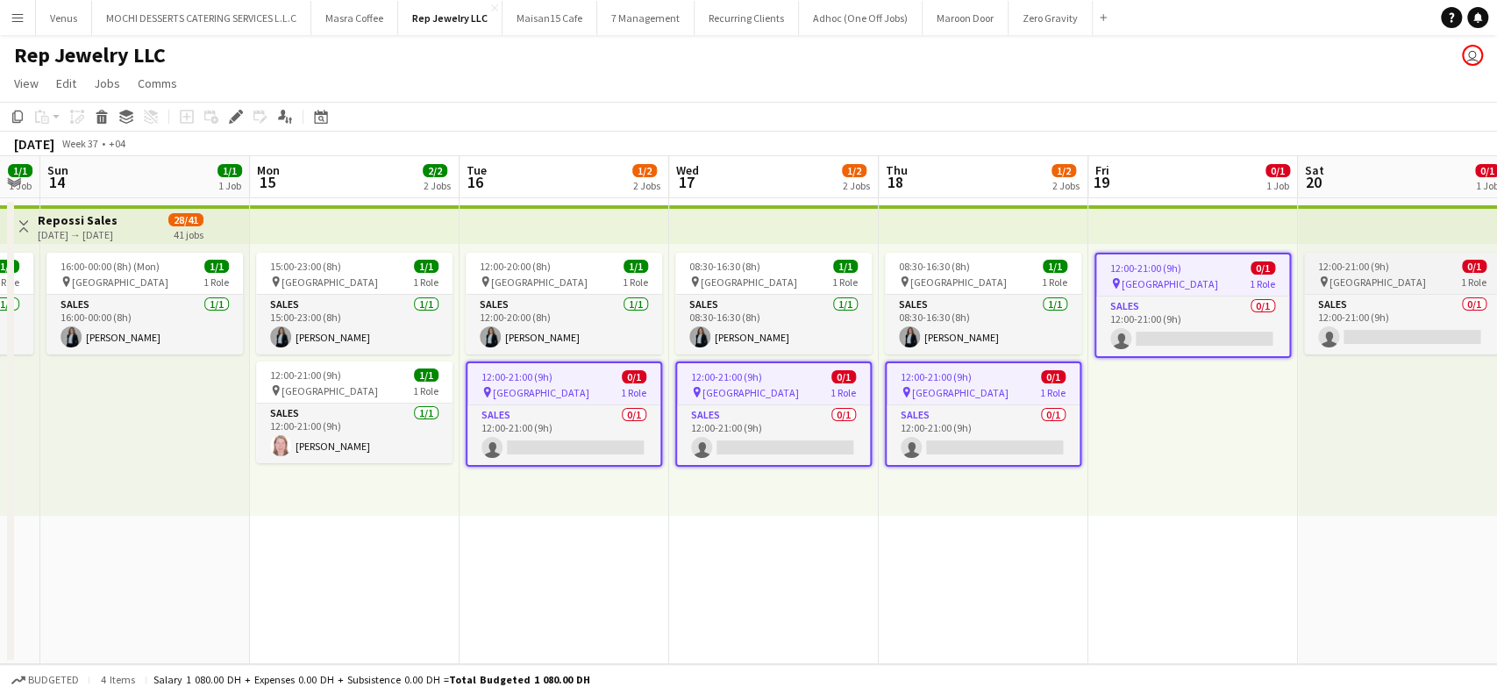
click at [1391, 261] on div "12:00-21:00 (9h) 0/1" at bounding box center [1402, 266] width 196 height 13
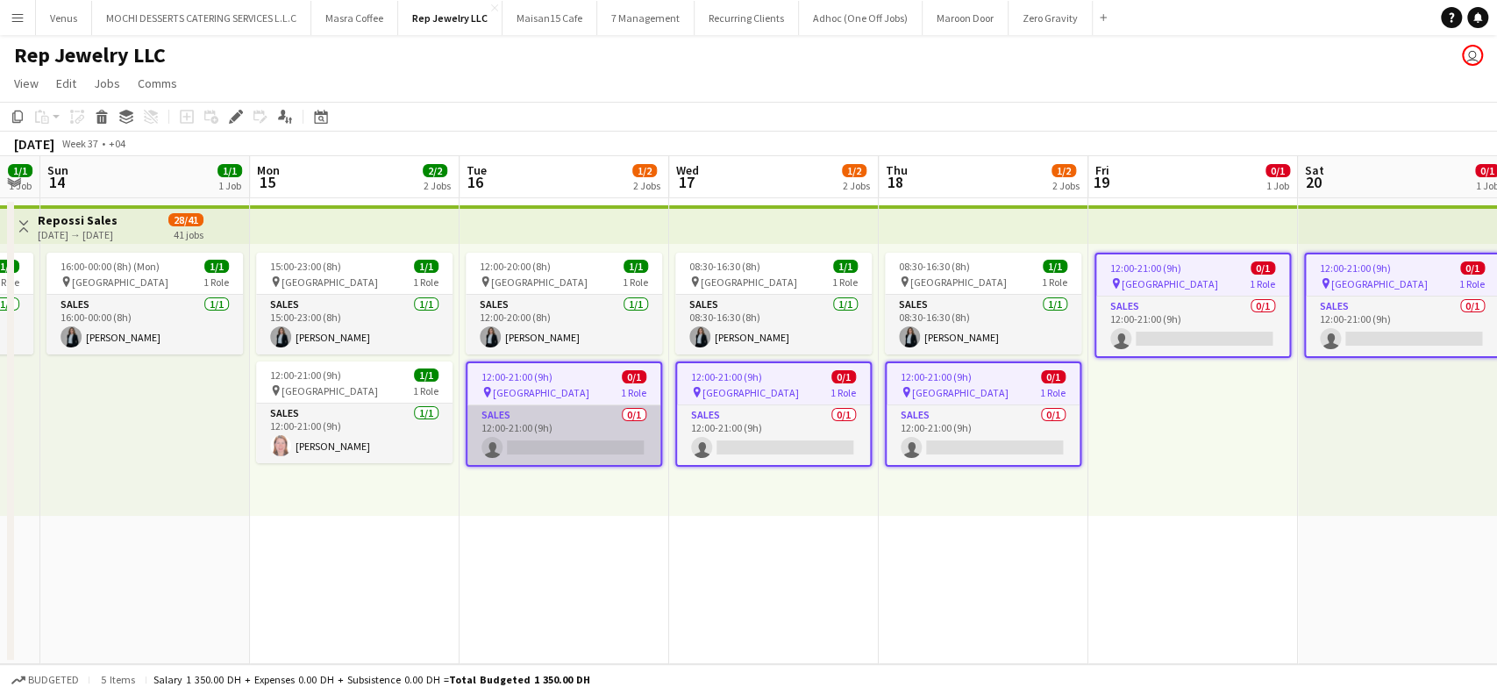
click at [571, 402] on app-job-card "12:00-21:00 (9h) 0/1 pin Dubai Mall 1 Role Sales 0/1 12:00-21:00 (9h) single-ne…" at bounding box center [564, 413] width 196 height 105
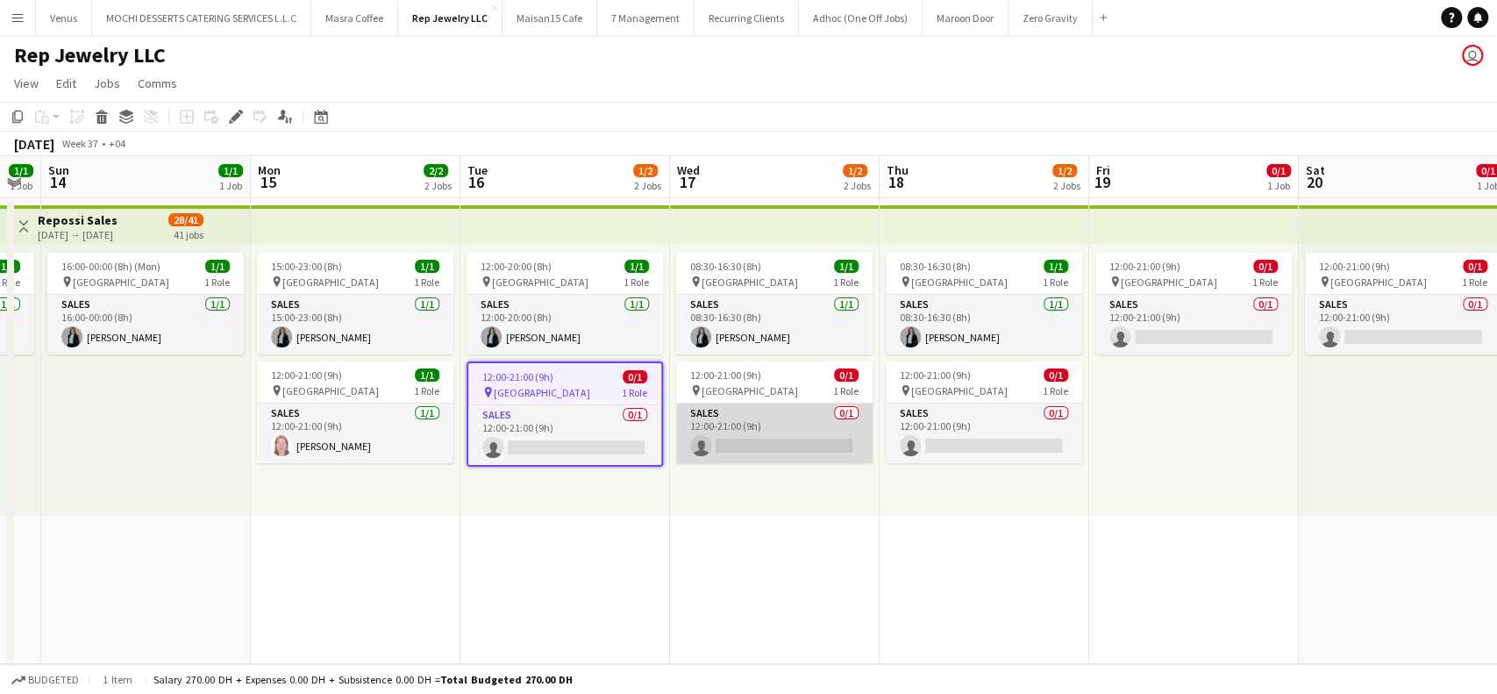
click at [747, 426] on app-card-role "Sales 0/1 12:00-21:00 (9h) single-neutral-actions" at bounding box center [774, 433] width 196 height 60
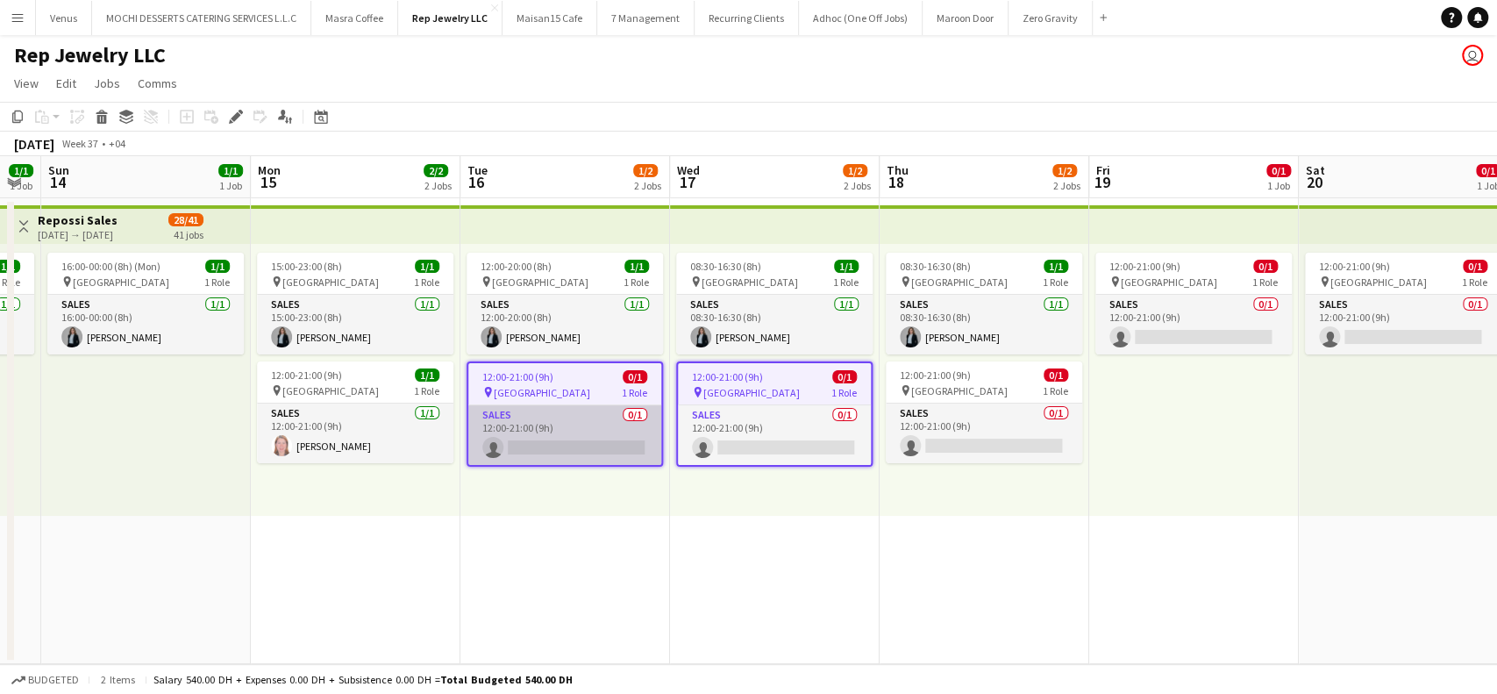
click at [509, 434] on app-card-role "Sales 0/1 12:00-21:00 (9h) single-neutral-actions" at bounding box center [564, 435] width 193 height 60
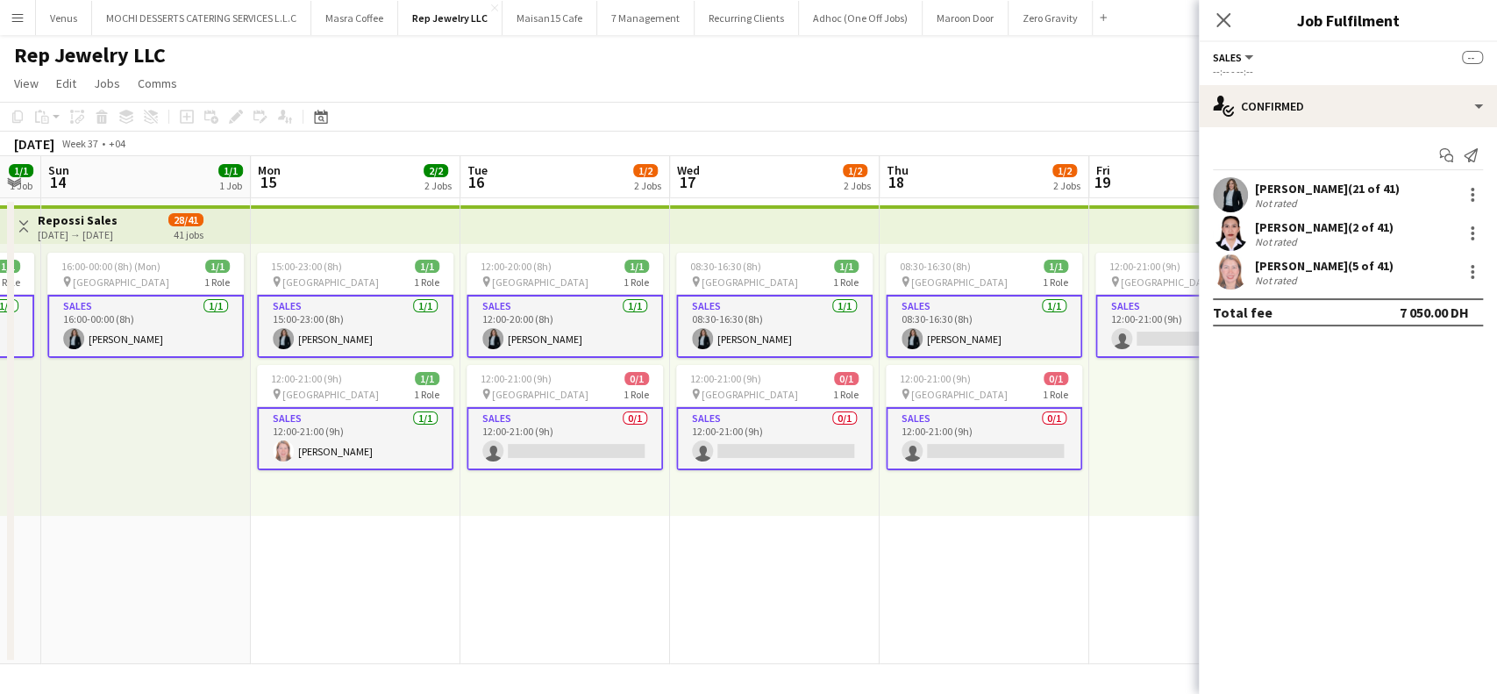
click at [624, 449] on app-card-role "Sales 0/1 12:00-21:00 (9h) single-neutral-actions" at bounding box center [564, 438] width 196 height 63
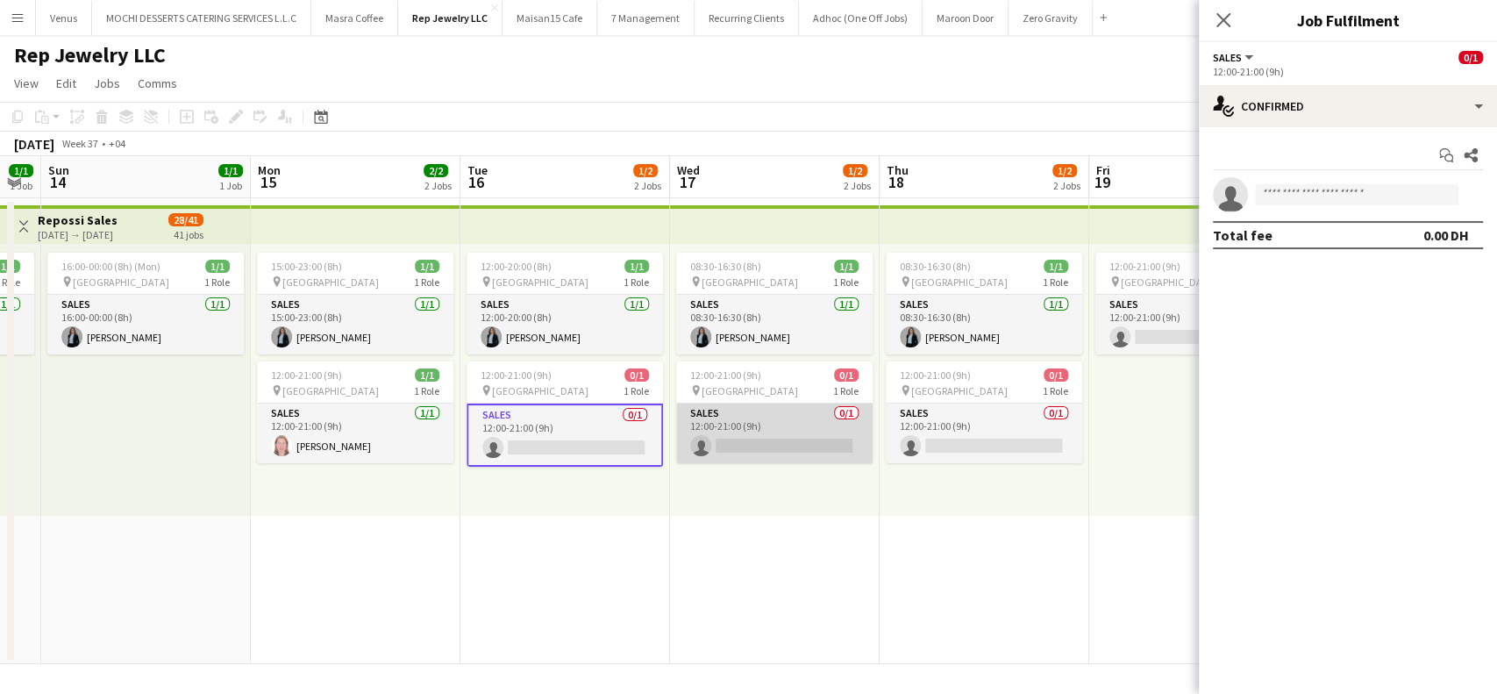
click at [847, 420] on app-card-role "Sales 0/1 12:00-21:00 (9h) single-neutral-actions" at bounding box center [774, 433] width 196 height 60
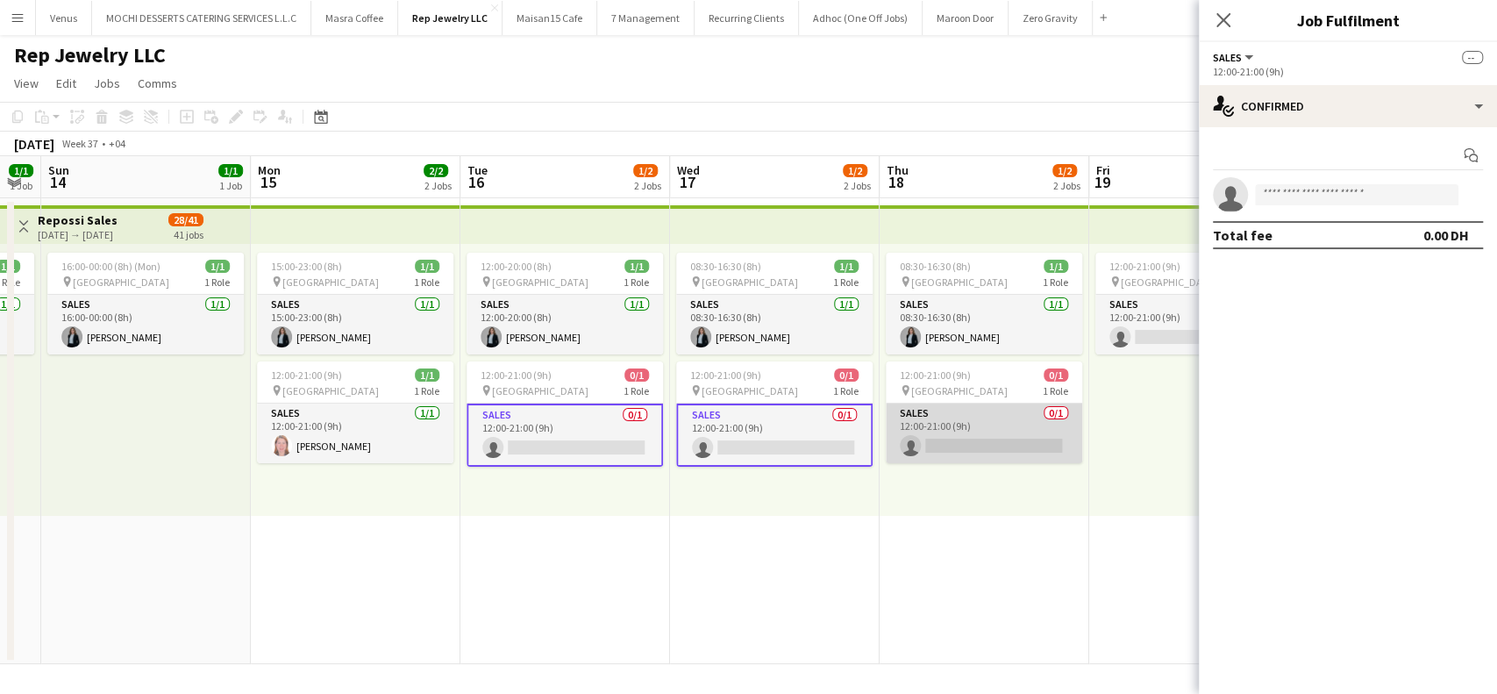
click at [988, 416] on app-card-role "Sales 0/1 12:00-21:00 (9h) single-neutral-actions" at bounding box center [984, 433] width 196 height 60
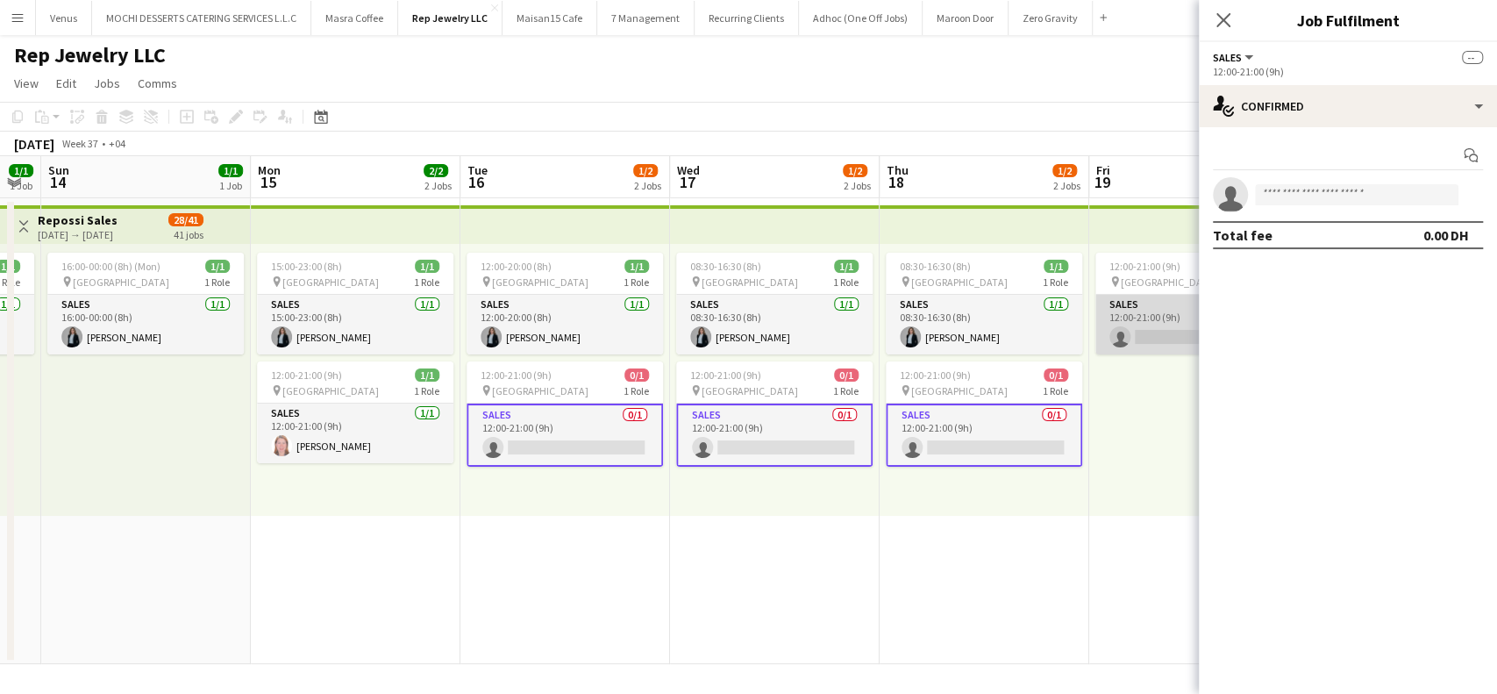
click at [1157, 310] on app-card-role "Sales 0/1 12:00-21:00 (9h) single-neutral-actions" at bounding box center [1193, 325] width 196 height 60
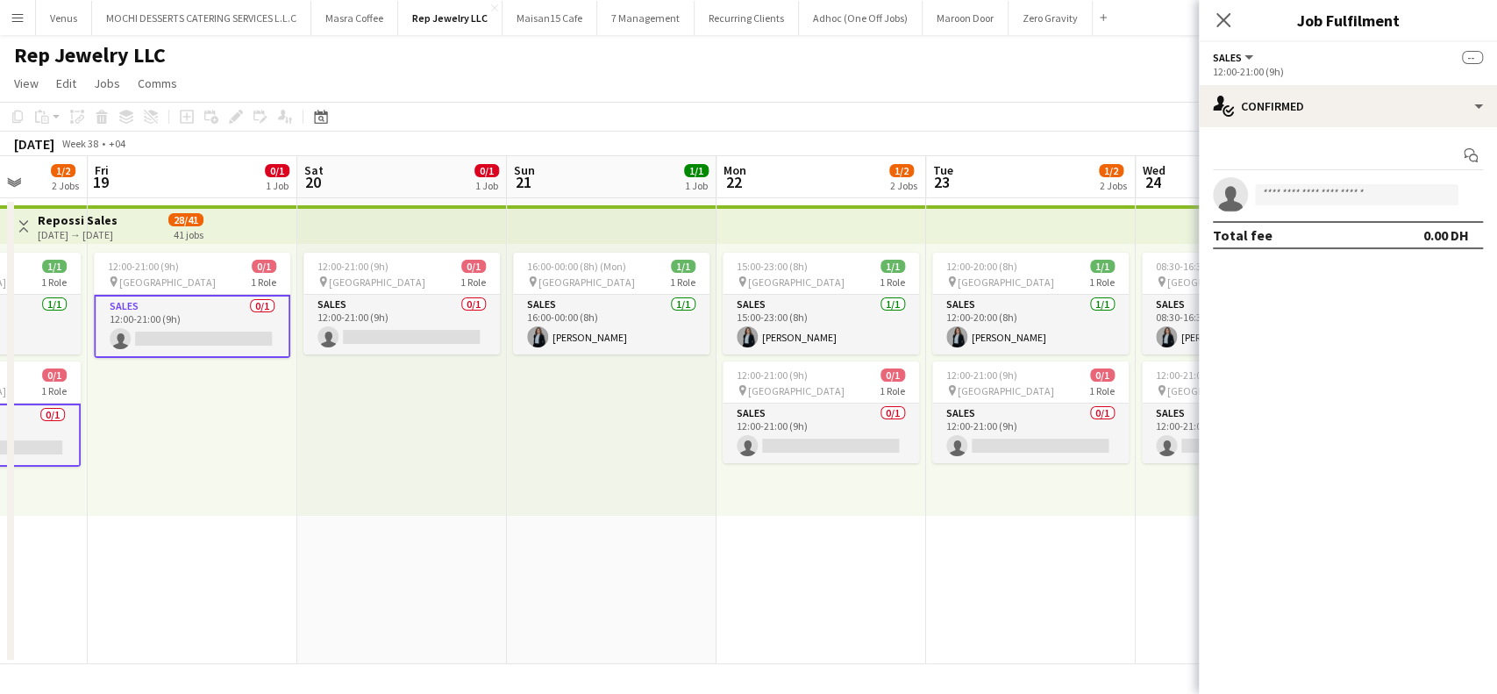
scroll to position [0, 778]
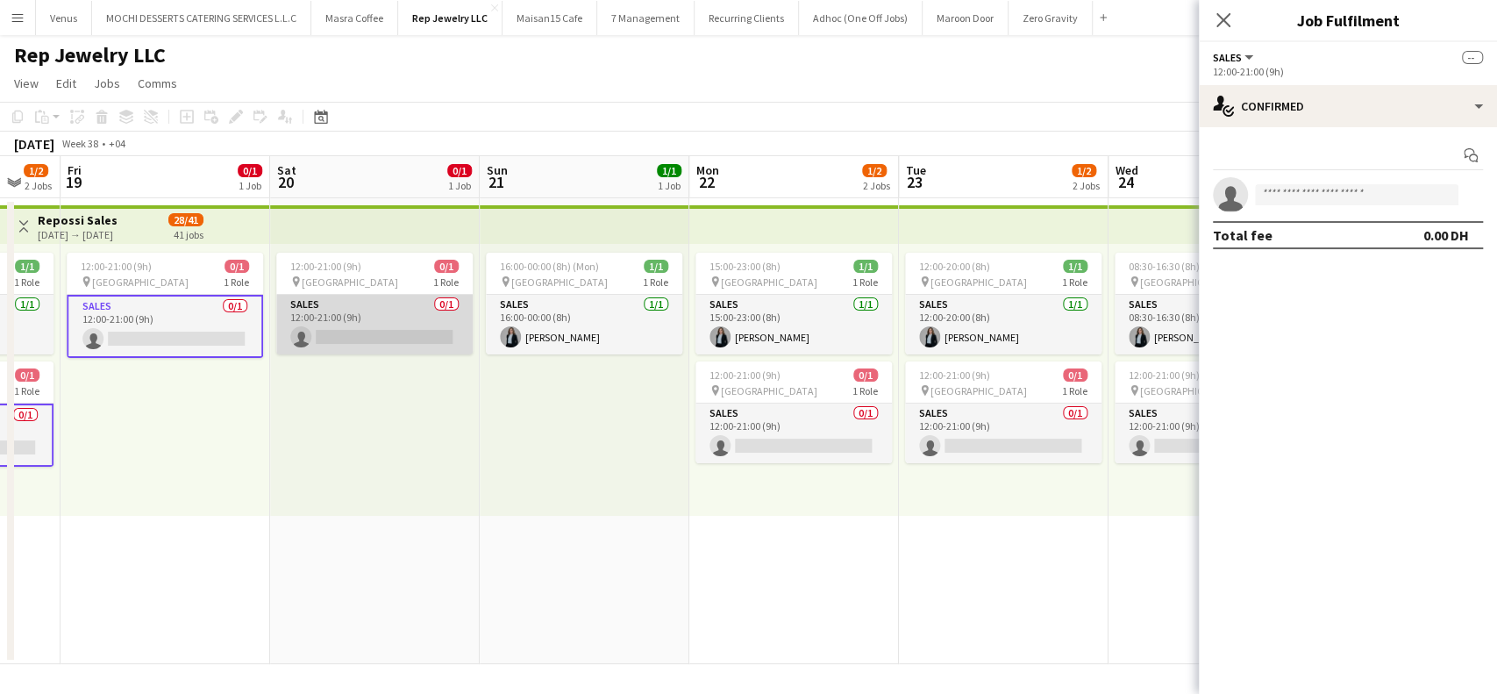
click at [384, 336] on app-card-role "Sales 0/1 12:00-21:00 (9h) single-neutral-actions" at bounding box center [374, 325] width 196 height 60
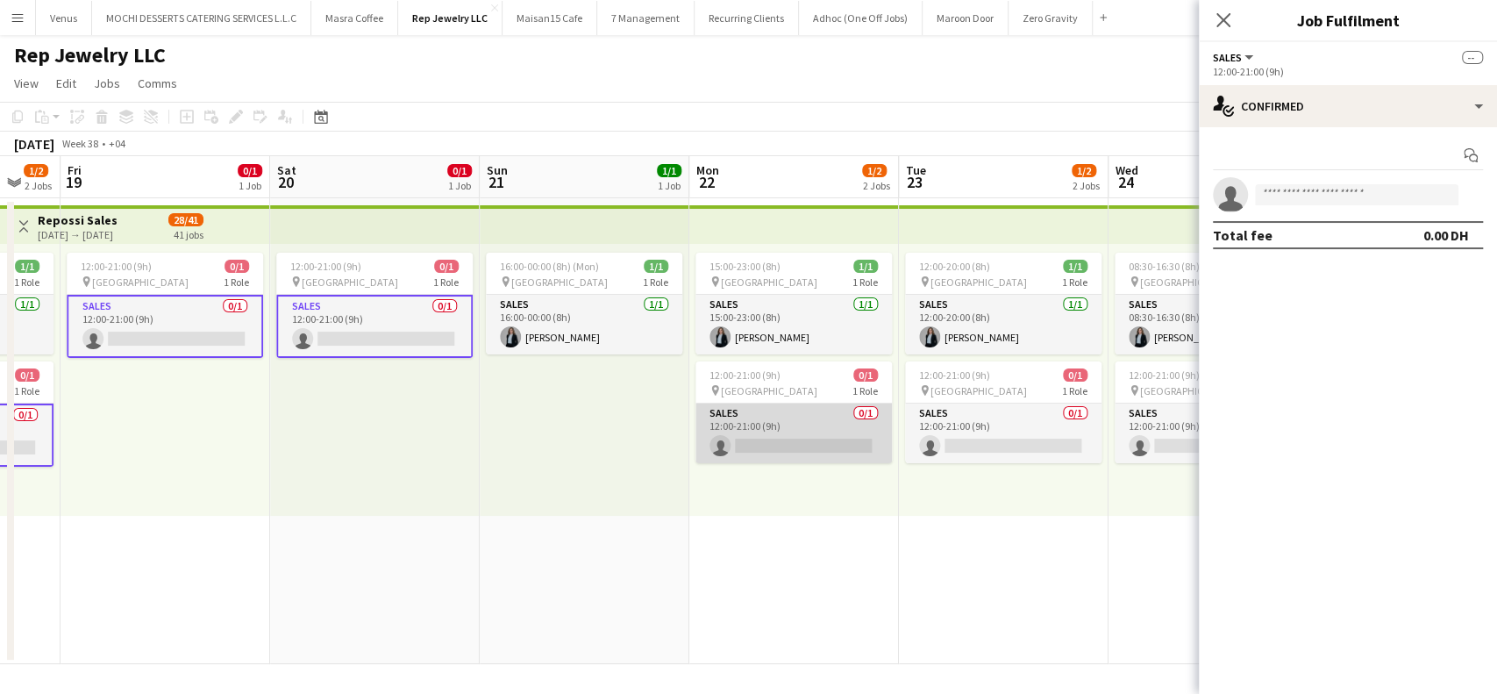
click at [790, 427] on app-card-role "Sales 0/1 12:00-21:00 (9h) single-neutral-actions" at bounding box center [793, 433] width 196 height 60
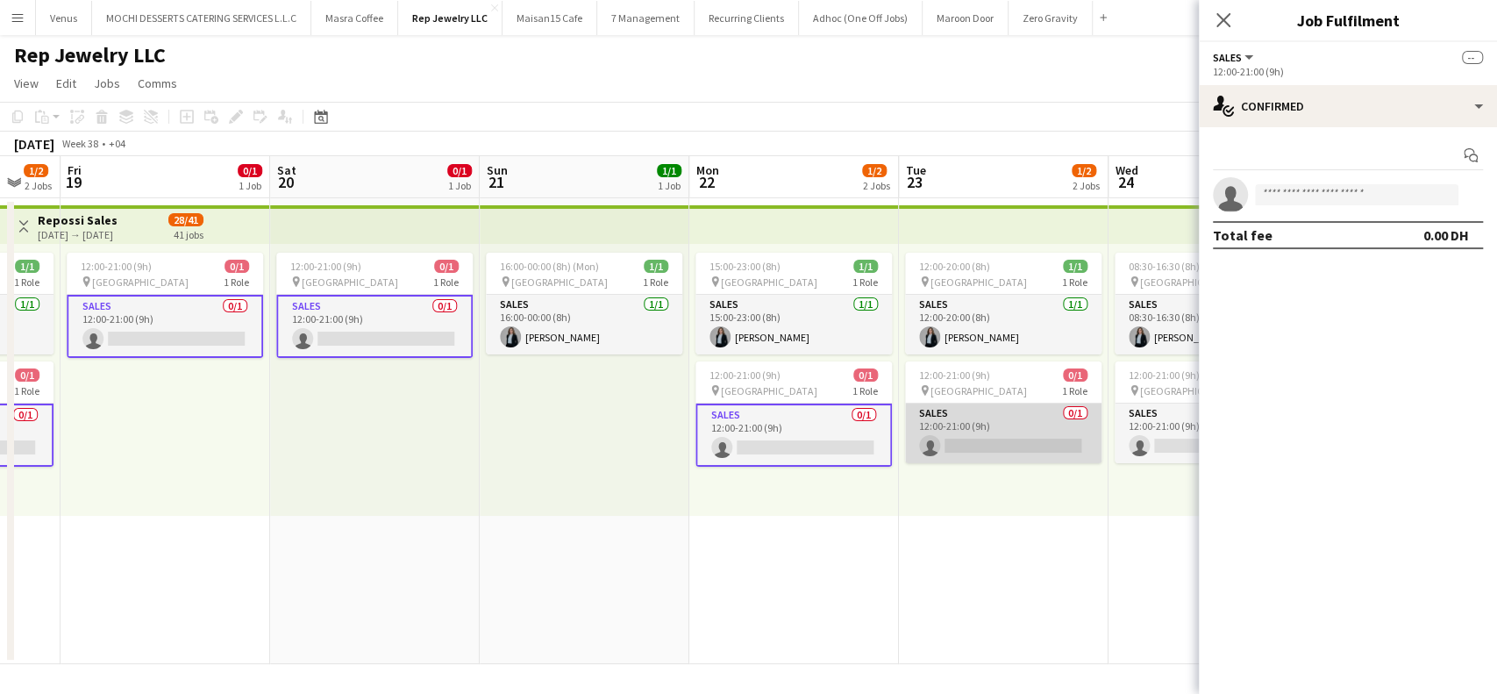
click at [1008, 438] on app-card-role "Sales 0/1 12:00-21:00 (9h) single-neutral-actions" at bounding box center [1003, 433] width 196 height 60
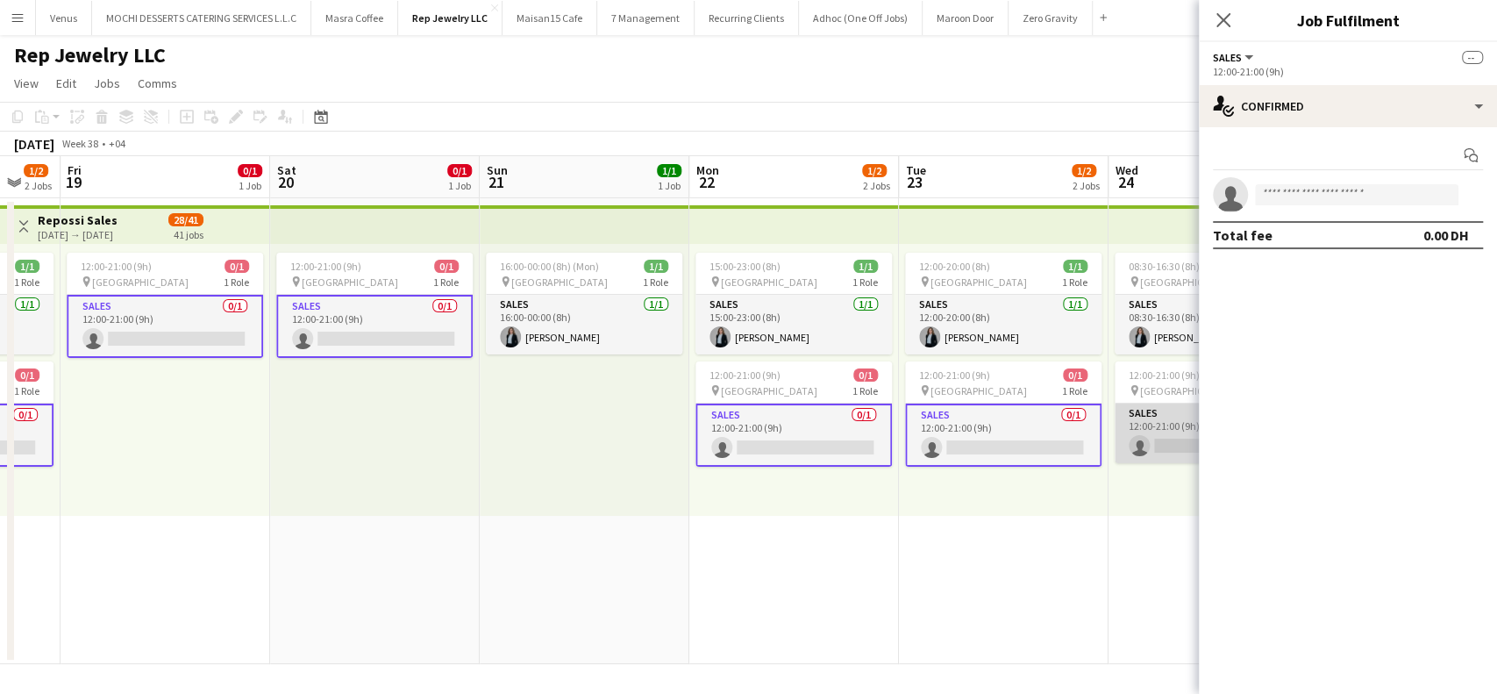
click at [1143, 417] on app-card-role "Sales 0/1 12:00-21:00 (9h) single-neutral-actions" at bounding box center [1212, 433] width 196 height 60
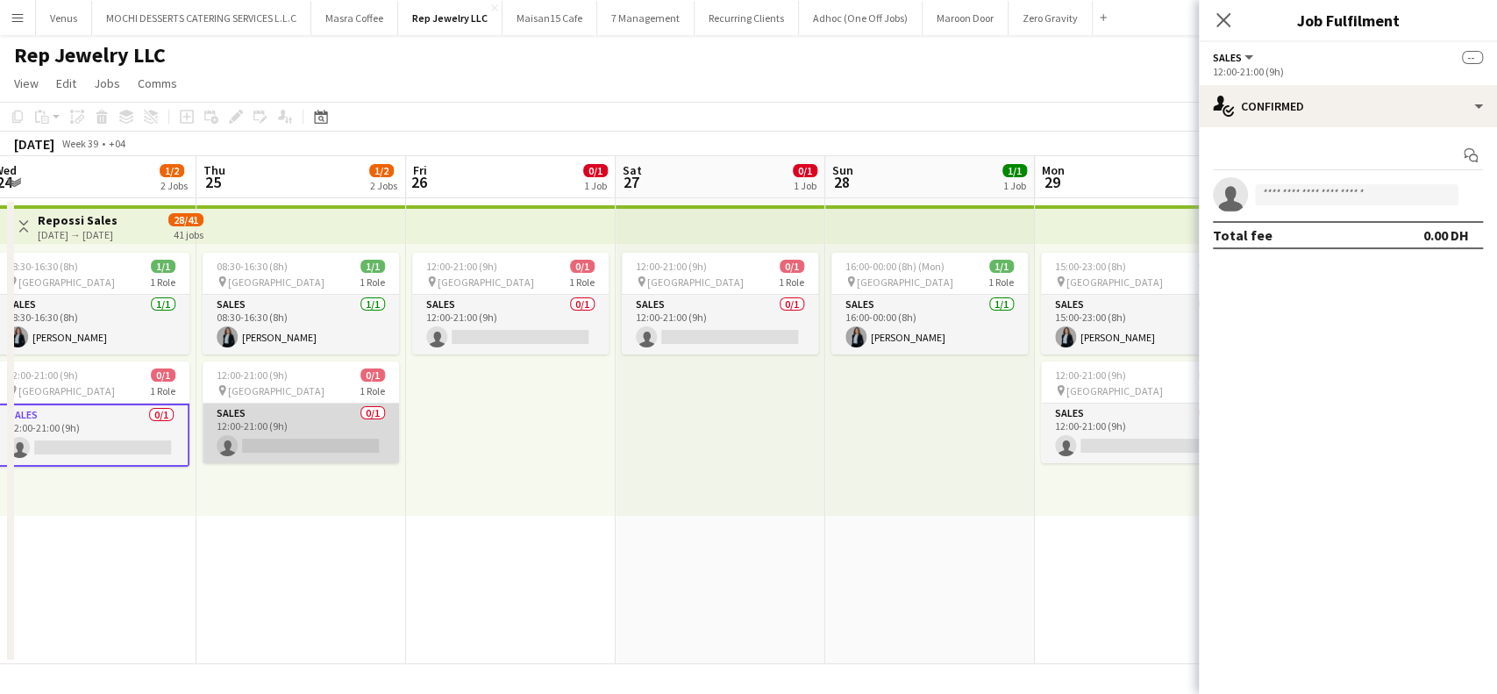
scroll to position [0, 640]
drag, startPoint x: 310, startPoint y: 424, endPoint x: 363, endPoint y: 419, distance: 52.8
click at [312, 424] on app-card-role "Sales 0/1 12:00-21:00 (9h) single-neutral-actions" at bounding box center [302, 433] width 196 height 60
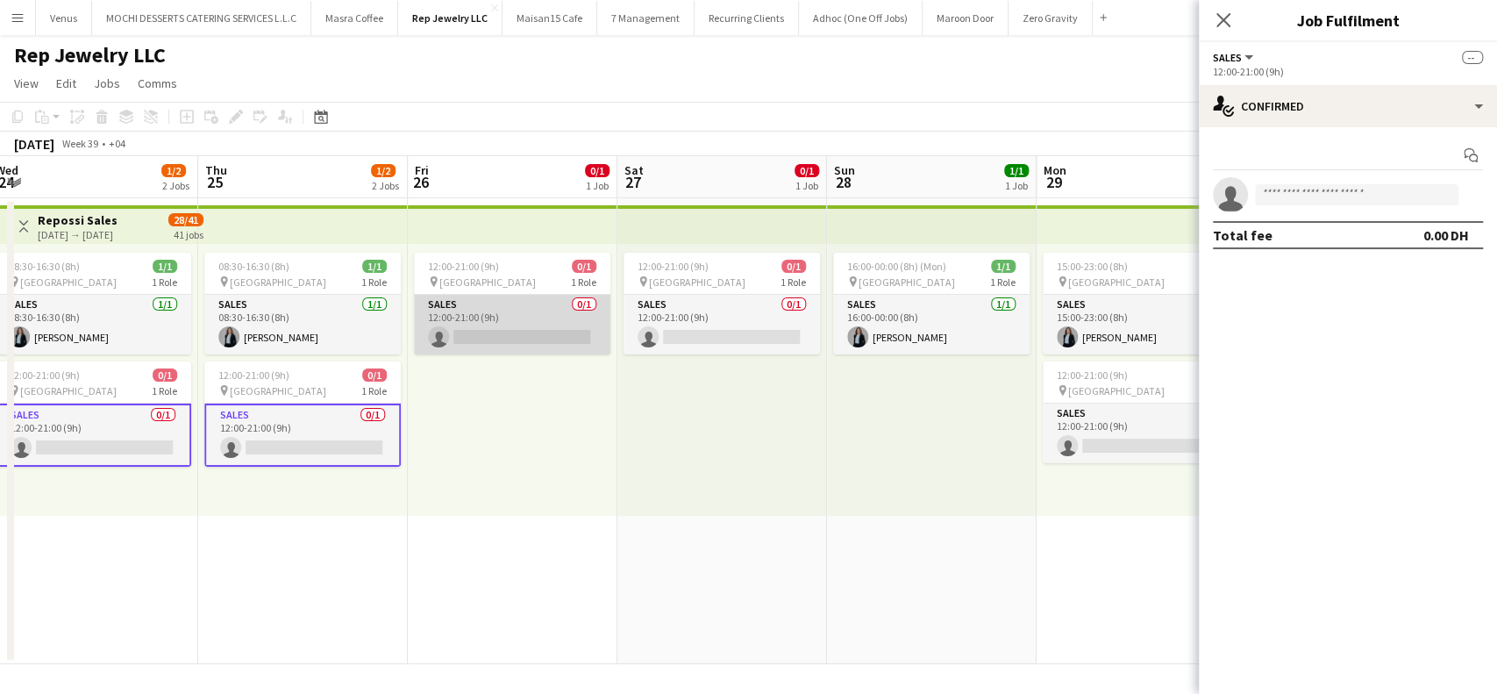
click at [577, 326] on app-card-role "Sales 0/1 12:00-21:00 (9h) single-neutral-actions" at bounding box center [512, 325] width 196 height 60
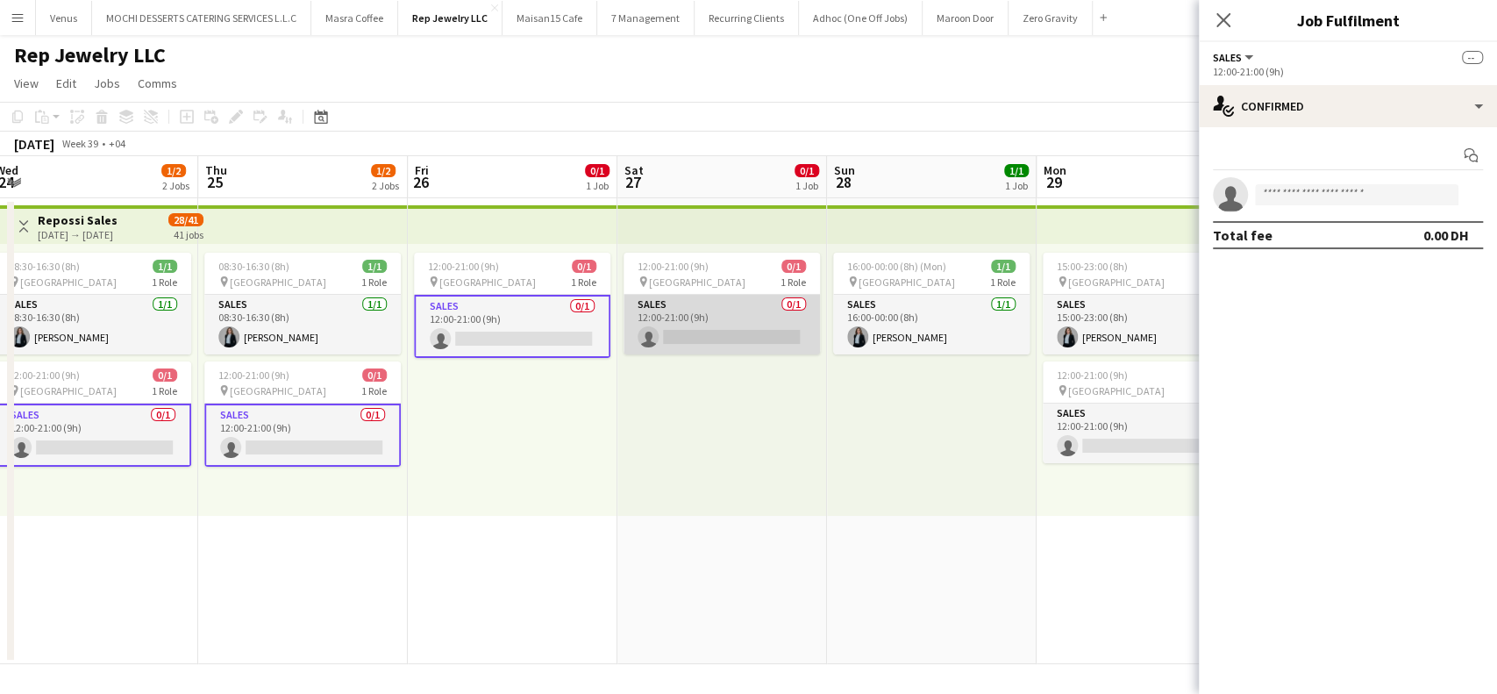
click at [709, 319] on app-card-role "Sales 0/1 12:00-21:00 (9h) single-neutral-actions" at bounding box center [721, 325] width 196 height 60
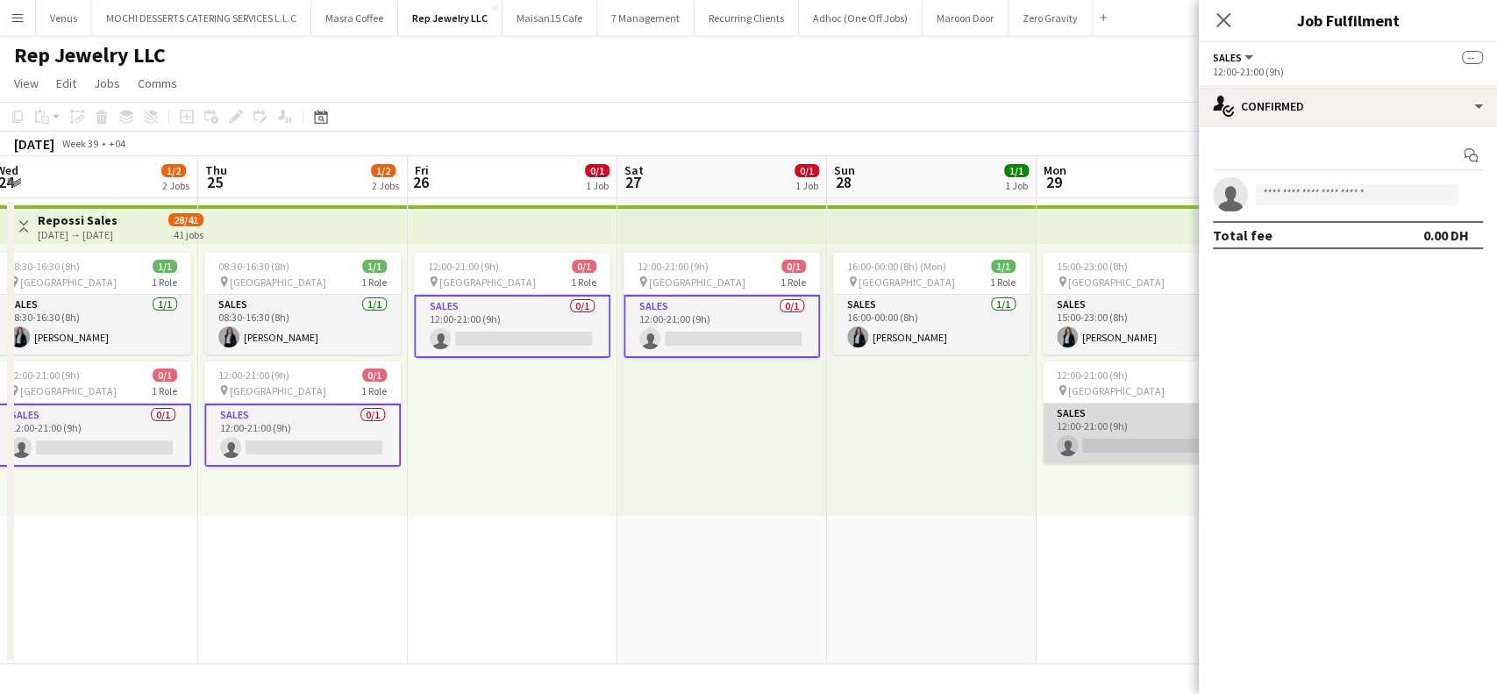
click at [1114, 425] on app-card-role "Sales 0/1 12:00-21:00 (9h) single-neutral-actions" at bounding box center [1141, 433] width 196 height 60
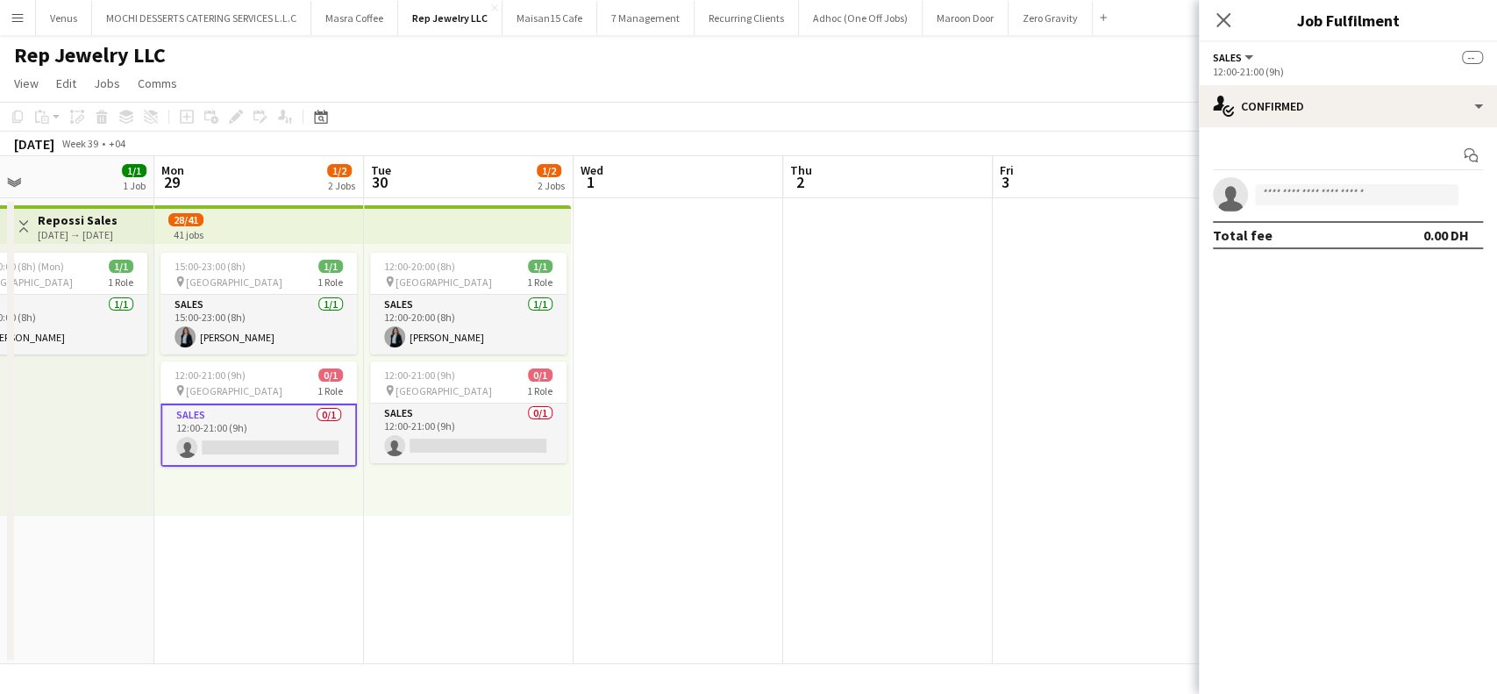
scroll to position [0, 690]
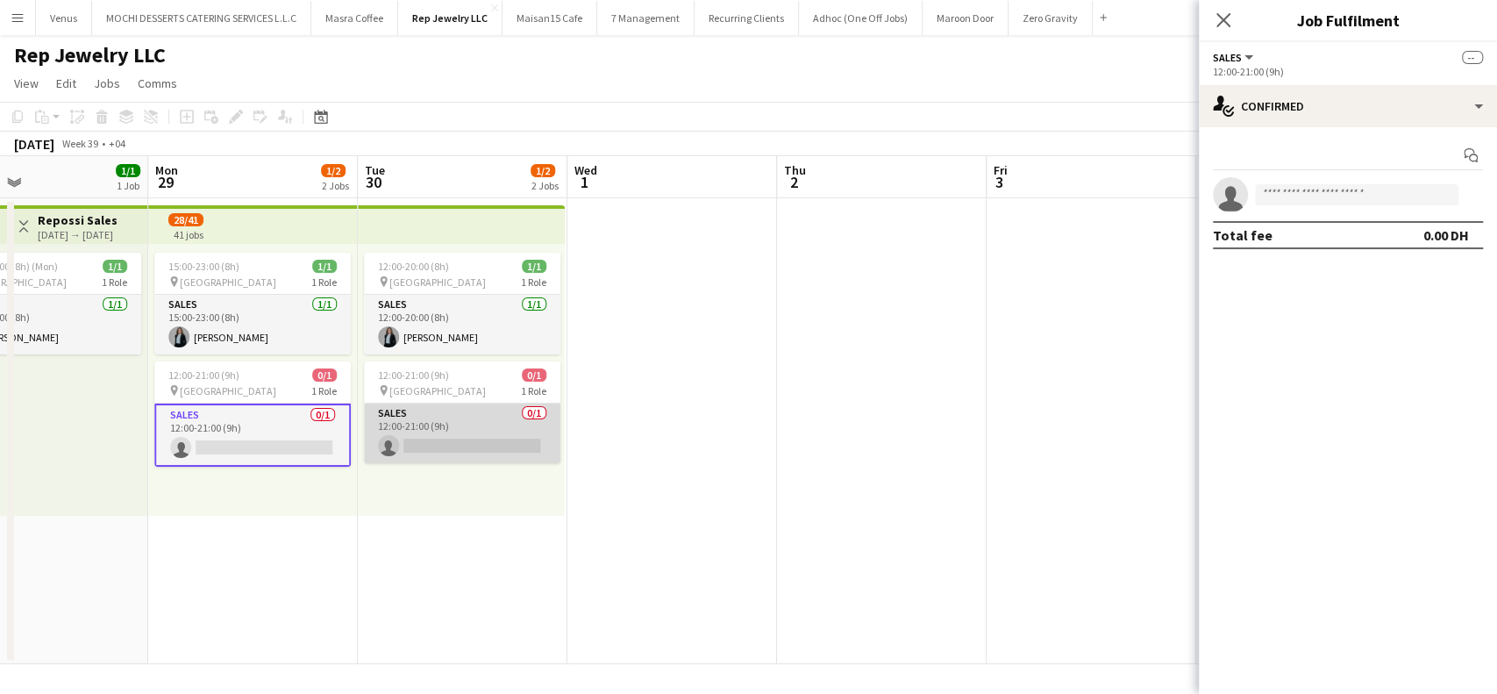
click at [491, 445] on app-card-role "Sales 0/1 12:00-21:00 (9h) single-neutral-actions" at bounding box center [462, 433] width 196 height 60
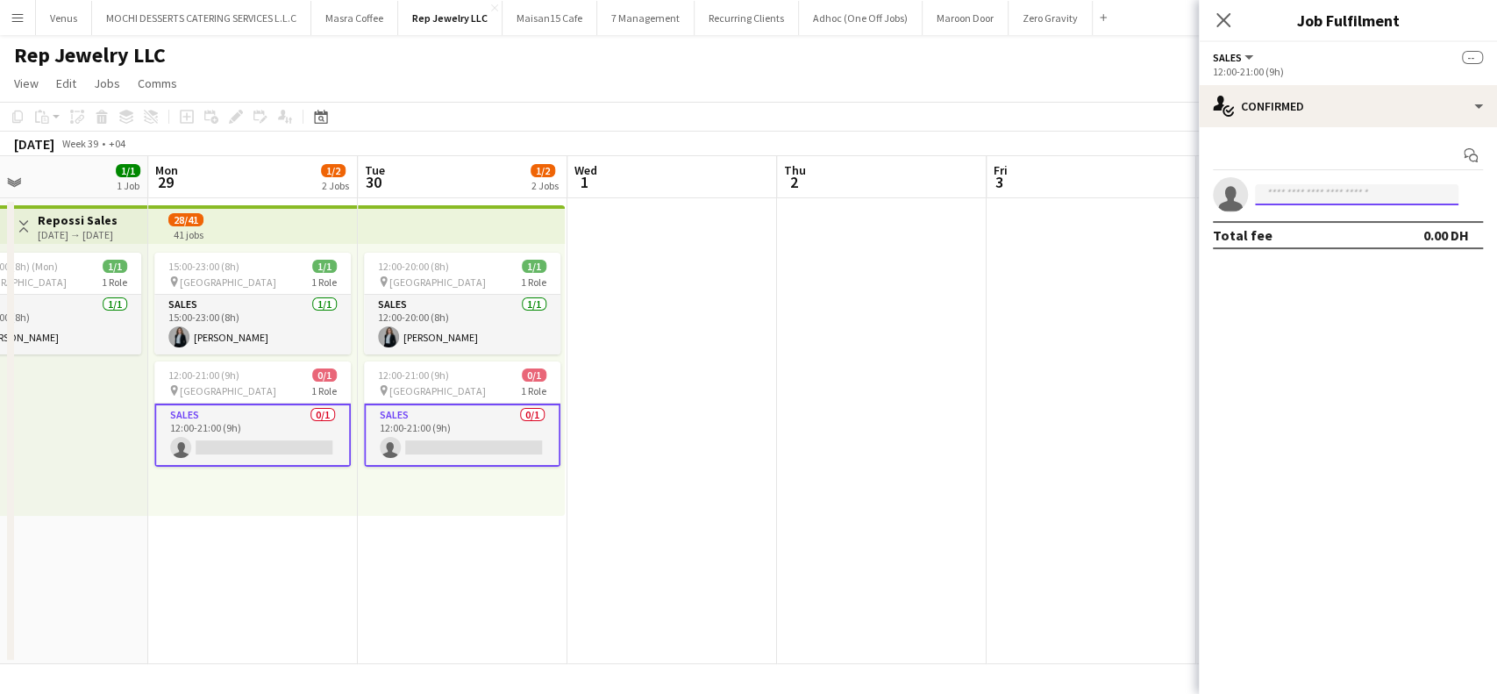
click at [1344, 194] on input at bounding box center [1356, 194] width 203 height 21
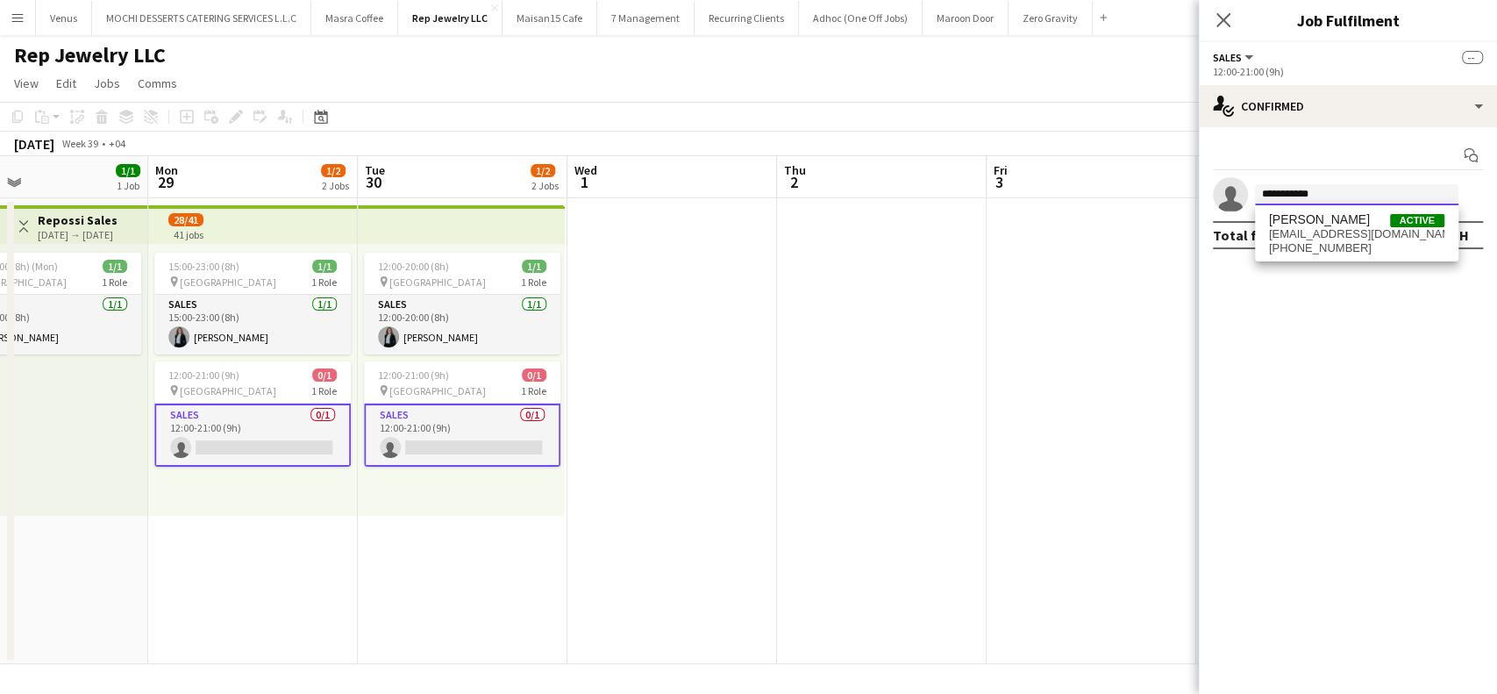
type input "**********"
click at [1324, 252] on span "+971524230788" at bounding box center [1356, 248] width 175 height 14
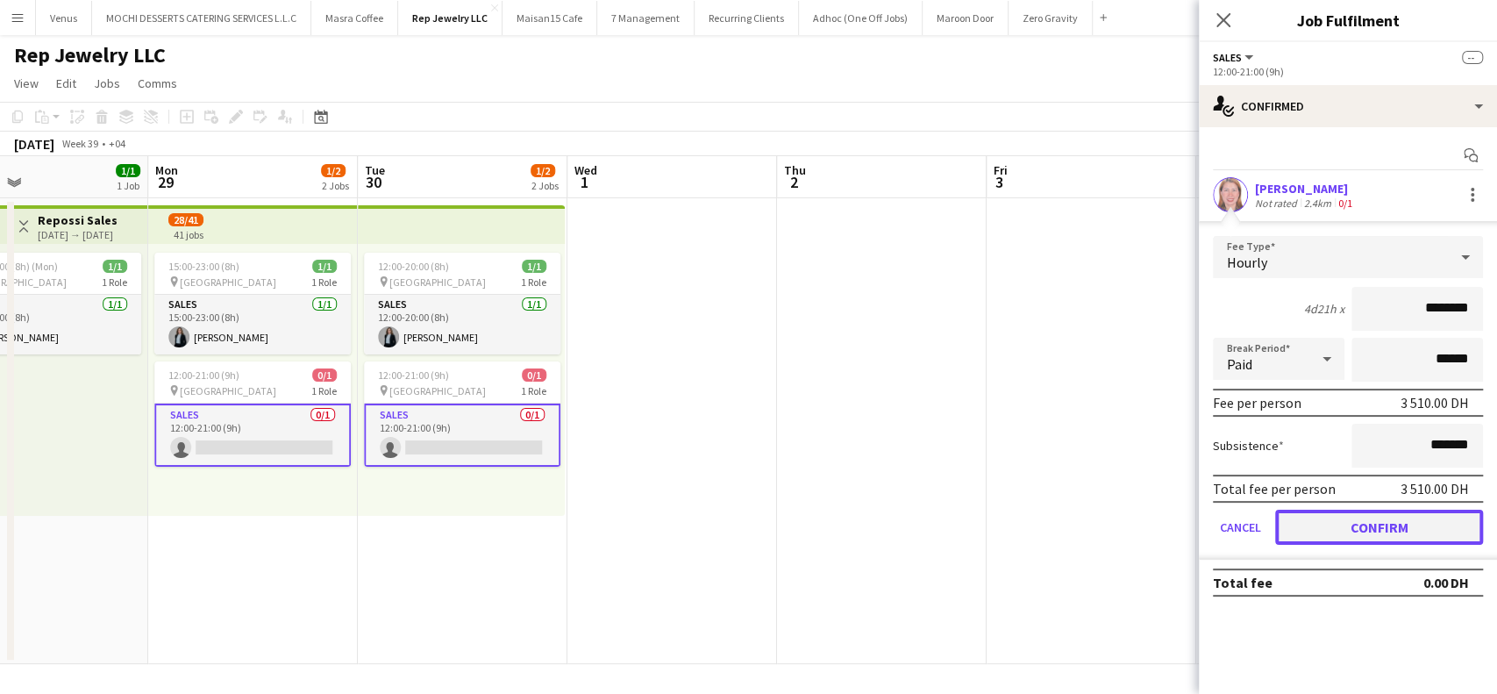
click at [1364, 526] on button "Confirm" at bounding box center [1379, 526] width 208 height 35
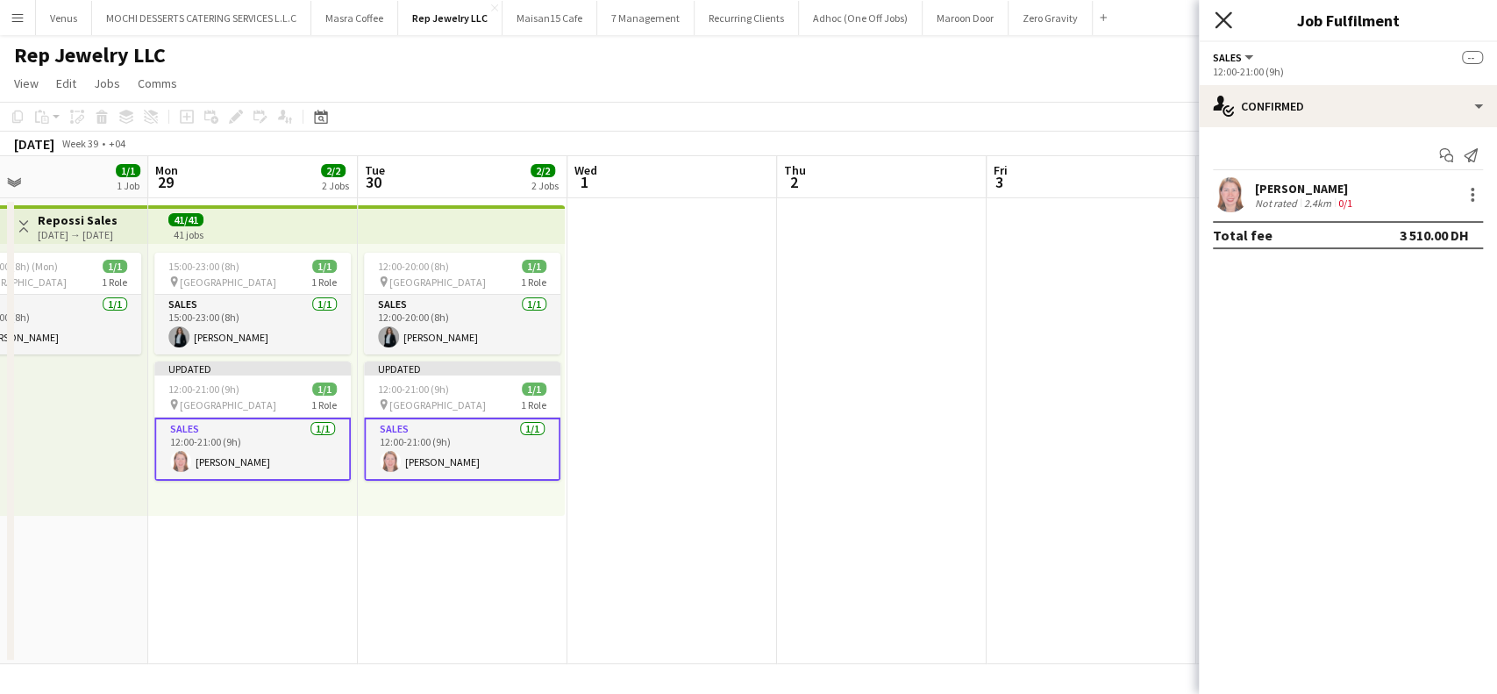
click at [1223, 19] on icon at bounding box center [1222, 19] width 17 height 17
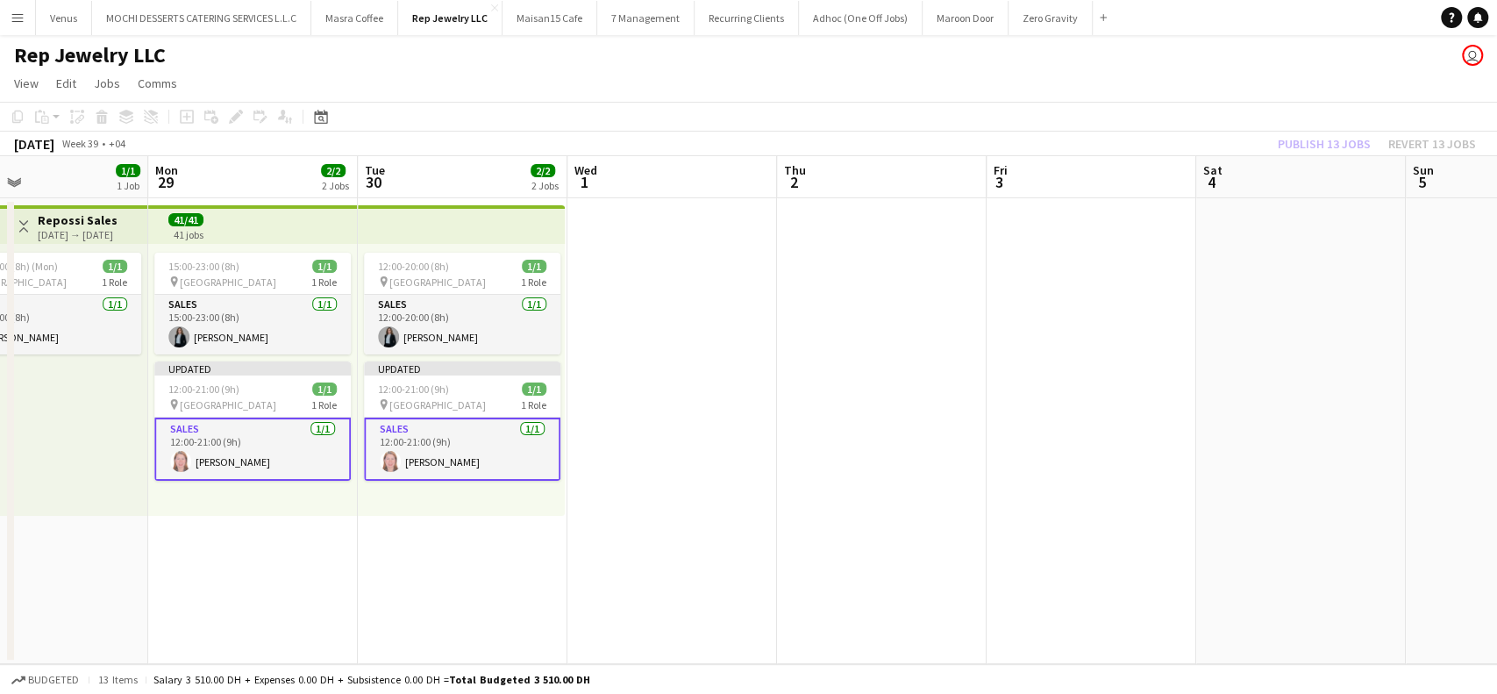
click at [1344, 139] on div "Publish 13 jobs Revert 13 jobs" at bounding box center [1376, 143] width 240 height 23
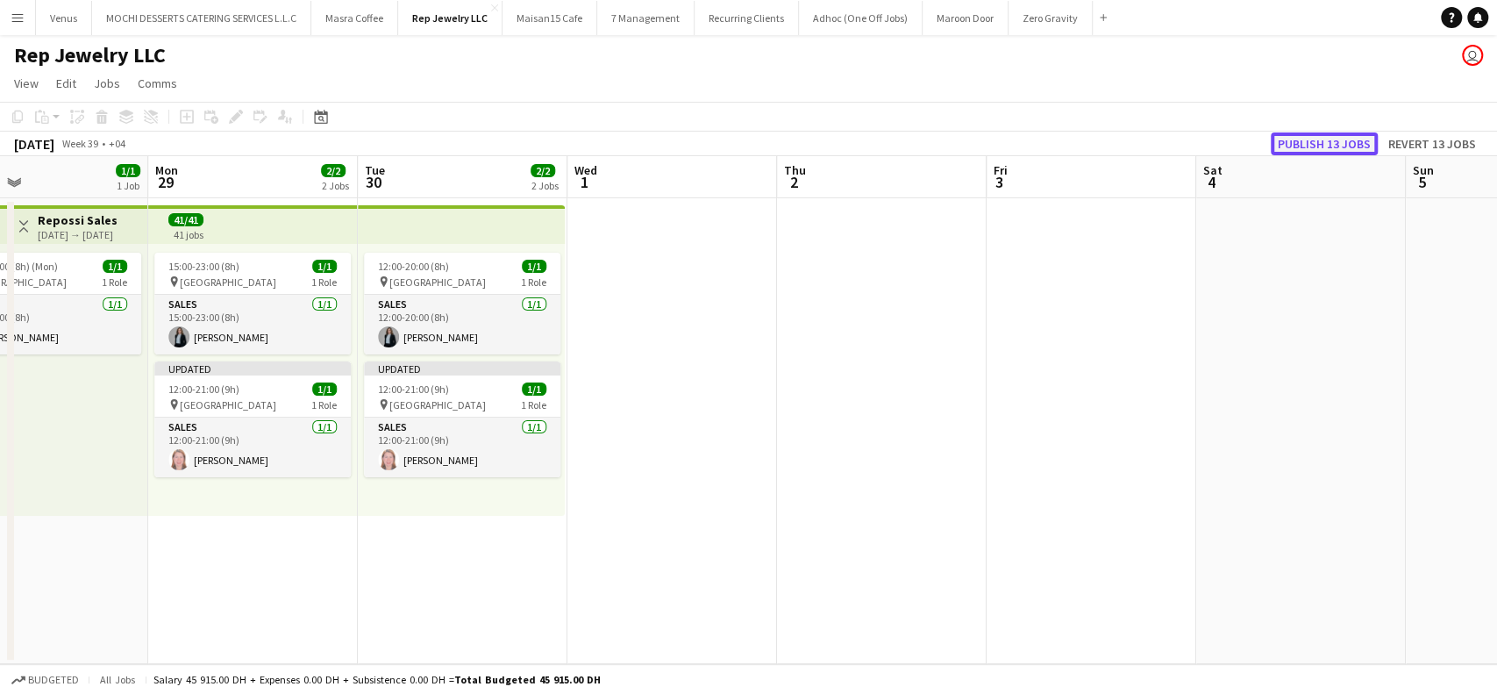
click at [1343, 142] on button "Publish 13 jobs" at bounding box center [1324, 143] width 107 height 23
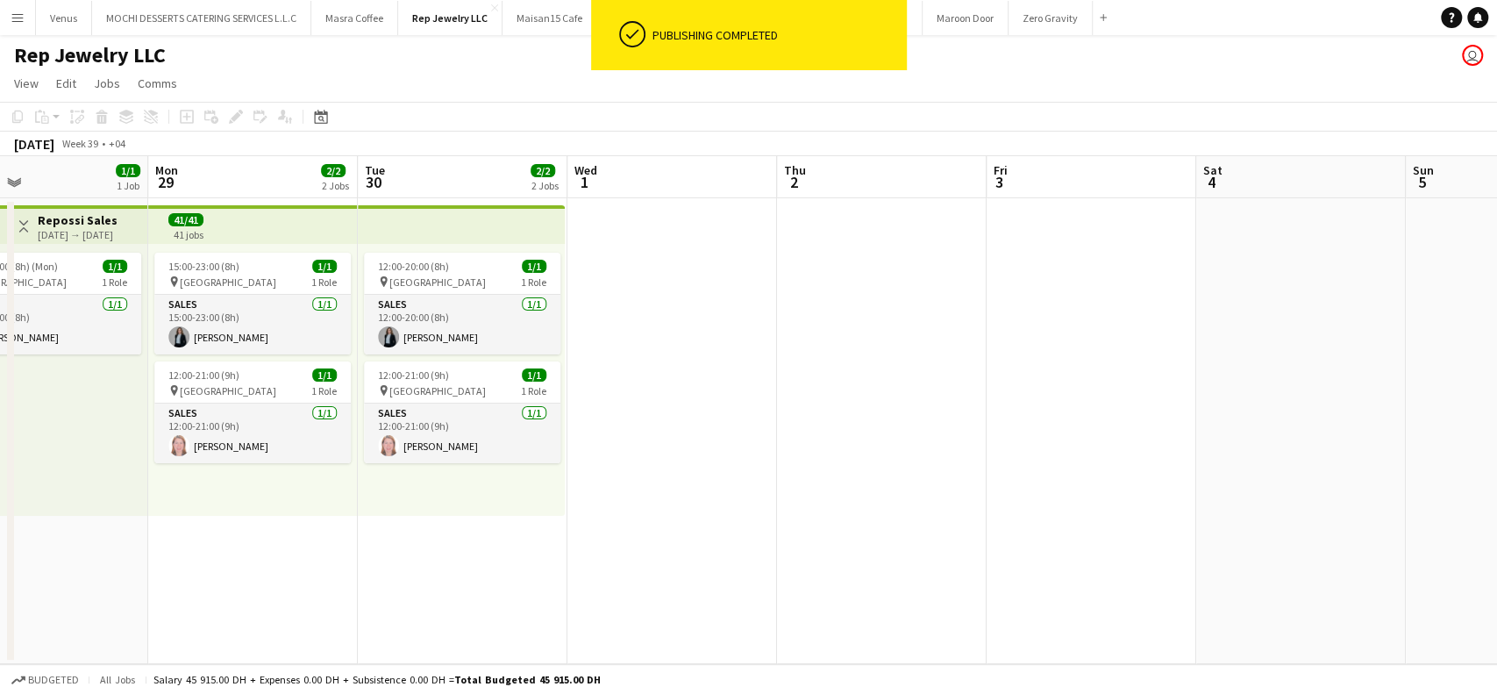
click at [430, 163] on app-board-header-date "Tue 30 2/2 2 Jobs" at bounding box center [463, 177] width 210 height 42
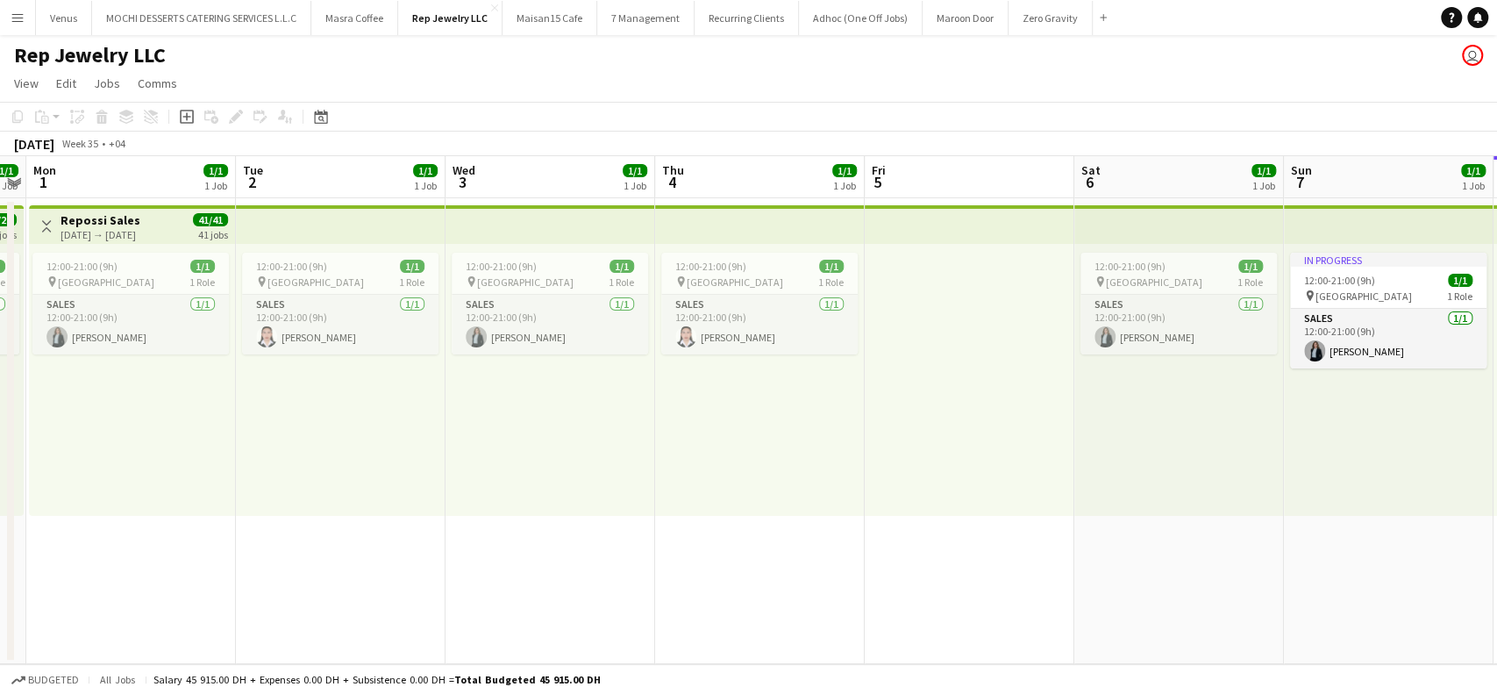
scroll to position [0, 389]
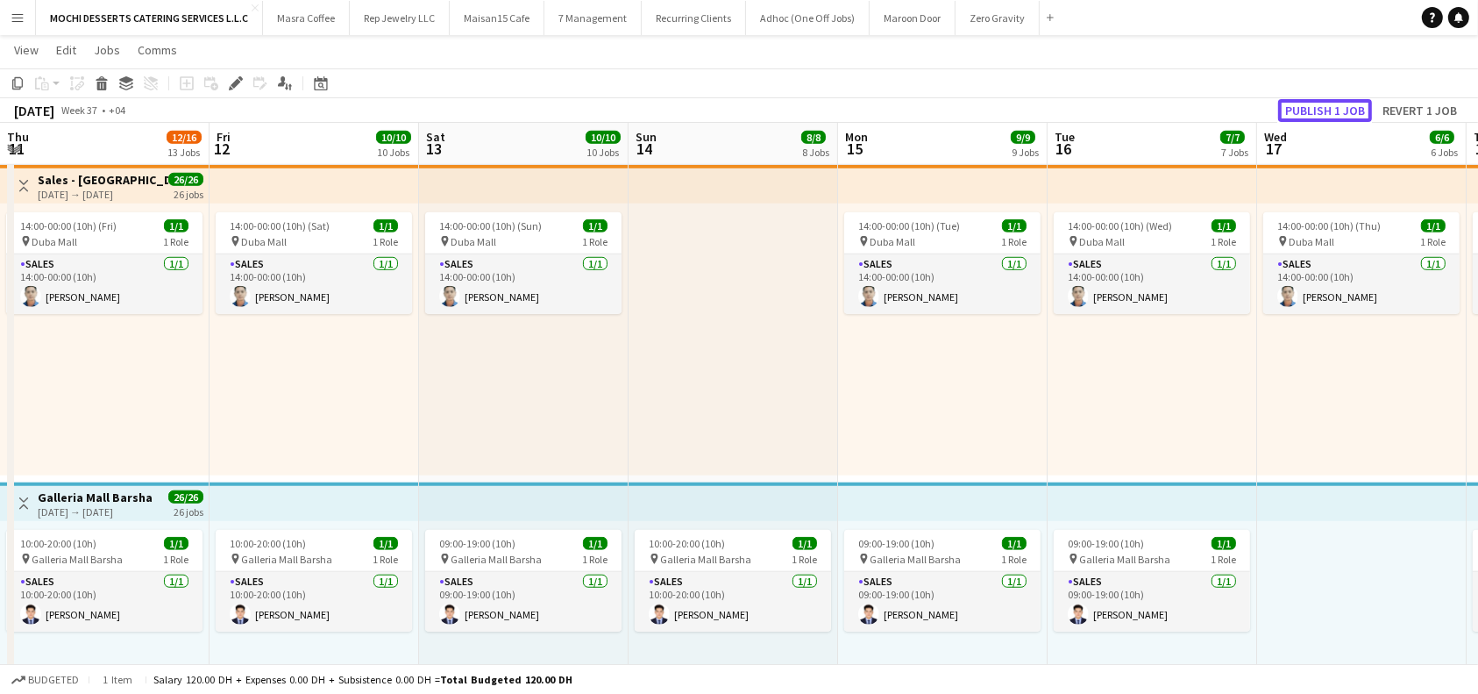
scroll to position [0, 610]
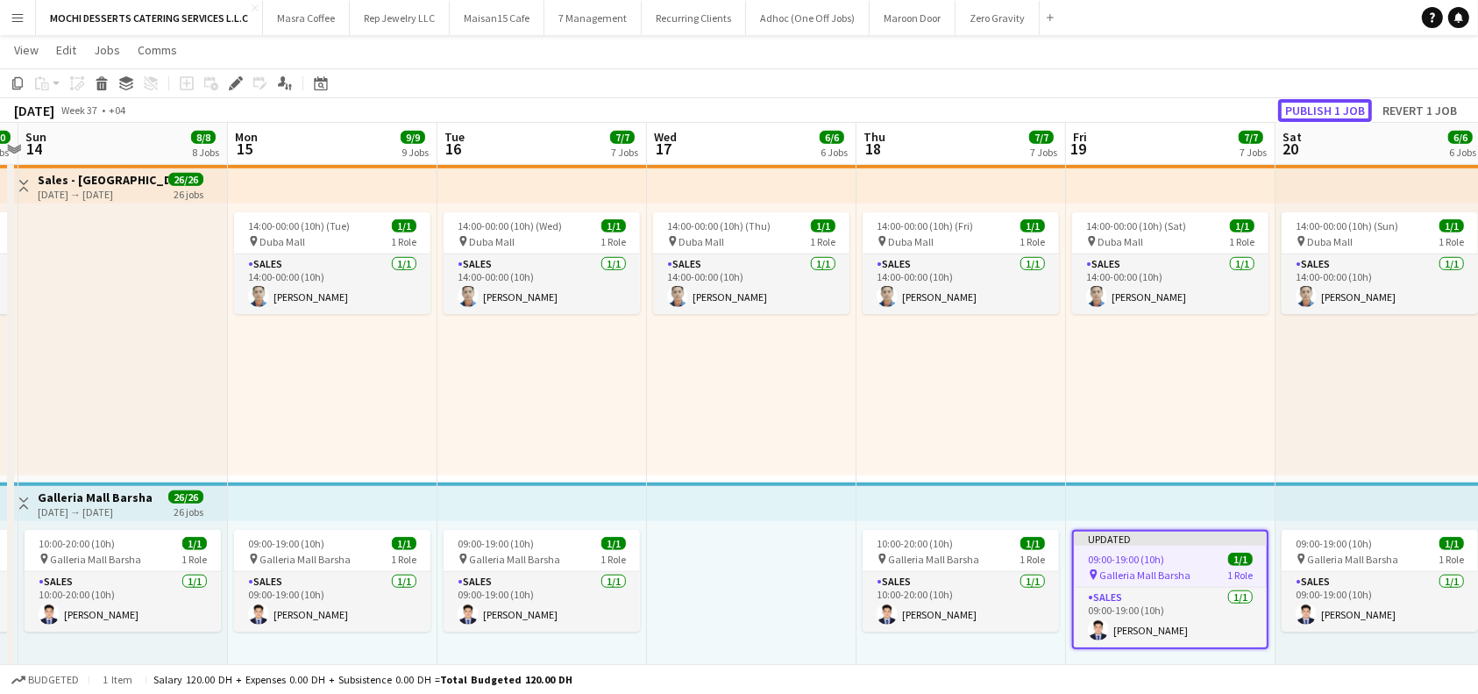
click at [1331, 114] on button "Publish 1 job" at bounding box center [1325, 110] width 94 height 23
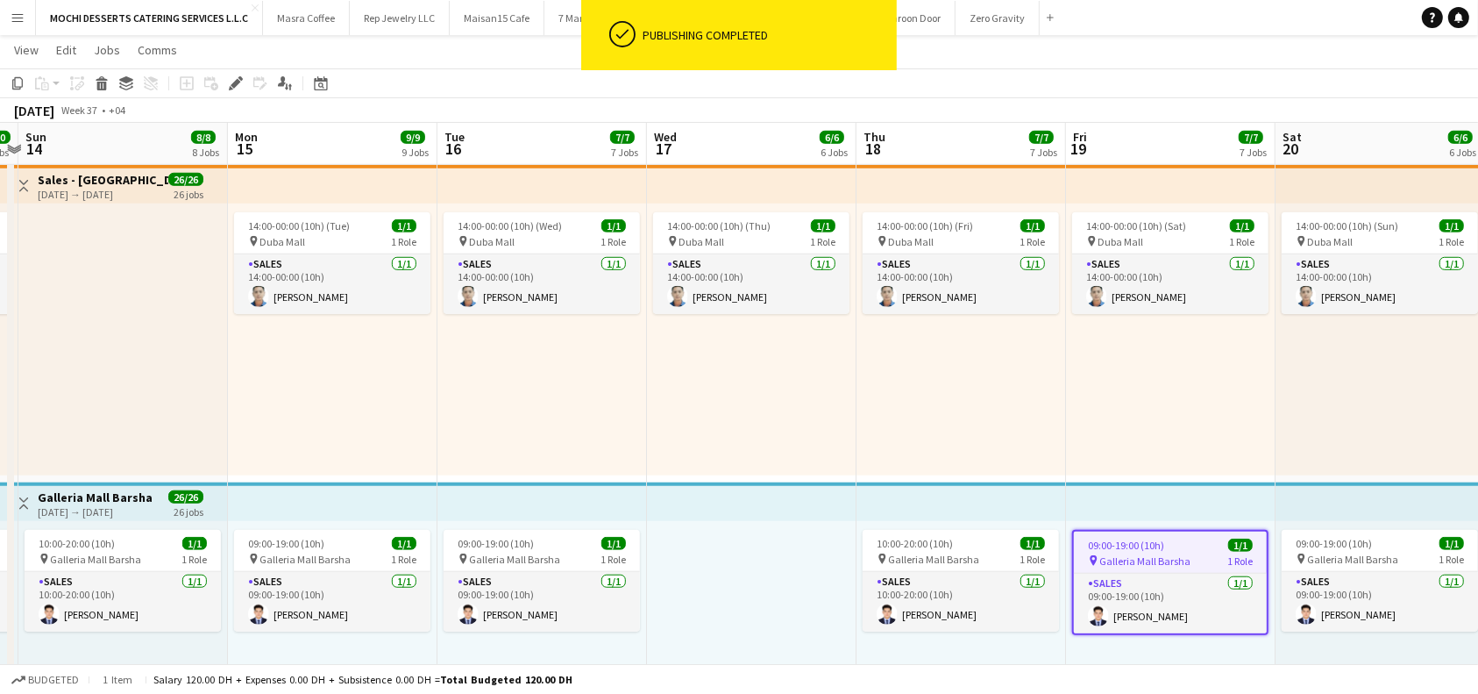
click at [806, 497] on app-top-bar at bounding box center [752, 501] width 210 height 39
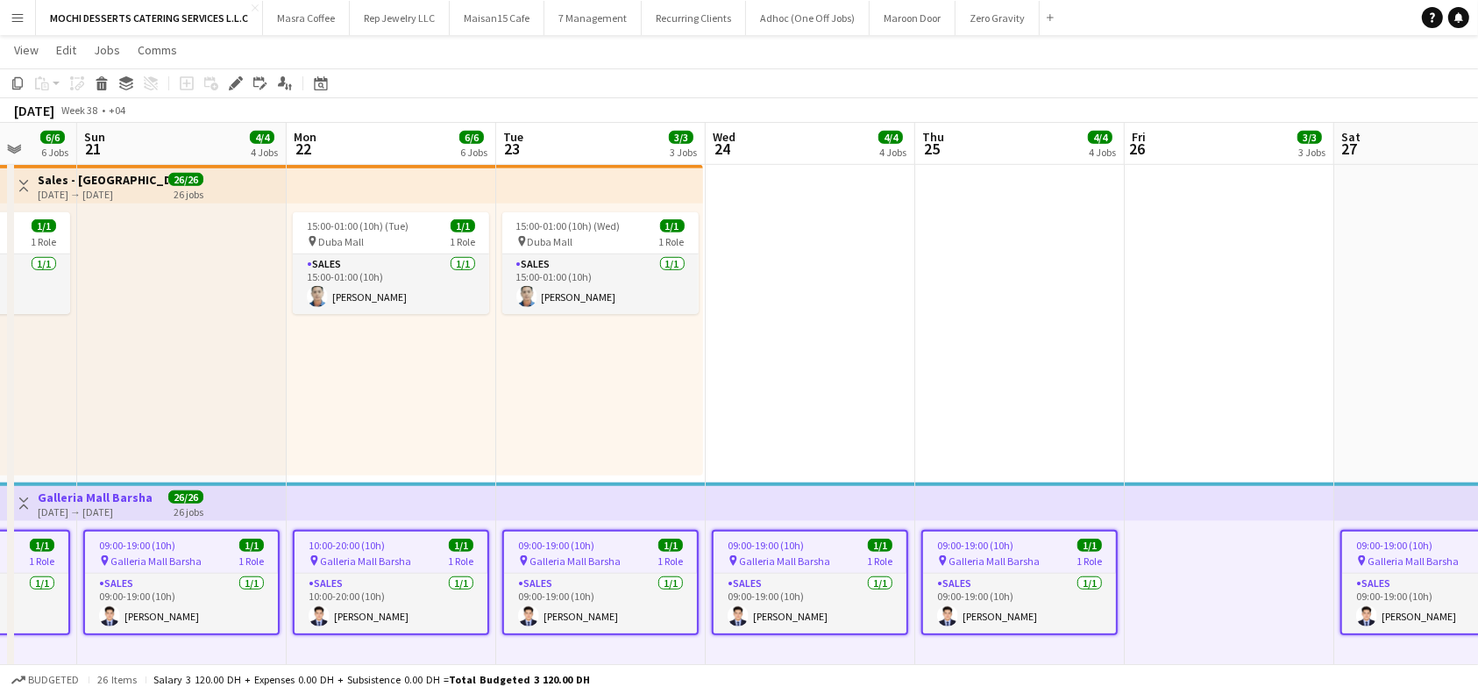
scroll to position [0, 594]
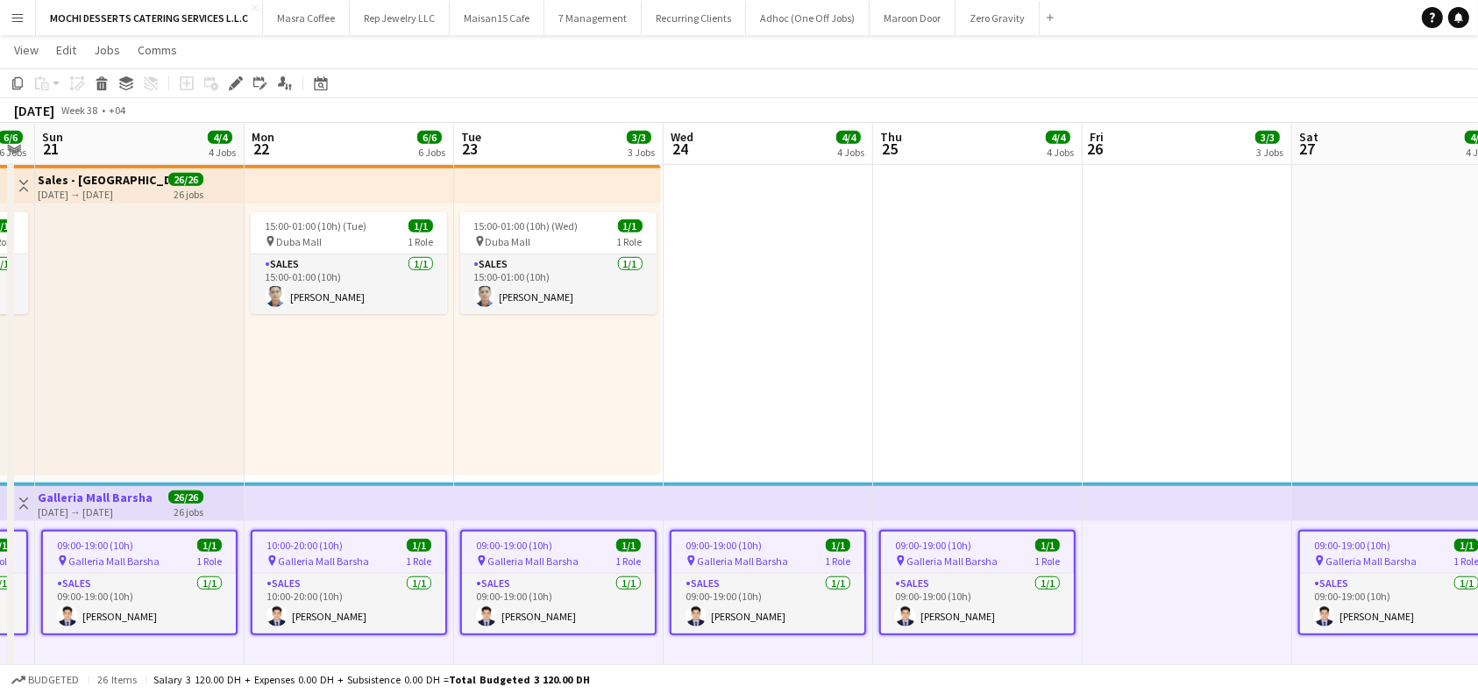
click at [772, 545] on div "09:00-19:00 (10h) 1/1" at bounding box center [768, 544] width 193 height 13
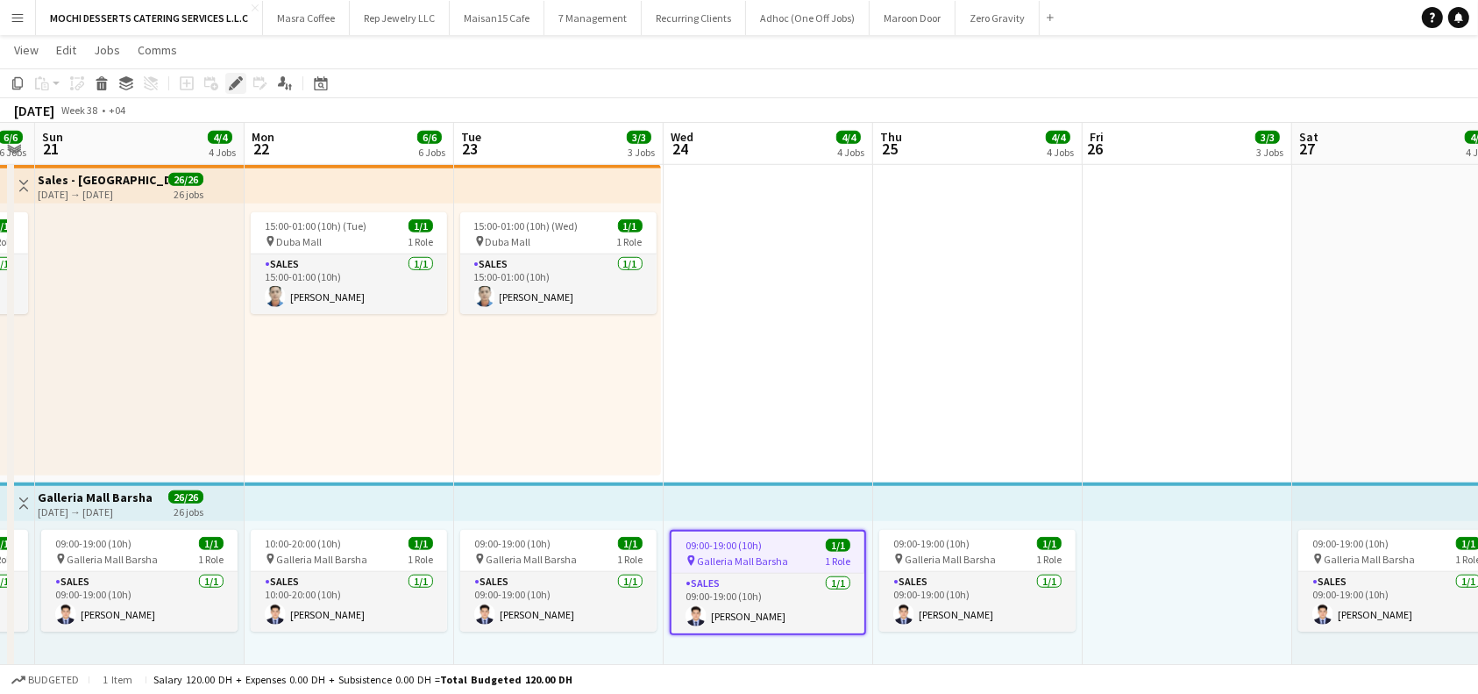
click at [236, 85] on icon at bounding box center [236, 84] width 10 height 10
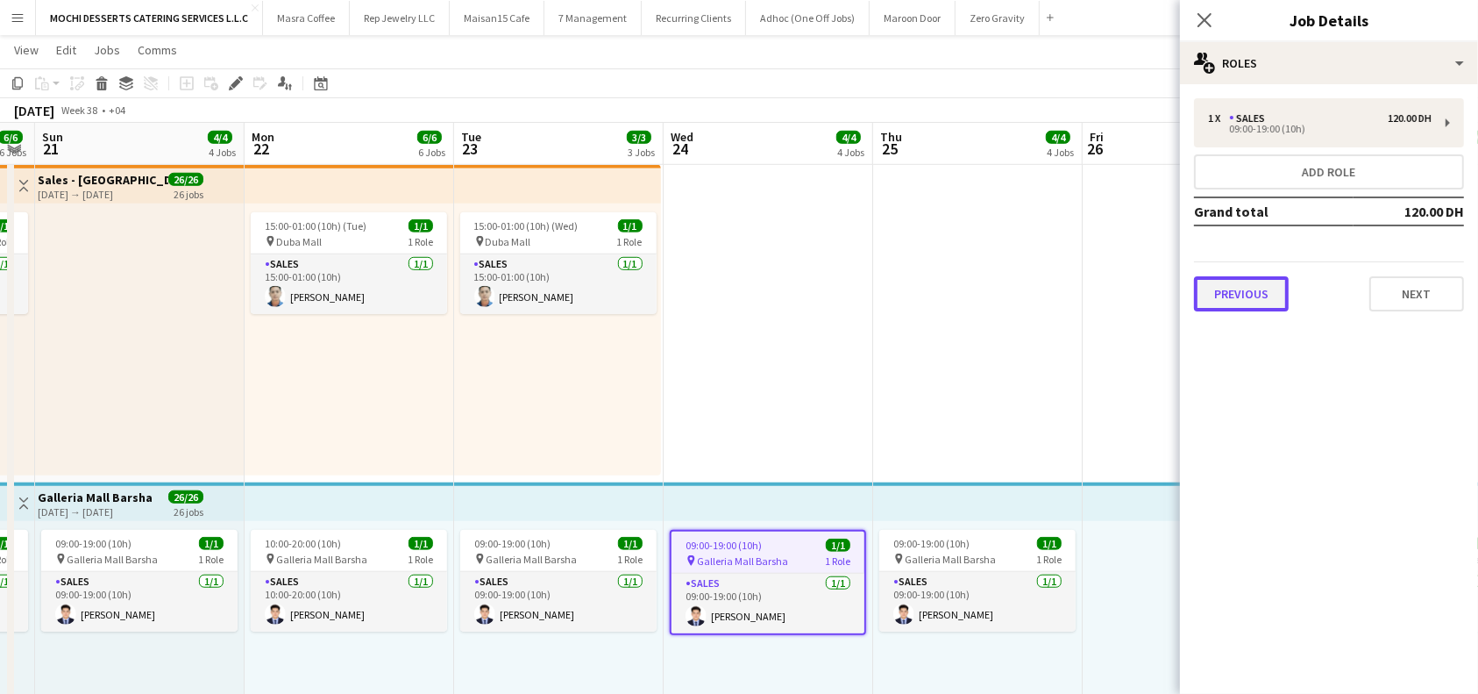
click at [1236, 281] on button "Previous" at bounding box center [1241, 293] width 95 height 35
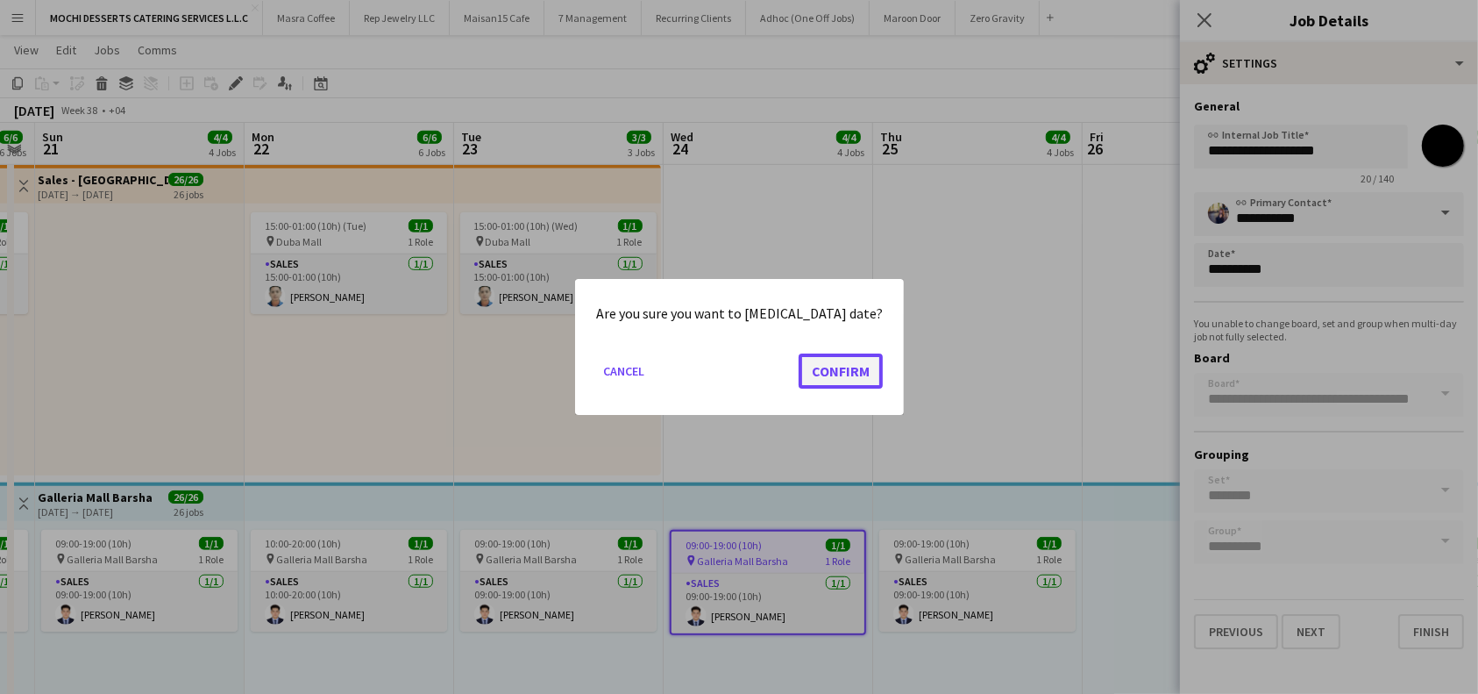
click at [824, 366] on button "Confirm" at bounding box center [841, 370] width 84 height 35
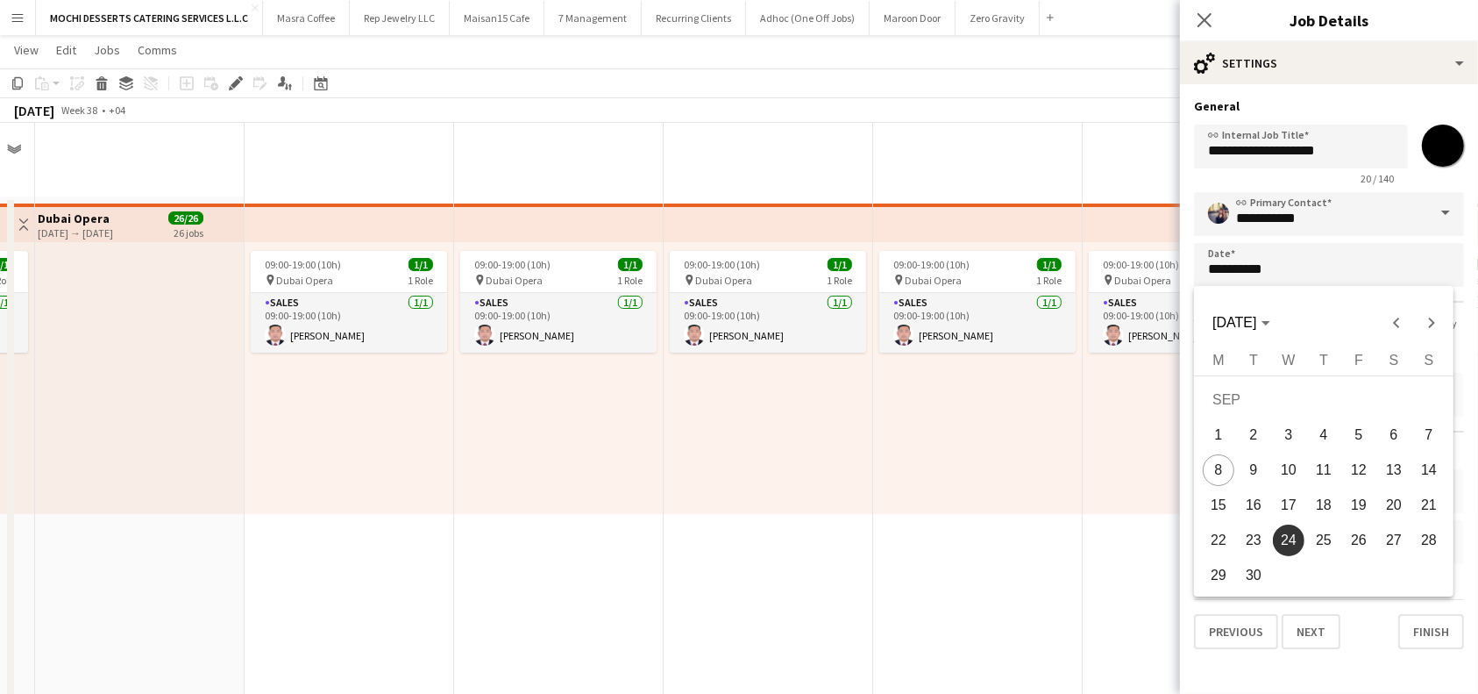
scroll to position [1308, 0]
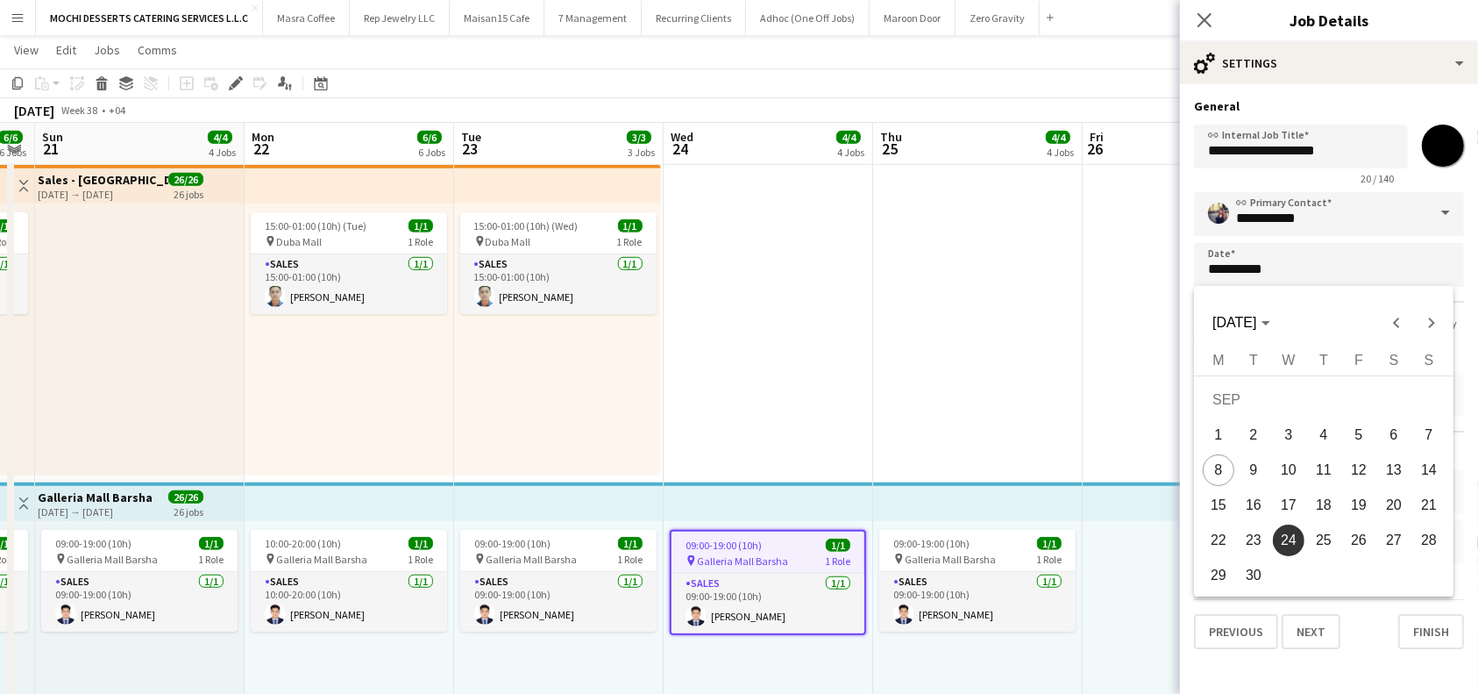
click at [1363, 537] on span "26" at bounding box center [1359, 540] width 32 height 32
type input "**********"
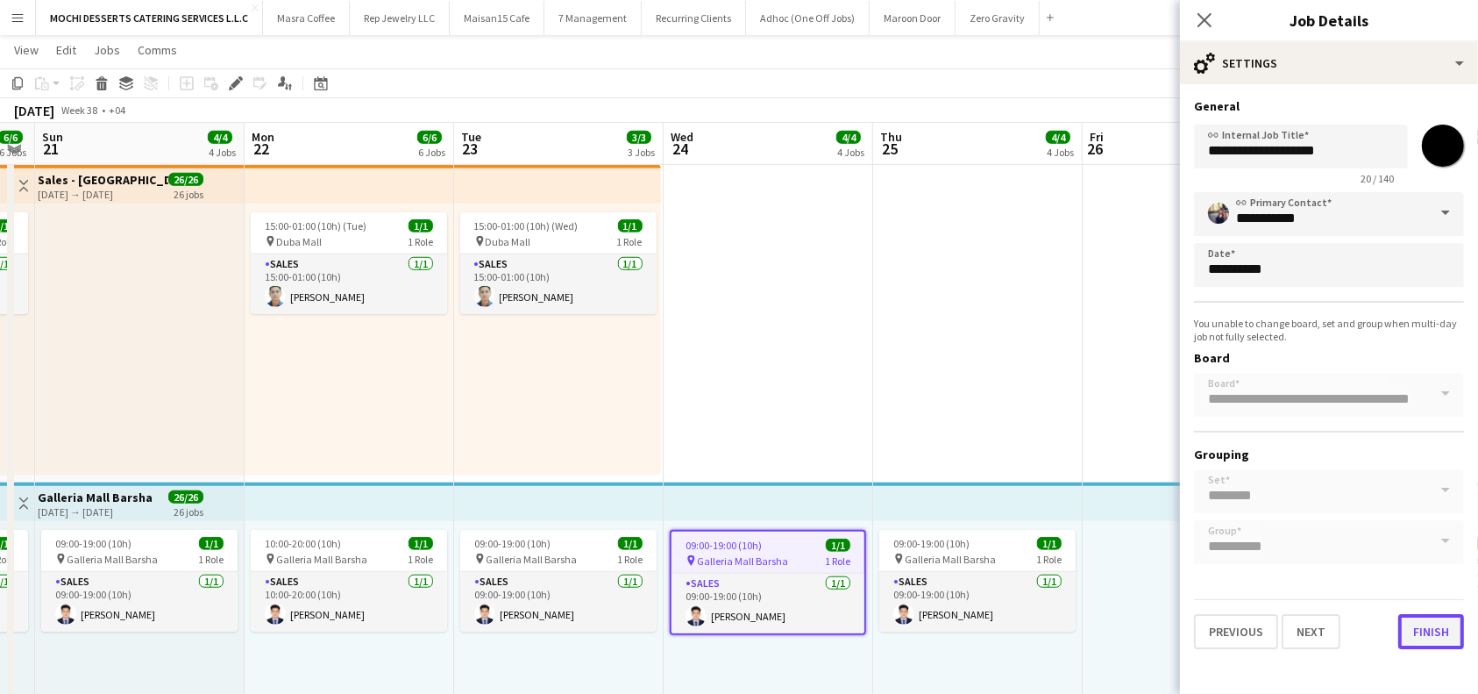
click at [1428, 626] on button "Finish" at bounding box center [1432, 631] width 66 height 35
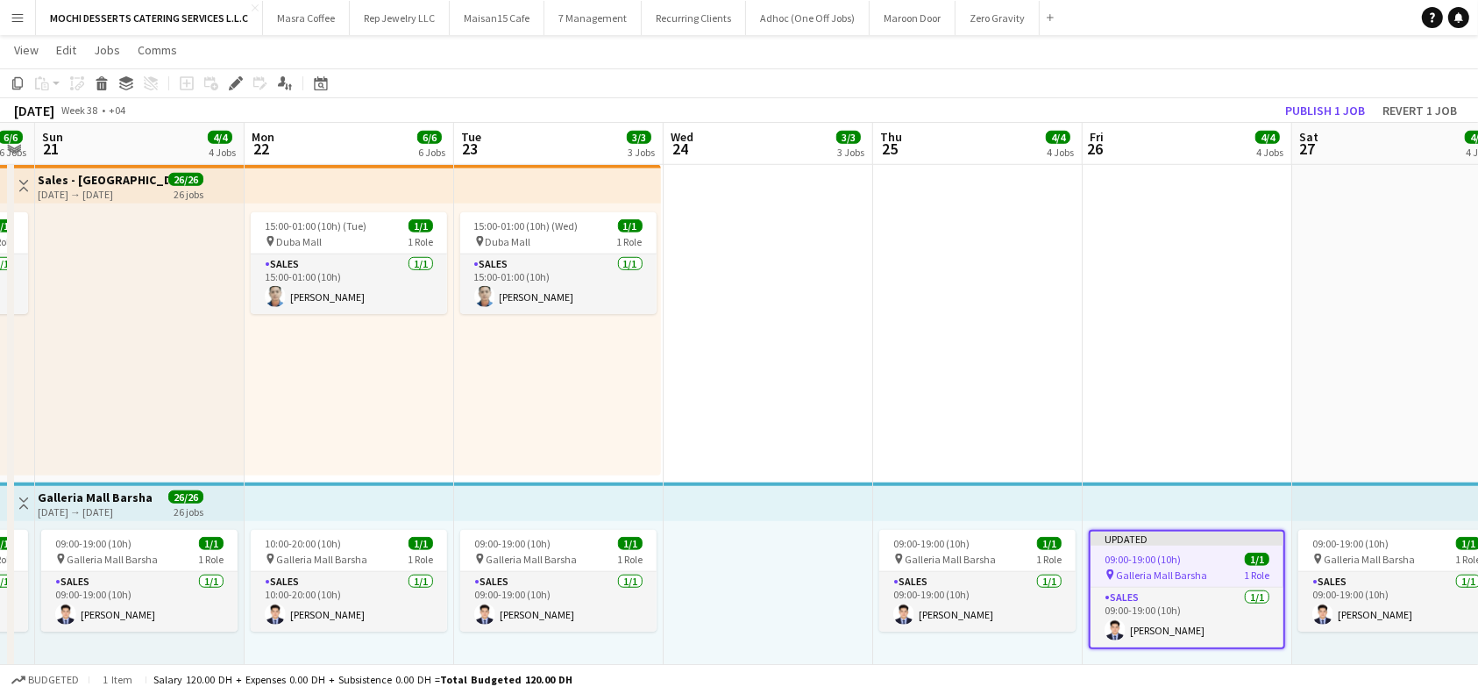
click at [1255, 490] on app-top-bar at bounding box center [1188, 501] width 210 height 39
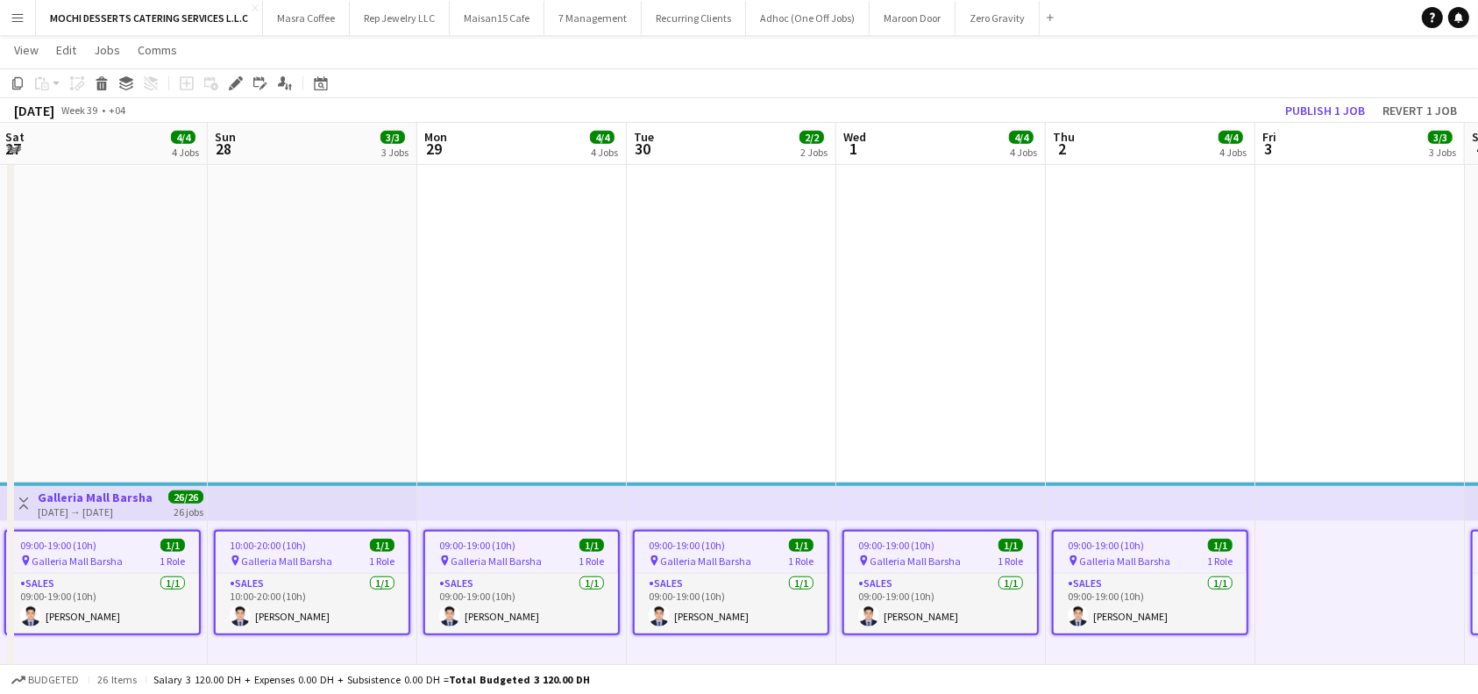
scroll to position [0, 645]
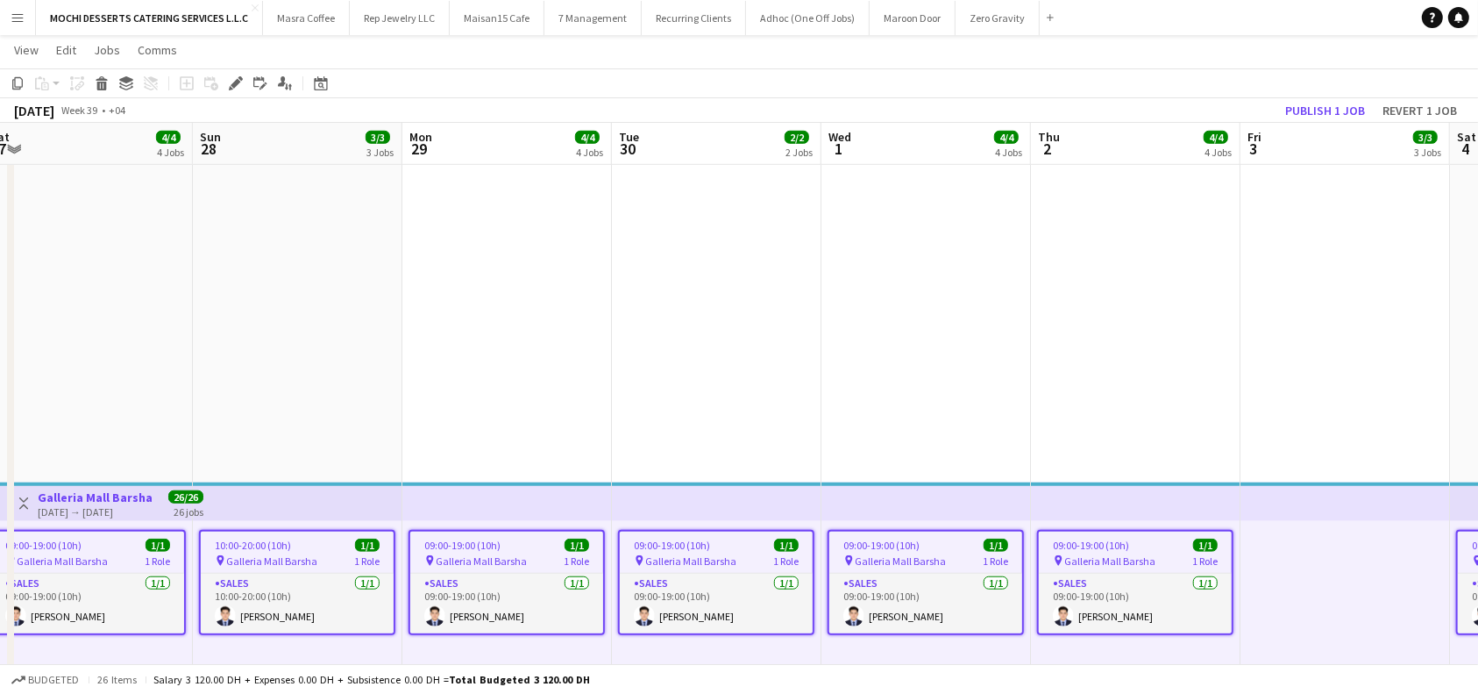
click at [944, 544] on div "09:00-19:00 (10h) 1/1" at bounding box center [925, 544] width 193 height 13
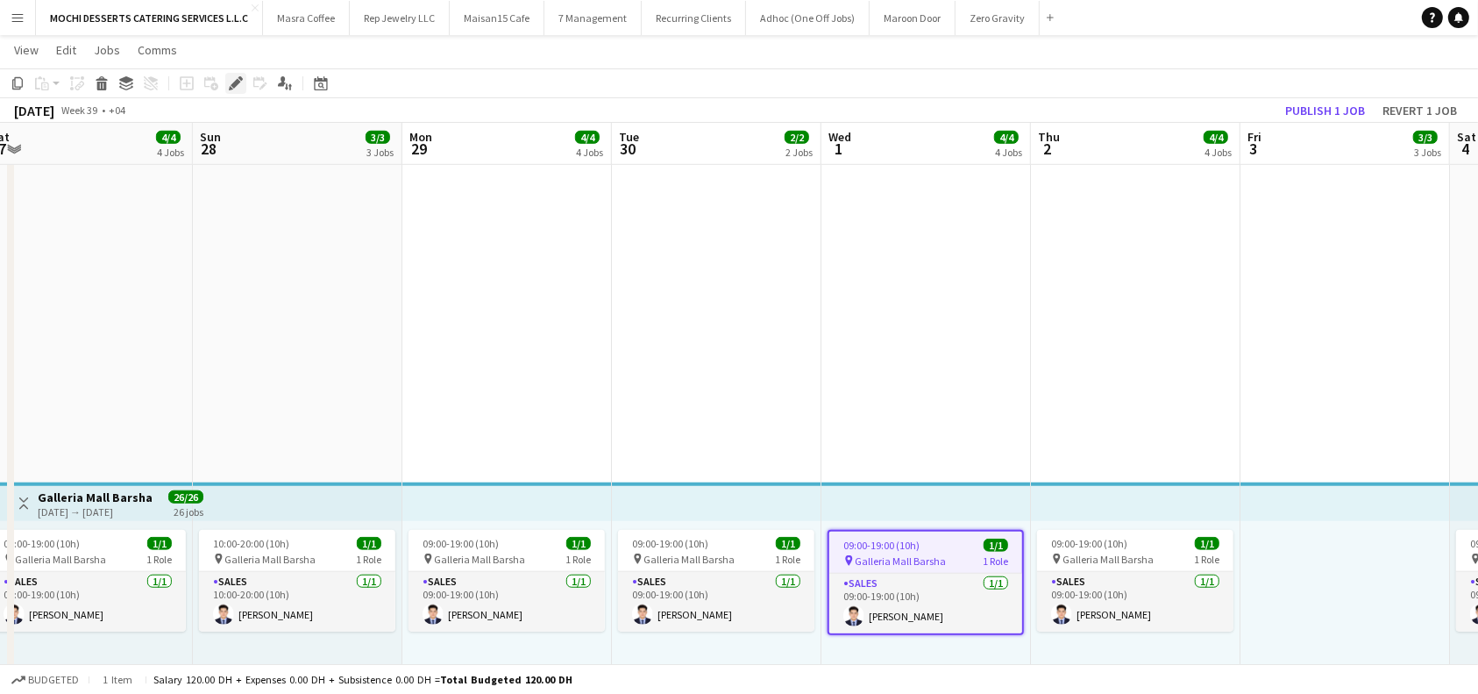
click at [233, 82] on icon at bounding box center [236, 84] width 10 height 10
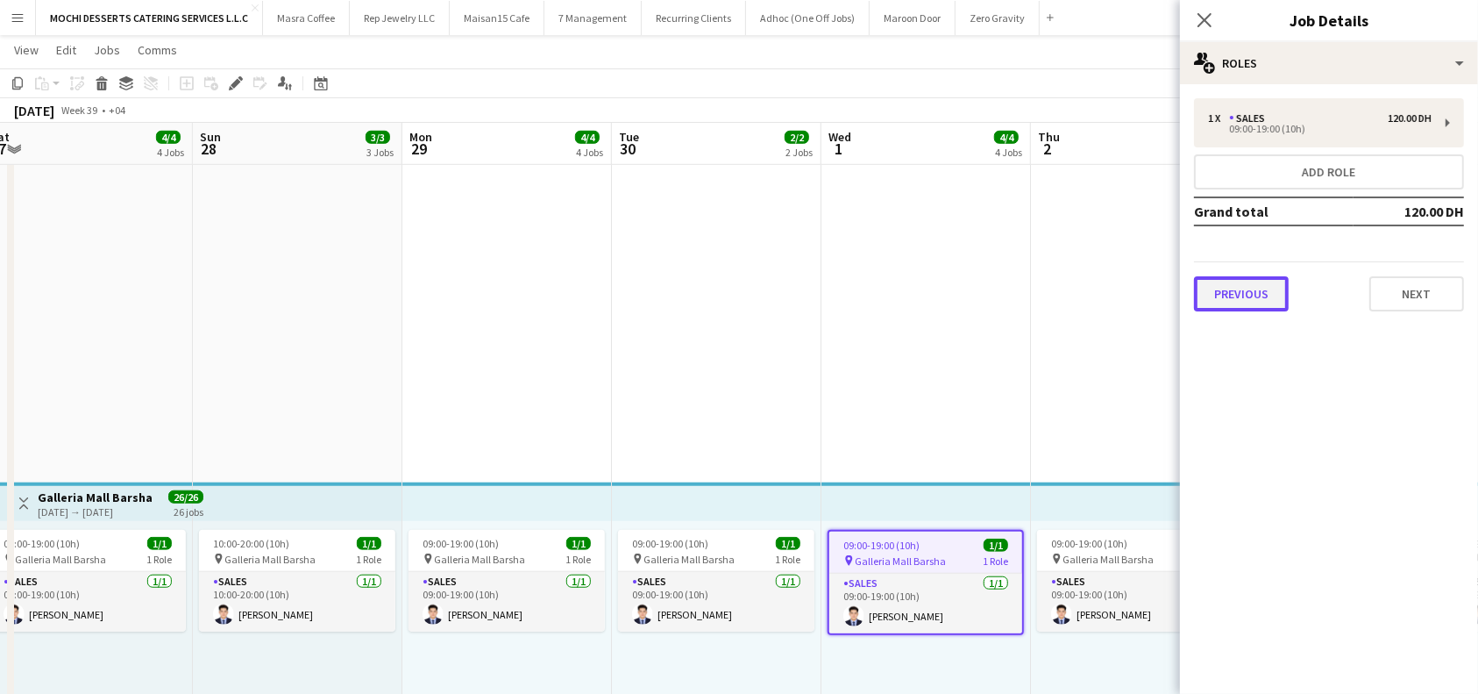
click at [1222, 290] on button "Previous" at bounding box center [1241, 293] width 95 height 35
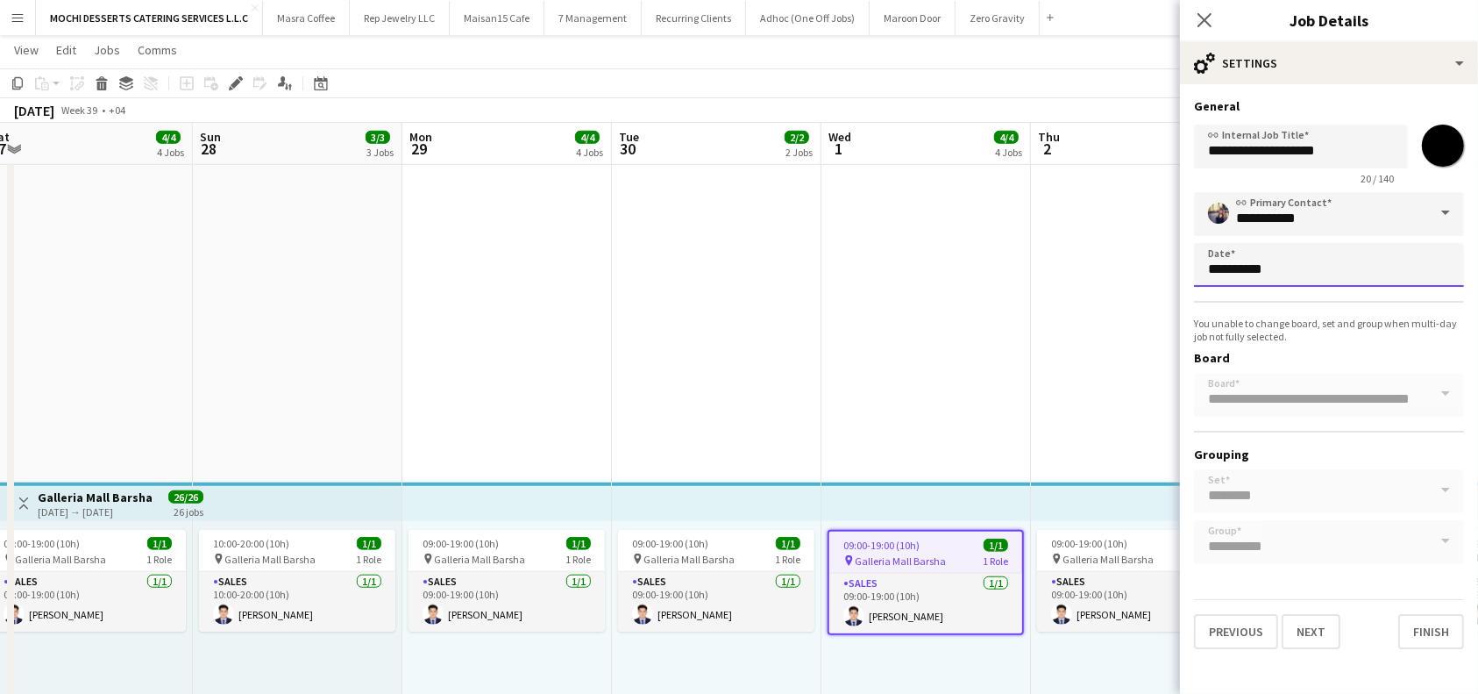
scroll to position [0, 0]
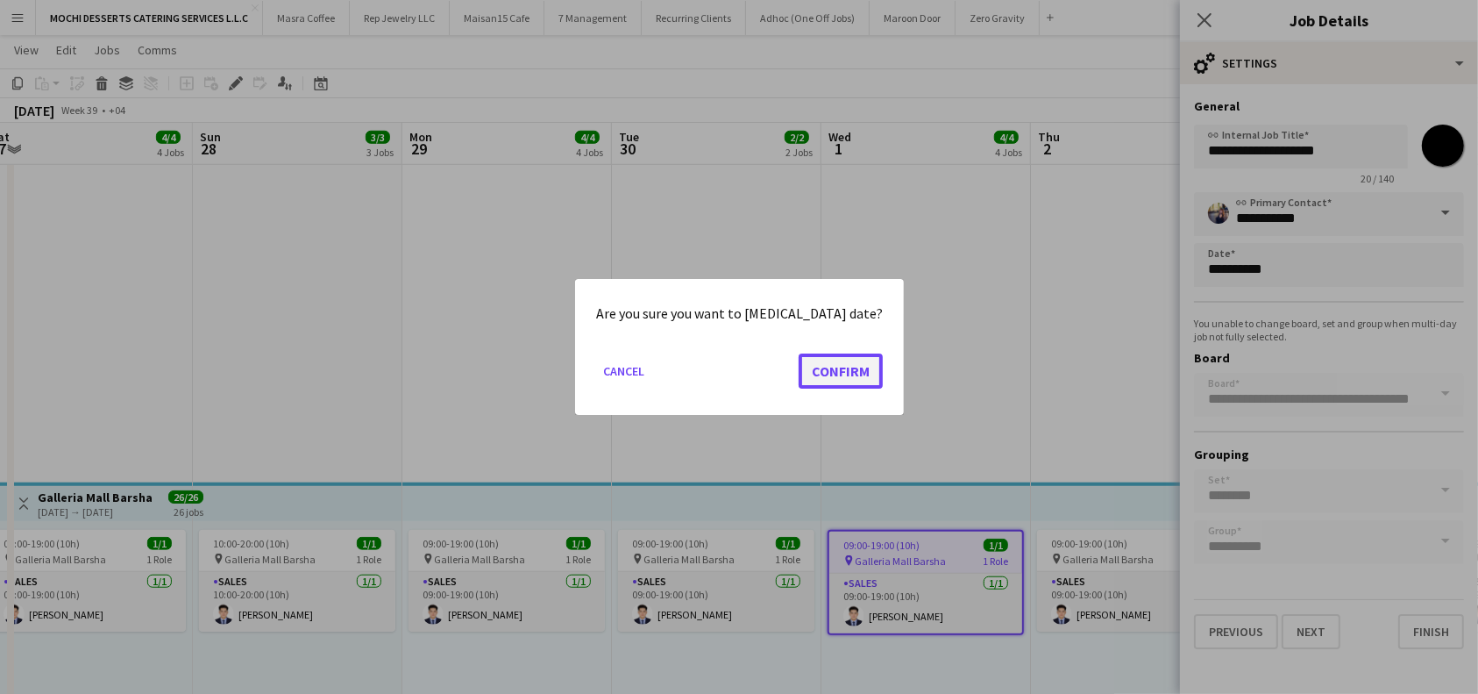
click at [841, 374] on button "Confirm" at bounding box center [841, 370] width 84 height 35
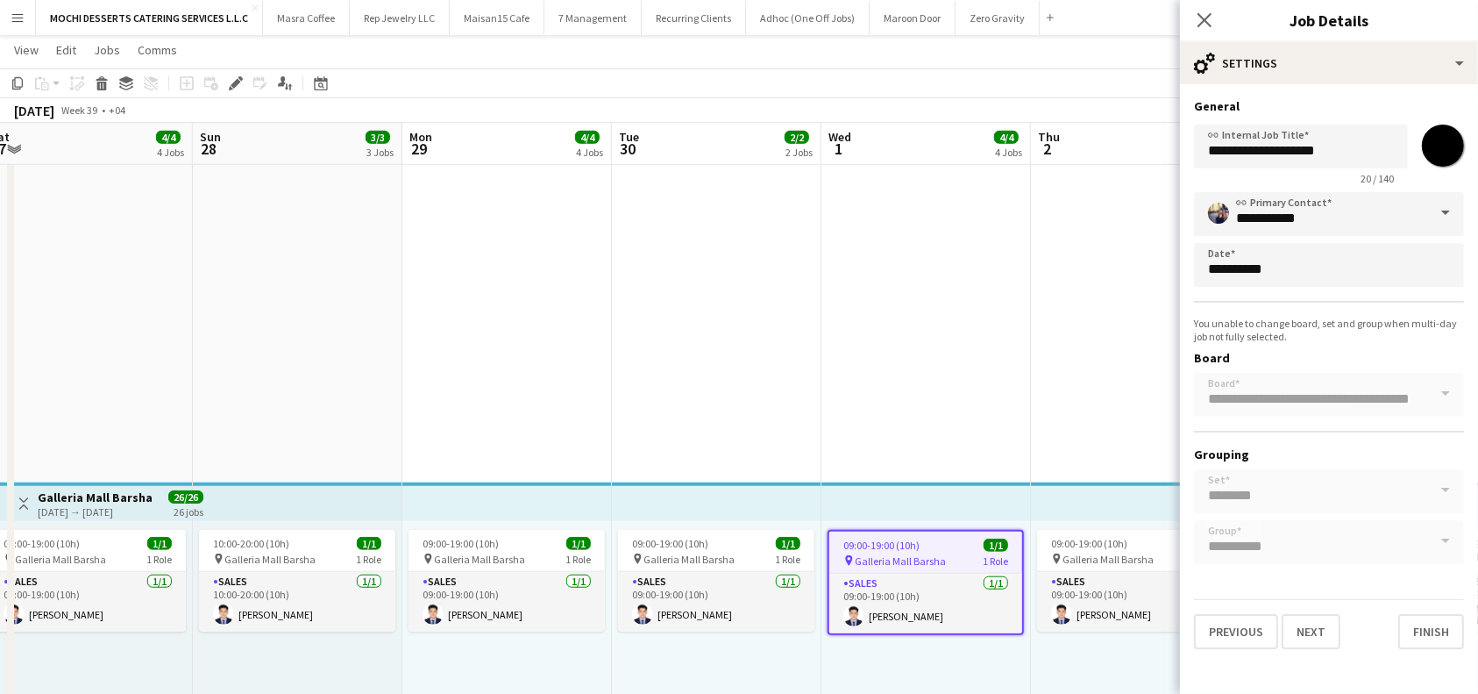
scroll to position [1308, 0]
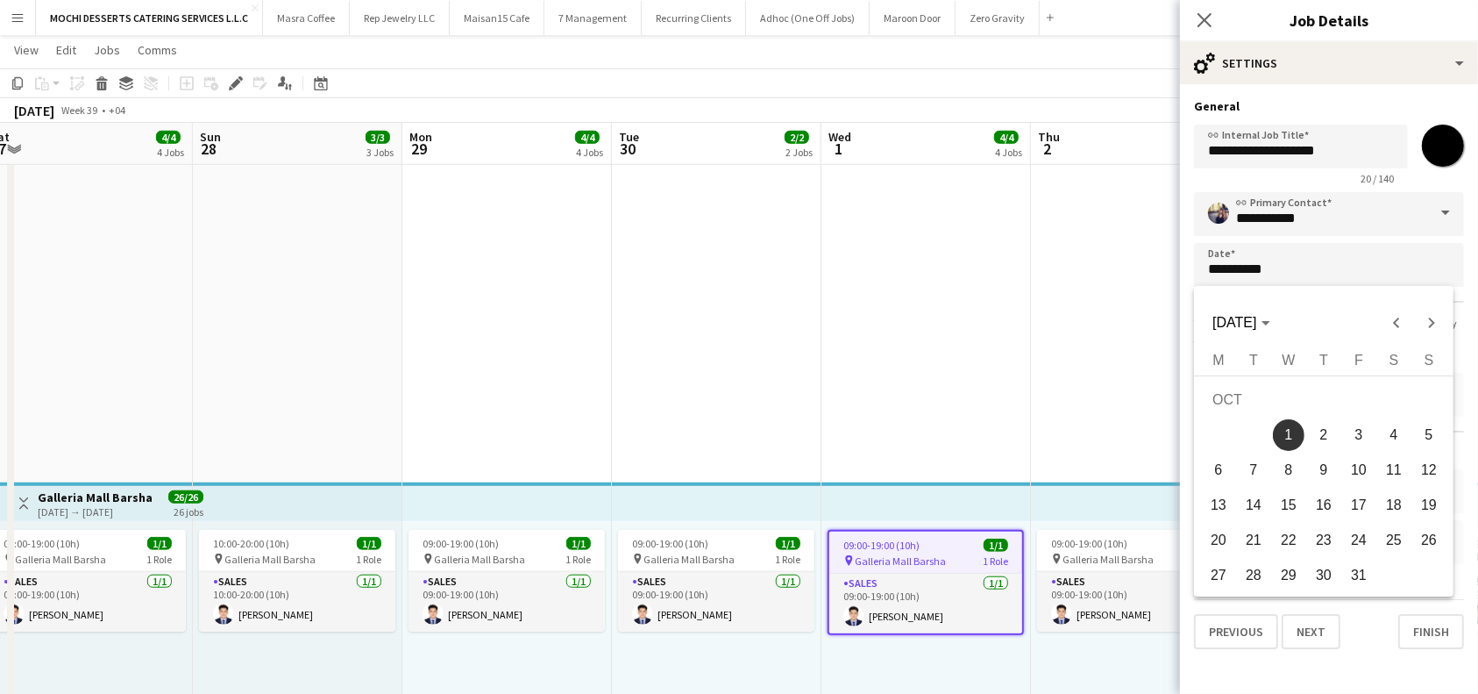
click at [1357, 427] on span "3" at bounding box center [1359, 435] width 32 height 32
type input "**********"
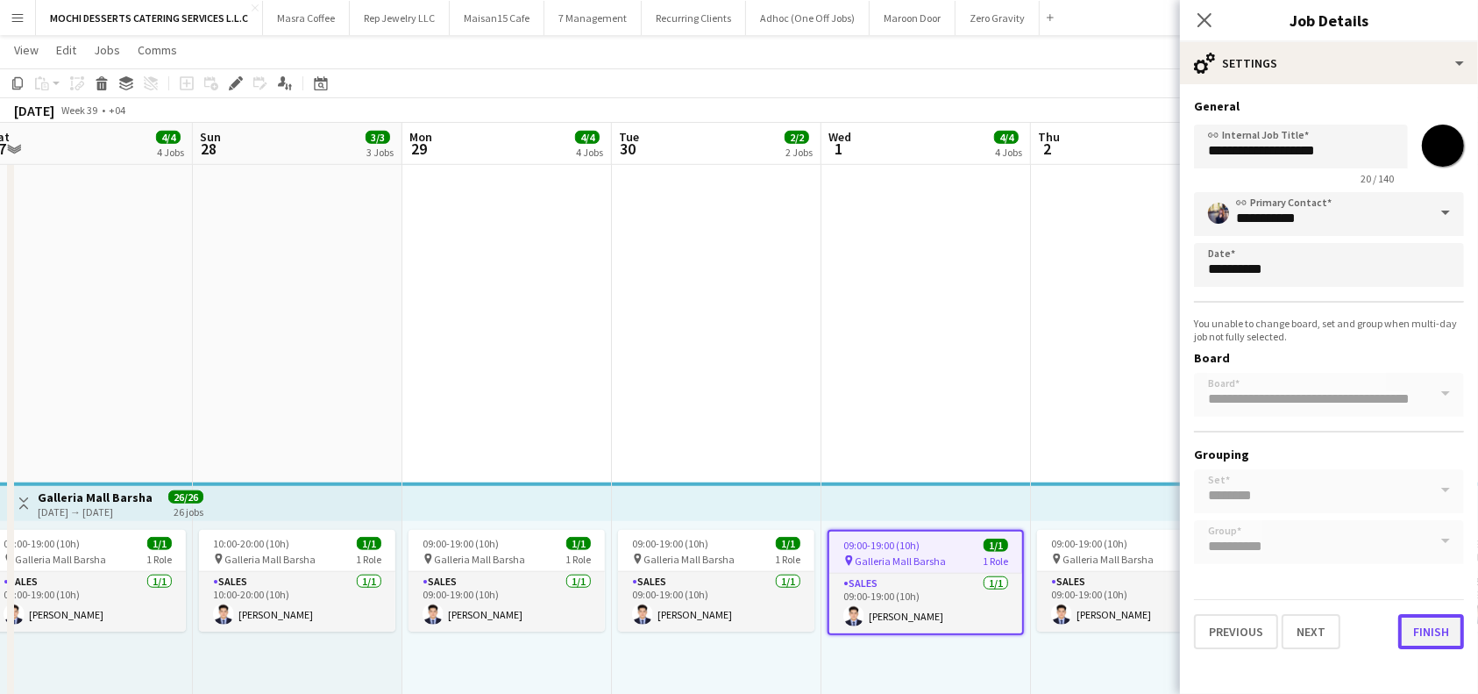
click at [1445, 623] on button "Finish" at bounding box center [1432, 631] width 66 height 35
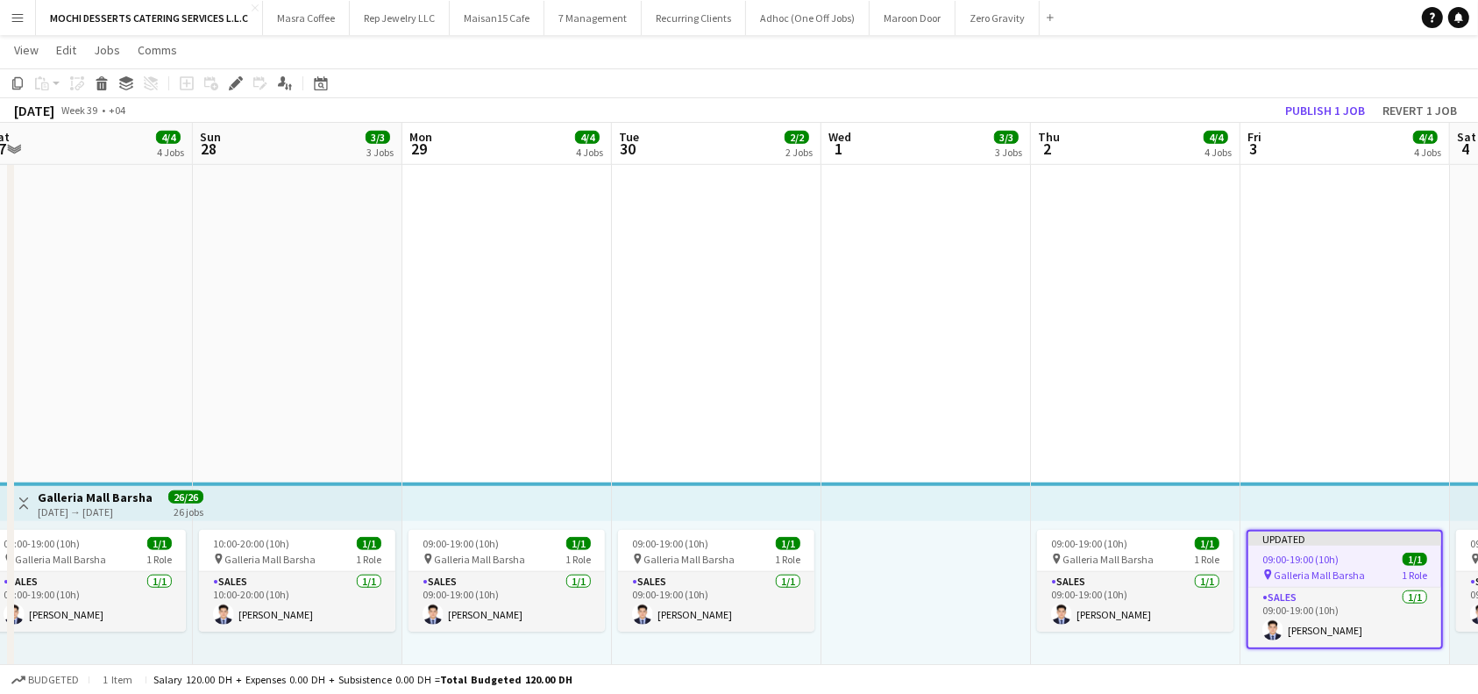
drag, startPoint x: 1363, startPoint y: 492, endPoint x: 1378, endPoint y: 491, distance: 14.9
click at [1363, 491] on app-top-bar at bounding box center [1346, 501] width 210 height 39
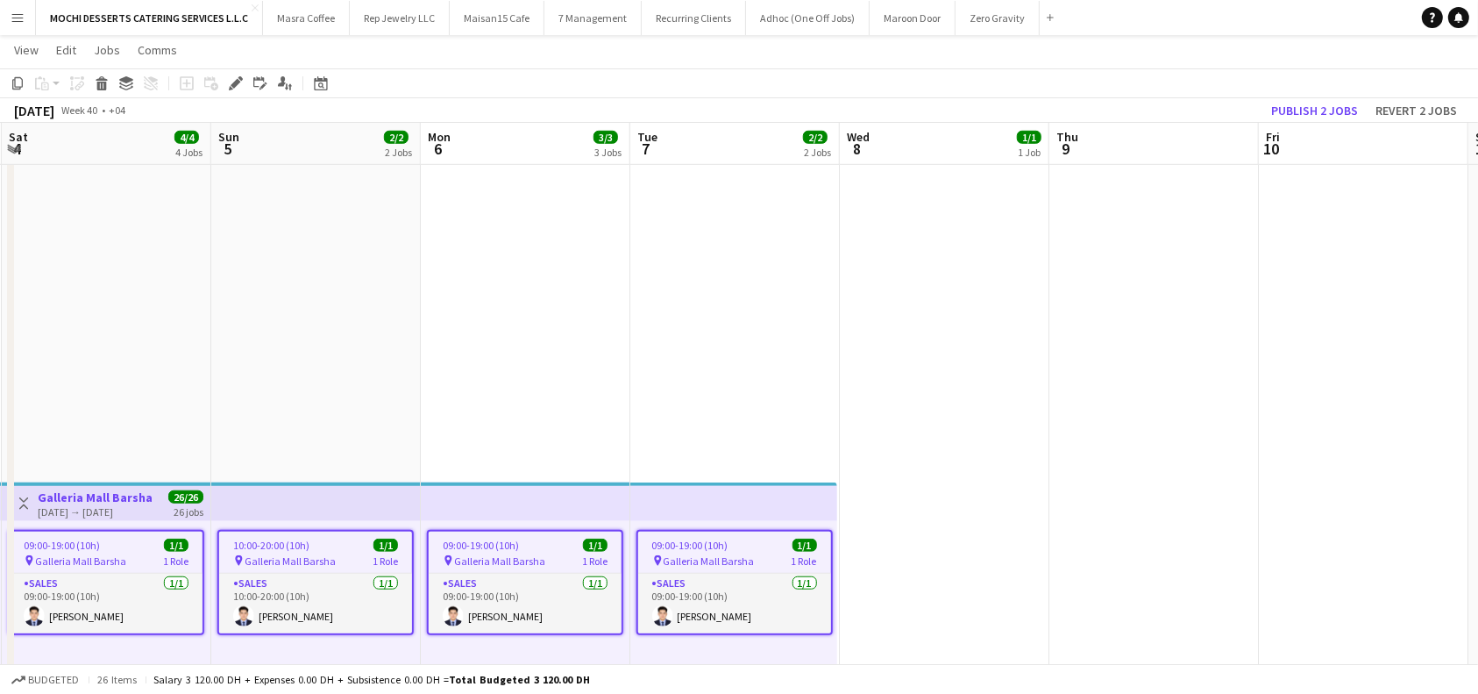
scroll to position [0, 884]
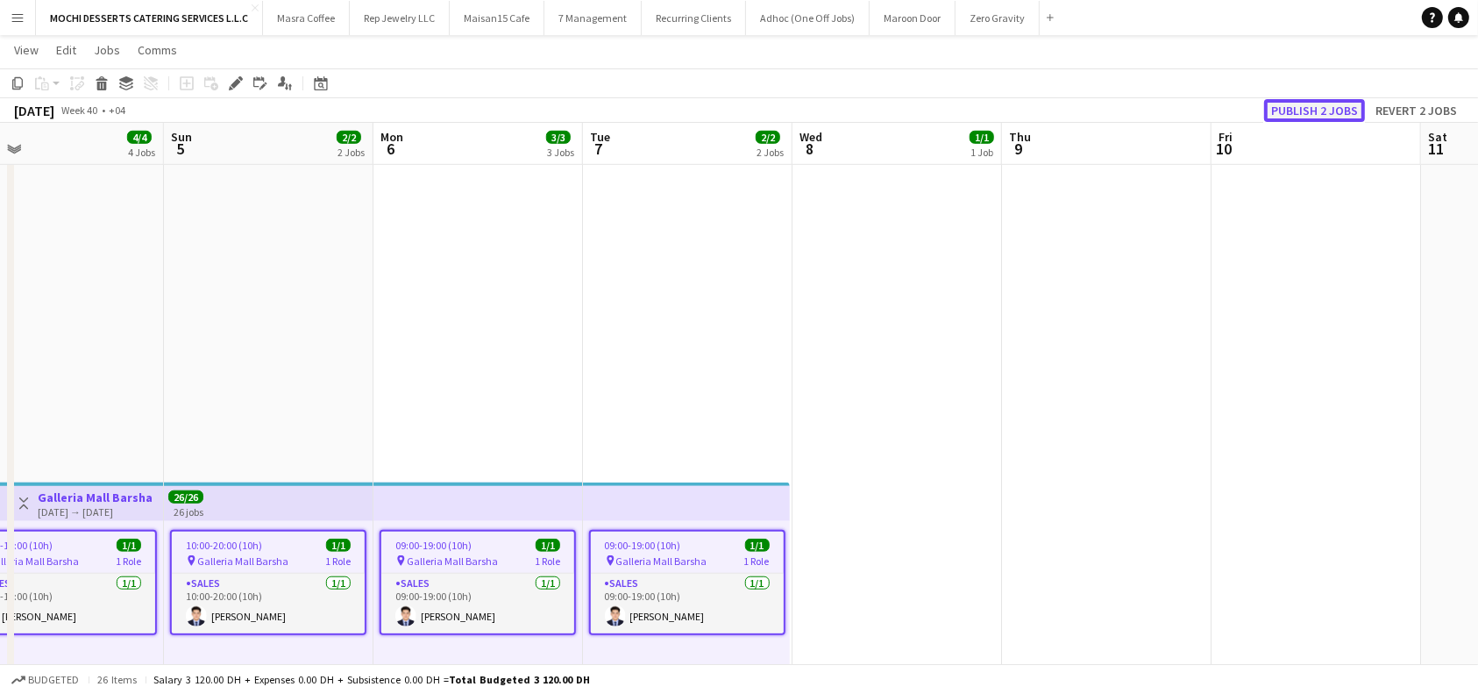
click at [1318, 110] on button "Publish 2 jobs" at bounding box center [1314, 110] width 101 height 23
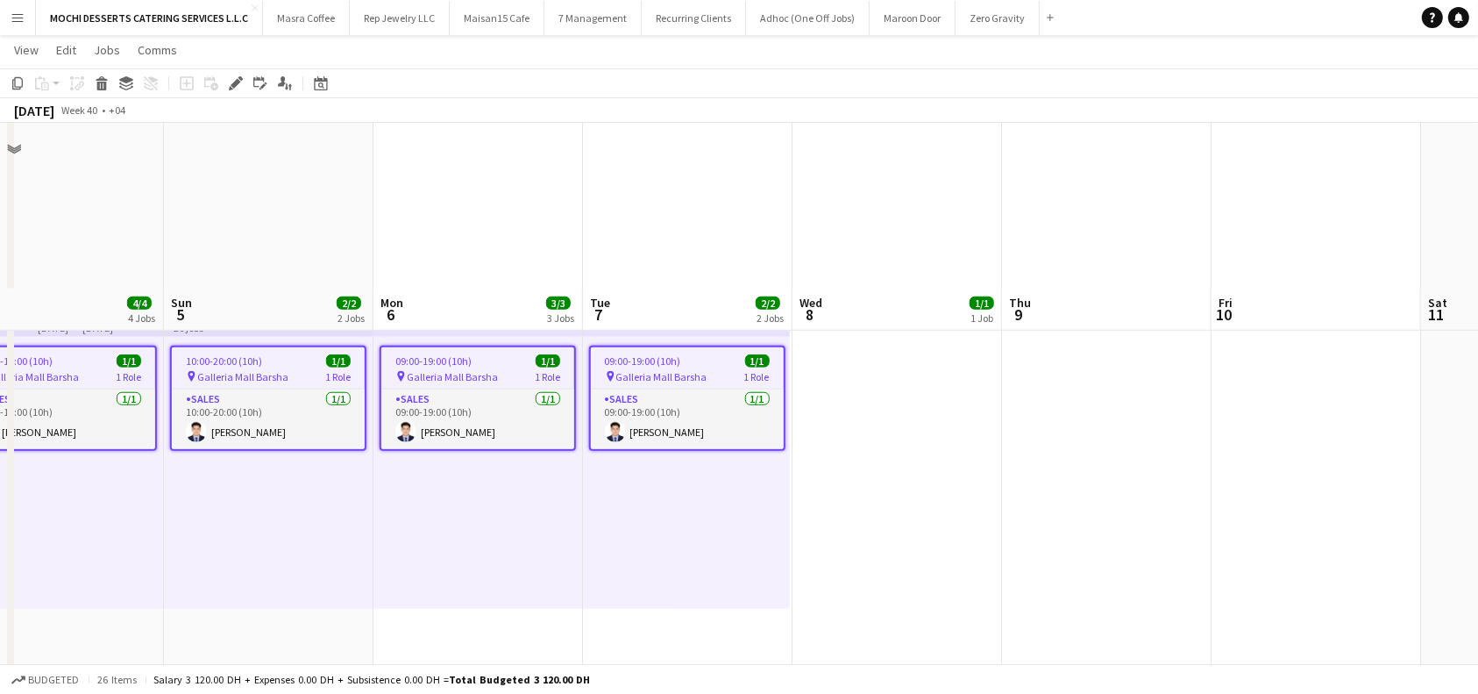
scroll to position [1425, 0]
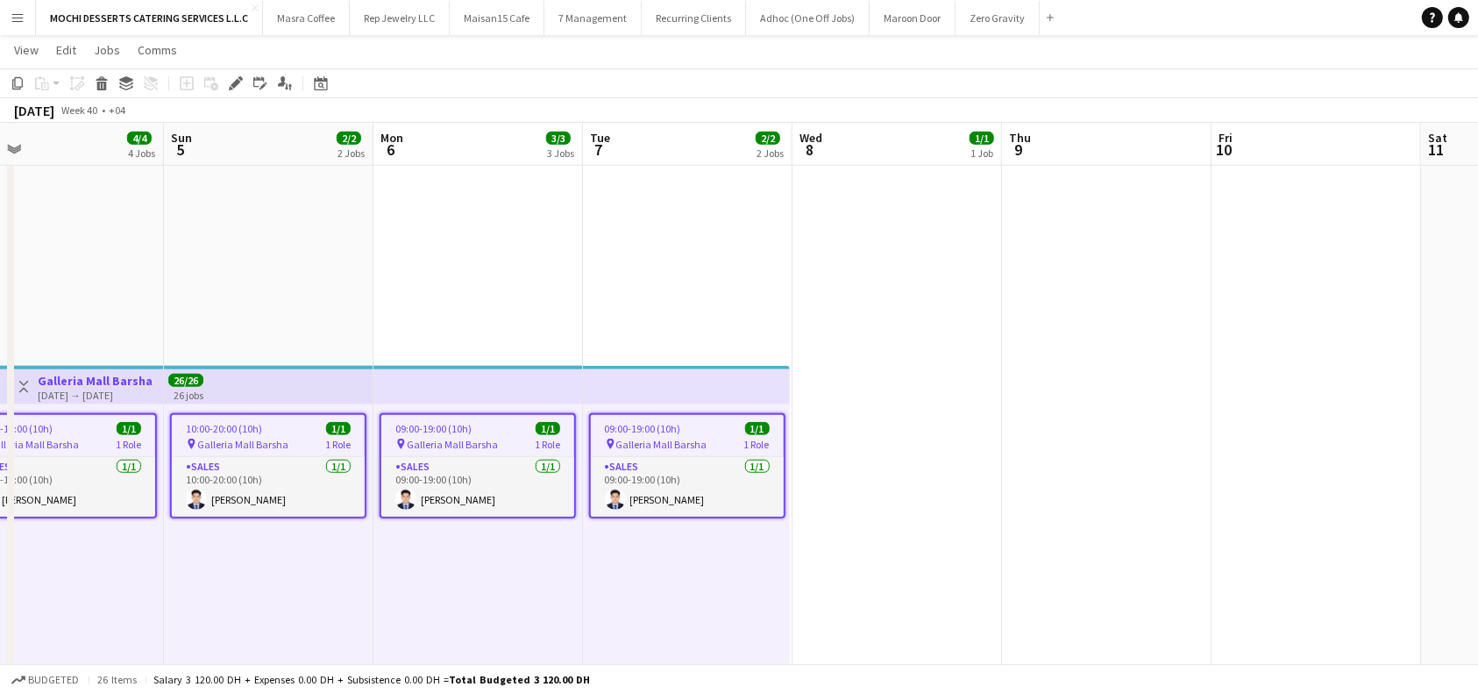
click at [646, 152] on app-board-header-date "Tue 7 2/2 2 Jobs" at bounding box center [688, 145] width 210 height 42
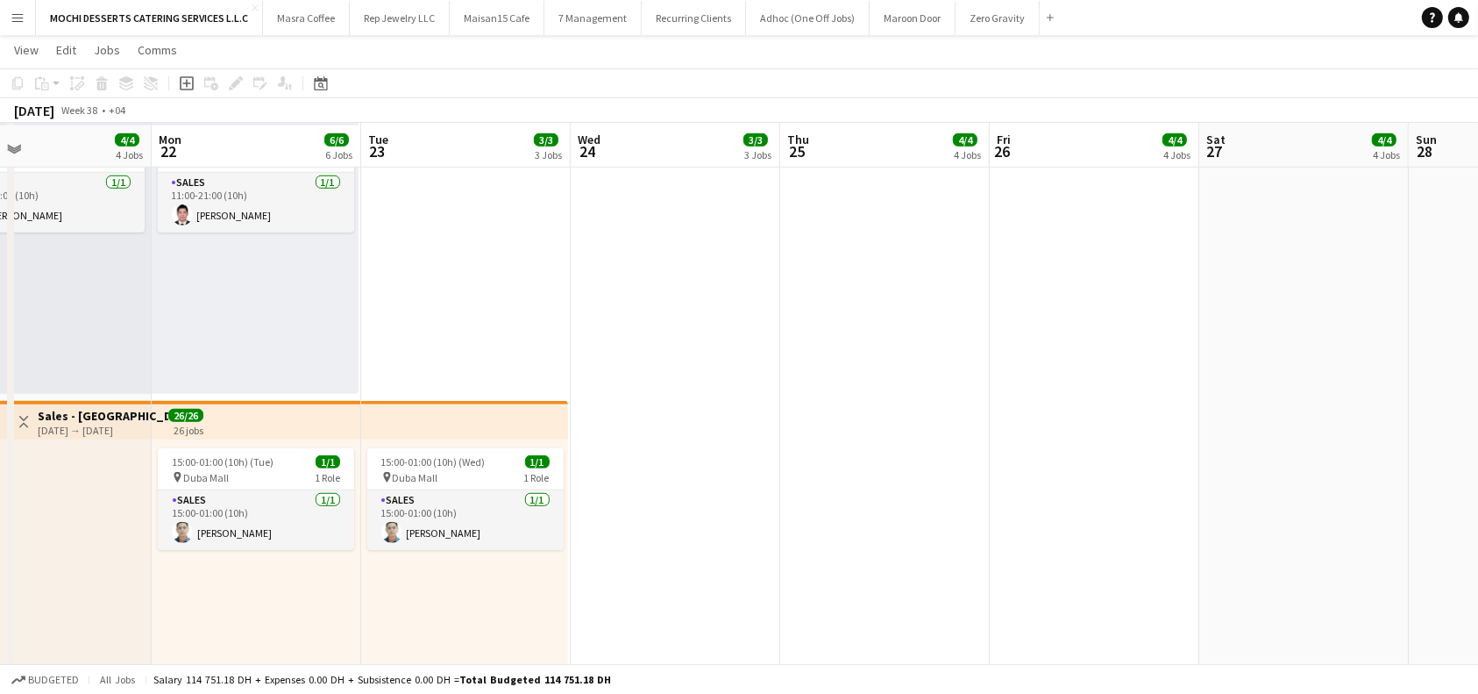
scroll to position [1074, 0]
click at [459, 110] on div "[DATE] Week 38 • +04" at bounding box center [739, 110] width 1478 height 25
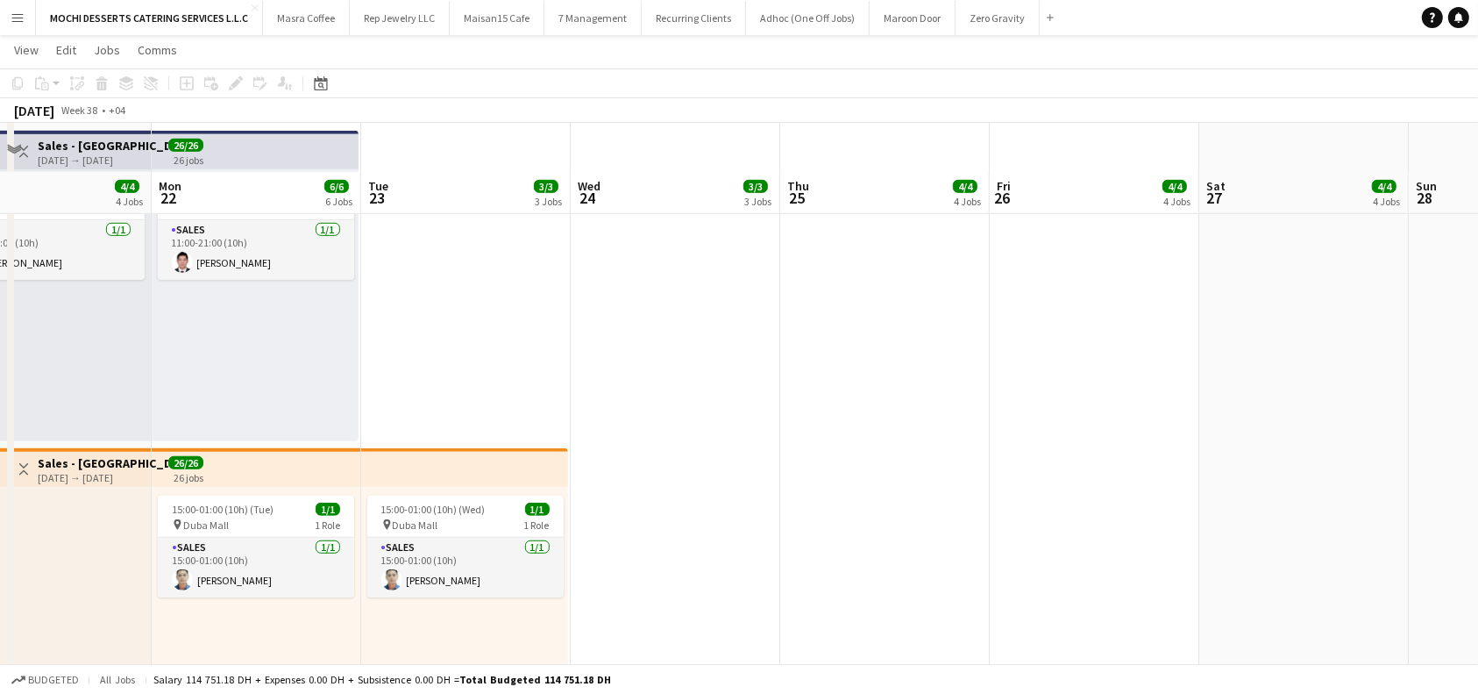
scroll to position [841, 0]
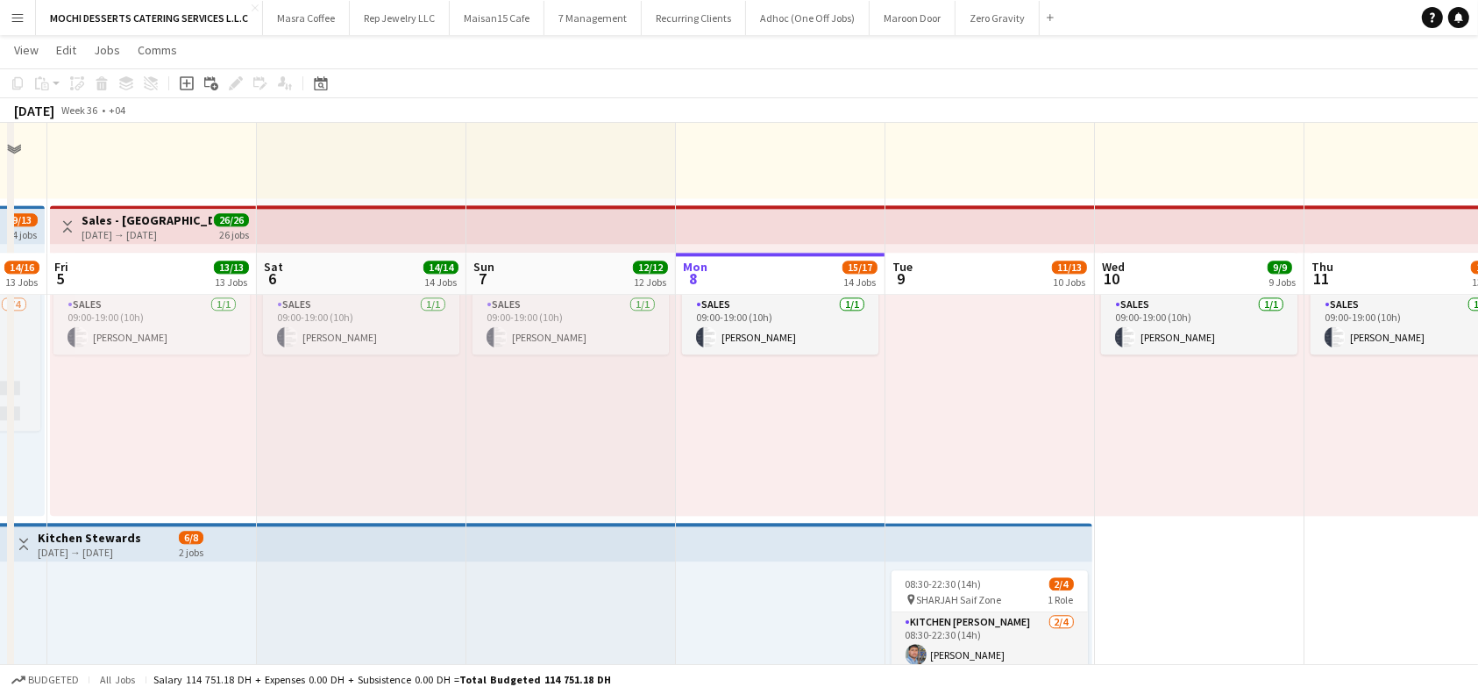
scroll to position [4091, 0]
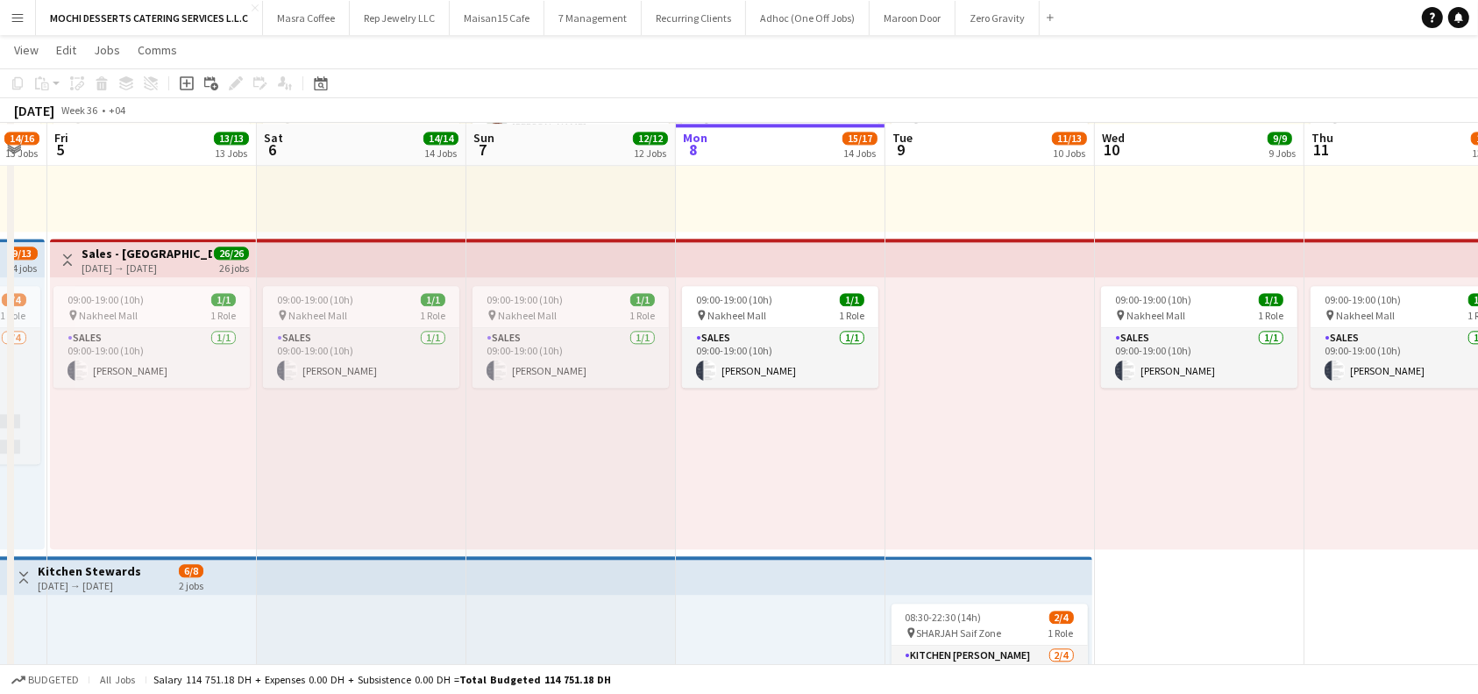
click at [765, 253] on app-top-bar at bounding box center [781, 257] width 210 height 39
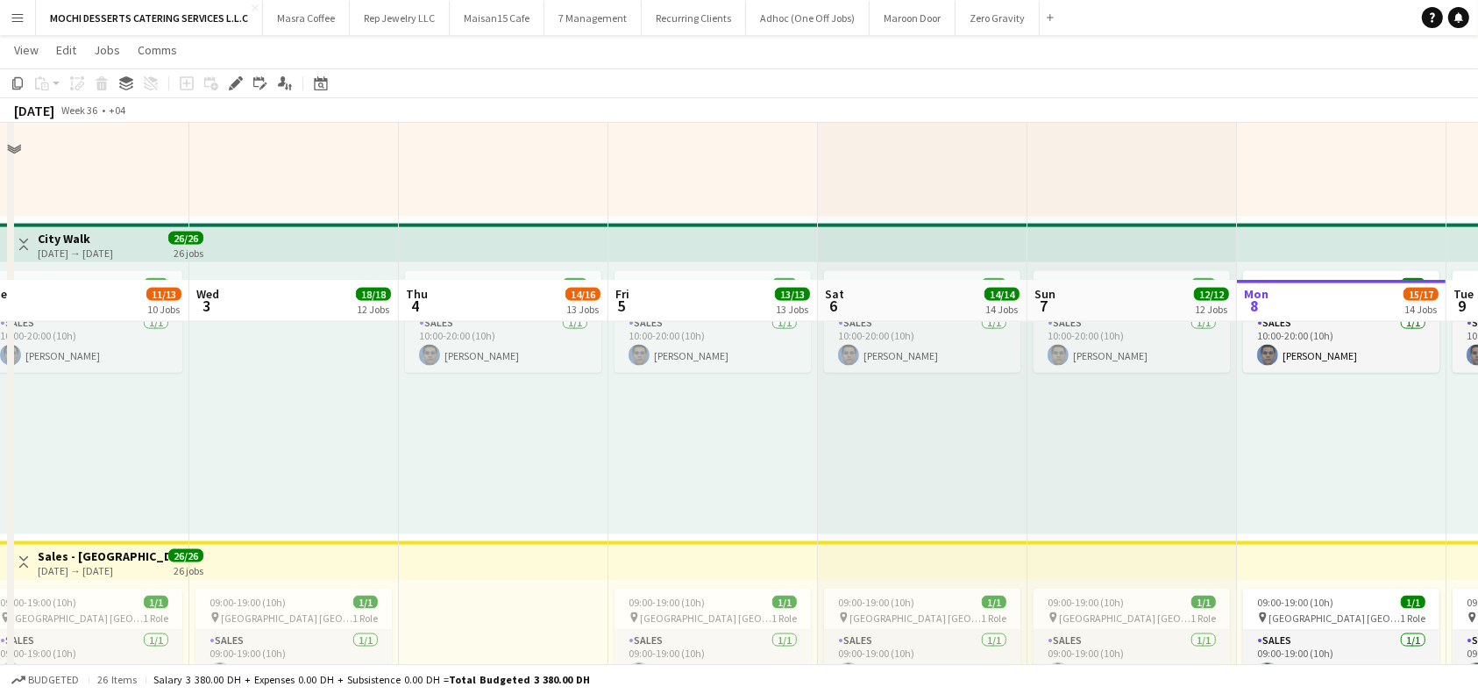
scroll to position [2455, 0]
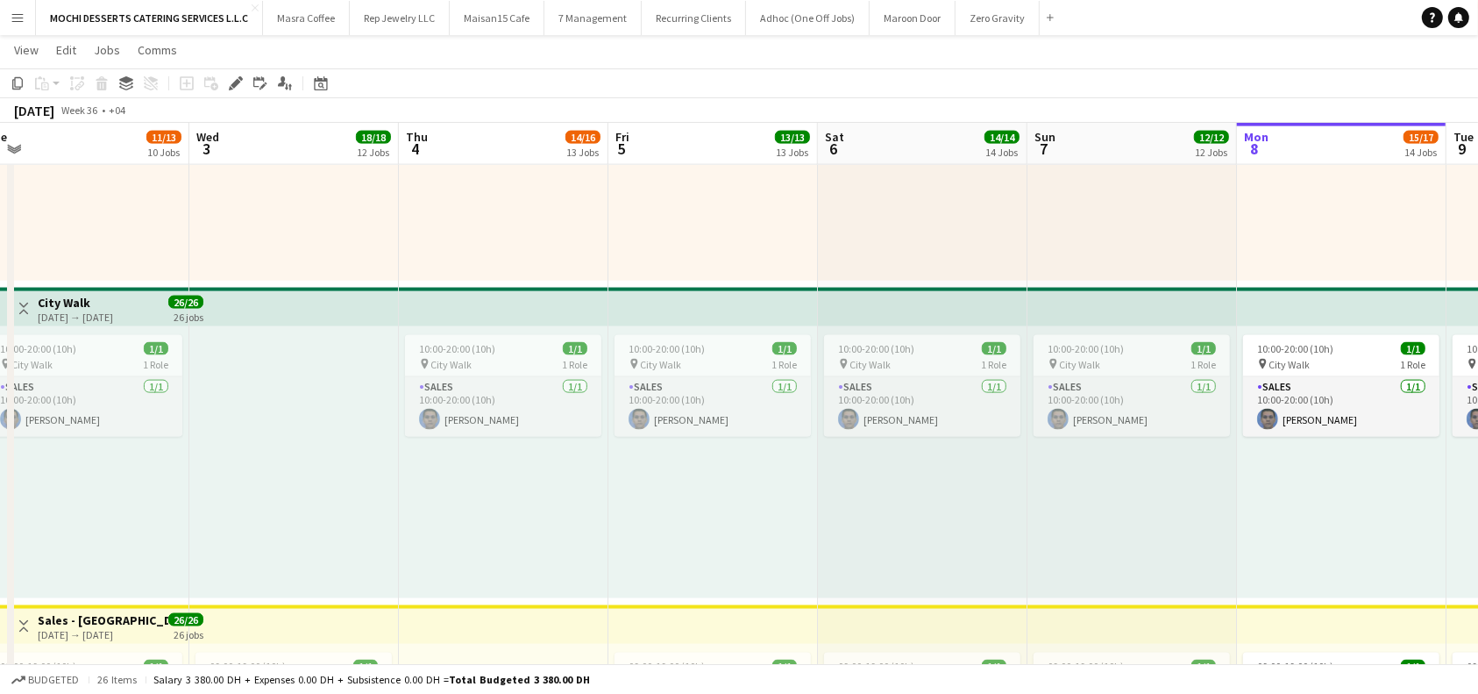
click at [448, 304] on app-top-bar at bounding box center [504, 307] width 210 height 39
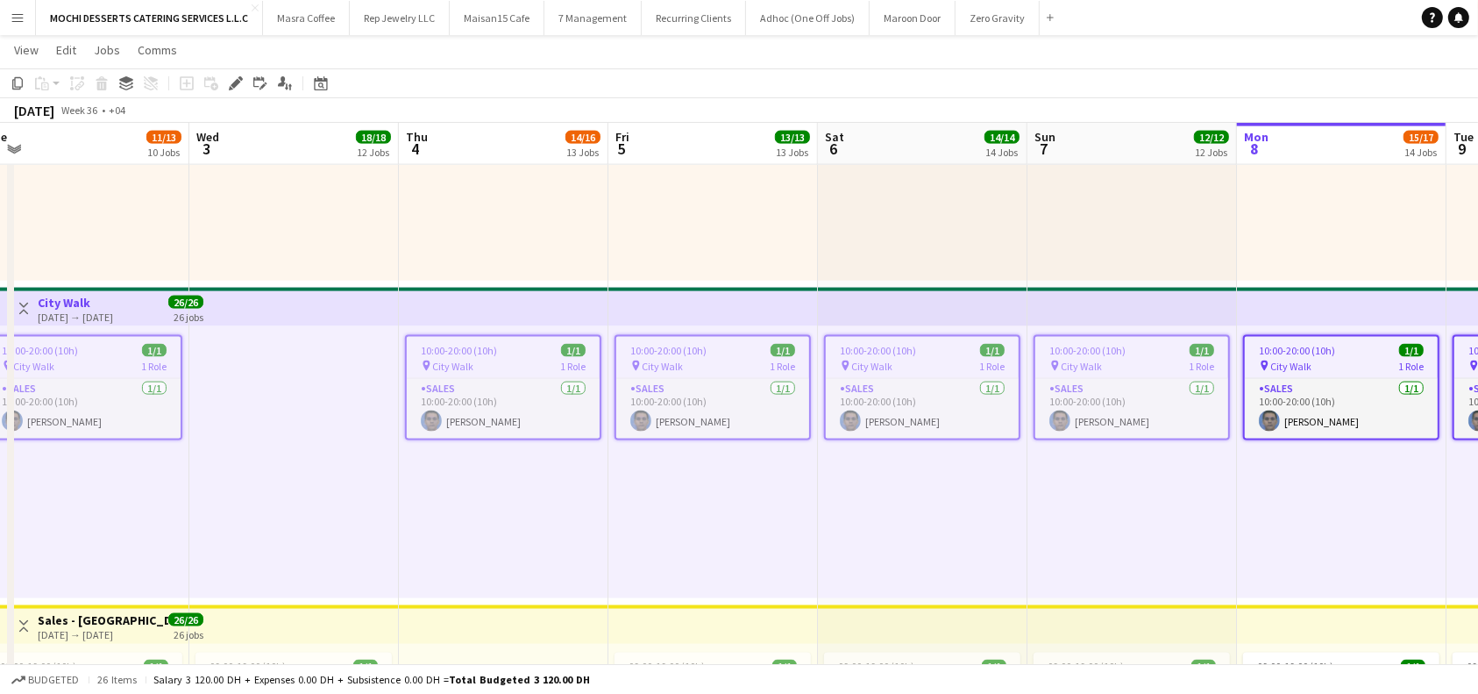
click at [559, 305] on app-top-bar at bounding box center [504, 307] width 210 height 39
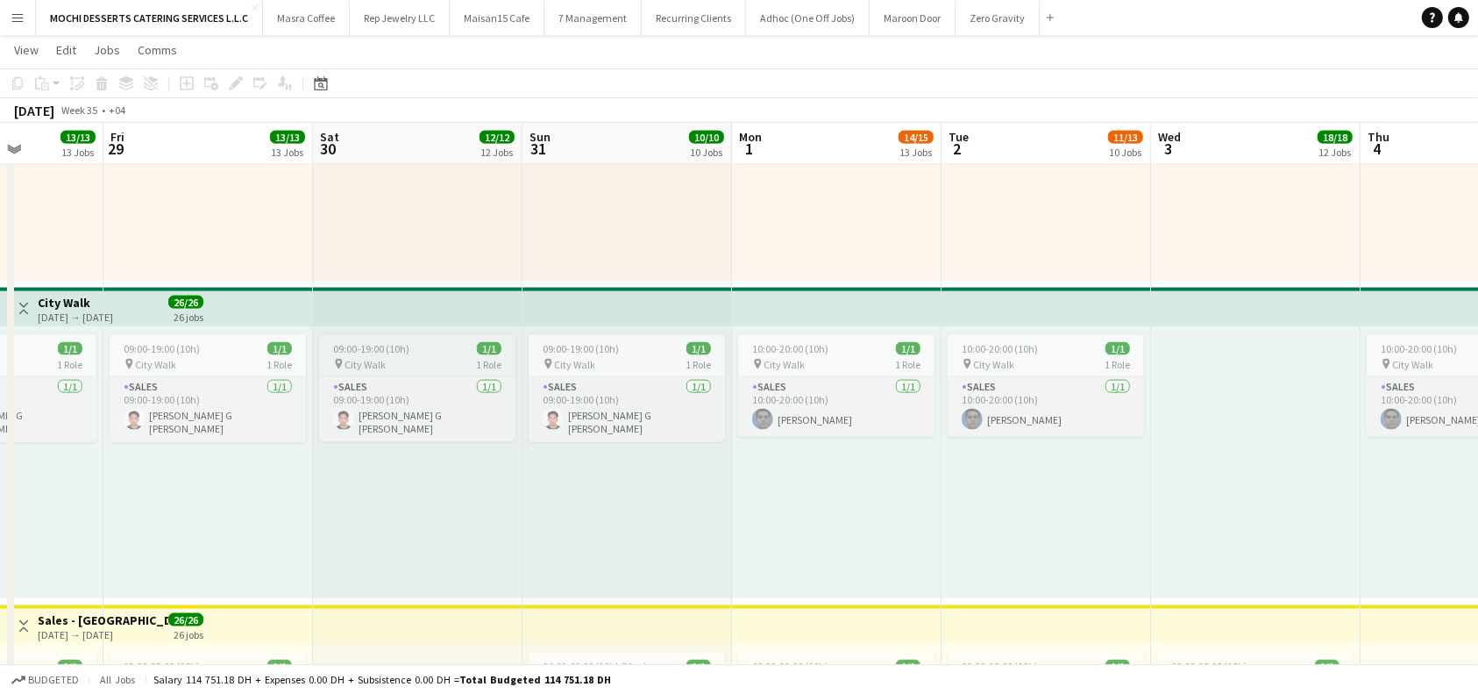
scroll to position [0, 762]
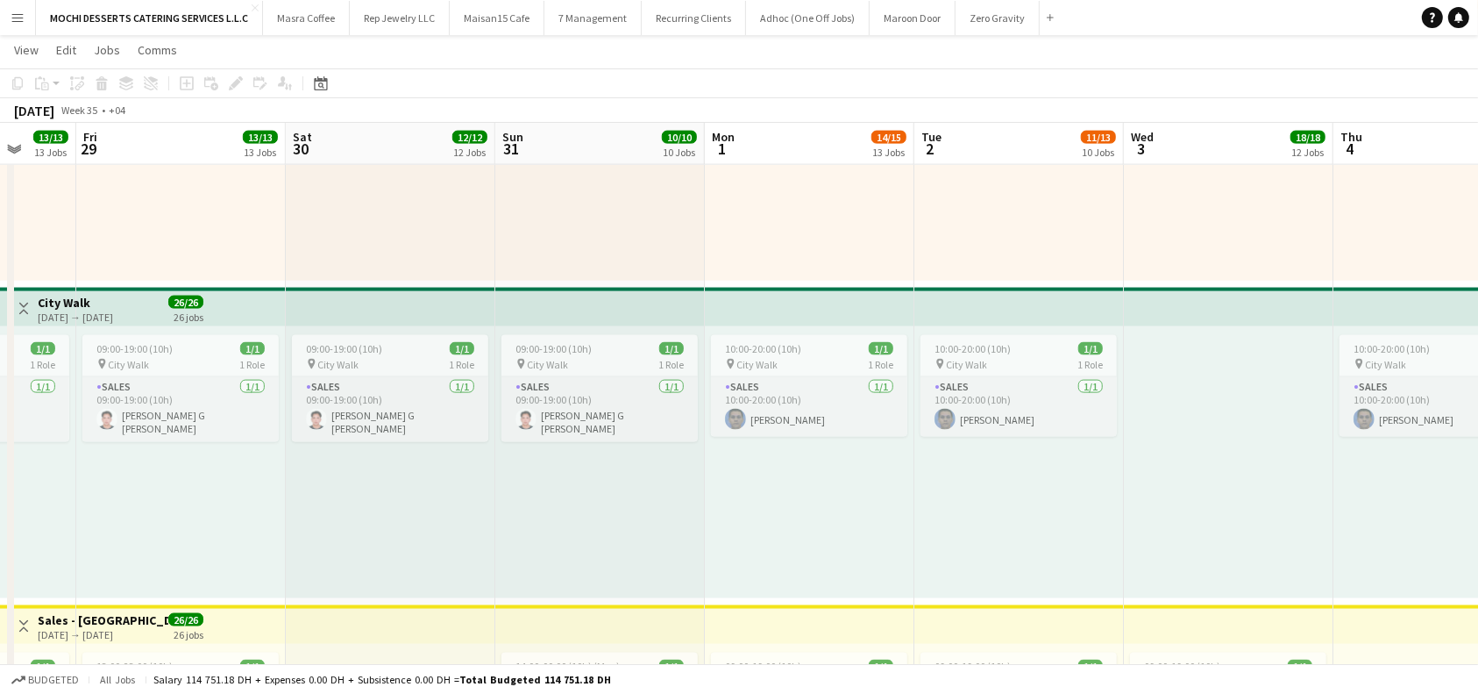
click at [1255, 306] on app-top-bar at bounding box center [1229, 307] width 210 height 39
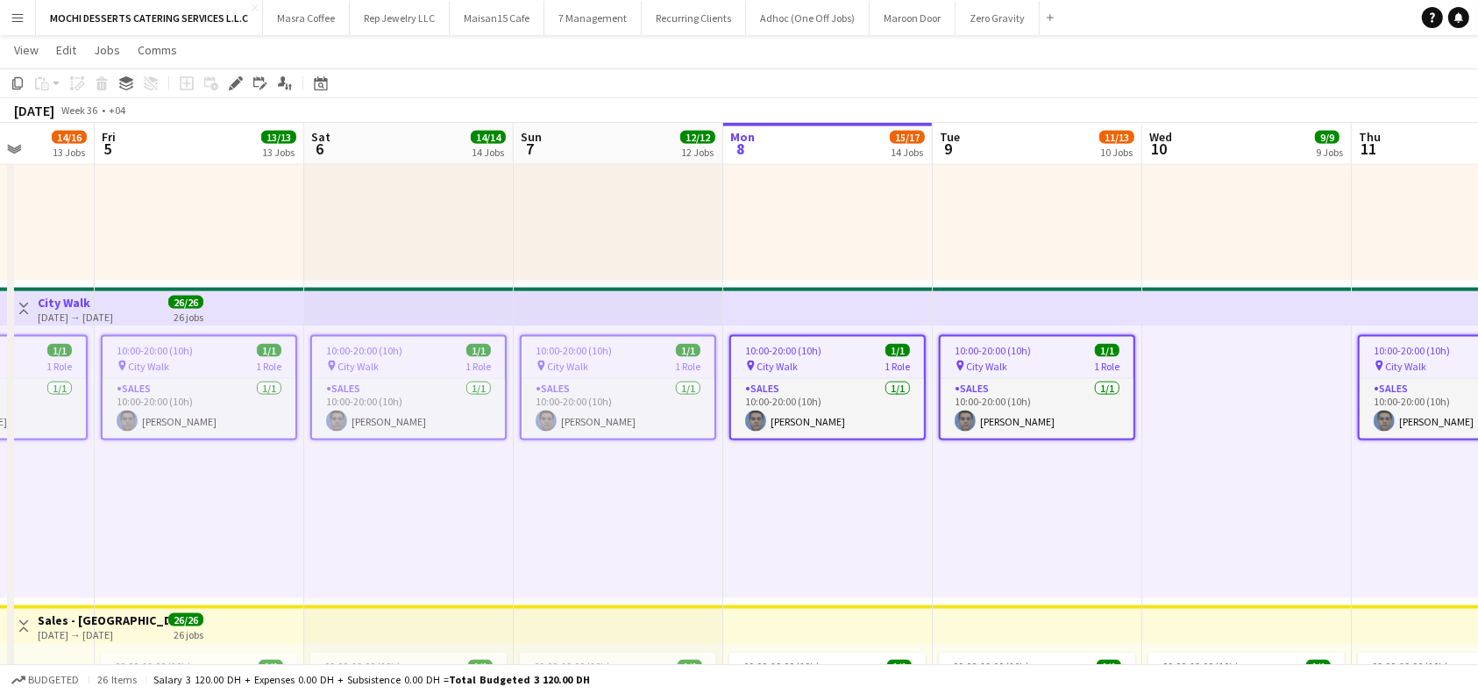
scroll to position [0, 536]
click at [1042, 344] on div "10:00-20:00 (10h) 1/1" at bounding box center [1035, 350] width 193 height 13
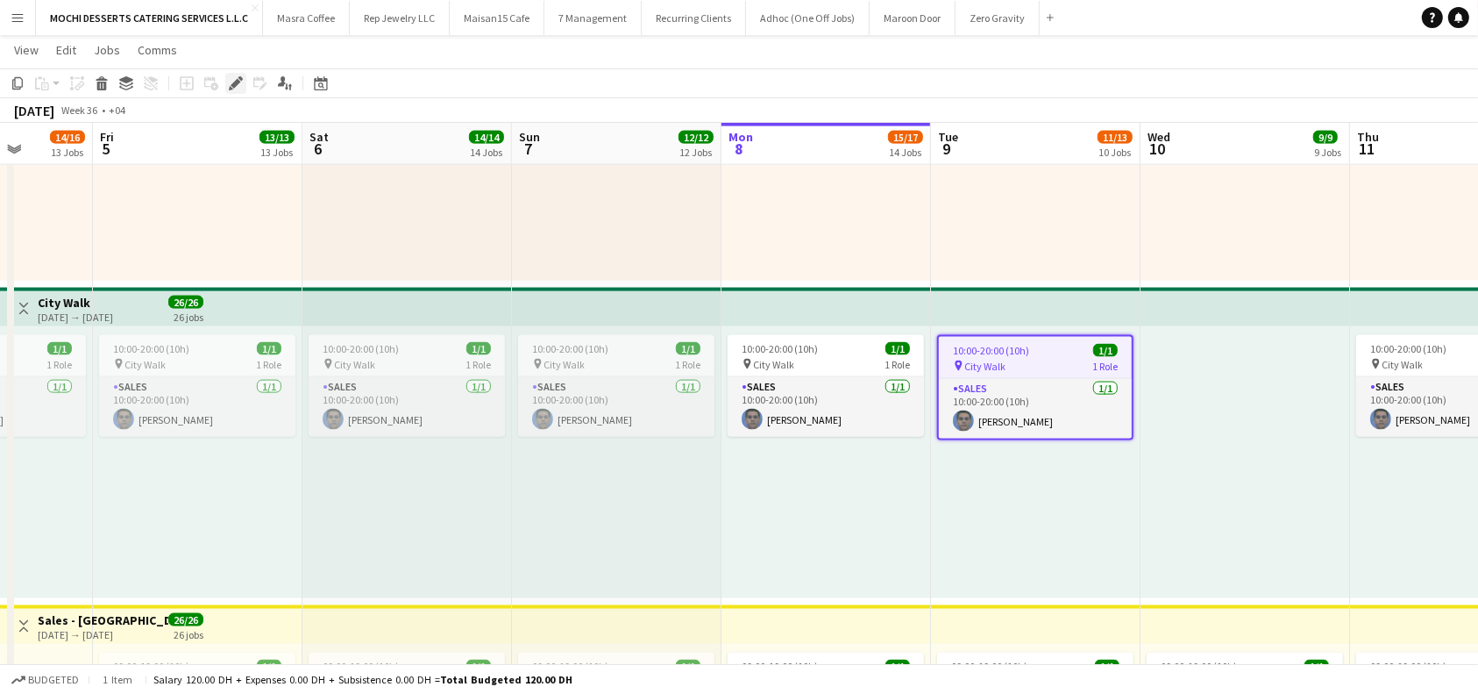
click at [230, 79] on icon "Edit" at bounding box center [236, 83] width 14 height 14
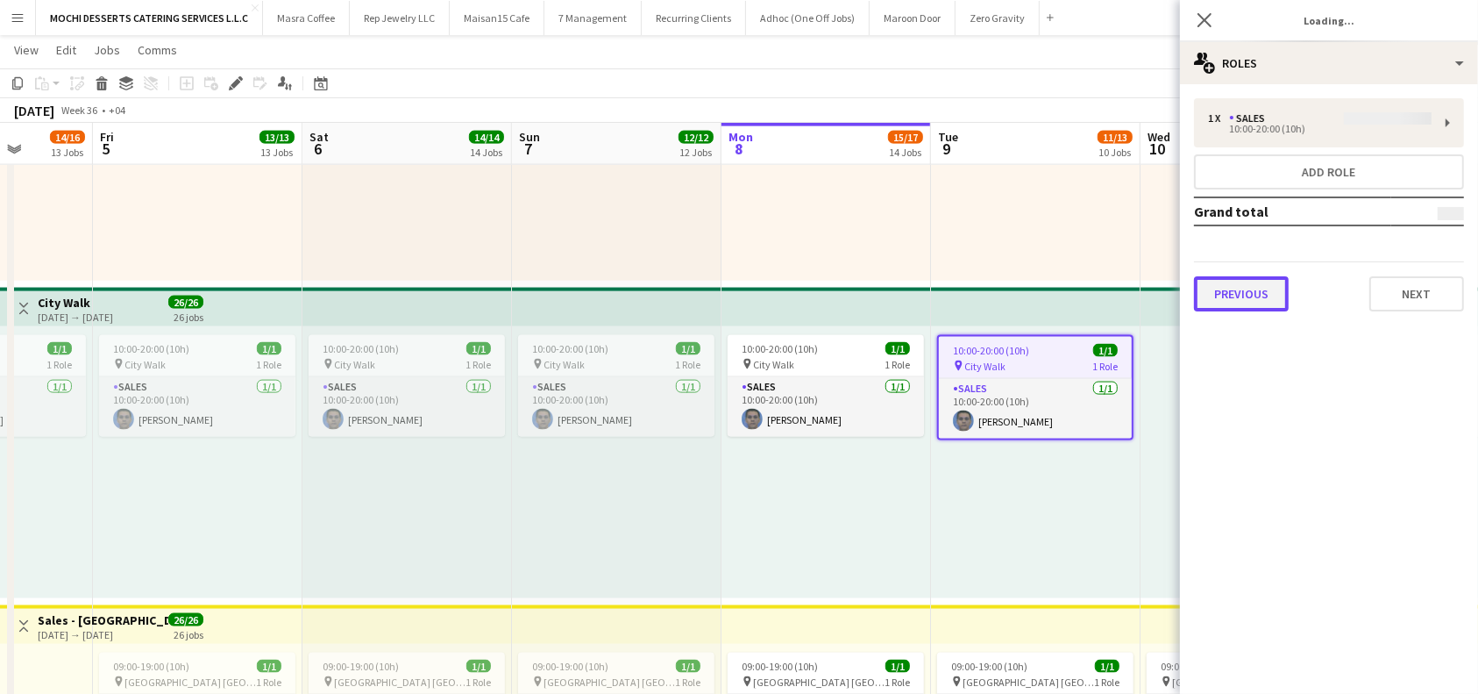
click at [1242, 295] on button "Previous" at bounding box center [1241, 293] width 95 height 35
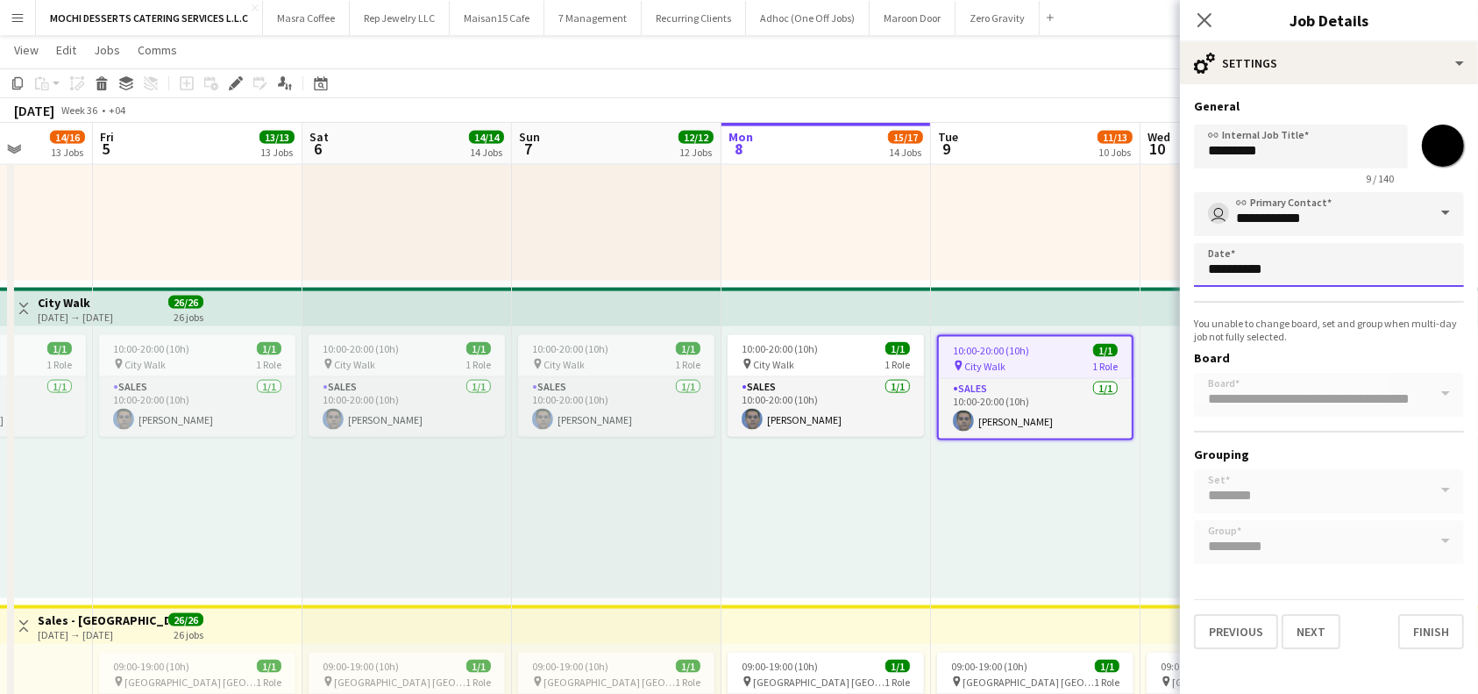
scroll to position [0, 0]
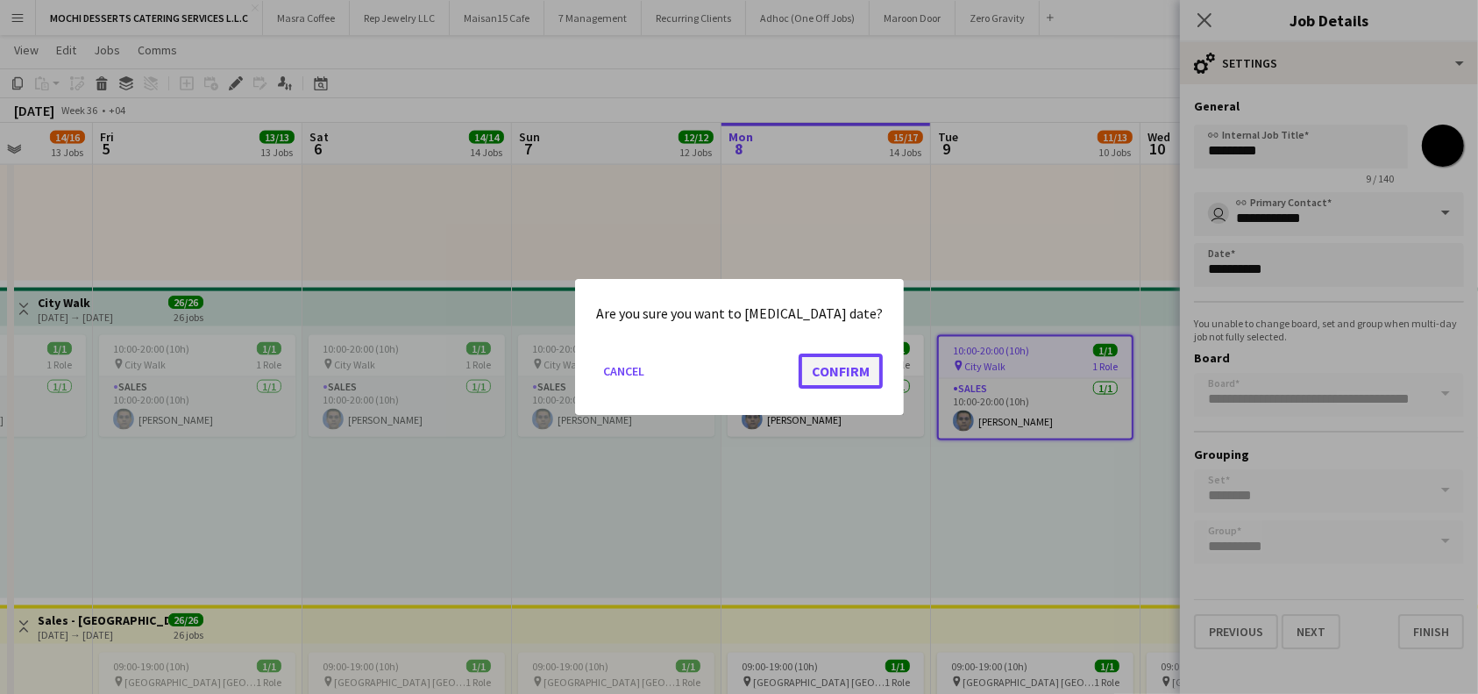
click at [833, 377] on button "Confirm" at bounding box center [841, 370] width 84 height 35
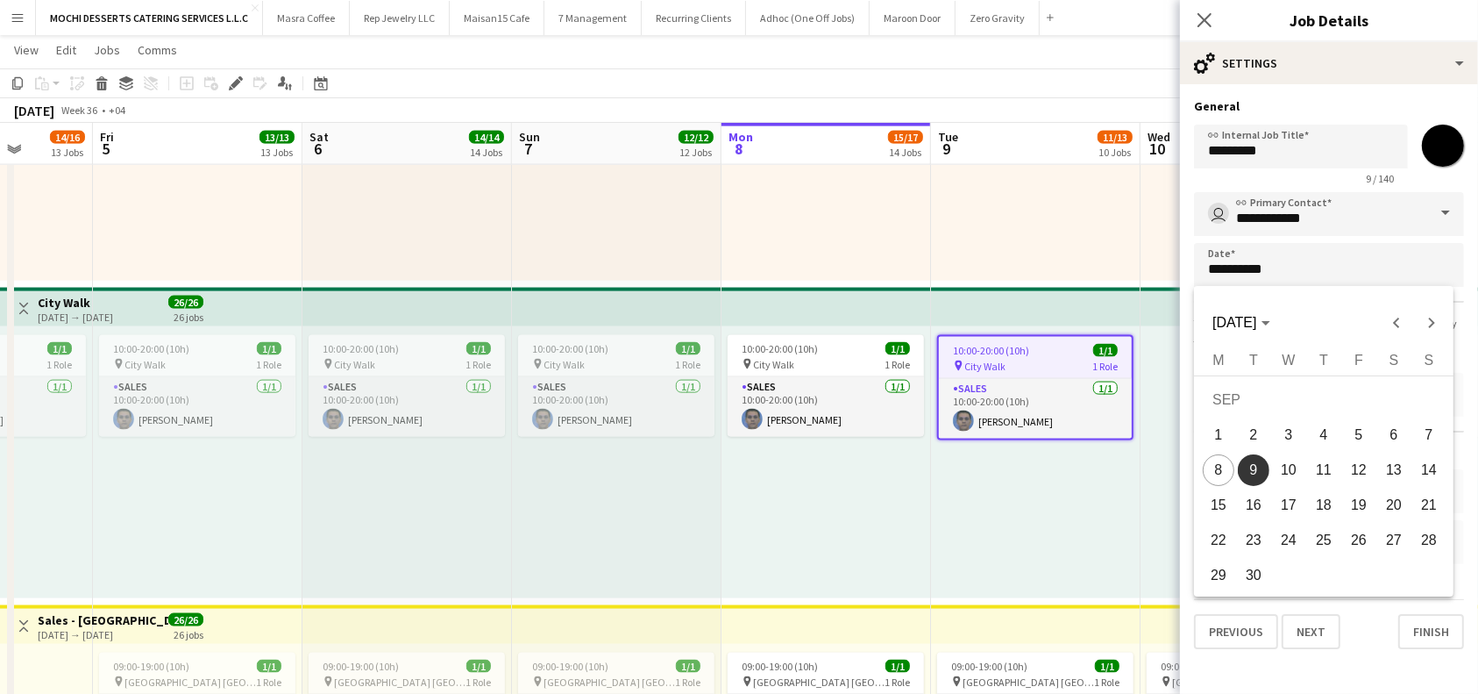
click at [1293, 466] on span "10" at bounding box center [1289, 470] width 32 height 32
type input "**********"
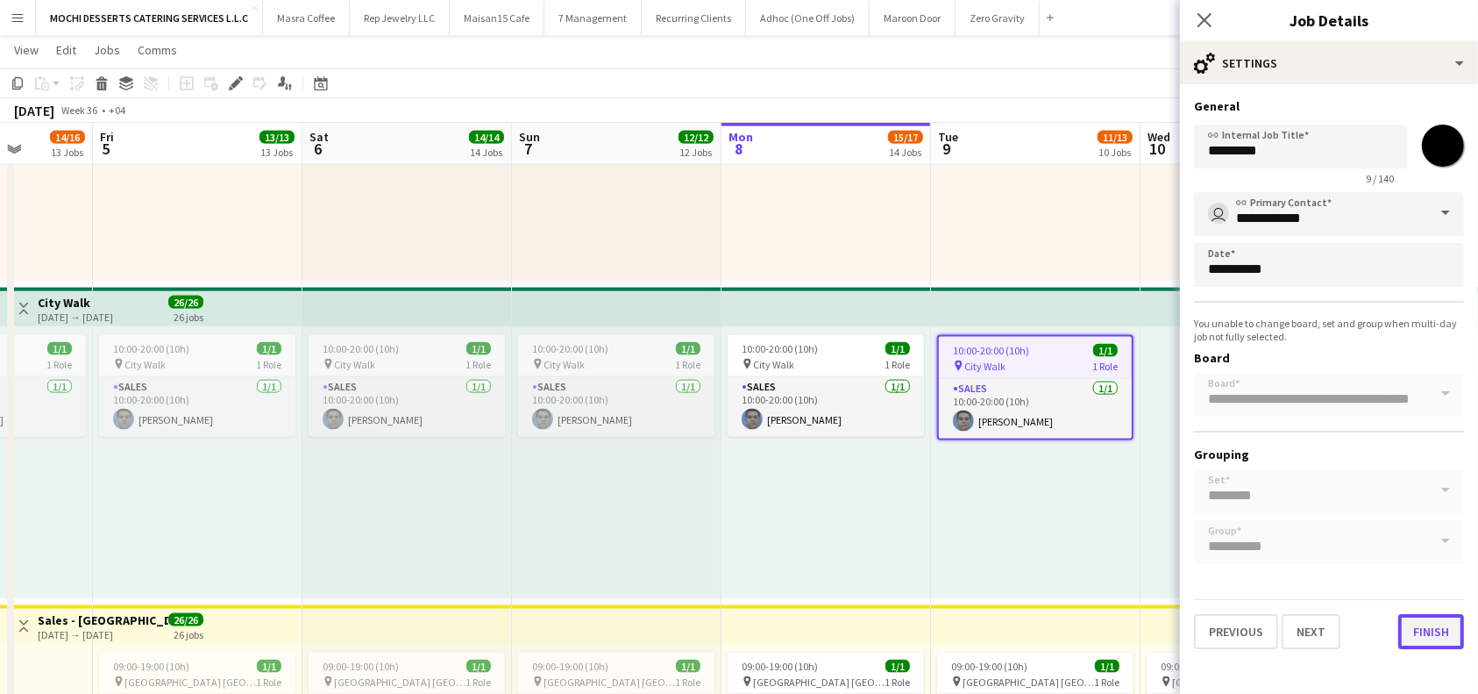
click at [1443, 638] on button "Finish" at bounding box center [1432, 631] width 66 height 35
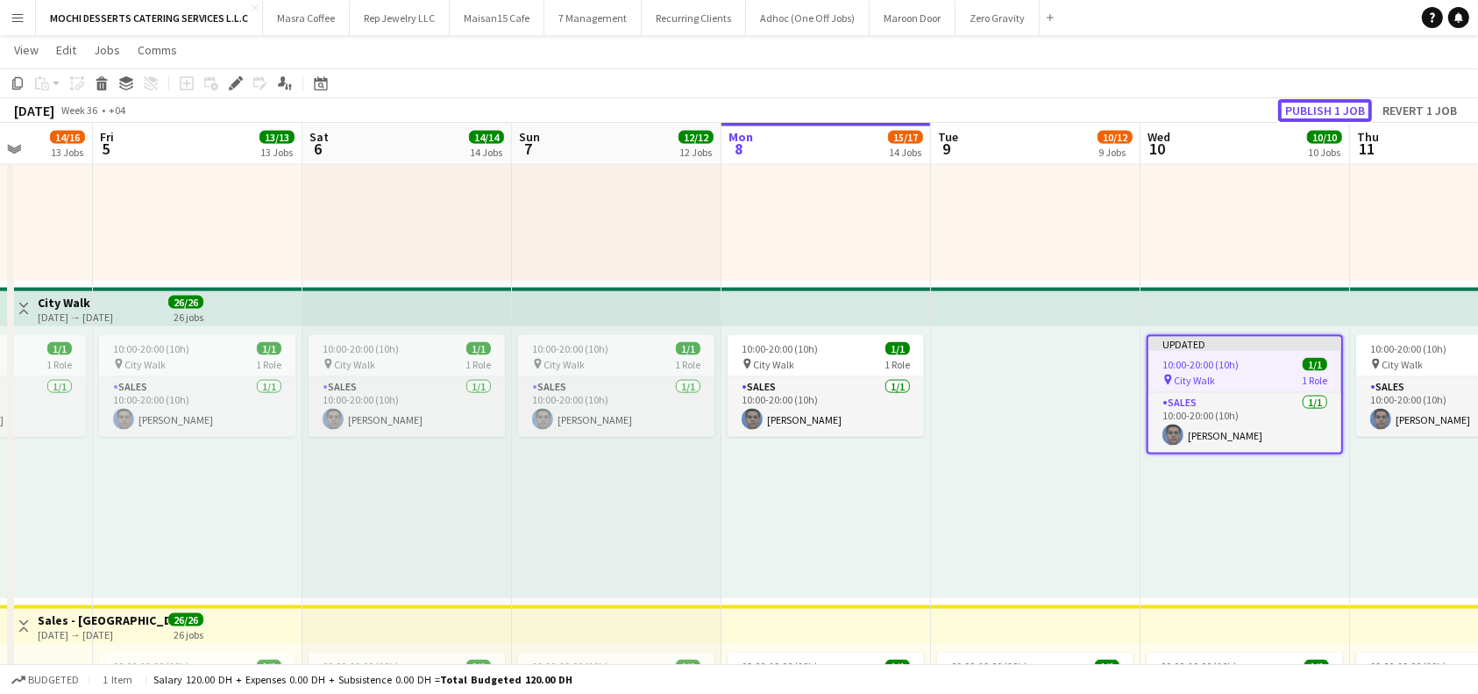
click at [1324, 109] on button "Publish 1 job" at bounding box center [1325, 110] width 94 height 23
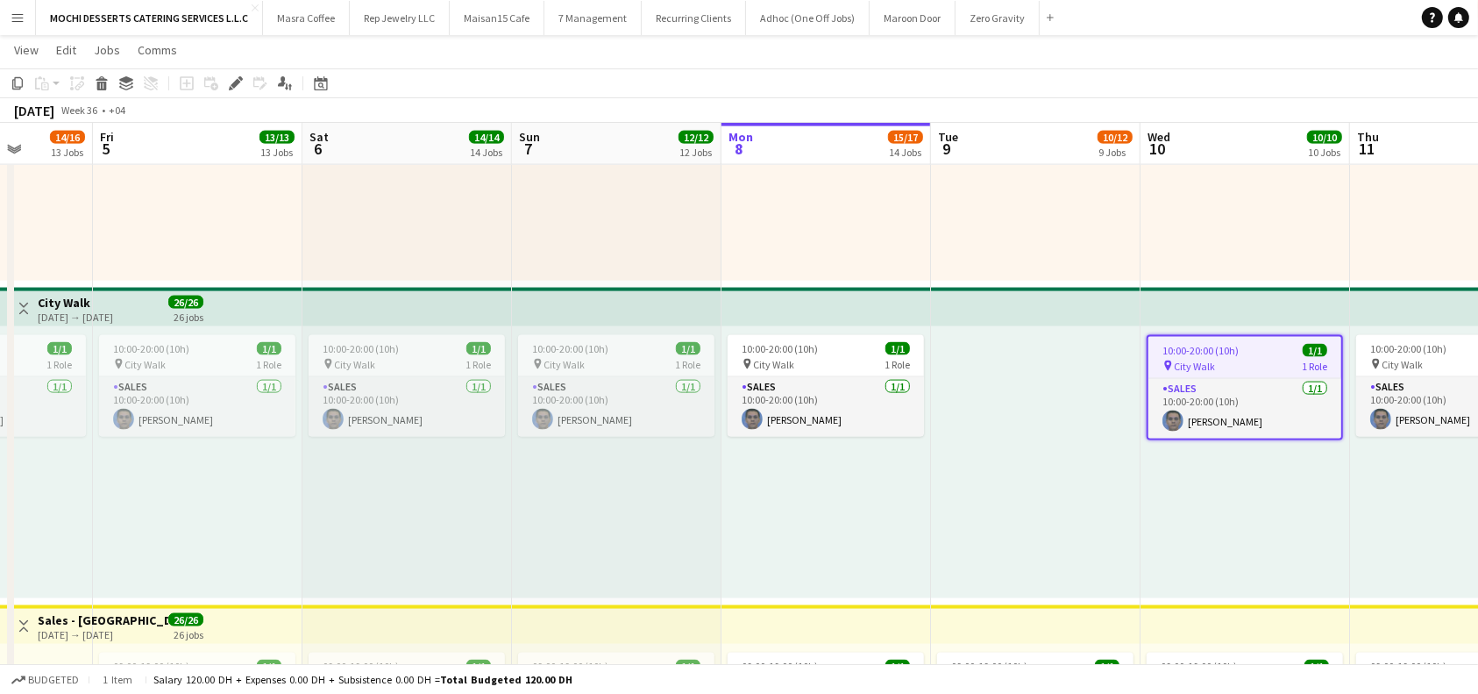
click at [1036, 311] on app-top-bar at bounding box center [1036, 307] width 210 height 39
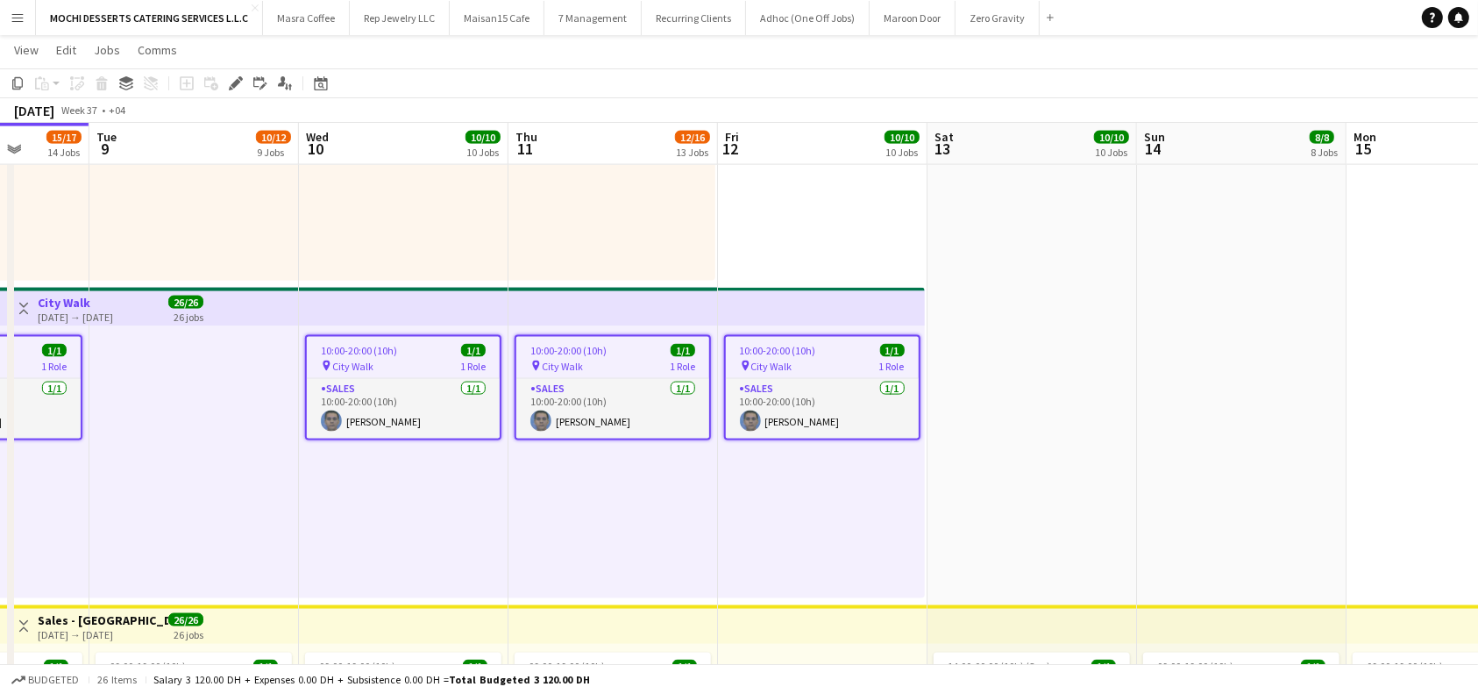
click at [372, 137] on app-board-header-date "Wed 10 10/10 10 Jobs" at bounding box center [404, 144] width 210 height 42
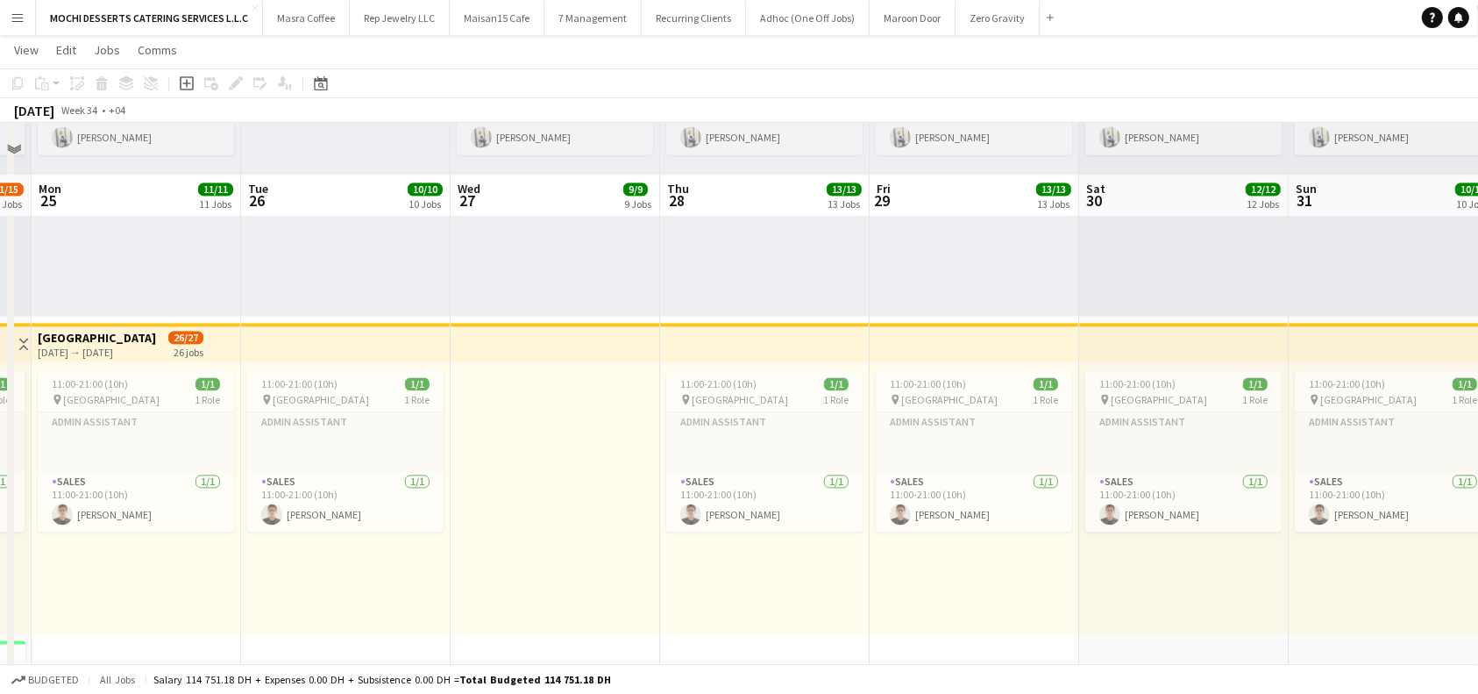
scroll to position [3624, 0]
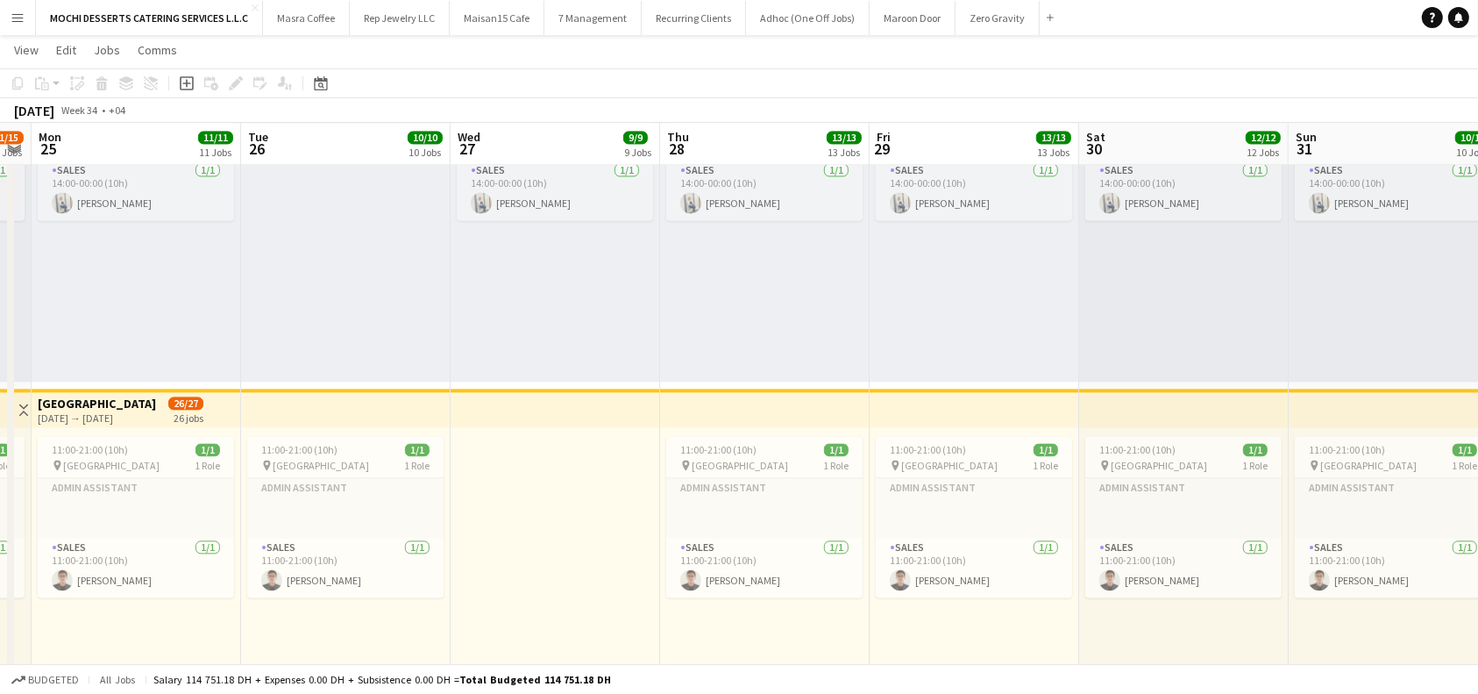
click at [353, 412] on app-top-bar at bounding box center [346, 407] width 210 height 39
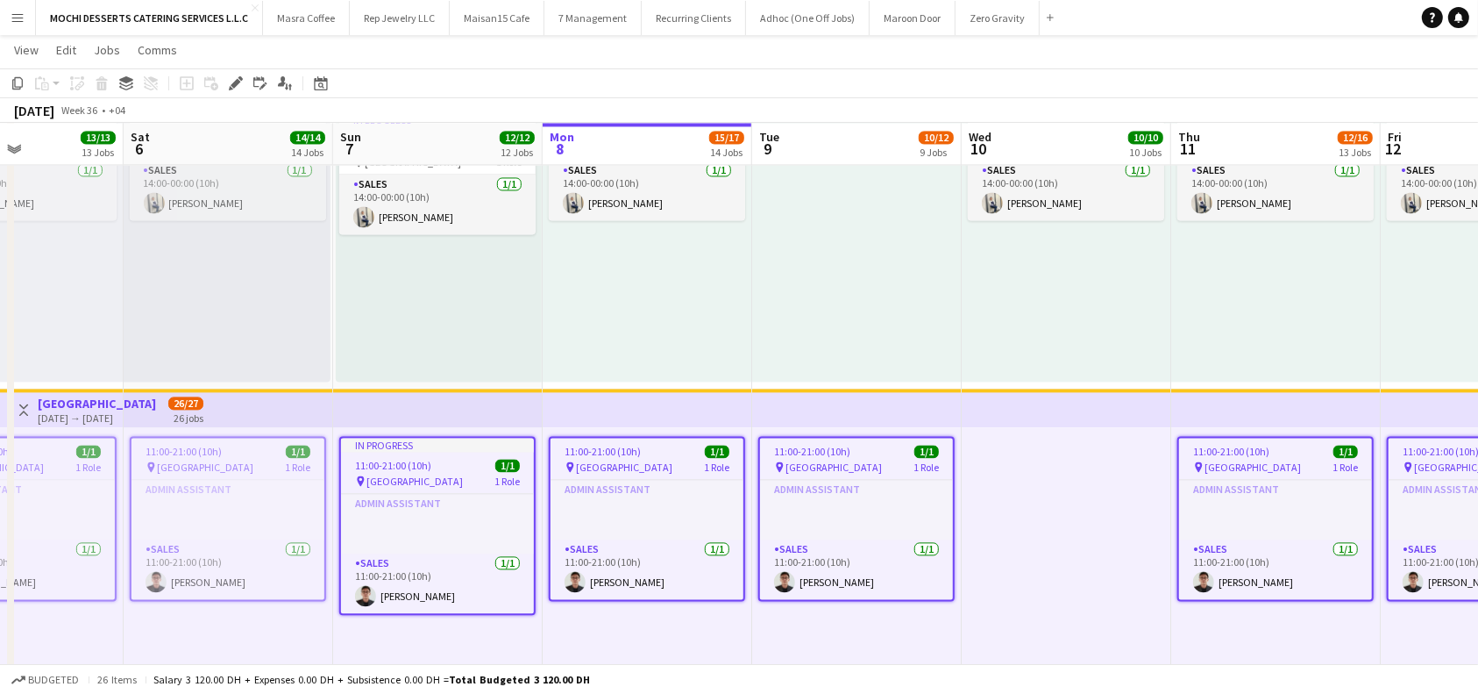
scroll to position [0, 723]
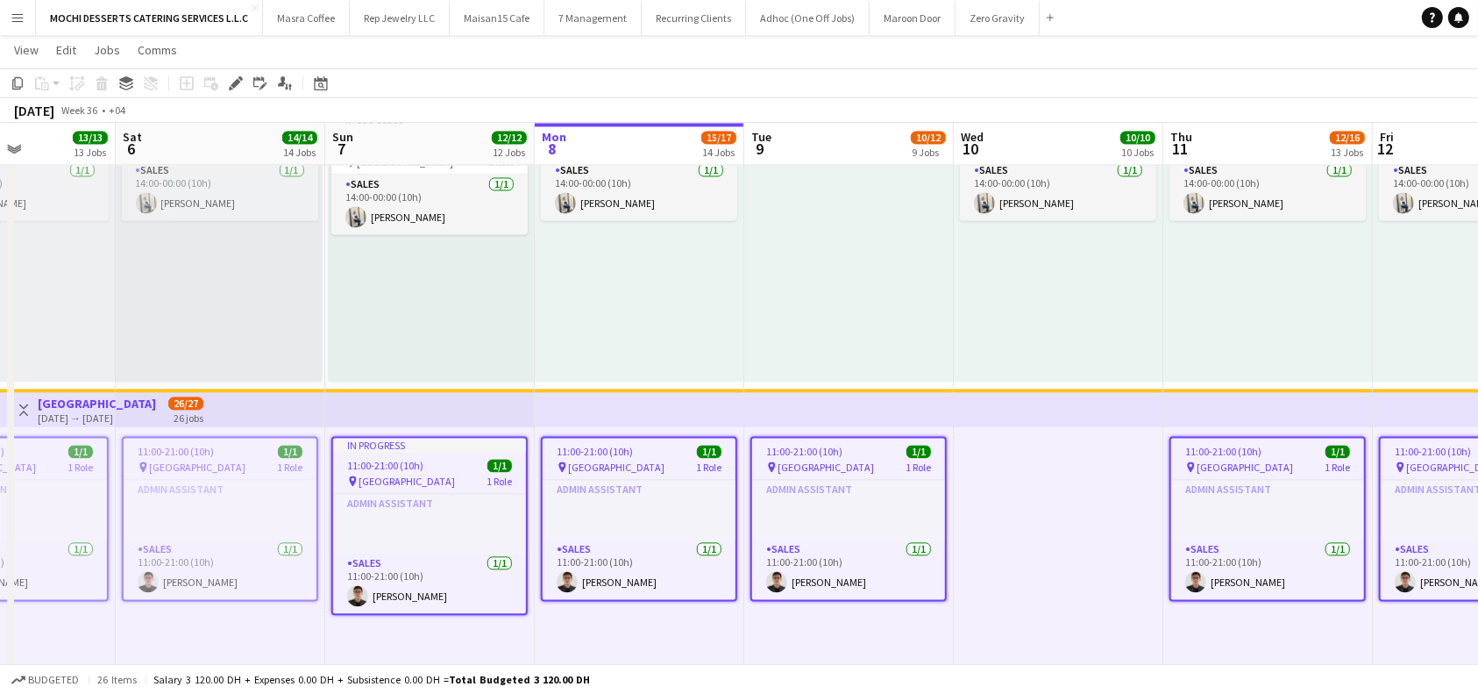
click at [658, 455] on div "11:00-21:00 (10h) 1/1" at bounding box center [639, 451] width 193 height 13
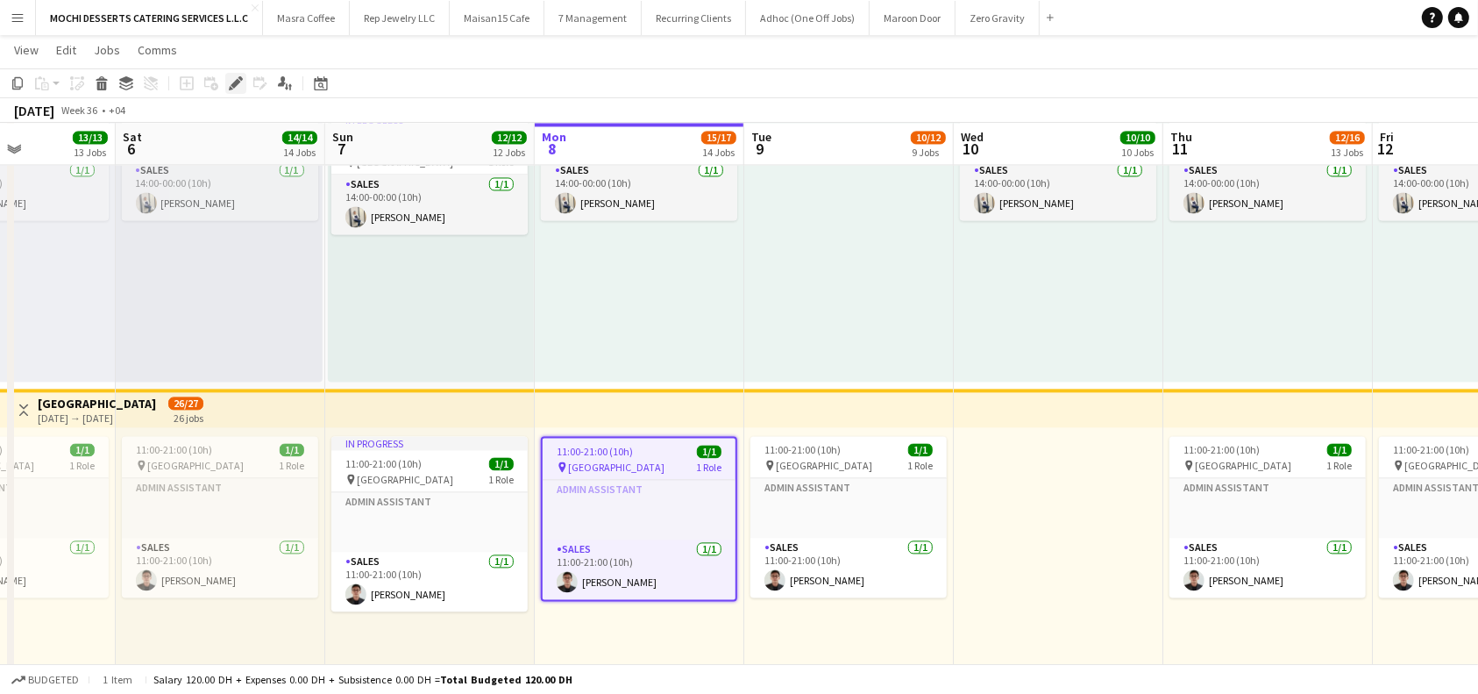
click at [233, 87] on icon at bounding box center [236, 84] width 10 height 10
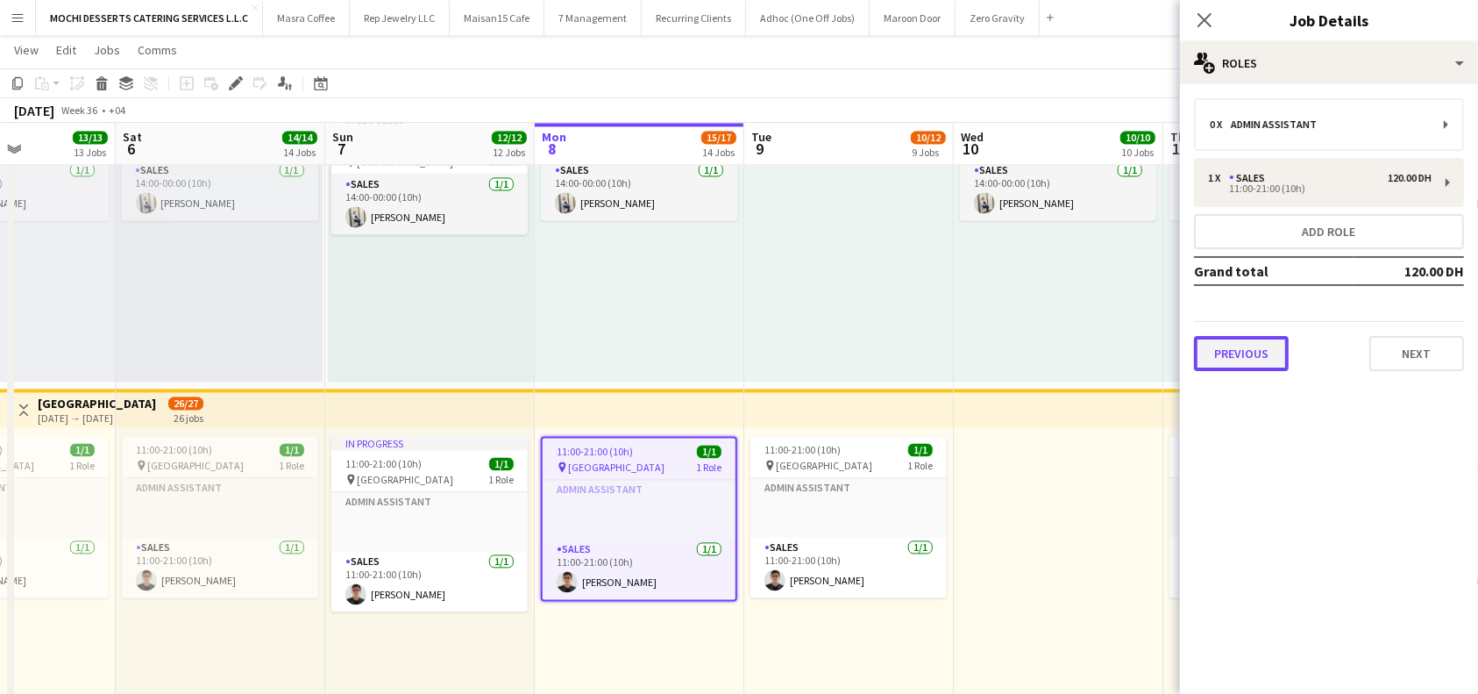
click at [1228, 360] on button "Previous" at bounding box center [1241, 353] width 95 height 35
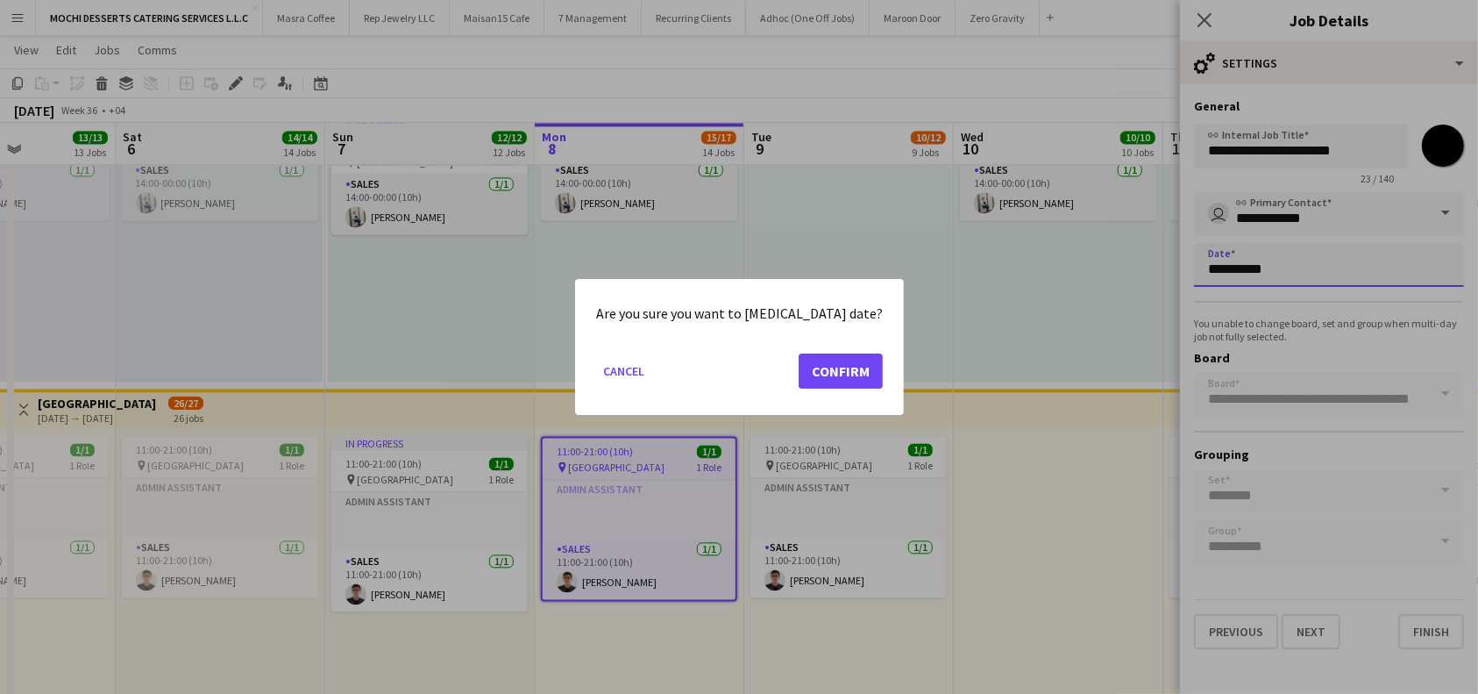
scroll to position [0, 0]
click at [815, 380] on button "Confirm" at bounding box center [841, 370] width 84 height 35
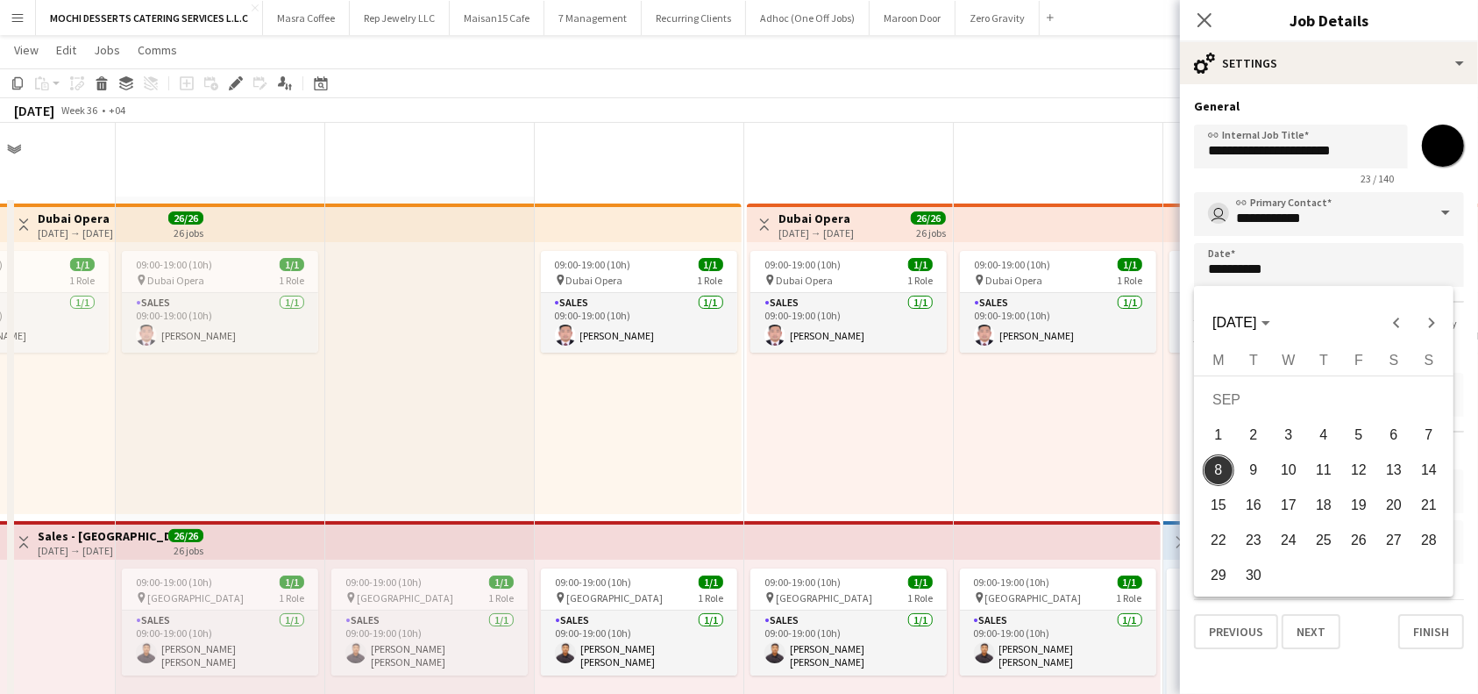
scroll to position [3624, 0]
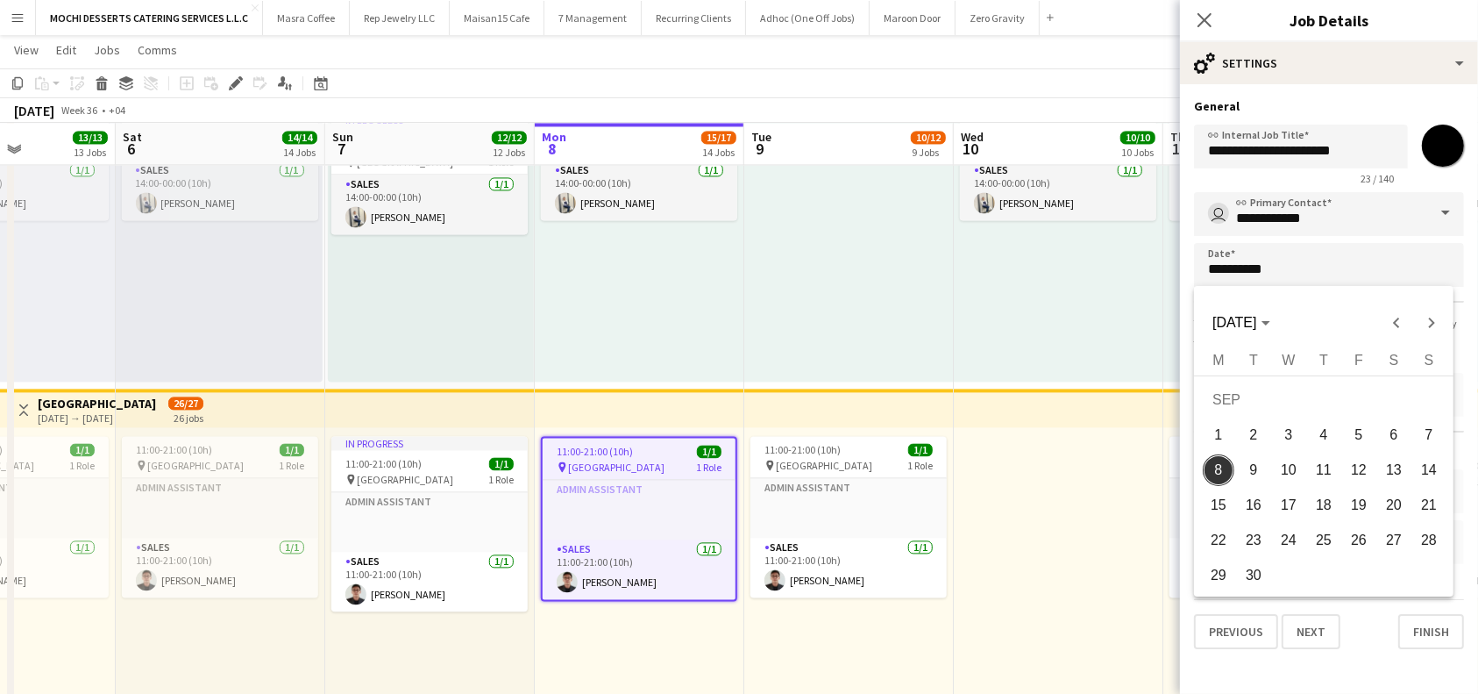
click at [1293, 462] on span "10" at bounding box center [1289, 470] width 32 height 32
type input "**********"
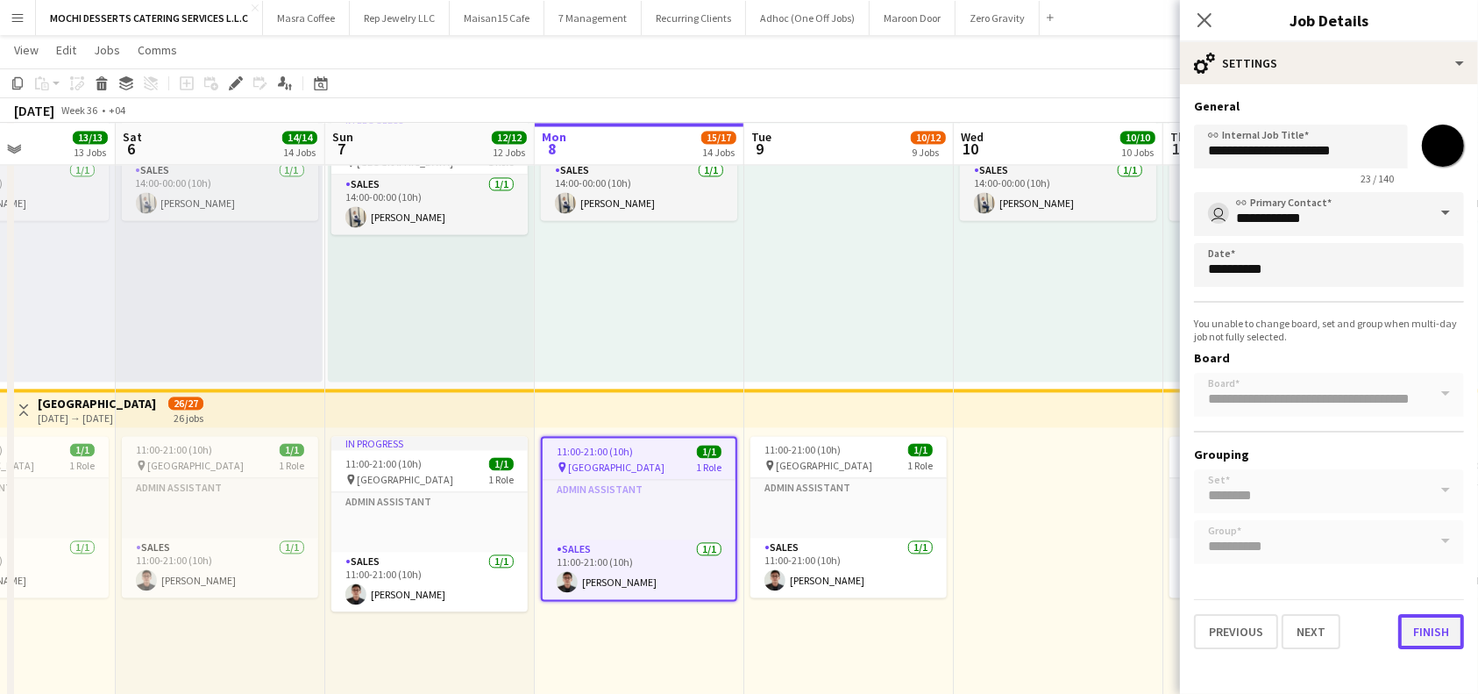
click at [1444, 625] on button "Finish" at bounding box center [1432, 631] width 66 height 35
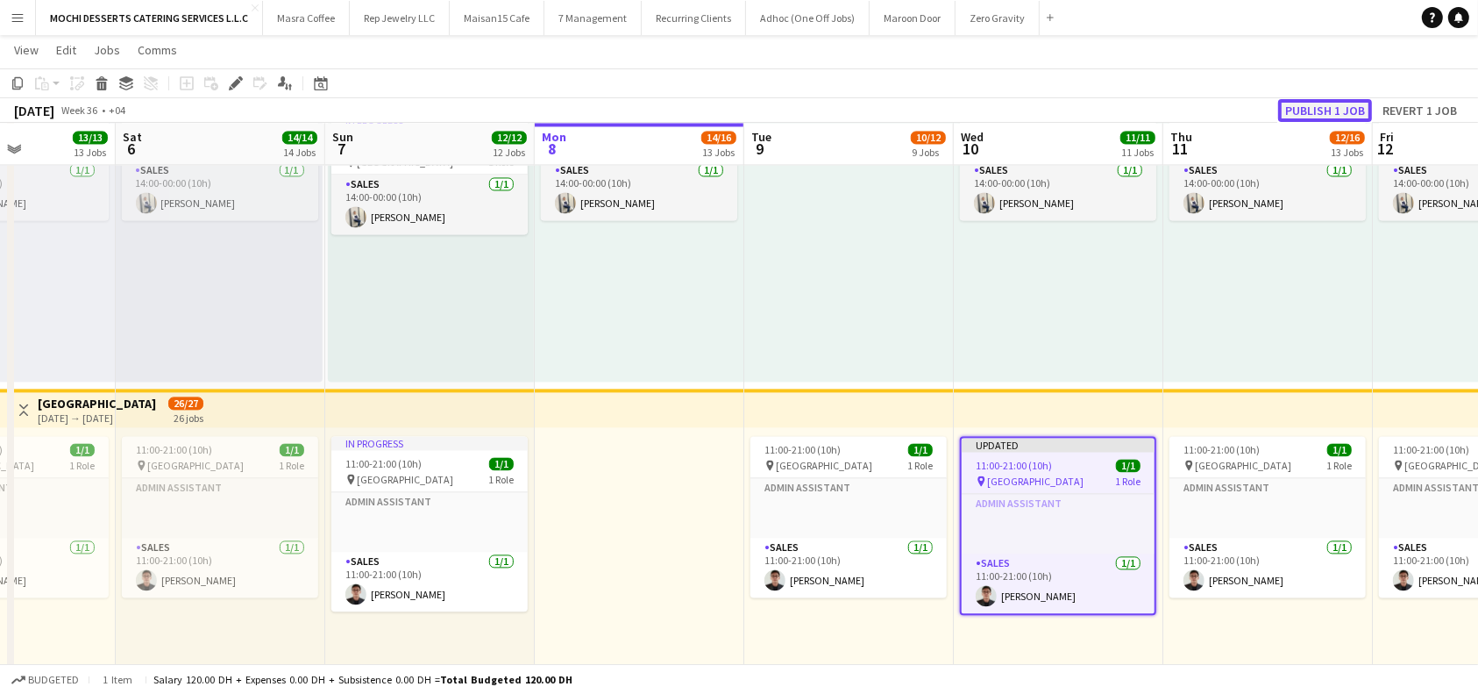
click at [1325, 110] on button "Publish 1 job" at bounding box center [1325, 110] width 94 height 23
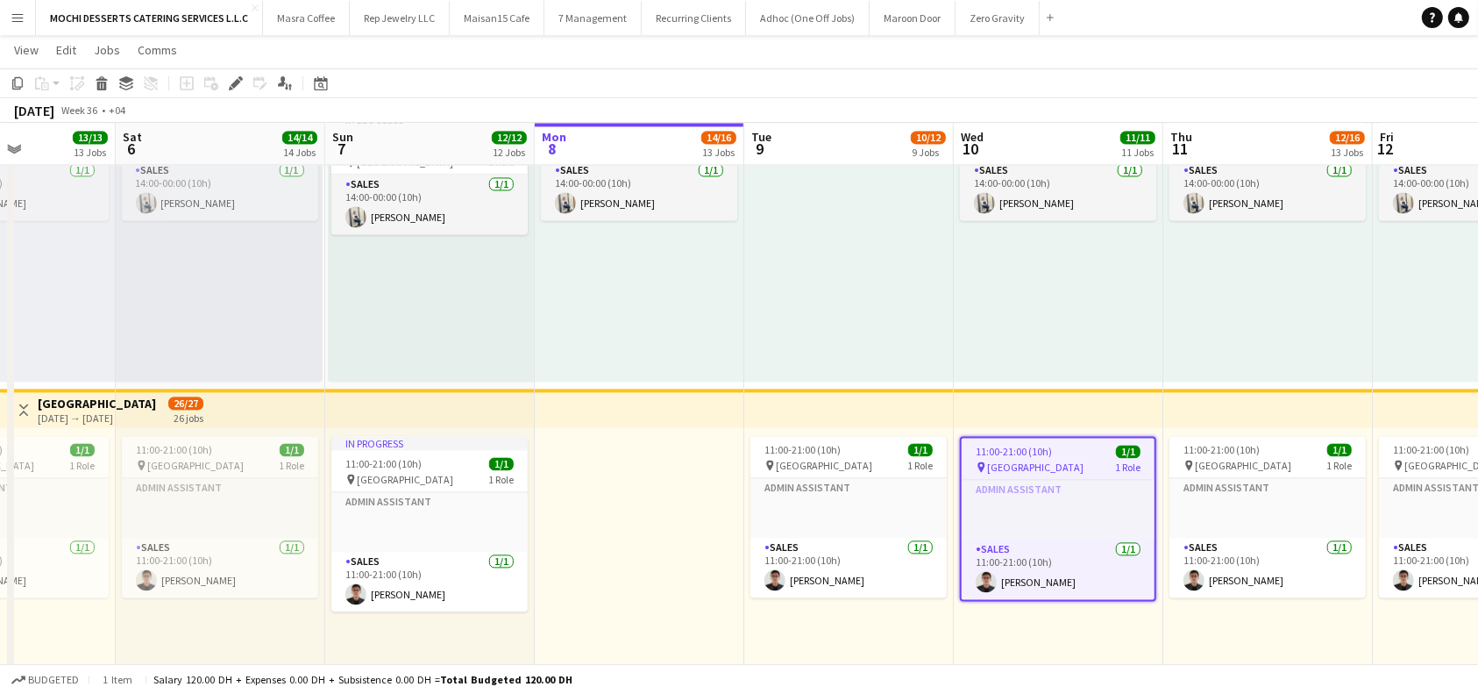
click at [596, 410] on app-top-bar at bounding box center [640, 407] width 210 height 39
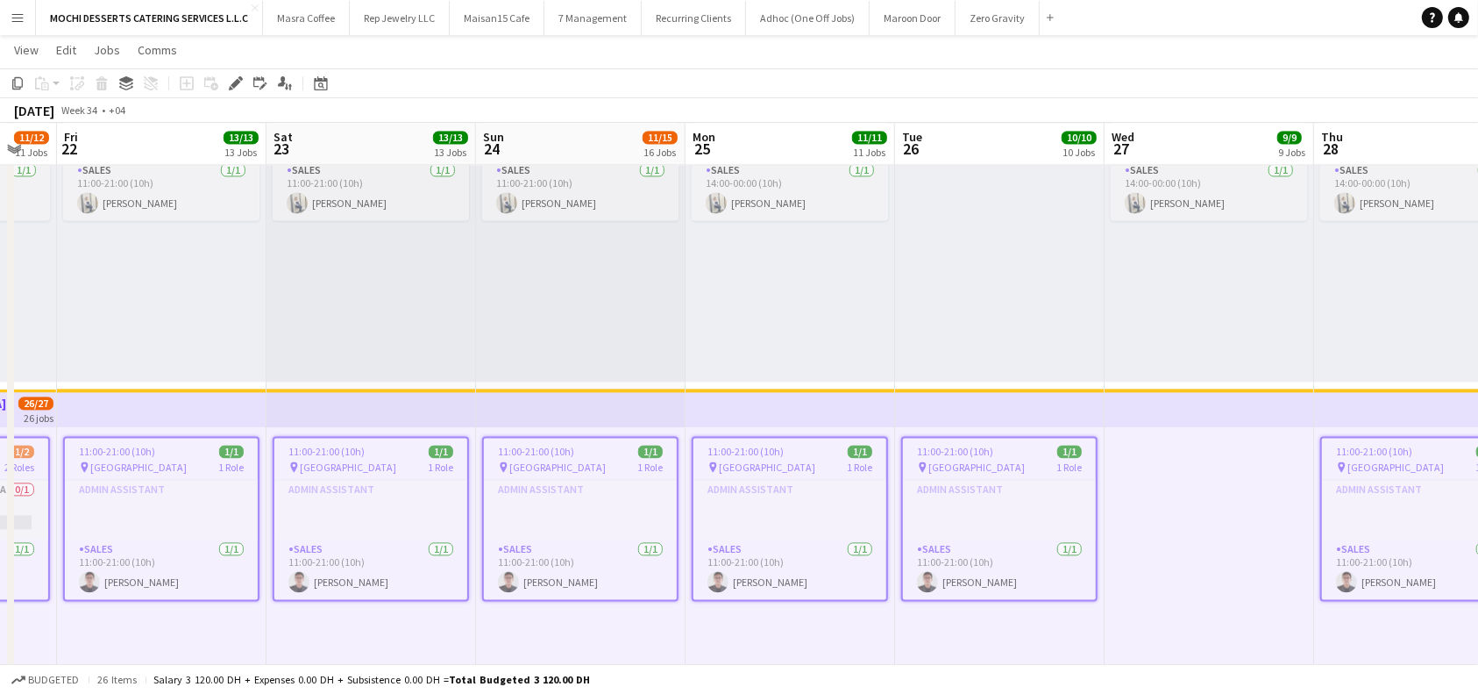
scroll to position [0, 618]
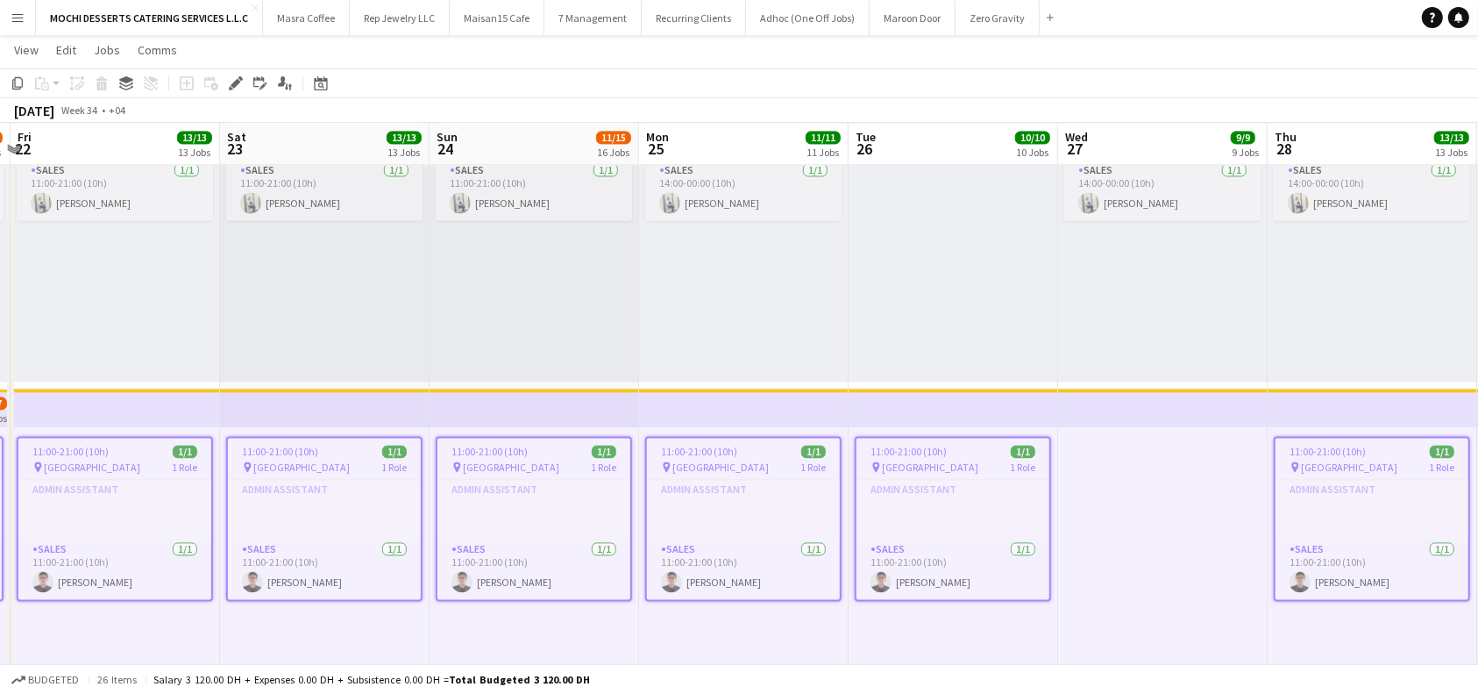
click at [857, 412] on app-top-bar at bounding box center [954, 407] width 210 height 39
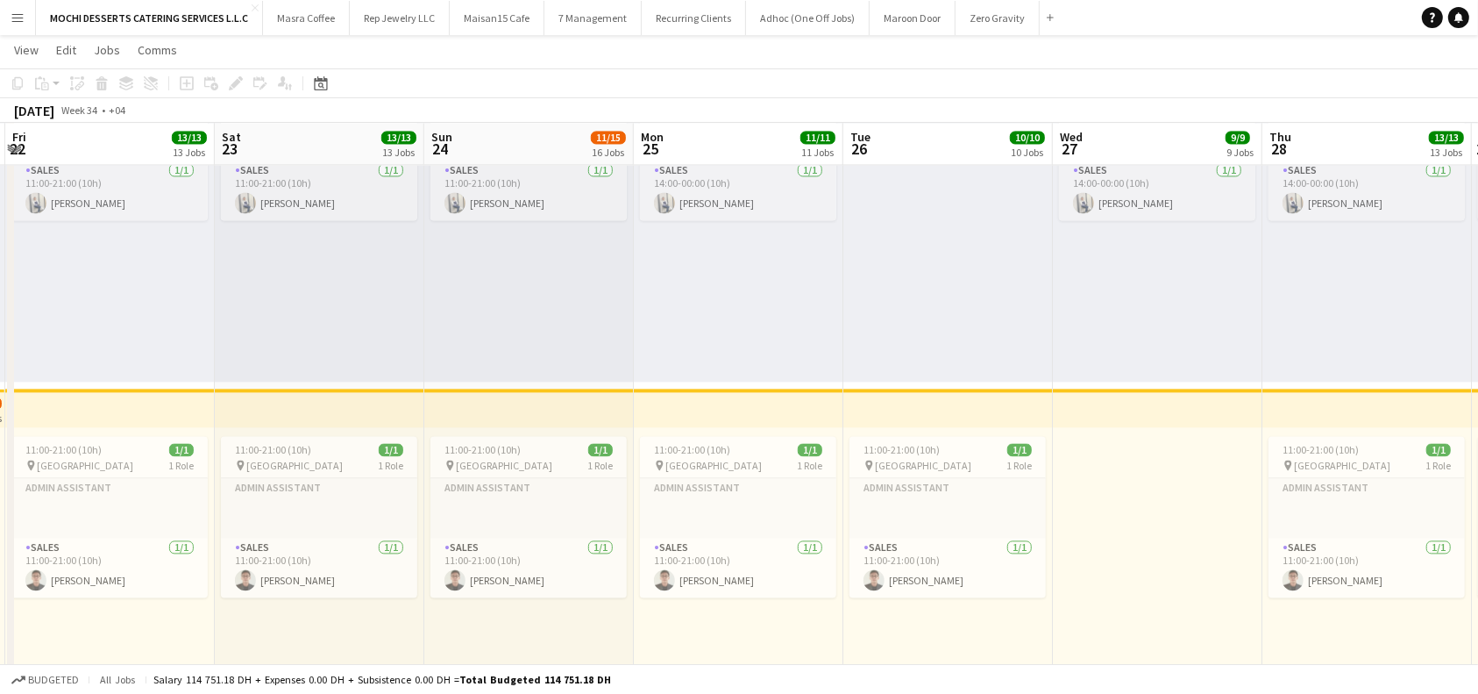
click at [870, 395] on app-top-bar at bounding box center [949, 407] width 210 height 39
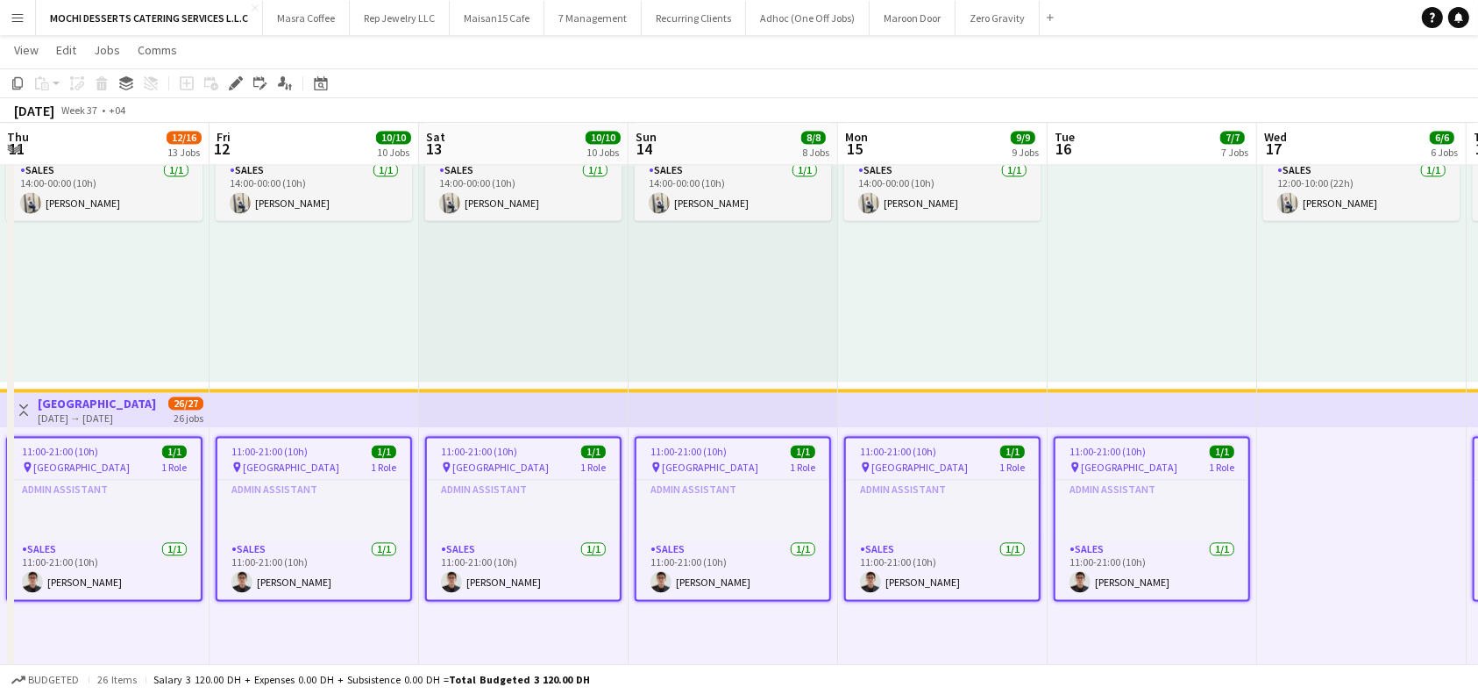
scroll to position [0, 638]
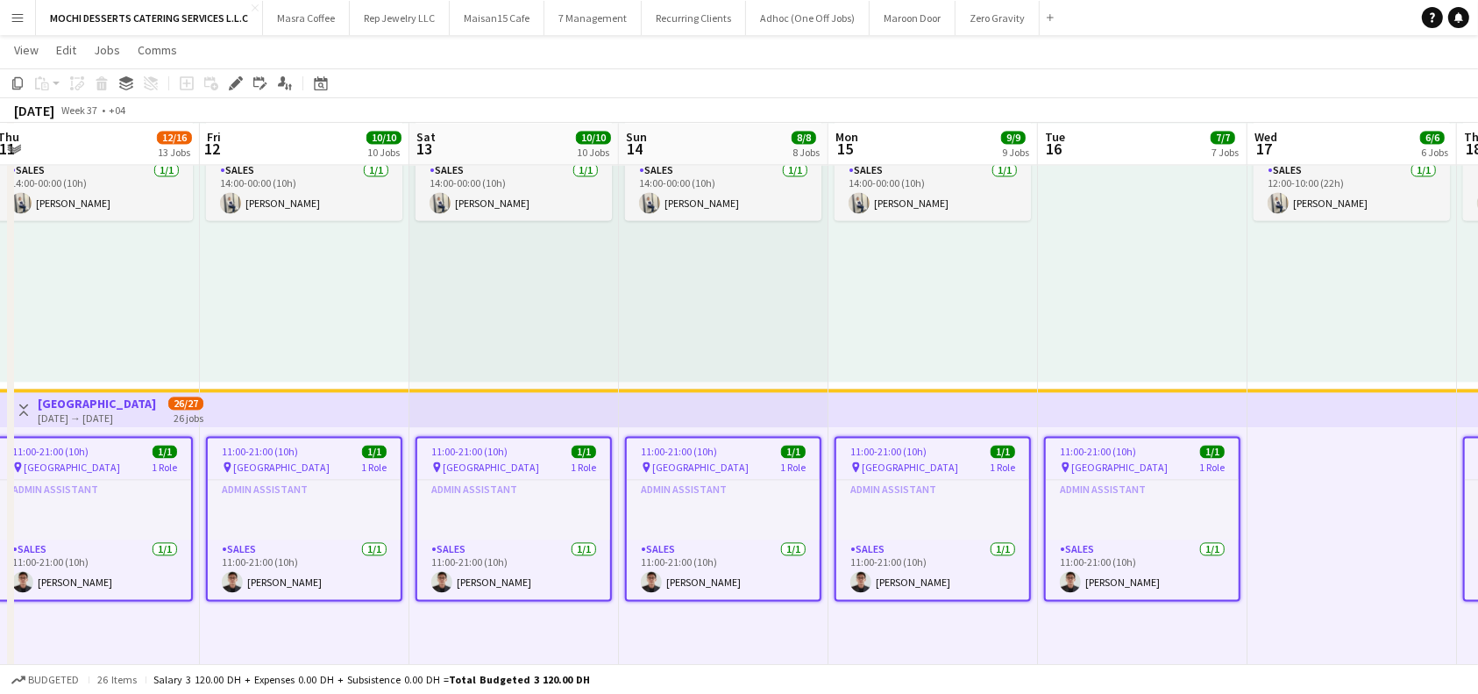
drag, startPoint x: 924, startPoint y: 445, endPoint x: 932, endPoint y: 473, distance: 29.1
click at [924, 446] on span "11:00-21:00 (10h)" at bounding box center [889, 451] width 76 height 13
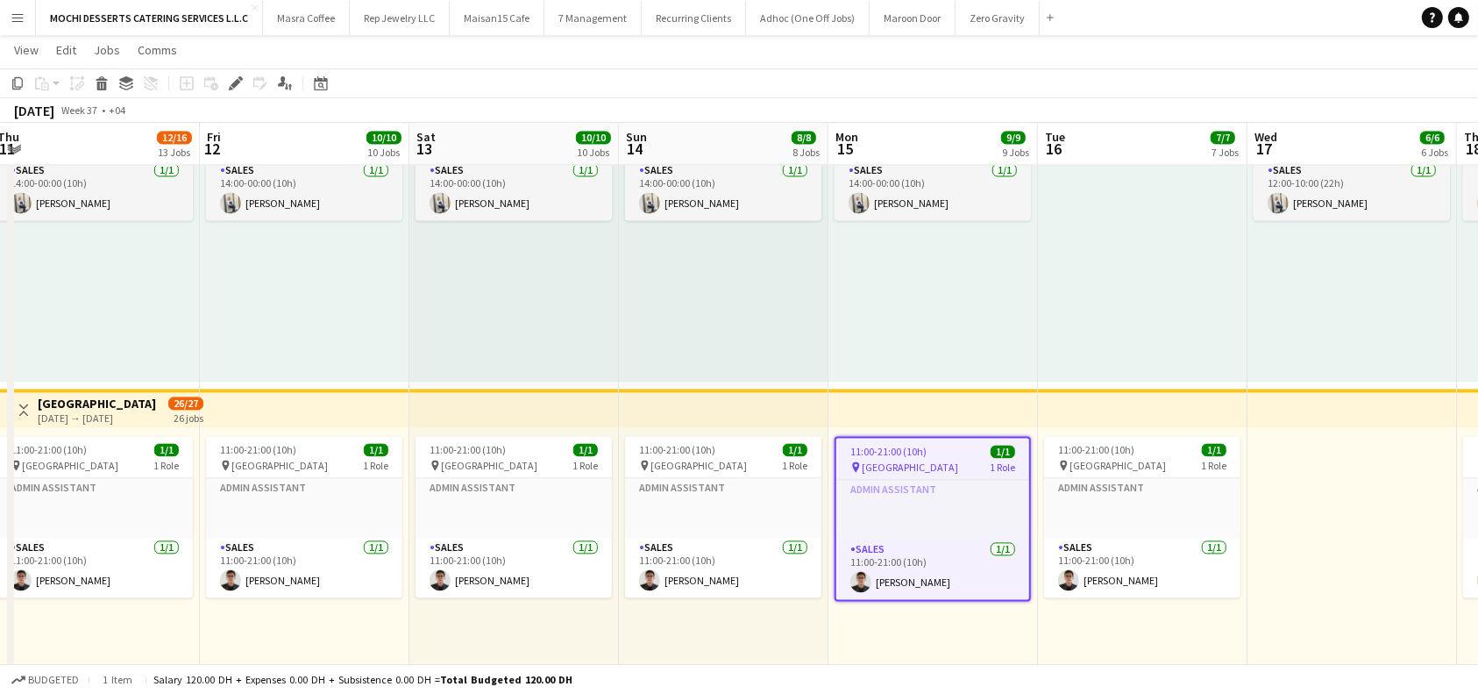
click at [239, 79] on icon at bounding box center [240, 78] width 4 height 4
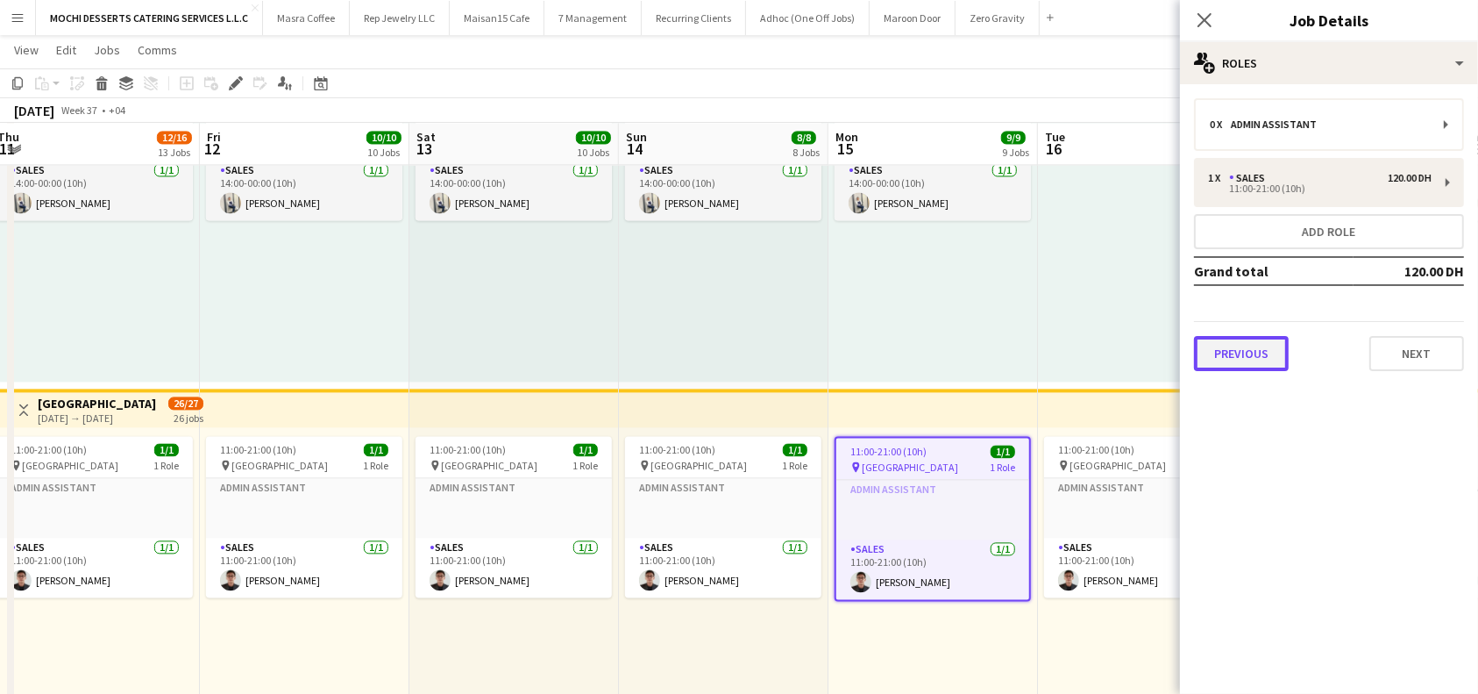
click at [1269, 345] on button "Previous" at bounding box center [1241, 353] width 95 height 35
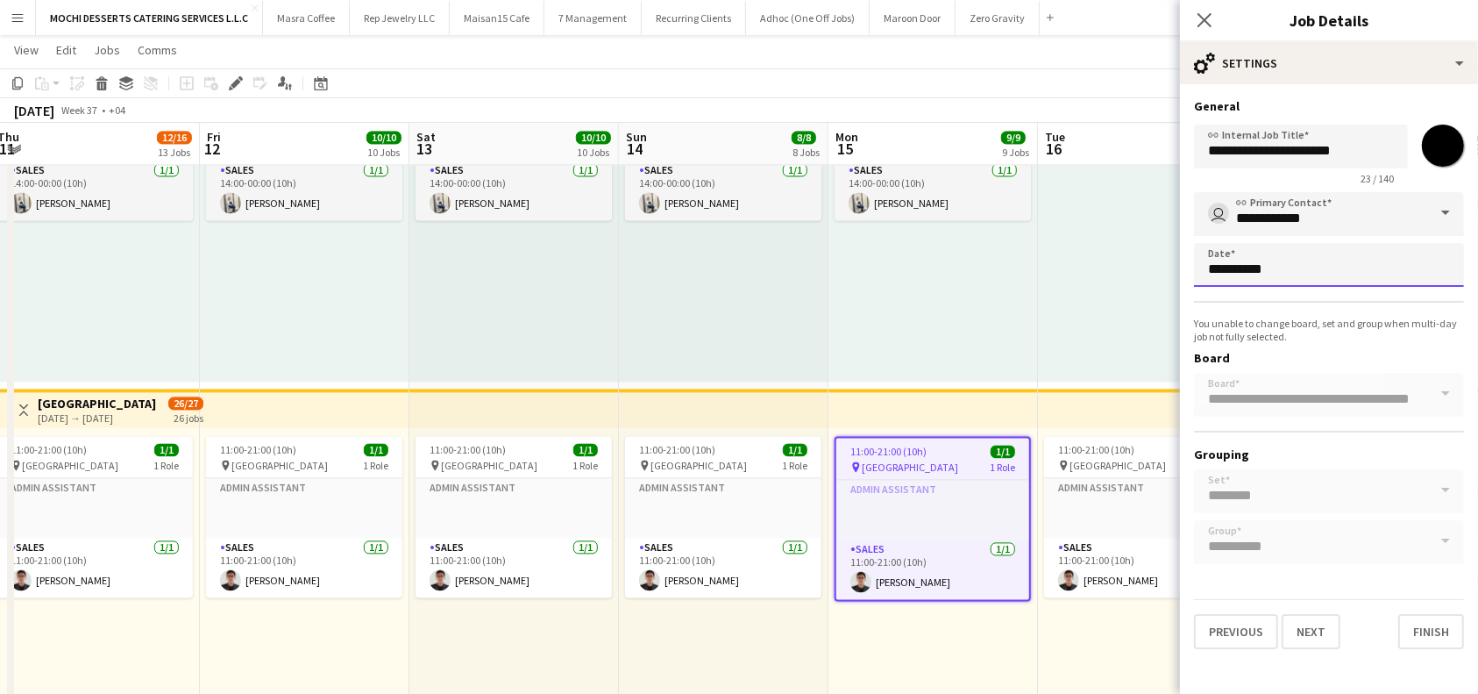
scroll to position [0, 0]
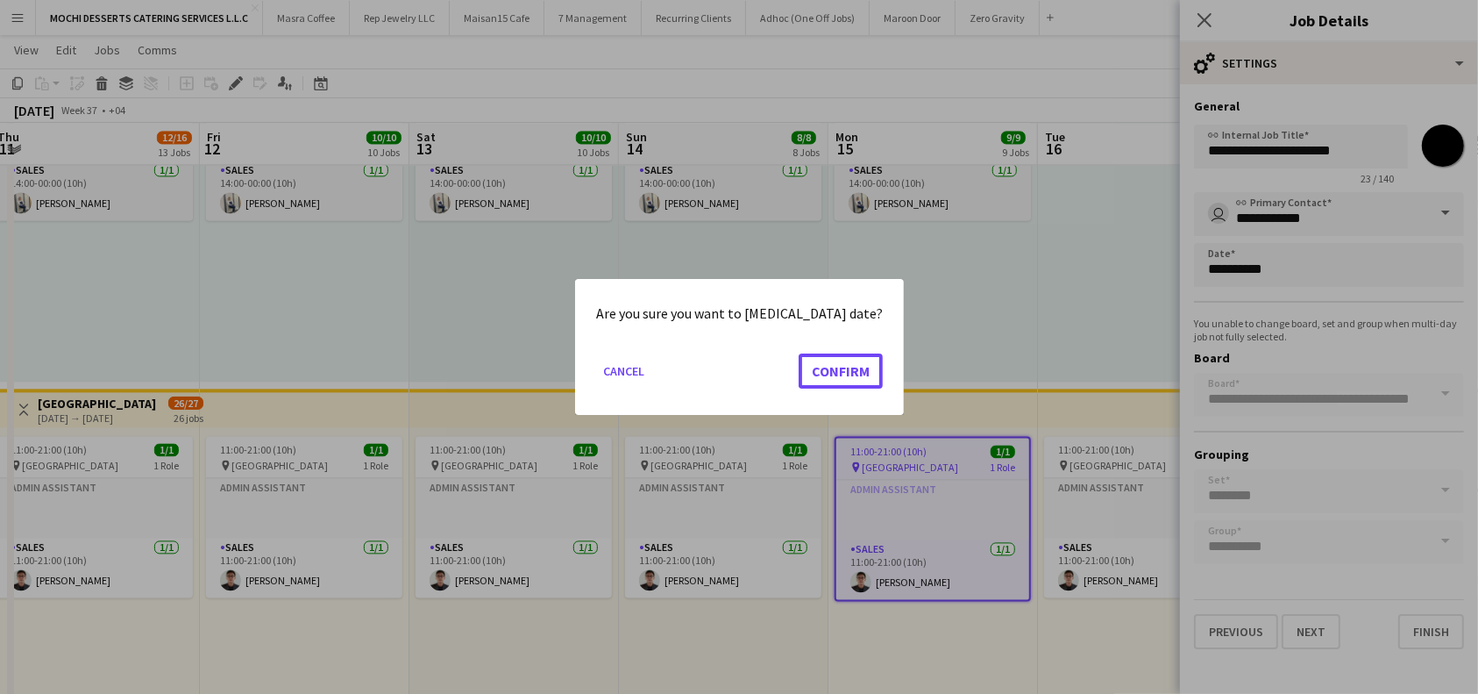
drag, startPoint x: 836, startPoint y: 364, endPoint x: 870, endPoint y: 359, distance: 33.7
click at [836, 362] on button "Confirm" at bounding box center [841, 370] width 84 height 35
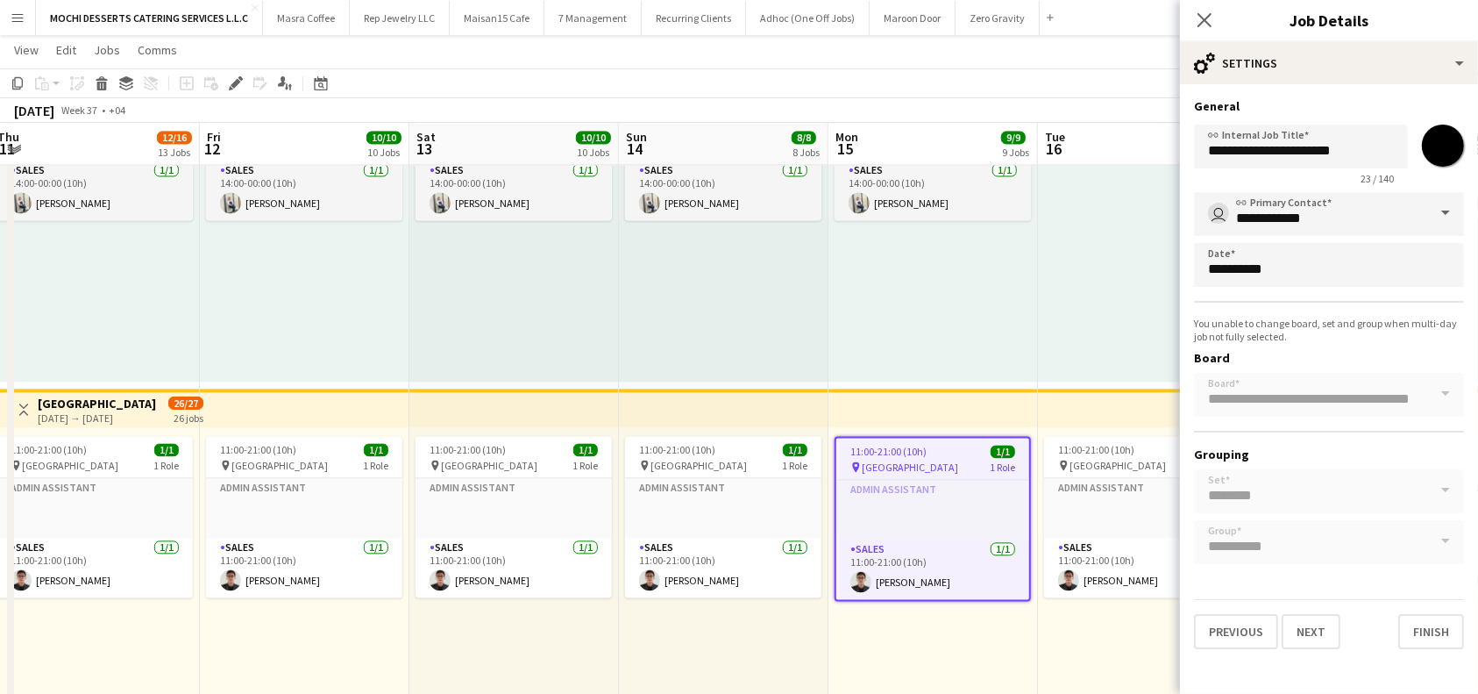
scroll to position [3624, 0]
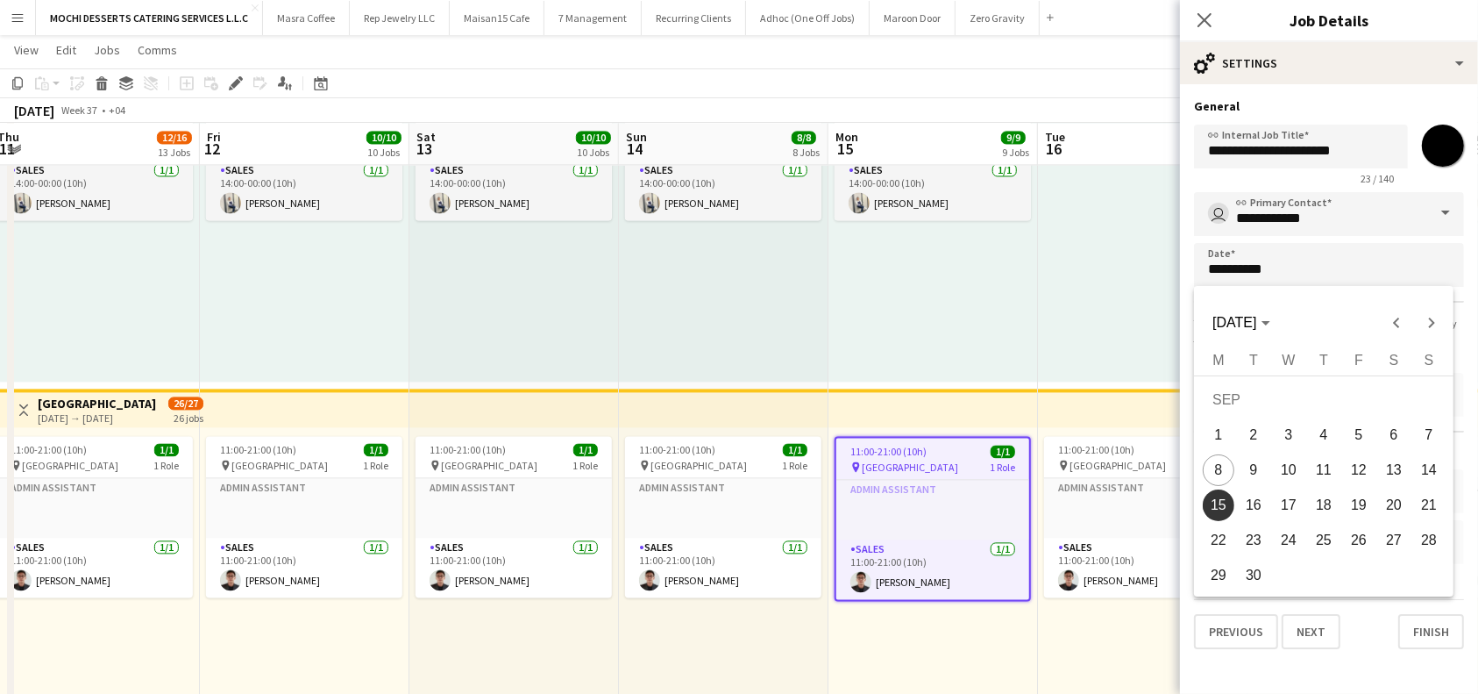
click at [1297, 509] on span "17" at bounding box center [1289, 505] width 32 height 32
type input "**********"
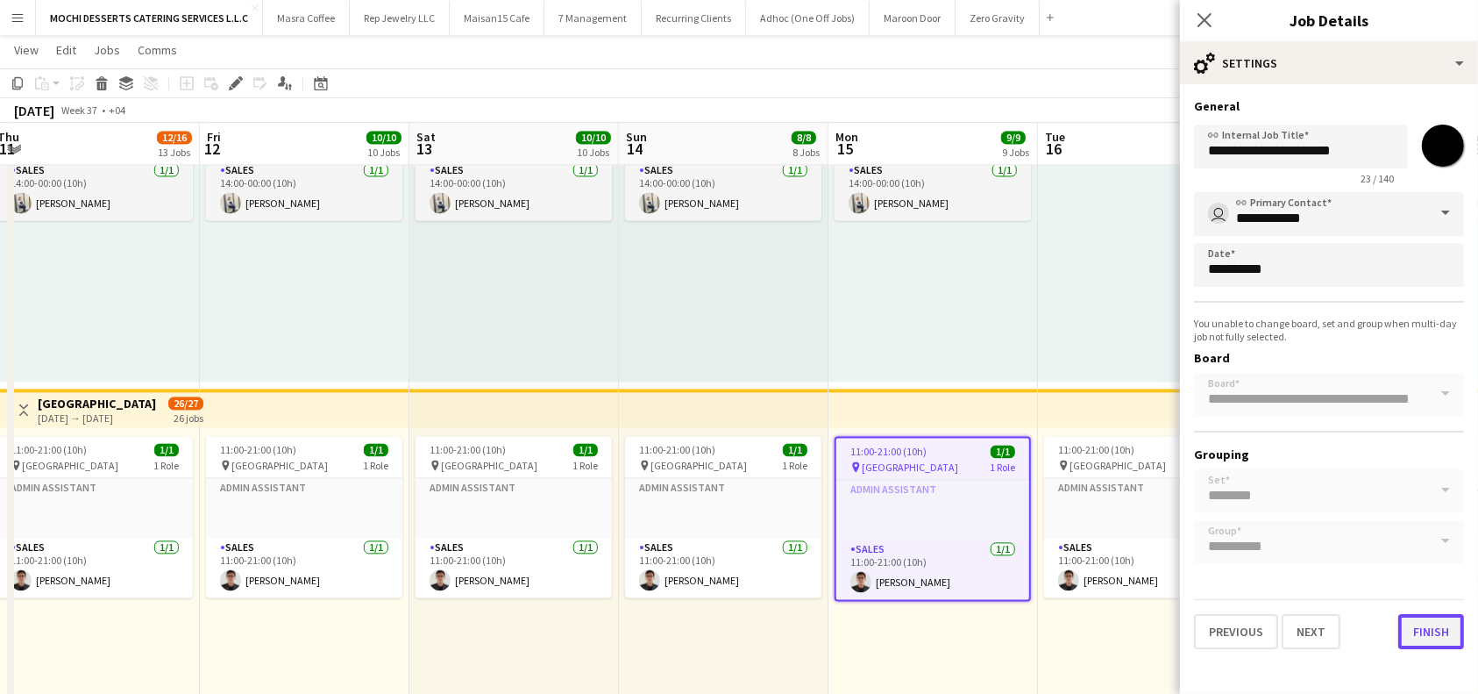
click at [1443, 630] on button "Finish" at bounding box center [1432, 631] width 66 height 35
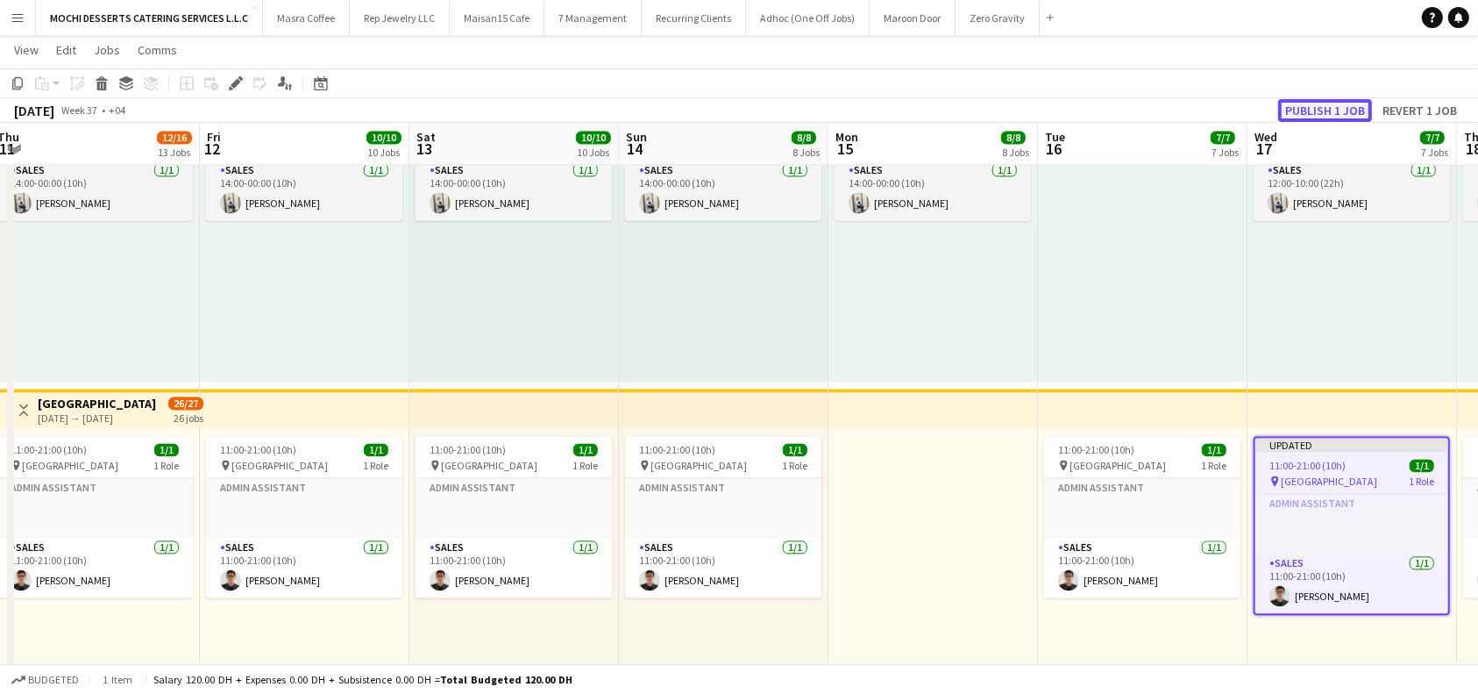
click at [1321, 103] on button "Publish 1 job" at bounding box center [1325, 110] width 94 height 23
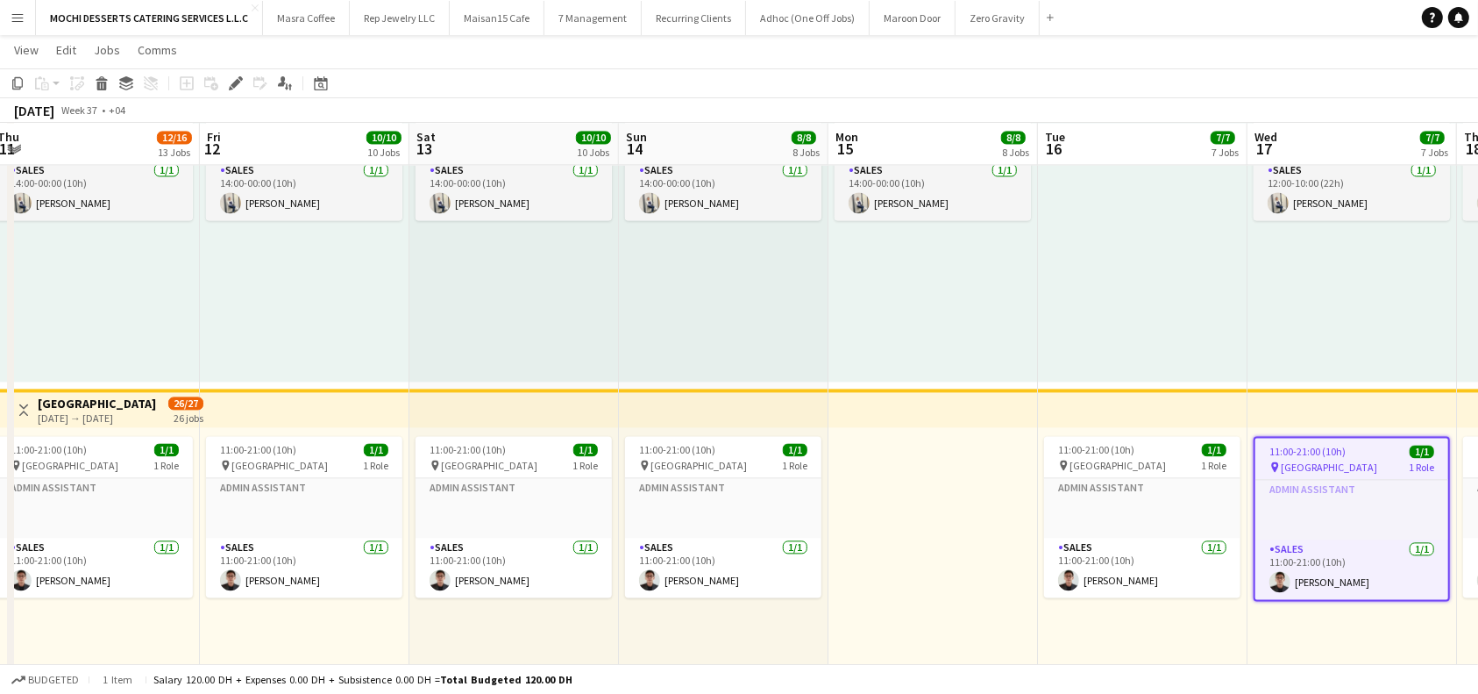
click at [1198, 406] on app-top-bar at bounding box center [1143, 407] width 210 height 39
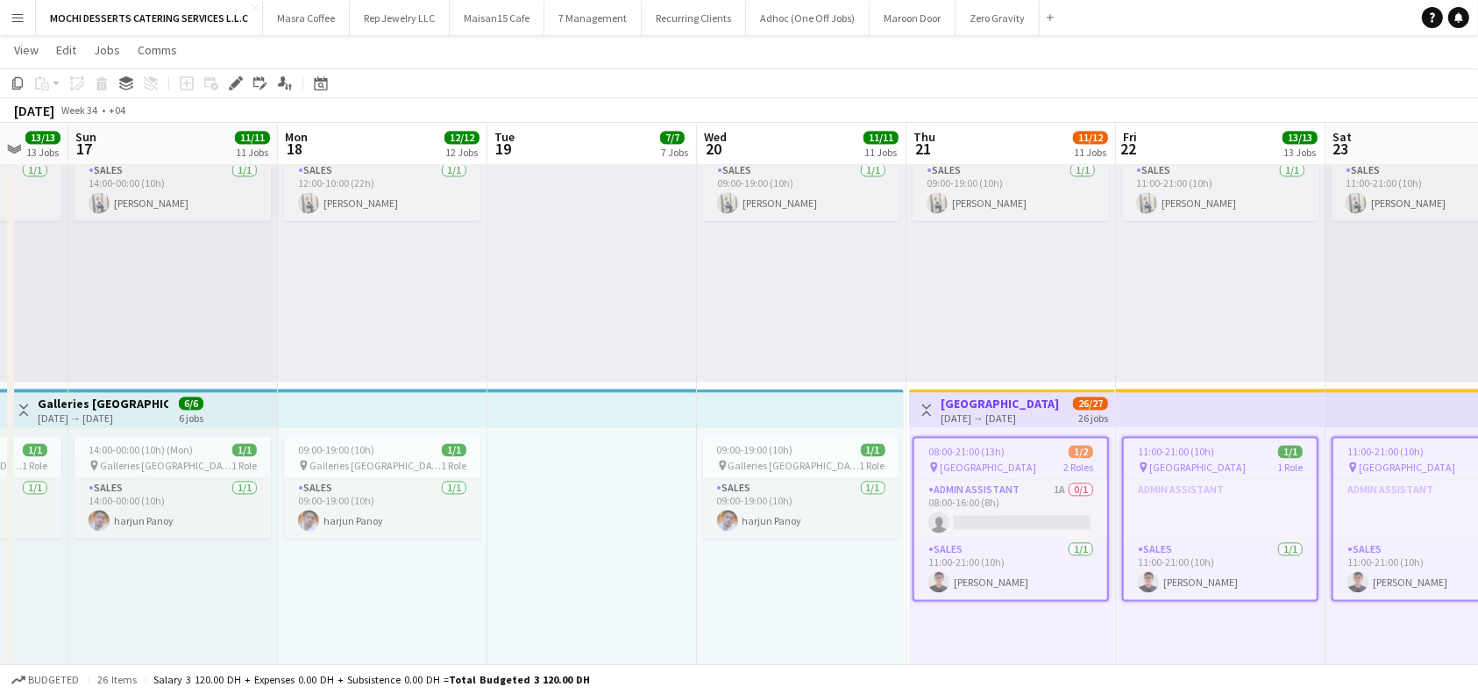
scroll to position [0, 549]
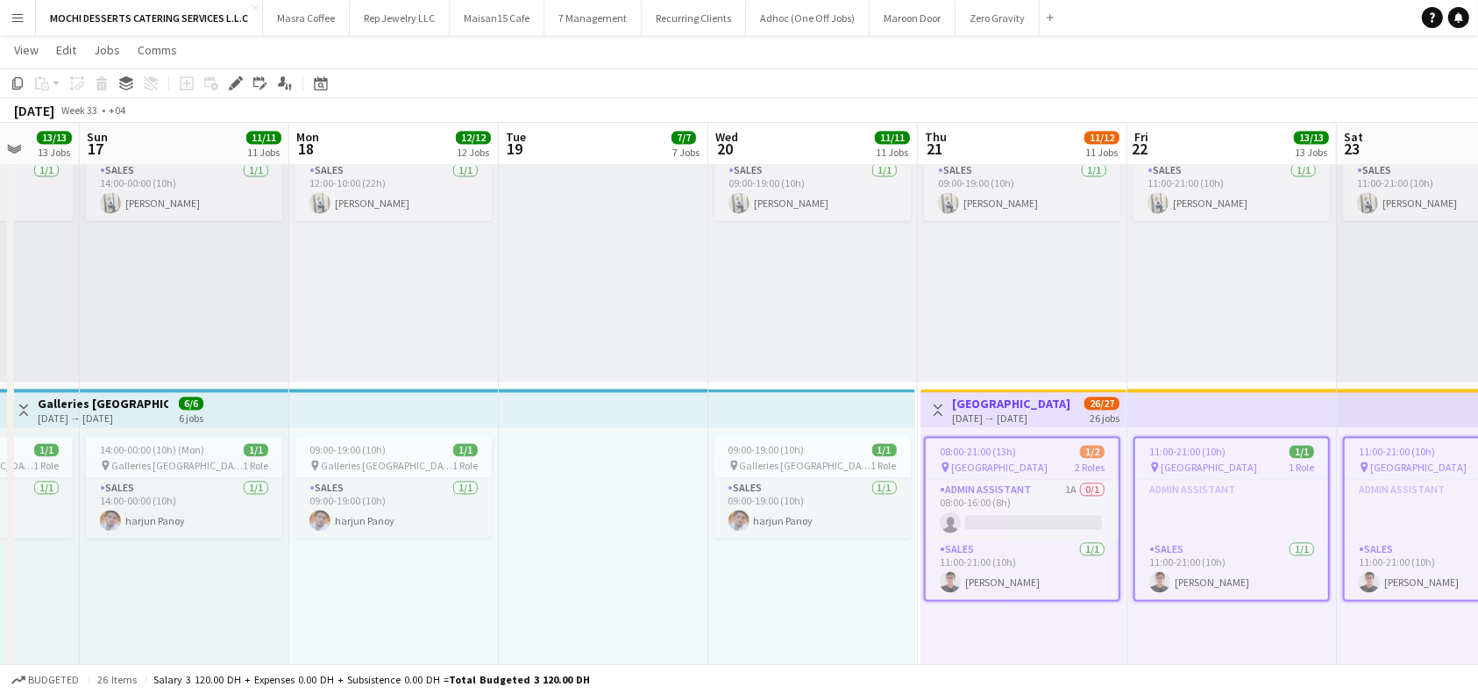
click at [1116, 282] on div "09:00-19:00 (10h) 1/1 pin Yas Mall [GEOGRAPHIC_DATA] 1 Role Sales [DATE] 09:00-…" at bounding box center [1023, 246] width 210 height 272
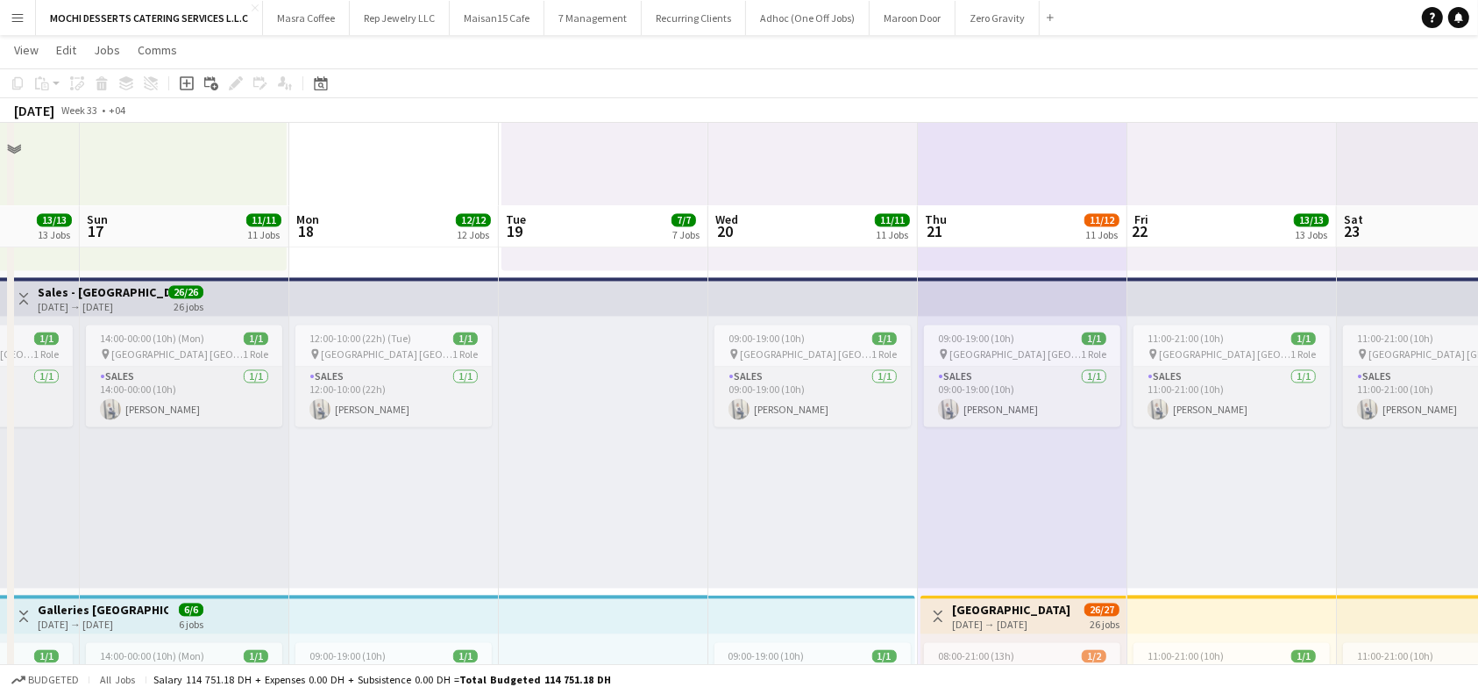
scroll to position [3390, 0]
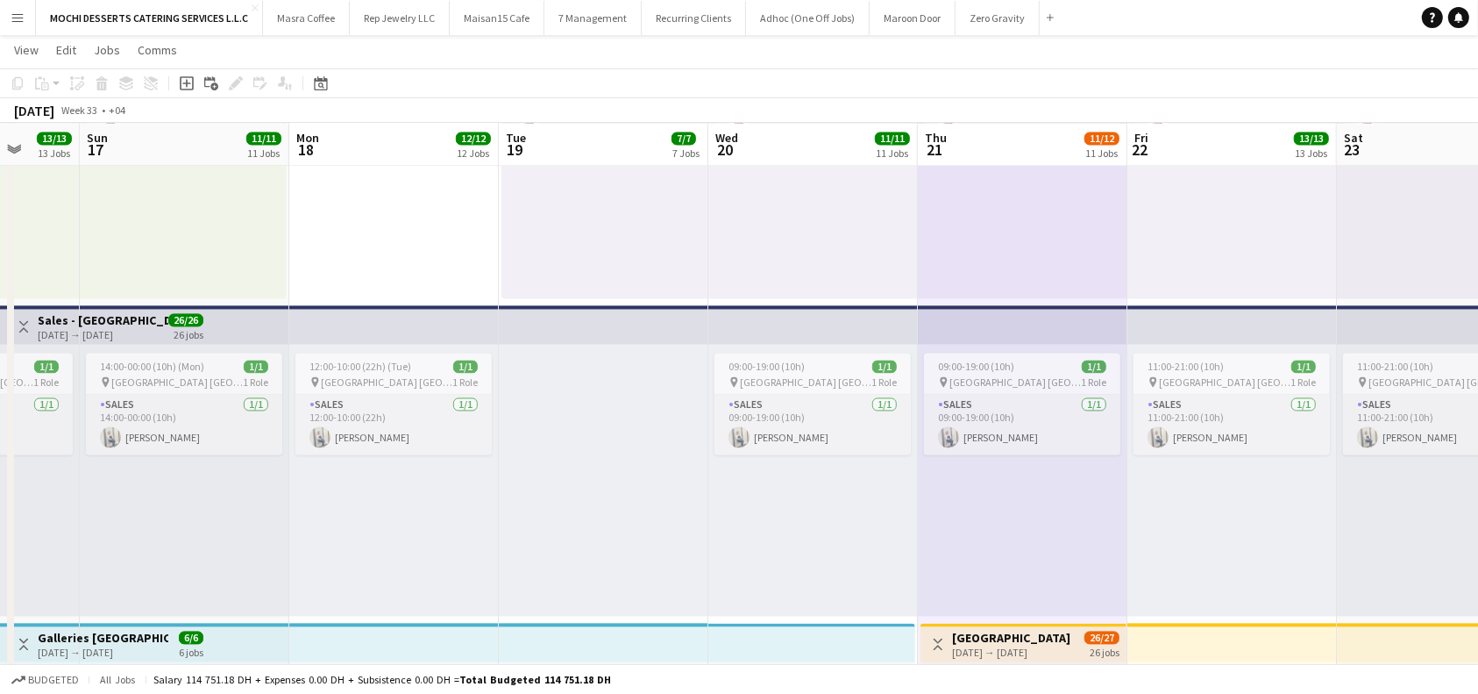
click at [1101, 329] on app-top-bar at bounding box center [1023, 324] width 210 height 39
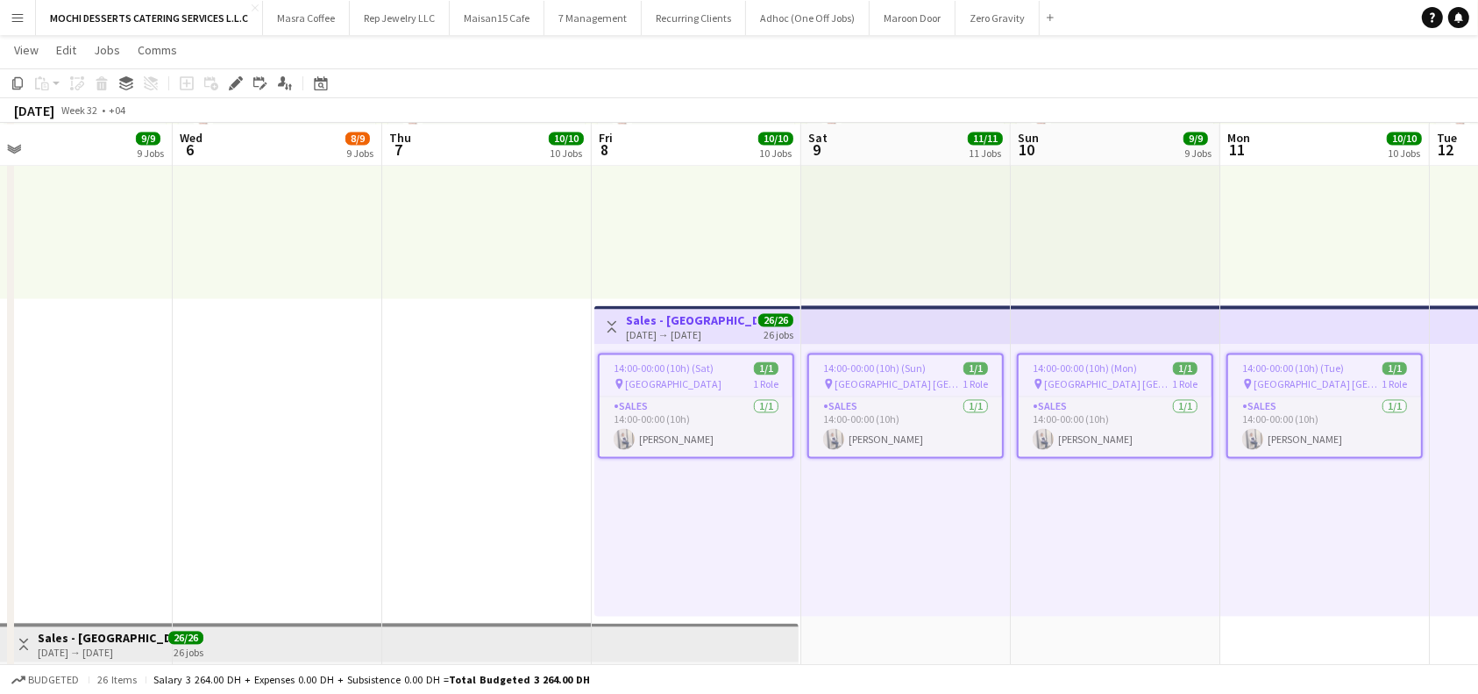
scroll to position [0, 424]
